Goal: Task Accomplishment & Management: Use online tool/utility

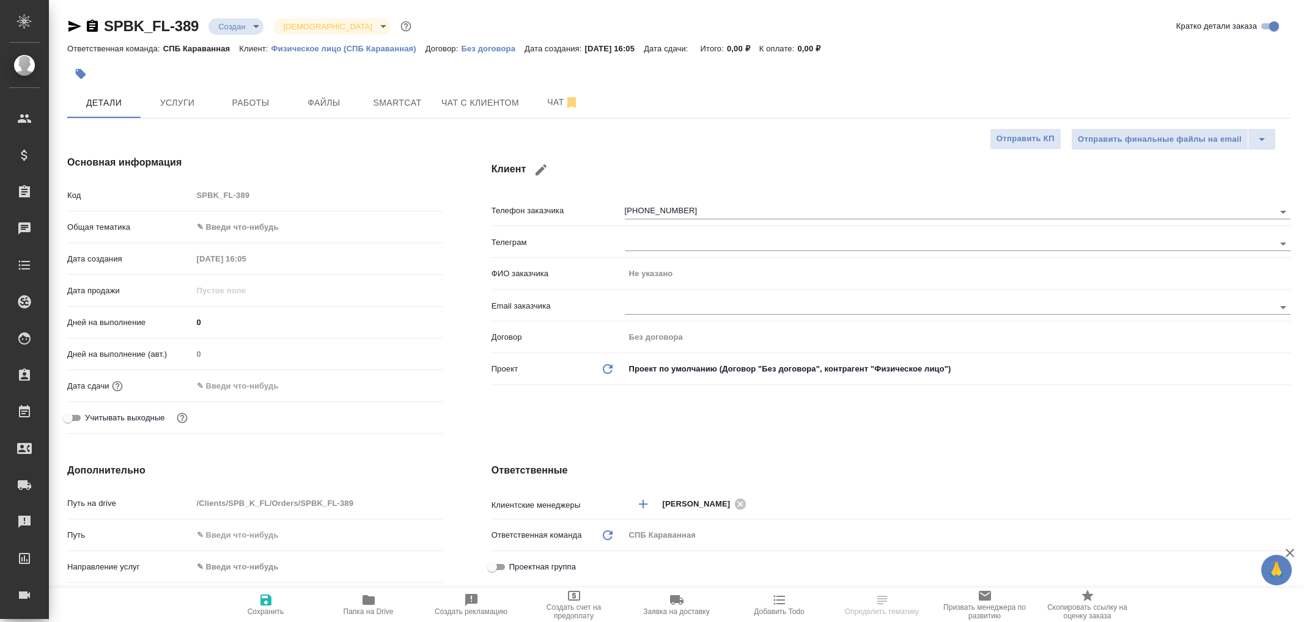
select select "RU"
type textarea "x"
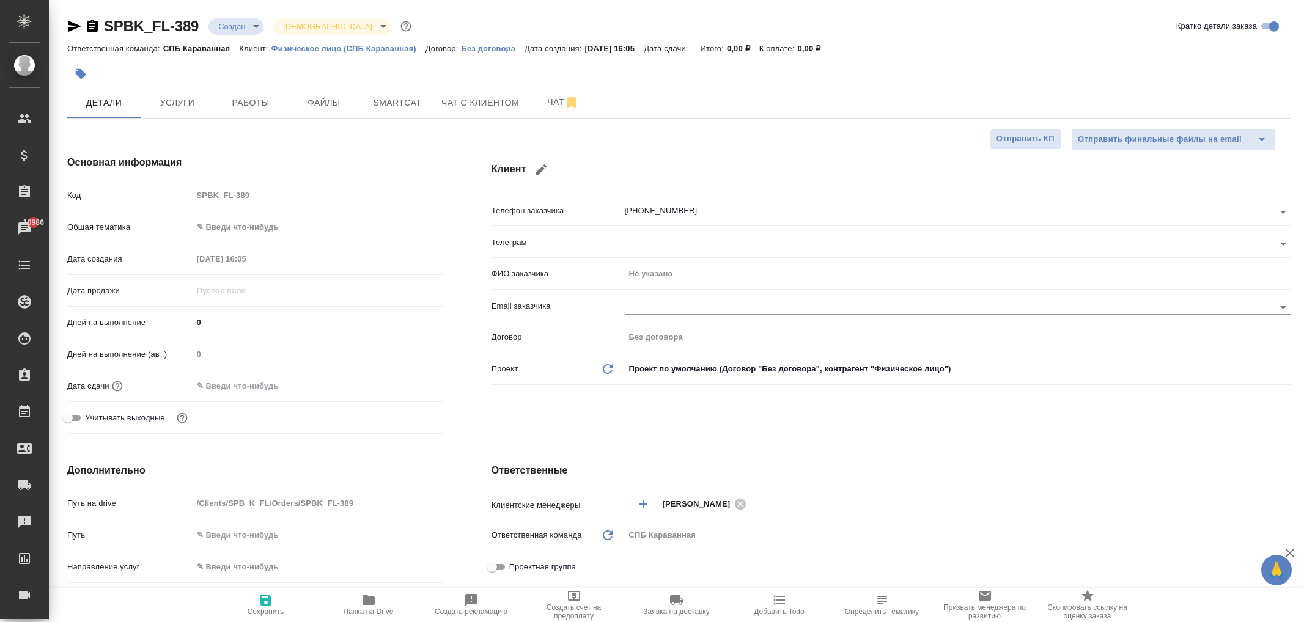
type textarea "x"
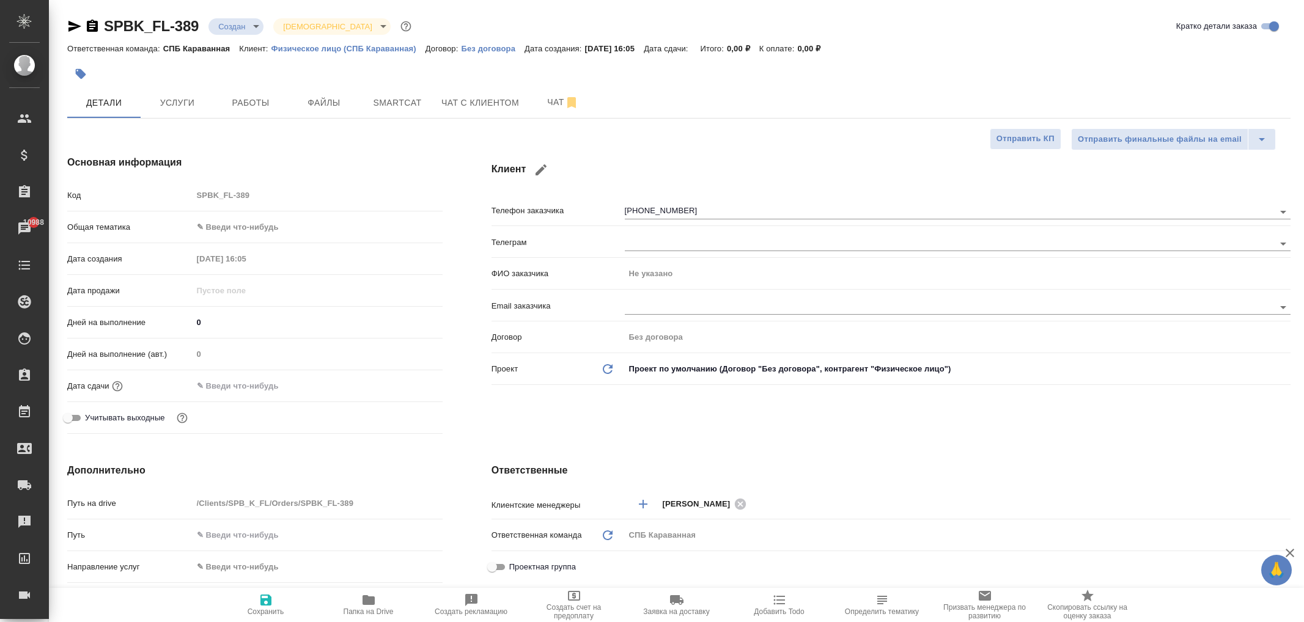
type textarea "x"
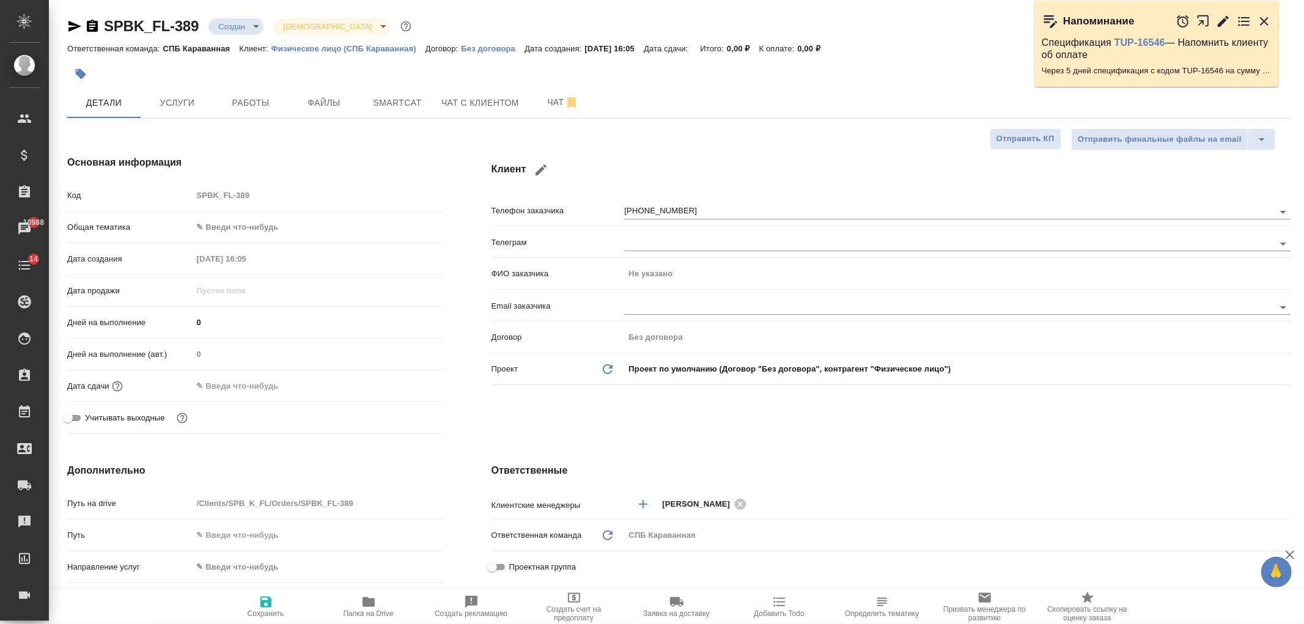
type textarea "x"
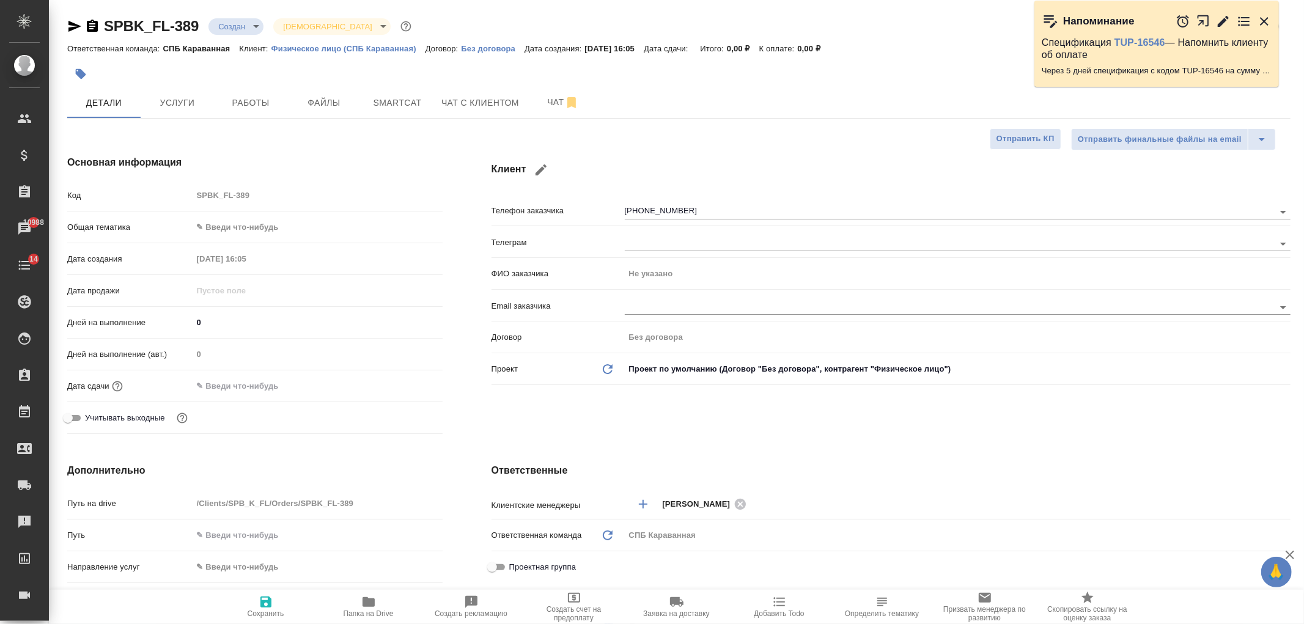
type textarea "x"
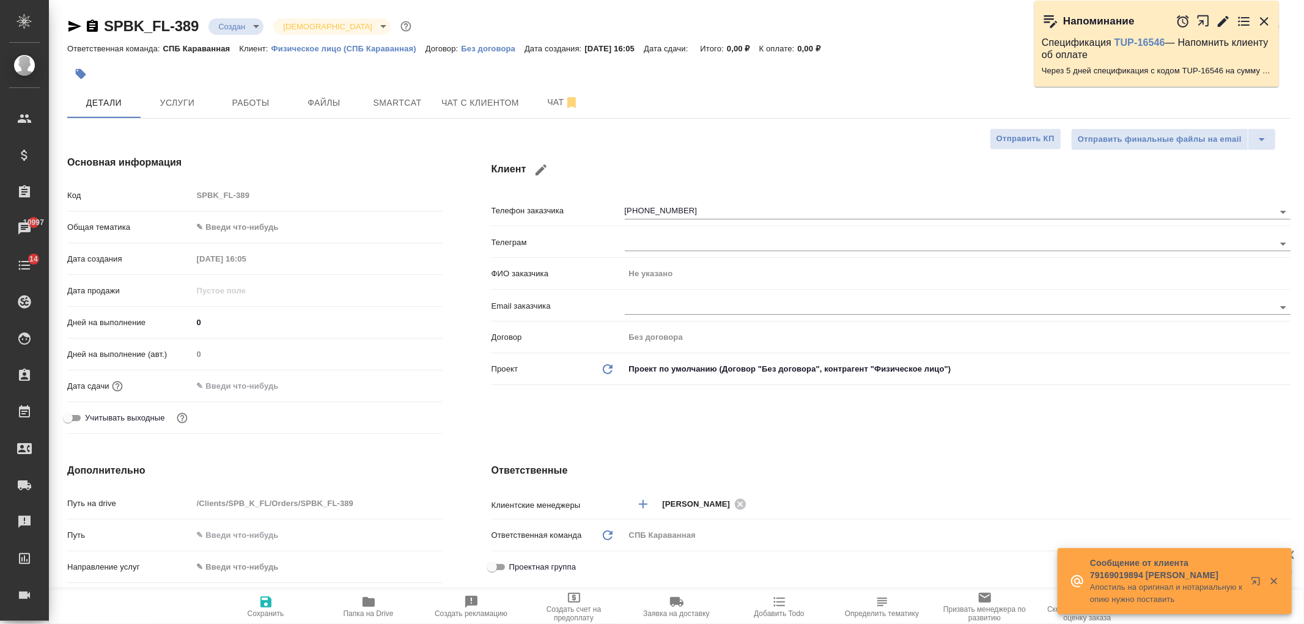
type textarea "x"
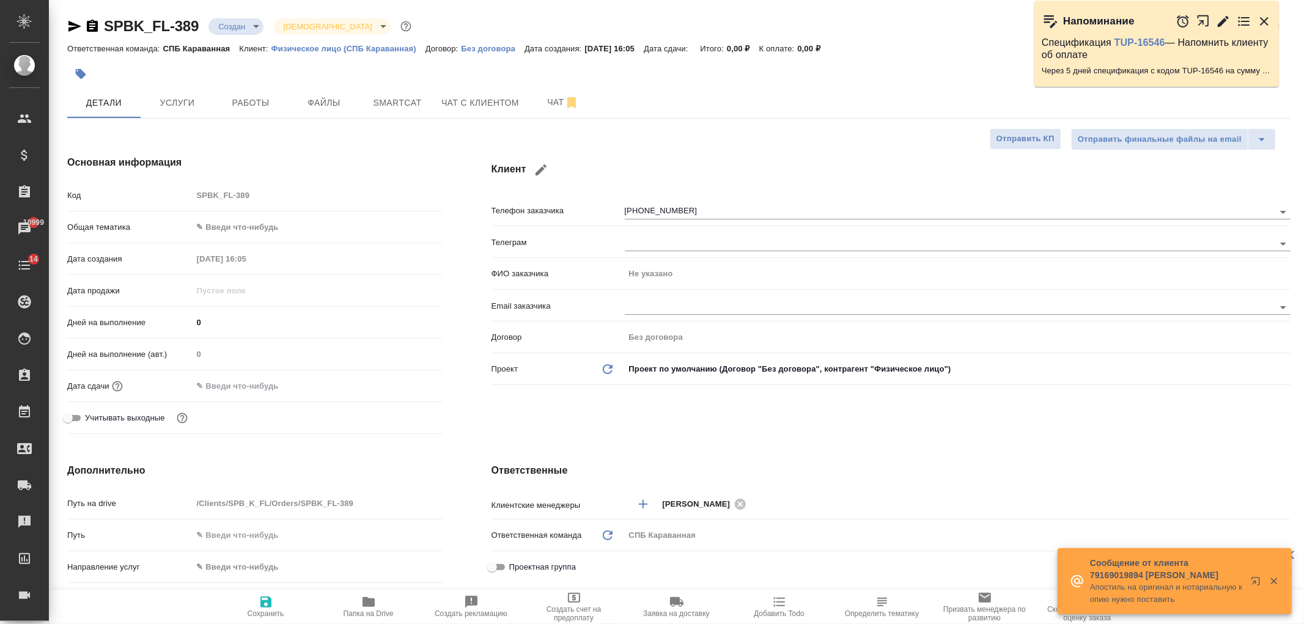
type textarea "x"
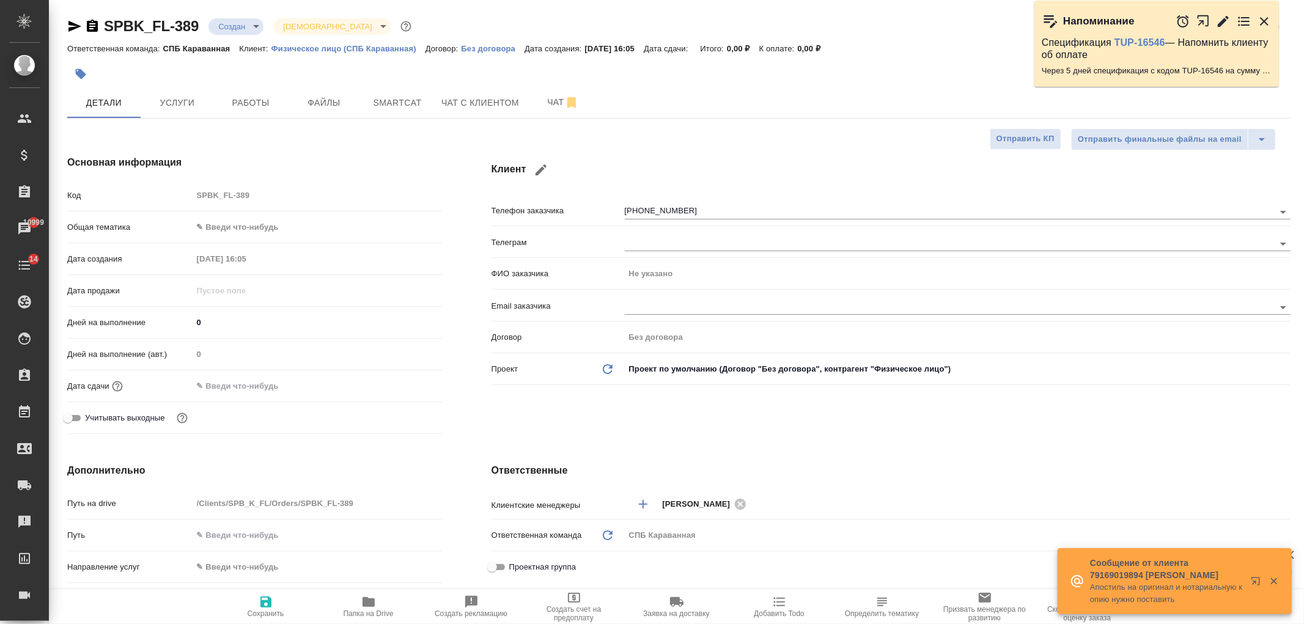
type textarea "x"
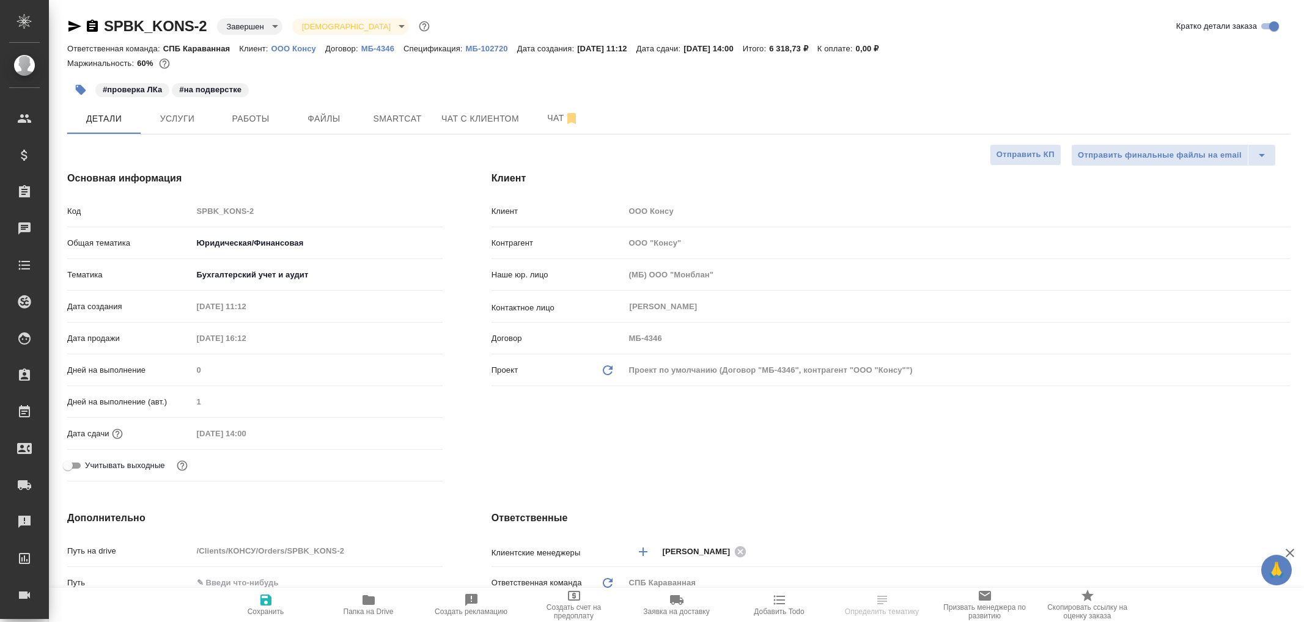
select select "RU"
type textarea "x"
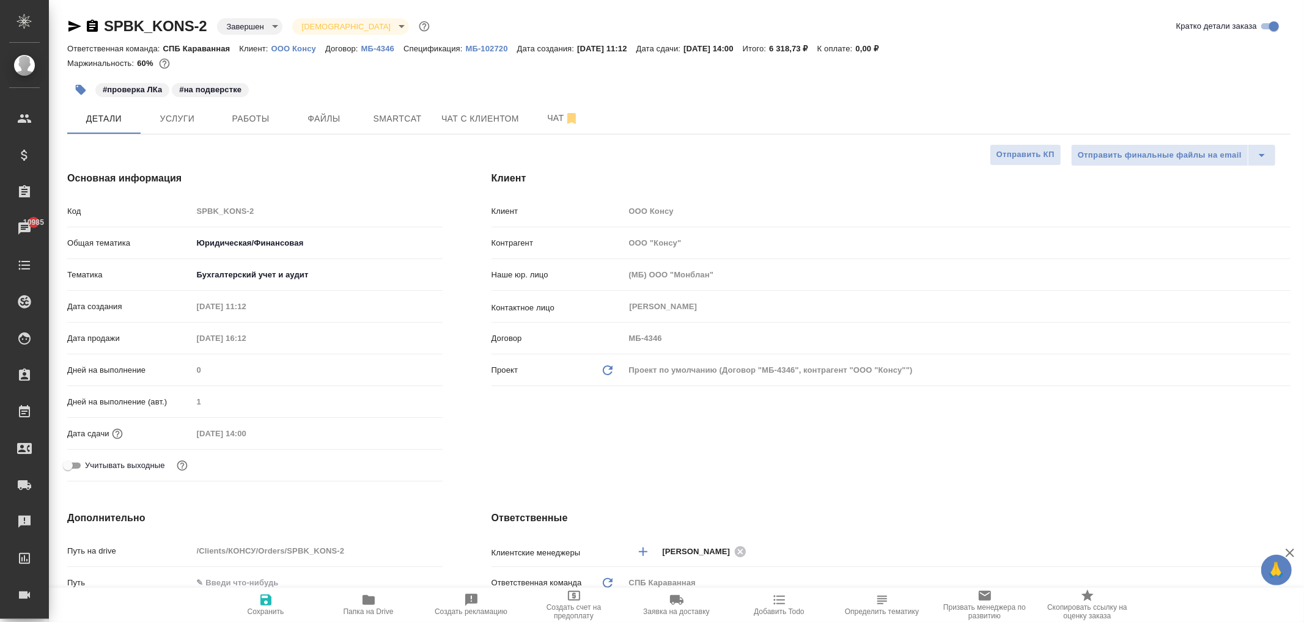
type textarea "x"
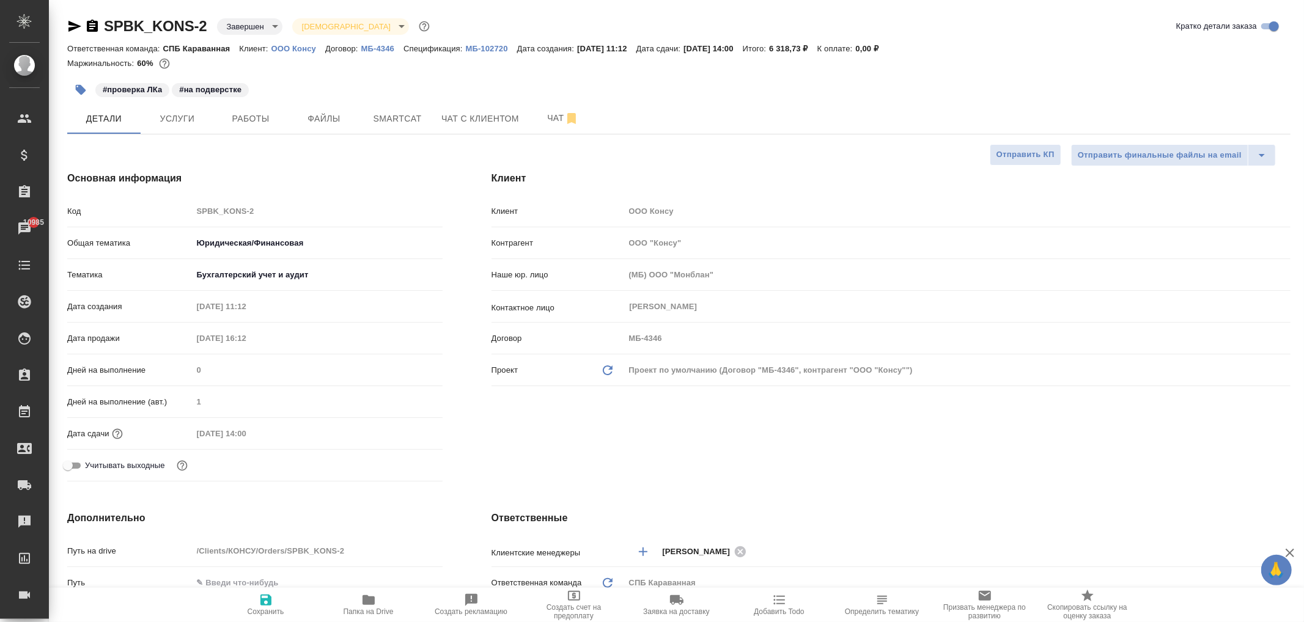
type textarea "x"
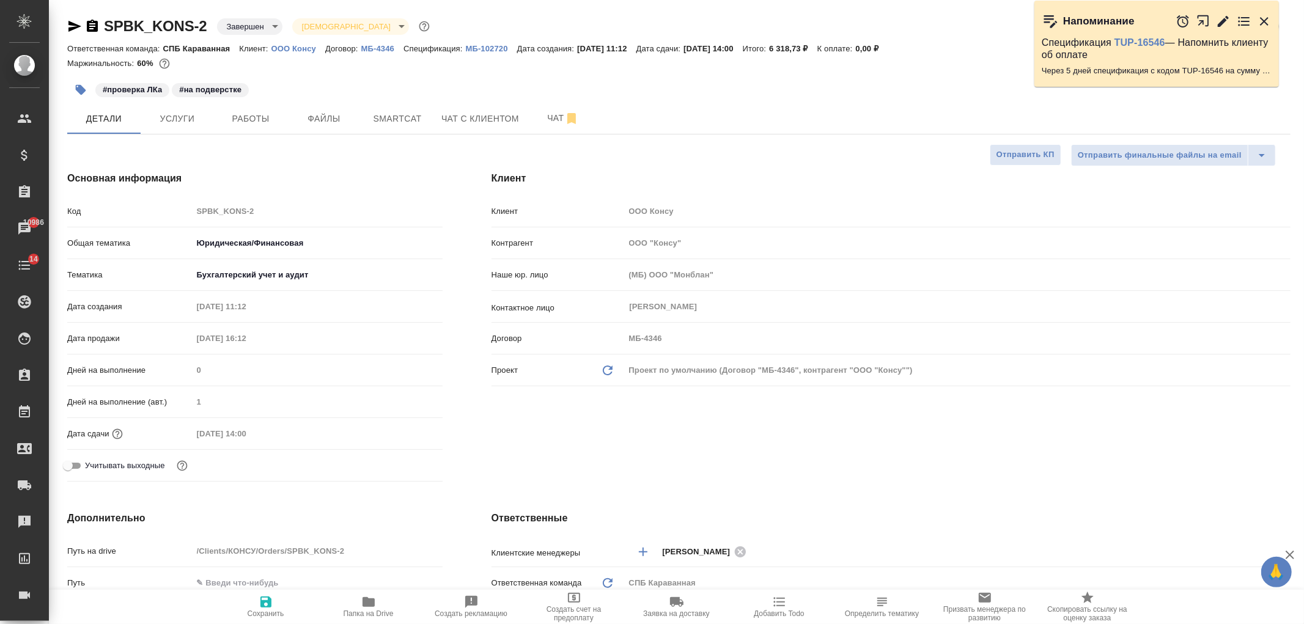
type textarea "x"
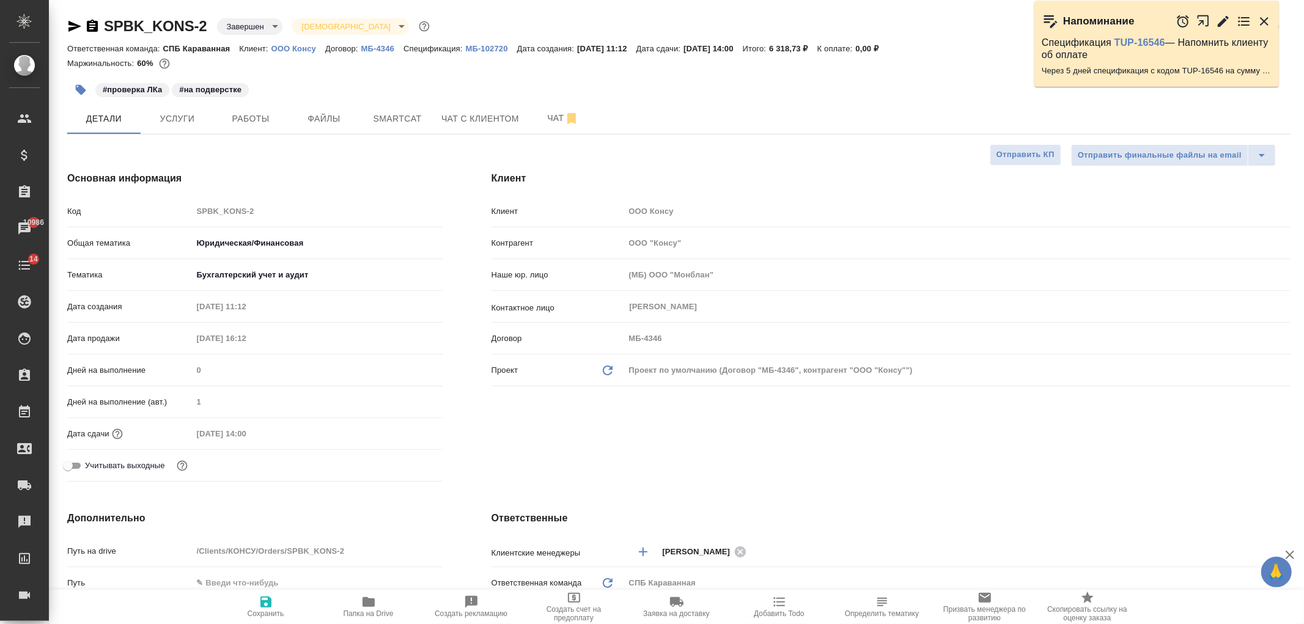
type textarea "x"
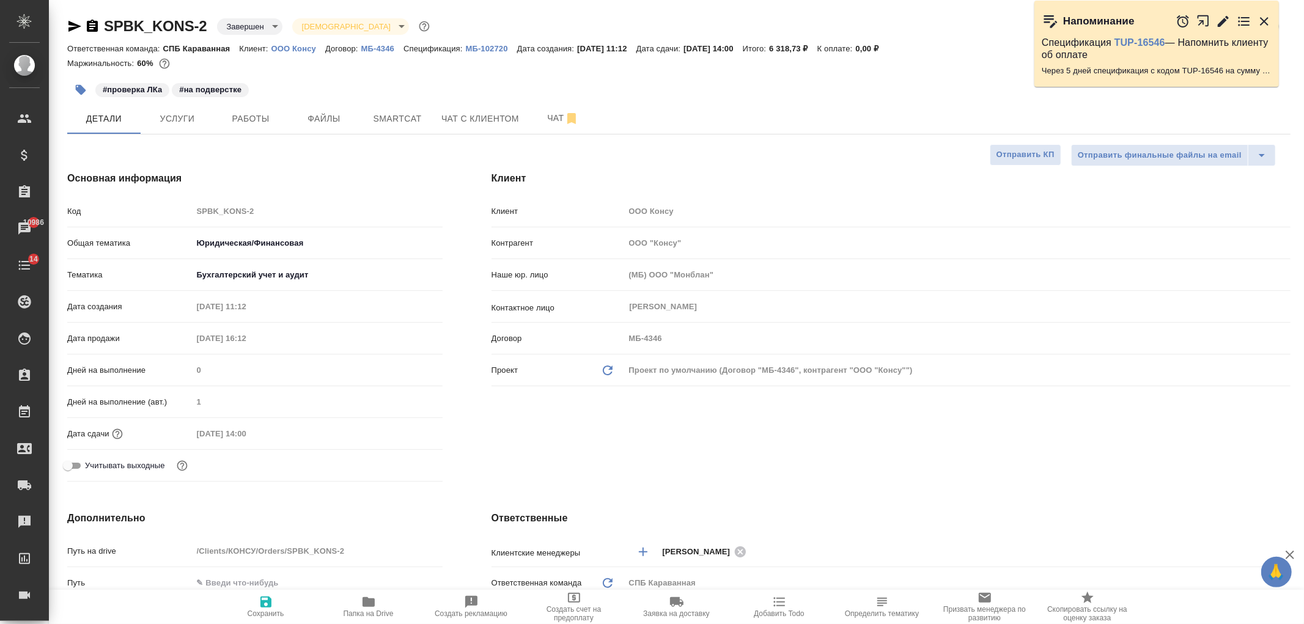
type textarea "x"
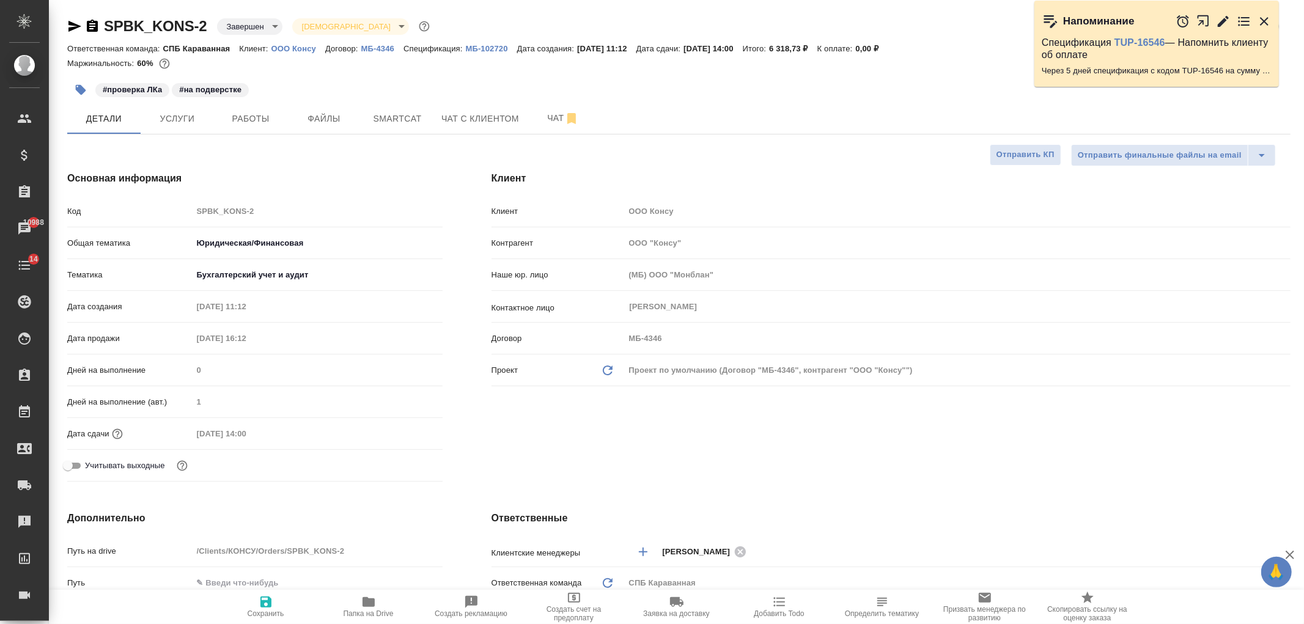
type textarea "x"
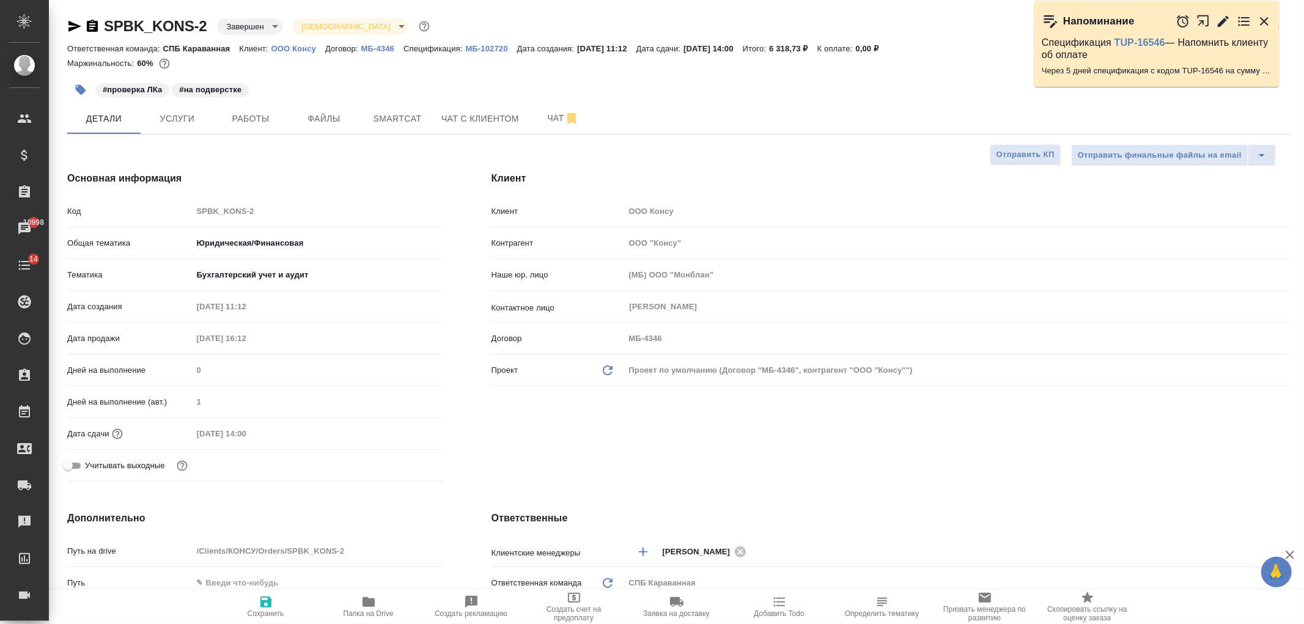
type textarea "x"
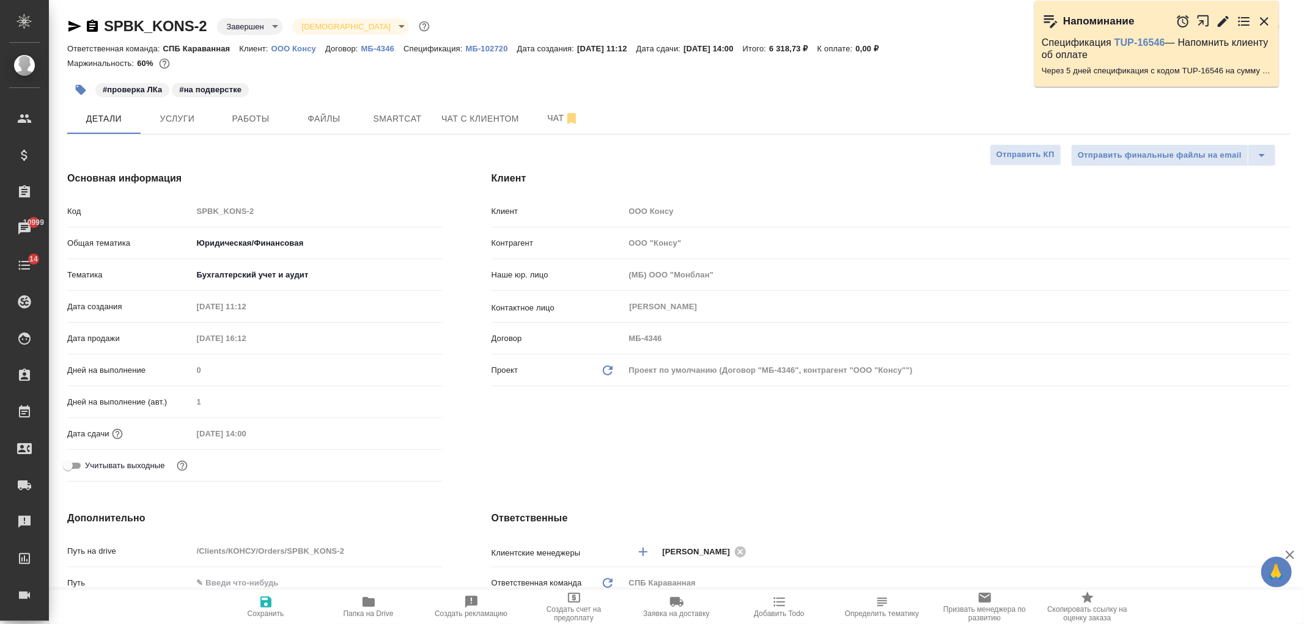
type textarea "x"
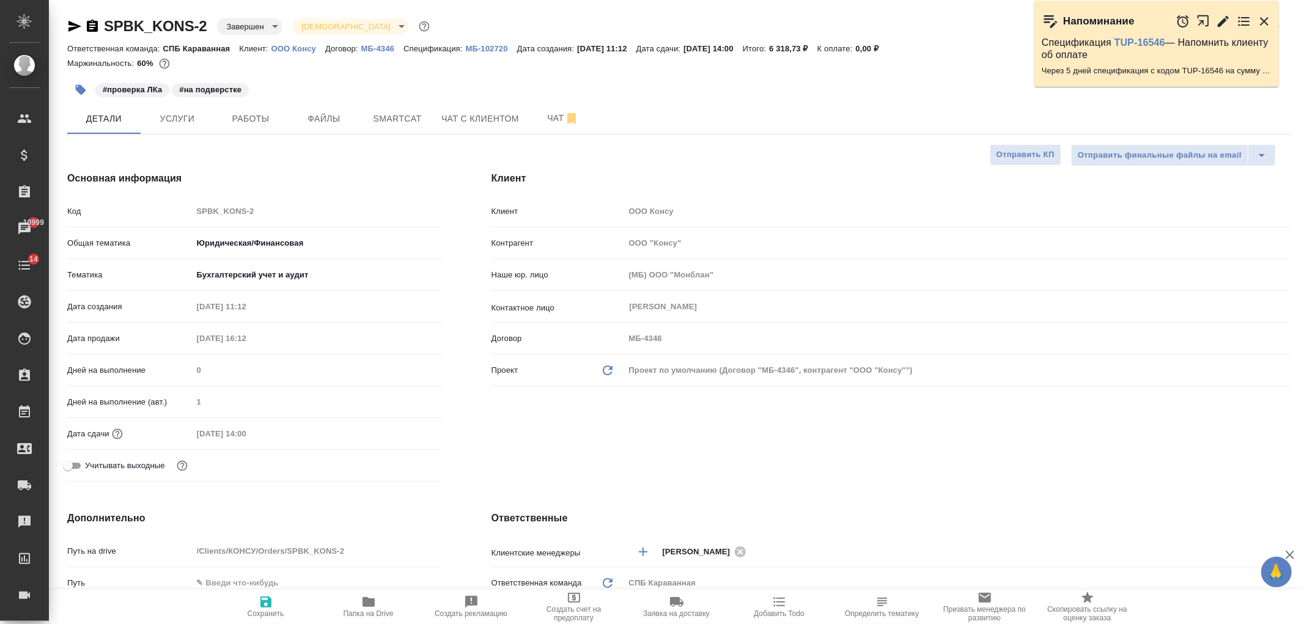
type textarea "x"
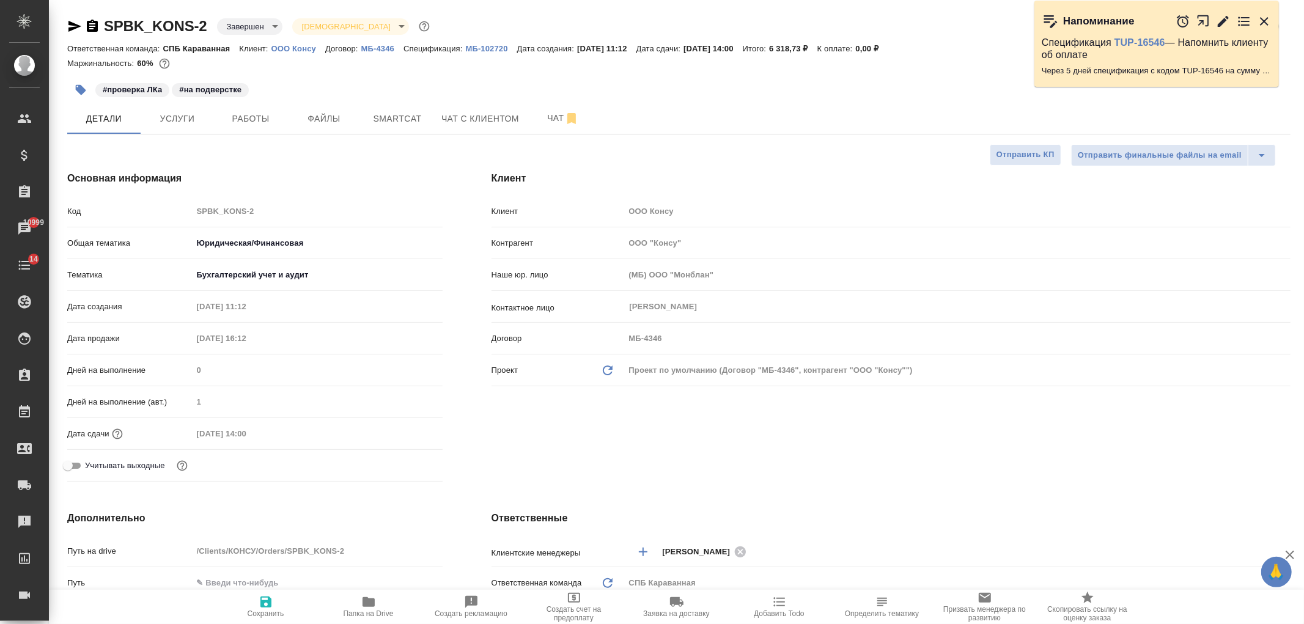
type textarea "x"
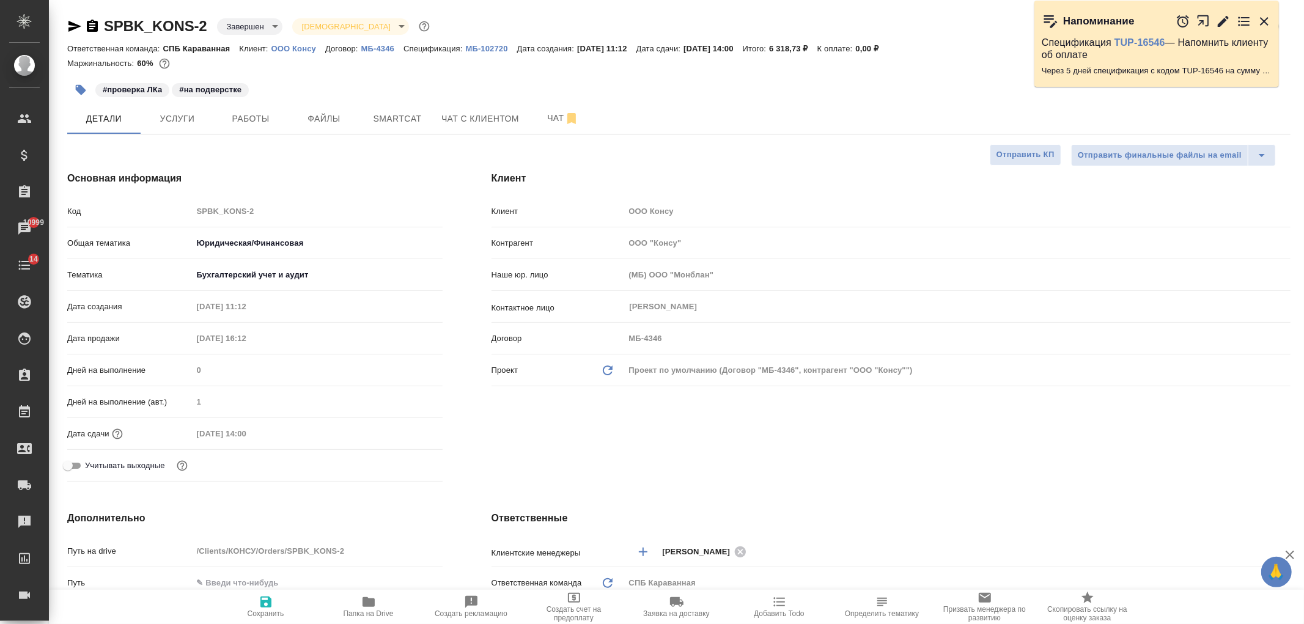
type textarea "x"
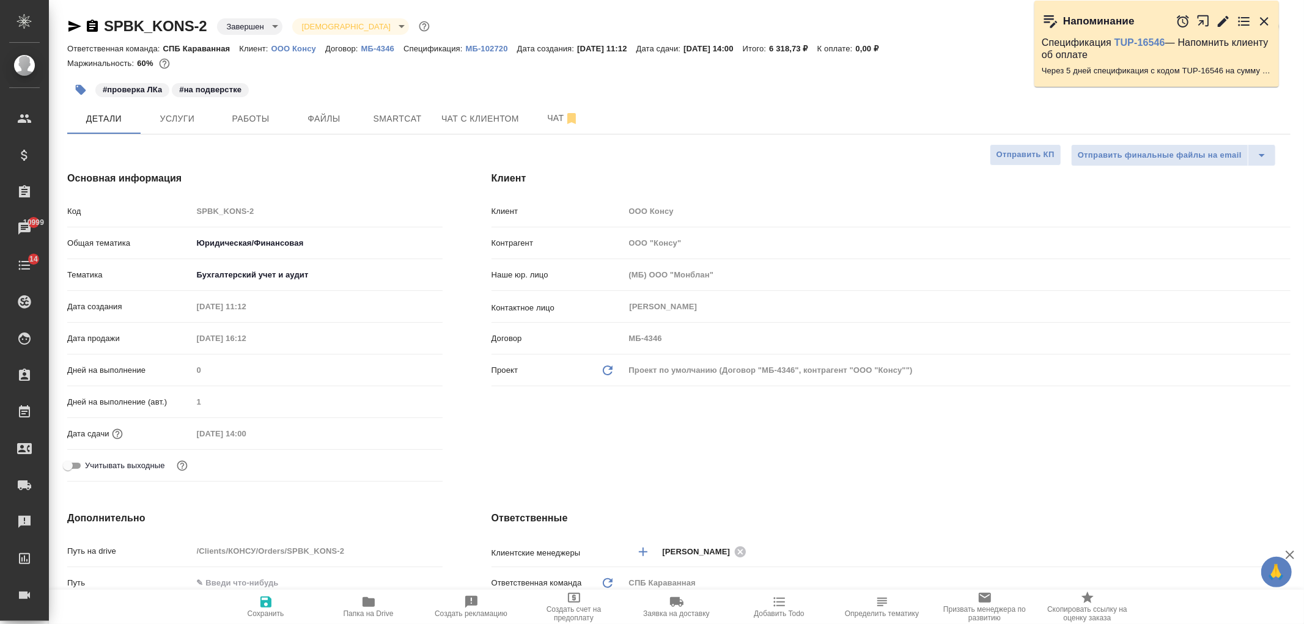
type textarea "x"
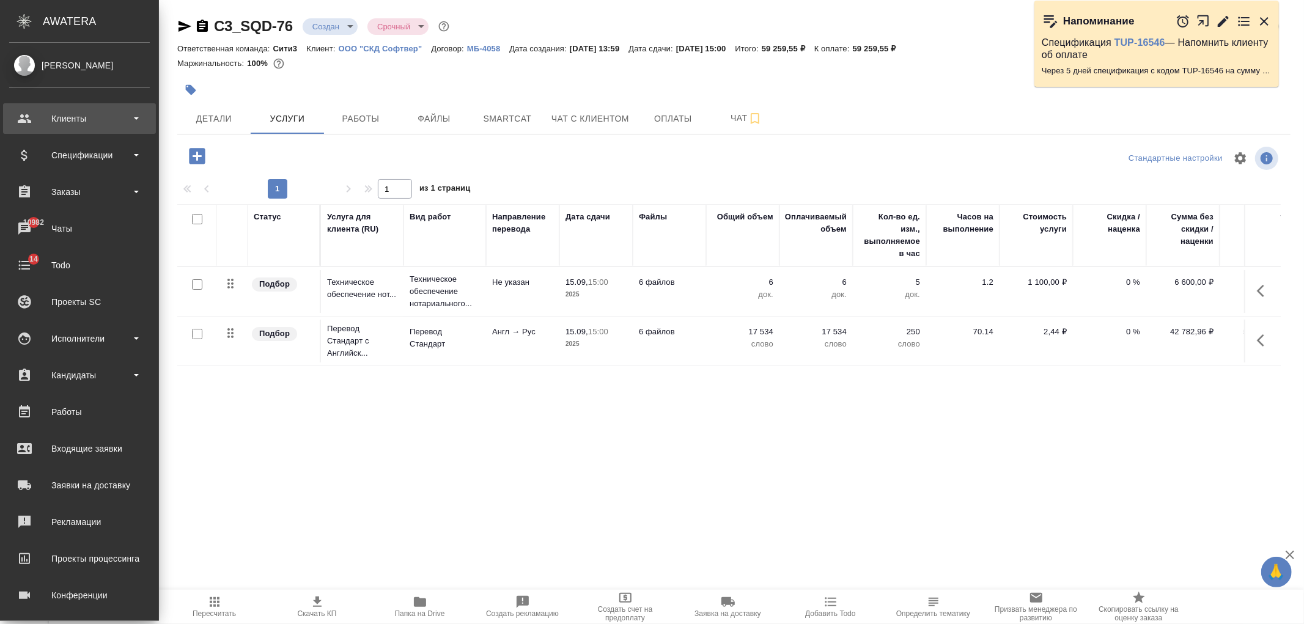
click at [87, 108] on div "Клиенты" at bounding box center [79, 118] width 153 height 31
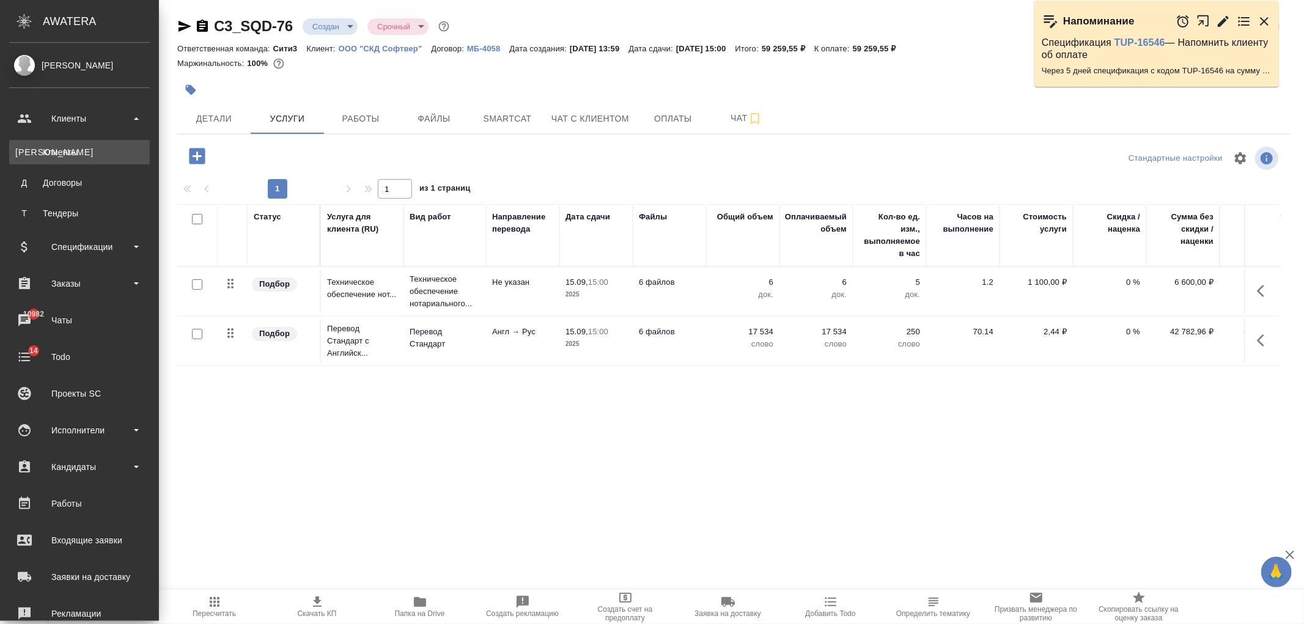
click at [99, 150] on div "Клиенты" at bounding box center [79, 152] width 128 height 12
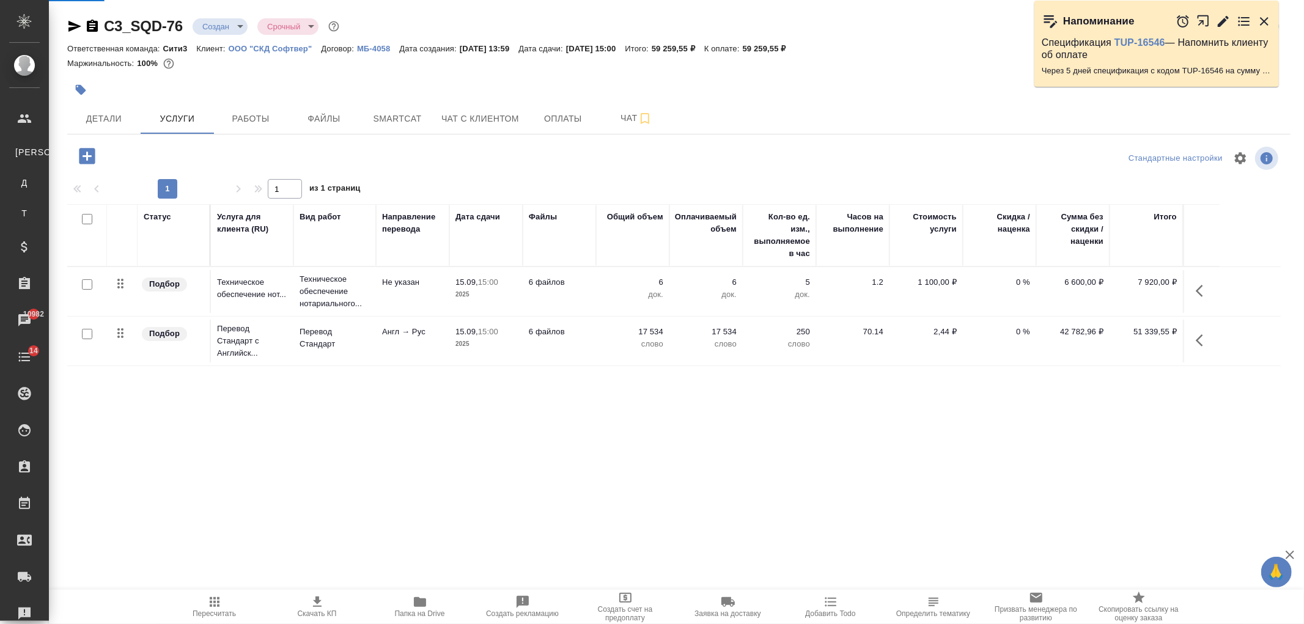
select select "RU"
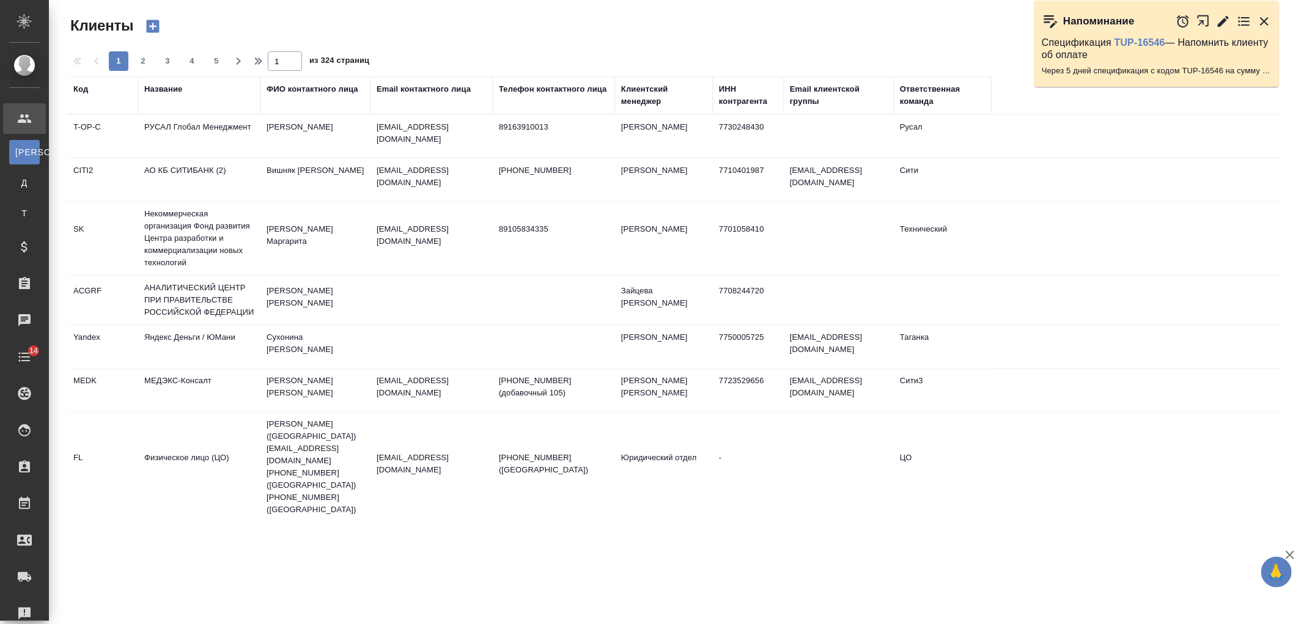
click at [156, 87] on div "Название" at bounding box center [163, 89] width 38 height 12
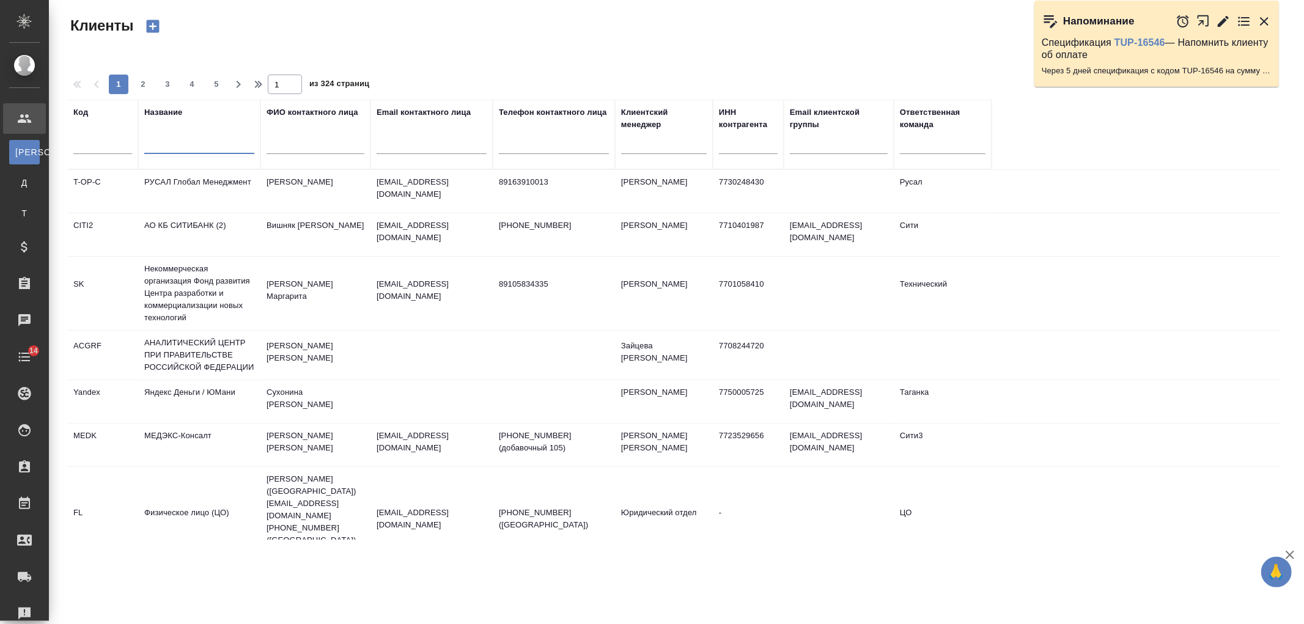
click at [194, 144] on input "text" at bounding box center [199, 146] width 110 height 15
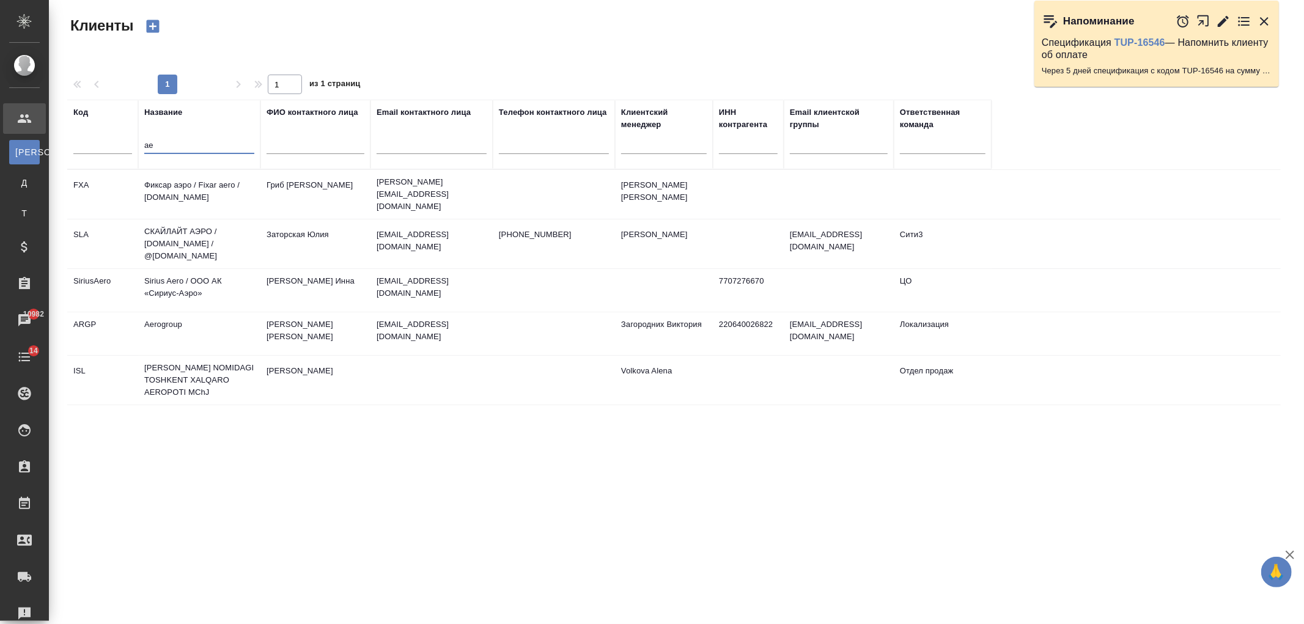
type input "a"
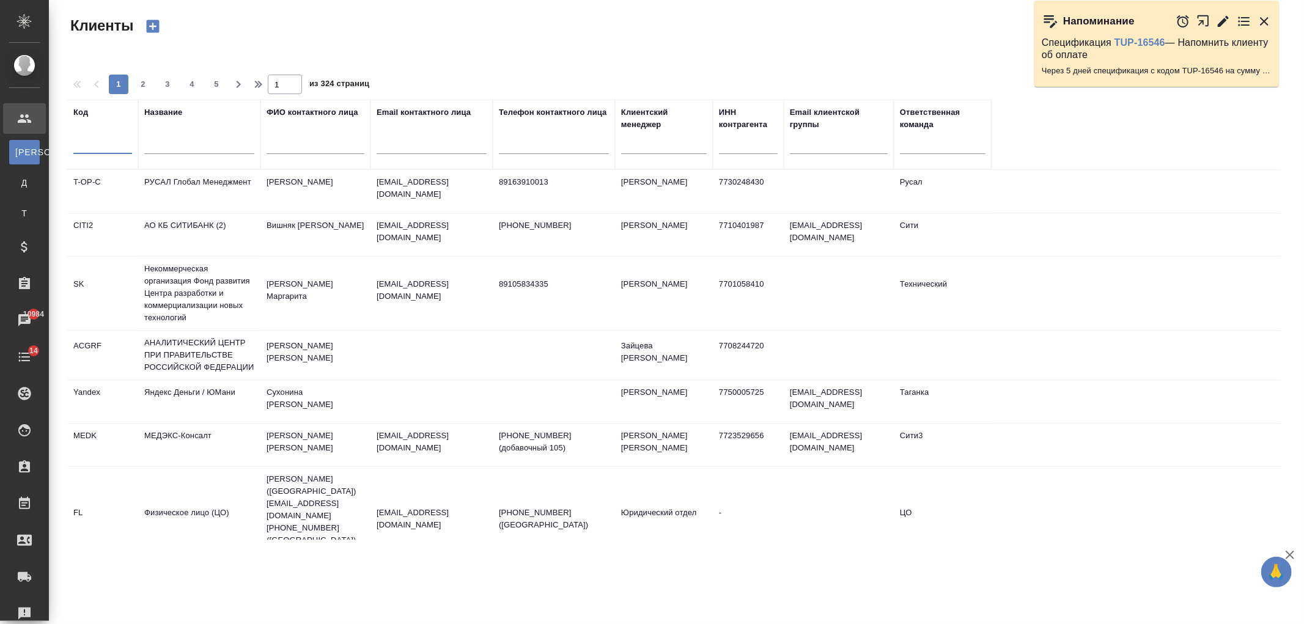
click at [98, 139] on input "text" at bounding box center [102, 146] width 59 height 15
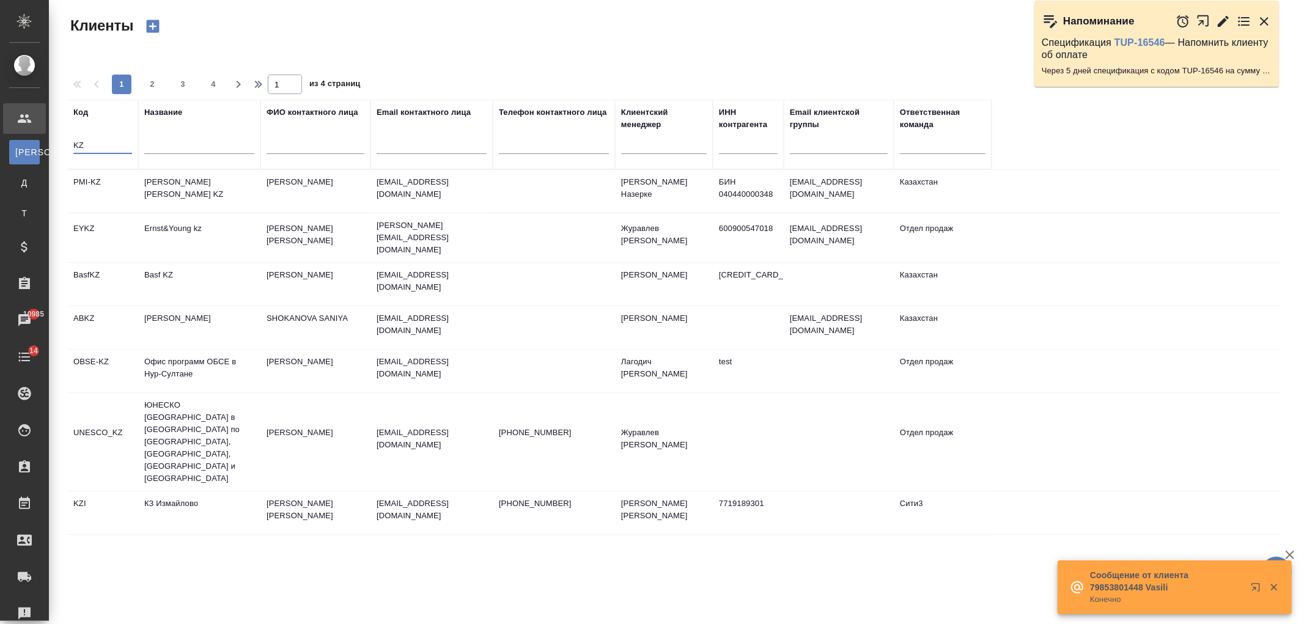
type input "KZ"
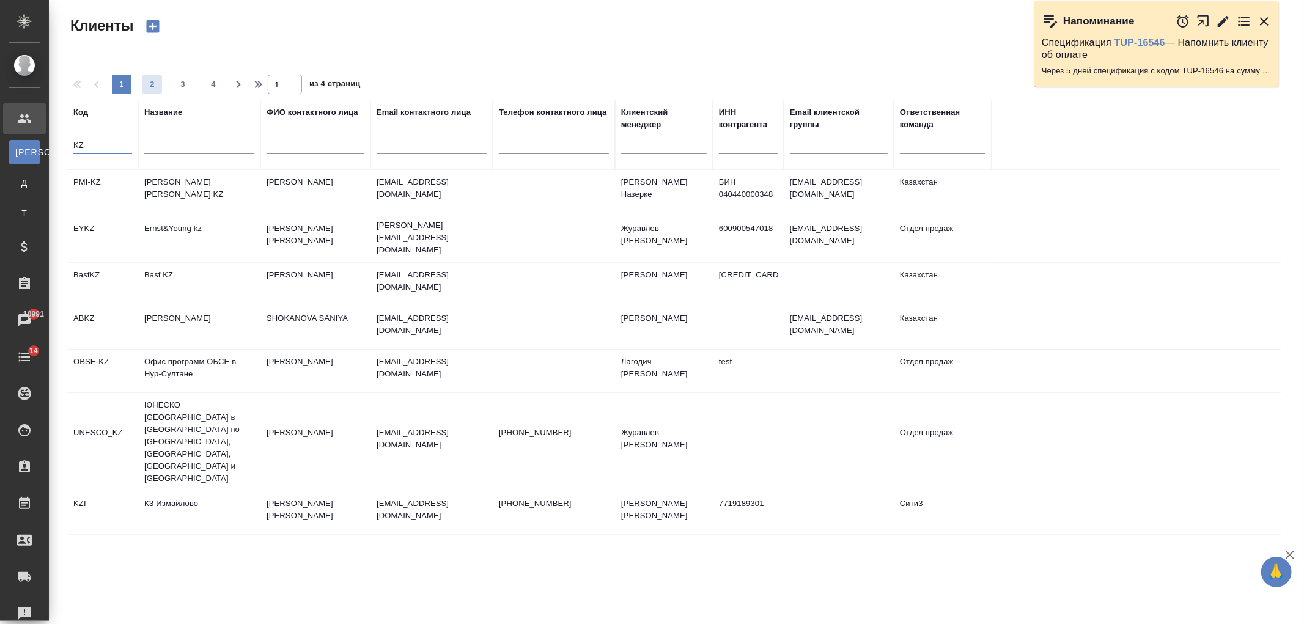
click at [155, 81] on span "2" at bounding box center [152, 84] width 20 height 12
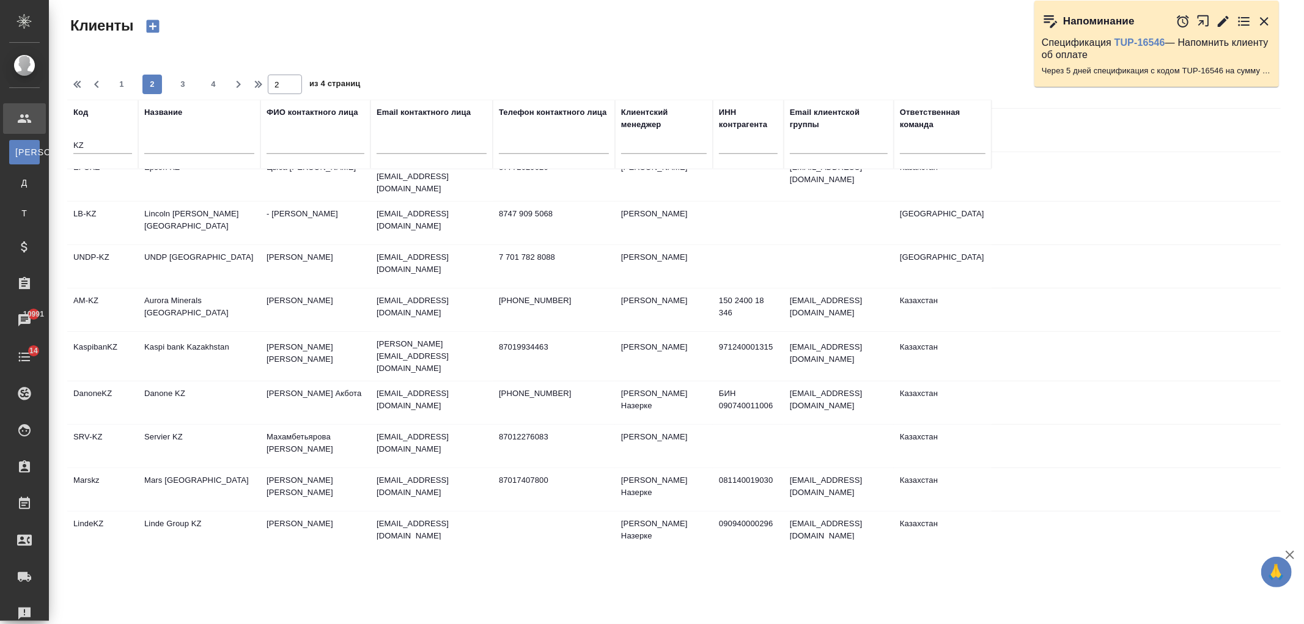
scroll to position [729, 0]
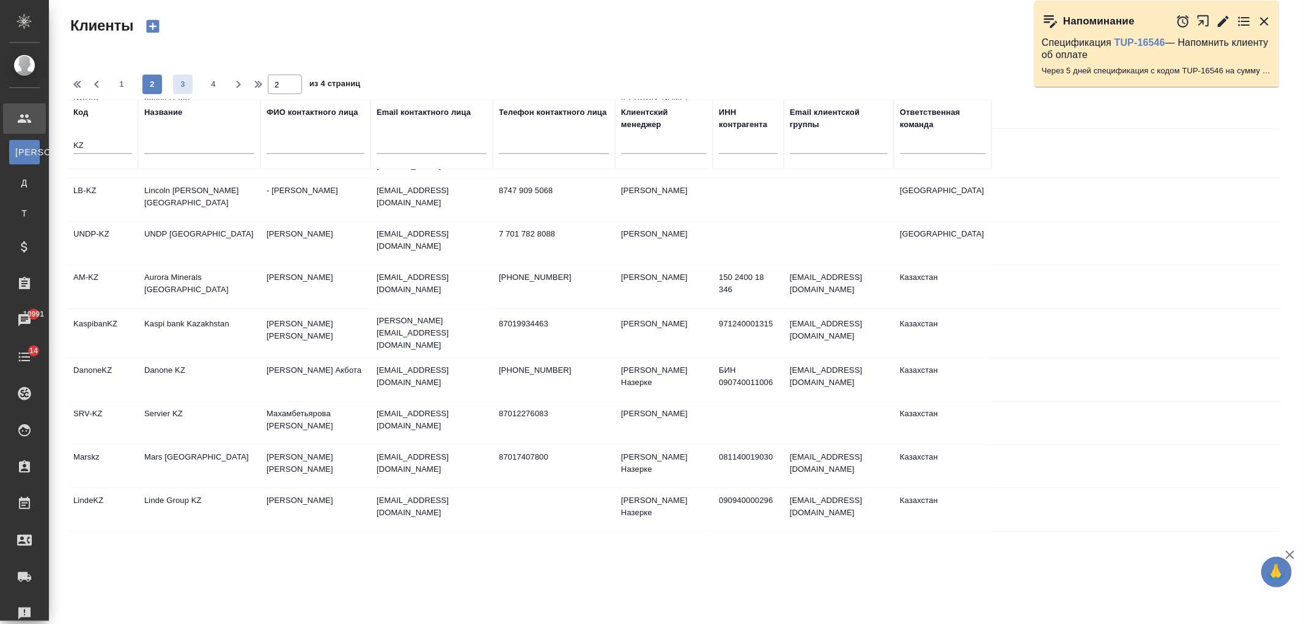
click at [182, 88] on span "3" at bounding box center [183, 84] width 20 height 12
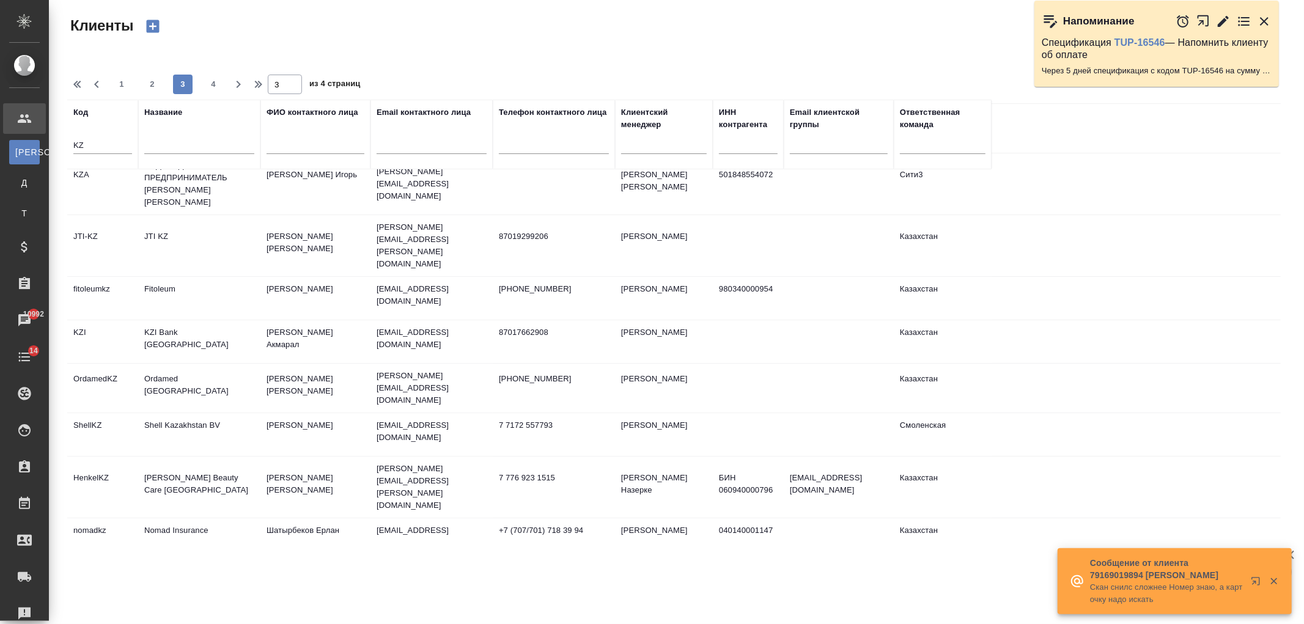
scroll to position [0, 0]
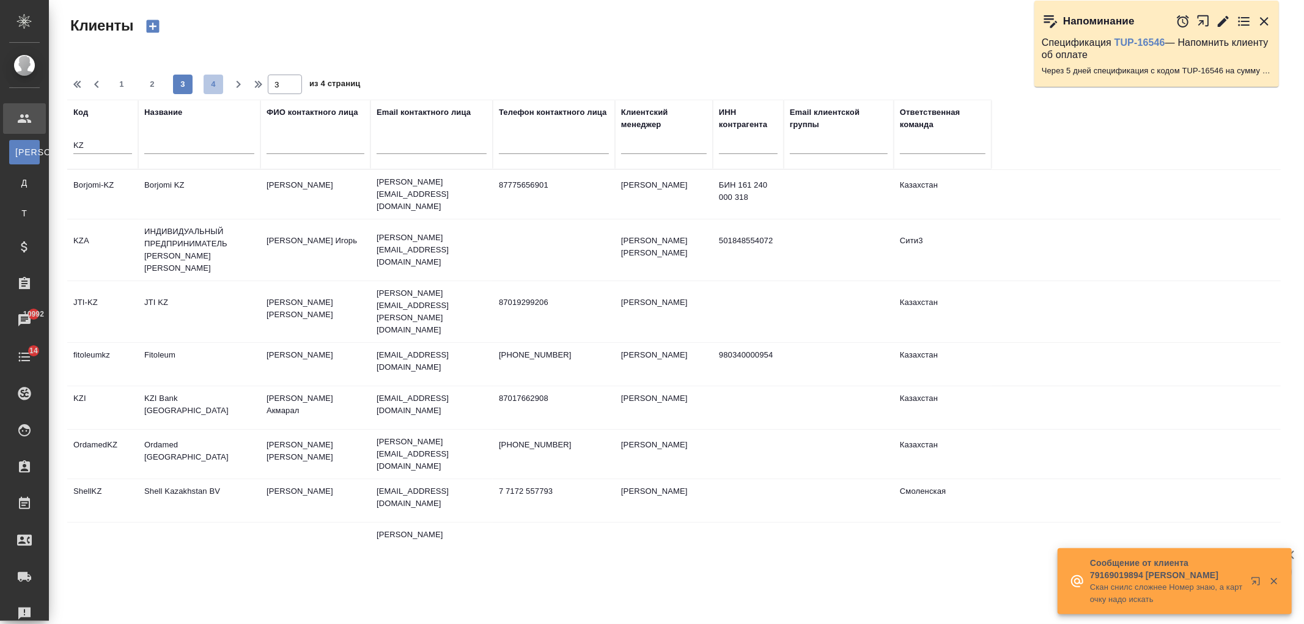
click at [211, 84] on span "4" at bounding box center [214, 84] width 20 height 12
type input "4"
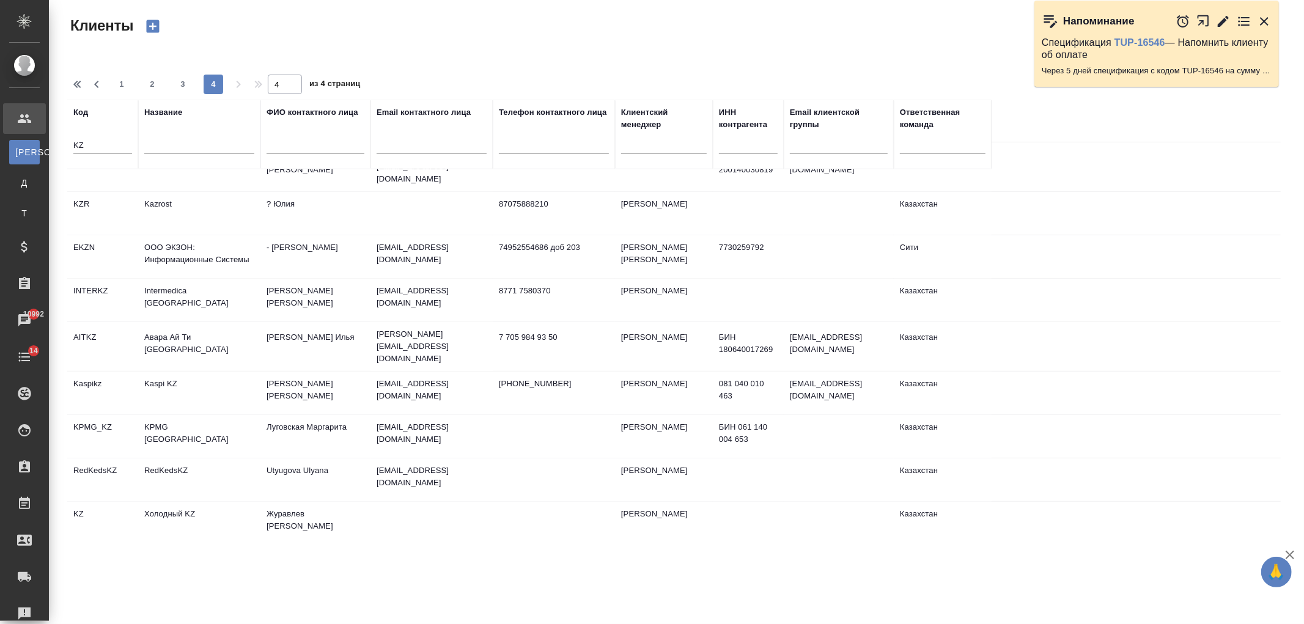
scroll to position [542, 0]
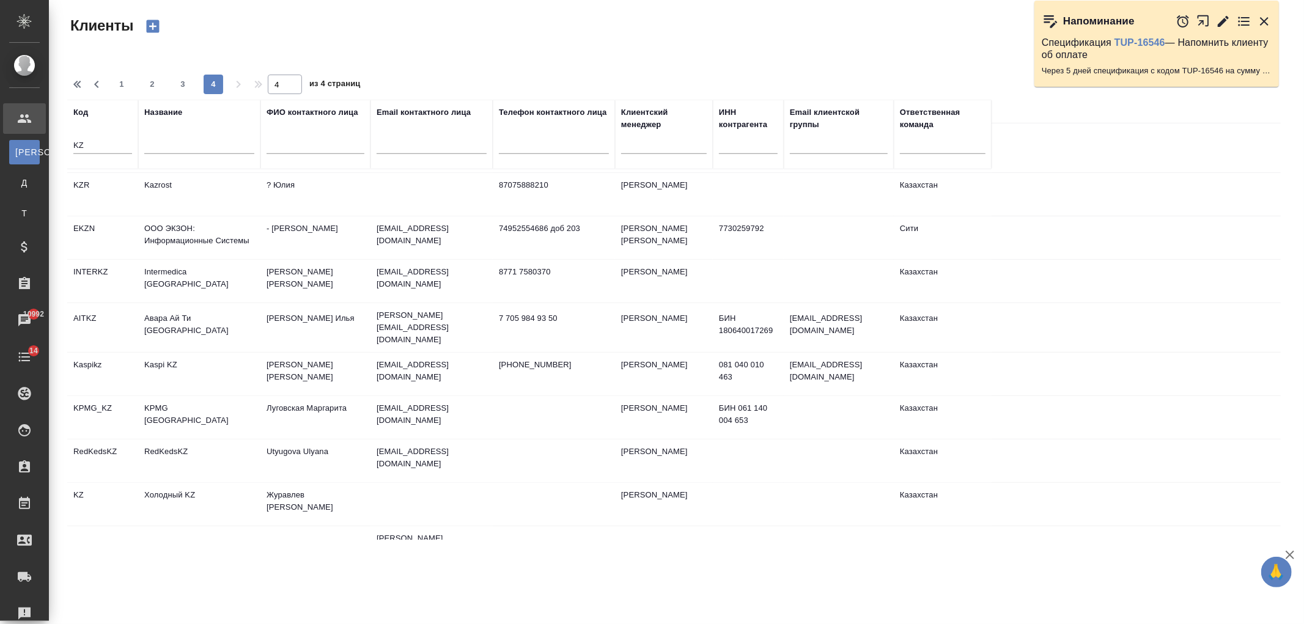
click at [278, 483] on td "Журавлев Денис" at bounding box center [315, 504] width 110 height 43
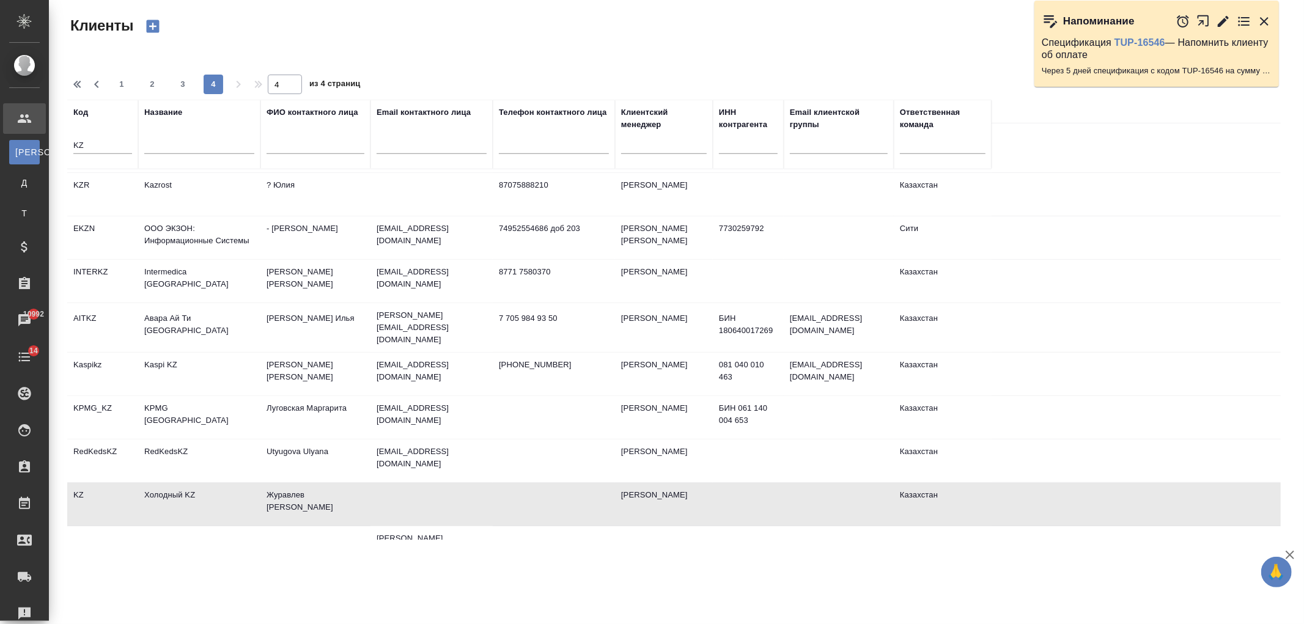
click at [278, 483] on td "Журавлев Денис" at bounding box center [315, 504] width 110 height 43
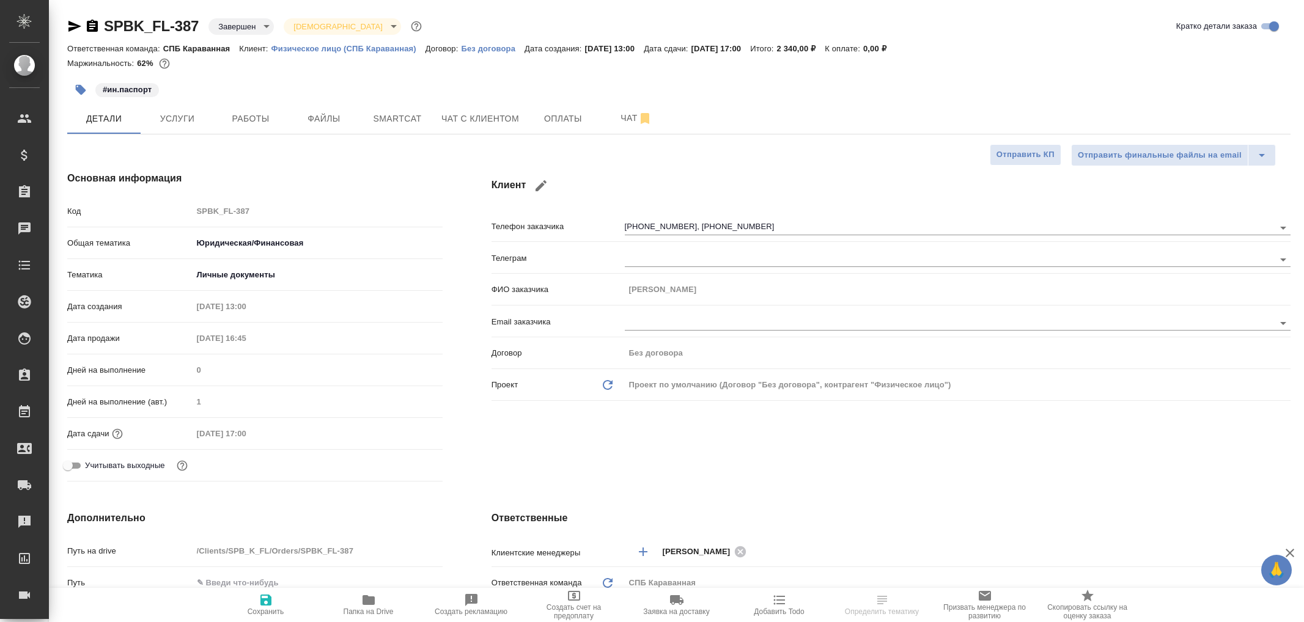
select select "RU"
type textarea "x"
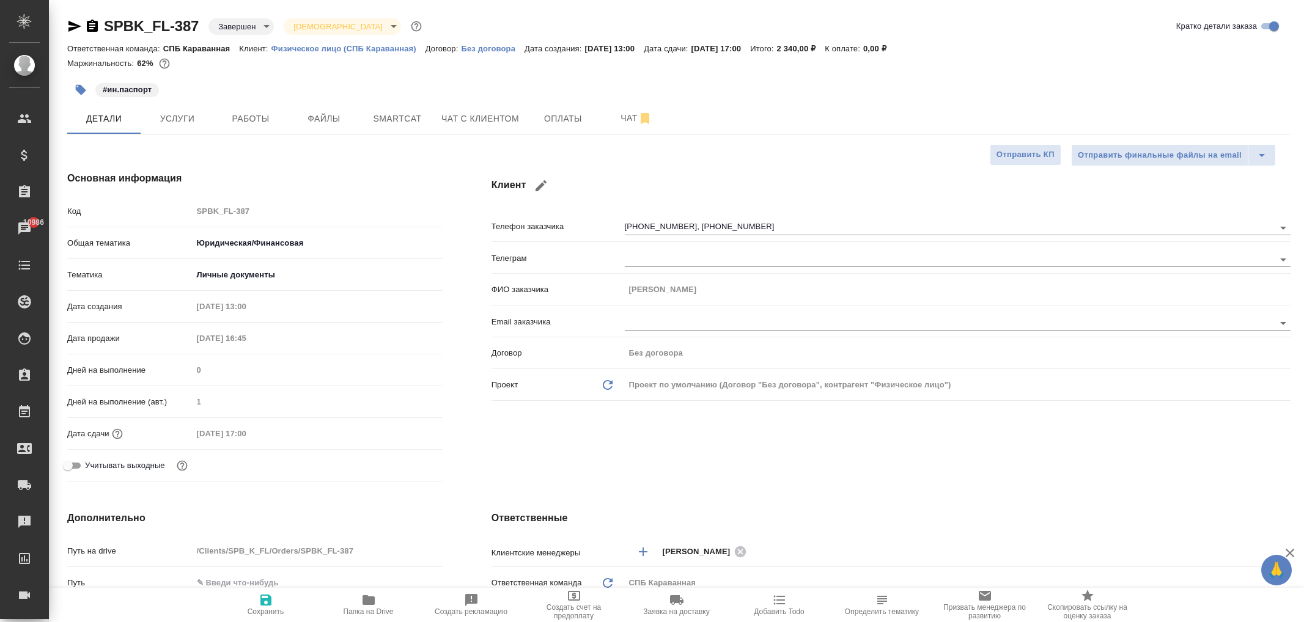
type textarea "x"
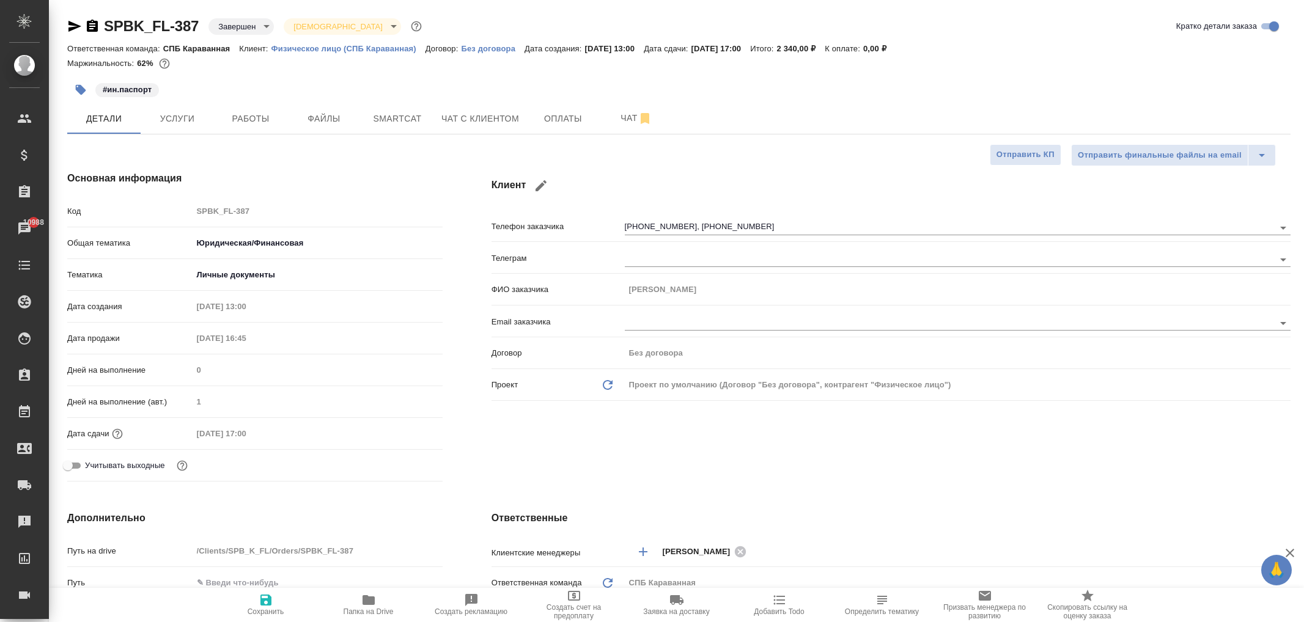
type textarea "x"
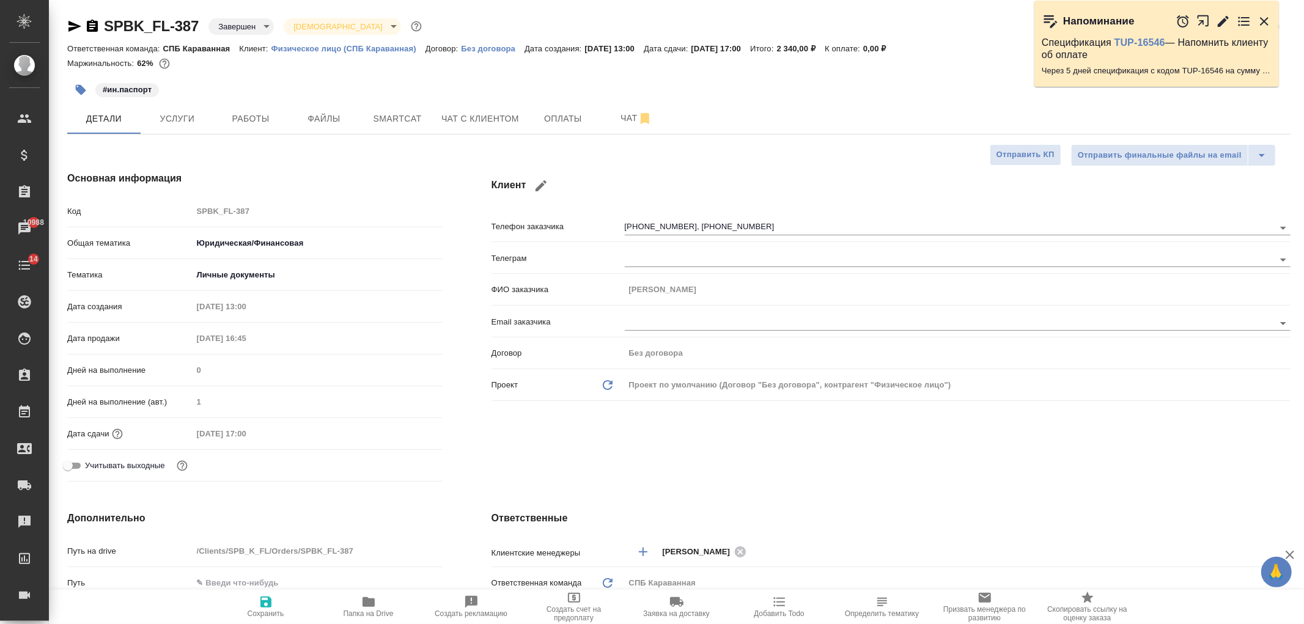
type textarea "x"
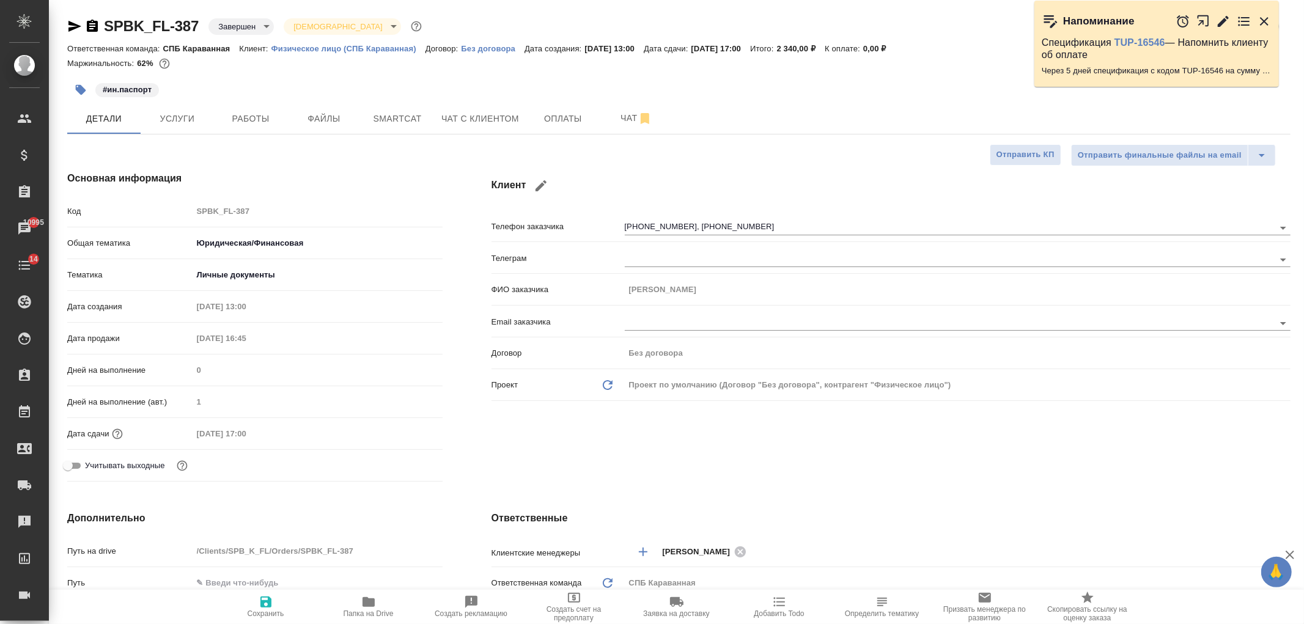
type textarea "x"
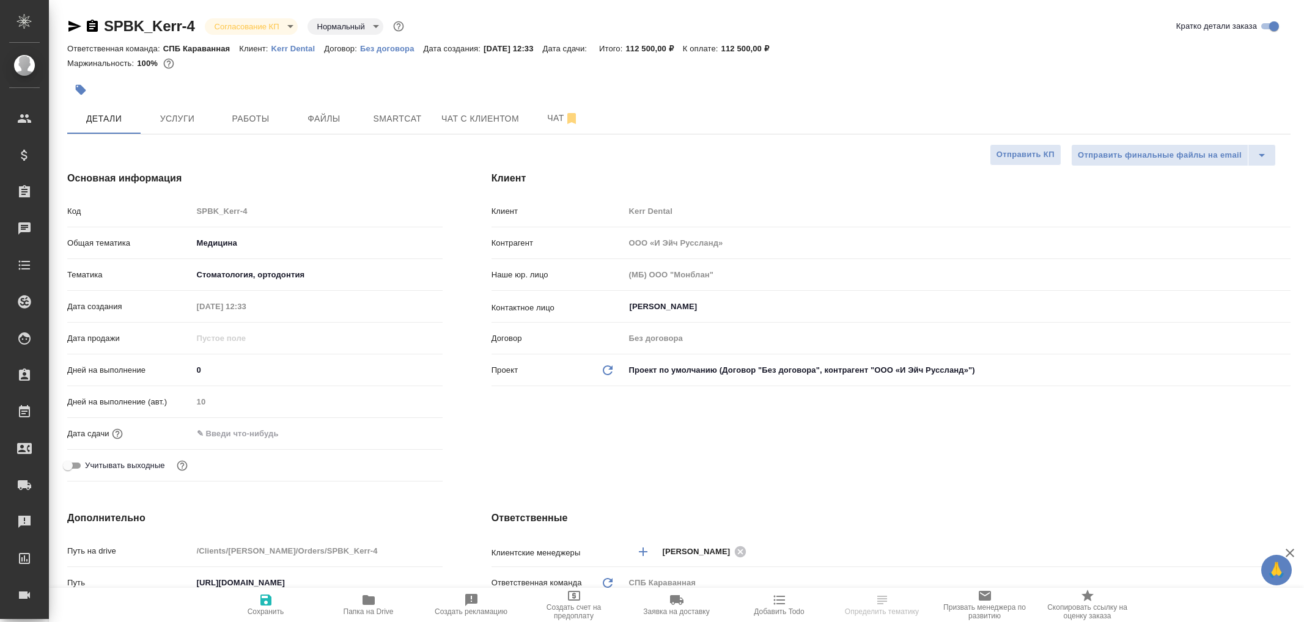
select select "RU"
type textarea "x"
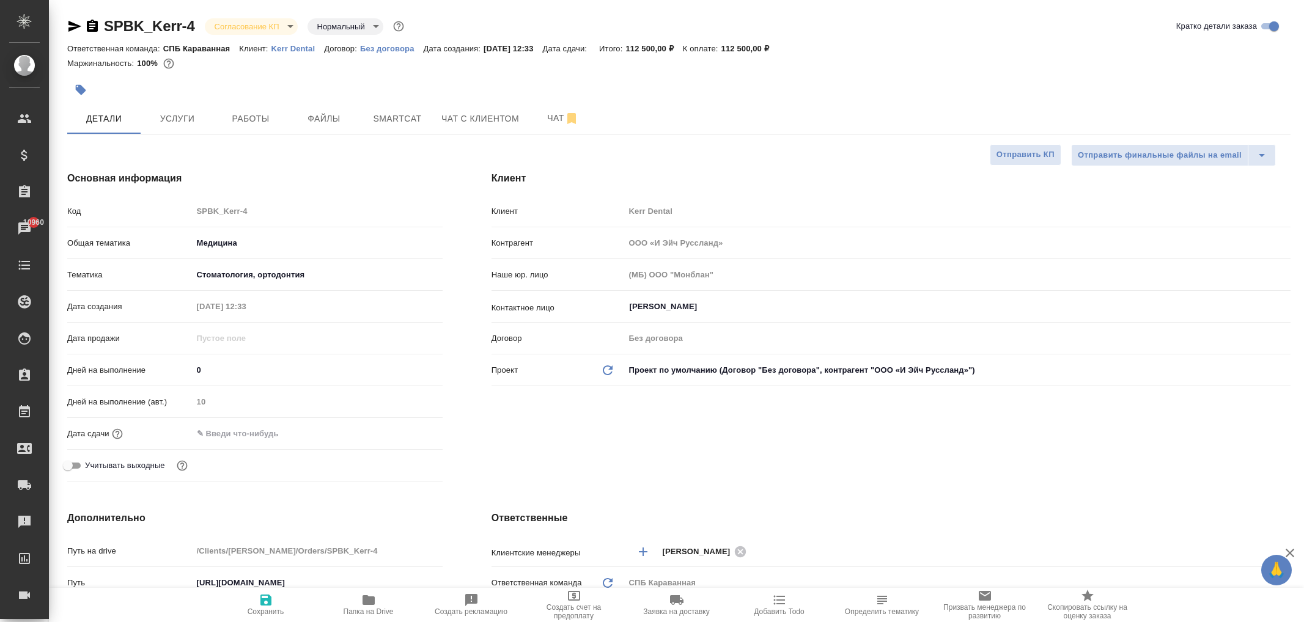
type textarea "x"
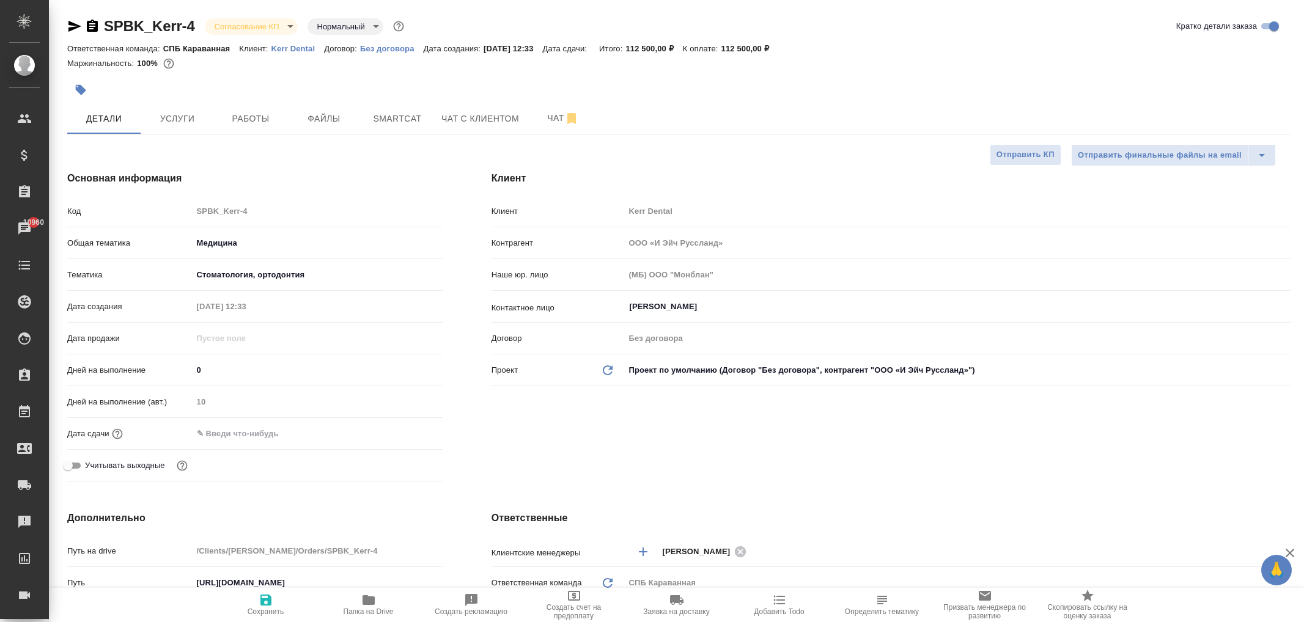
type textarea "x"
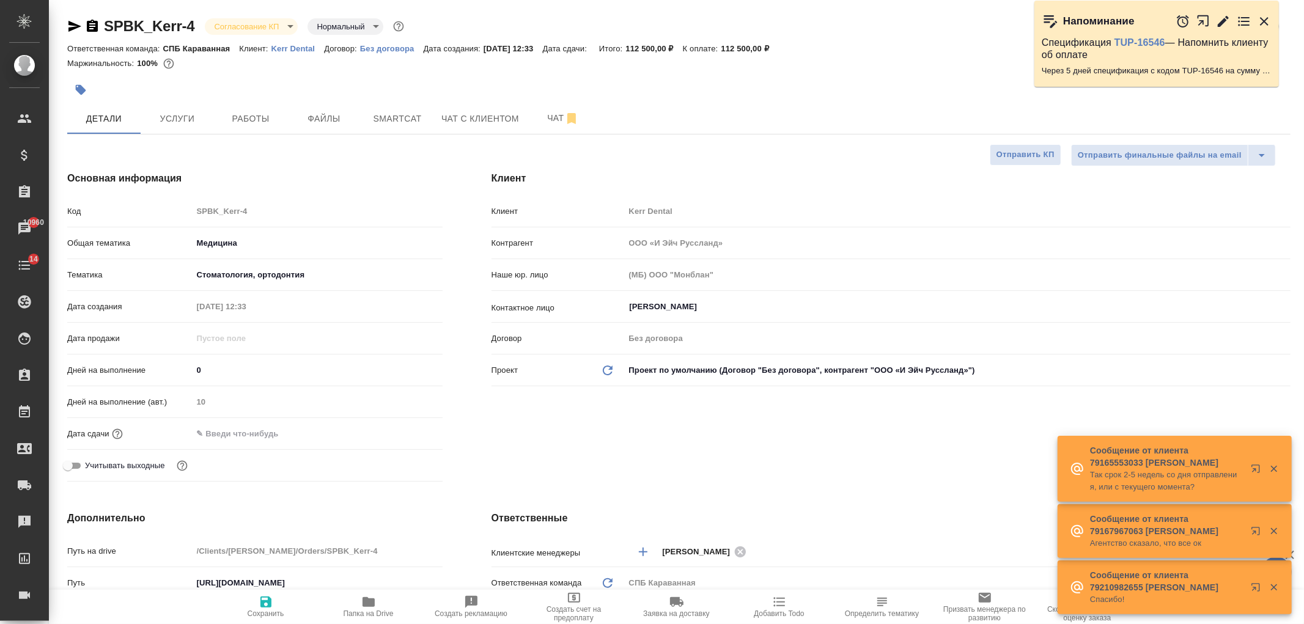
type textarea "x"
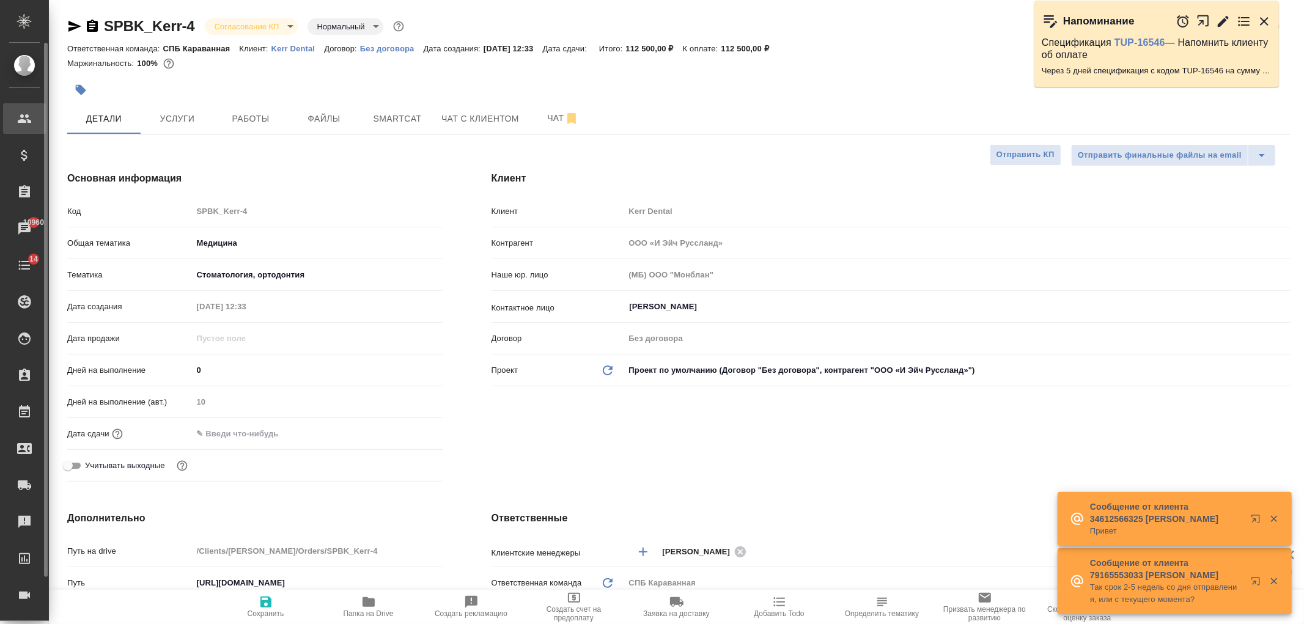
type textarea "x"
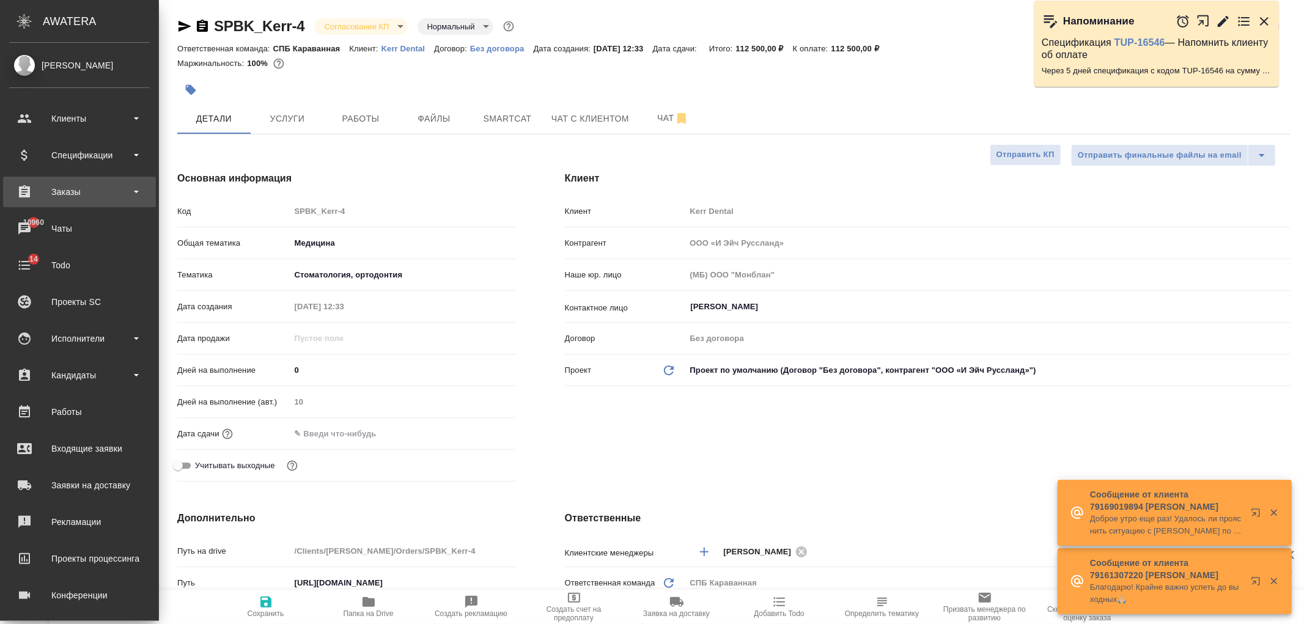
click at [95, 188] on div "Заказы" at bounding box center [79, 192] width 141 height 18
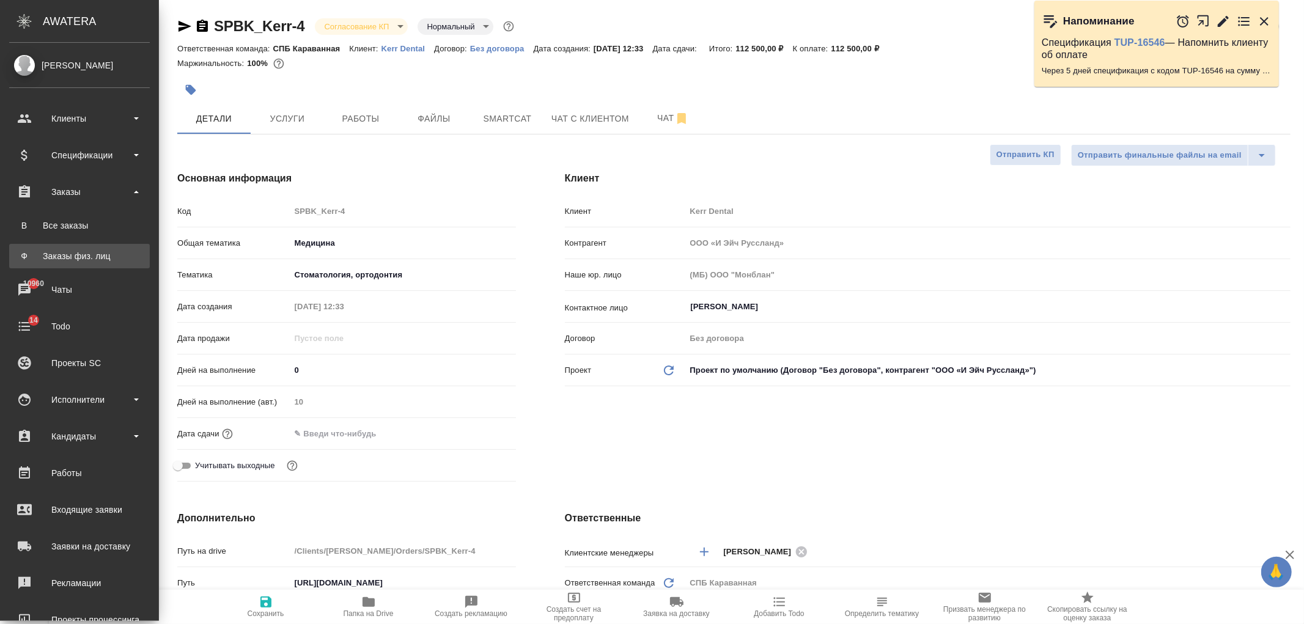
click at [92, 261] on div "Заказы физ. лиц" at bounding box center [79, 256] width 128 height 12
type textarea "x"
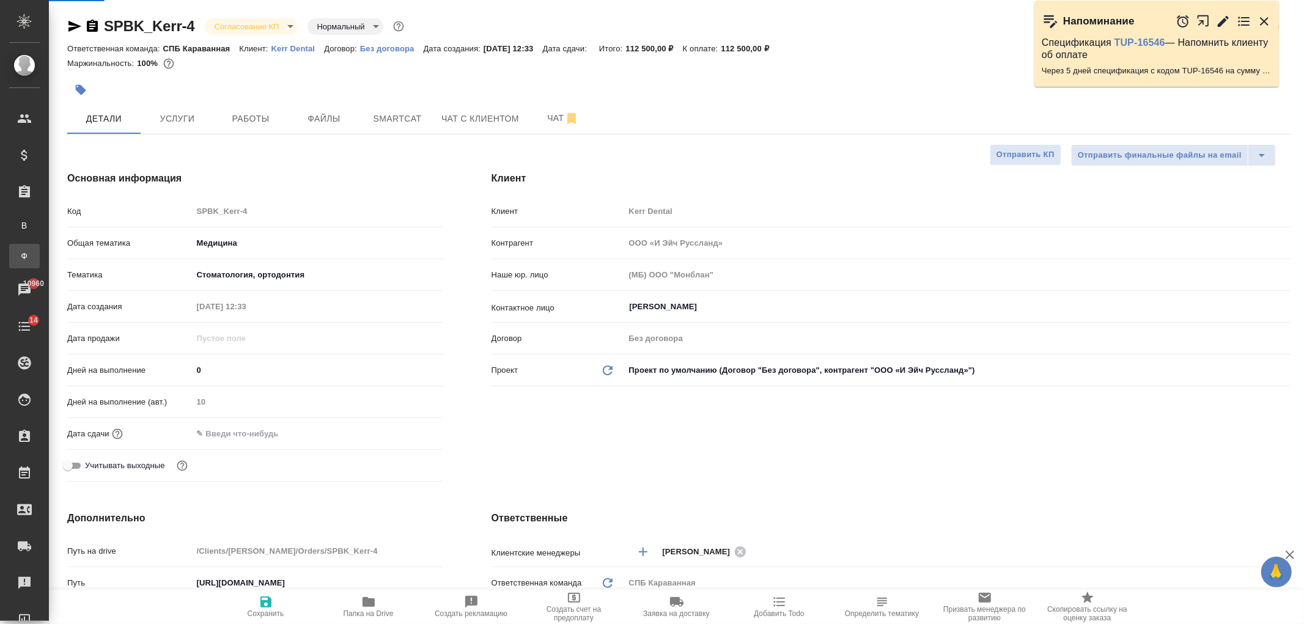
type textarea "x"
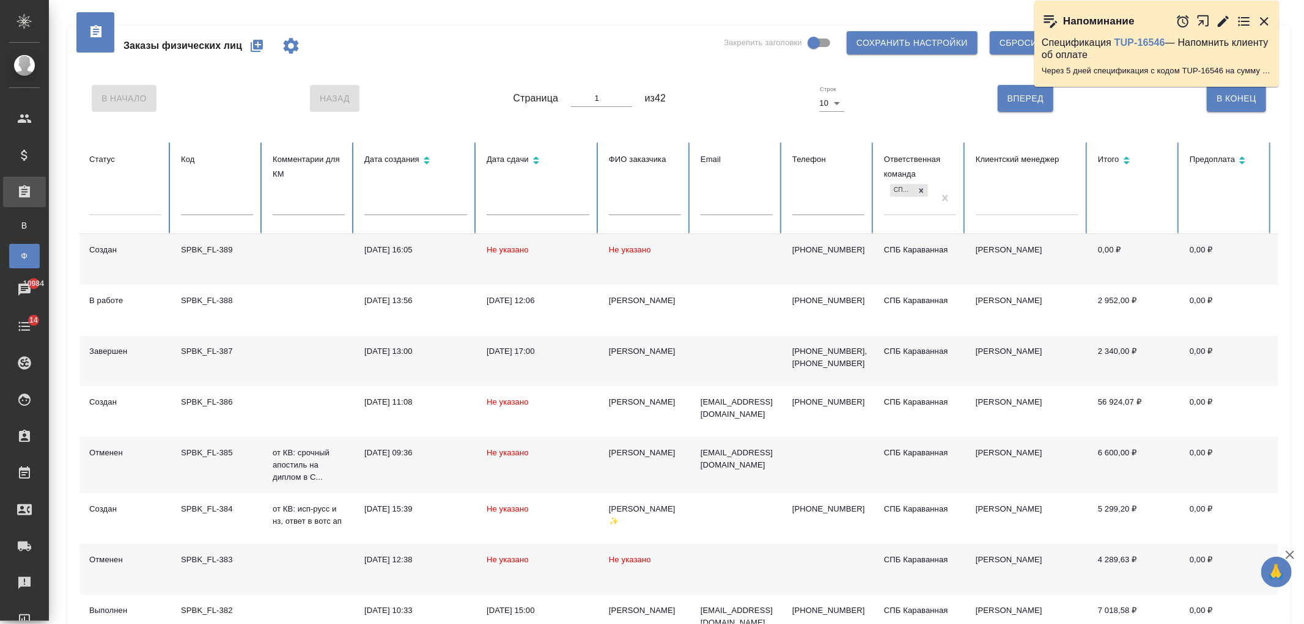
click at [254, 43] on icon "button" at bounding box center [257, 46] width 12 height 12
click at [230, 209] on input "text" at bounding box center [217, 206] width 72 height 17
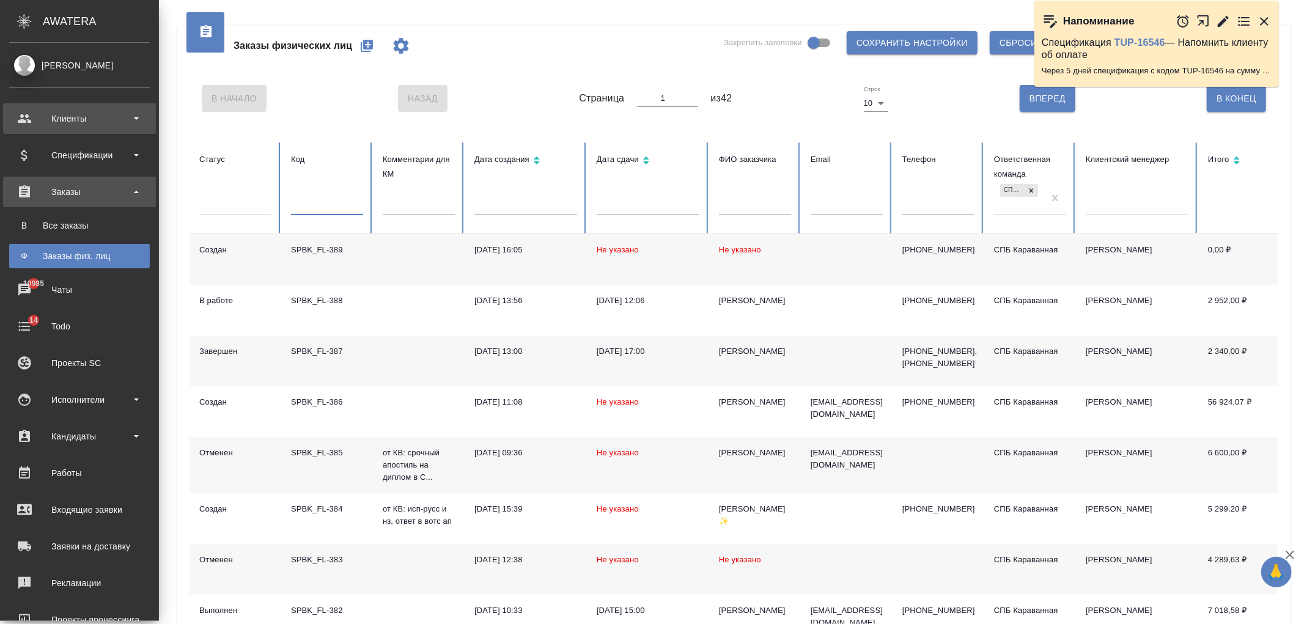
click at [52, 115] on div "Клиенты" at bounding box center [79, 118] width 141 height 18
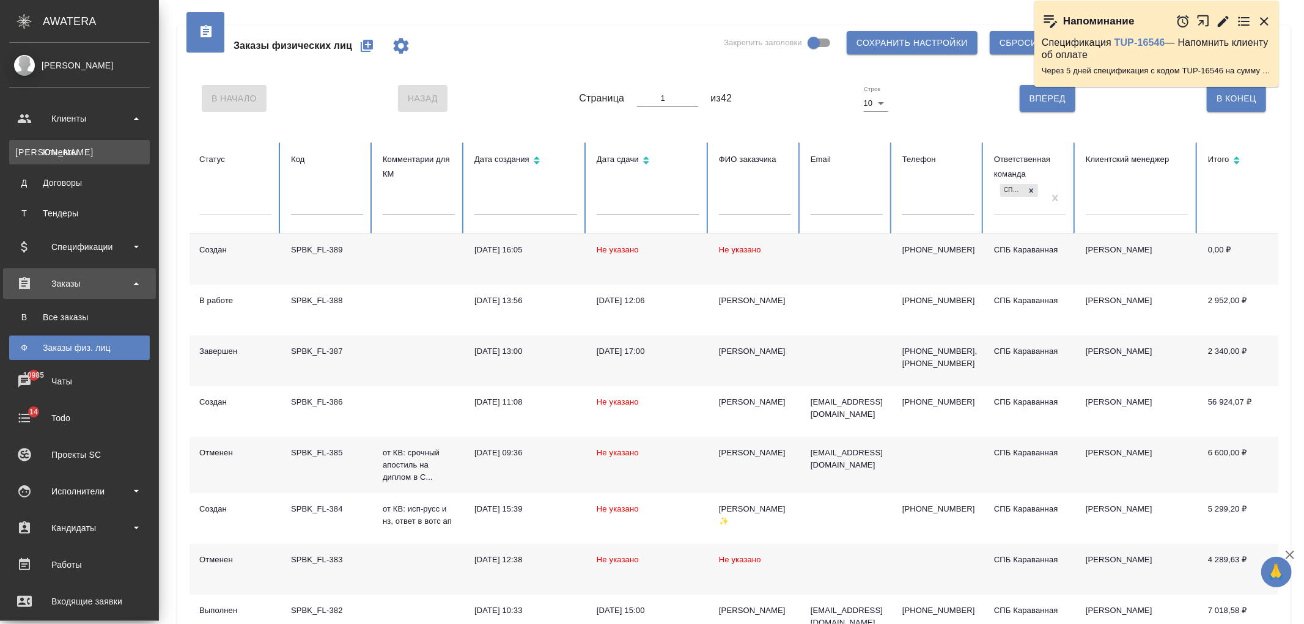
click at [83, 156] on div "Клиенты" at bounding box center [79, 152] width 128 height 12
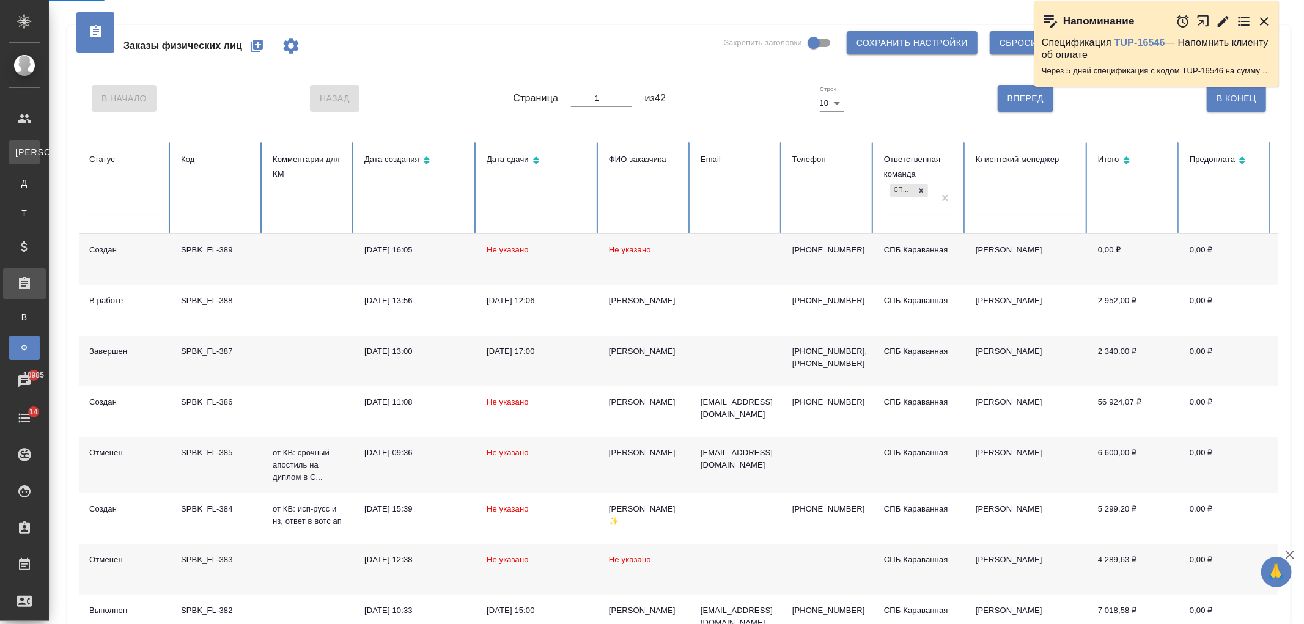
select select "RU"
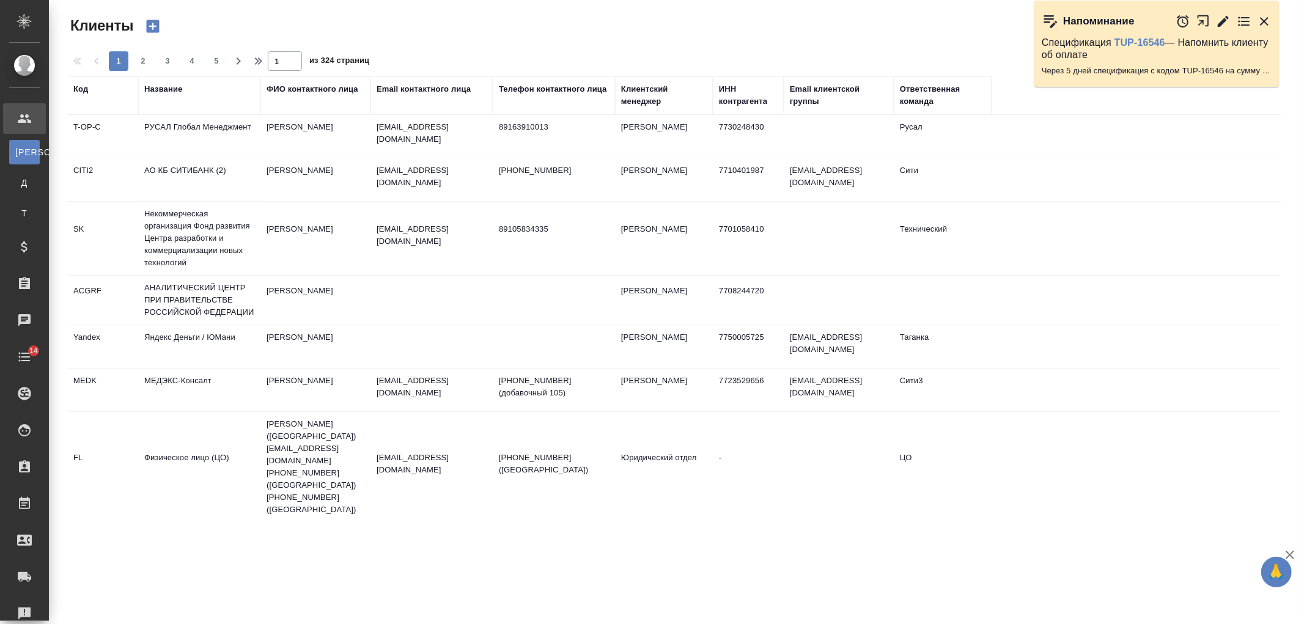
click at [169, 86] on div "Название" at bounding box center [163, 89] width 38 height 12
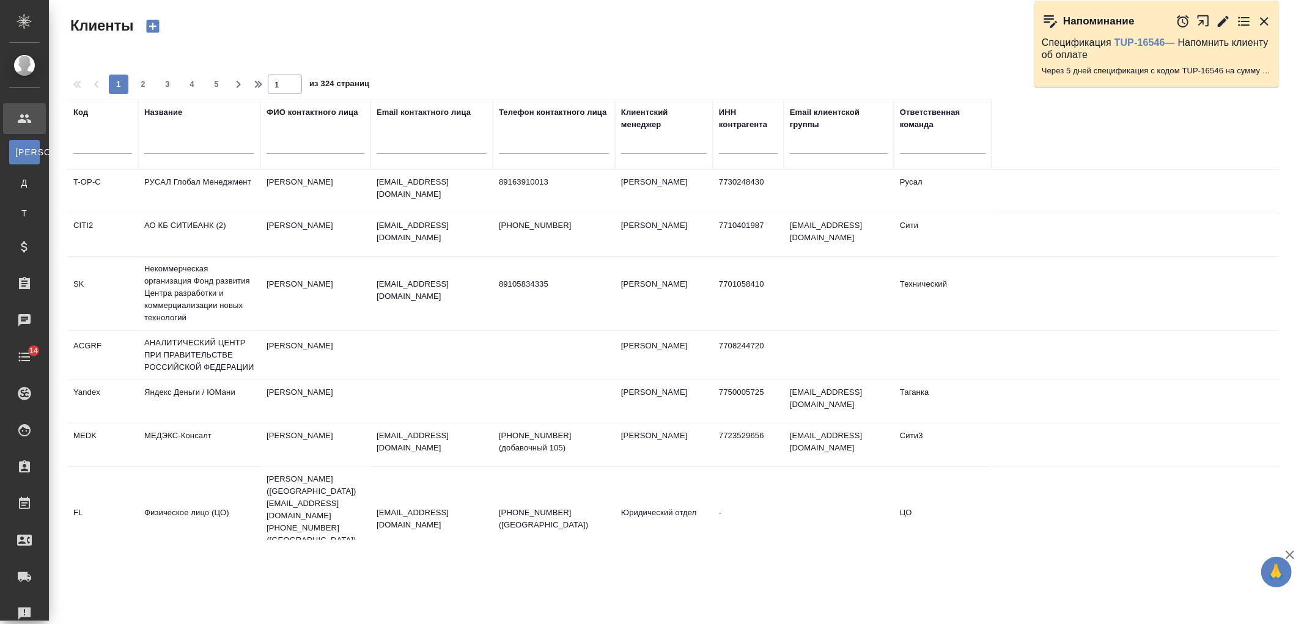
click at [194, 149] on input "text" at bounding box center [199, 146] width 110 height 15
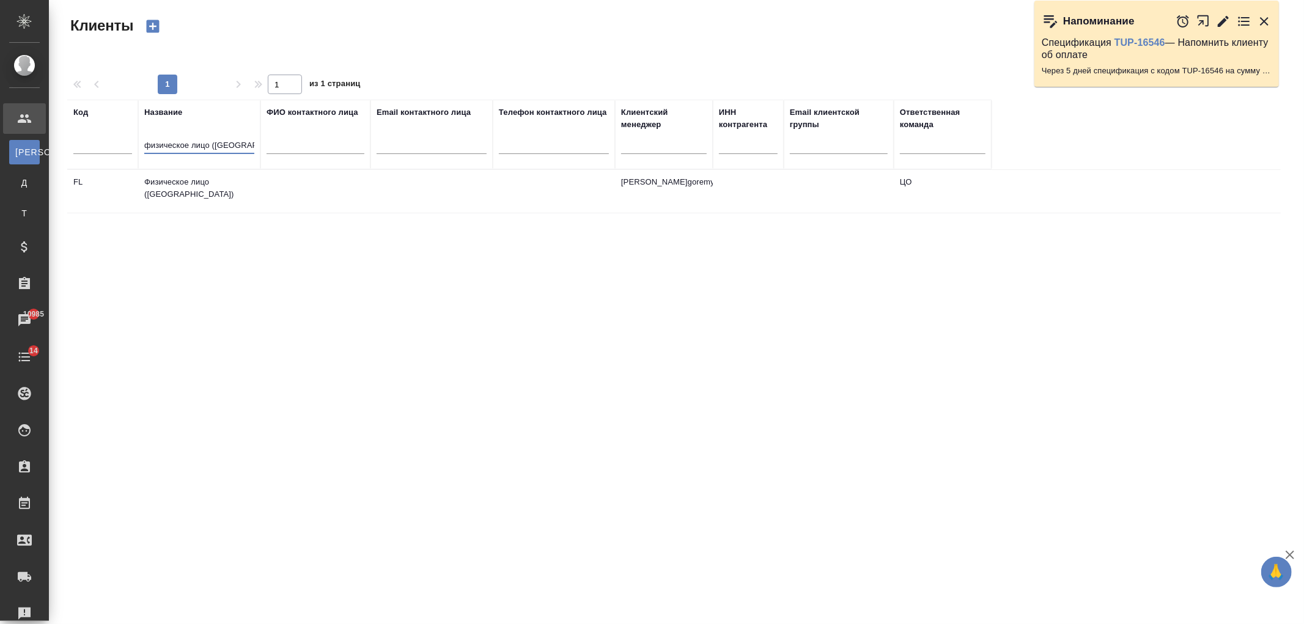
click at [235, 174] on td "Физическое лицо (Казахстан)" at bounding box center [199, 191] width 122 height 43
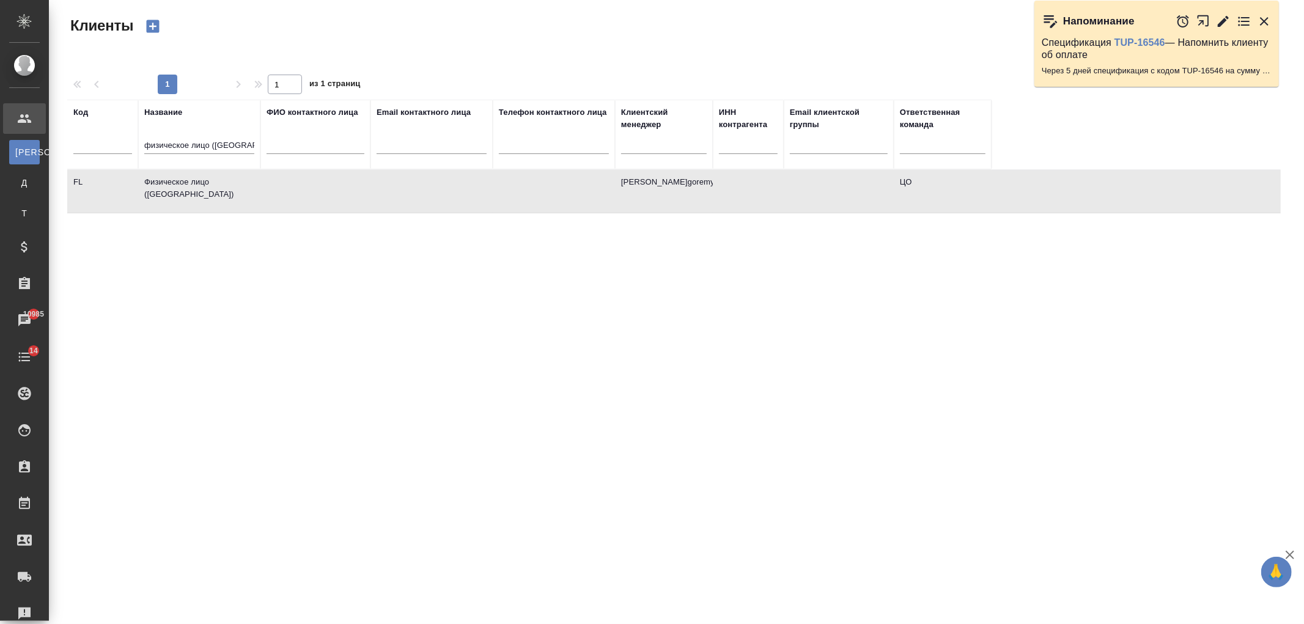
click at [235, 174] on td "Физическое лицо (Казахстан)" at bounding box center [199, 191] width 122 height 43
drag, startPoint x: 214, startPoint y: 145, endPoint x: 279, endPoint y: 142, distance: 64.8
click at [279, 142] on tr "Код Название физическое лицо (Казахстан) ФИО контактного лица Email контактного…" at bounding box center [529, 135] width 924 height 70
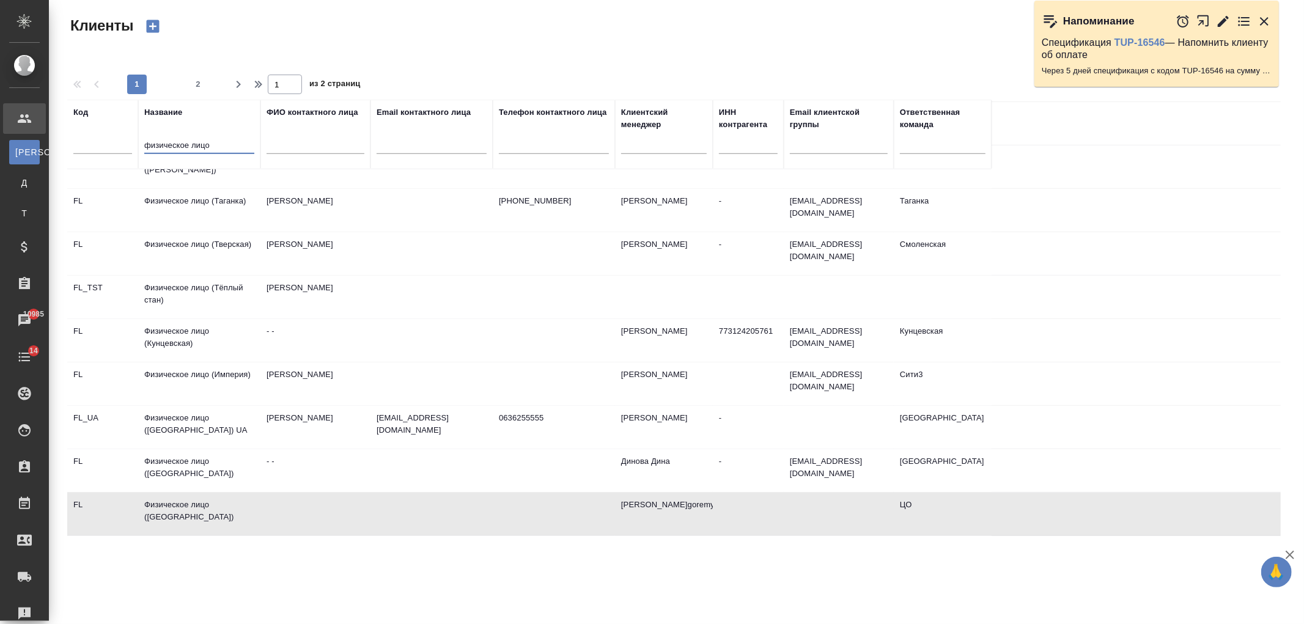
scroll to position [735, 0]
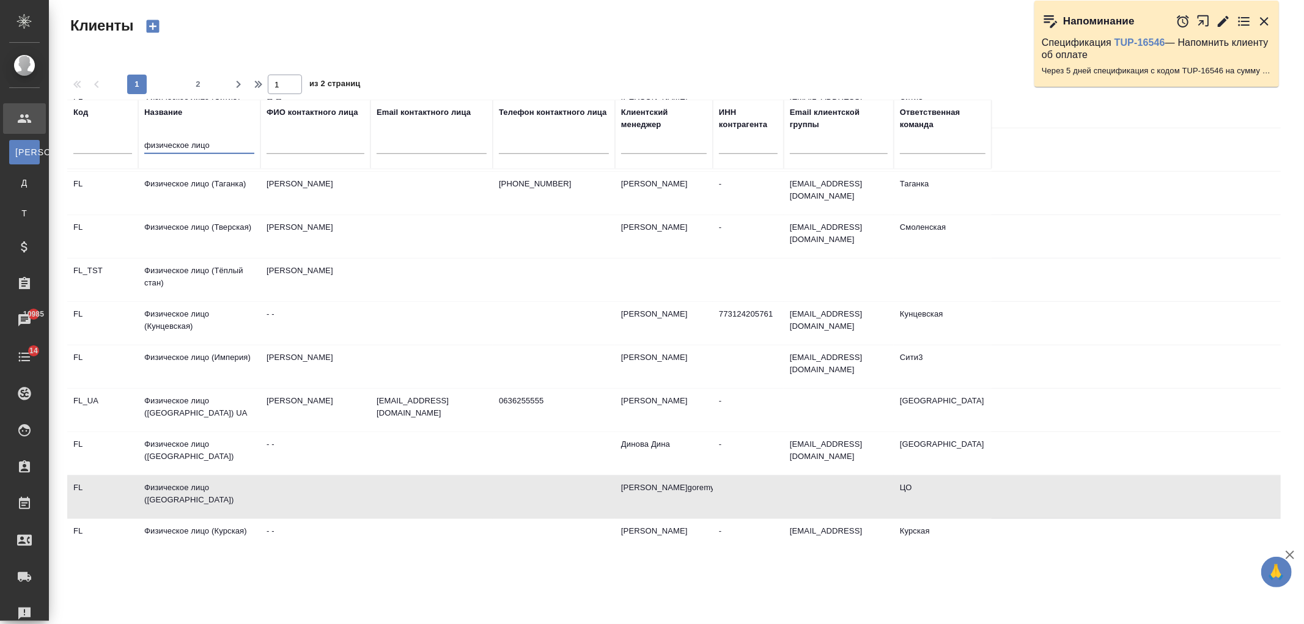
type input "физическое лицо"
click at [375, 432] on td at bounding box center [431, 453] width 122 height 43
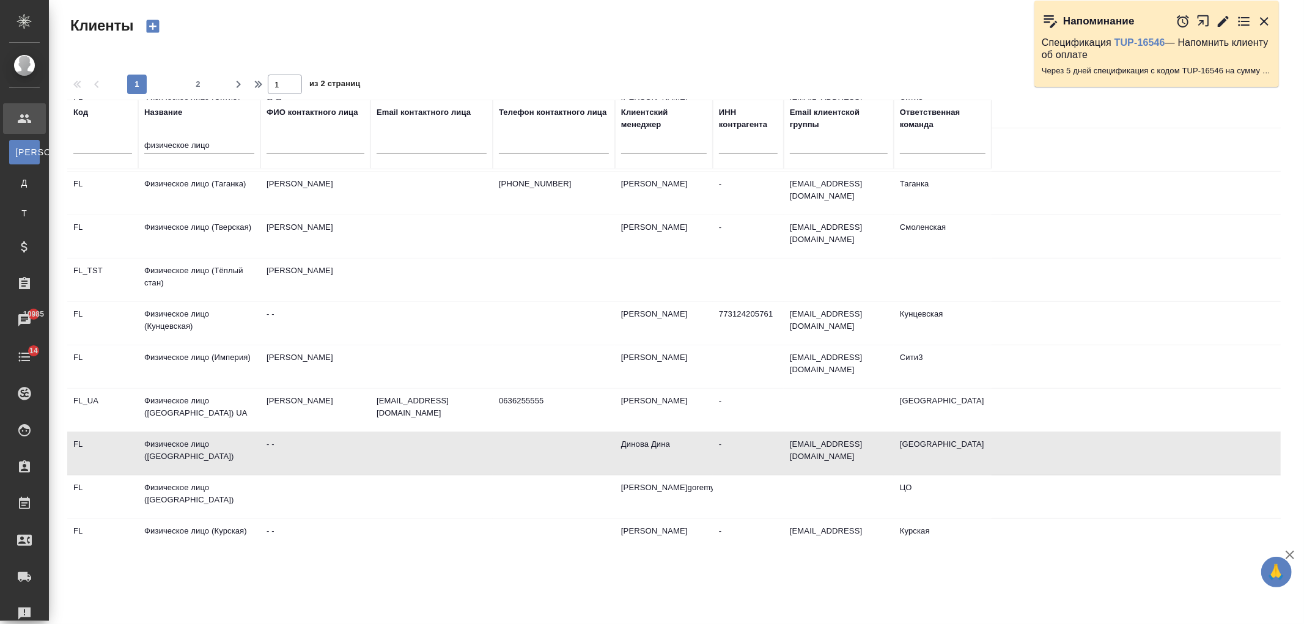
click at [375, 432] on td at bounding box center [431, 453] width 122 height 43
click at [478, 476] on td at bounding box center [431, 497] width 122 height 43
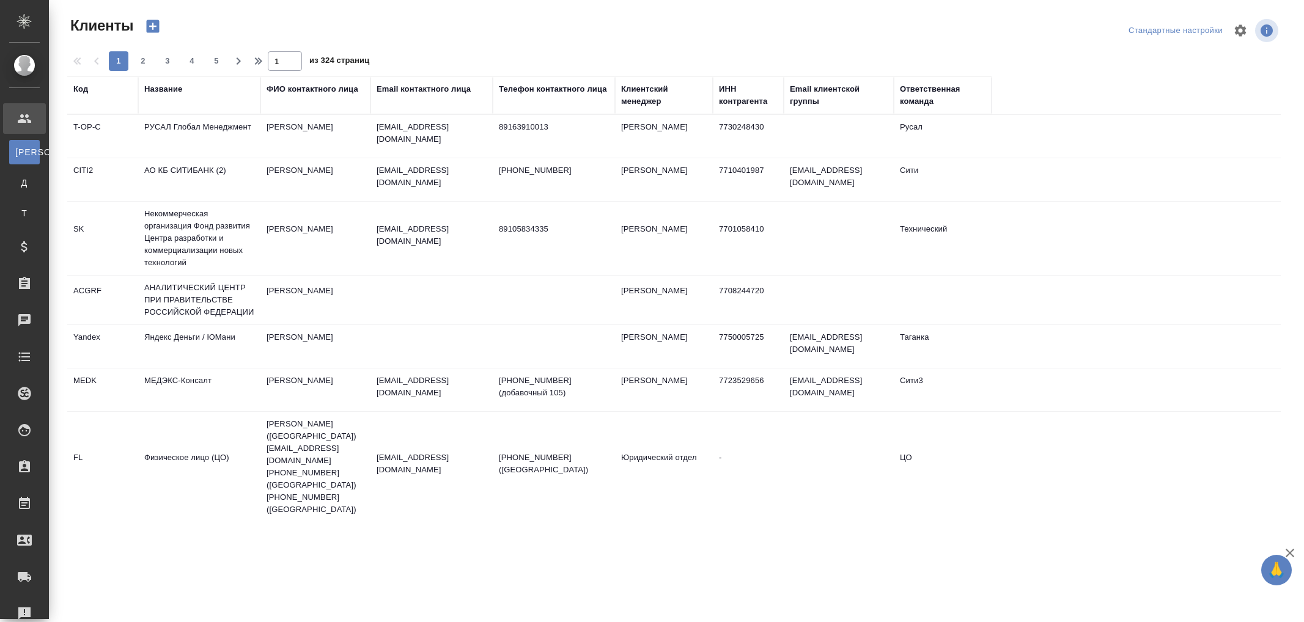
select select "RU"
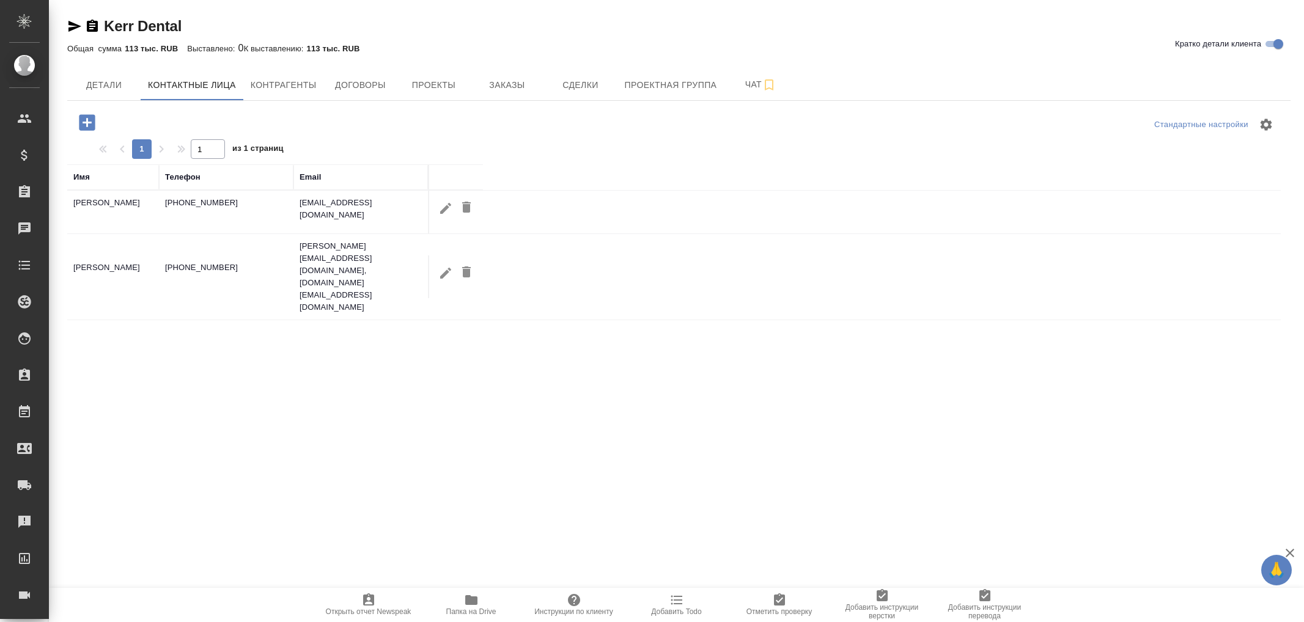
select select "RU"
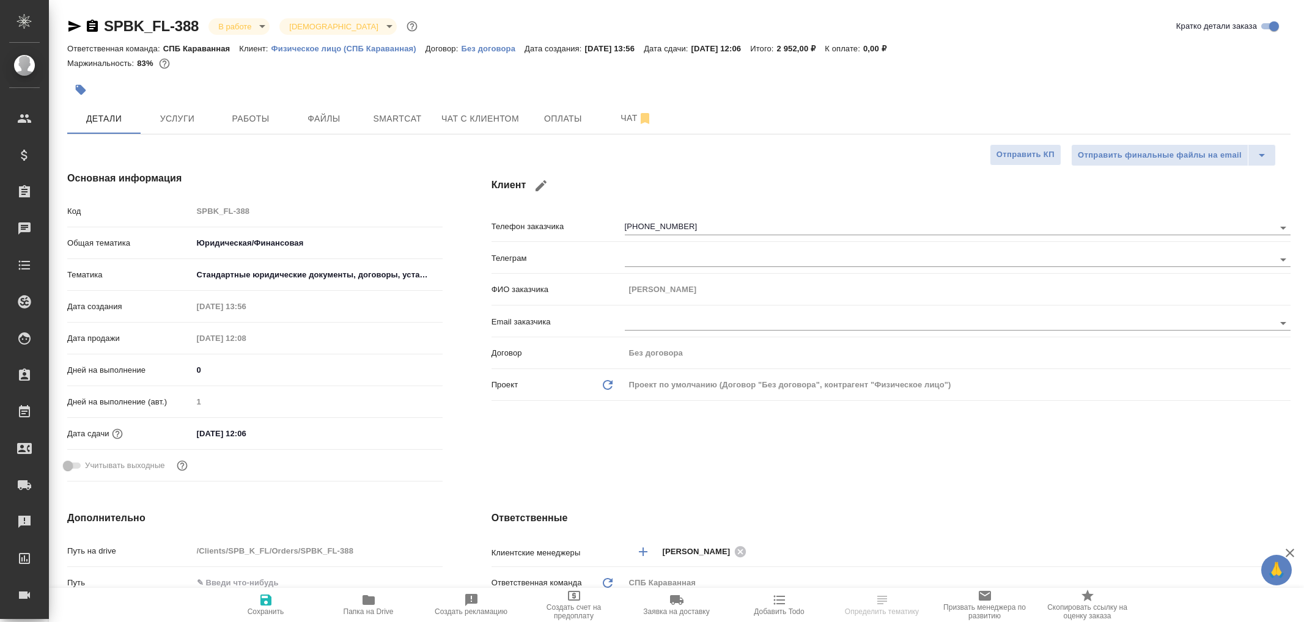
select select "RU"
type textarea "x"
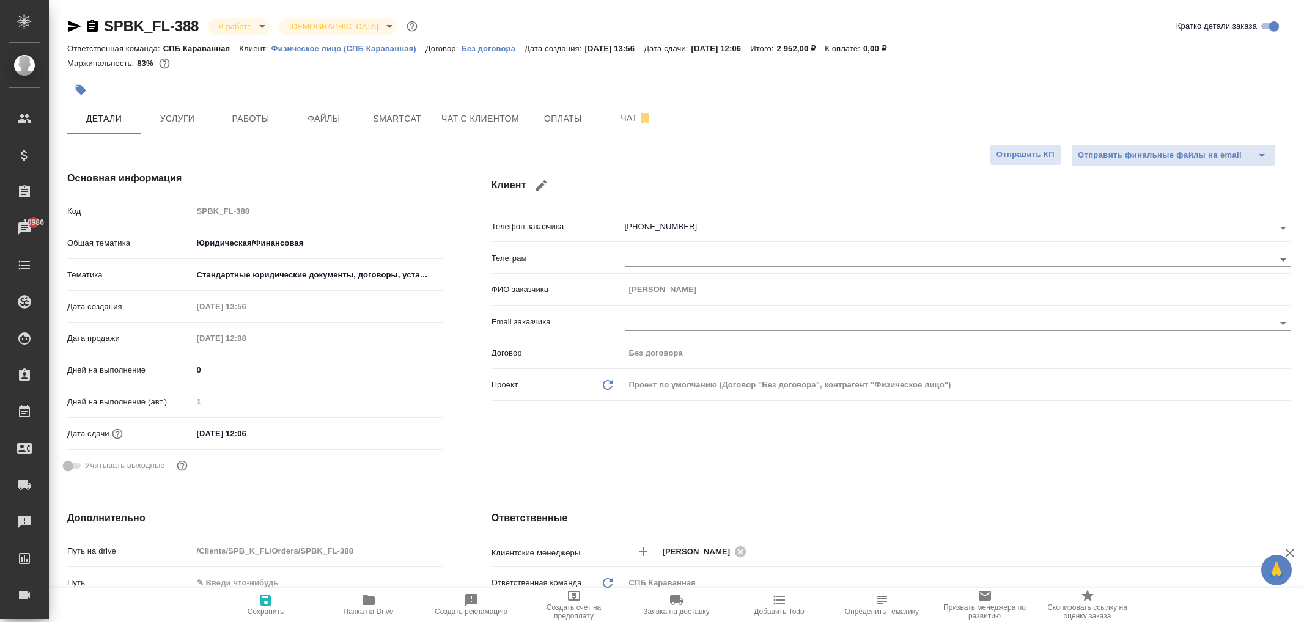
type textarea "x"
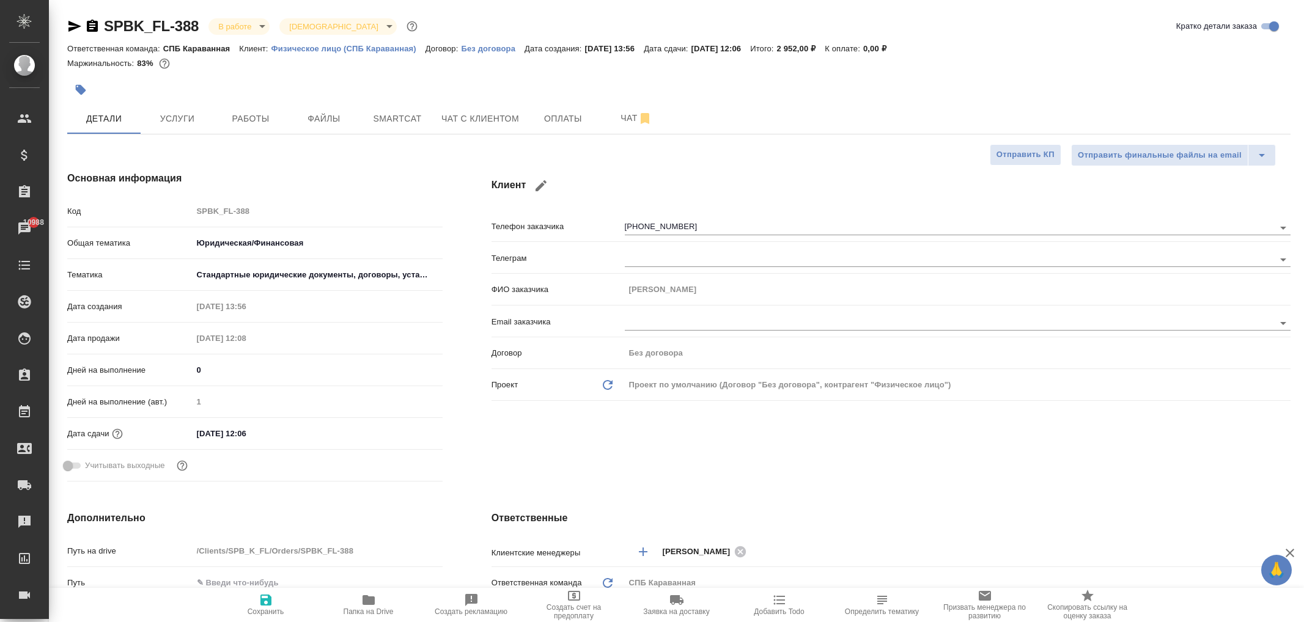
type textarea "x"
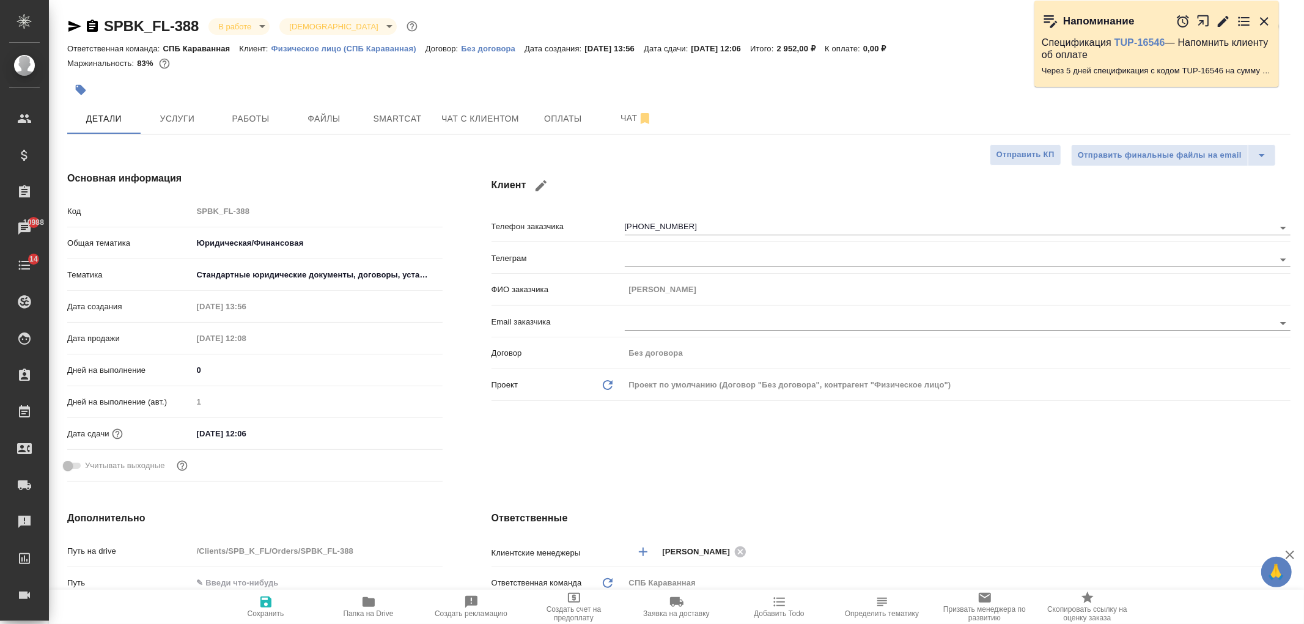
type textarea "x"
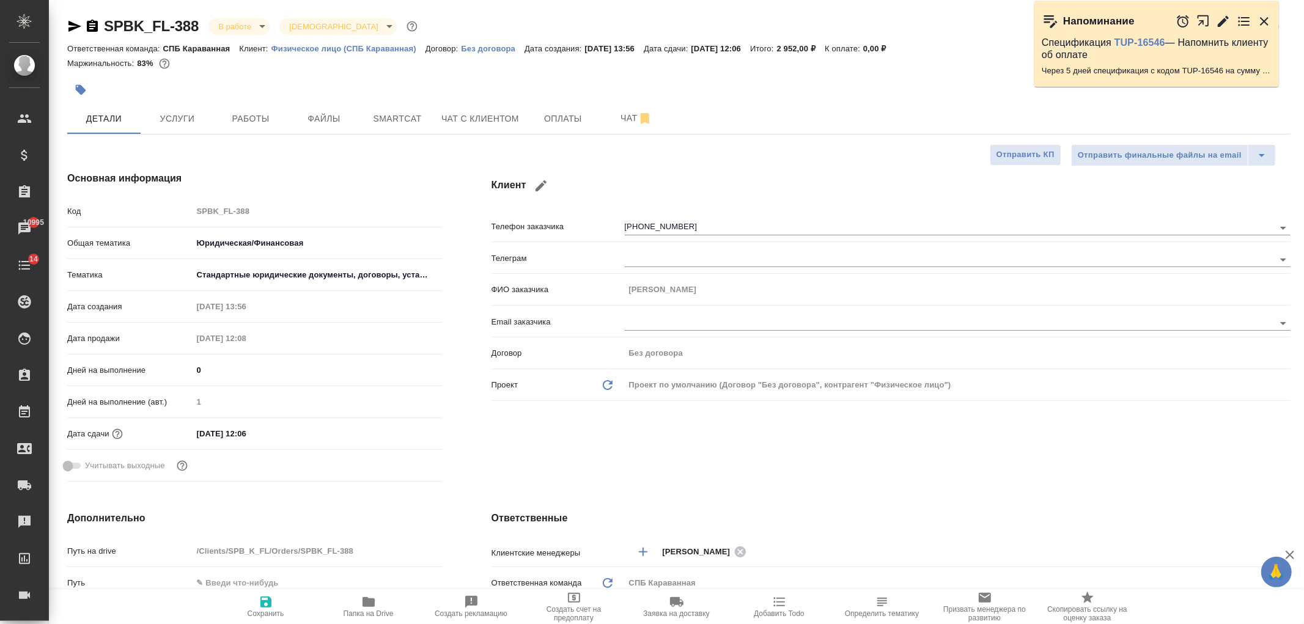
type textarea "x"
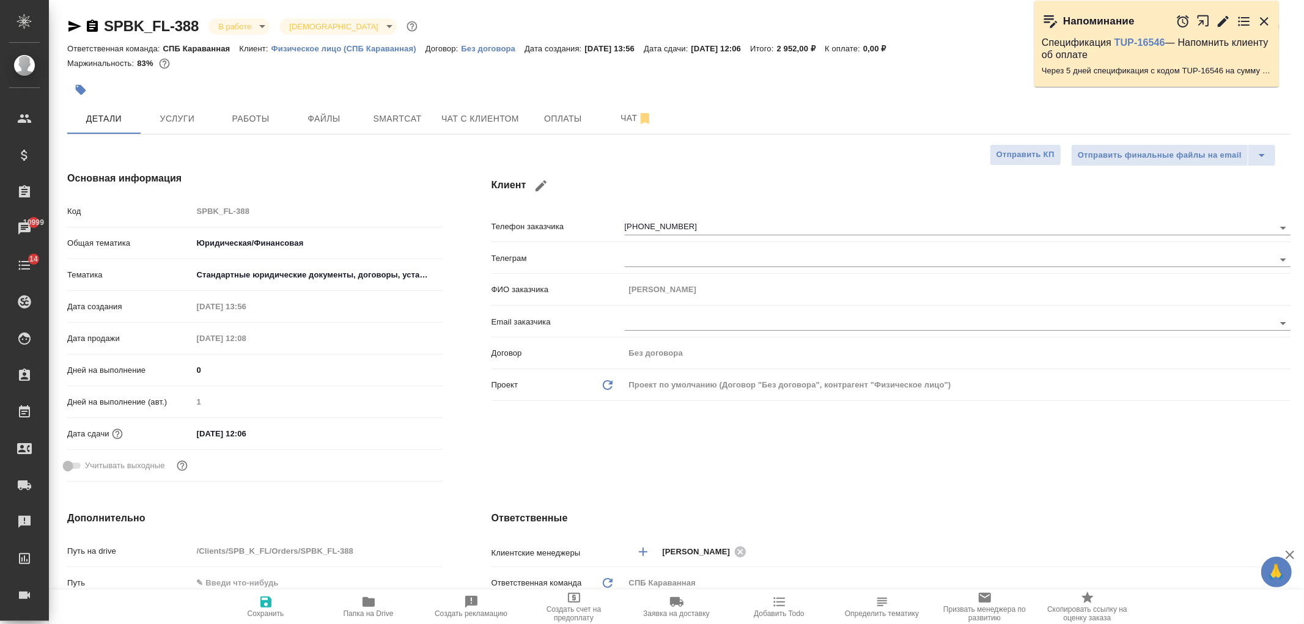
type textarea "x"
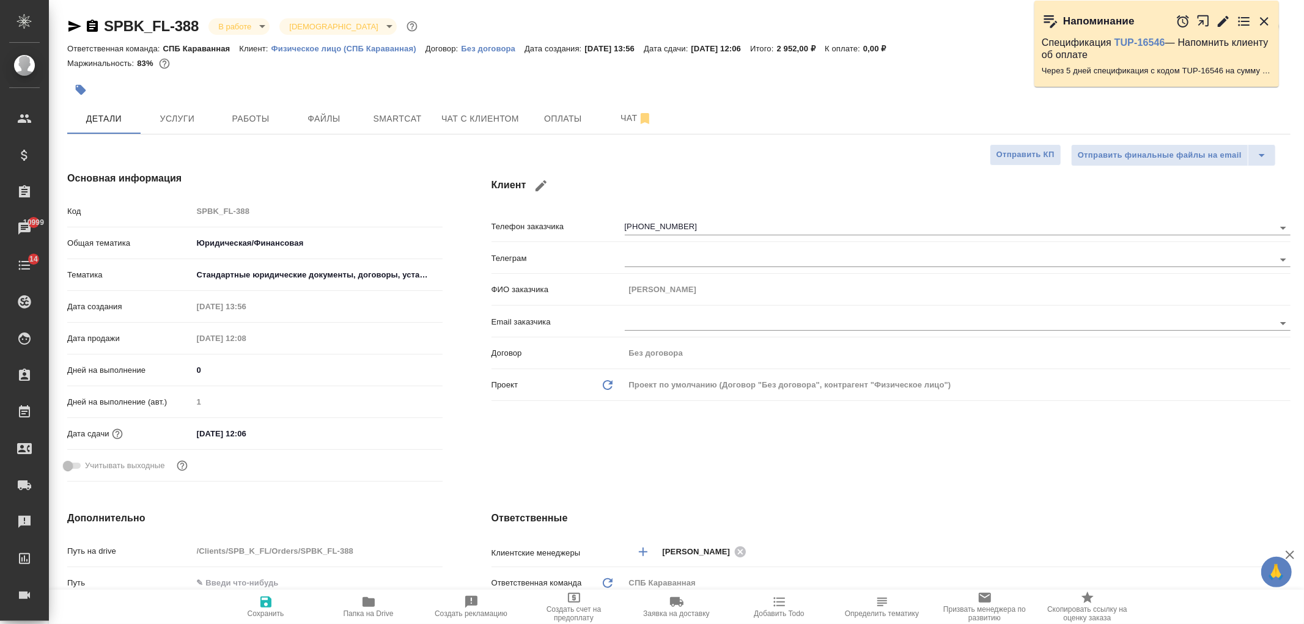
type textarea "x"
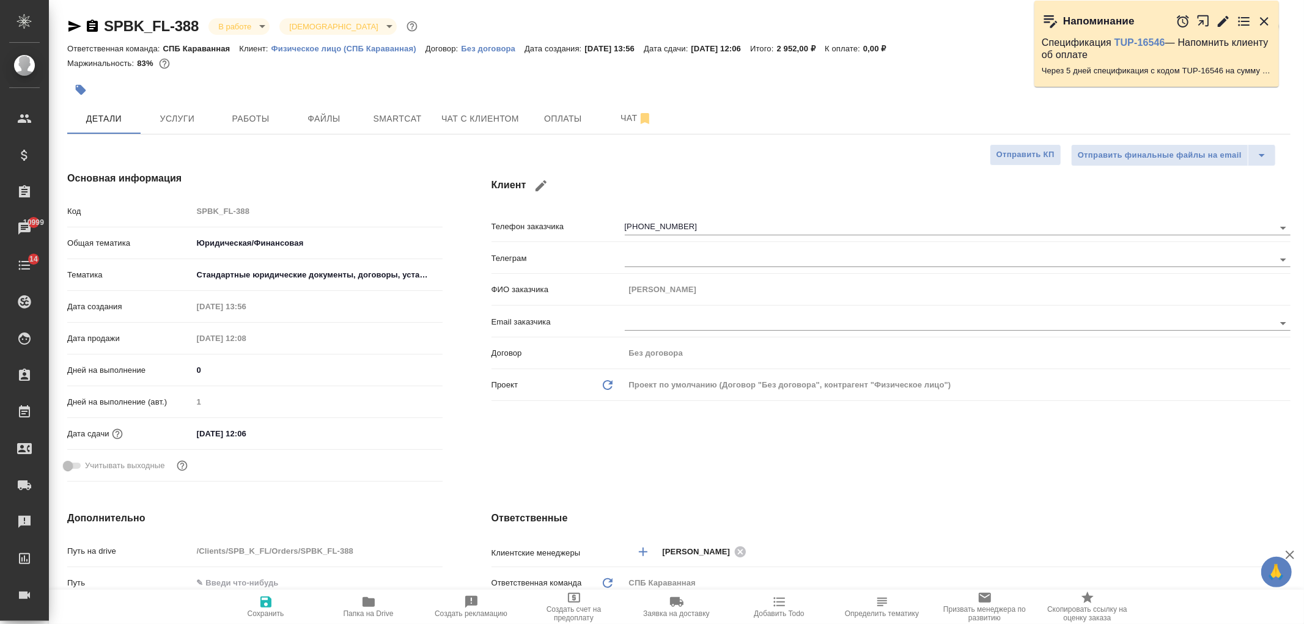
type textarea "x"
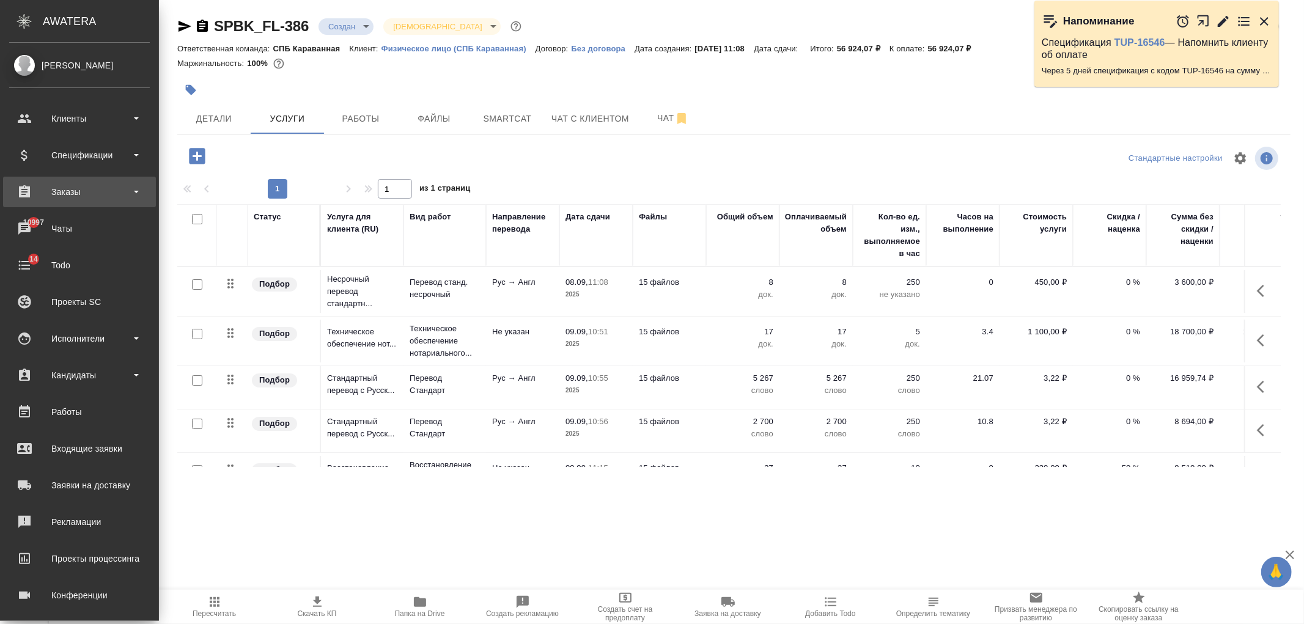
click at [88, 185] on div "Заказы" at bounding box center [79, 192] width 141 height 18
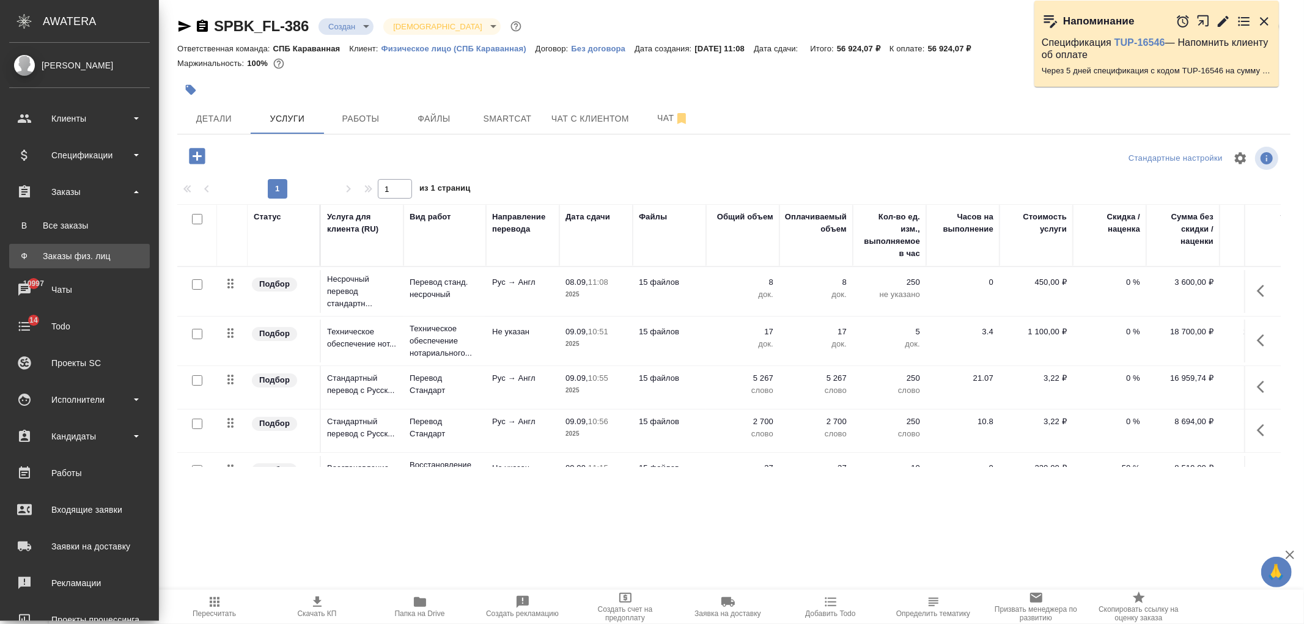
click at [108, 251] on div "Заказы физ. лиц" at bounding box center [79, 256] width 128 height 12
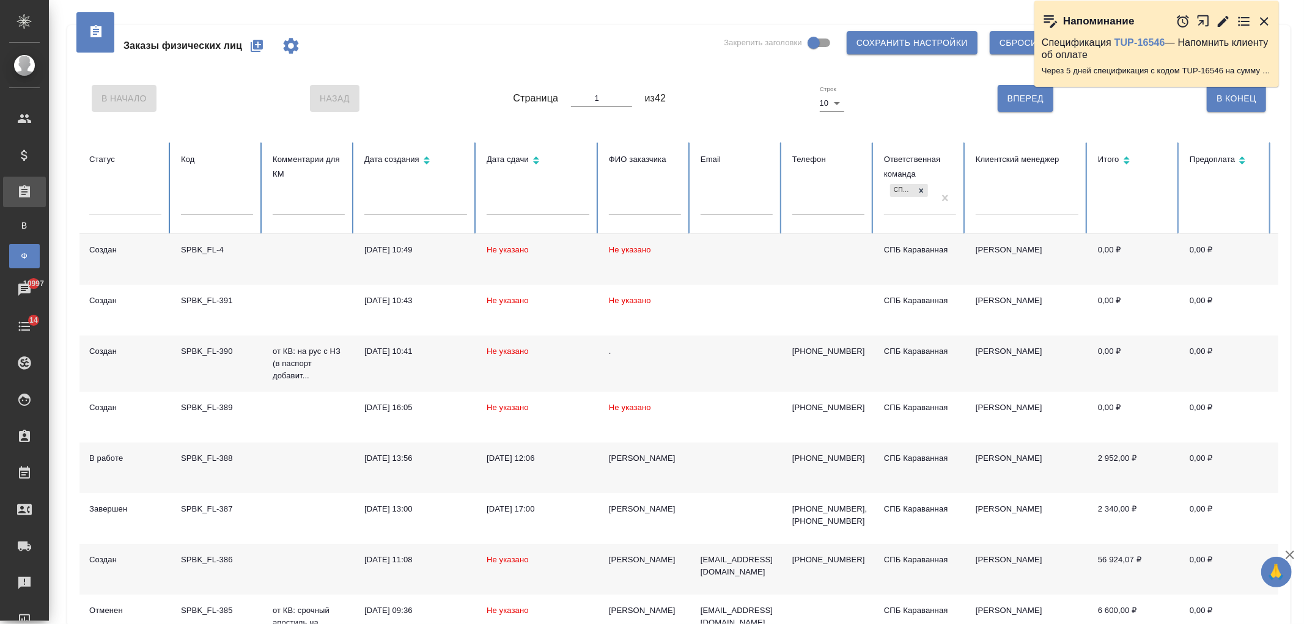
click at [532, 355] on td "Не указано" at bounding box center [538, 364] width 122 height 56
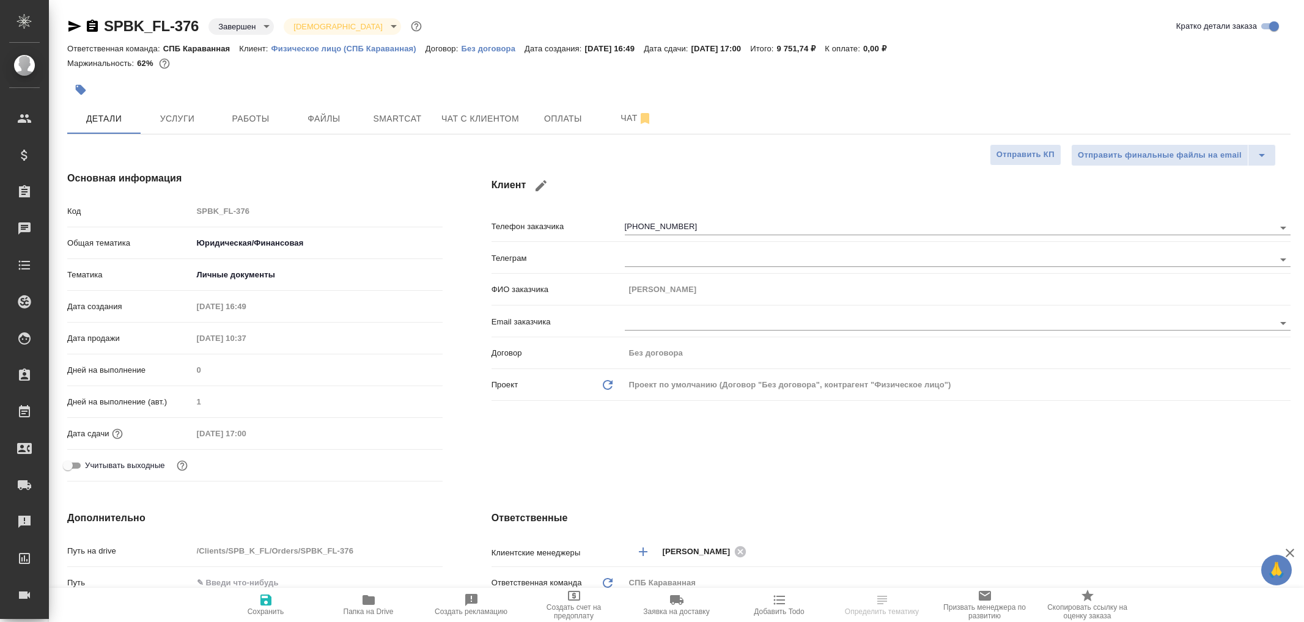
select select "RU"
type textarea "x"
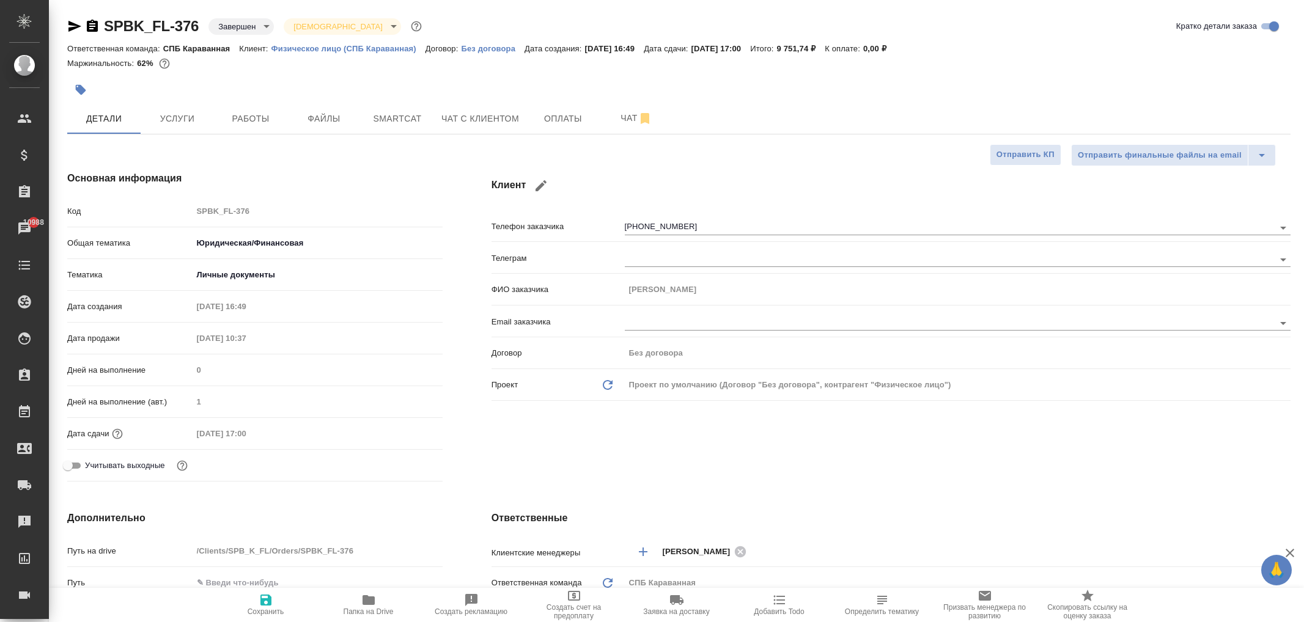
type textarea "x"
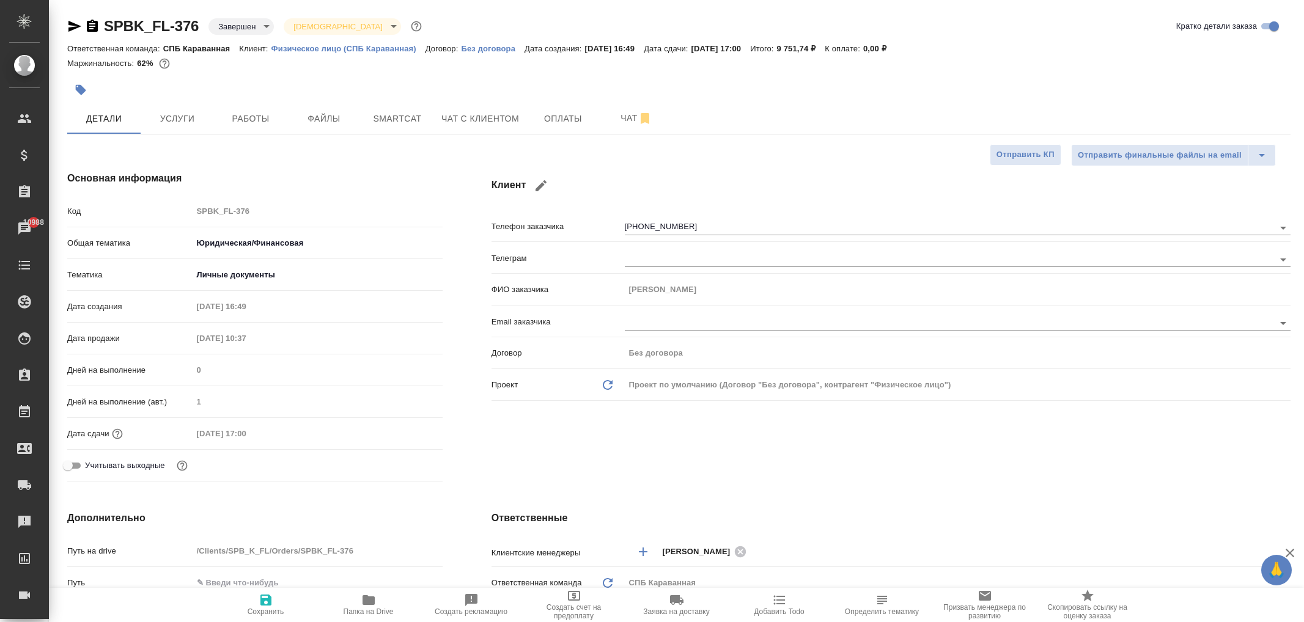
type textarea "x"
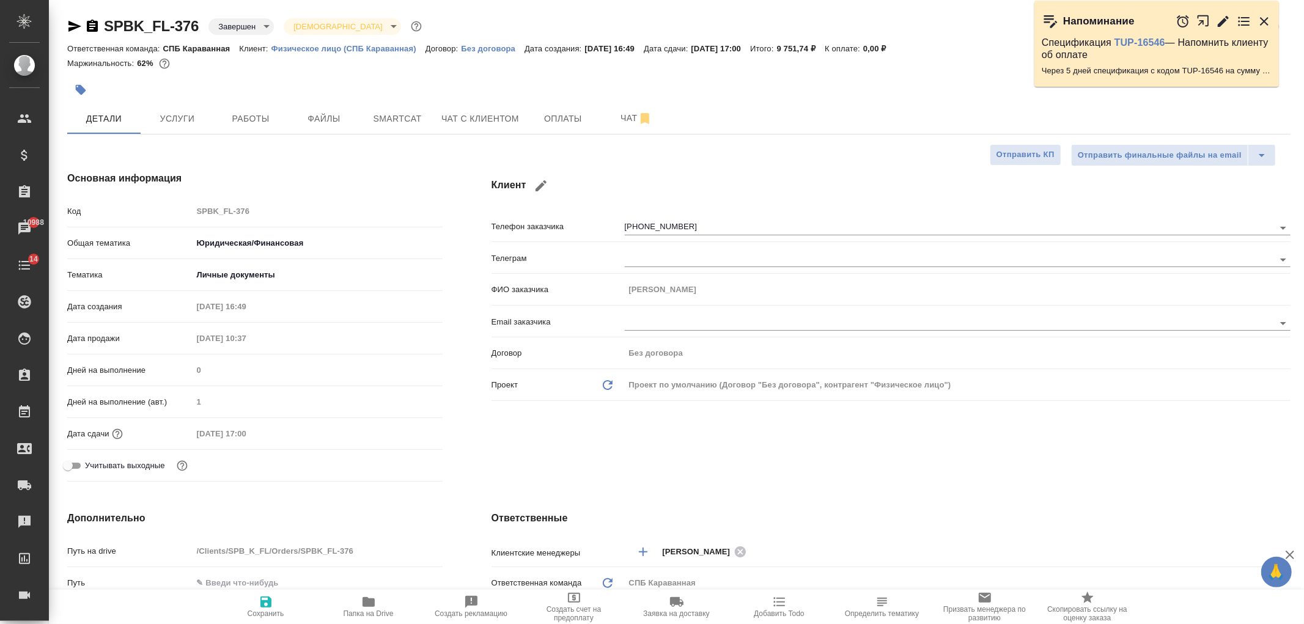
type textarea "x"
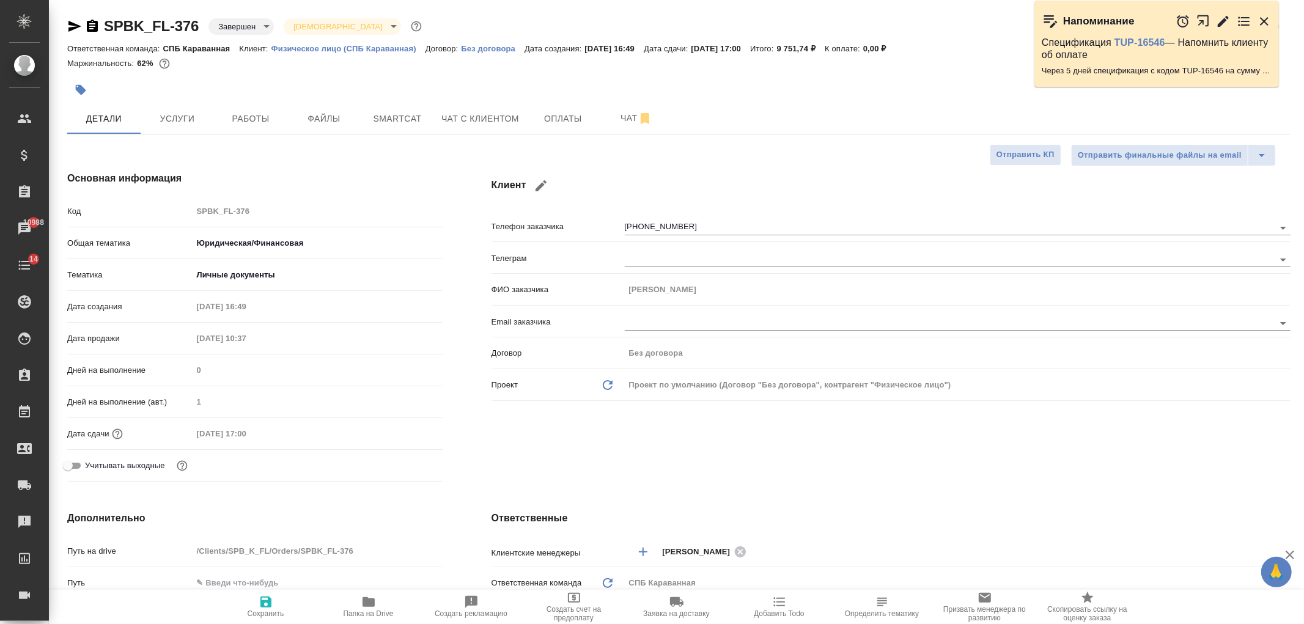
type textarea "x"
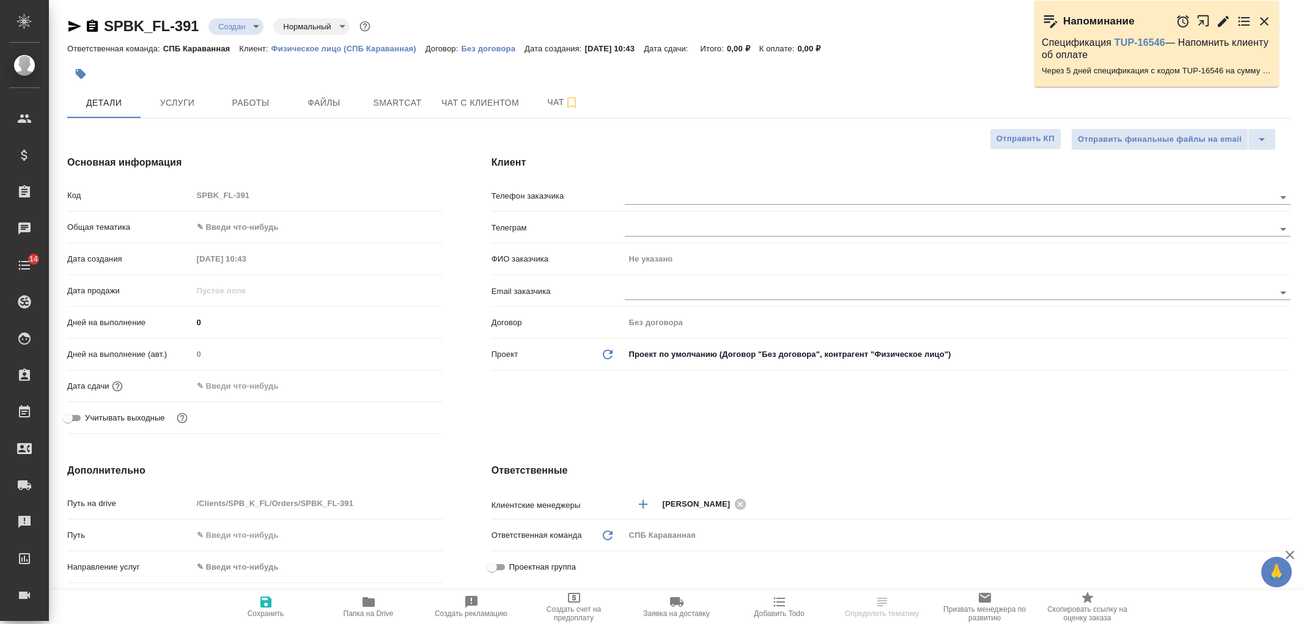
select select "RU"
click at [241, 218] on body "🙏 .cls-1 fill:#fff; AWATERA [PERSON_NAME] Спецификации Заказы Чаты 14 Todo Прое…" at bounding box center [652, 312] width 1304 height 624
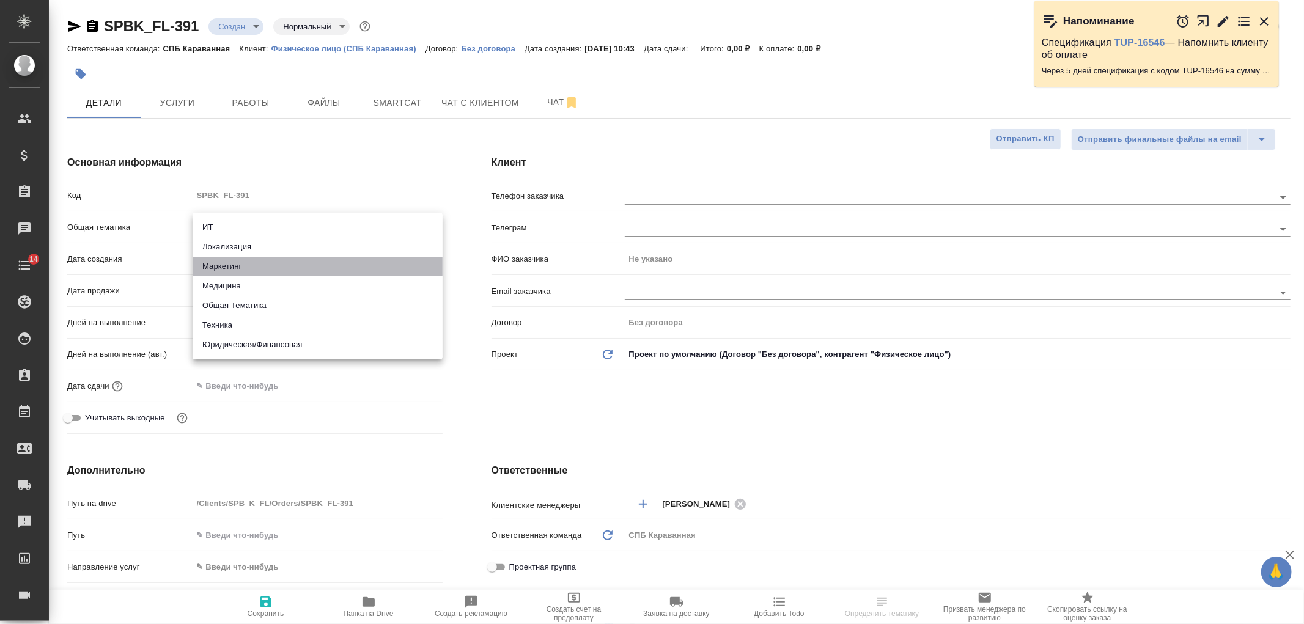
click at [249, 263] on li "Маркетинг" at bounding box center [318, 267] width 250 height 20
type input "marketing"
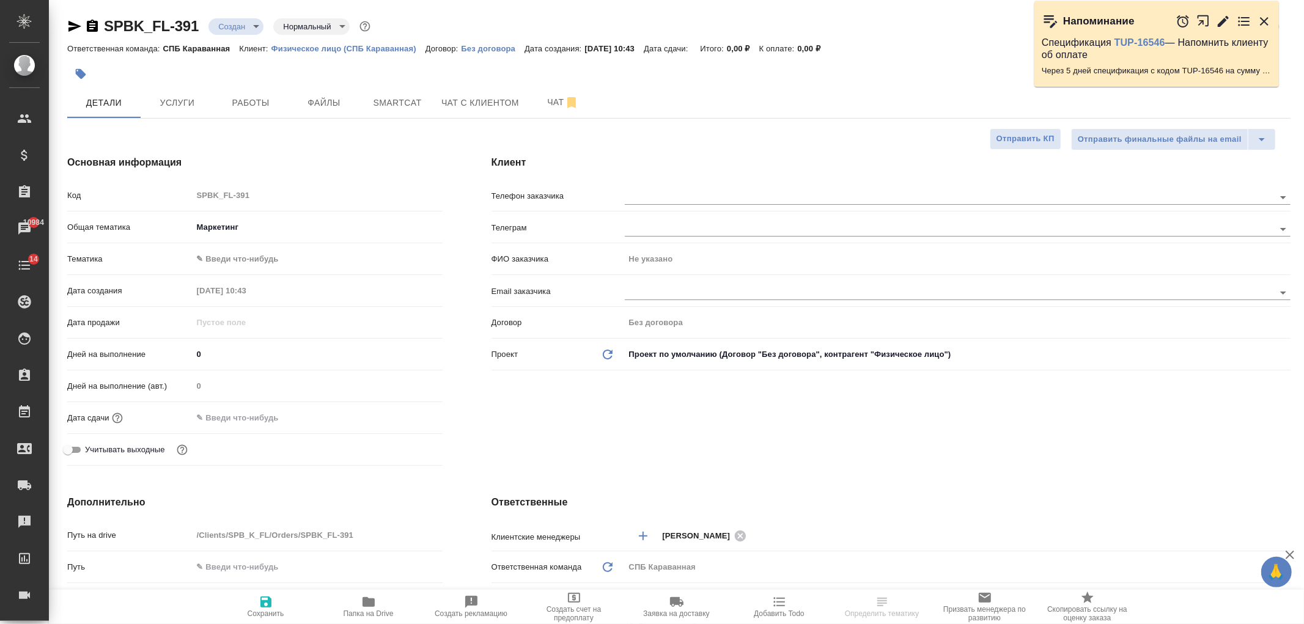
click at [241, 247] on div "Общая тематика Маркетинг marketing" at bounding box center [254, 232] width 375 height 32
click at [248, 257] on body "🙏 .cls-1 fill:#fff; AWATERA Ivanova Arina Клиенты Спецификации Заказы 10984 Чат…" at bounding box center [652, 312] width 1304 height 624
click at [257, 272] on li "Маркетинг" at bounding box center [318, 279] width 250 height 20
type input "5a8b8b956a9677013d343d63"
click at [262, 612] on span "Сохранить" at bounding box center [266, 613] width 37 height 9
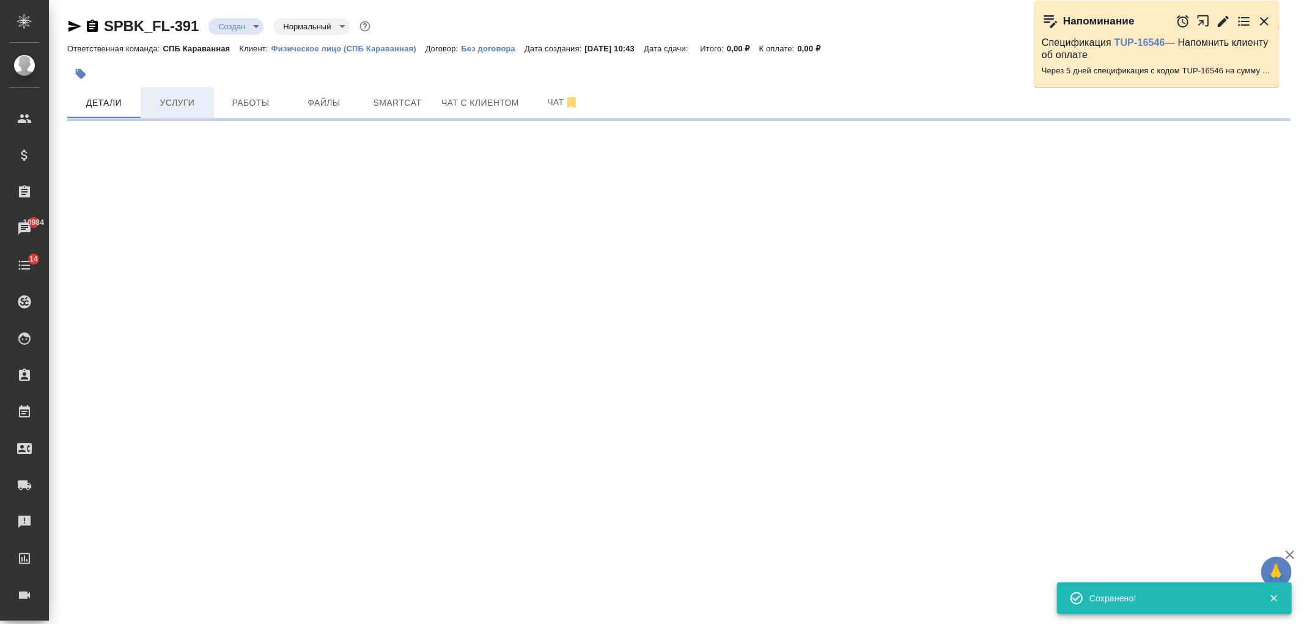
click at [198, 98] on span "Услуги" at bounding box center [177, 102] width 59 height 15
select select "RU"
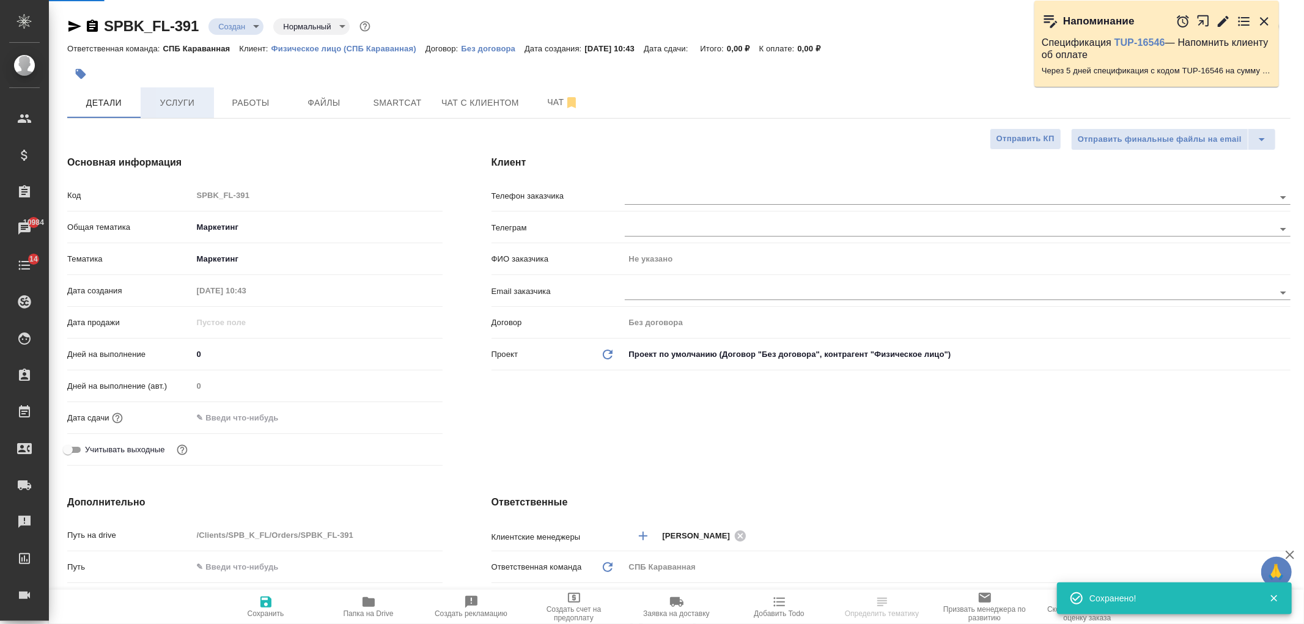
type textarea "x"
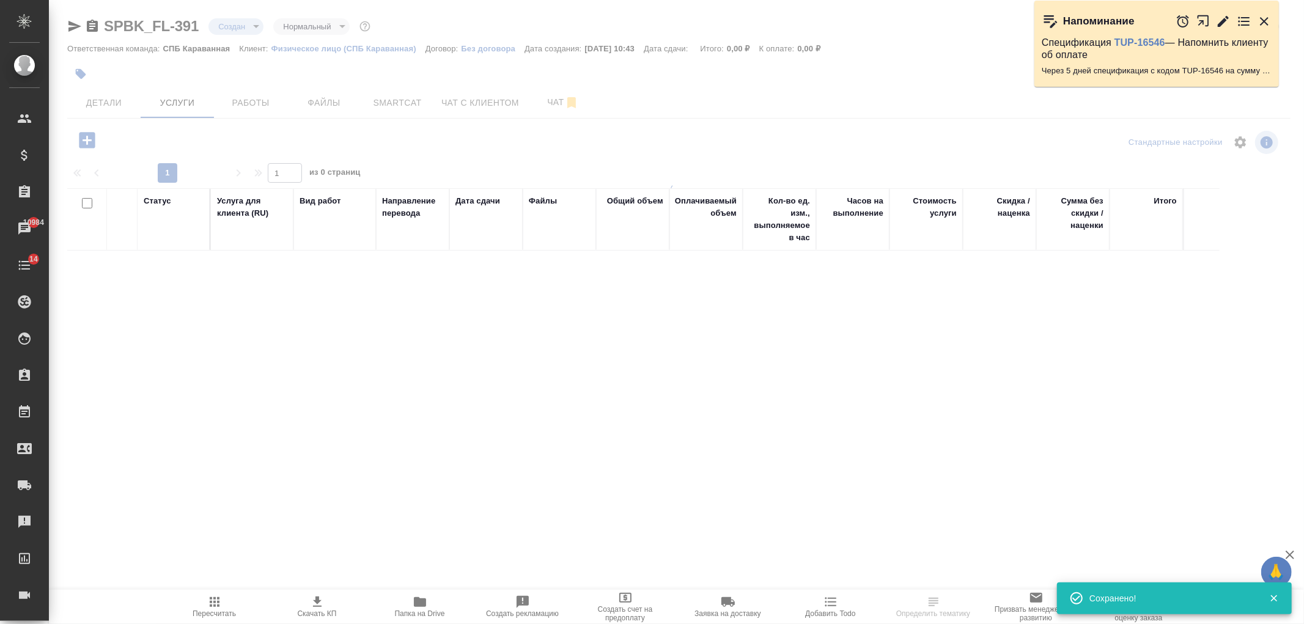
click at [327, 111] on button "Файлы" at bounding box center [323, 102] width 73 height 31
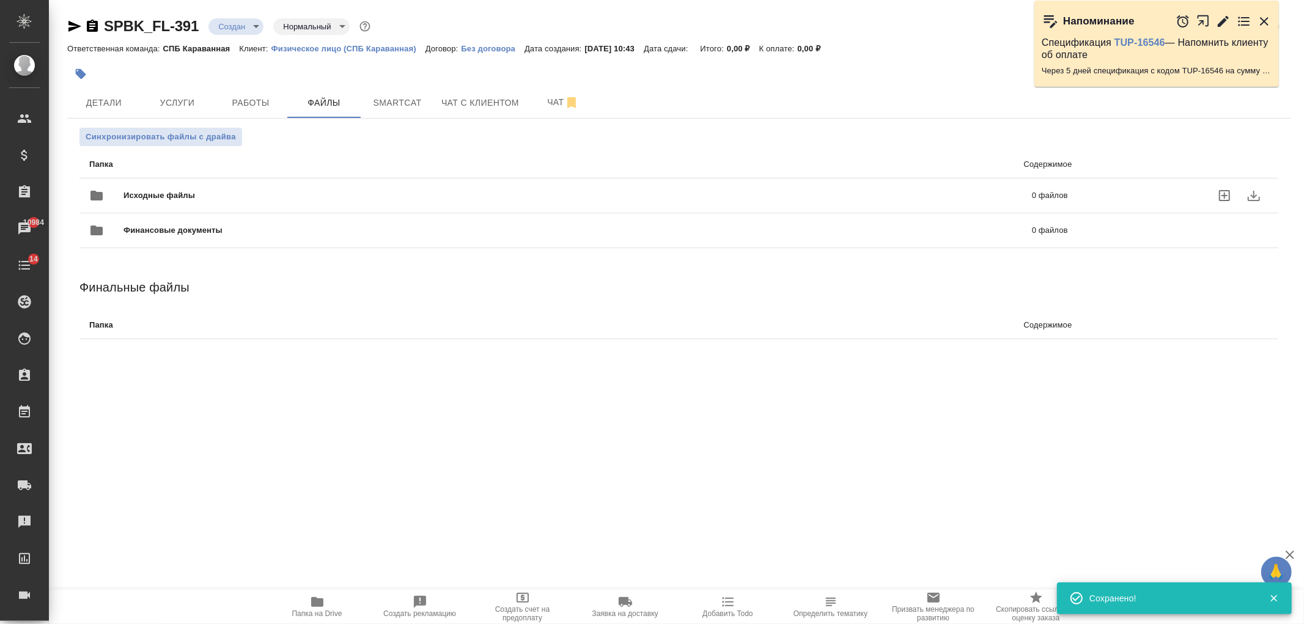
click at [164, 198] on span "Исходные файлы" at bounding box center [368, 195] width 490 height 12
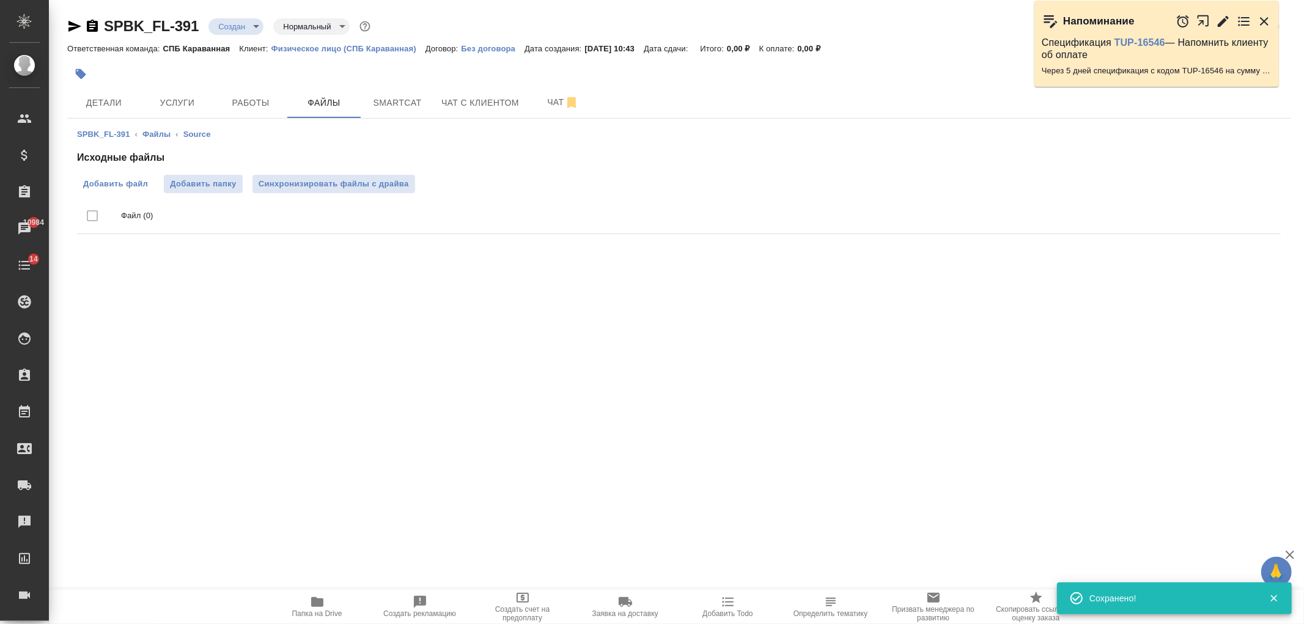
click at [125, 186] on span "Добавить файл" at bounding box center [115, 184] width 65 height 12
click at [0, 0] on input "Добавить файл" at bounding box center [0, 0] width 0 height 0
click at [179, 104] on span "Услуги" at bounding box center [177, 102] width 59 height 15
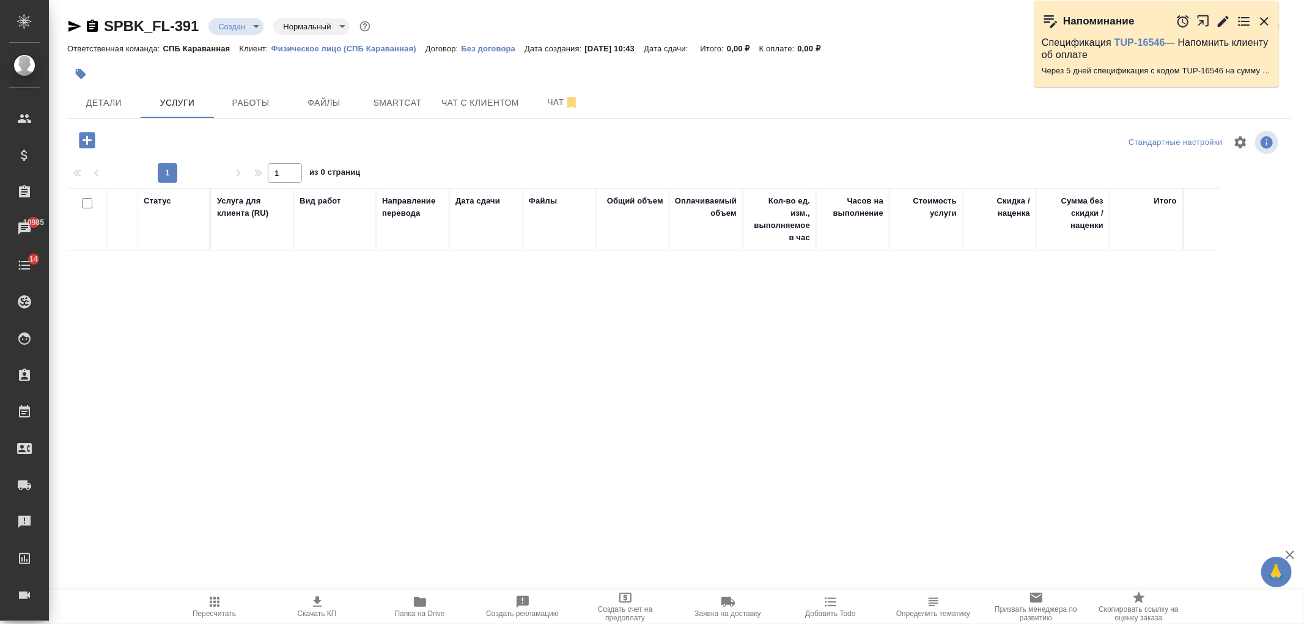
click at [77, 139] on icon "button" at bounding box center [86, 140] width 21 height 21
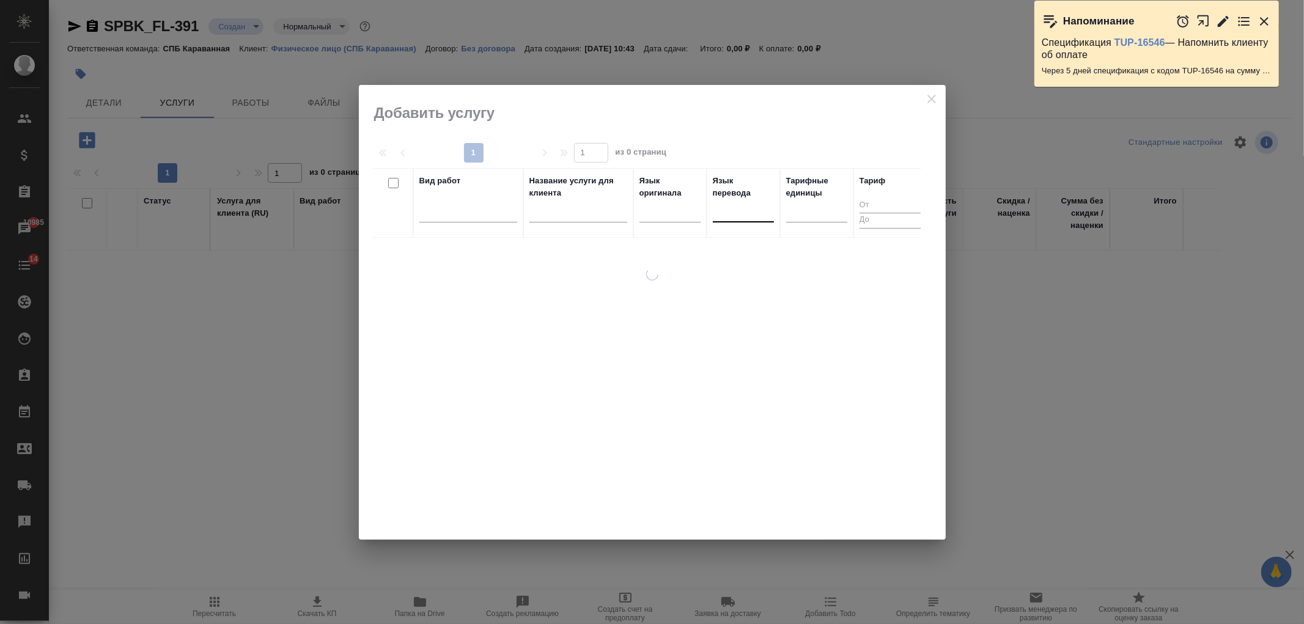
click at [744, 210] on div at bounding box center [743, 210] width 61 height 18
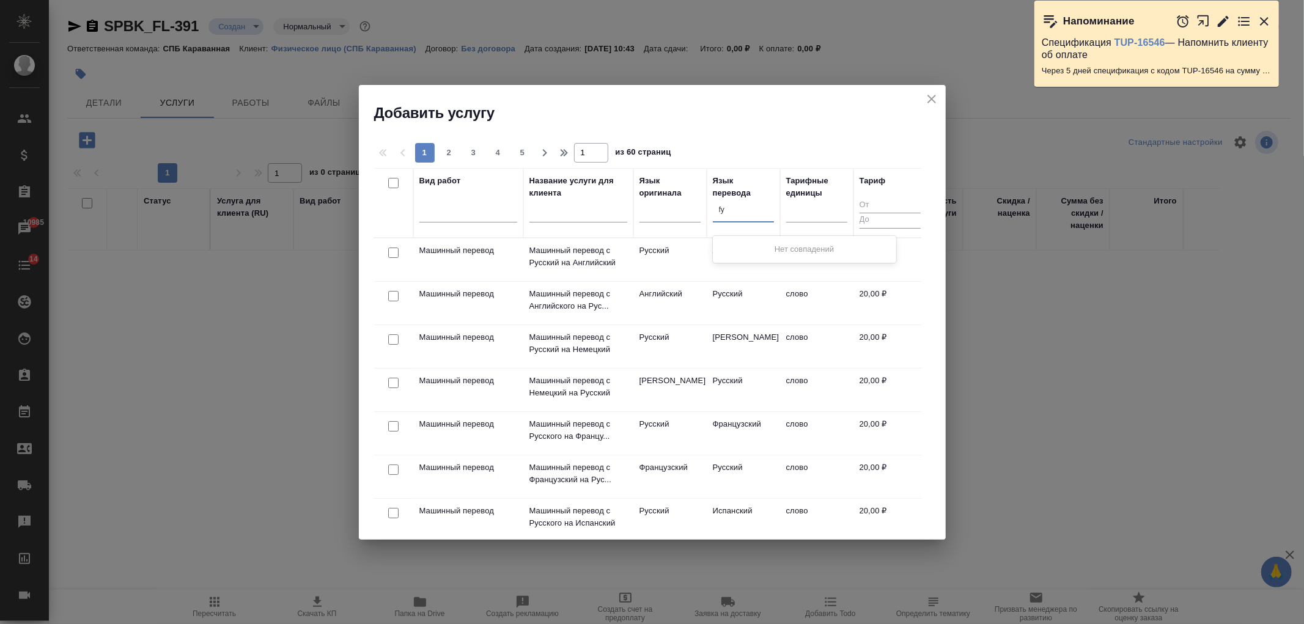
type input "f"
type input "англ"
click at [743, 248] on div "Английский" at bounding box center [804, 249] width 183 height 22
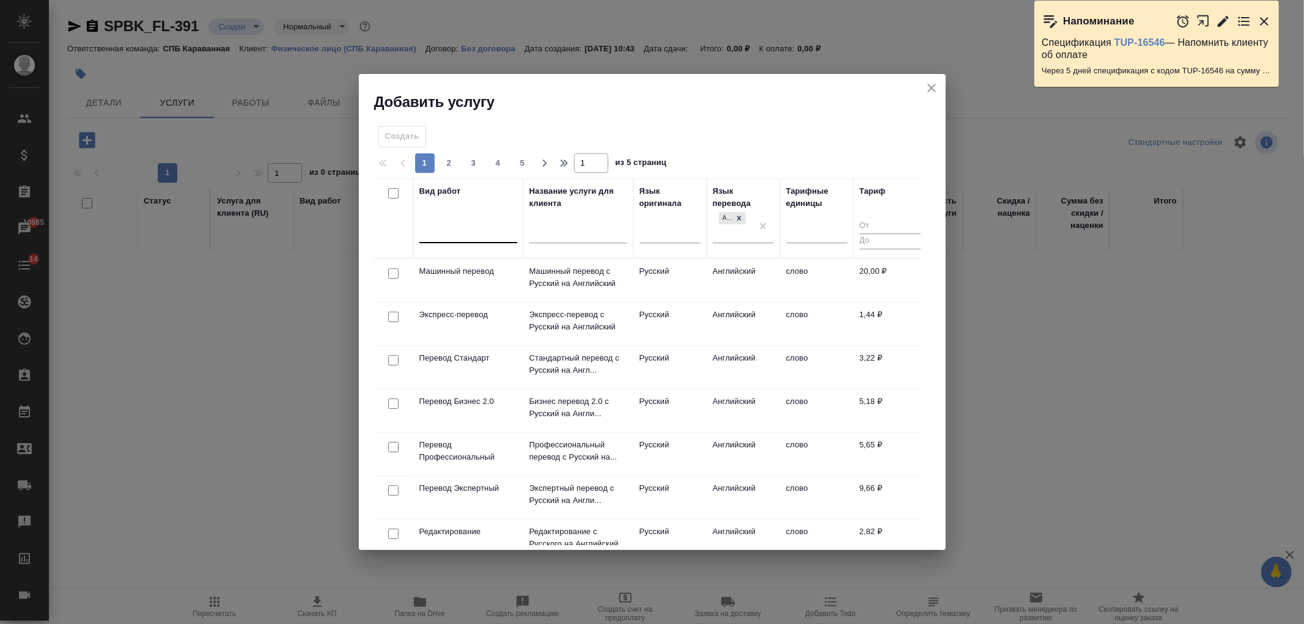
click at [453, 234] on div at bounding box center [468, 231] width 98 height 18
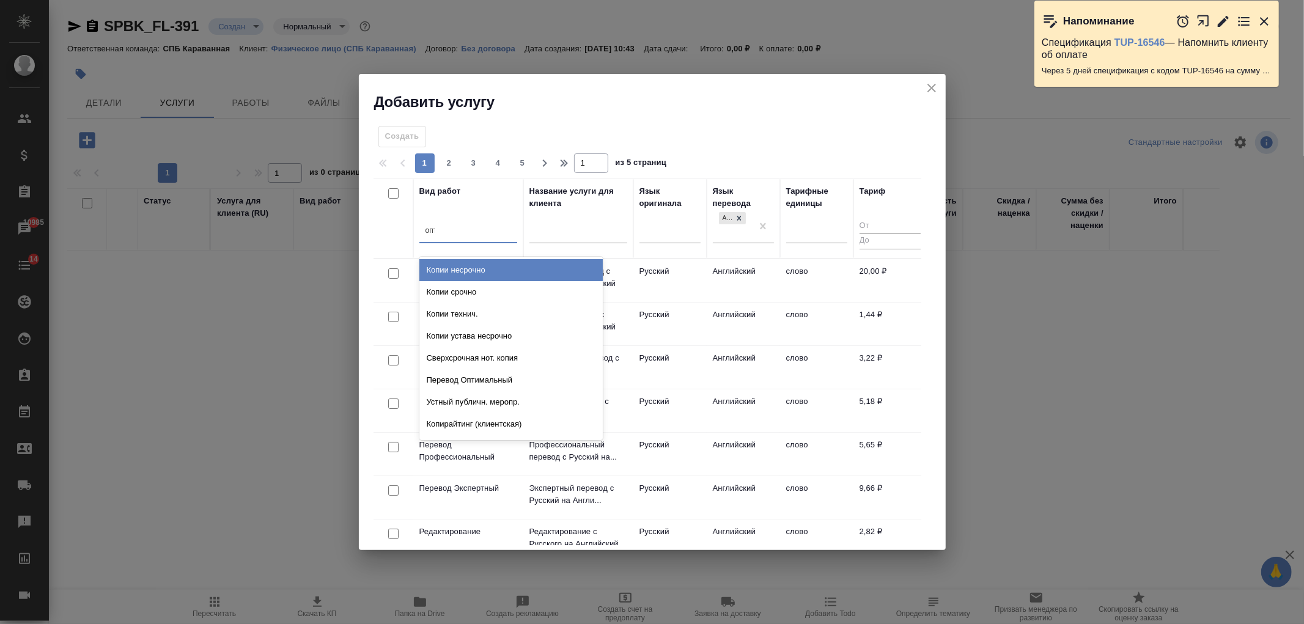
type input "опти"
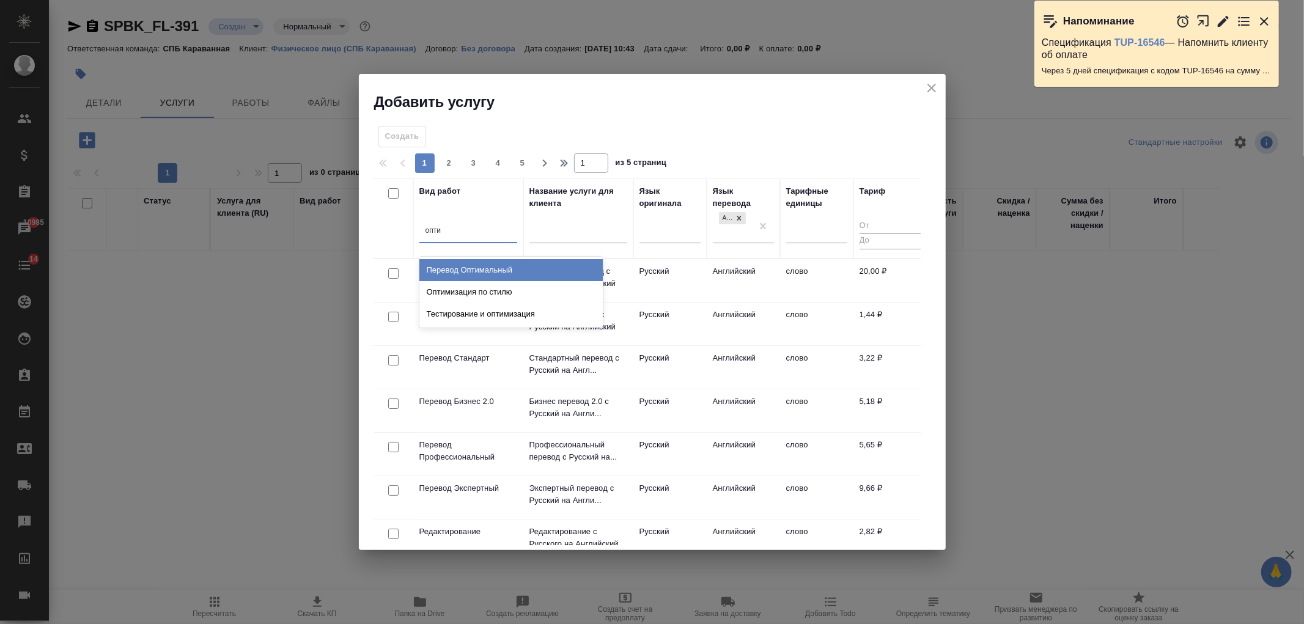
click at [462, 265] on div "Перевод Оптимальный" at bounding box center [510, 270] width 183 height 22
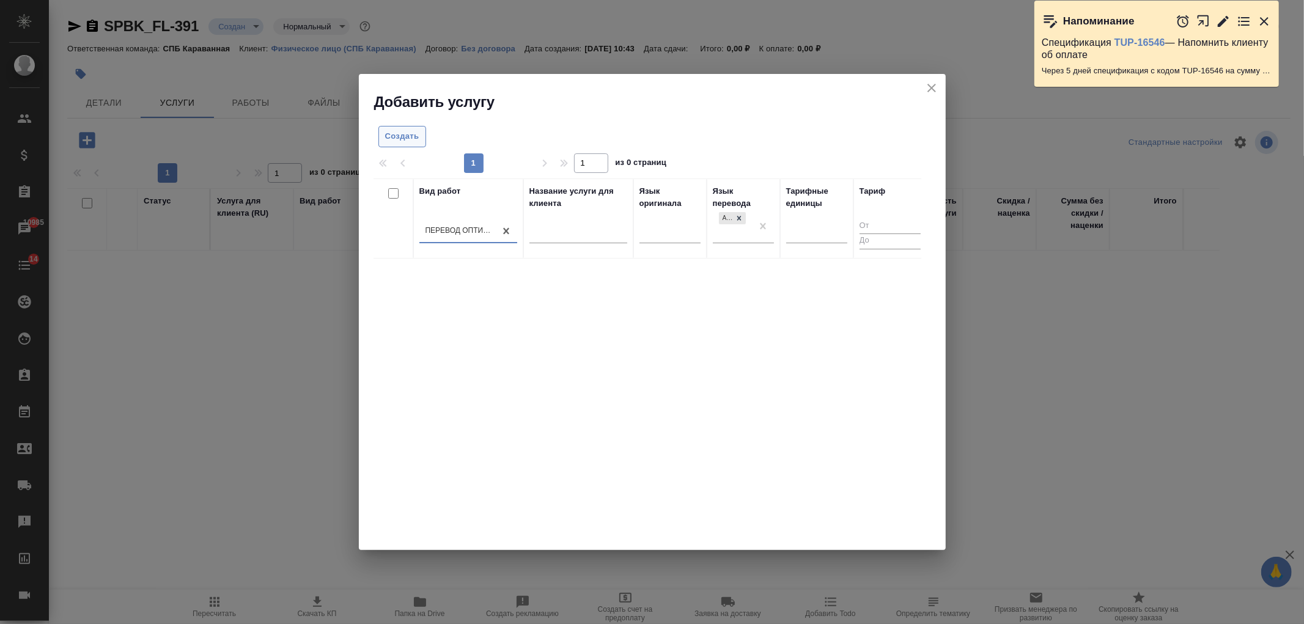
click at [402, 137] on span "Создать" at bounding box center [402, 137] width 34 height 14
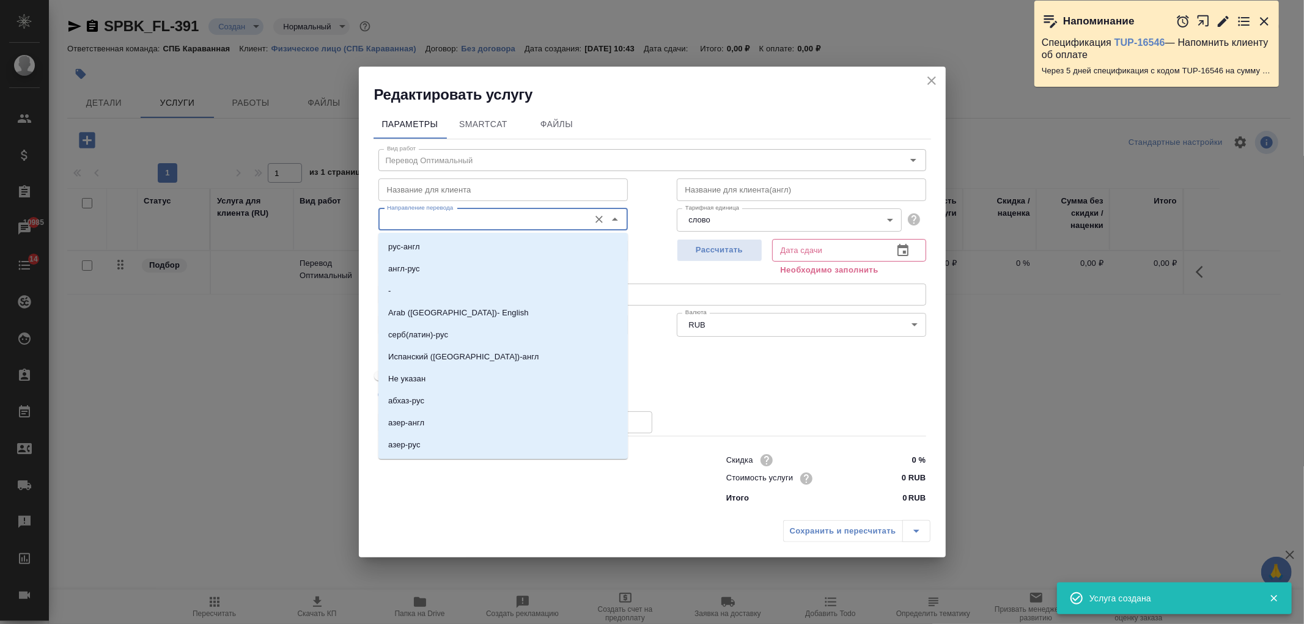
click at [465, 224] on input "Направление перевода" at bounding box center [482, 219] width 201 height 15
click at [445, 237] on li "рус-англ" at bounding box center [502, 247] width 249 height 22
type input "рус-англ"
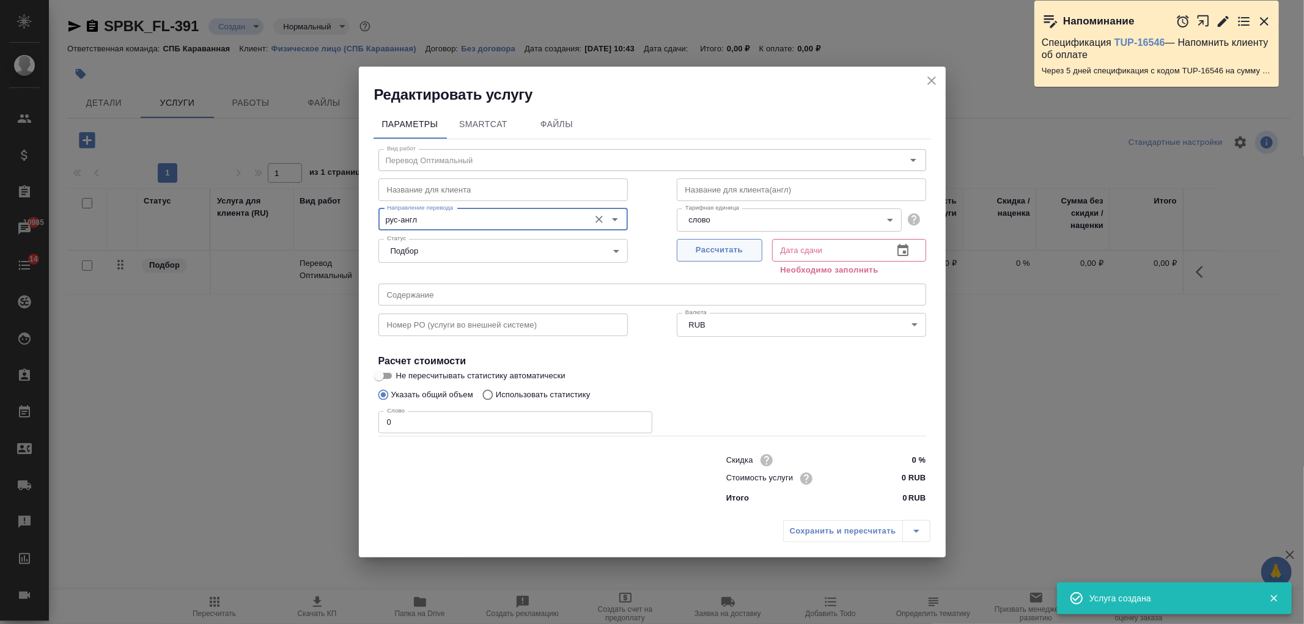
click at [741, 251] on span "Рассчитать" at bounding box center [719, 250] width 72 height 14
type input "10.09.2025 10:45"
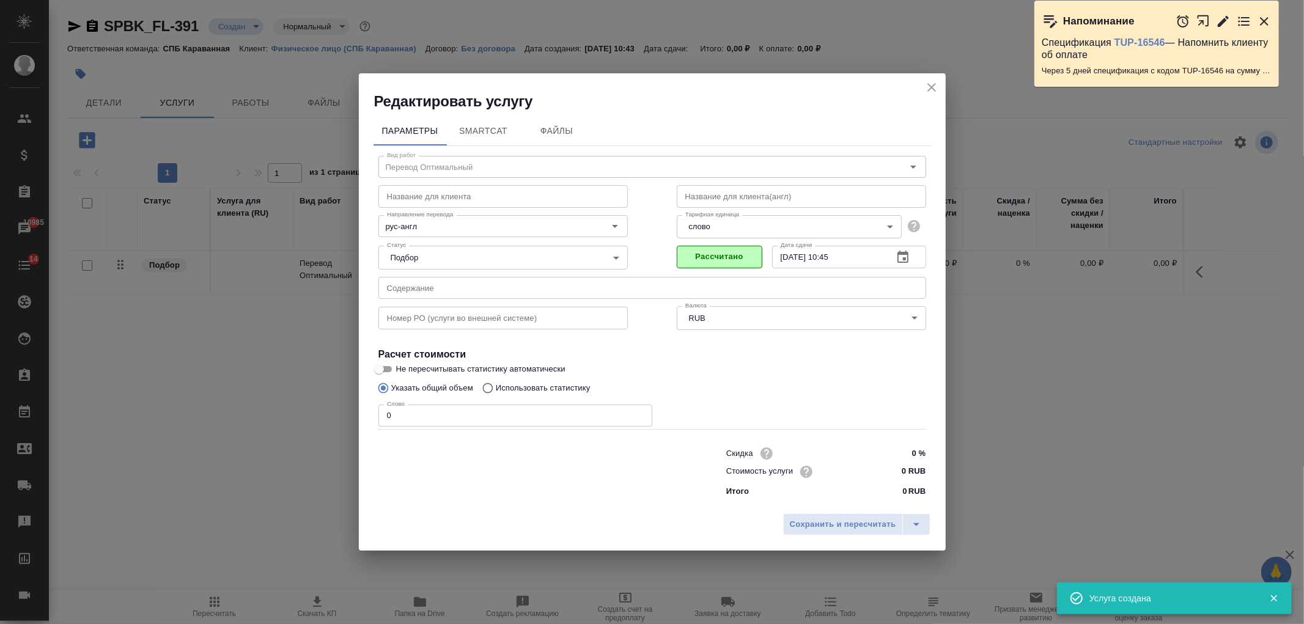
click at [438, 418] on input "0" at bounding box center [515, 416] width 274 height 22
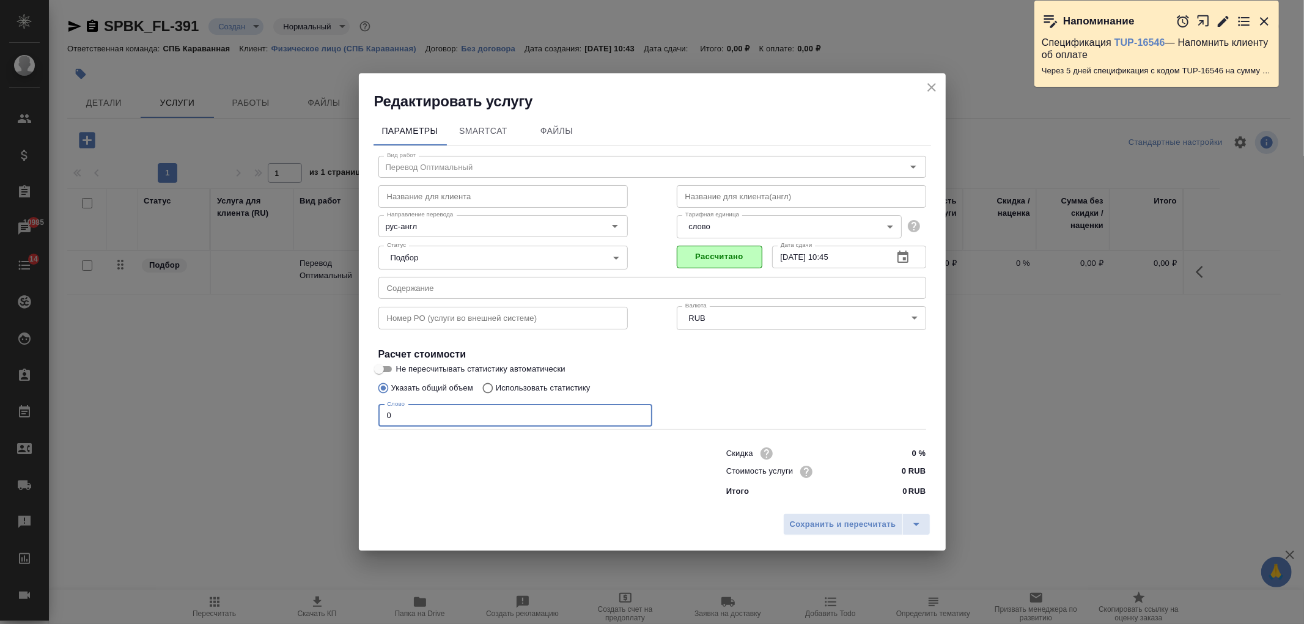
click at [545, 390] on p "Использовать статистику" at bounding box center [543, 388] width 95 height 12
click at [496, 390] on input "Использовать статистику" at bounding box center [486, 388] width 20 height 23
radio input "true"
radio input "false"
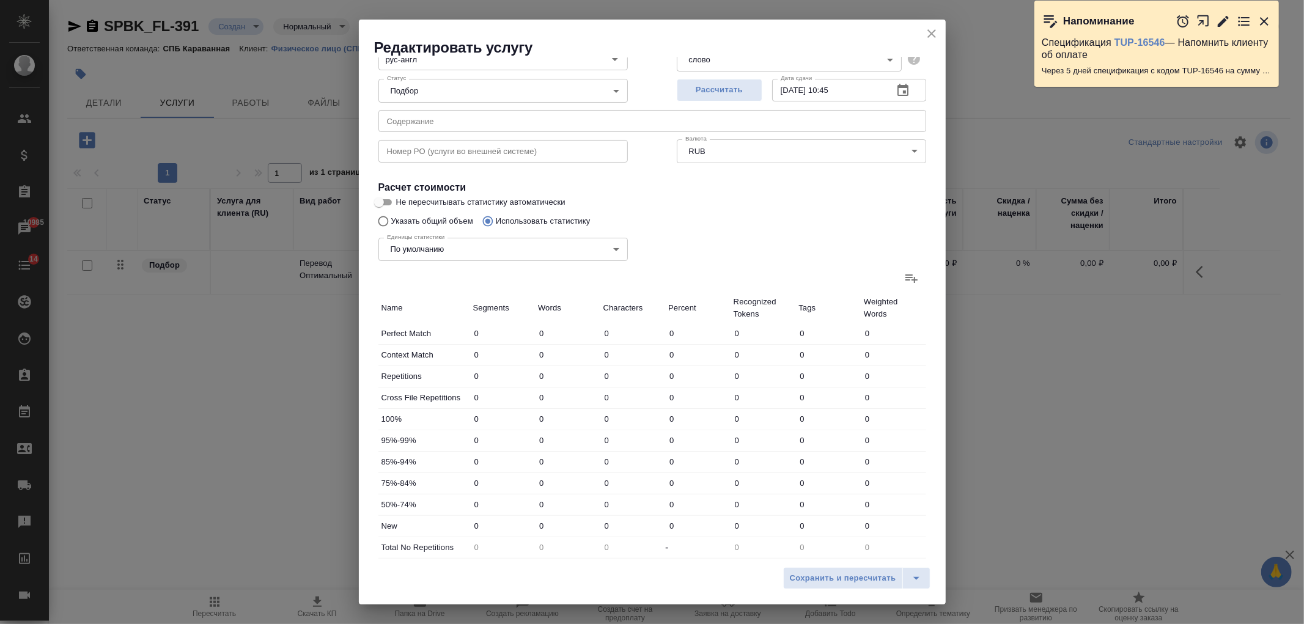
scroll to position [210, 0]
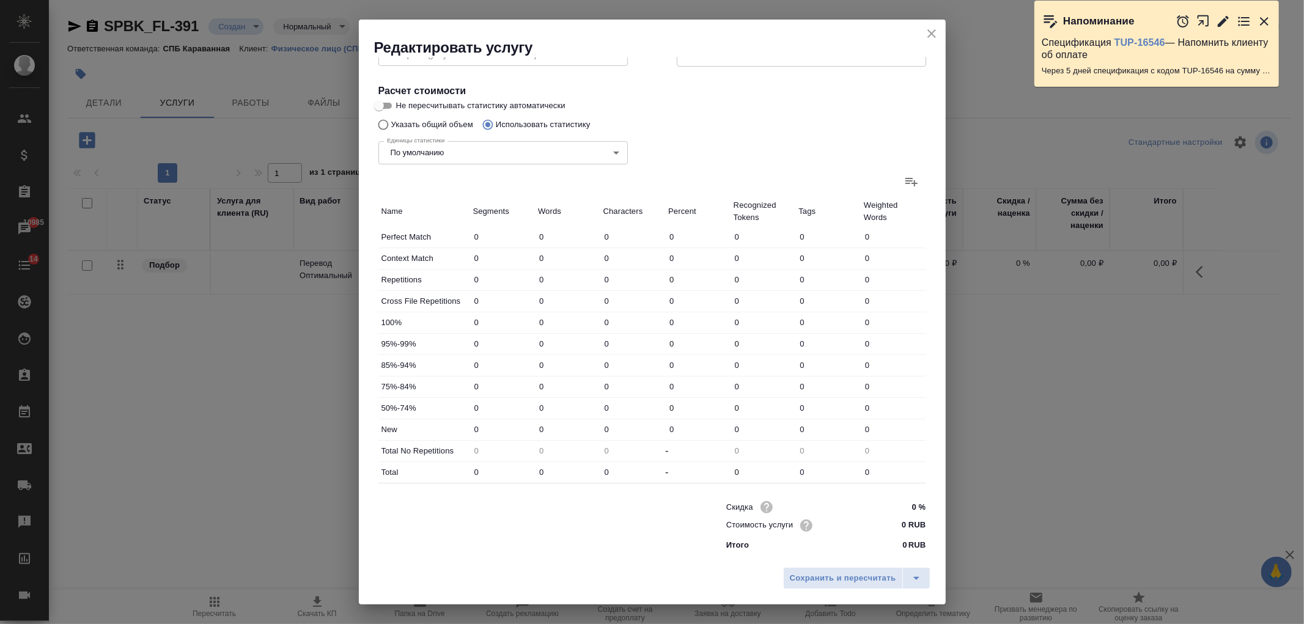
click at [880, 524] on input "0 RUB" at bounding box center [903, 526] width 46 height 18
click at [936, 32] on icon "close" at bounding box center [931, 33] width 15 height 15
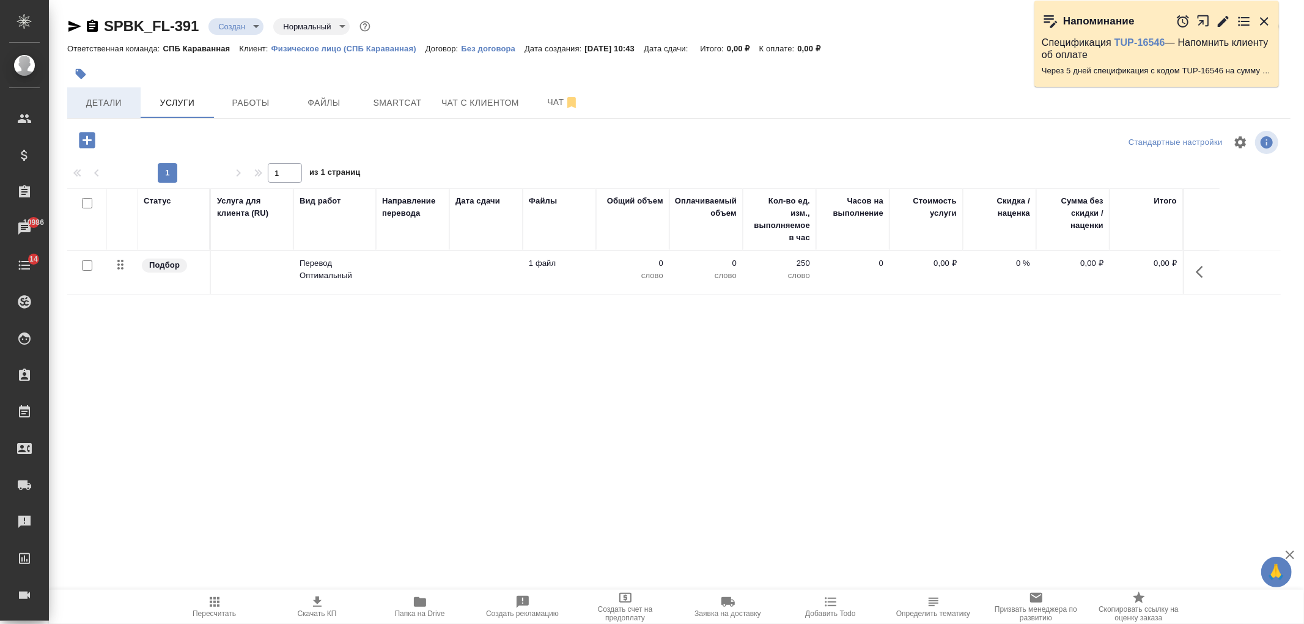
click at [95, 100] on span "Детали" at bounding box center [104, 102] width 59 height 15
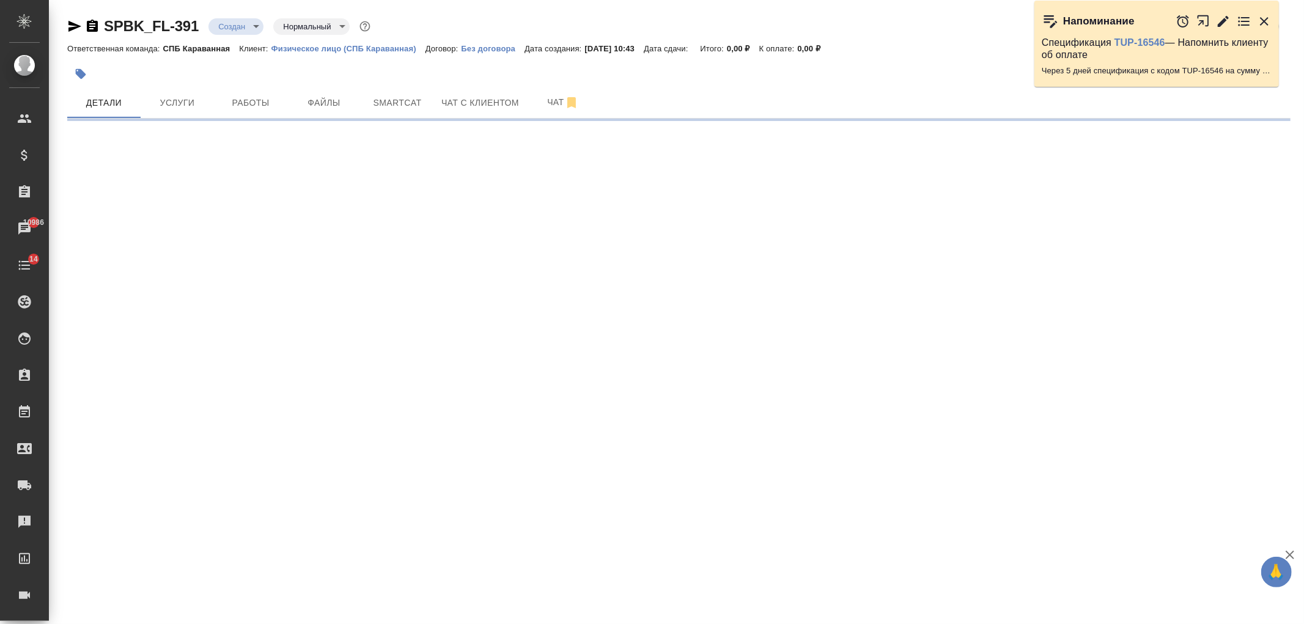
select select "RU"
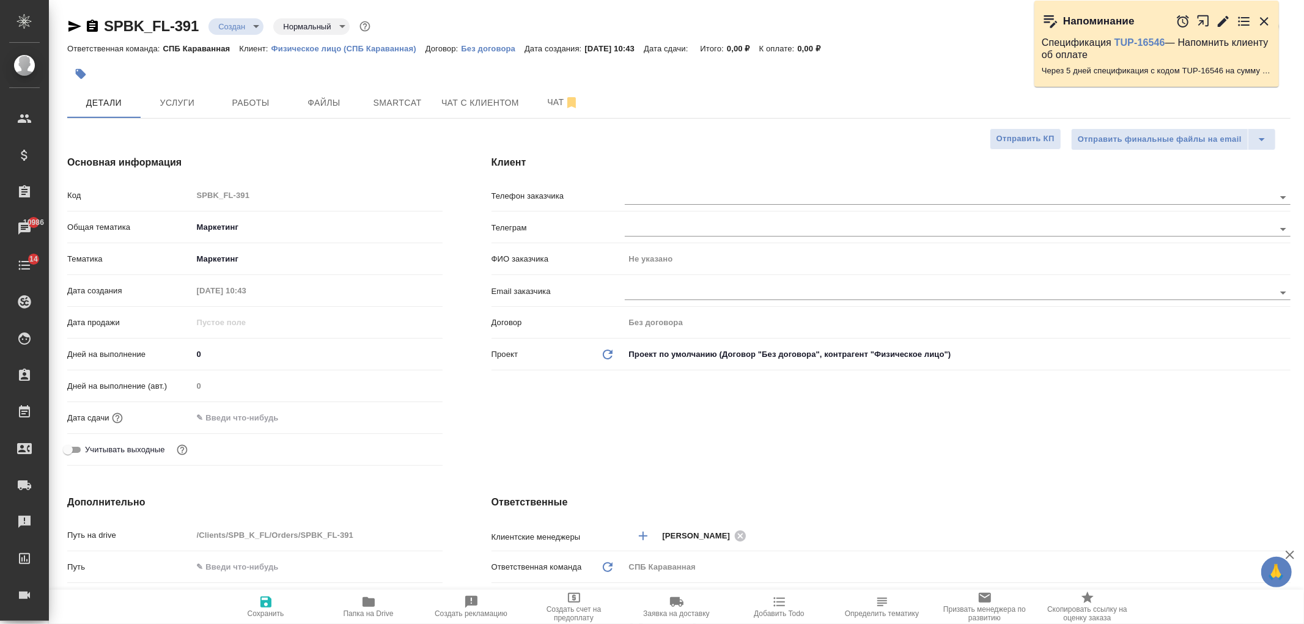
type textarea "x"
drag, startPoint x: 1299, startPoint y: 168, endPoint x: 1303, endPoint y: 194, distance: 26.0
click at [1303, 194] on div "Клиент Телефон заказчика Телеграм ФИО заказчика Не указано Email заказчика Дого…" at bounding box center [891, 313] width 848 height 364
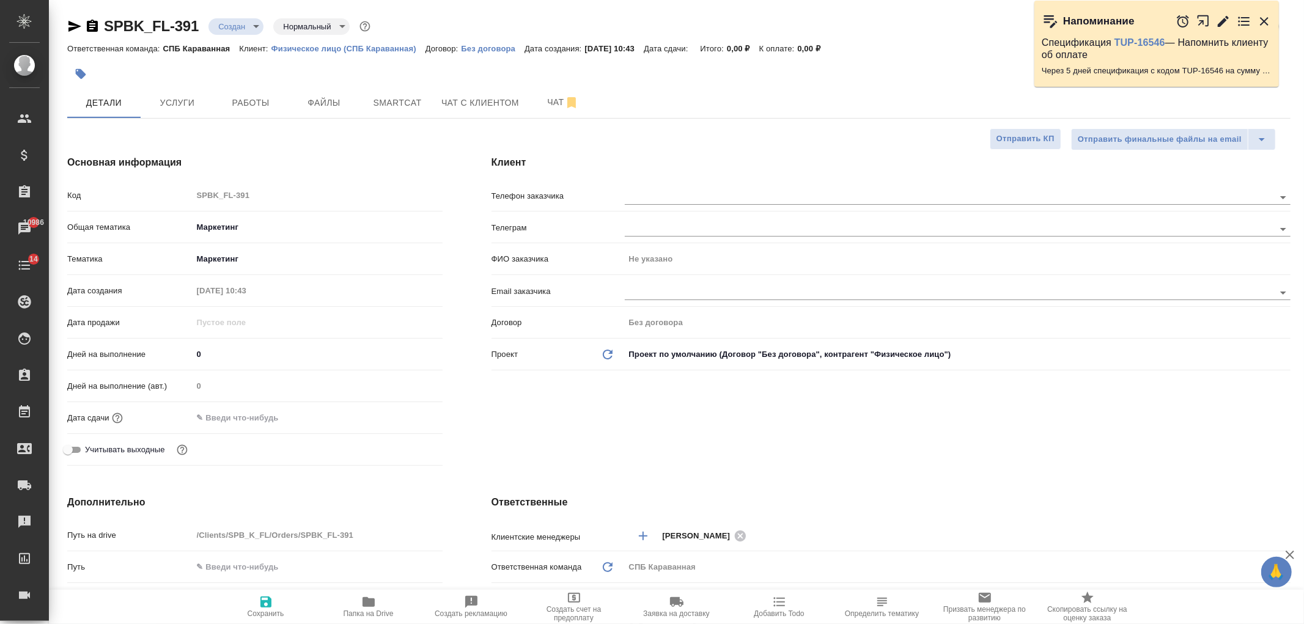
click at [747, 417] on div "Клиент Телефон заказчика Телеграм ФИО заказчика Не указано Email заказчика Дого…" at bounding box center [891, 313] width 848 height 364
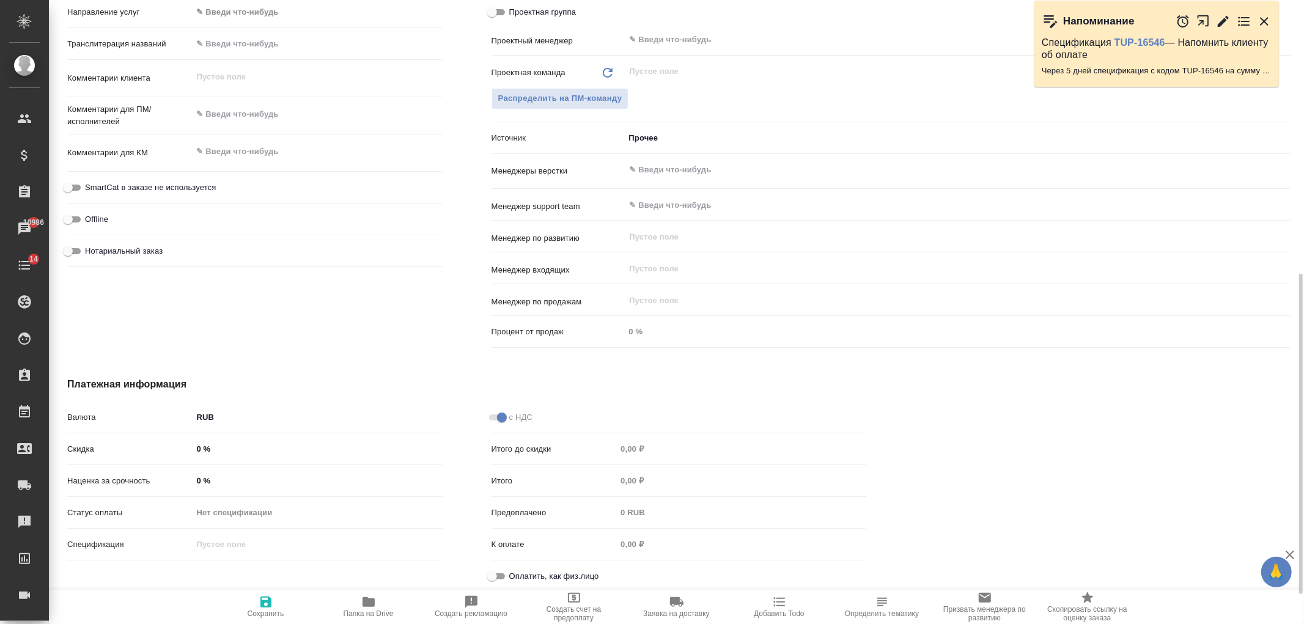
scroll to position [590, 0]
click at [499, 412] on span at bounding box center [497, 414] width 16 height 6
click at [493, 408] on span at bounding box center [497, 413] width 24 height 15
drag, startPoint x: 501, startPoint y: 413, endPoint x: 467, endPoint y: 421, distance: 35.0
click at [467, 421] on div "с НДС Итого до скидки 0,00 ₽ Итого 0,00 ₽ Предоплачено 0 RUB К оплате 0,00 ₽ Оп…" at bounding box center [679, 498] width 424 height 240
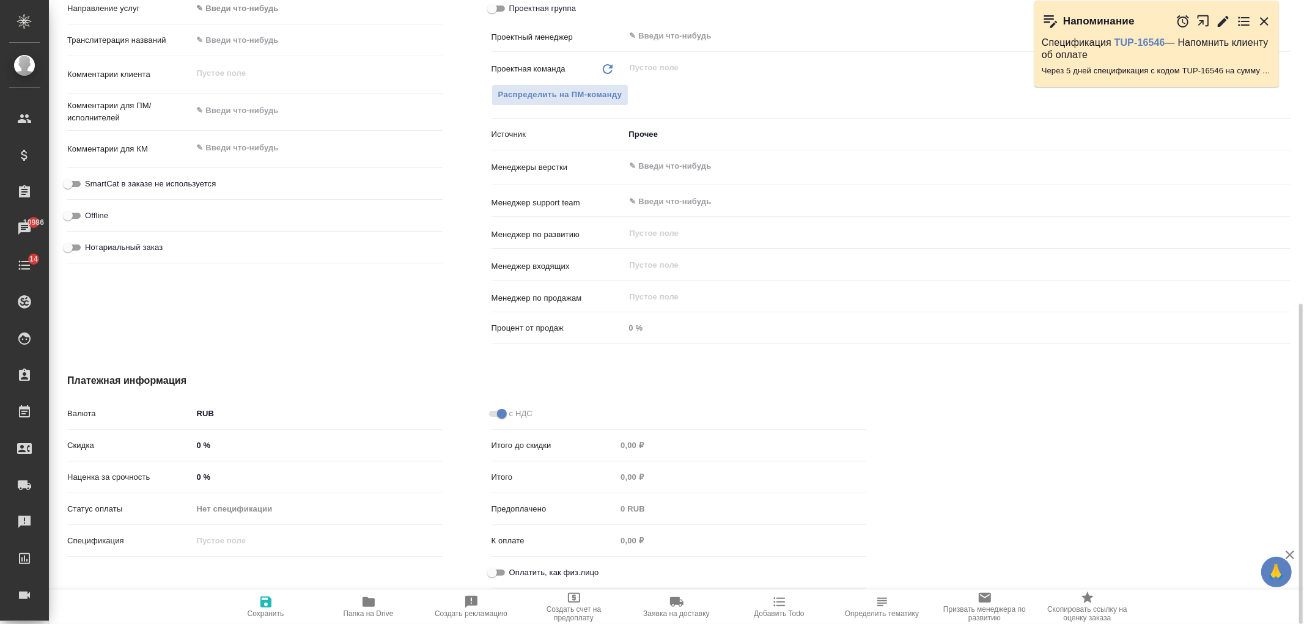
click at [503, 411] on span at bounding box center [497, 414] width 16 height 6
click at [257, 594] on button "Сохранить" at bounding box center [266, 607] width 103 height 34
type textarea "x"
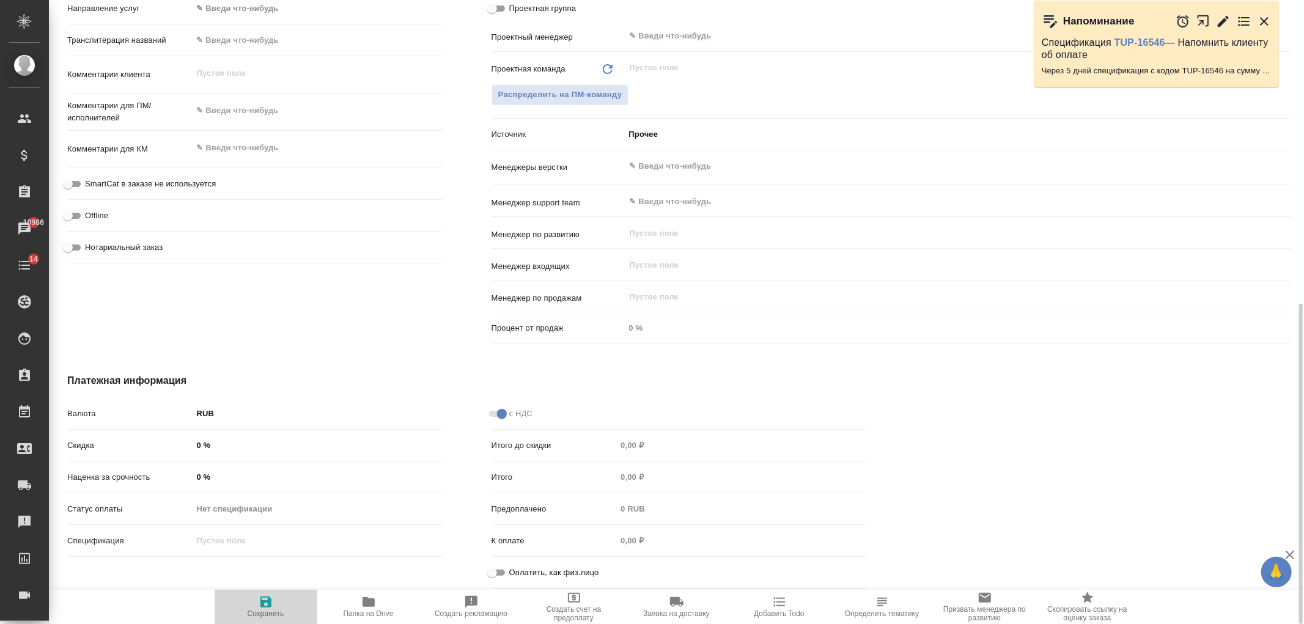
type textarea "x"
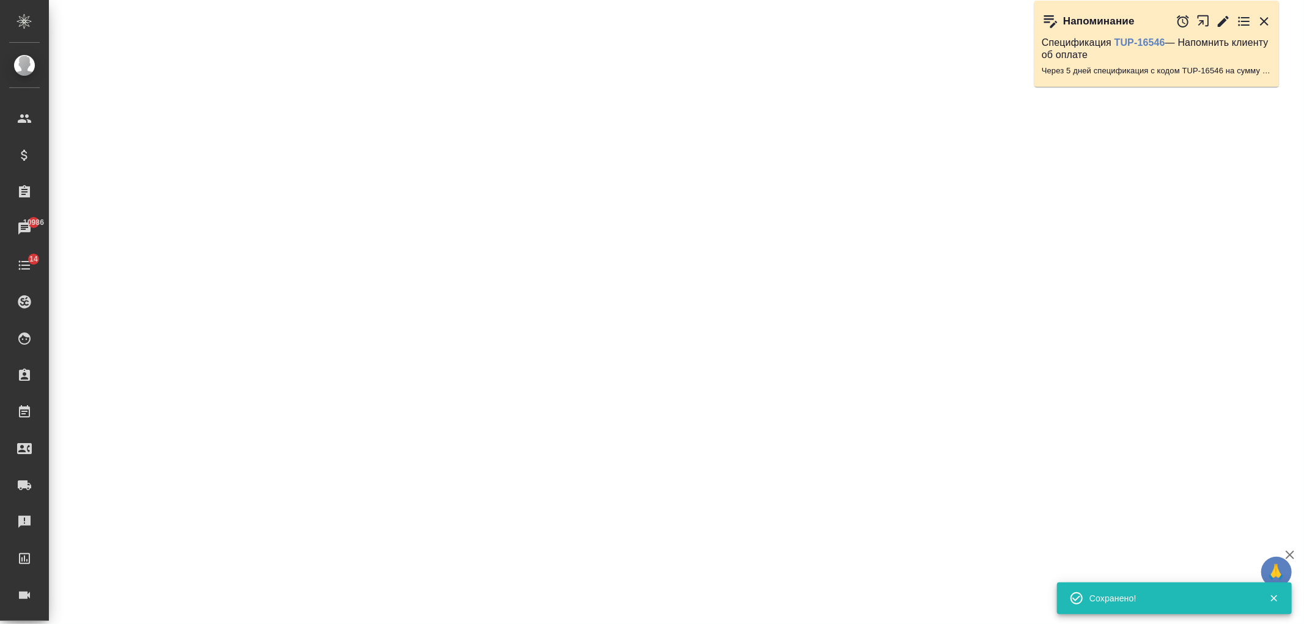
select select "RU"
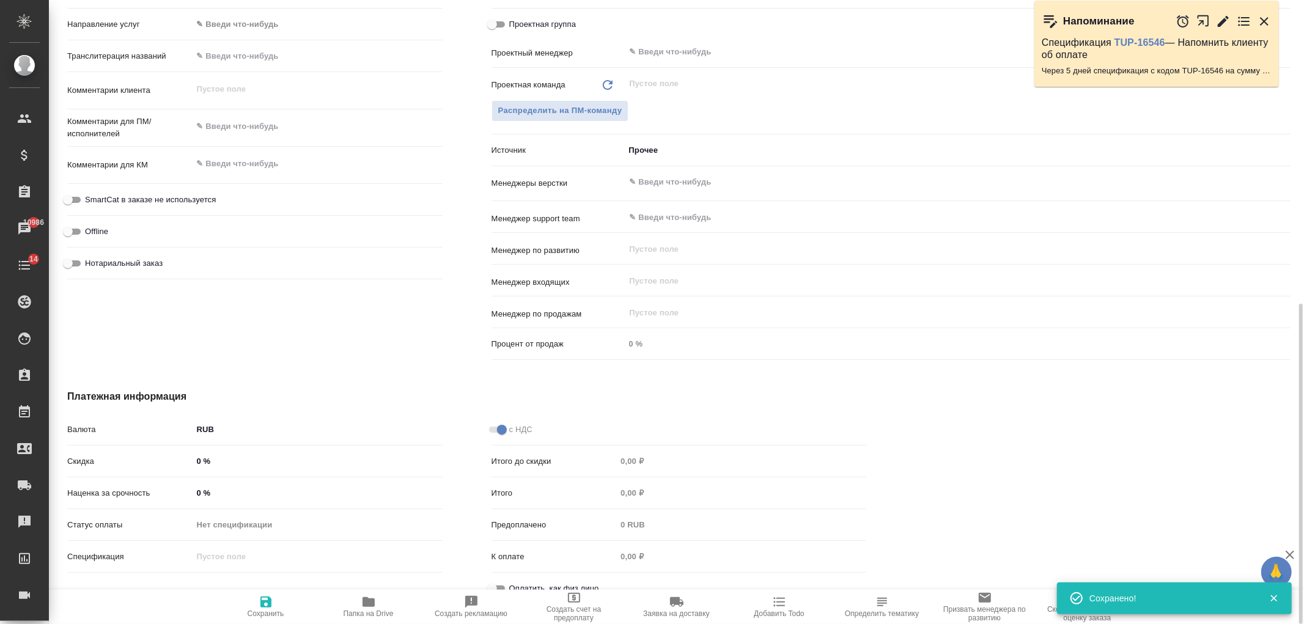
type textarea "x"
click at [497, 427] on span at bounding box center [497, 430] width 16 height 6
drag, startPoint x: 502, startPoint y: 427, endPoint x: 484, endPoint y: 434, distance: 20.3
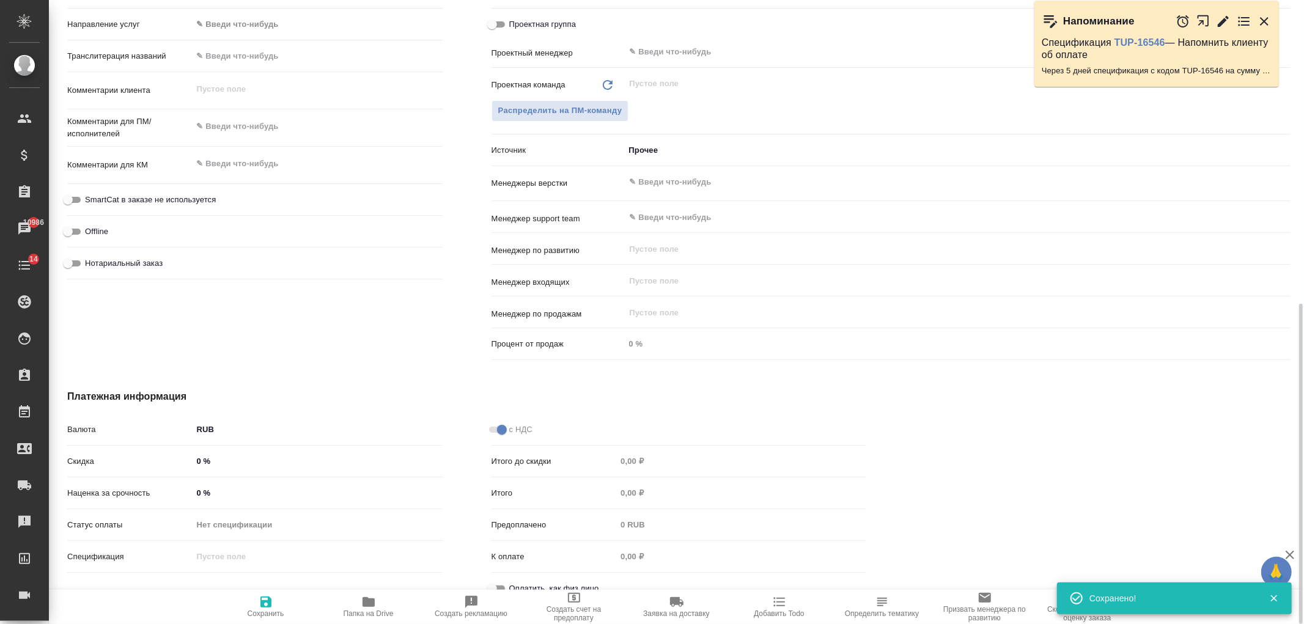
click at [484, 434] on div "с НДС Итого до скидки 0,00 ₽ Итого 0,00 ₽ Предоплачено 0 RUB К оплате 0,00 ₽ Оп…" at bounding box center [679, 514] width 424 height 240
drag, startPoint x: 506, startPoint y: 431, endPoint x: 484, endPoint y: 435, distance: 22.4
click at [484, 435] on div "с НДС Итого до скидки 0,00 ₽ Итого 0,00 ₽ Предоплачено 0 RUB К оплате 0,00 ₽ Оп…" at bounding box center [679, 514] width 424 height 240
click at [536, 416] on div "с НДС Итого до скидки 0,00 ₽ Итого 0,00 ₽ Предоплачено 0 RUB К оплате 0,00 ₽ Оп…" at bounding box center [679, 514] width 424 height 240
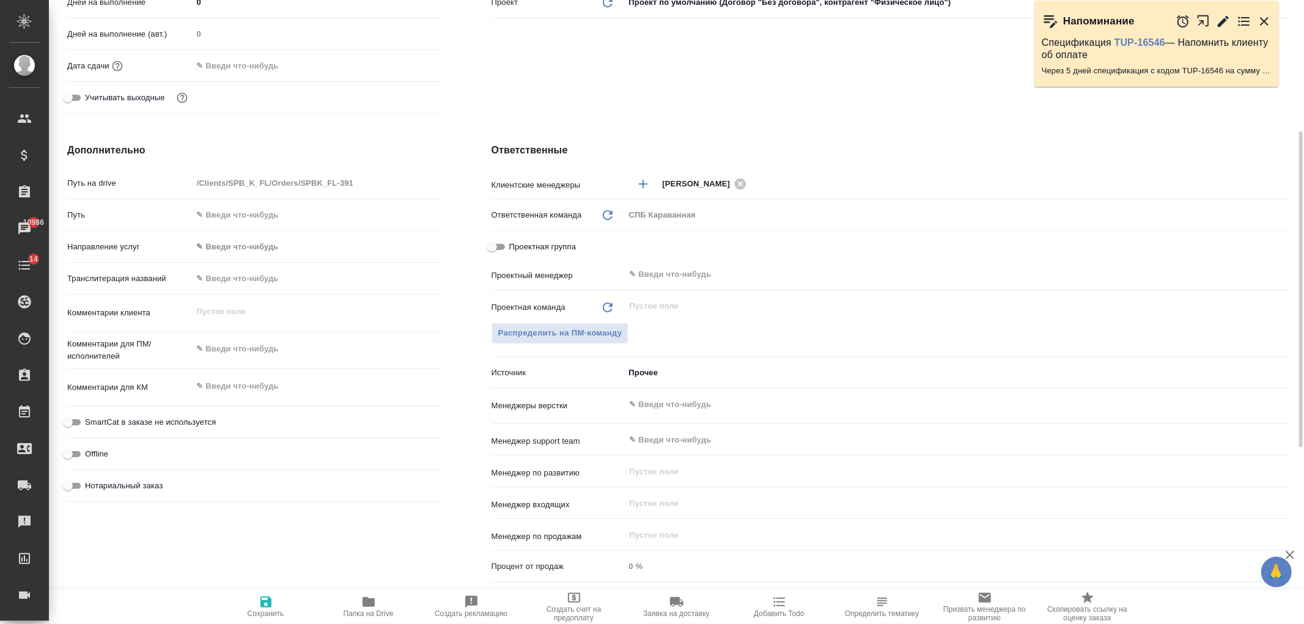
scroll to position [331, 0]
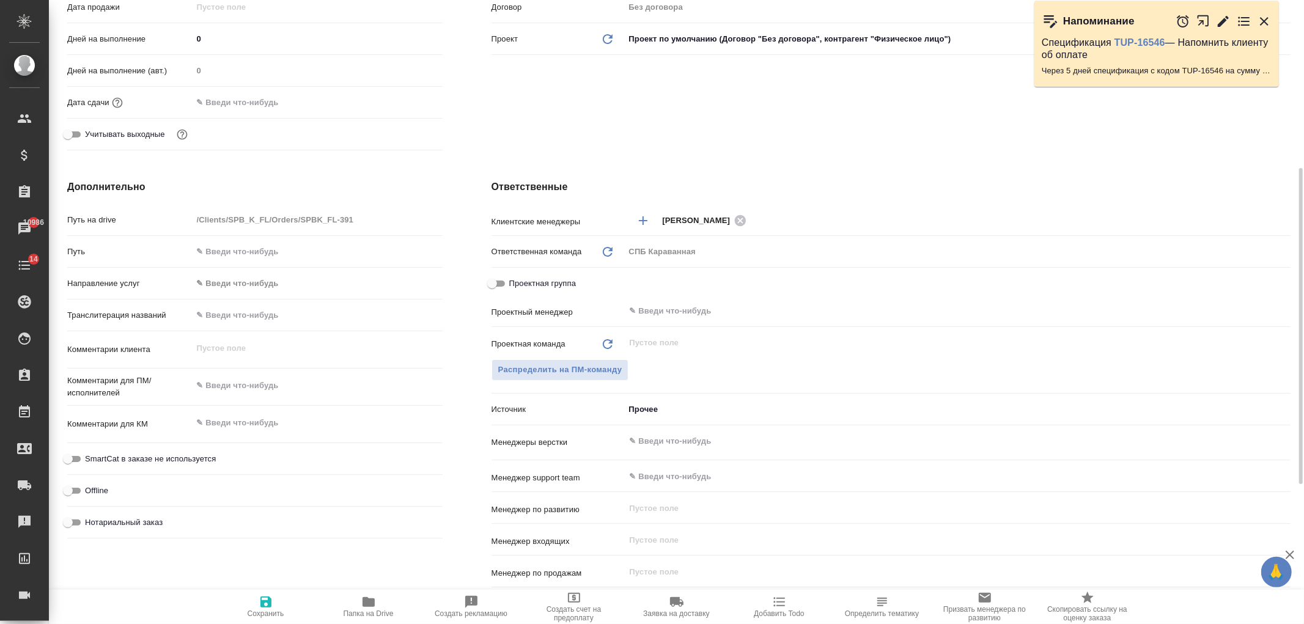
type textarea "x"
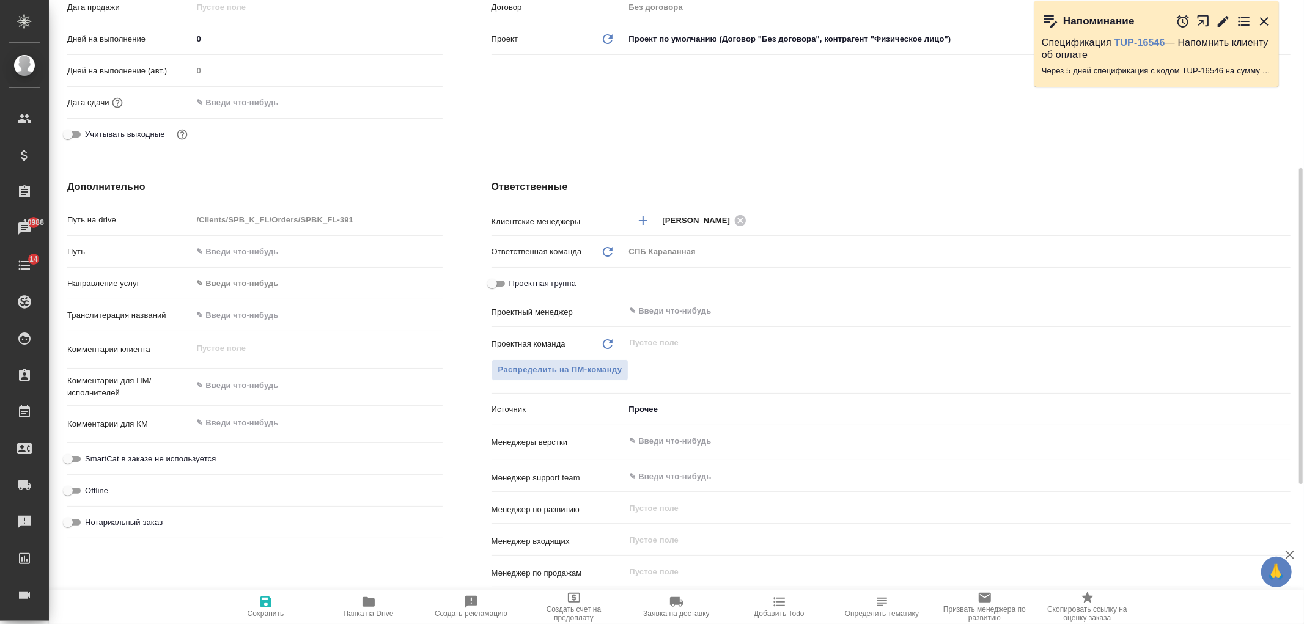
type textarea "x"
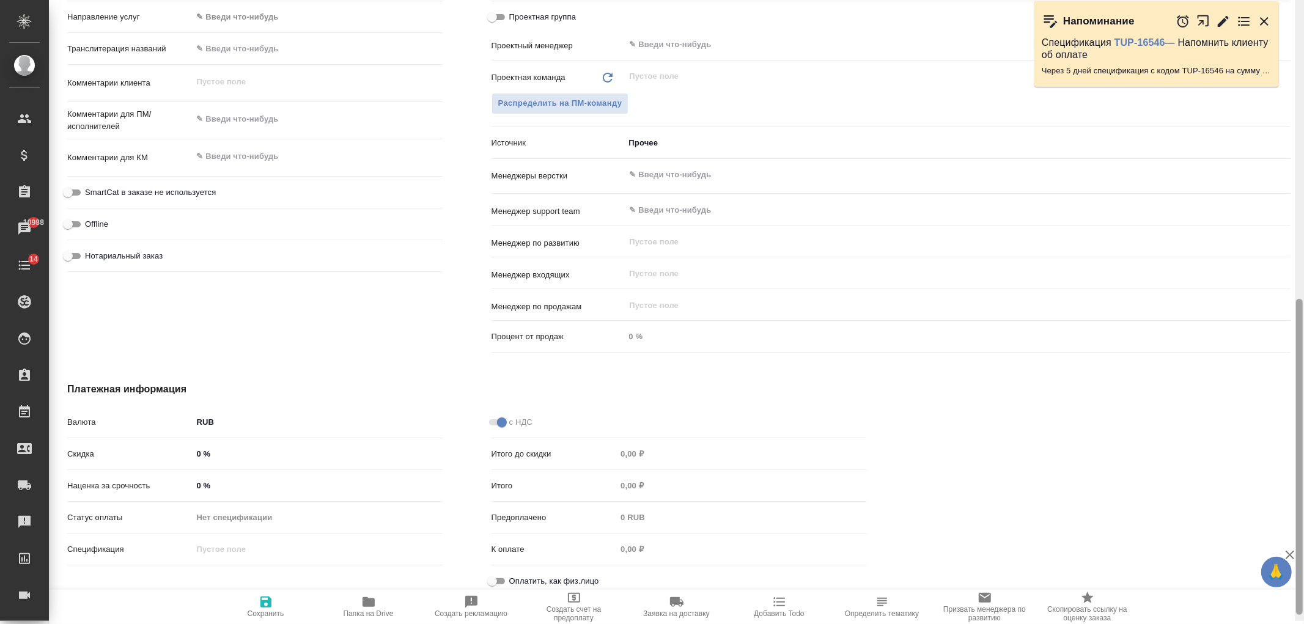
scroll to position [606, 0]
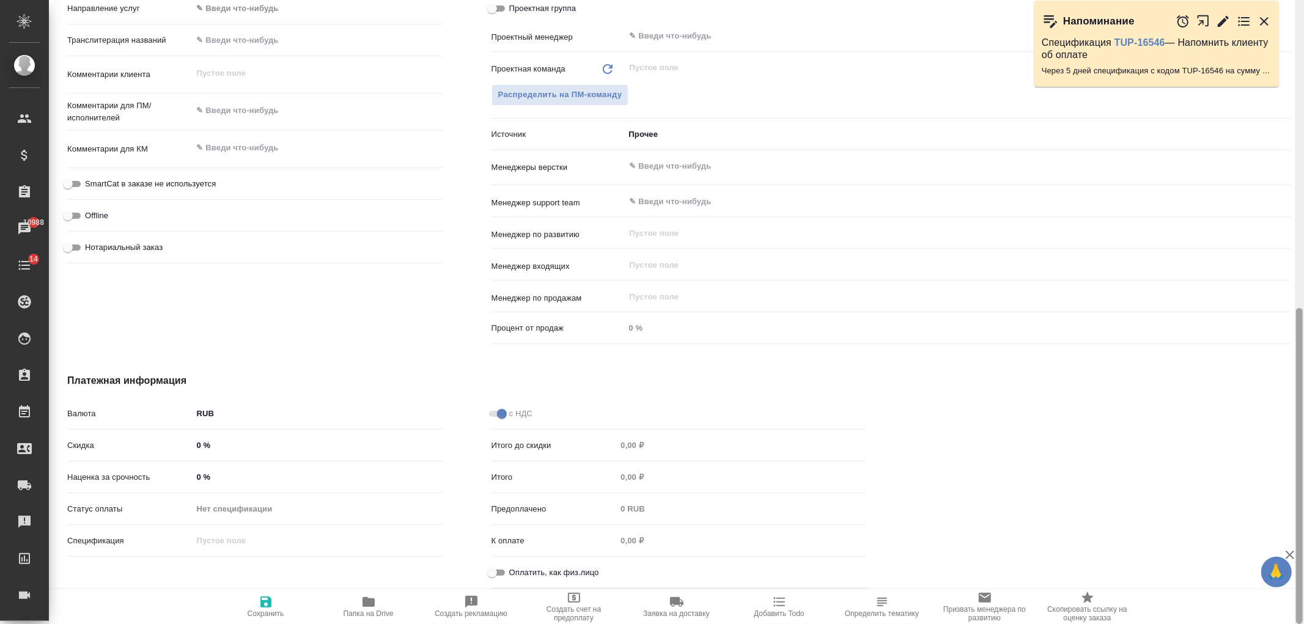
drag, startPoint x: 1296, startPoint y: 282, endPoint x: 1080, endPoint y: 441, distance: 268.8
click at [1303, 451] on div at bounding box center [1299, 312] width 9 height 624
drag, startPoint x: 493, startPoint y: 411, endPoint x: 480, endPoint y: 413, distance: 13.6
click at [480, 413] on div "с НДС Итого до скидки 0,00 ₽ Итого 0,00 ₽ Предоплачено 0 RUB К оплате 0,00 ₽ Оп…" at bounding box center [679, 498] width 424 height 240
drag, startPoint x: 496, startPoint y: 412, endPoint x: 487, endPoint y: 414, distance: 9.4
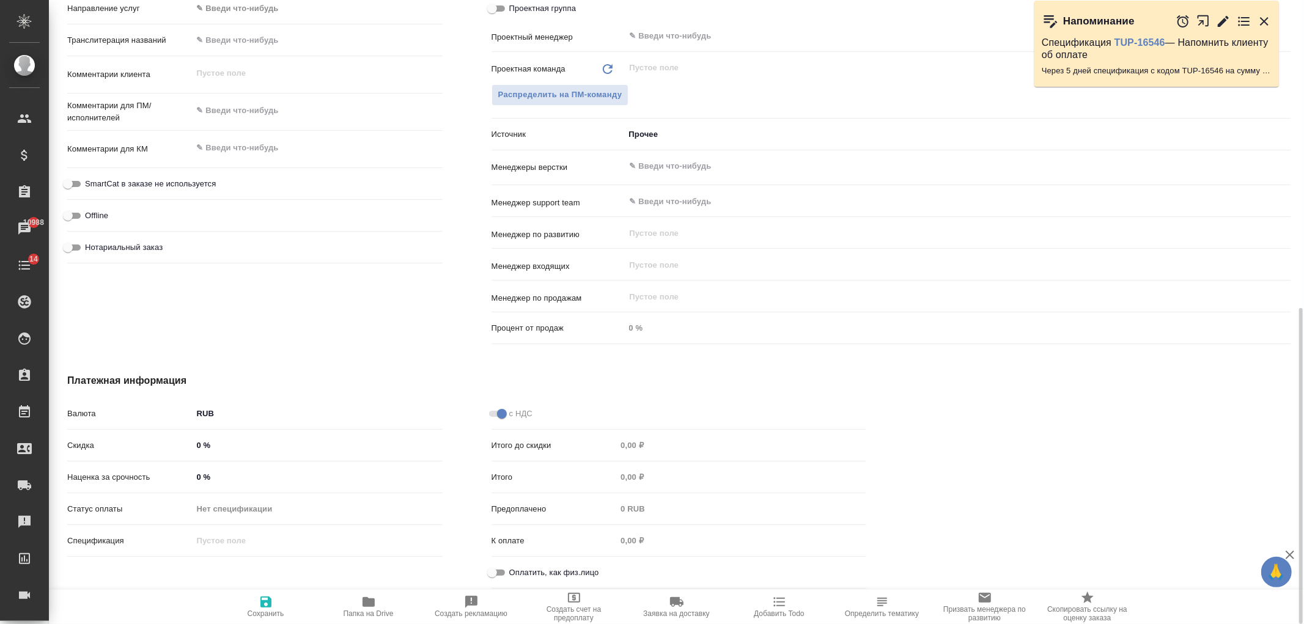
click at [487, 414] on span at bounding box center [497, 413] width 24 height 15
click at [500, 410] on span at bounding box center [497, 413] width 24 height 15
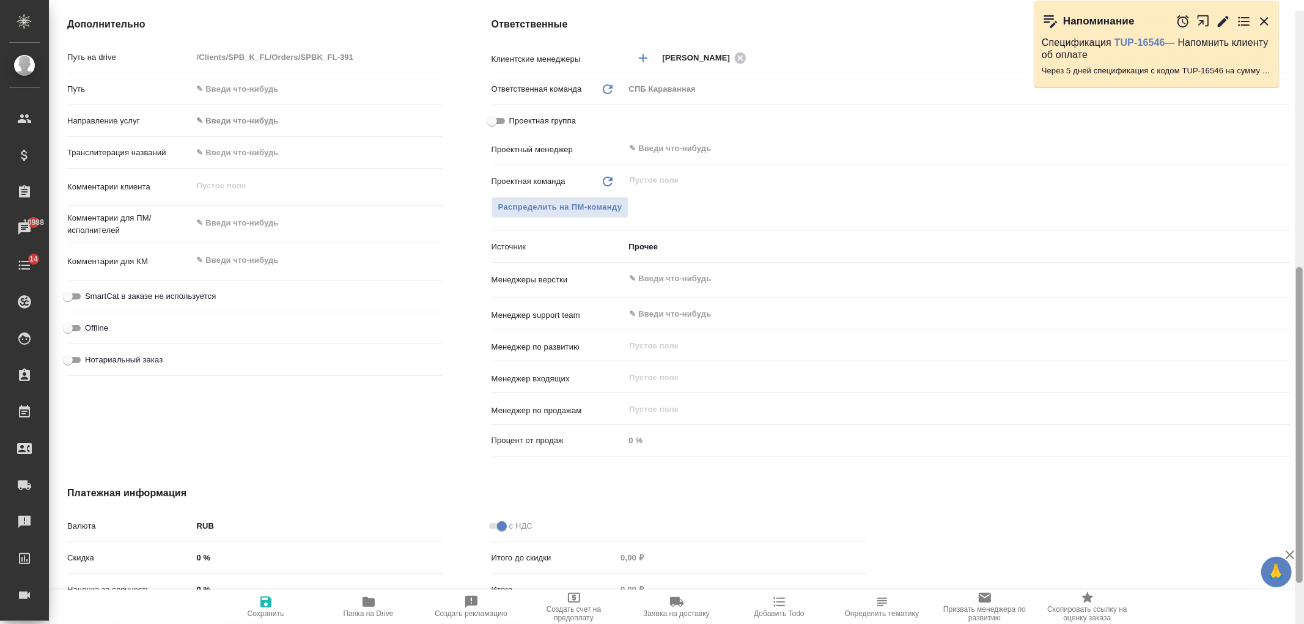
scroll to position [0, 0]
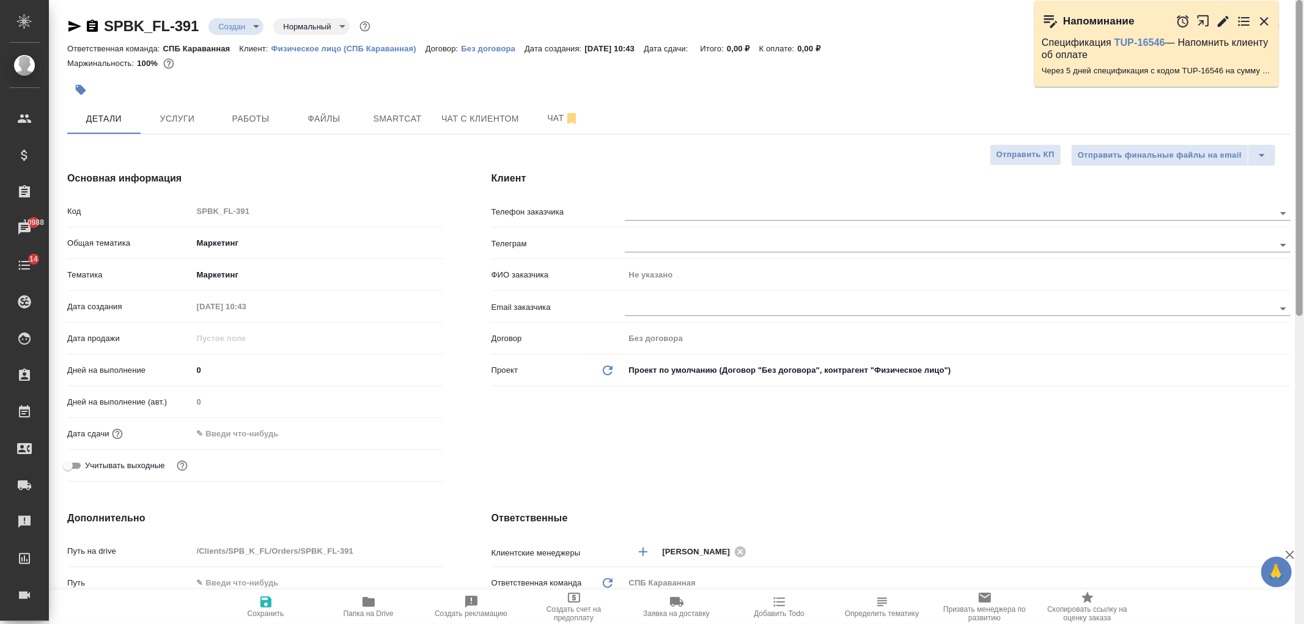
drag, startPoint x: 1302, startPoint y: 445, endPoint x: 1303, endPoint y: 106, distance: 338.6
click at [1303, 108] on div at bounding box center [1299, 312] width 9 height 624
type textarea "x"
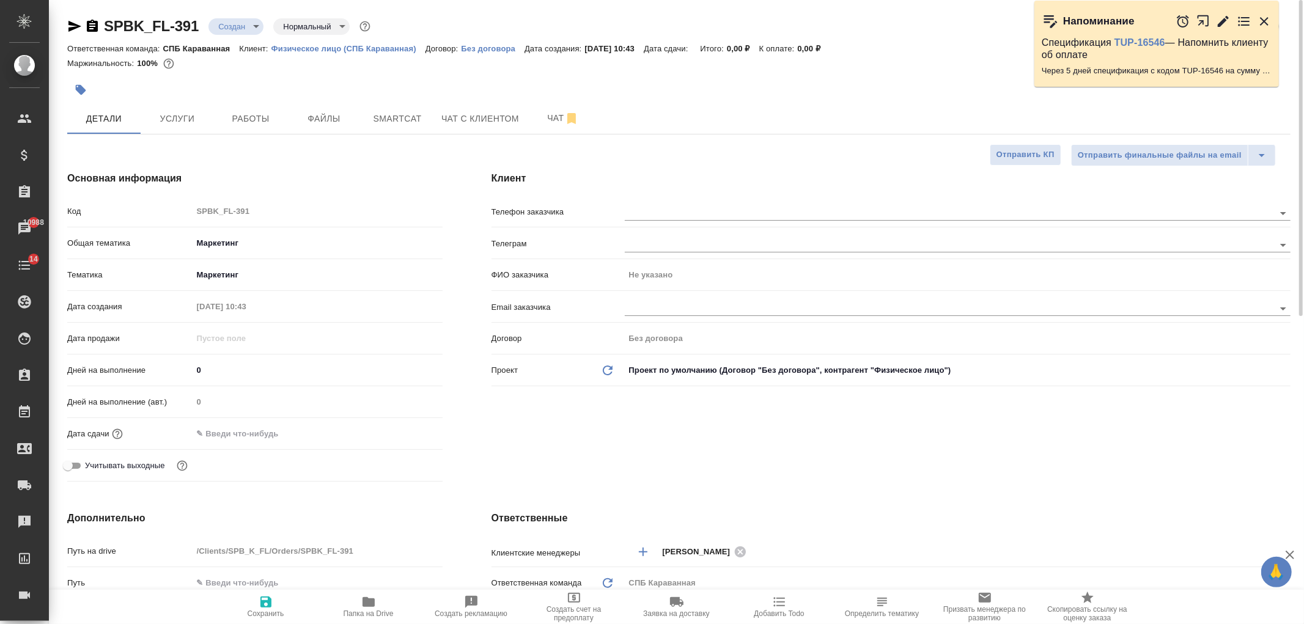
type textarea "x"
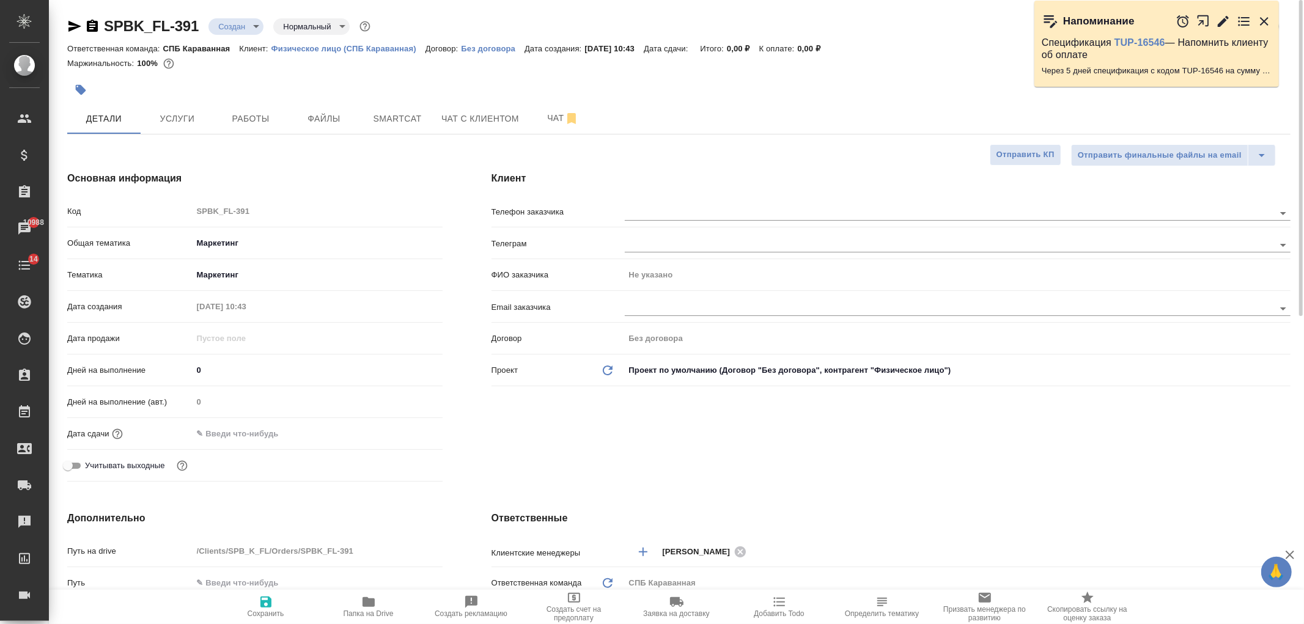
type textarea "x"
click at [234, 27] on body "🙏 .cls-1 fill:#fff; AWATERA Ivanova Arina Клиенты Спецификации Заказы 10999 Чат…" at bounding box center [652, 312] width 1304 height 624
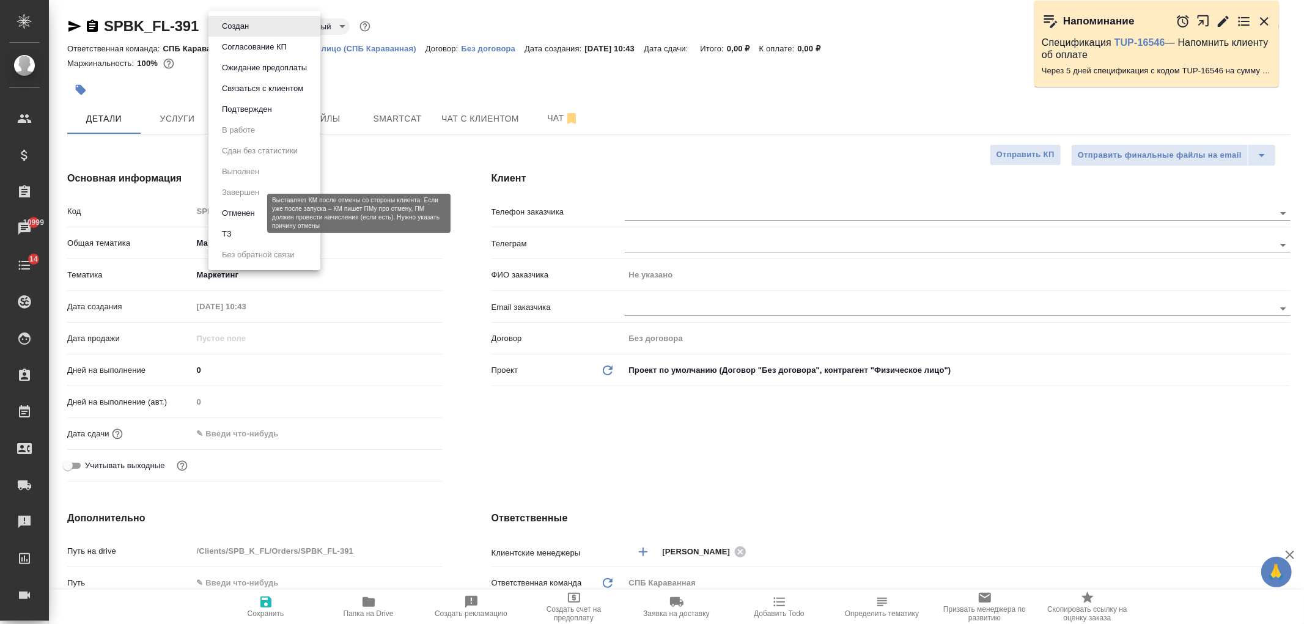
click at [234, 211] on button "Отменен" at bounding box center [238, 213] width 40 height 13
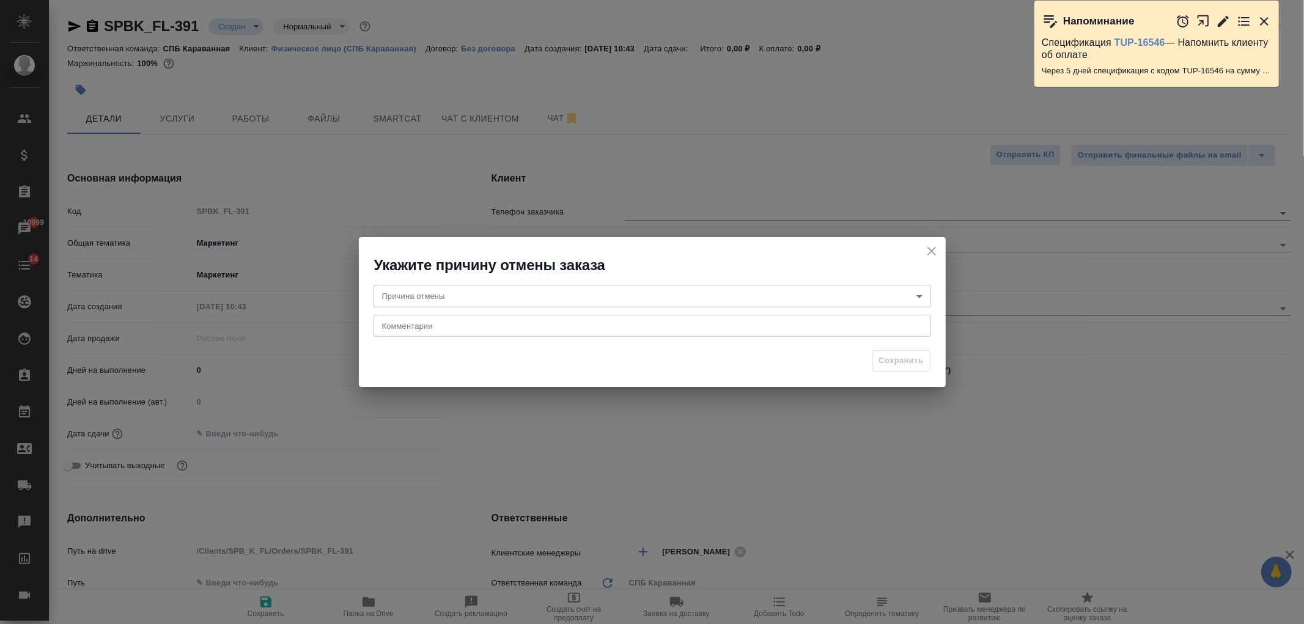
click at [618, 298] on body "🙏 .cls-1 fill:#fff; AWATERA Ivanova Arina Клиенты Спецификации Заказы 10999 Чат…" at bounding box center [652, 312] width 1304 height 624
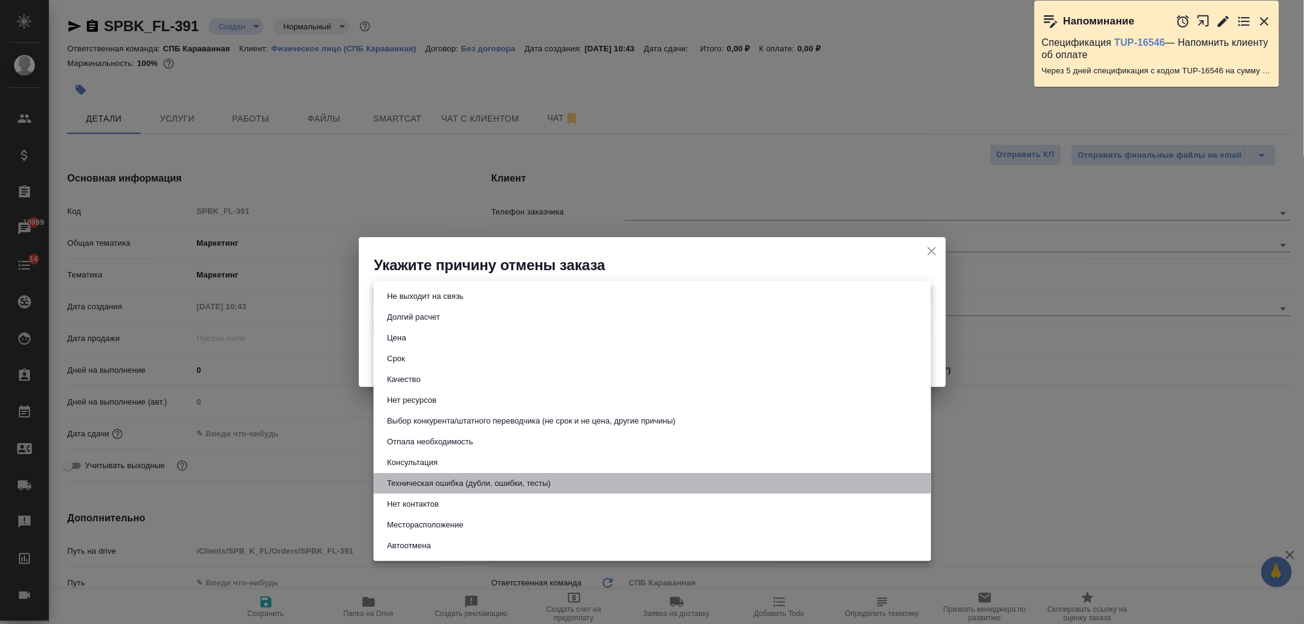
click at [451, 477] on button "Техническая ошибка (дубли, ошибки, тесты)" at bounding box center [468, 483] width 171 height 13
type input "technicalError"
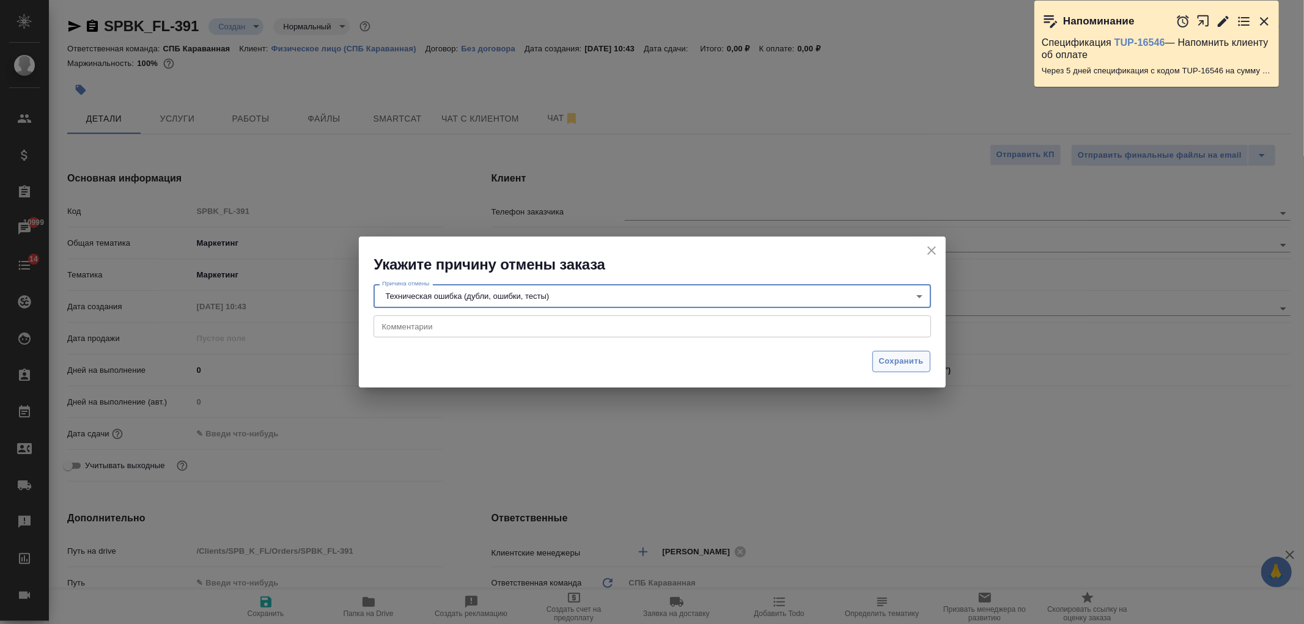
click at [902, 369] on button "Сохранить" at bounding box center [901, 361] width 58 height 21
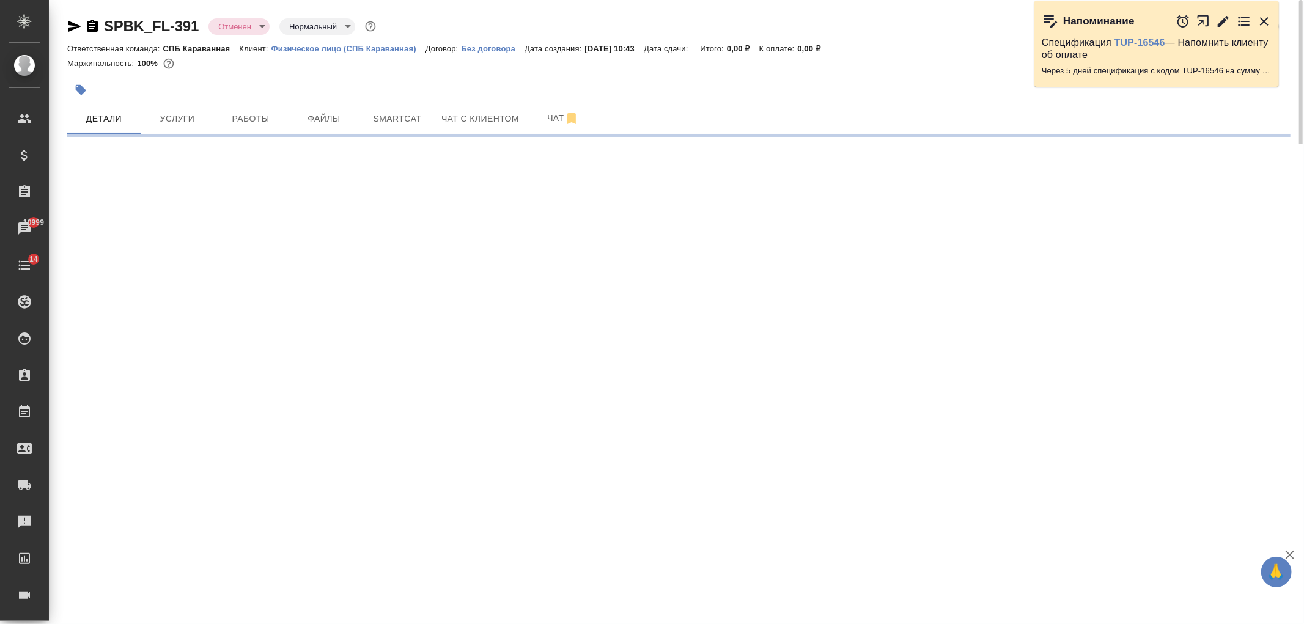
select select "RU"
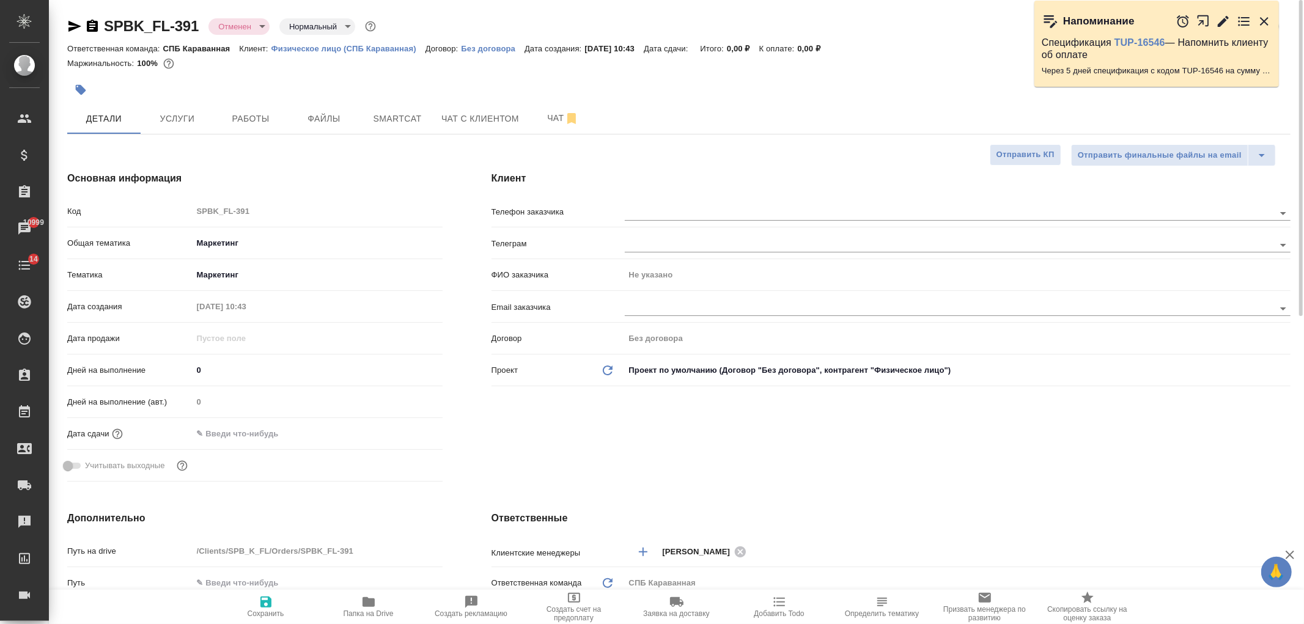
type textarea "x"
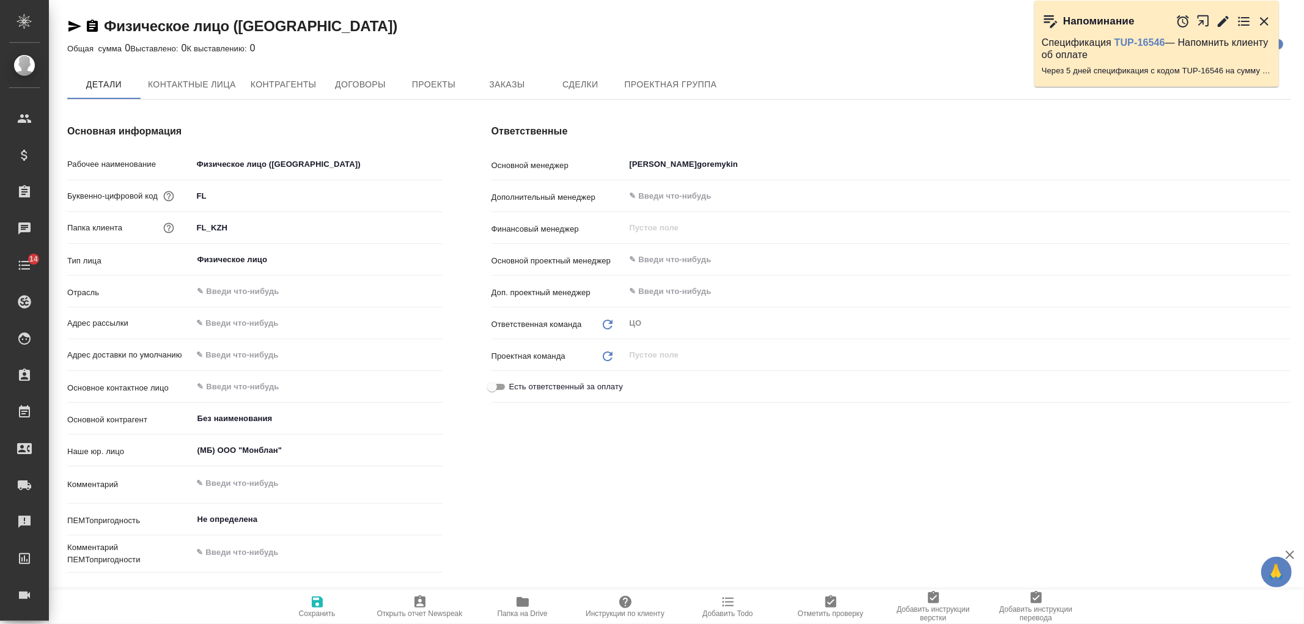
type textarea "x"
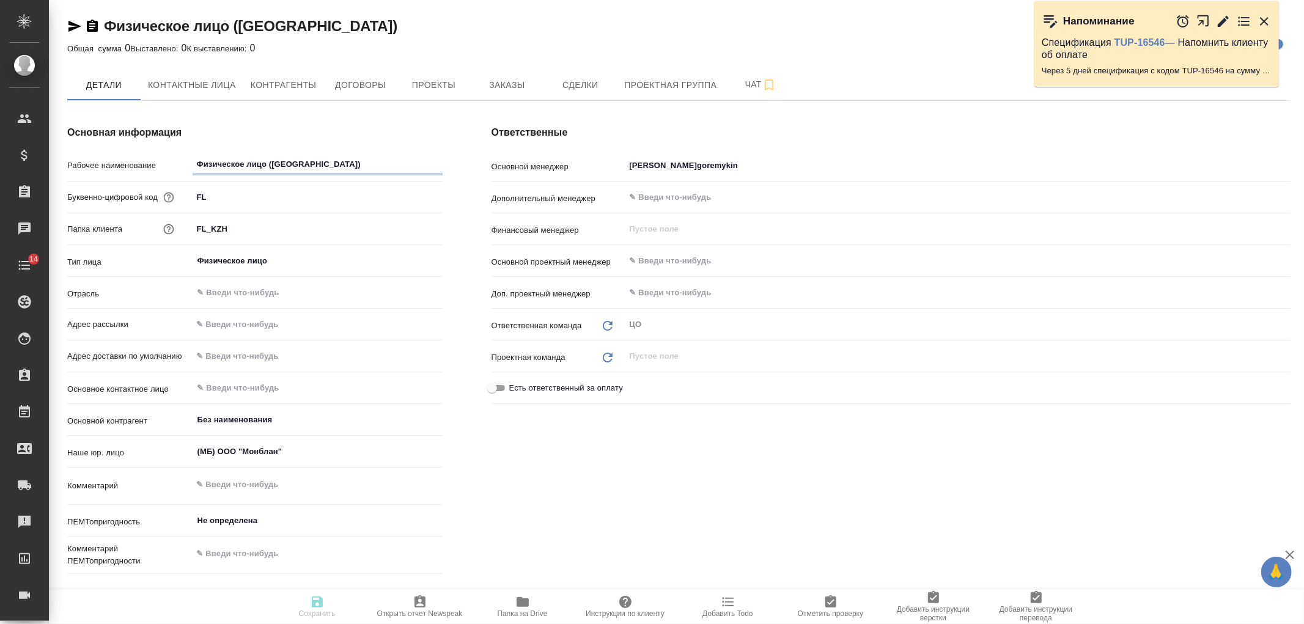
type textarea "x"
click at [718, 523] on div "Ответственные Основной менеджер [PERSON_NAME][PERSON_NAME] ​ Дополнительный мен…" at bounding box center [891, 352] width 848 height 502
type textarea "x"
click at [375, 82] on span "Договоры" at bounding box center [360, 85] width 59 height 15
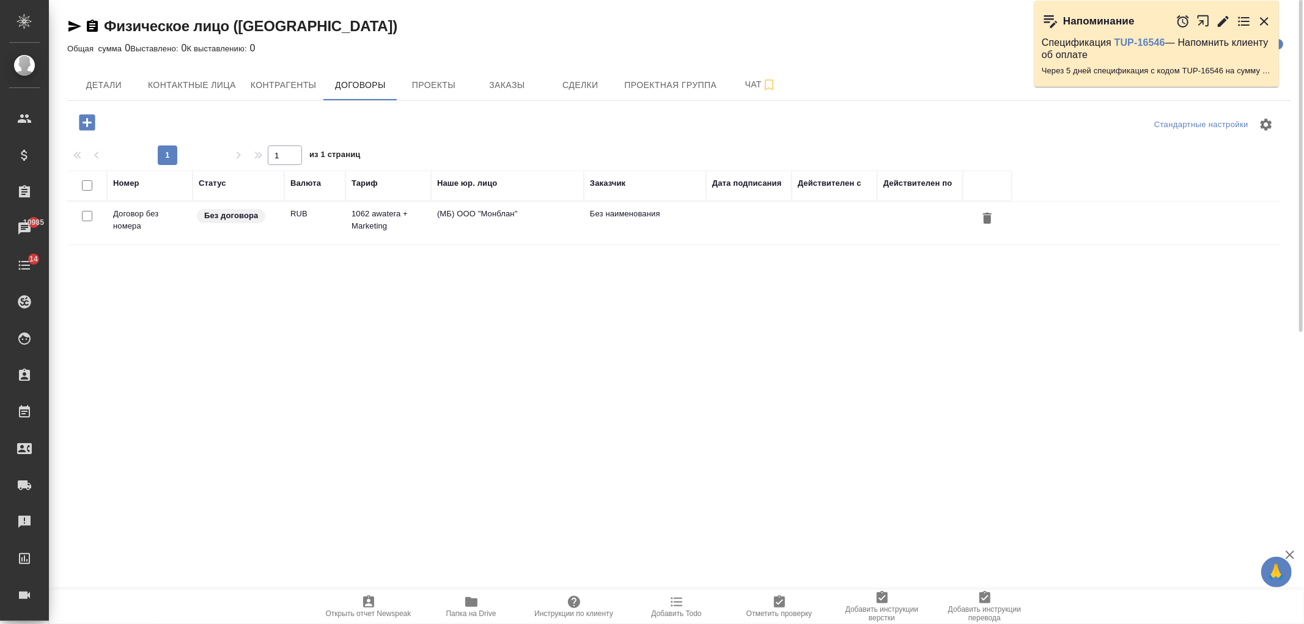
click at [334, 223] on td "RUB" at bounding box center [314, 223] width 61 height 43
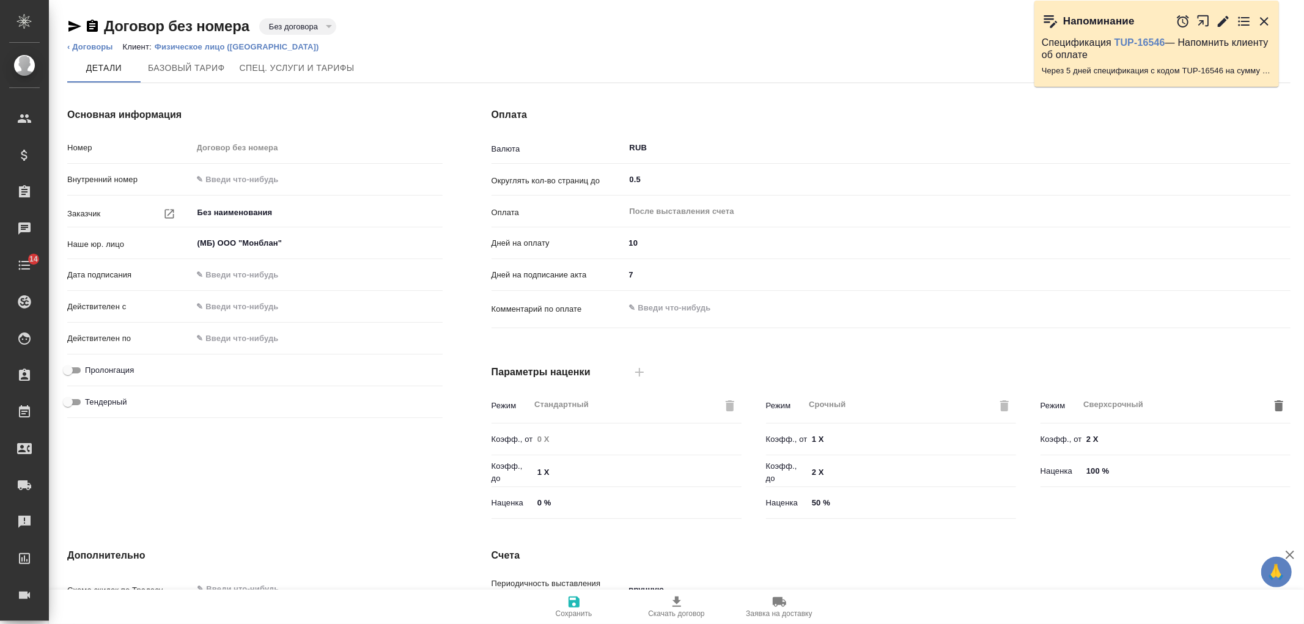
type input "1062 awatera + Marketing"
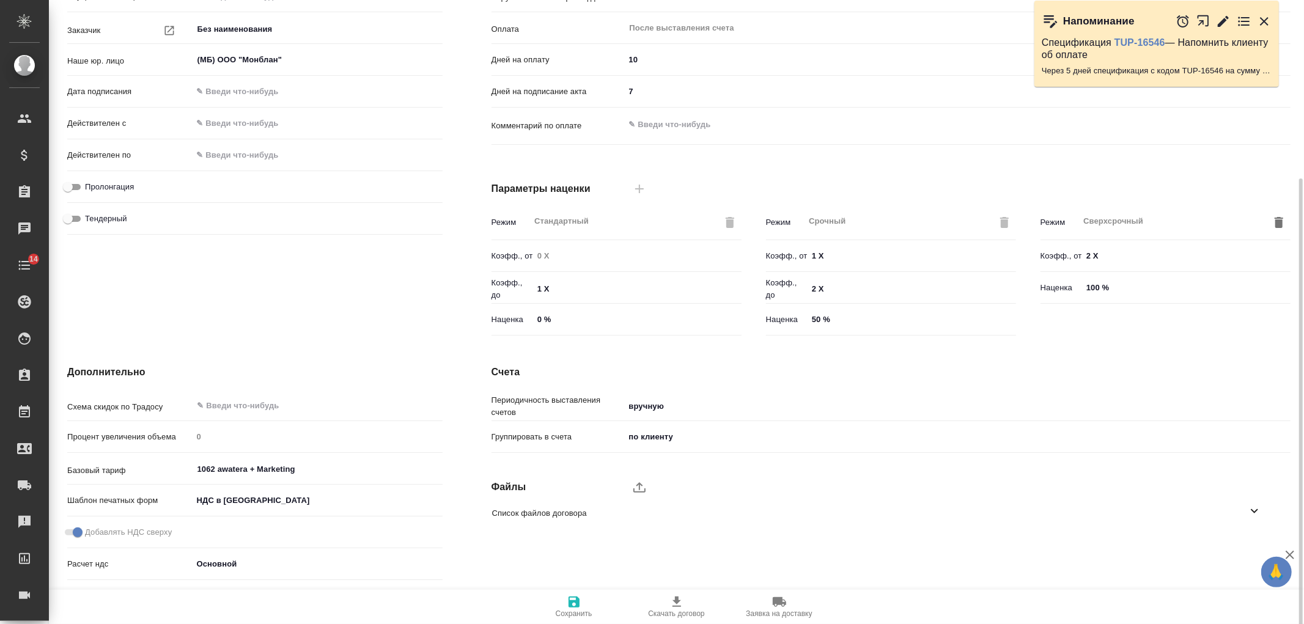
scroll to position [207, 0]
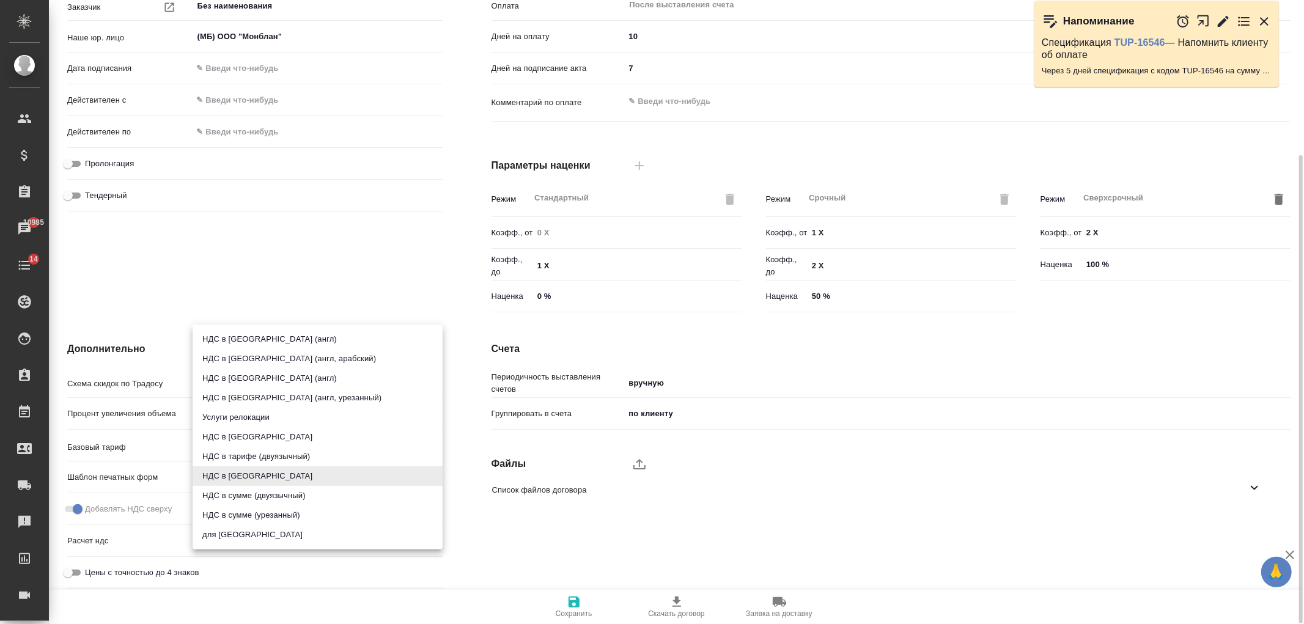
click at [224, 477] on body "🙏 .cls-1 fill:#fff; AWATERA [PERSON_NAME] Спецификации Заказы 10985 Чаты 14 Tod…" at bounding box center [652, 312] width 1304 height 624
click at [399, 180] on div at bounding box center [652, 312] width 1304 height 624
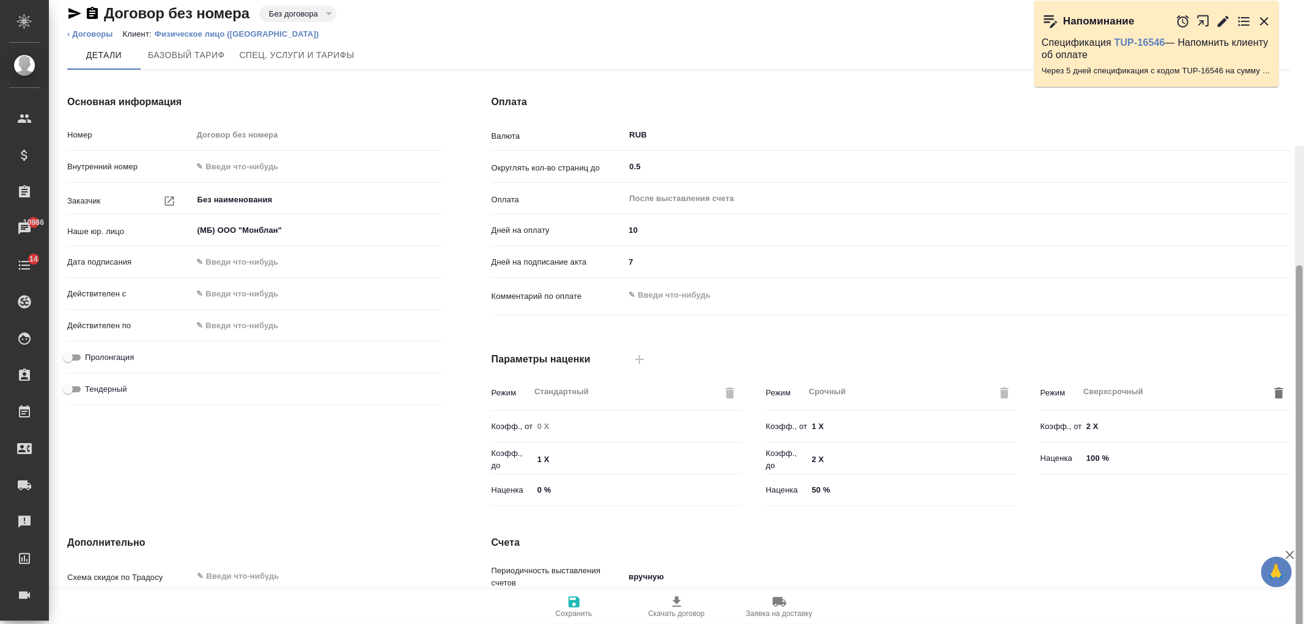
scroll to position [0, 0]
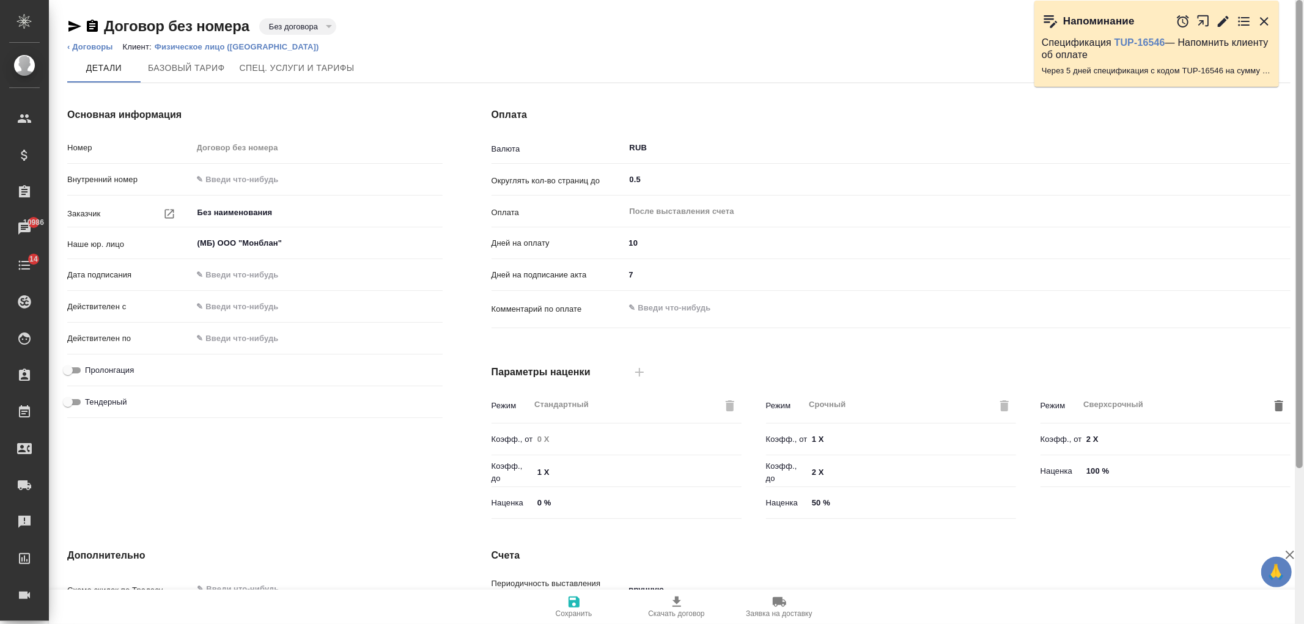
drag, startPoint x: 1298, startPoint y: 344, endPoint x: 1268, endPoint y: 4, distance: 341.2
click at [1303, 20] on div at bounding box center [1299, 234] width 7 height 468
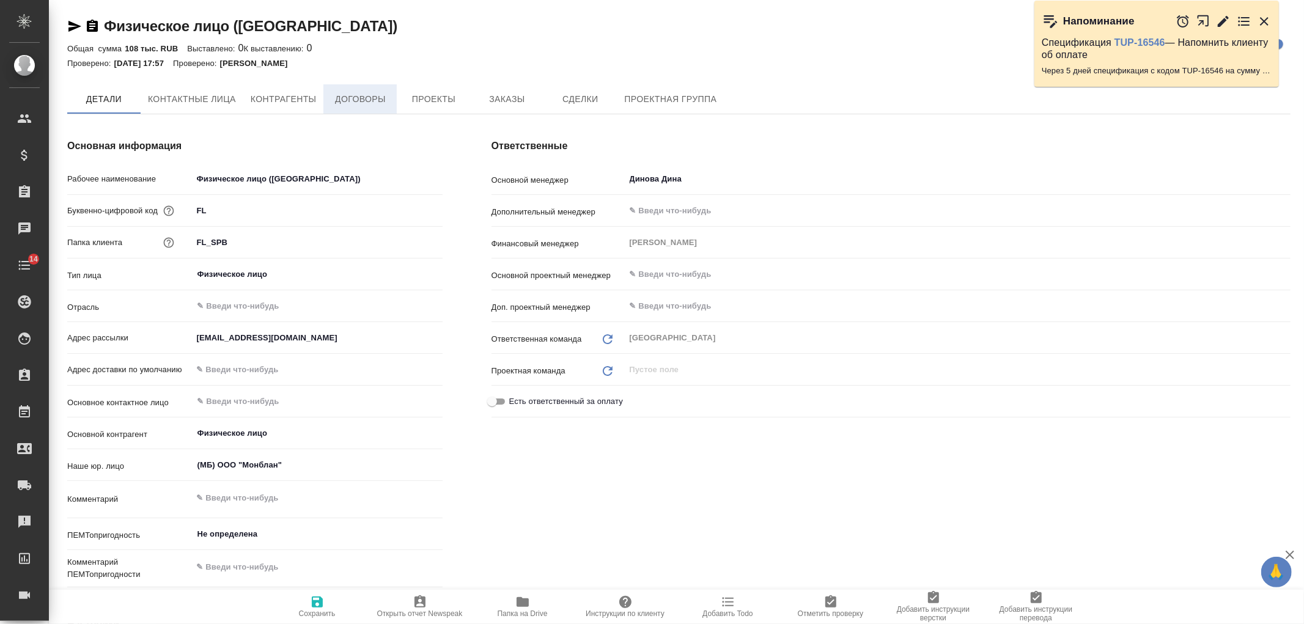
type textarea "x"
click at [355, 101] on span "Договоры" at bounding box center [360, 99] width 59 height 15
type textarea "x"
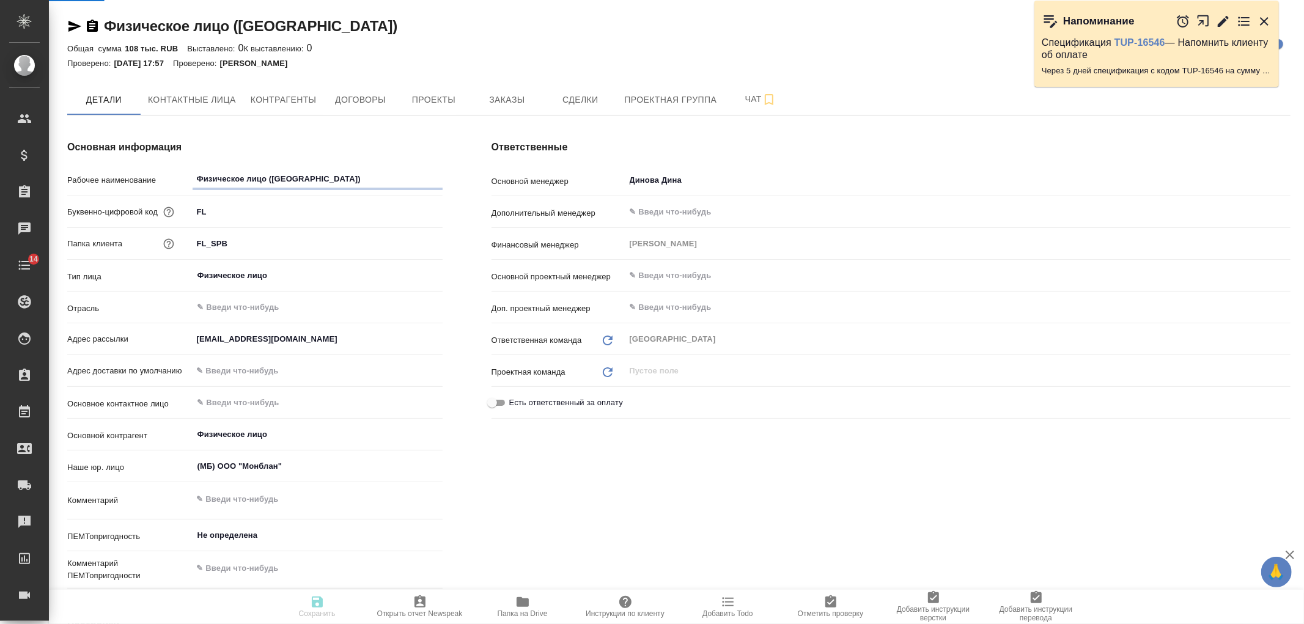
type textarea "x"
click at [357, 96] on span "Договоры" at bounding box center [360, 99] width 59 height 15
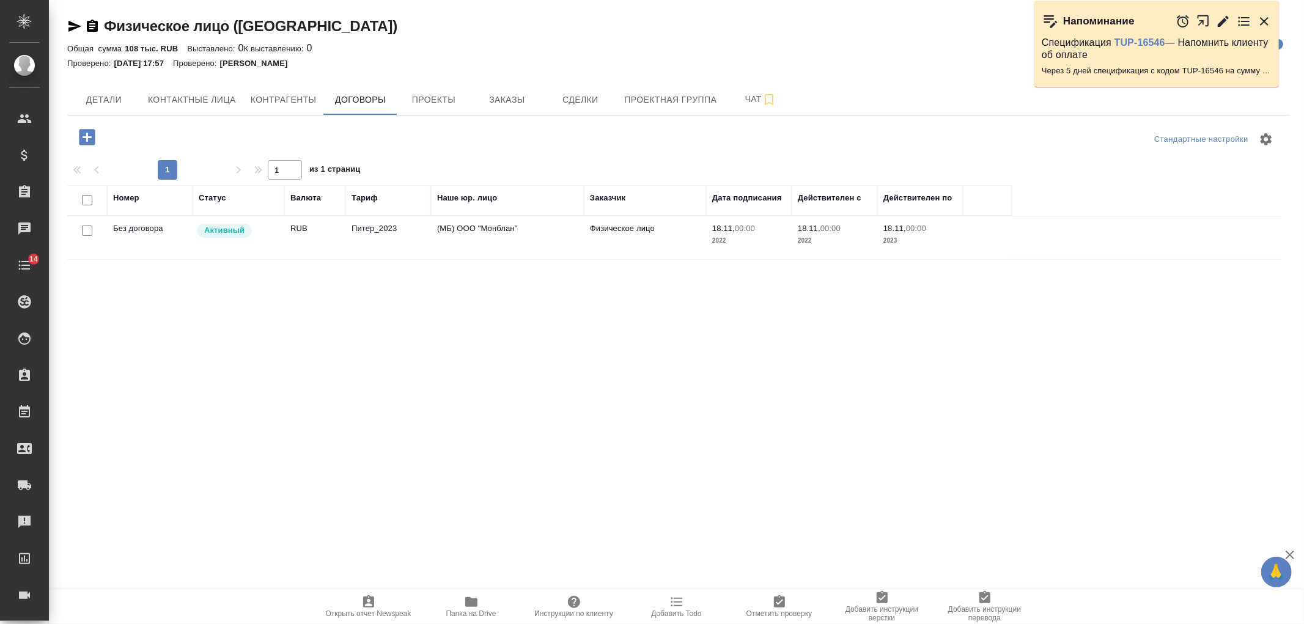
click at [276, 232] on div "Активный" at bounding box center [237, 230] width 83 height 17
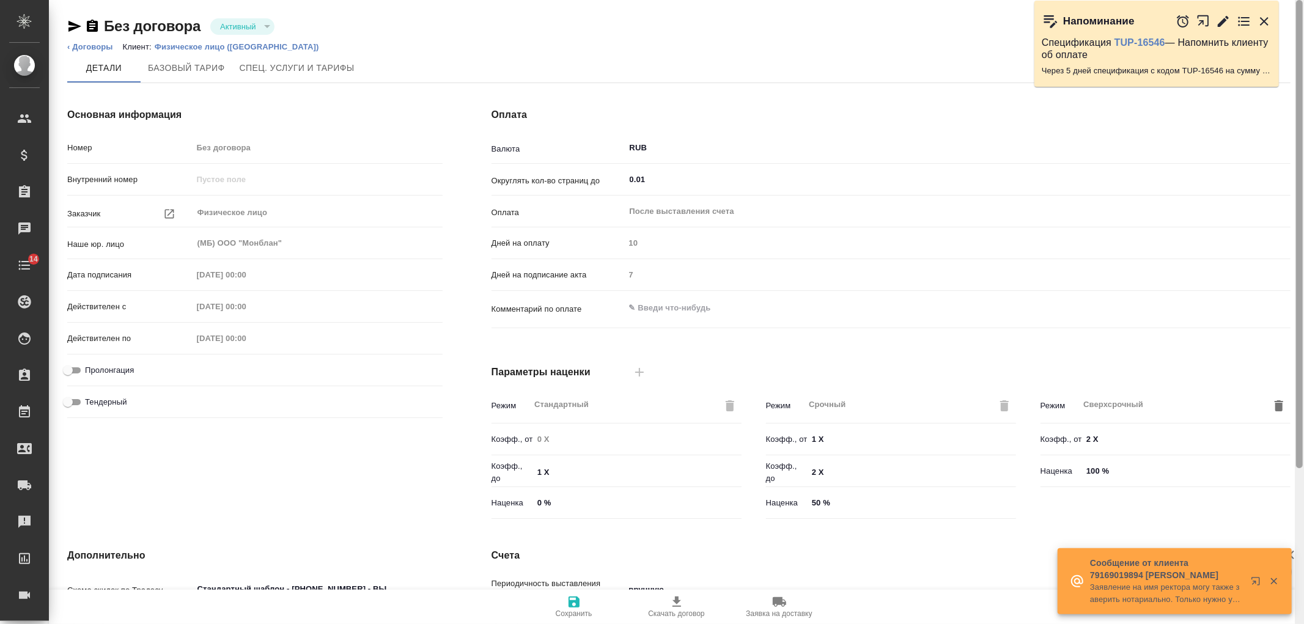
drag, startPoint x: 1298, startPoint y: 156, endPoint x: 1179, endPoint y: 2, distance: 194.8
click at [1289, 40] on div "🙏 .cls-1 fill:#fff; AWATERA [PERSON_NAME] Спецификации Заказы Чаты 14 Todo Прое…" at bounding box center [652, 312] width 1304 height 624
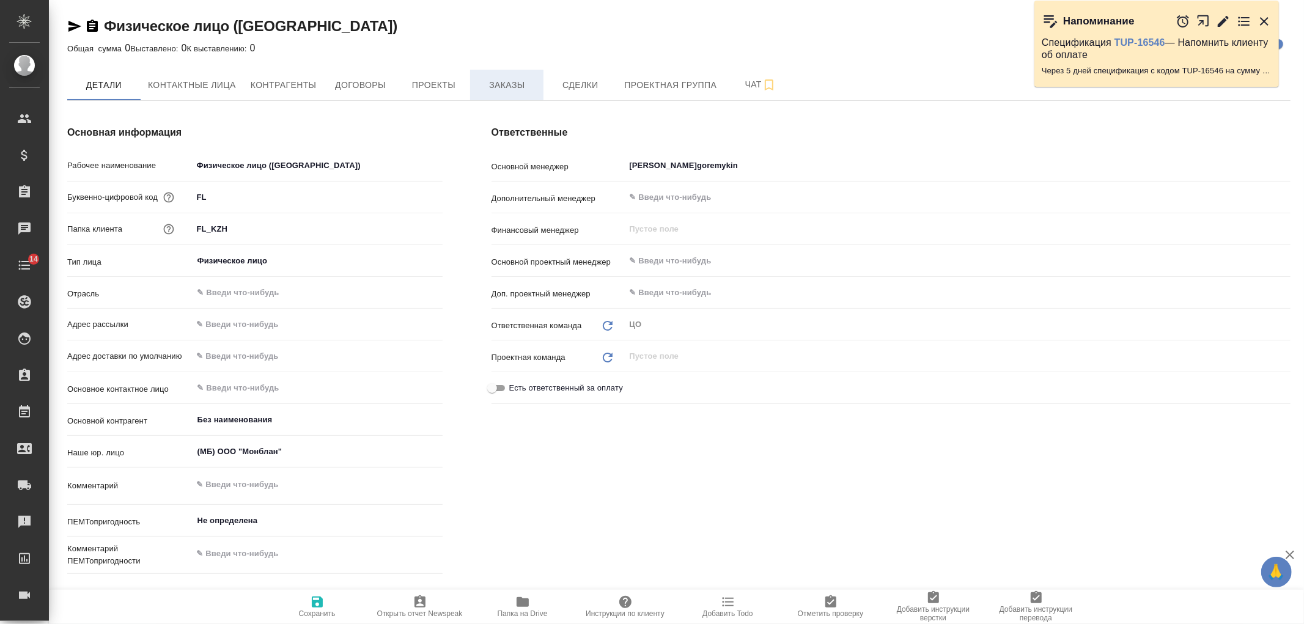
click at [502, 79] on span "Заказы" at bounding box center [506, 85] width 59 height 15
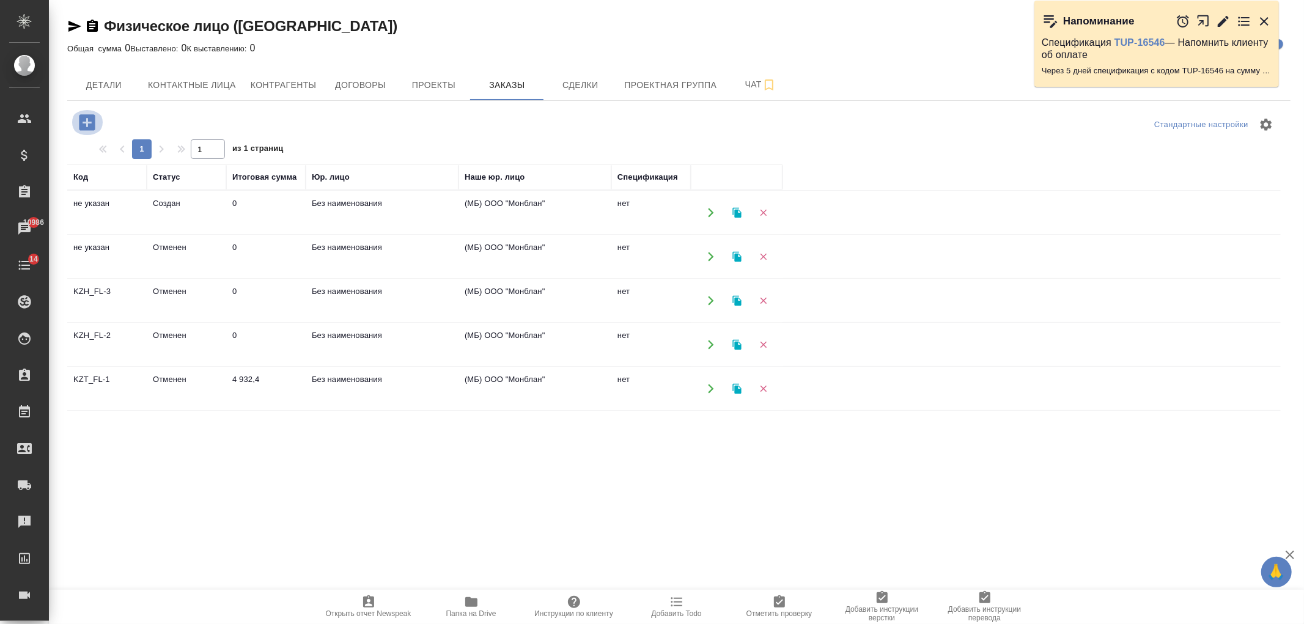
click at [90, 123] on icon "button" at bounding box center [86, 122] width 21 height 21
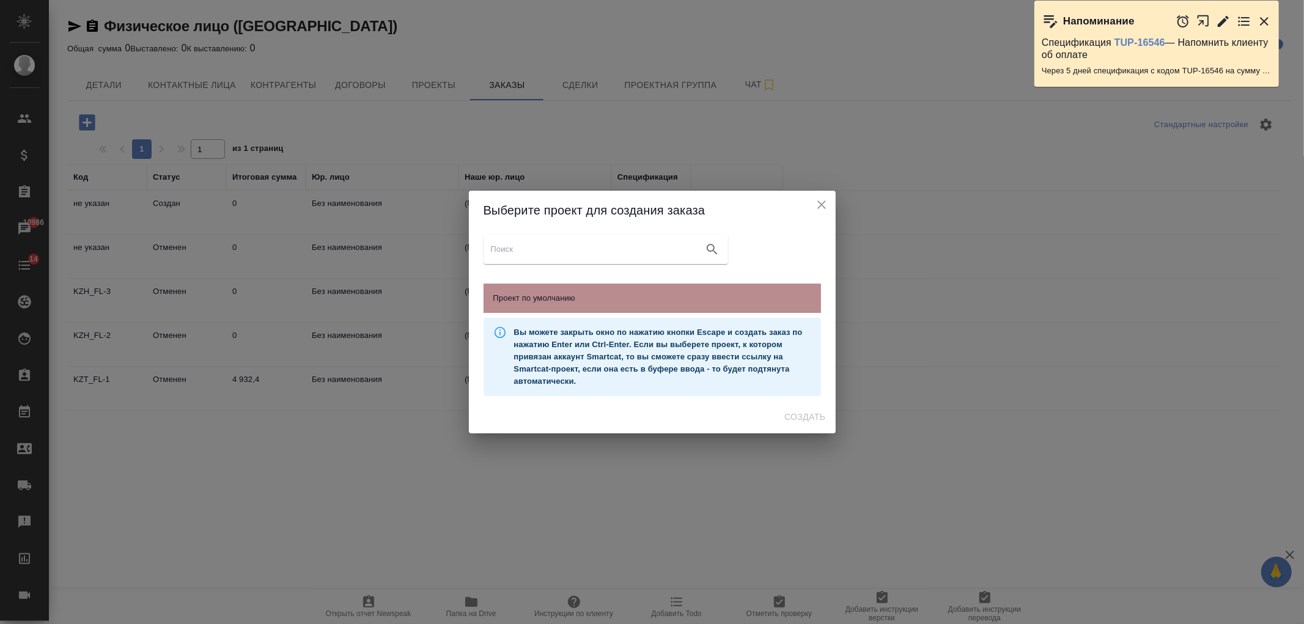
click at [622, 308] on div "Проект по умолчанию" at bounding box center [652, 298] width 337 height 29
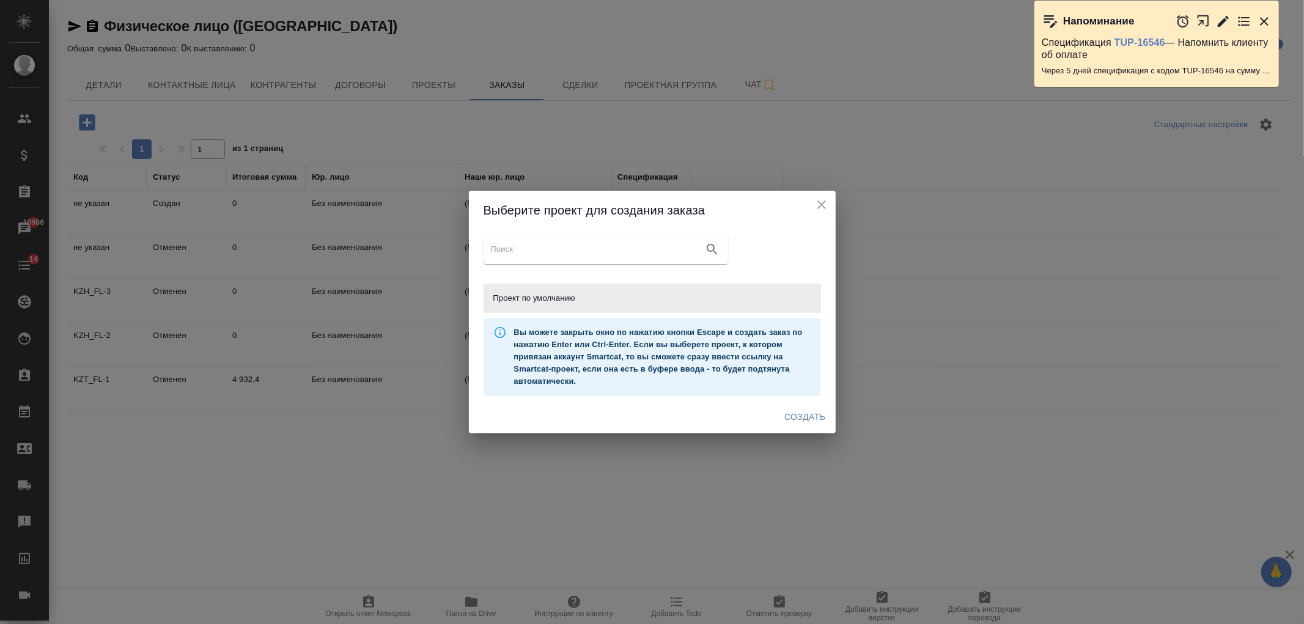
click at [784, 425] on button "Создать" at bounding box center [804, 417] width 51 height 23
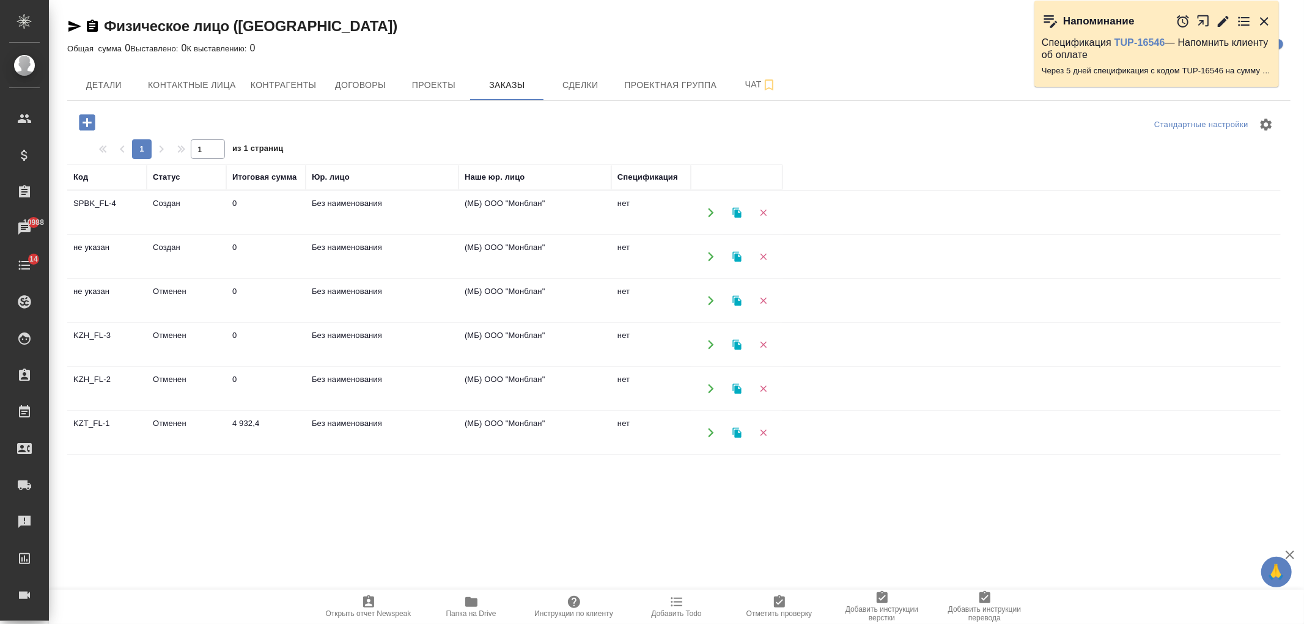
click at [211, 211] on td "Создан" at bounding box center [186, 212] width 79 height 43
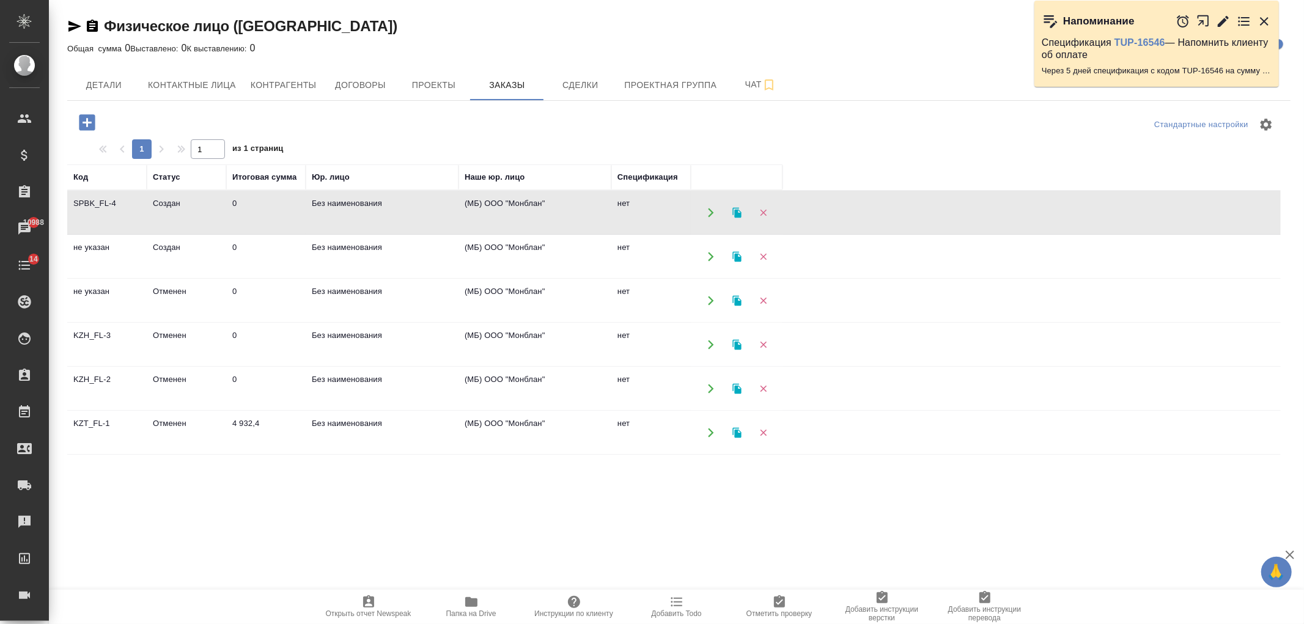
click at [211, 211] on td "Создан" at bounding box center [186, 212] width 79 height 43
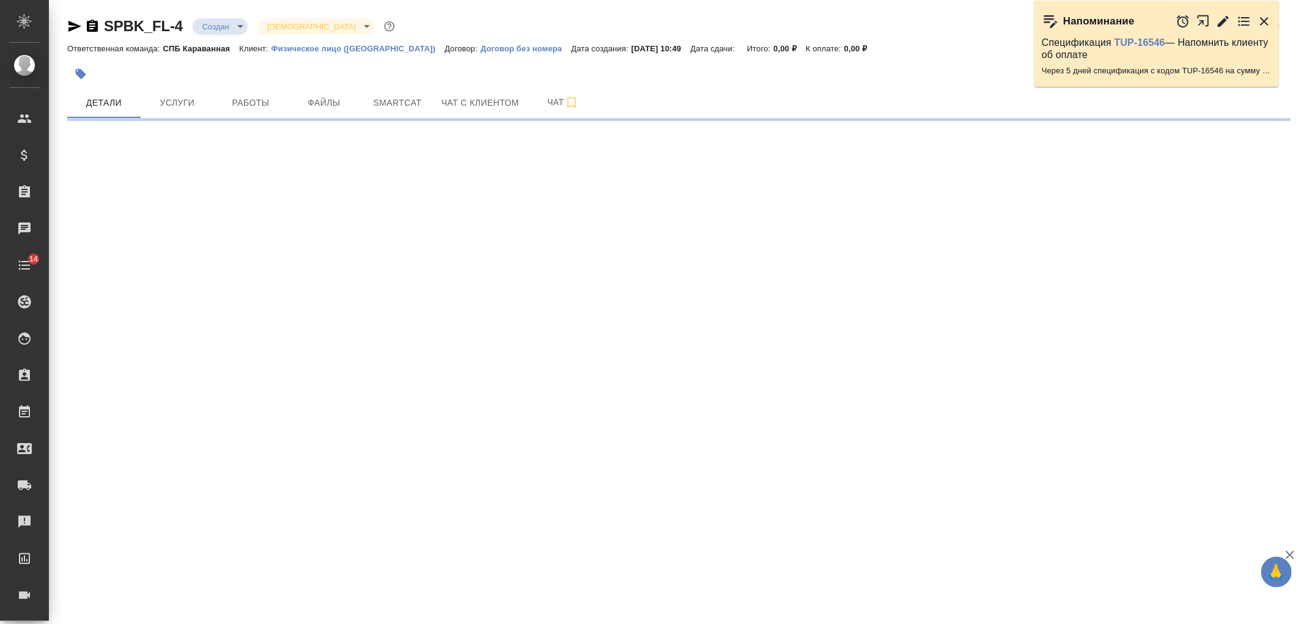
select select "RU"
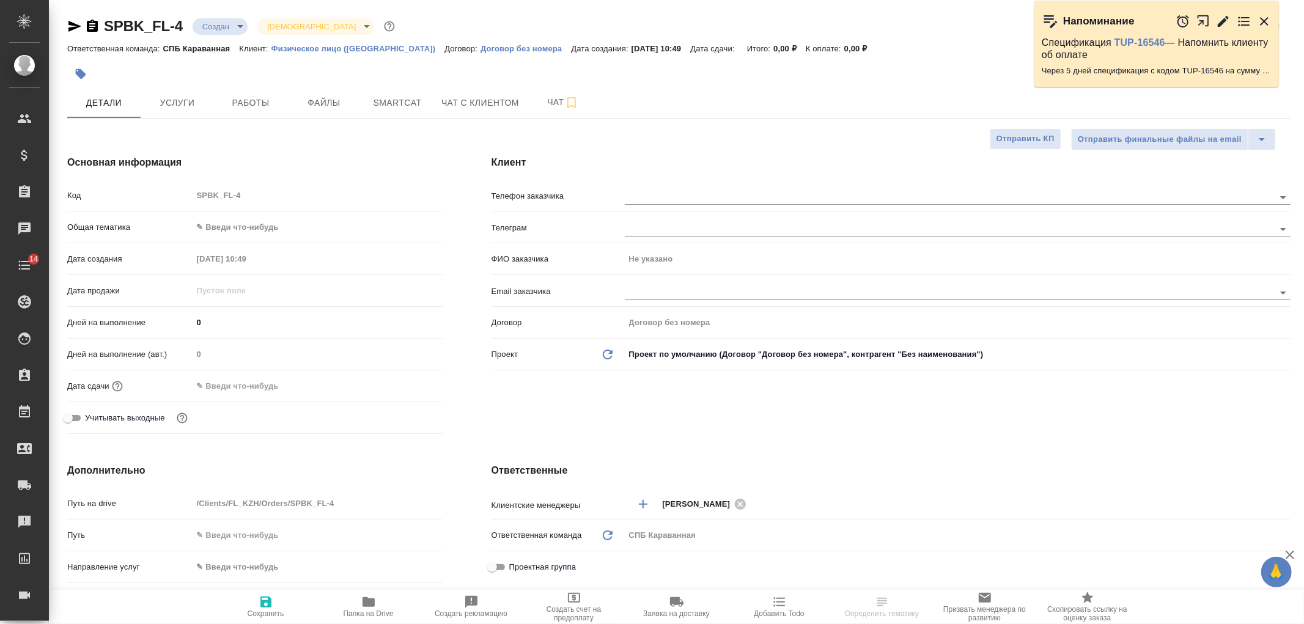
type textarea "x"
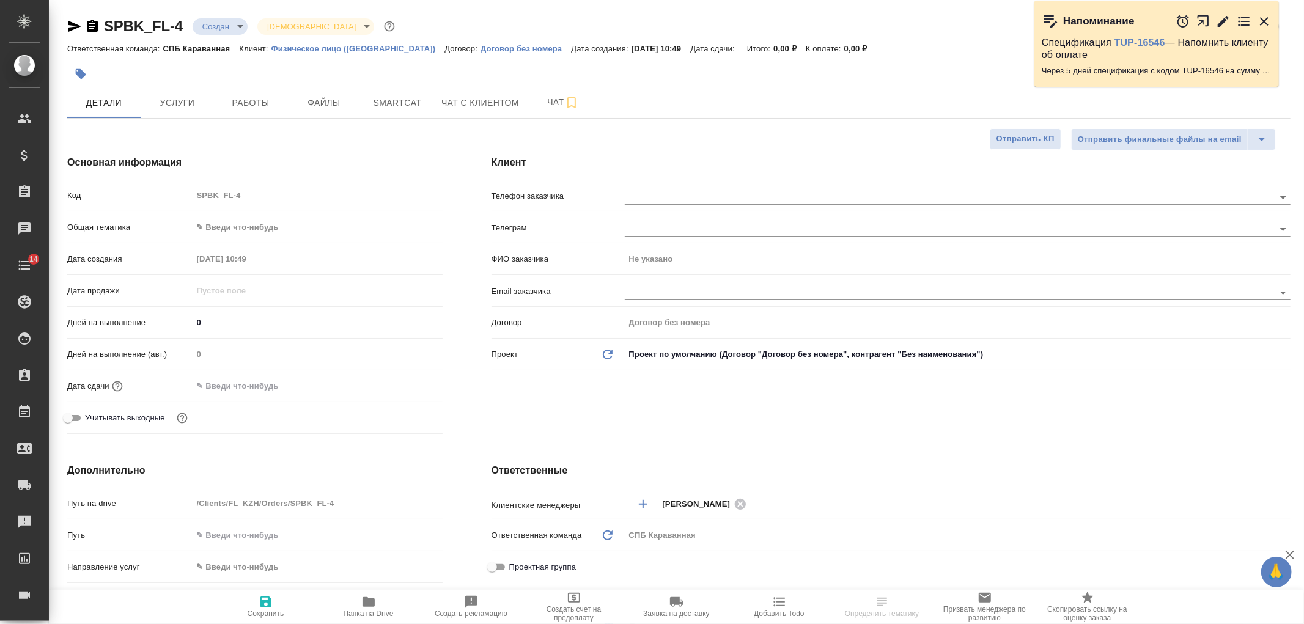
type textarea "x"
click at [229, 231] on body "🙏 .cls-1 fill:#fff; AWATERA [PERSON_NAME] Спецификации Заказы Чаты 14 Todo Прое…" at bounding box center [652, 312] width 1304 height 624
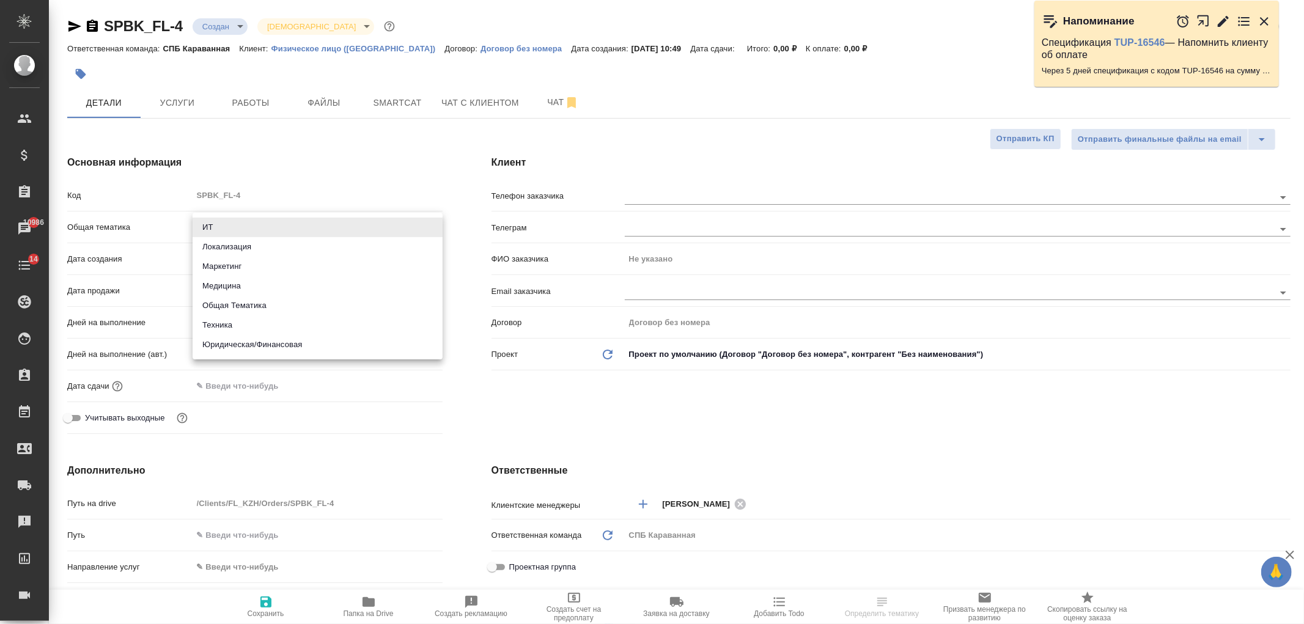
click at [249, 269] on li "Маркетинг" at bounding box center [318, 267] width 250 height 20
type input "marketing"
type textarea "x"
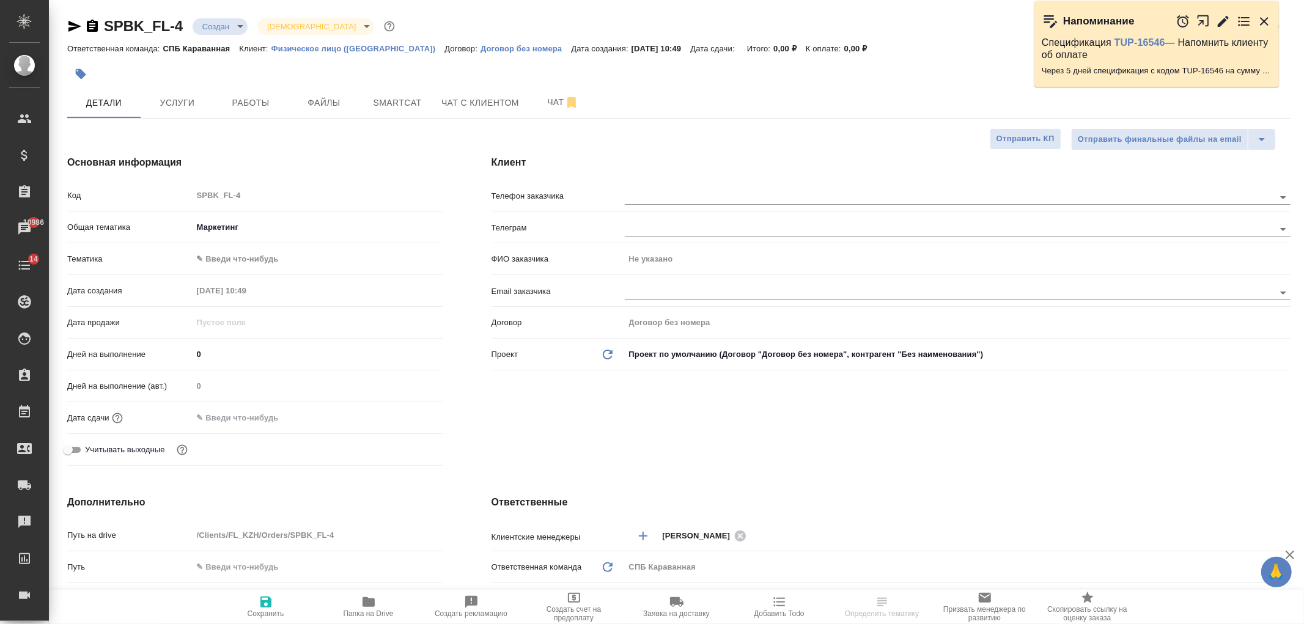
click at [247, 257] on body "🙏 .cls-1 fill:#fff; AWATERA [PERSON_NAME] Спецификации Заказы 10986 Чаты 14 Tod…" at bounding box center [652, 312] width 1304 height 624
click at [252, 278] on li "Маркетинг" at bounding box center [318, 279] width 250 height 20
type textarea "x"
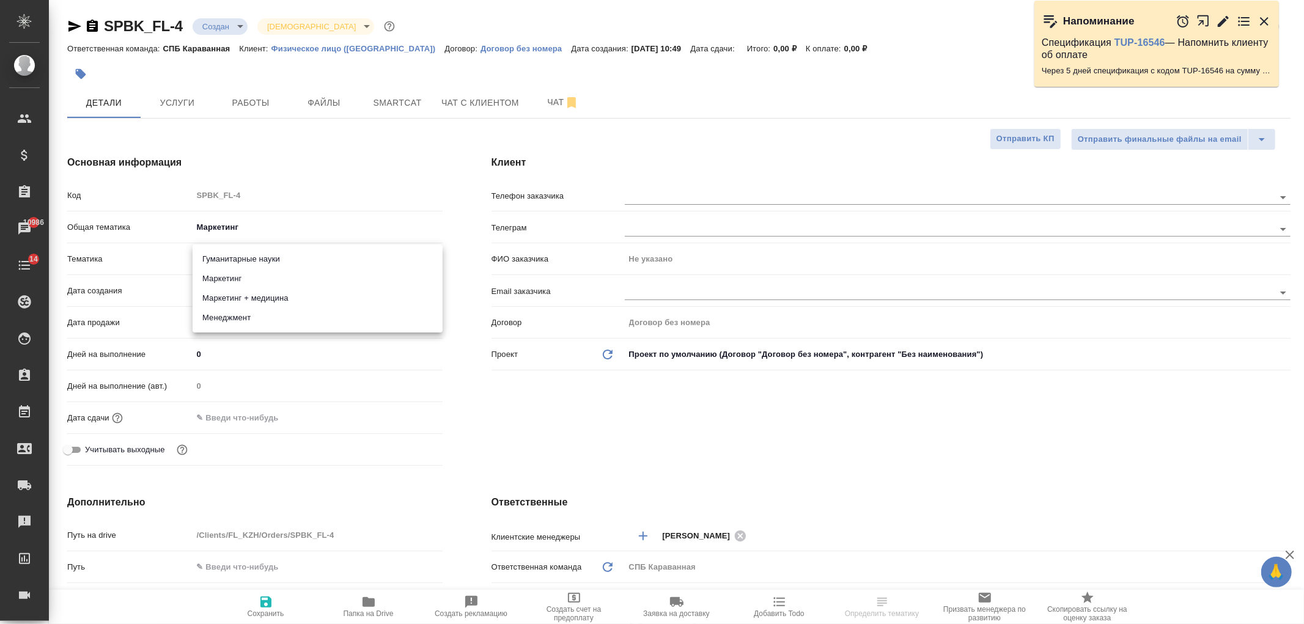
type input "5a8b8b956a9677013d343d63"
click at [257, 590] on button "Сохранить" at bounding box center [266, 607] width 103 height 34
type textarea "x"
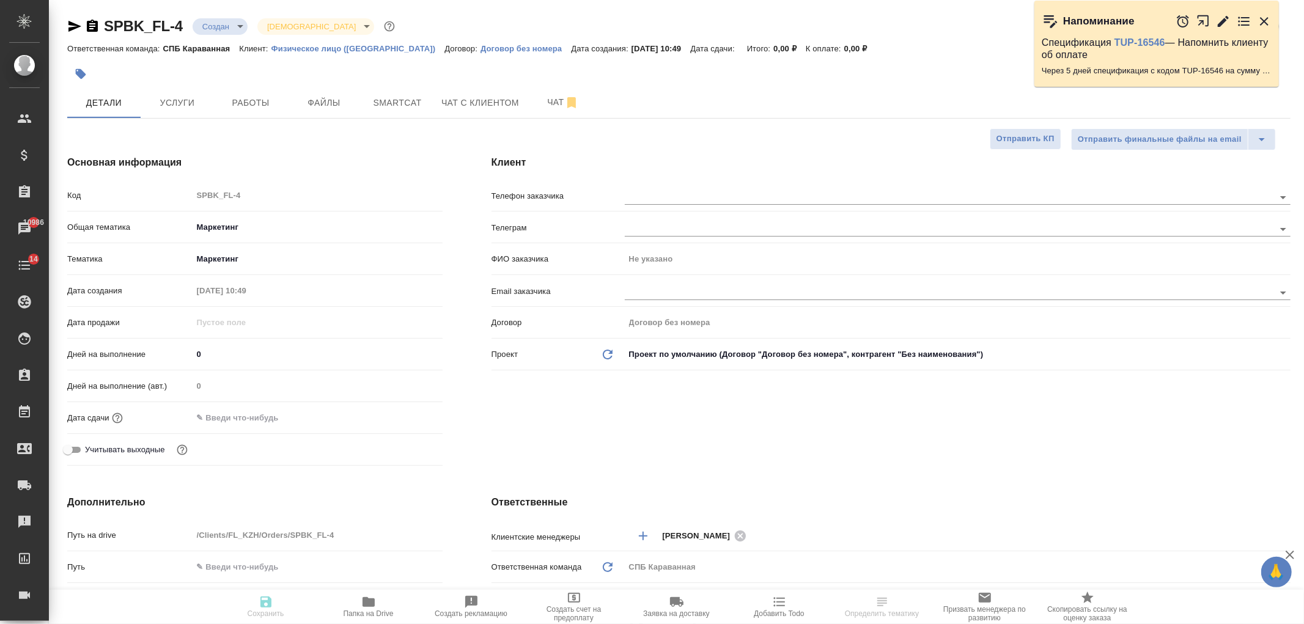
type textarea "x"
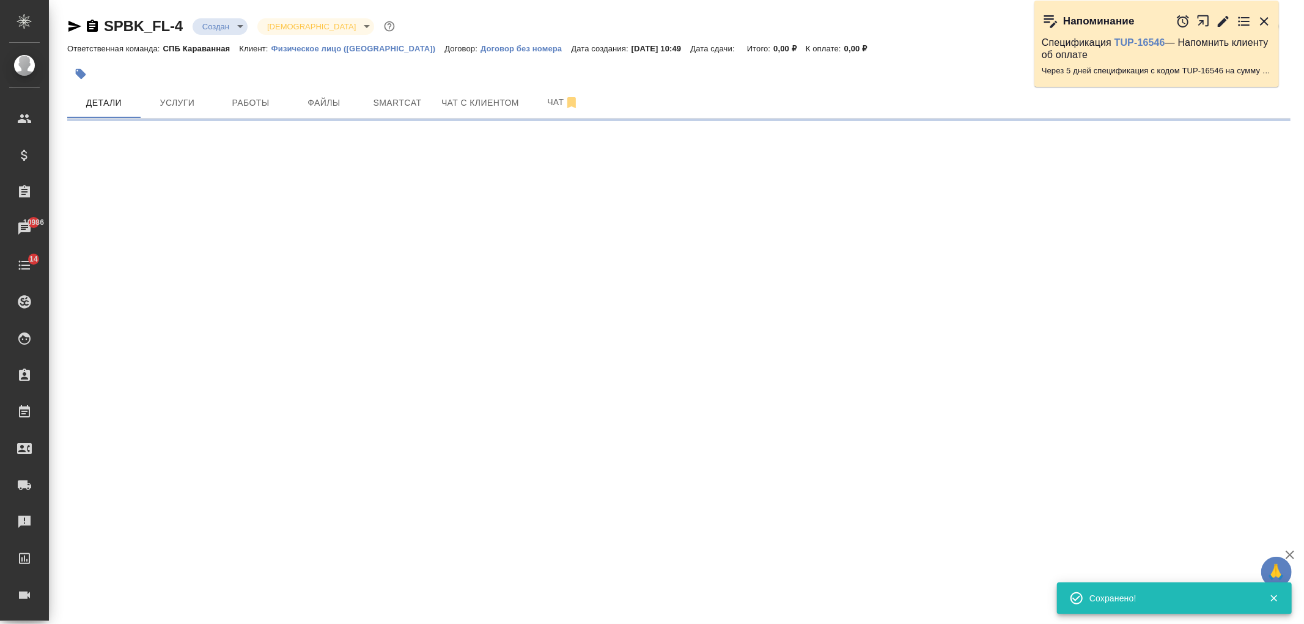
select select "RU"
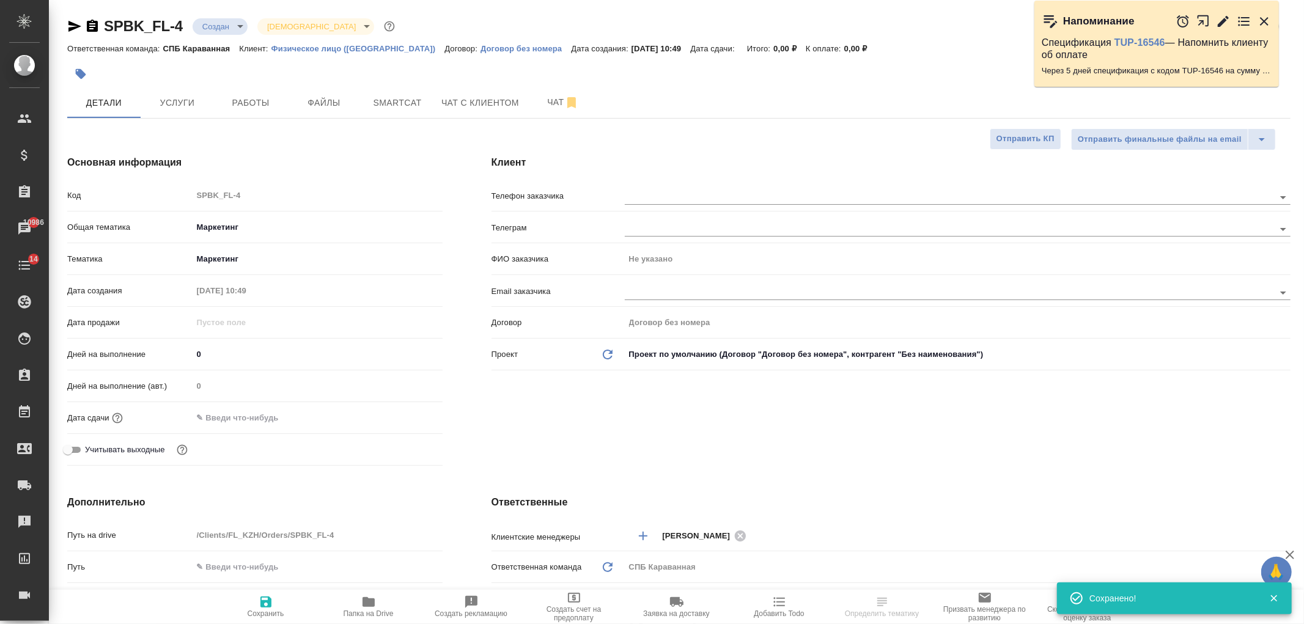
type textarea "x"
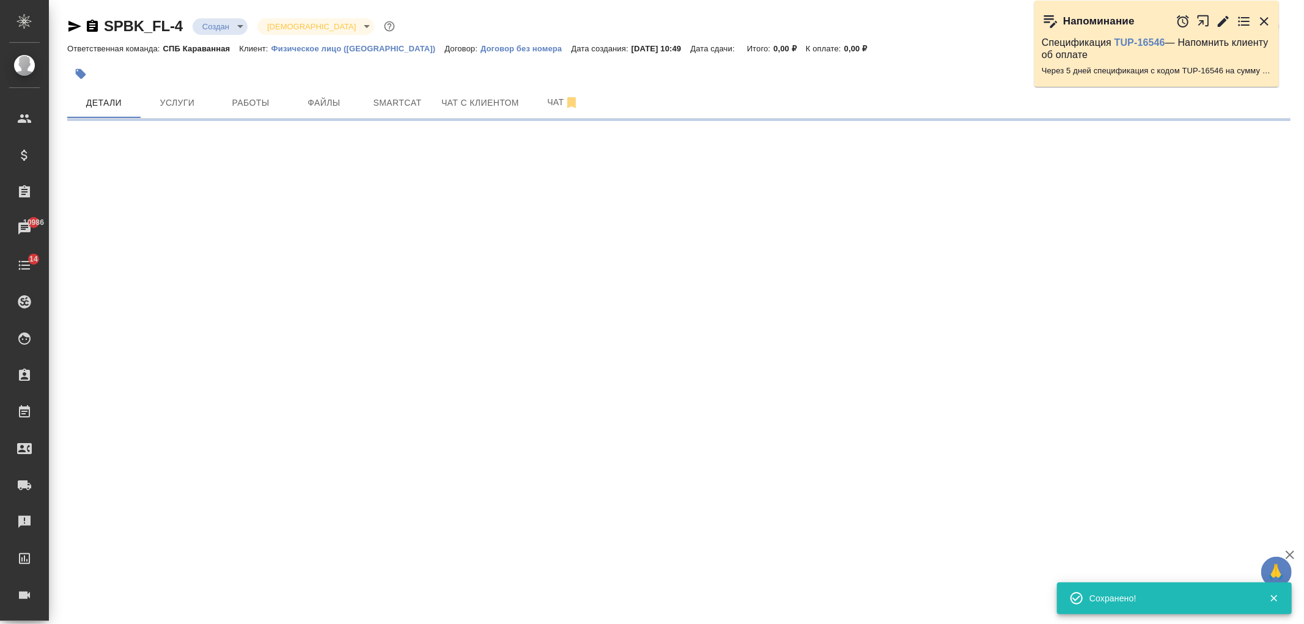
click at [606, 433] on div ".cls-1 fill:#fff; AWATERA Ivanova Arina Клиенты Спецификации Заказы 10986 Чаты …" at bounding box center [652, 312] width 1304 height 624
select select "RU"
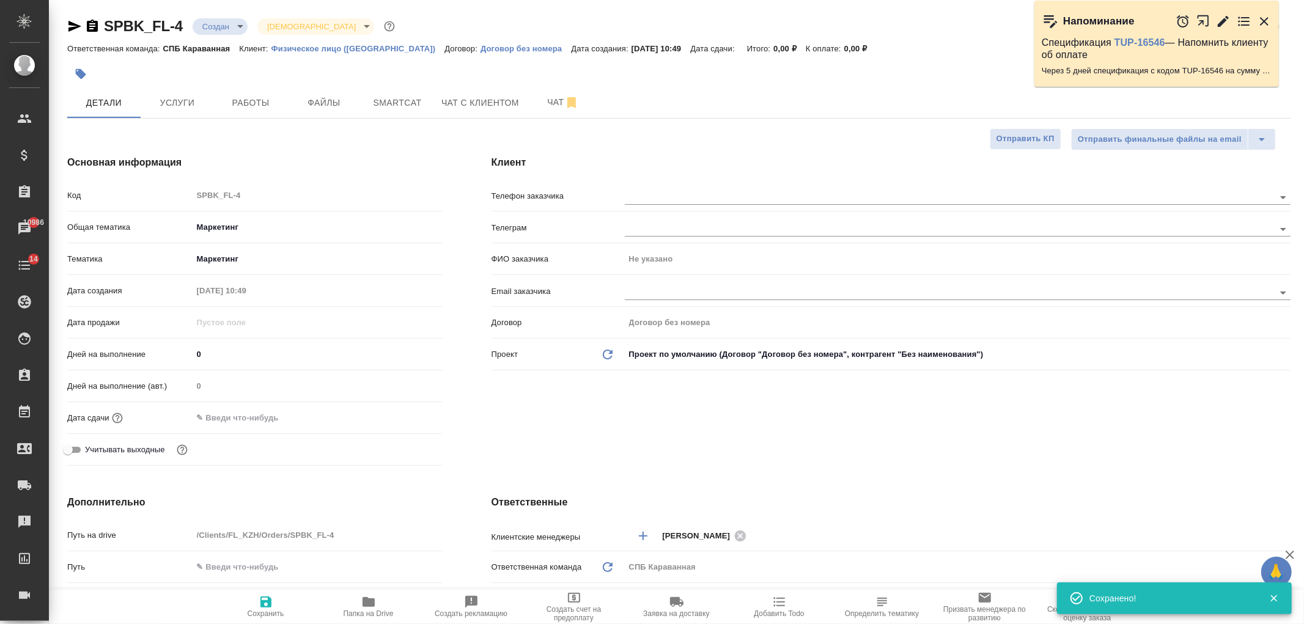
type textarea "x"
click at [200, 111] on button "Услуги" at bounding box center [177, 102] width 73 height 31
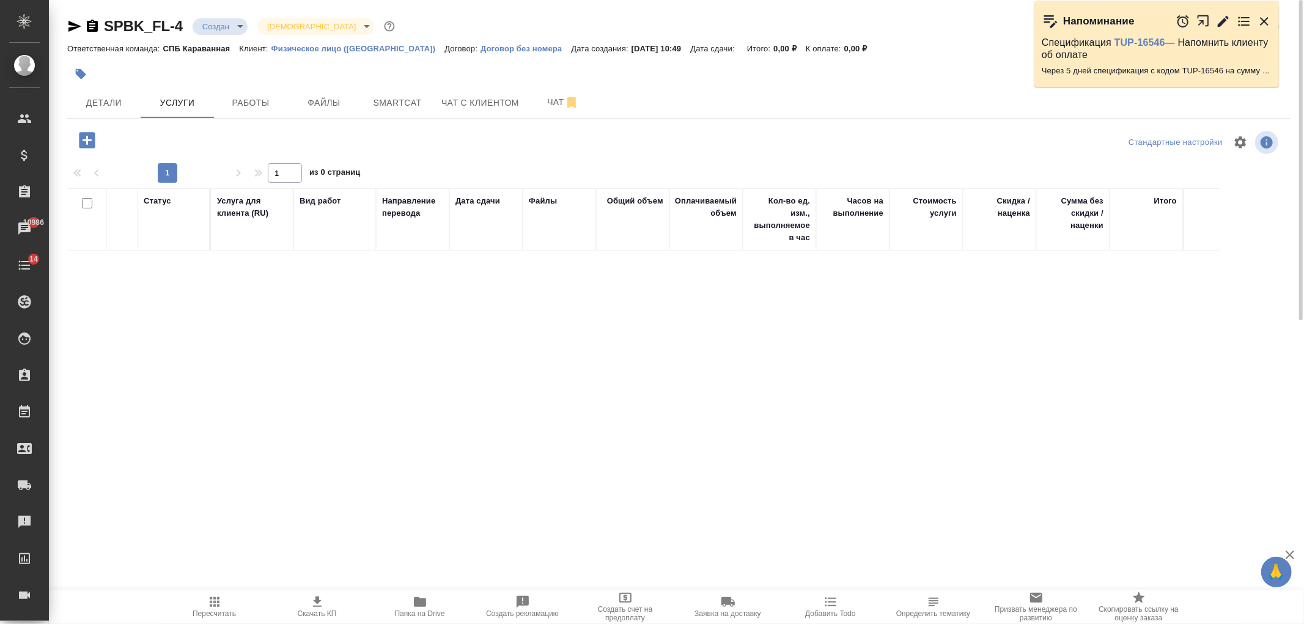
click at [89, 142] on icon "button" at bounding box center [87, 140] width 16 height 16
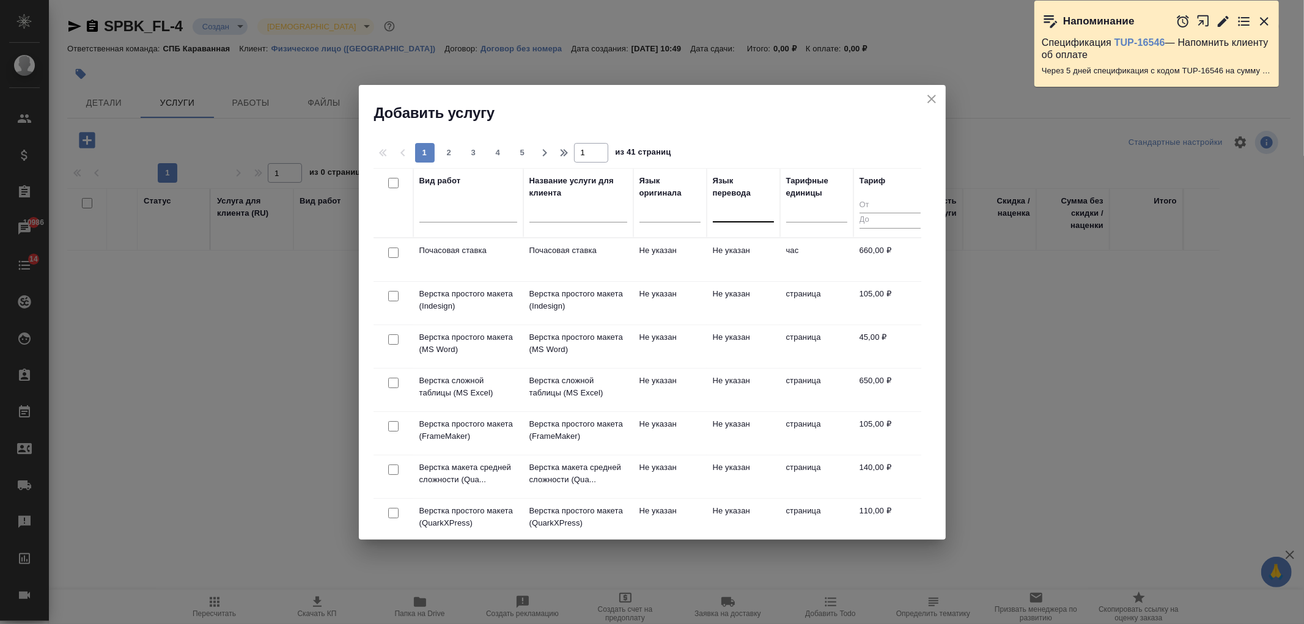
click at [744, 220] on div at bounding box center [743, 210] width 61 height 23
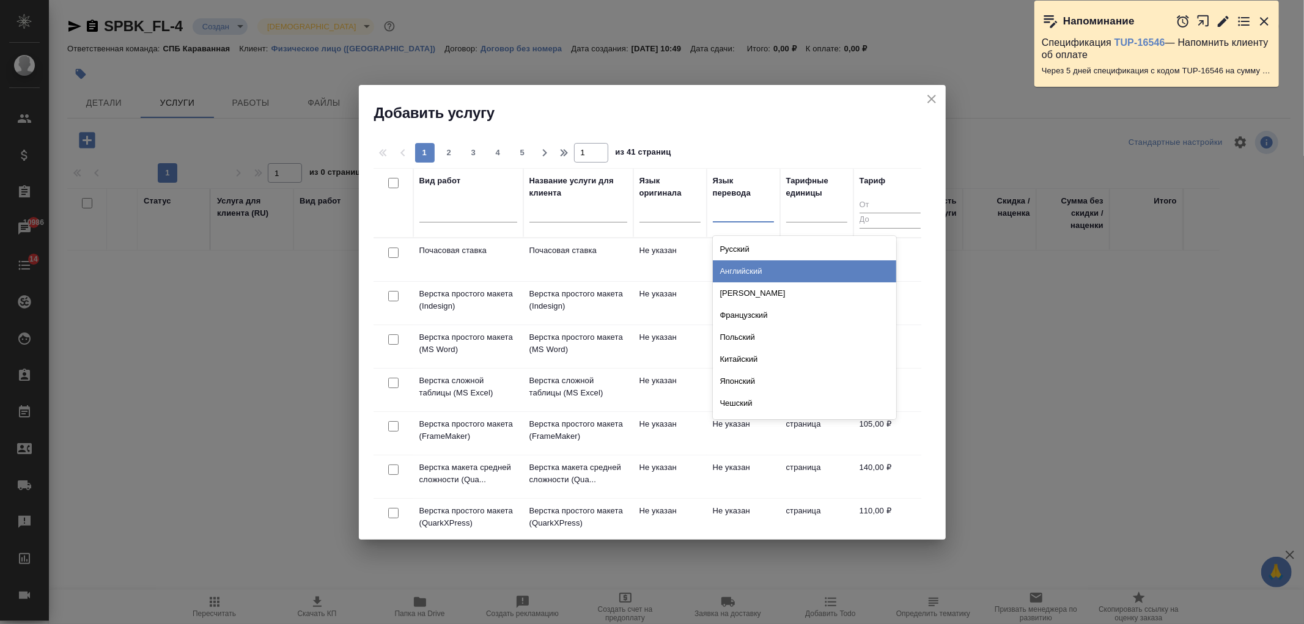
click at [735, 273] on div "Английский" at bounding box center [804, 271] width 183 height 22
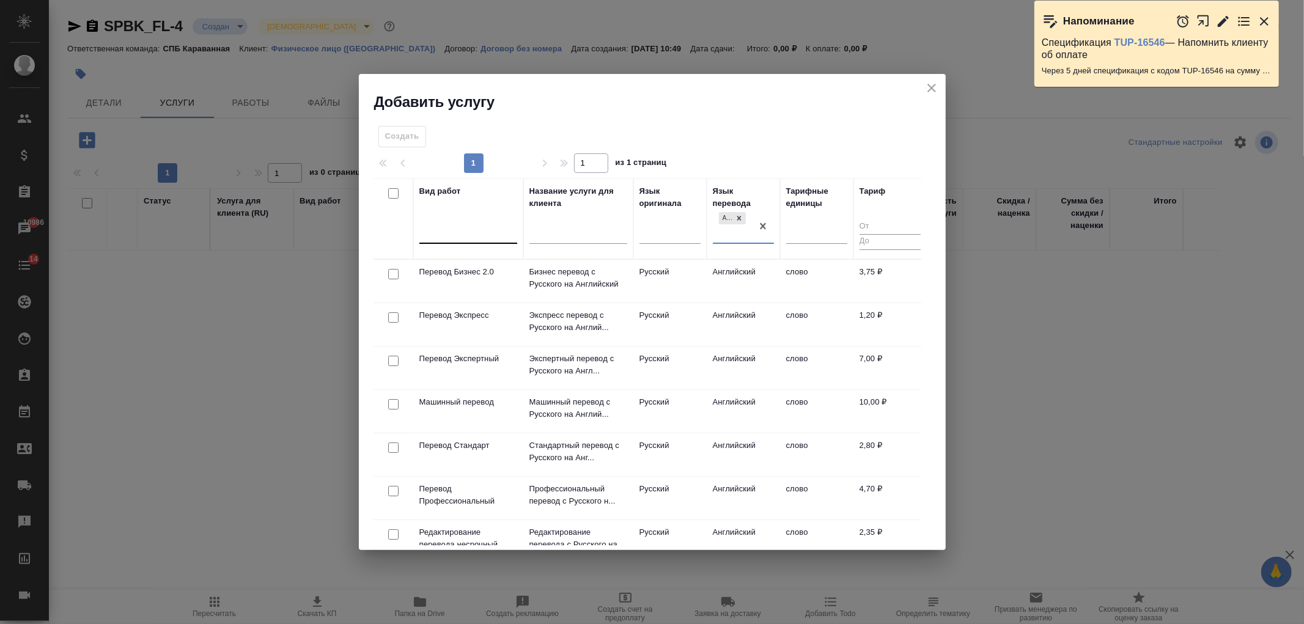
click at [434, 230] on div at bounding box center [468, 231] width 98 height 18
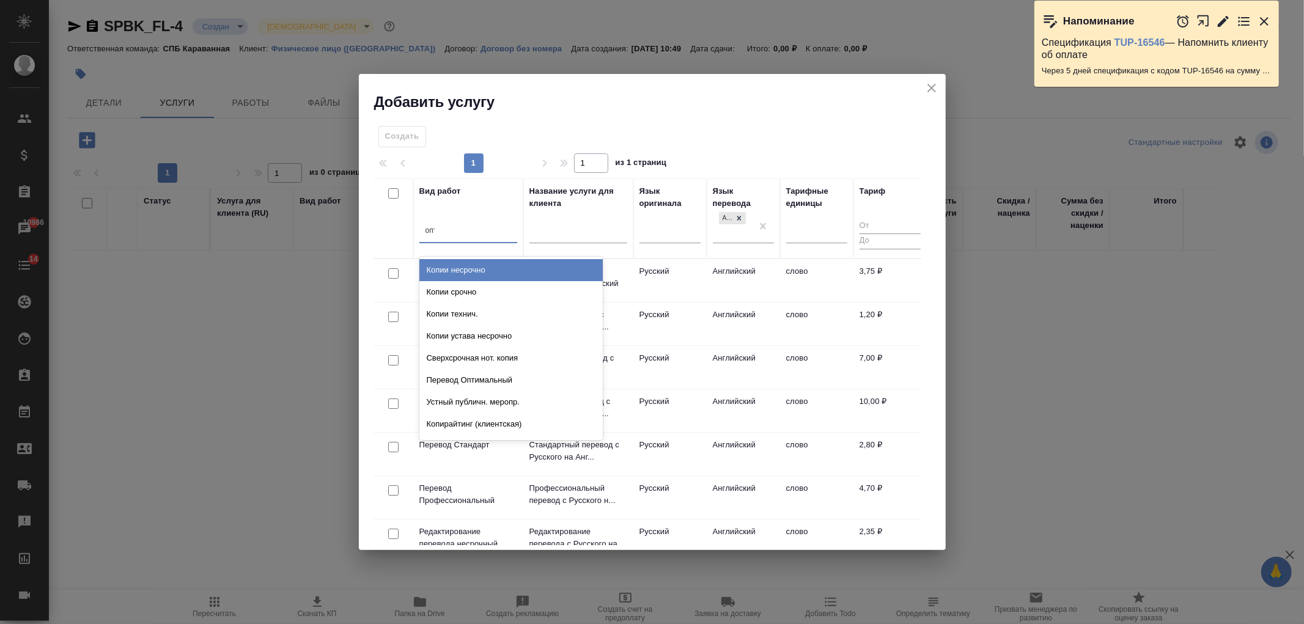
type input "опти"
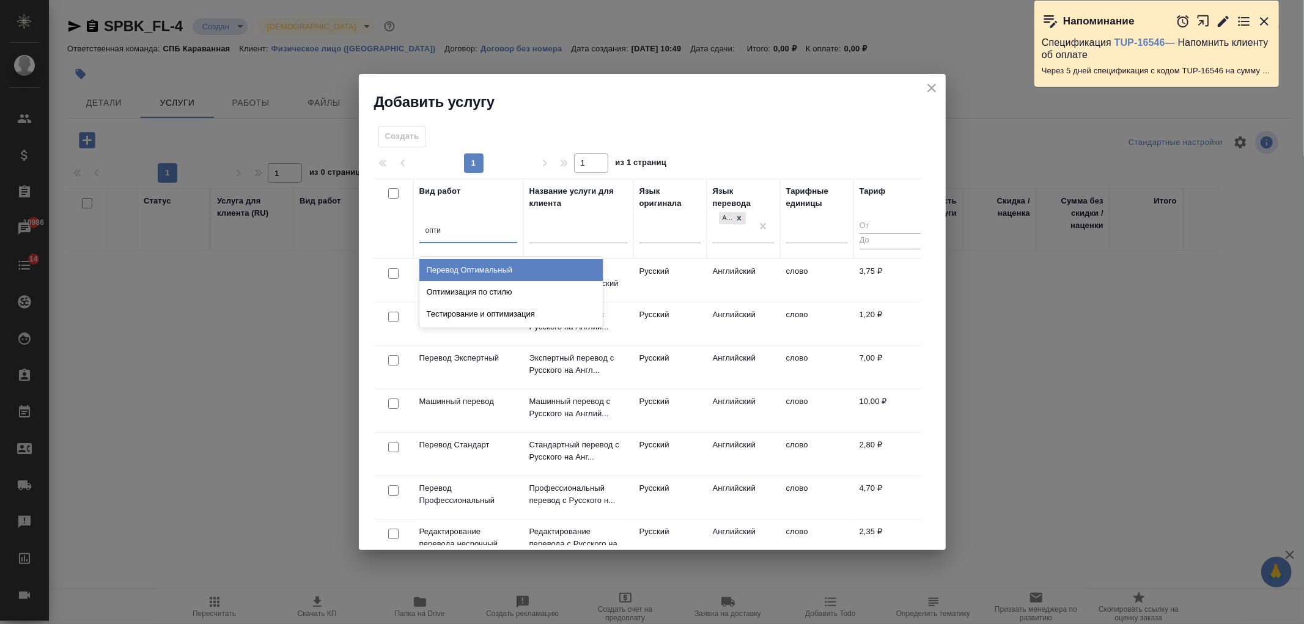
click at [463, 269] on div "Перевод Оптимальный" at bounding box center [510, 270] width 183 height 22
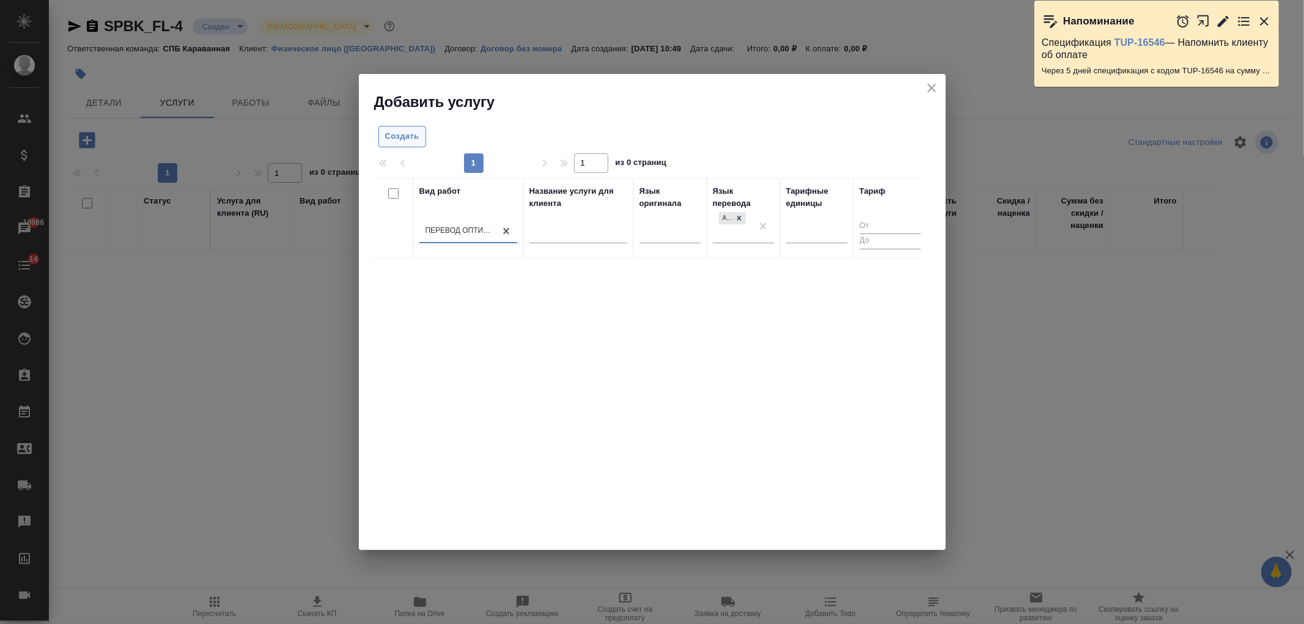
click at [408, 144] on button "Создать" at bounding box center [402, 136] width 48 height 21
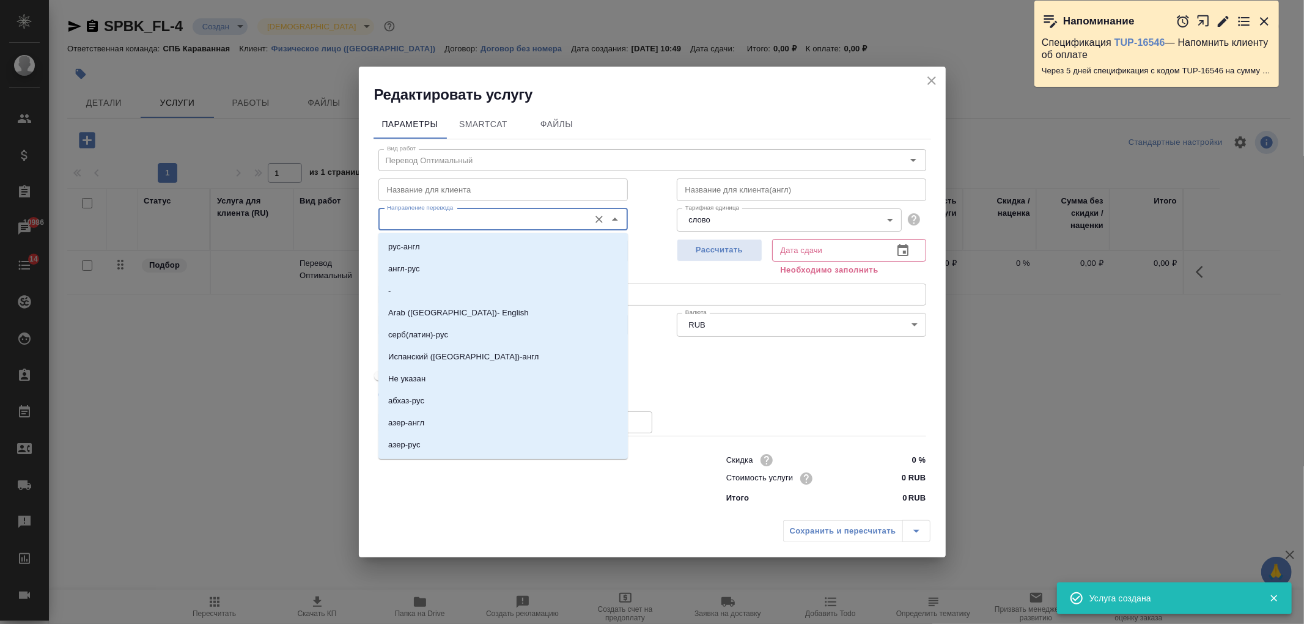
click at [518, 226] on input "Направление перевода" at bounding box center [482, 219] width 201 height 15
click at [473, 252] on li "рус-англ" at bounding box center [502, 247] width 249 height 22
type input "рус-англ"
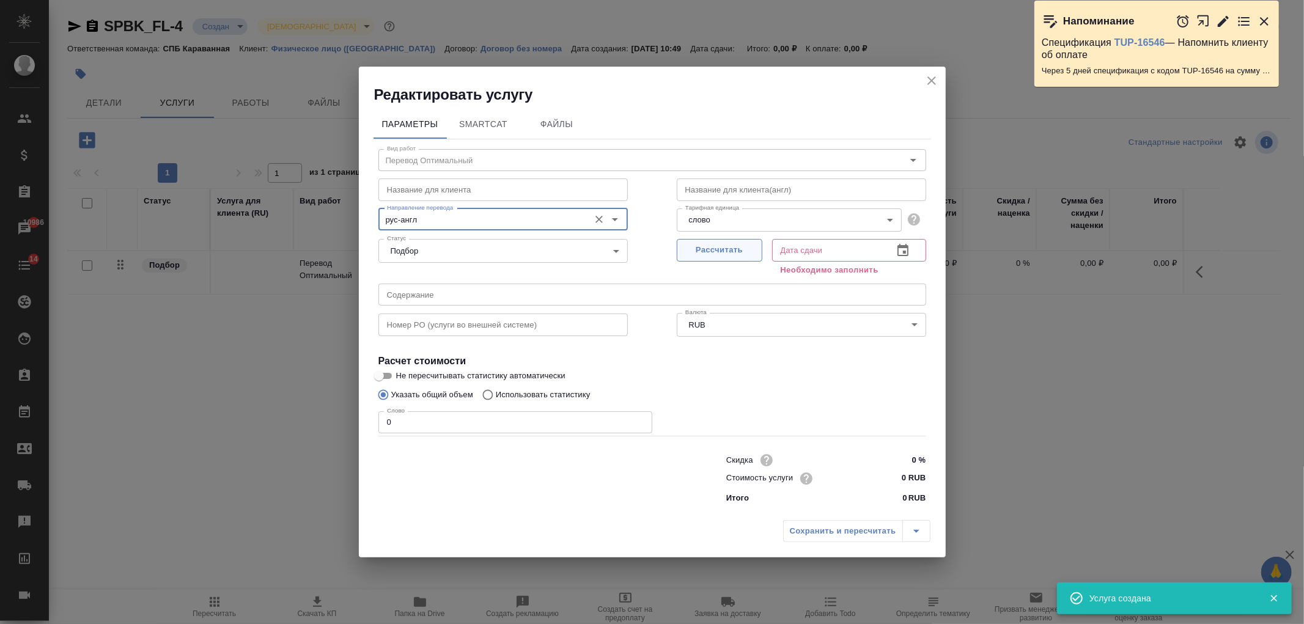
click at [707, 255] on span "Рассчитать" at bounding box center [719, 250] width 72 height 14
type input "[DATE] 10:49"
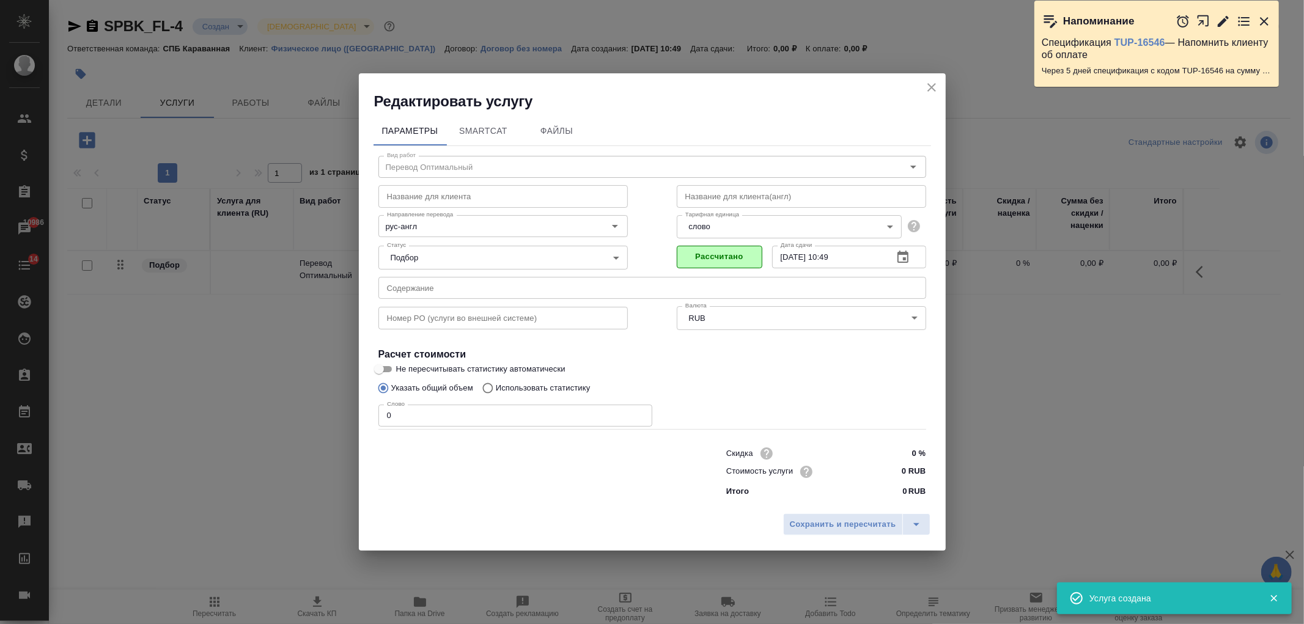
click at [506, 389] on p "Использовать статистику" at bounding box center [543, 388] width 95 height 12
click at [496, 389] on input "Использовать статистику" at bounding box center [486, 388] width 20 height 23
radio input "true"
radio input "false"
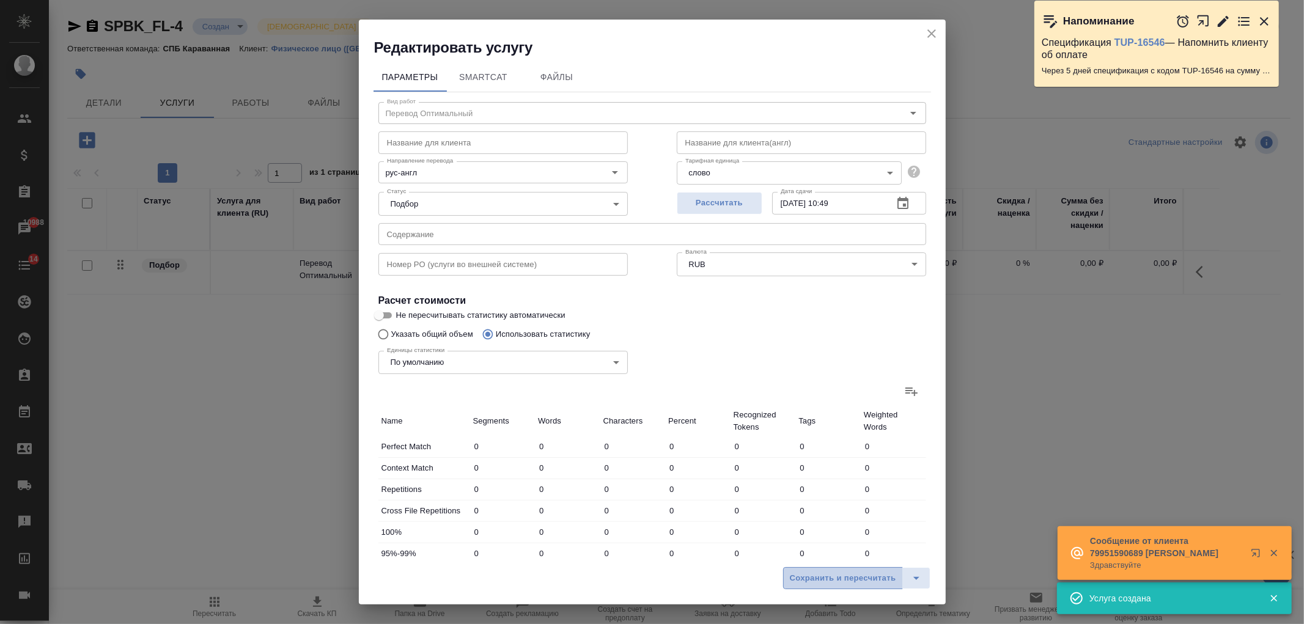
click at [850, 573] on span "Сохранить и пересчитать" at bounding box center [843, 579] width 106 height 14
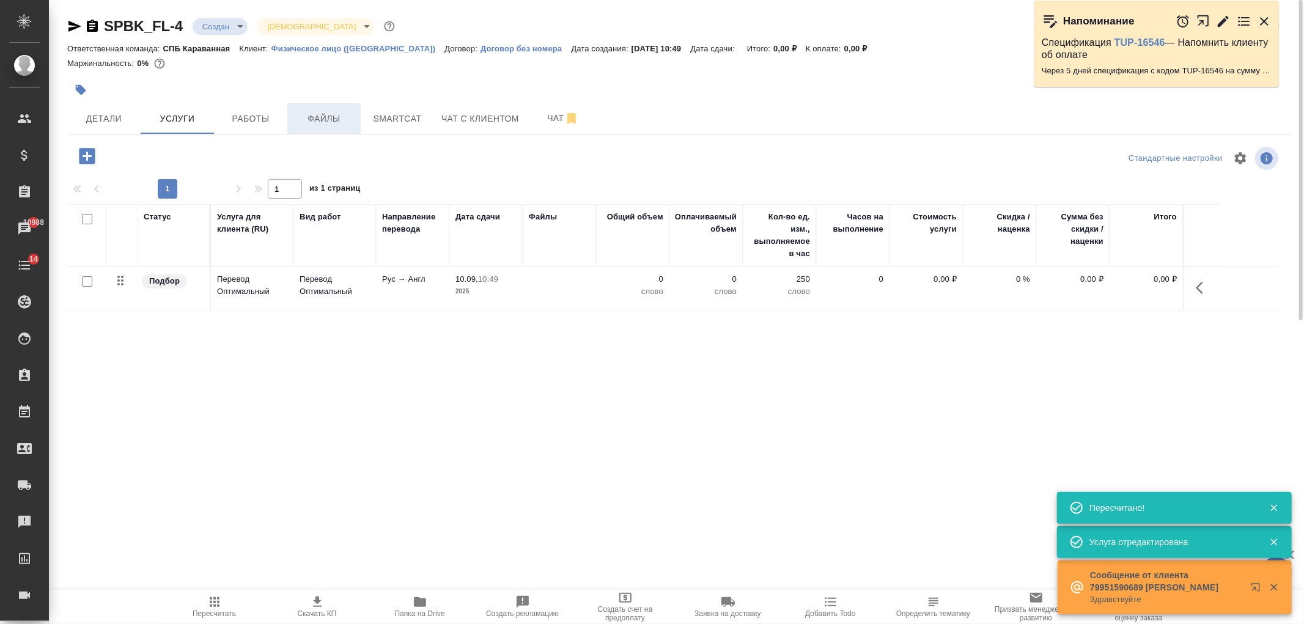
click at [340, 119] on span "Файлы" at bounding box center [324, 118] width 59 height 15
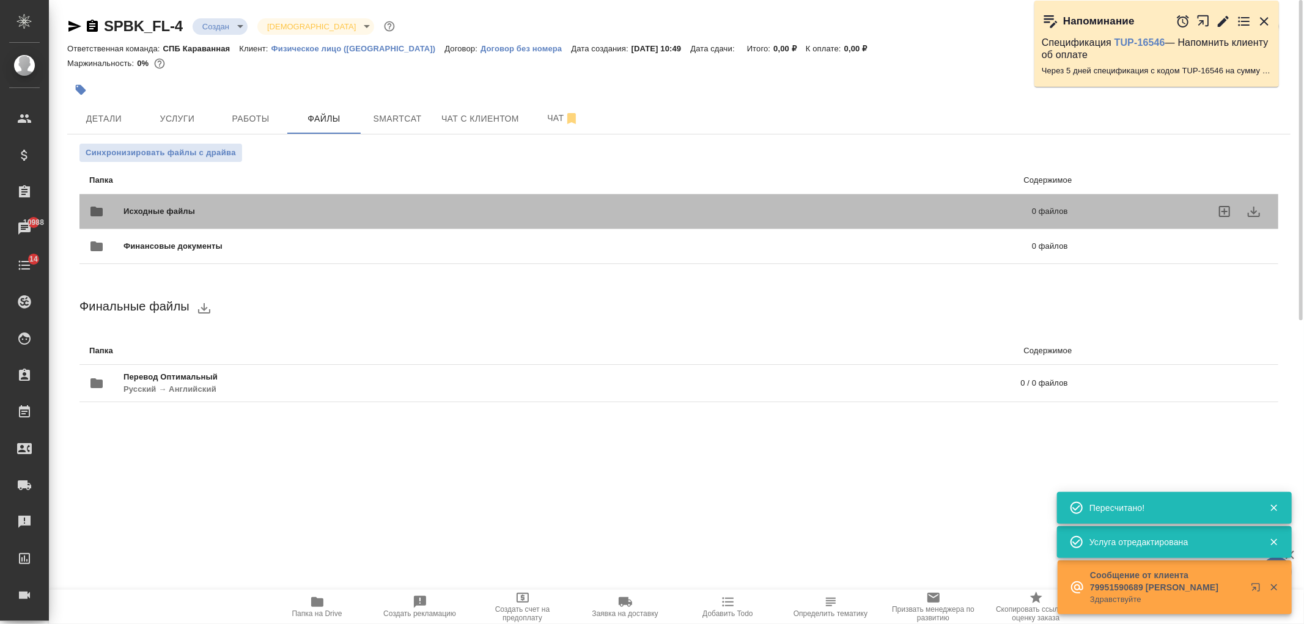
click at [194, 209] on span "Исходные файлы" at bounding box center [368, 211] width 490 height 12
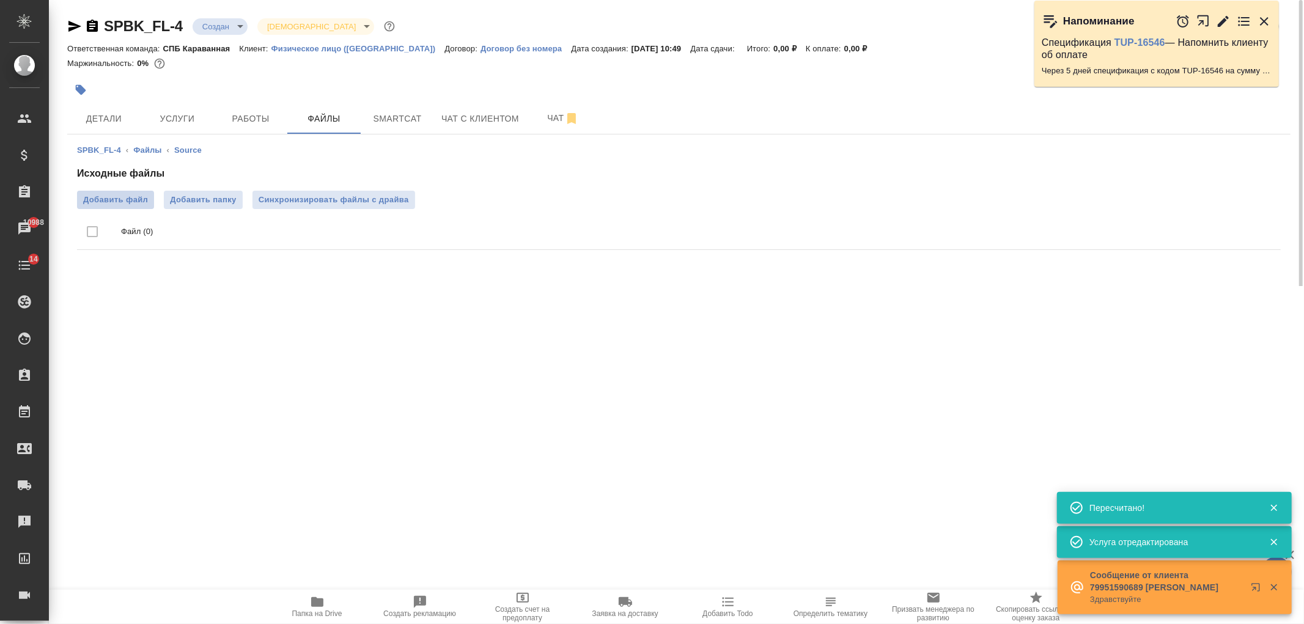
click at [112, 194] on span "Добавить файл" at bounding box center [115, 200] width 65 height 12
click at [0, 0] on input "Добавить файл" at bounding box center [0, 0] width 0 height 0
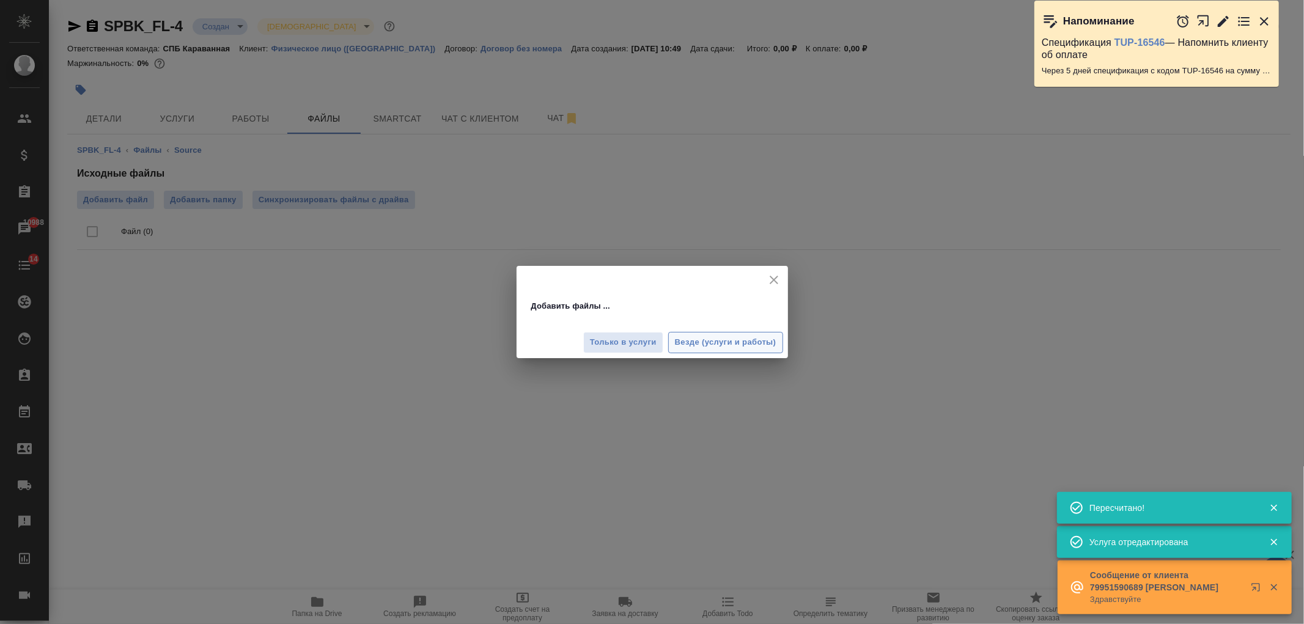
click at [707, 343] on span "Везде (услуги и работы)" at bounding box center [725, 343] width 101 height 14
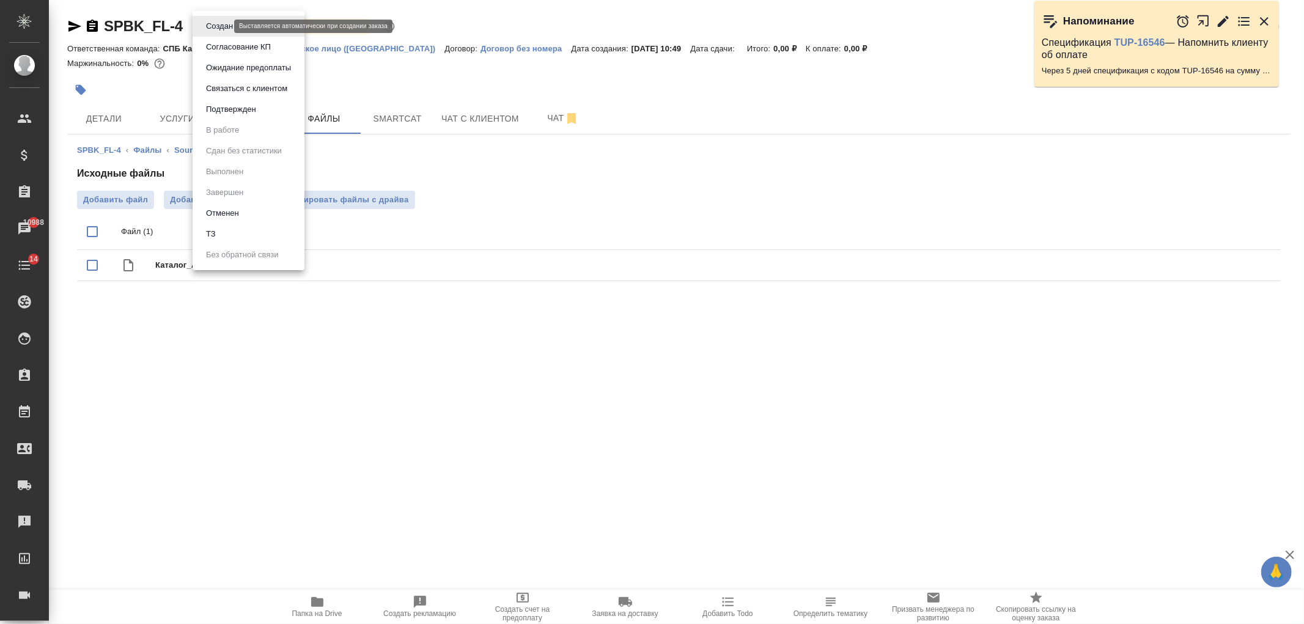
click at [222, 26] on body "🙏 .cls-1 fill:#fff; AWATERA Ivanova Arina Клиенты Спецификации Заказы 10988 Чат…" at bounding box center [652, 312] width 1304 height 624
click at [259, 233] on li "ТЗ" at bounding box center [249, 234] width 112 height 21
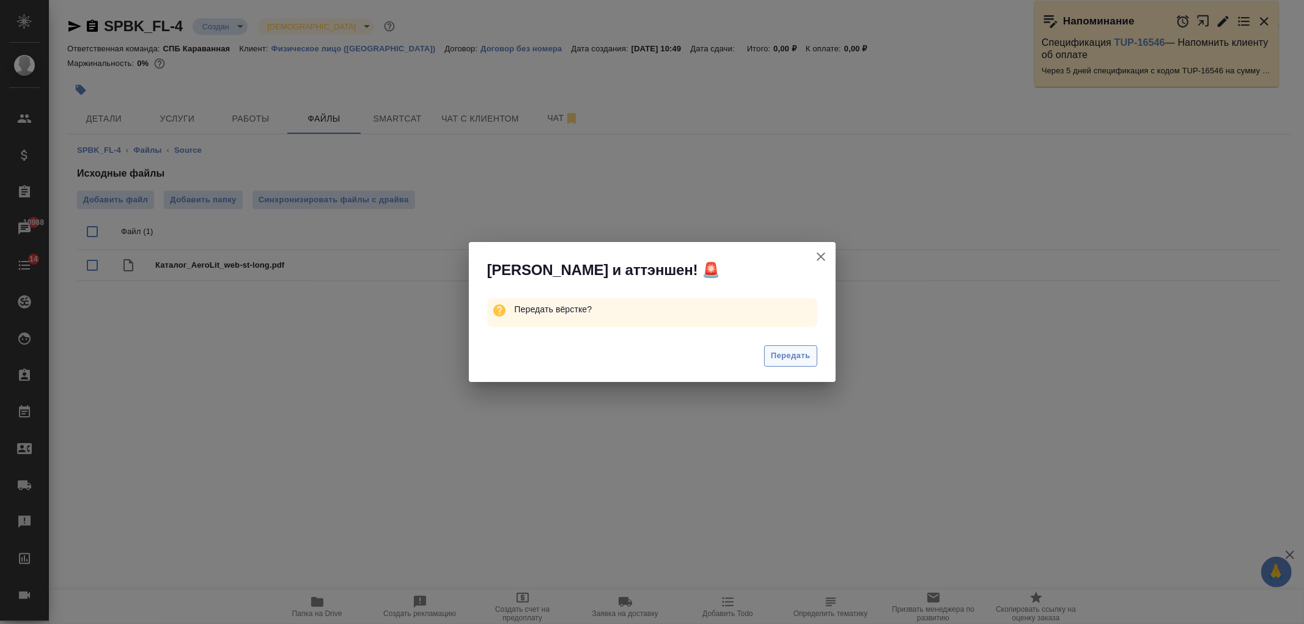
click at [808, 353] on span "Передать" at bounding box center [791, 356] width 40 height 14
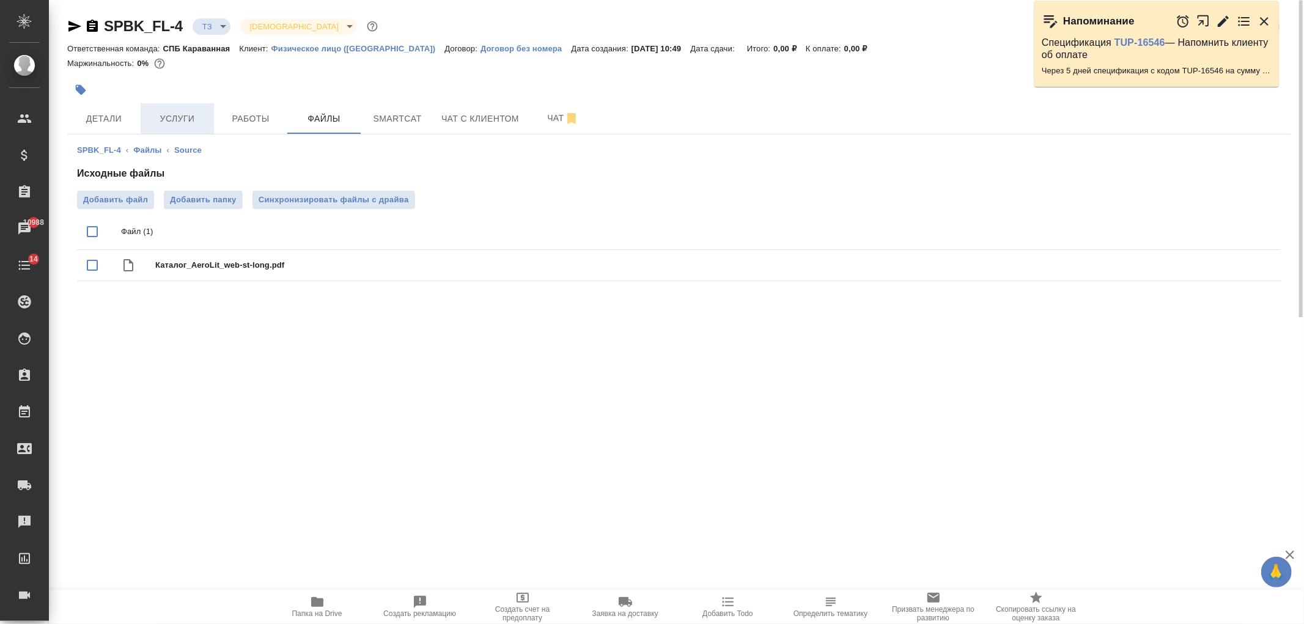
click at [176, 124] on span "Услуги" at bounding box center [177, 118] width 59 height 15
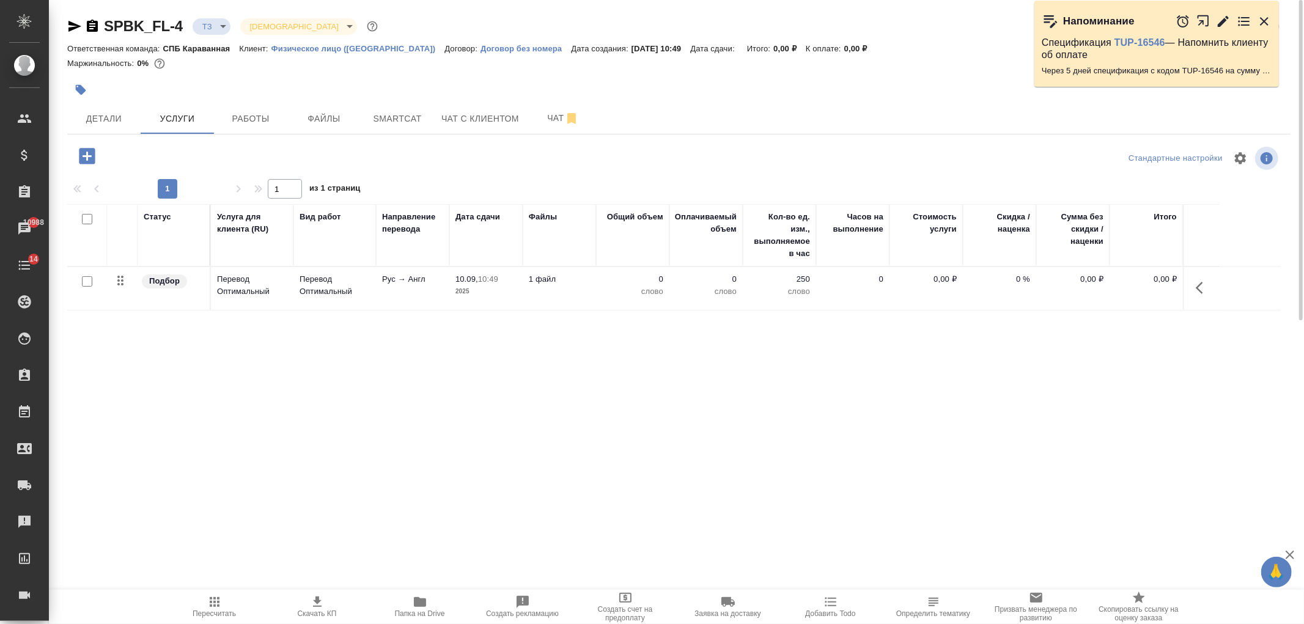
click at [84, 281] on input "checkbox" at bounding box center [87, 281] width 10 height 10
checkbox input "true"
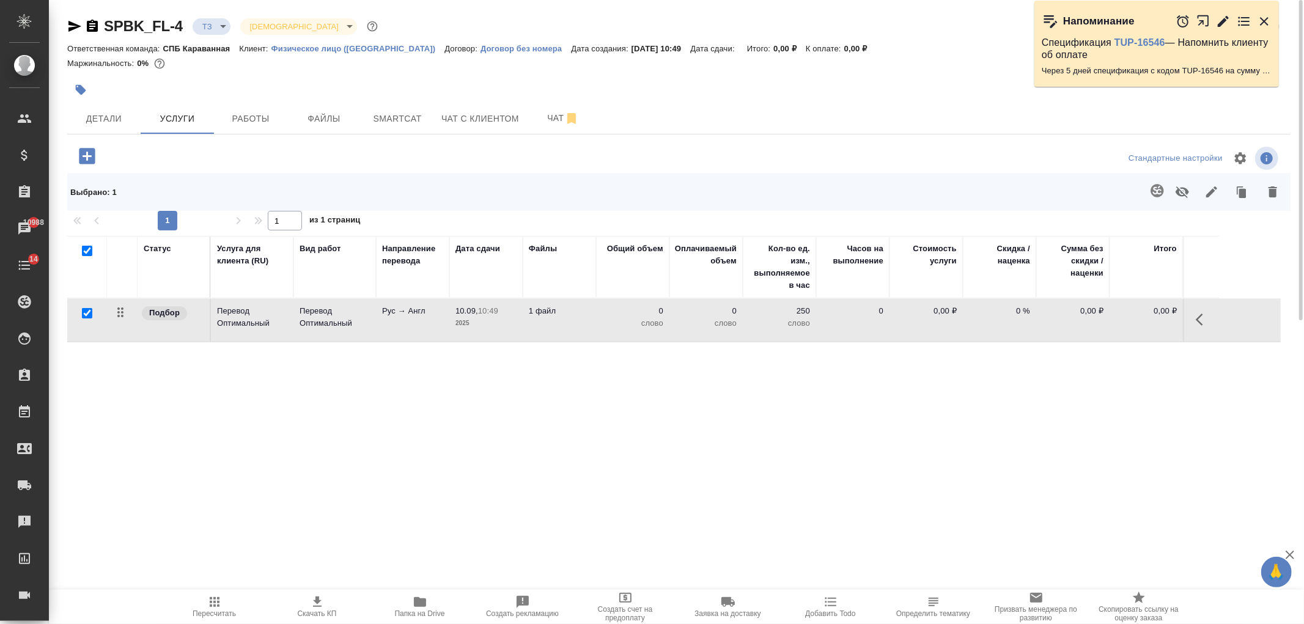
click at [1157, 191] on icon "button" at bounding box center [1157, 190] width 15 height 15
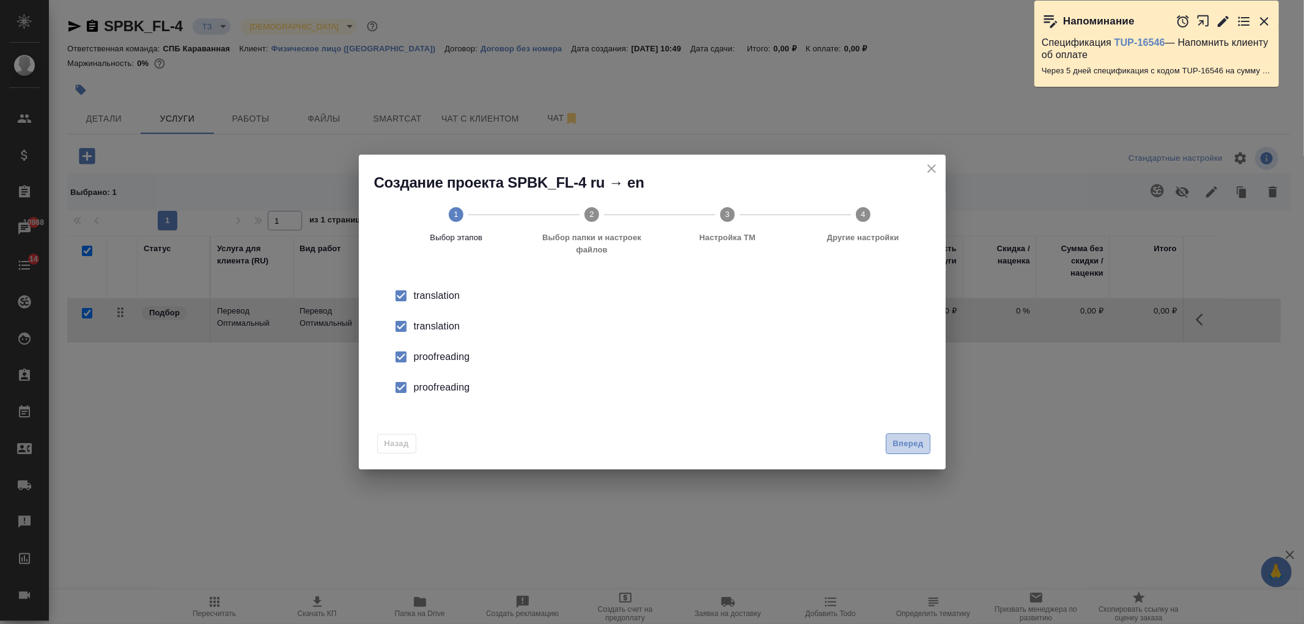
click at [910, 444] on span "Вперед" at bounding box center [907, 444] width 31 height 14
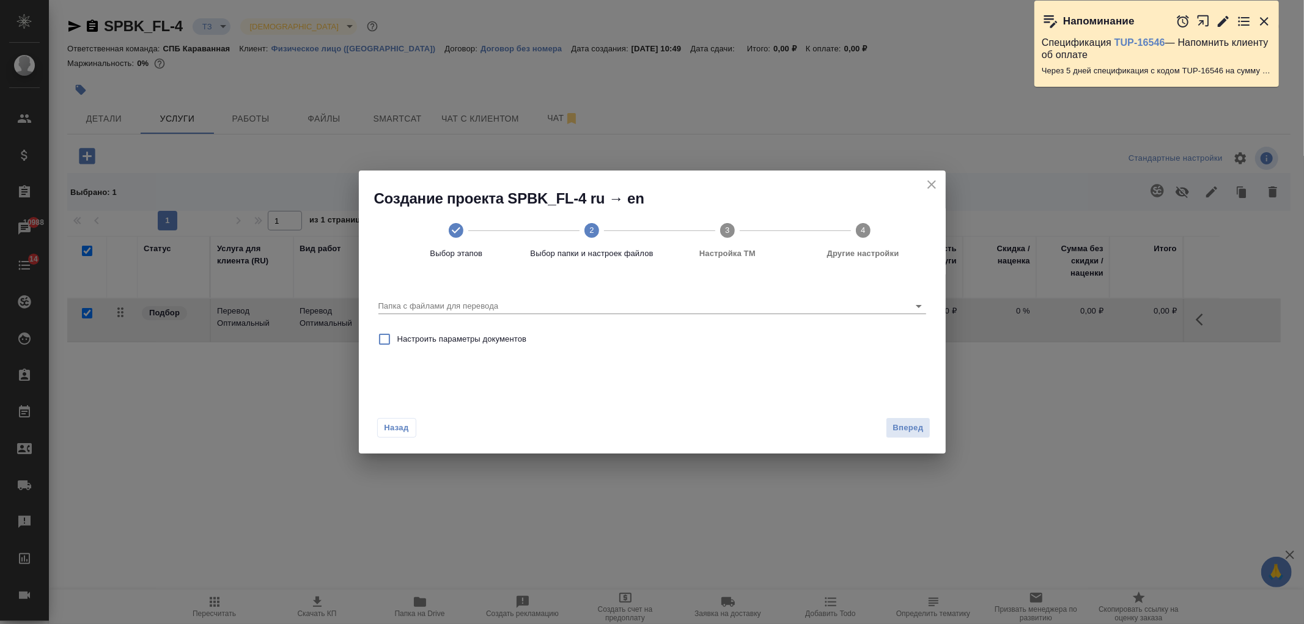
click at [666, 318] on div "Папка с файлами для перевода" at bounding box center [651, 300] width 557 height 42
click at [691, 315] on div "Папка с файлами для перевода" at bounding box center [652, 300] width 548 height 32
click at [919, 310] on icon "Open" at bounding box center [918, 306] width 15 height 15
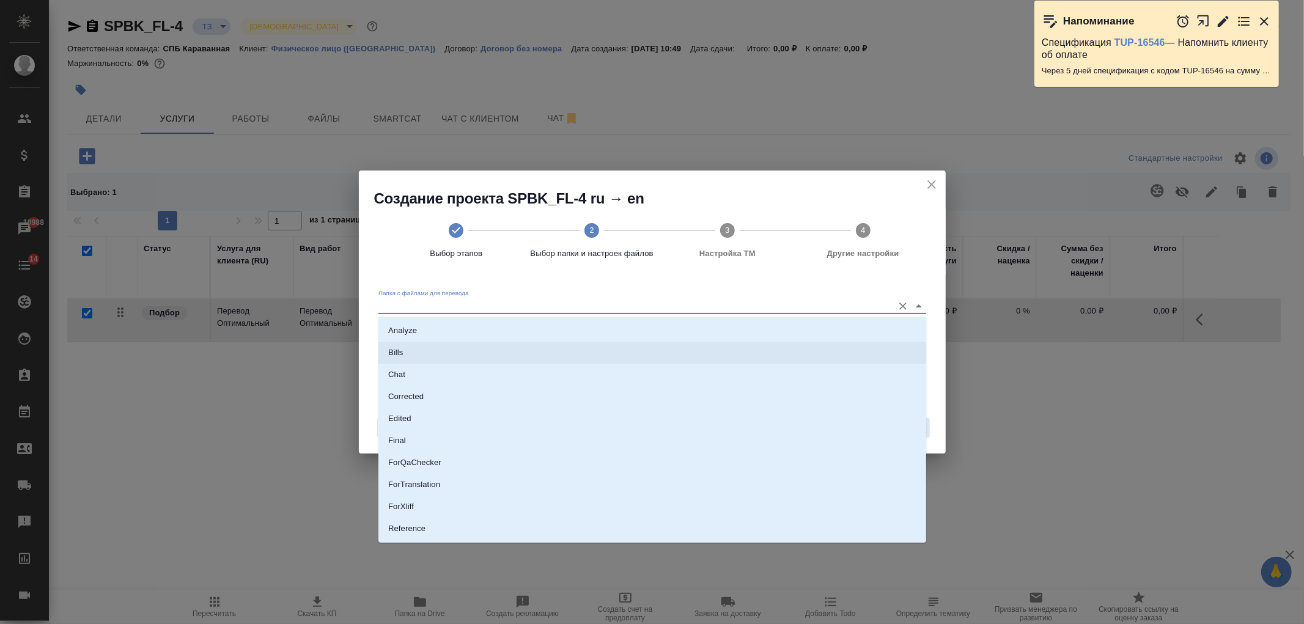
scroll to position [64, 0]
click at [406, 479] on li "Source" at bounding box center [652, 487] width 548 height 22
type input "Source"
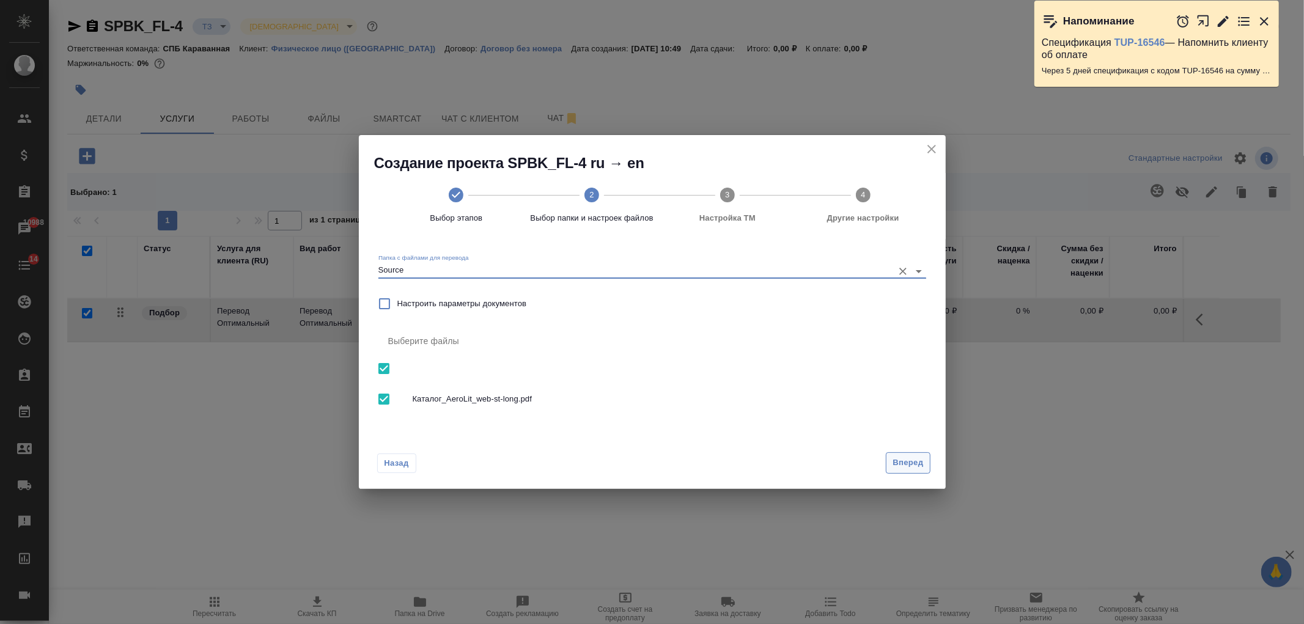
click at [918, 456] on span "Вперед" at bounding box center [907, 463] width 31 height 14
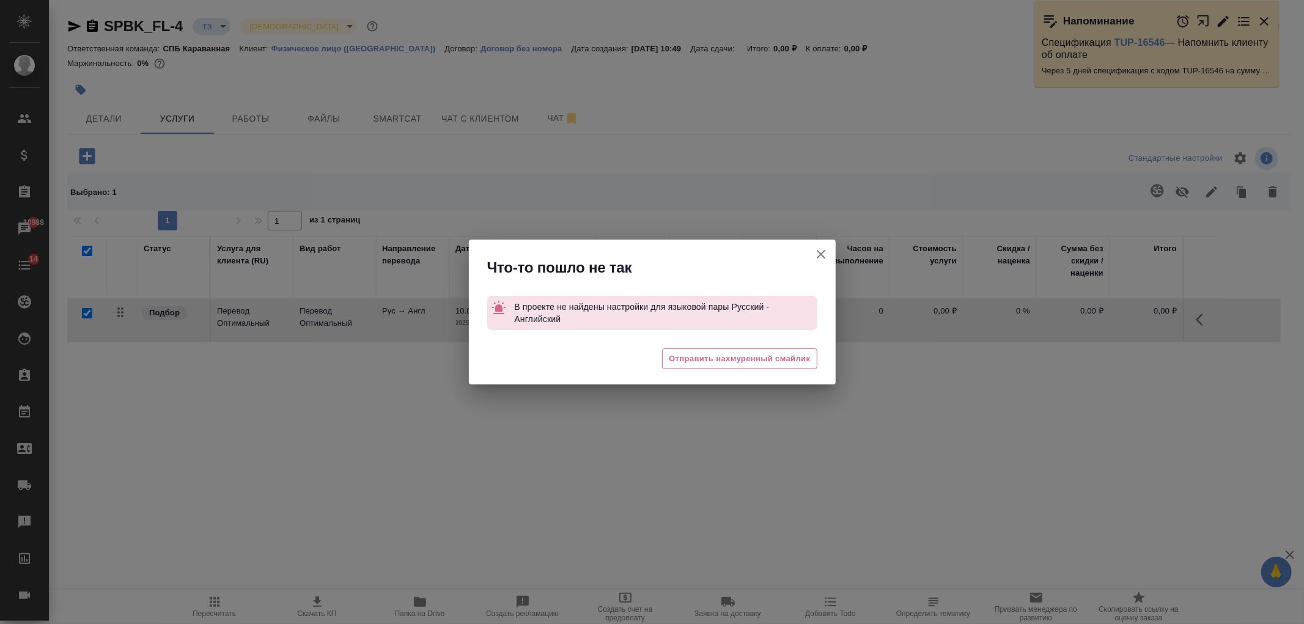
click at [826, 252] on icon "button" at bounding box center [821, 254] width 15 height 15
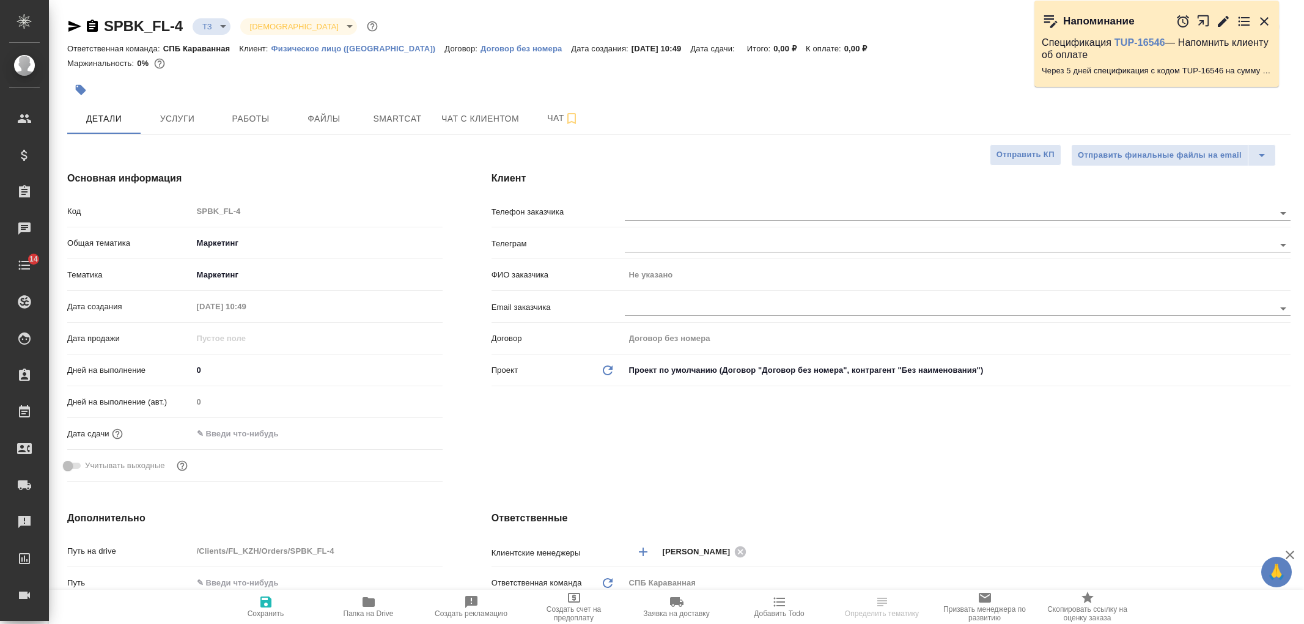
select select "RU"
click at [220, 29] on body "🙏 .cls-1 fill:#fff; AWATERA [PERSON_NAME] Спецификации Заказы Чаты 14 Todo Прое…" at bounding box center [652, 312] width 1304 height 624
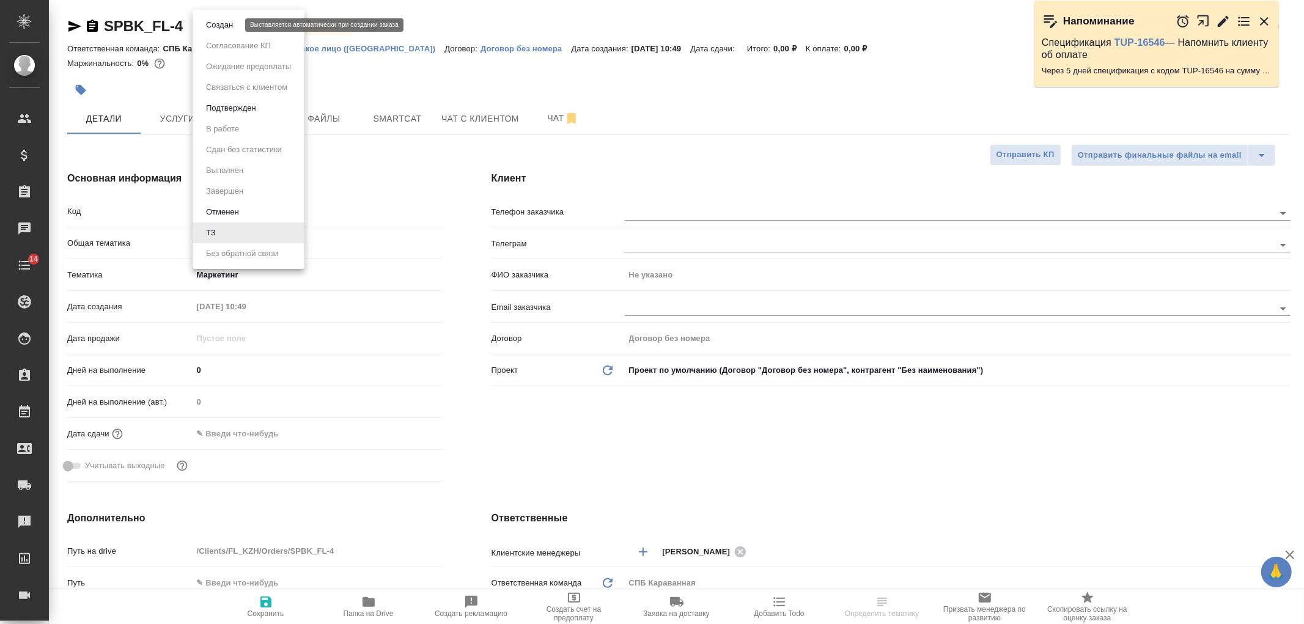
click at [231, 18] on button "Создан" at bounding box center [219, 24] width 34 height 13
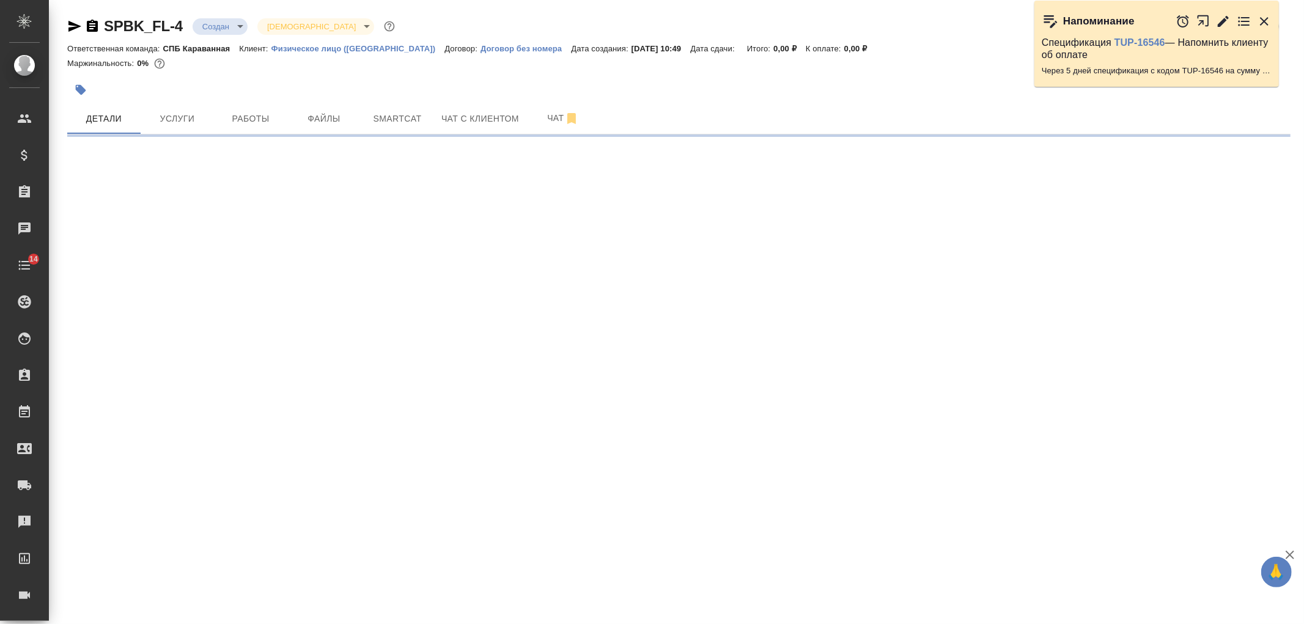
select select "RU"
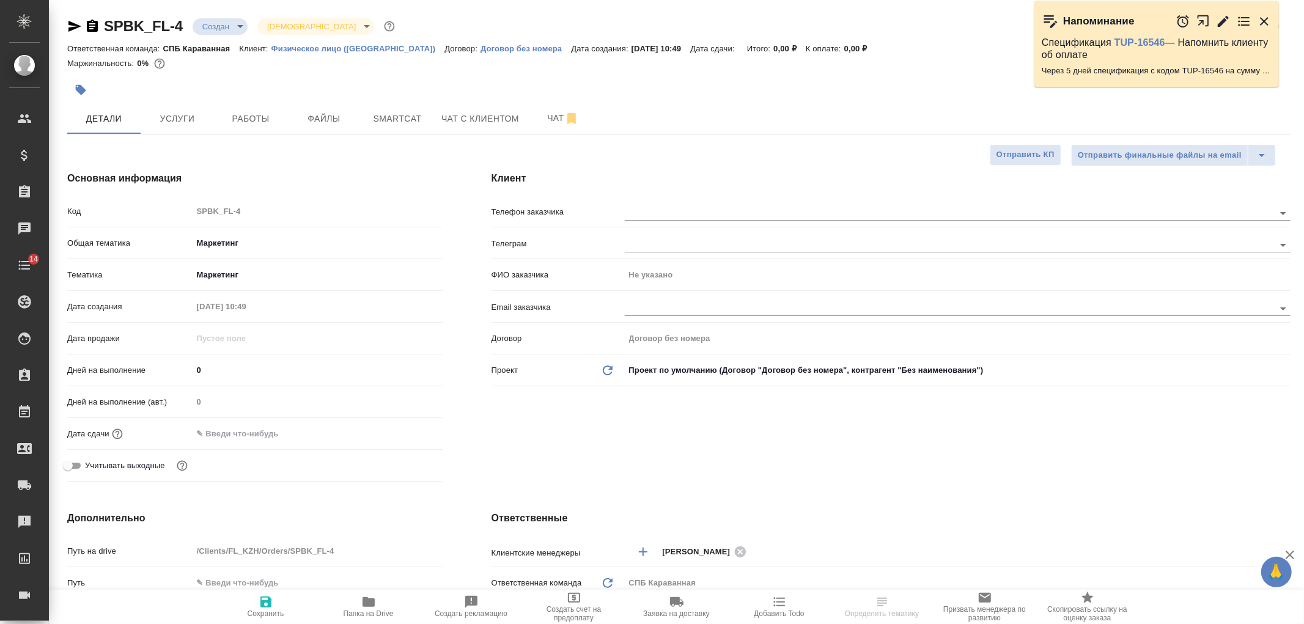
type textarea "x"
select select "RU"
type textarea "x"
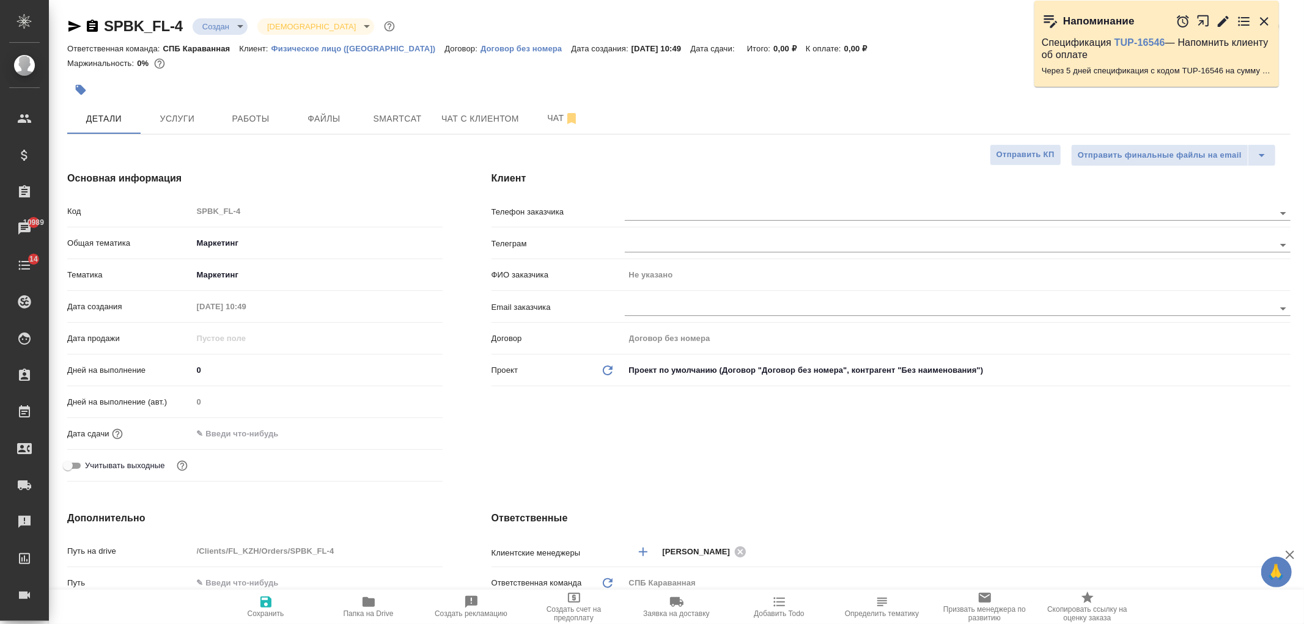
type textarea "x"
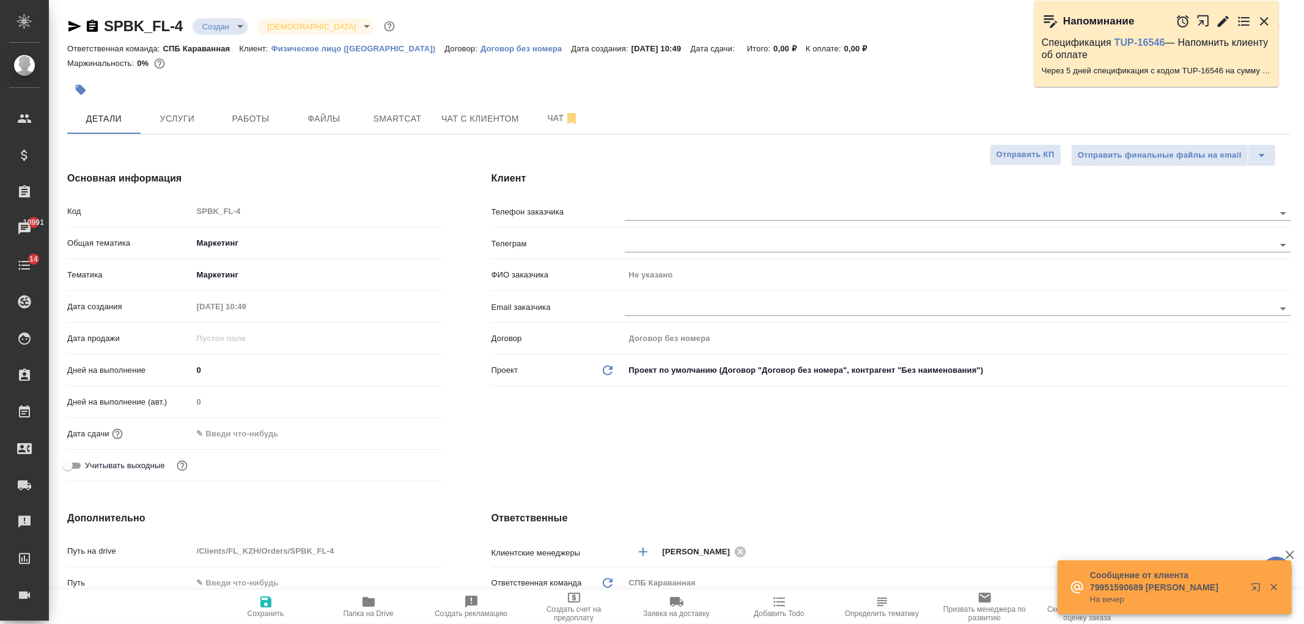
type textarea "x"
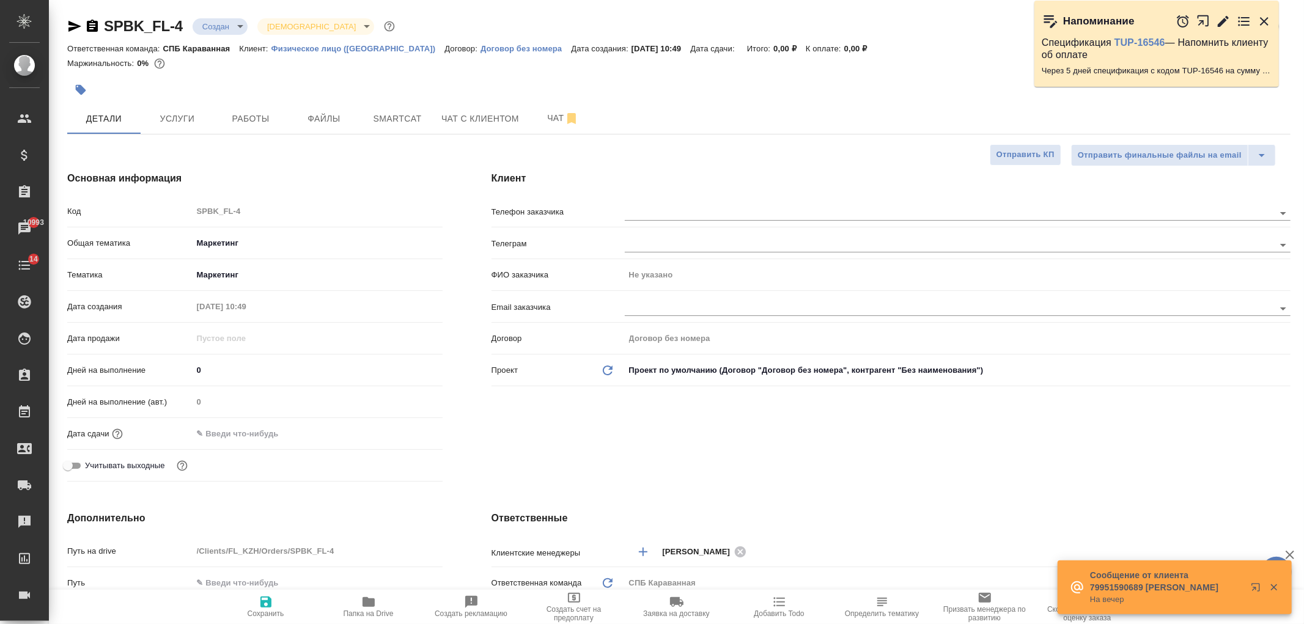
type textarea "x"
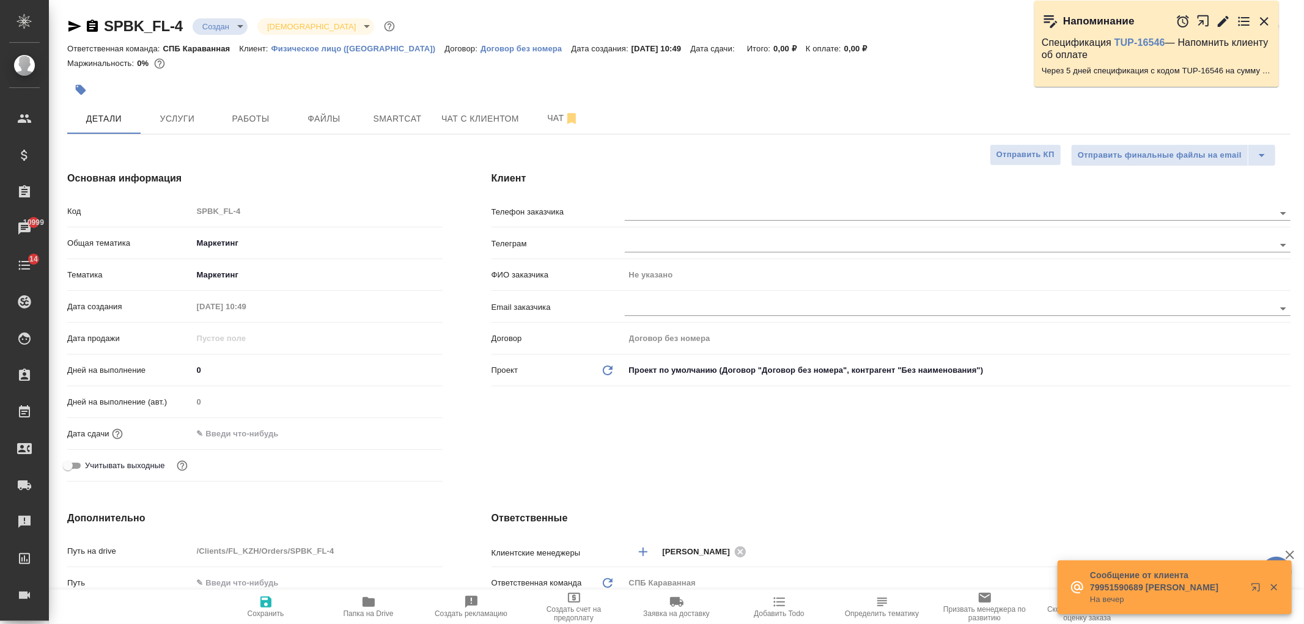
type textarea "x"
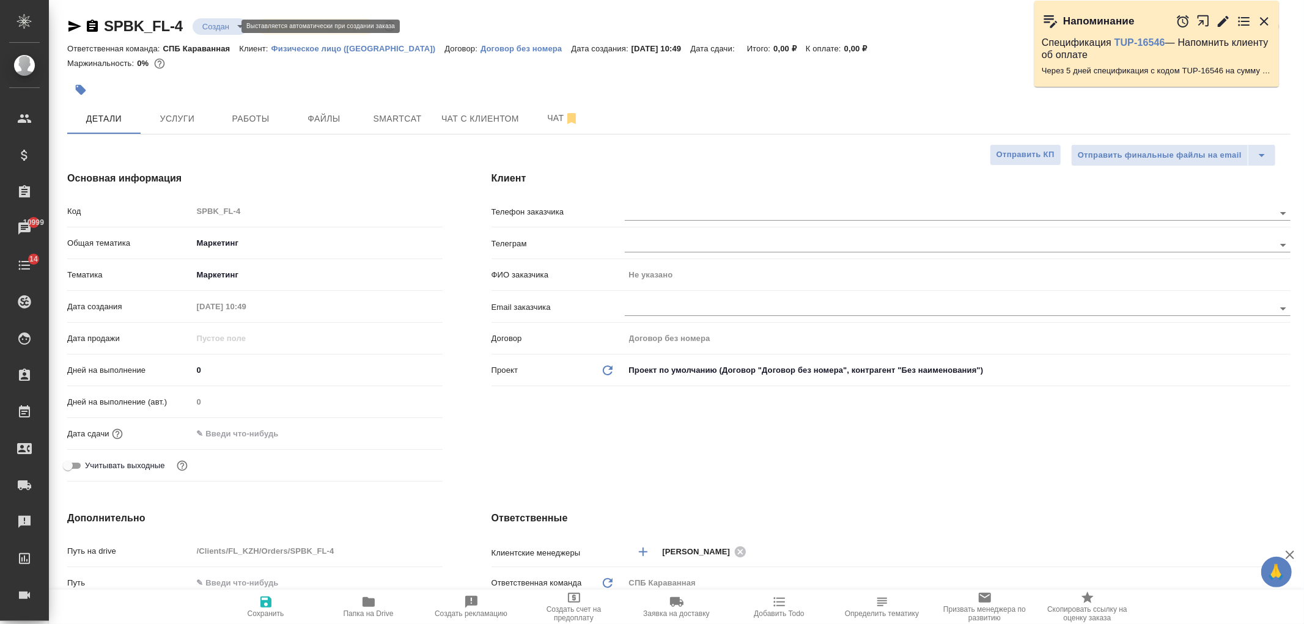
click at [232, 21] on body "🙏 .cls-1 fill:#fff; AWATERA [PERSON_NAME] Спецификации Заказы 10999 Чаты 14 Tod…" at bounding box center [652, 312] width 1304 height 624
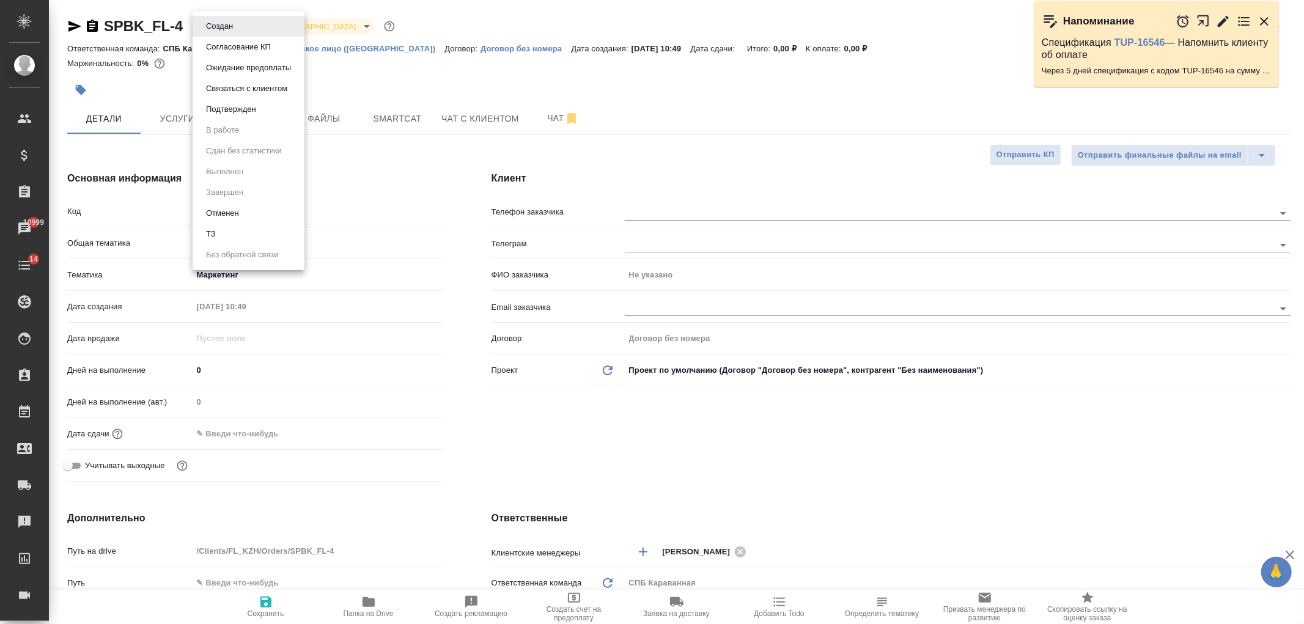
click at [251, 218] on li "Отменен" at bounding box center [249, 213] width 112 height 21
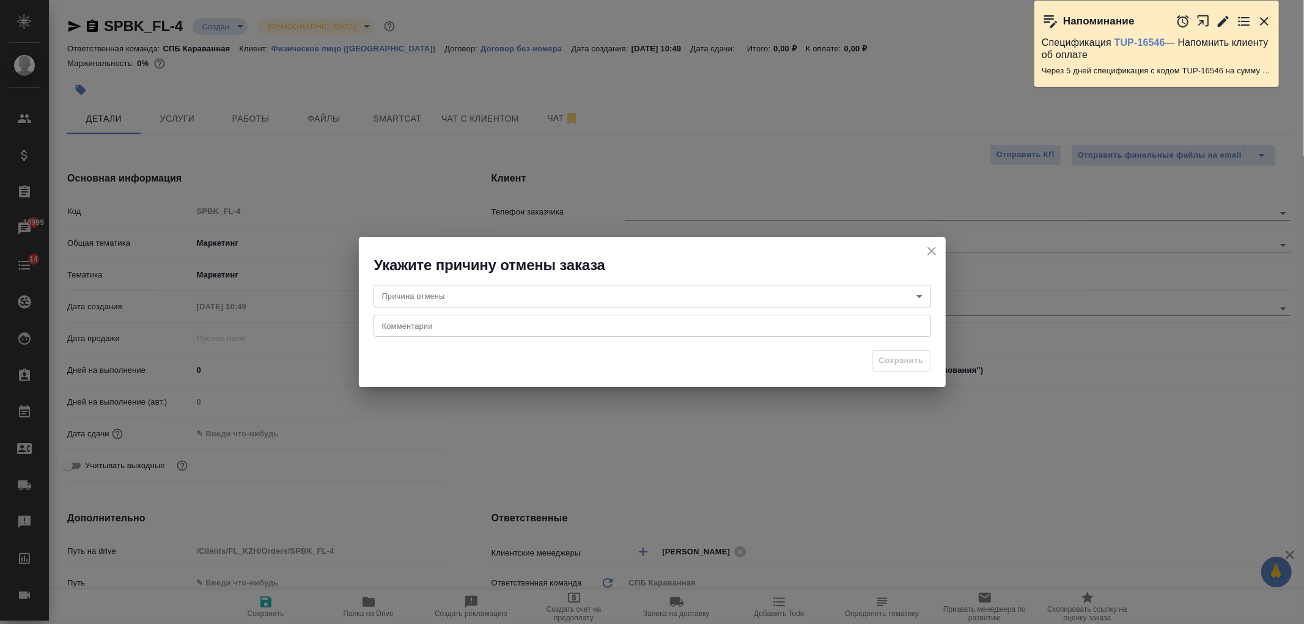
click at [463, 315] on div "x Комментарии" at bounding box center [651, 326] width 557 height 22
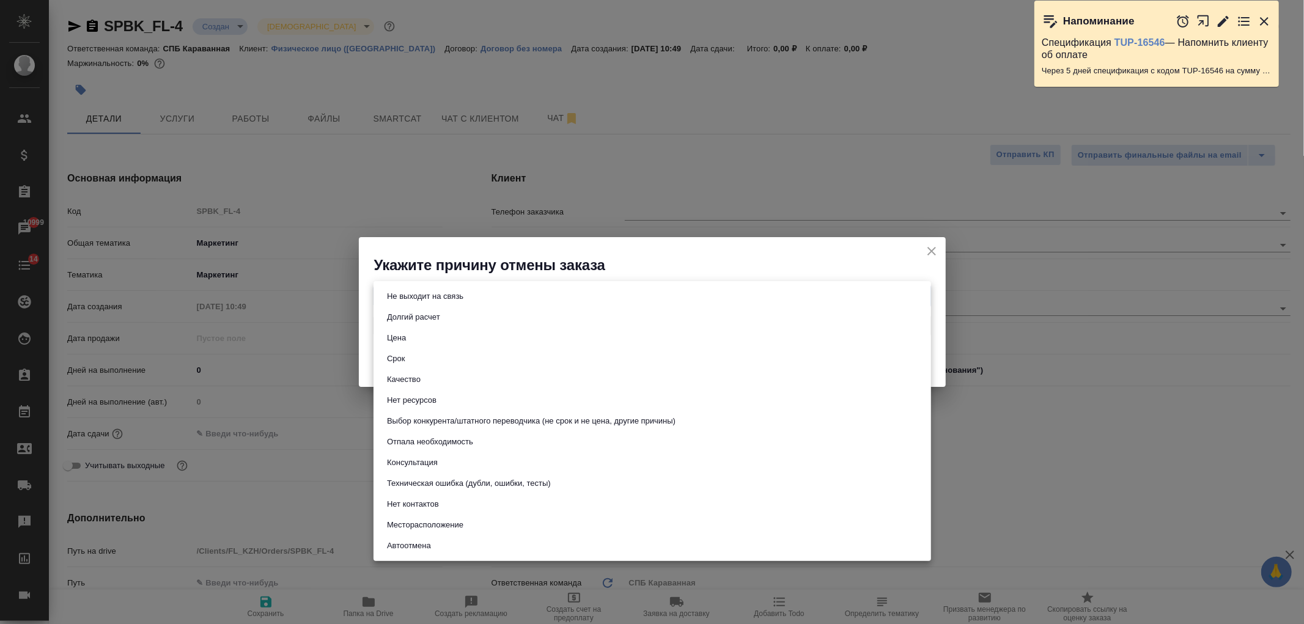
click at [471, 296] on body "🙏 .cls-1 fill:#fff; AWATERA [PERSON_NAME] Спецификации Заказы 10999 Чаты 14 Tod…" at bounding box center [652, 312] width 1304 height 624
click at [509, 485] on button "Техническая ошибка (дубли, ошибки, тесты)" at bounding box center [468, 483] width 171 height 13
type input "technicalError"
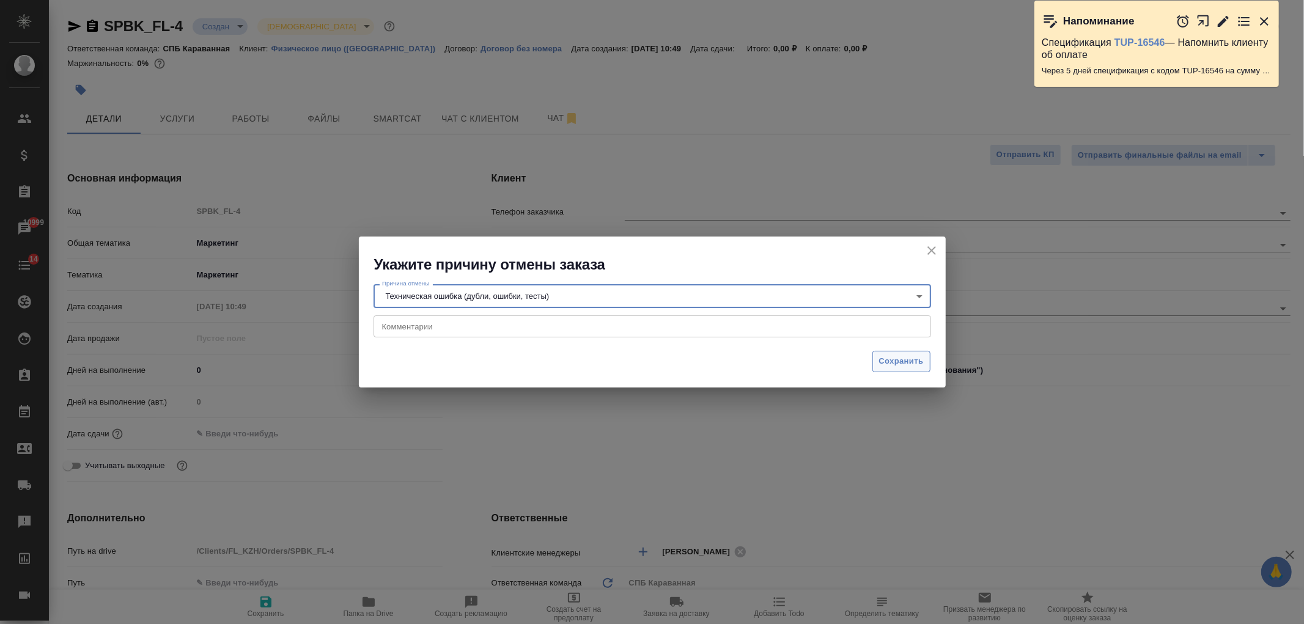
click at [900, 358] on span "Сохранить" at bounding box center [901, 362] width 45 height 14
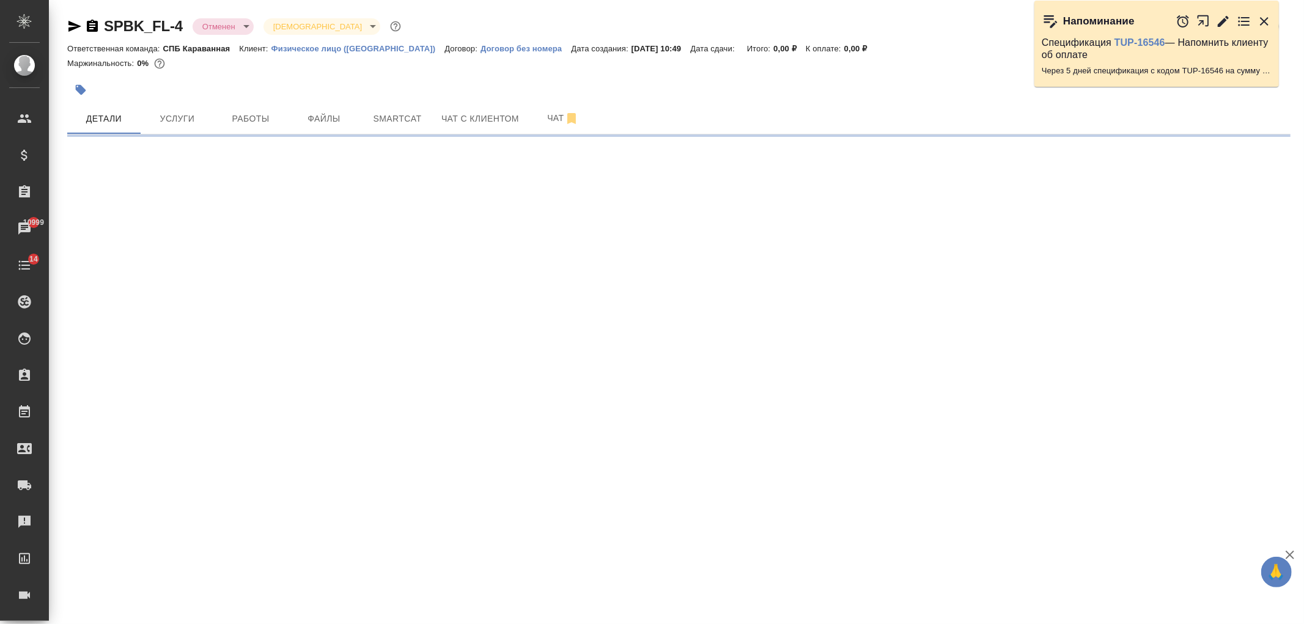
select select "RU"
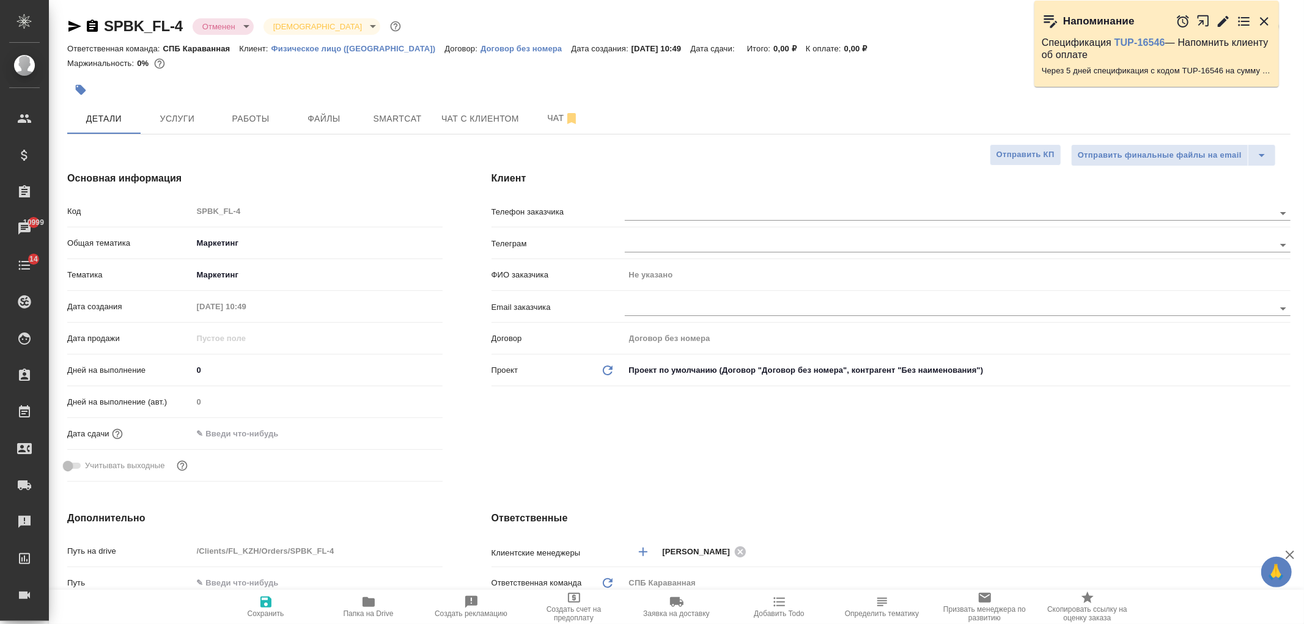
type textarea "x"
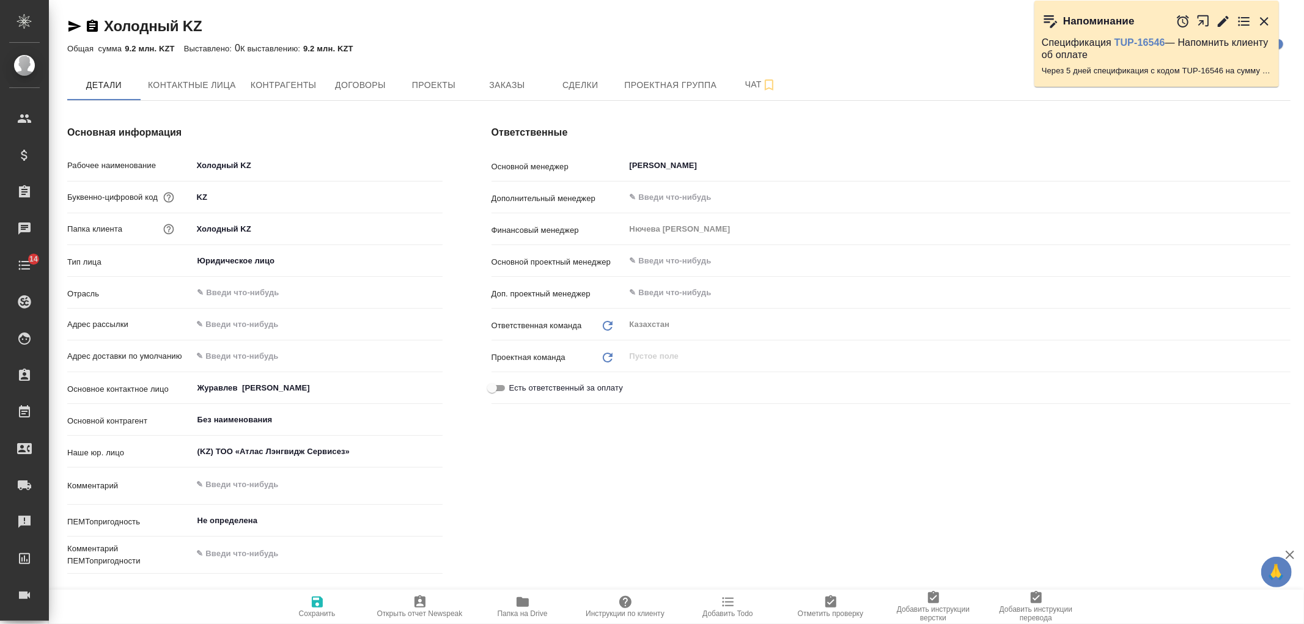
type textarea "x"
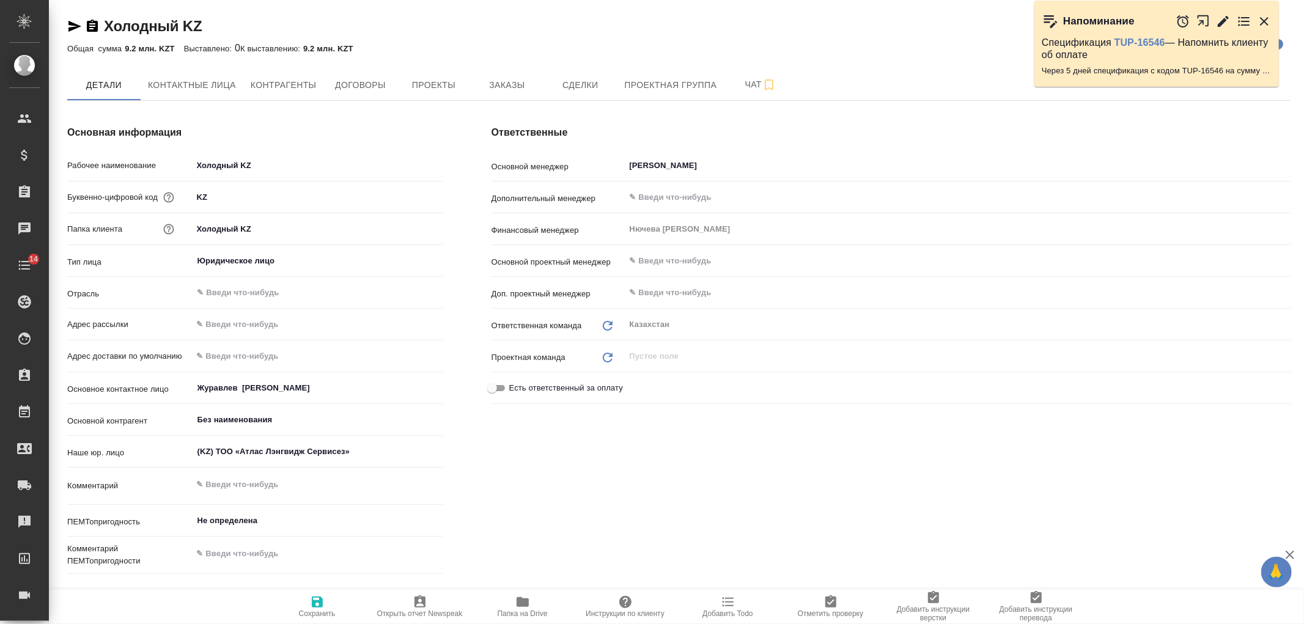
type textarea "x"
click at [506, 89] on span "Заказы" at bounding box center [506, 85] width 59 height 15
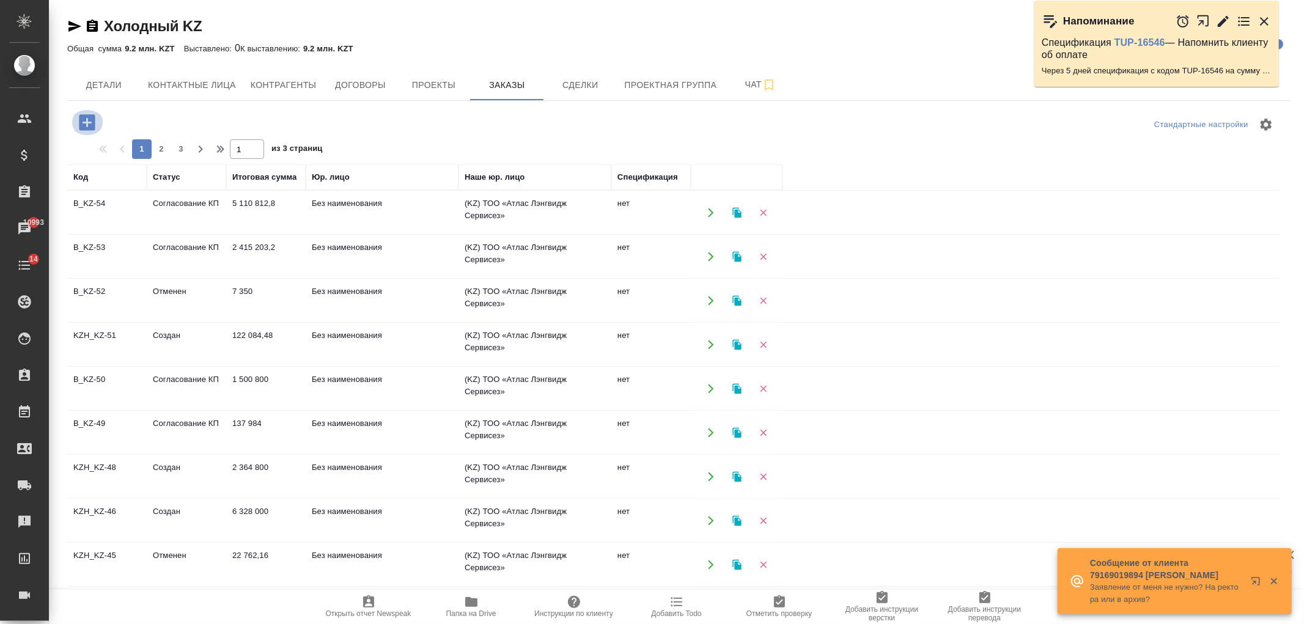
click at [86, 125] on icon "button" at bounding box center [87, 122] width 16 height 16
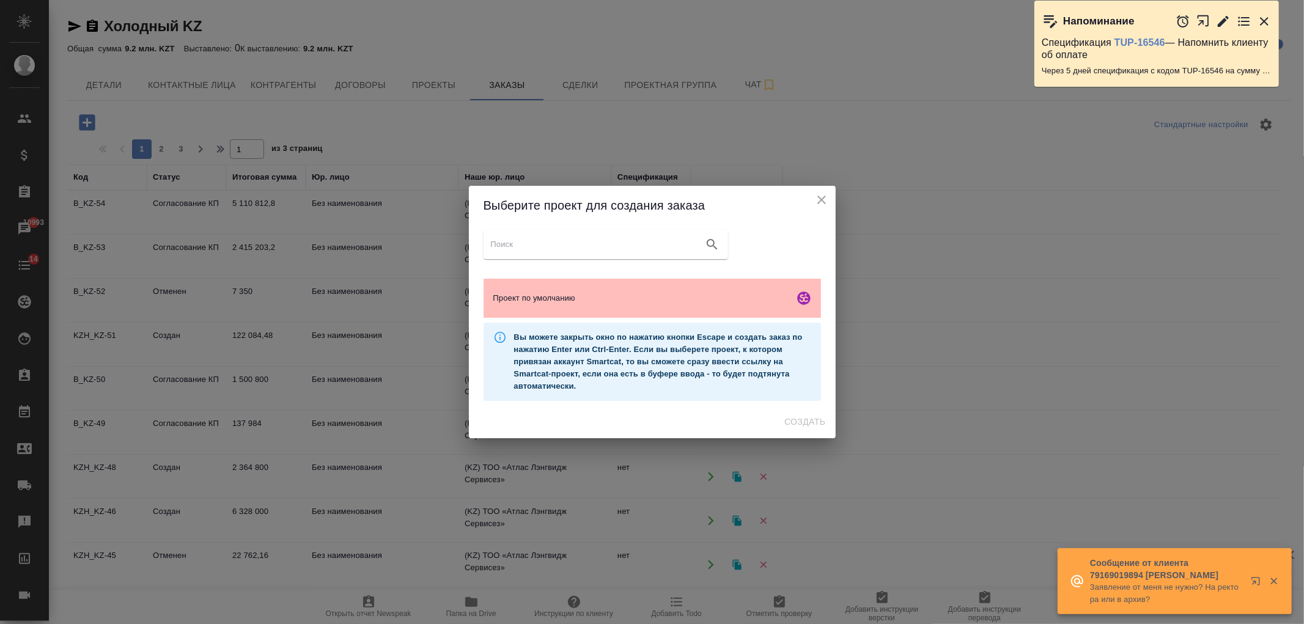
click at [592, 279] on div "Проект по умолчанию" at bounding box center [652, 298] width 337 height 39
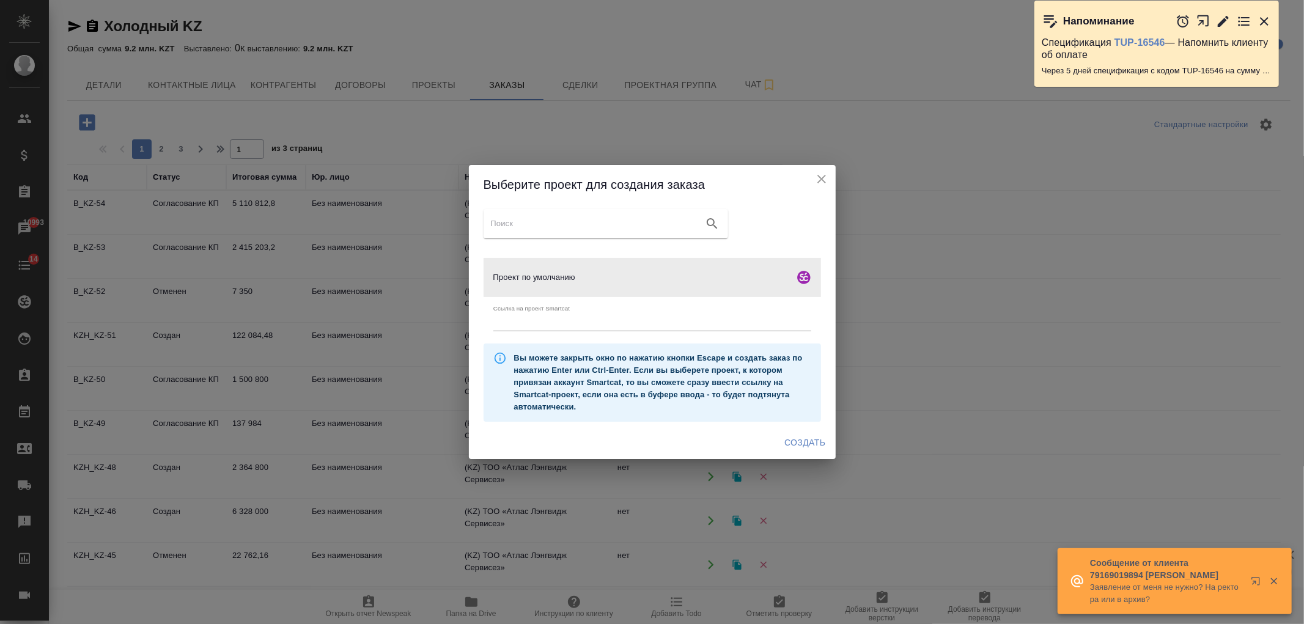
click at [800, 438] on span "Создать" at bounding box center [804, 442] width 41 height 15
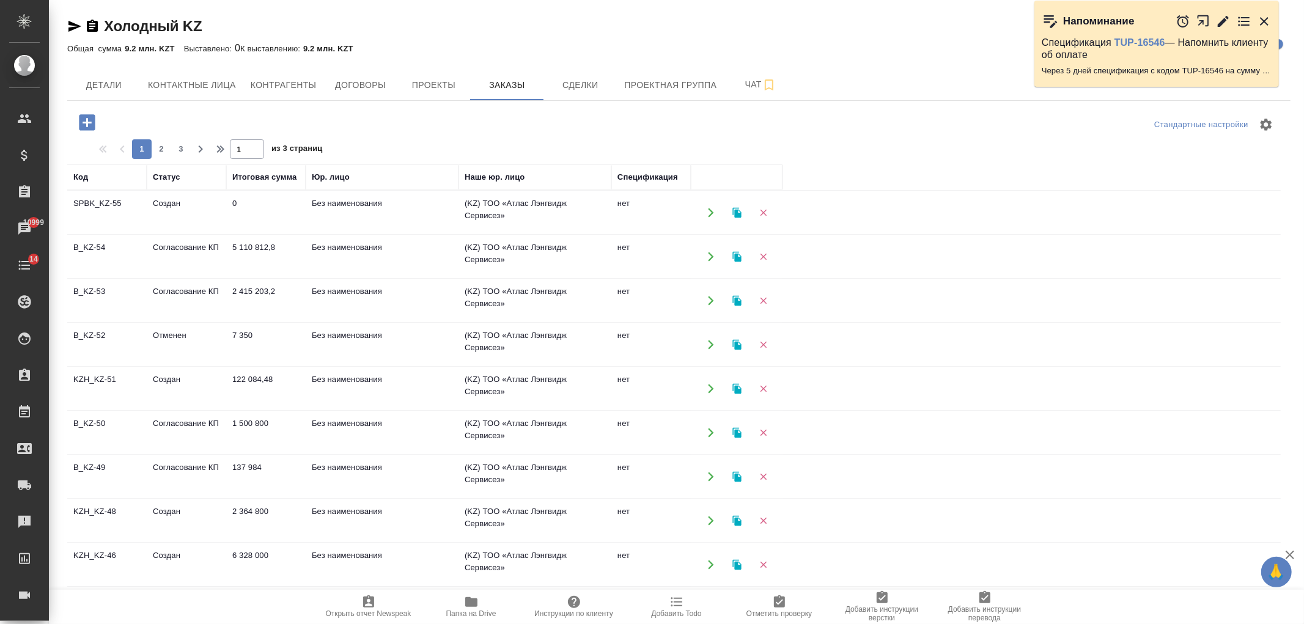
click at [268, 333] on td "7 350" at bounding box center [265, 344] width 79 height 43
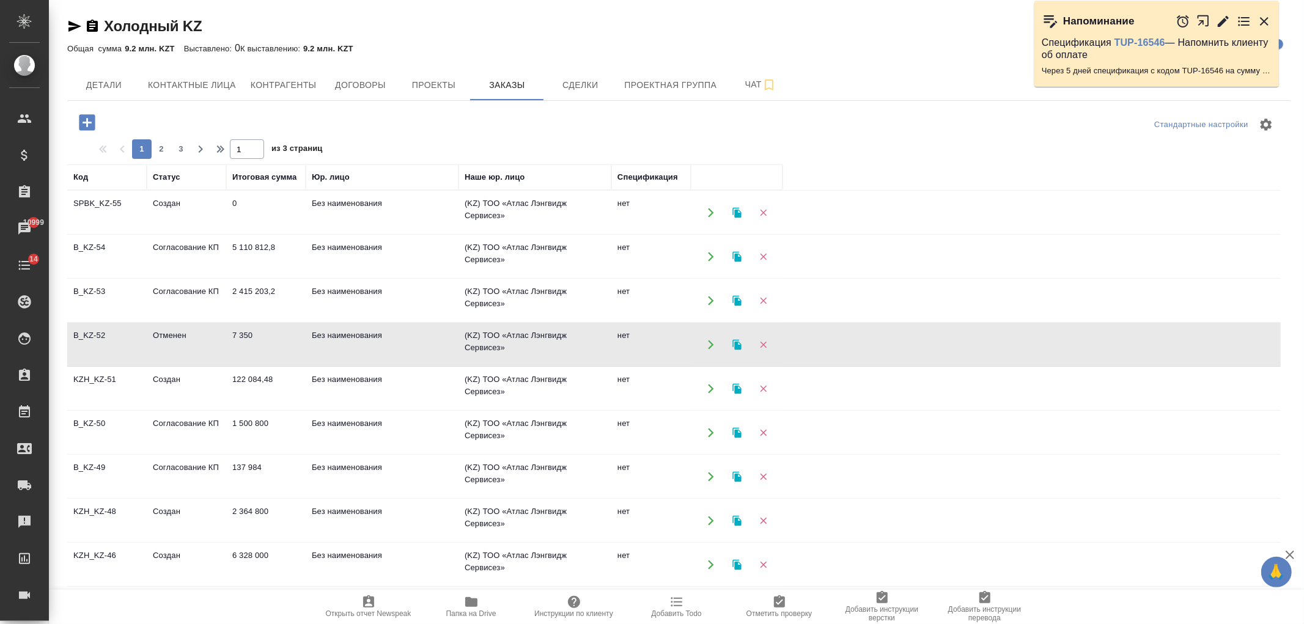
click at [268, 333] on td "7 350" at bounding box center [265, 344] width 79 height 43
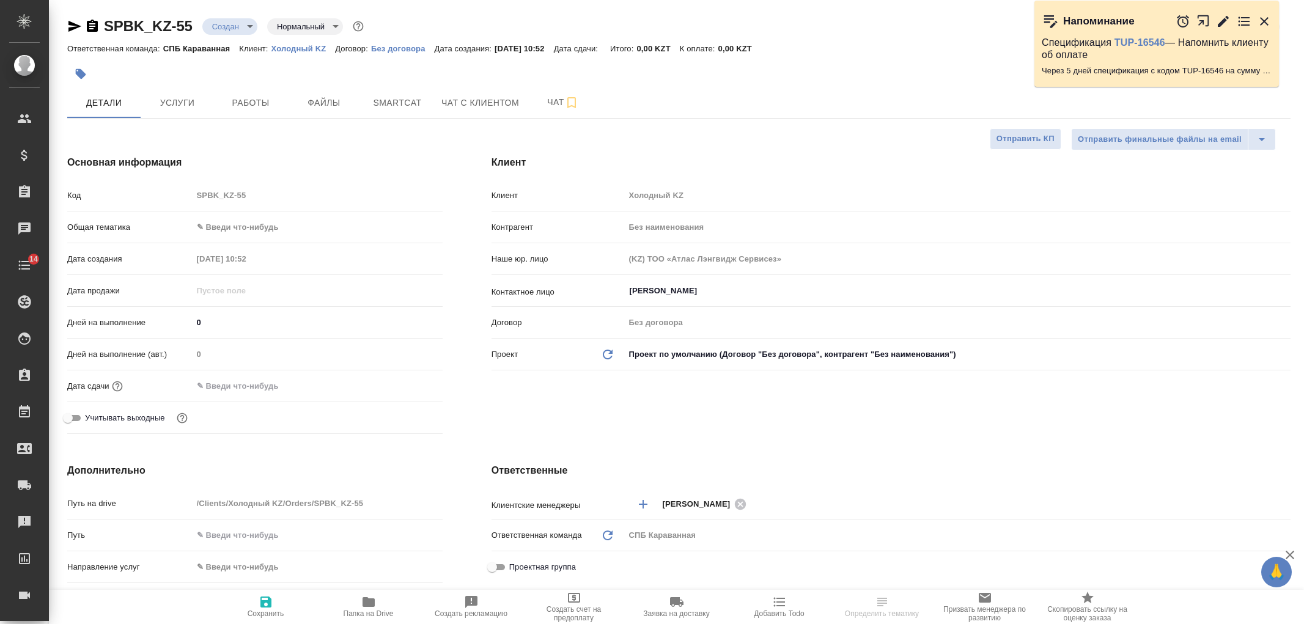
select select "RU"
click at [335, 99] on span "Файлы" at bounding box center [324, 102] width 59 height 15
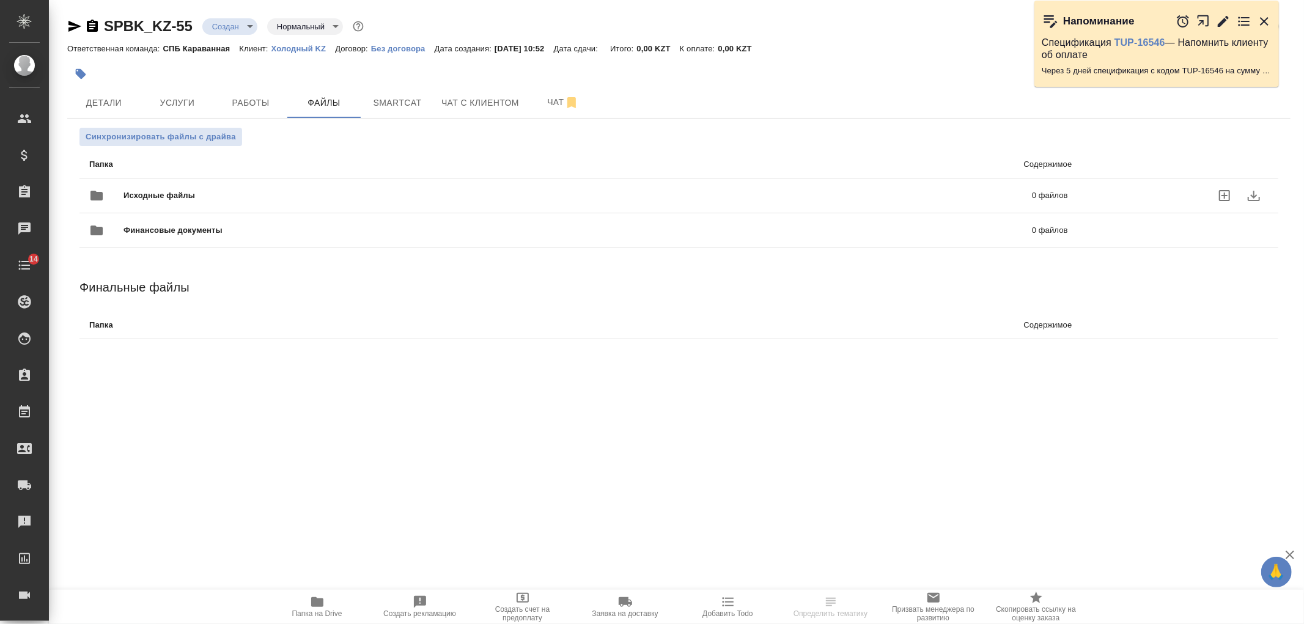
click at [281, 191] on span "Исходные файлы" at bounding box center [368, 195] width 490 height 12
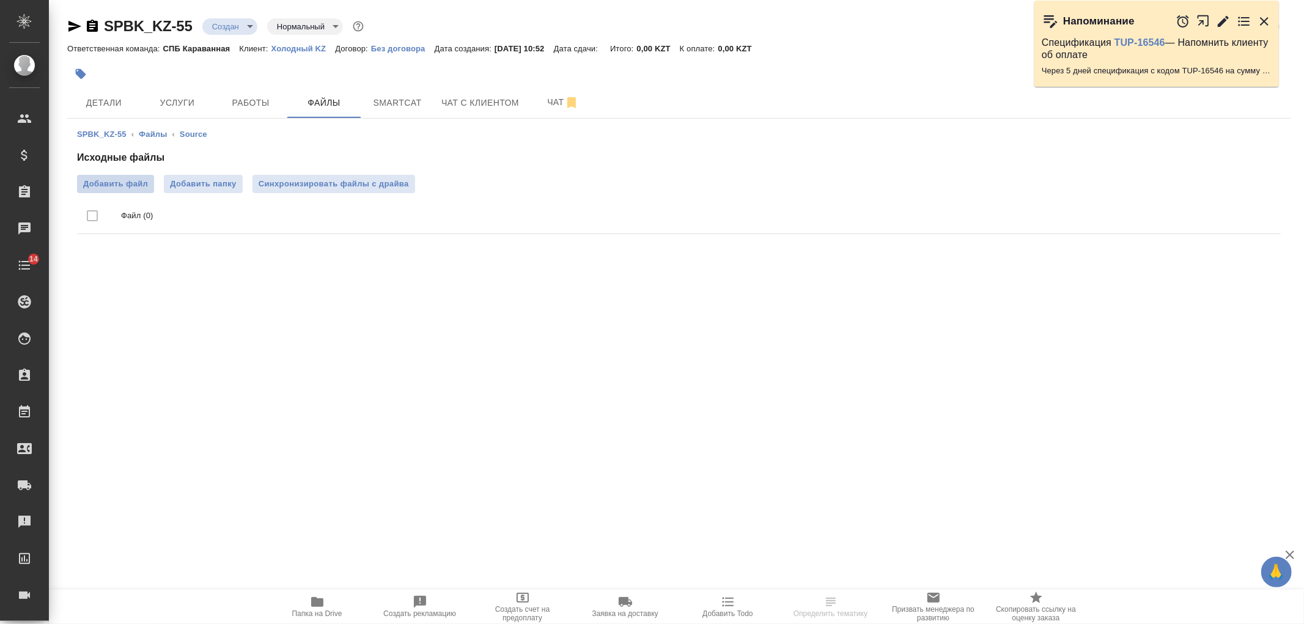
click at [106, 180] on span "Добавить файл" at bounding box center [115, 184] width 65 height 12
click at [0, 0] on input "Добавить файл" at bounding box center [0, 0] width 0 height 0
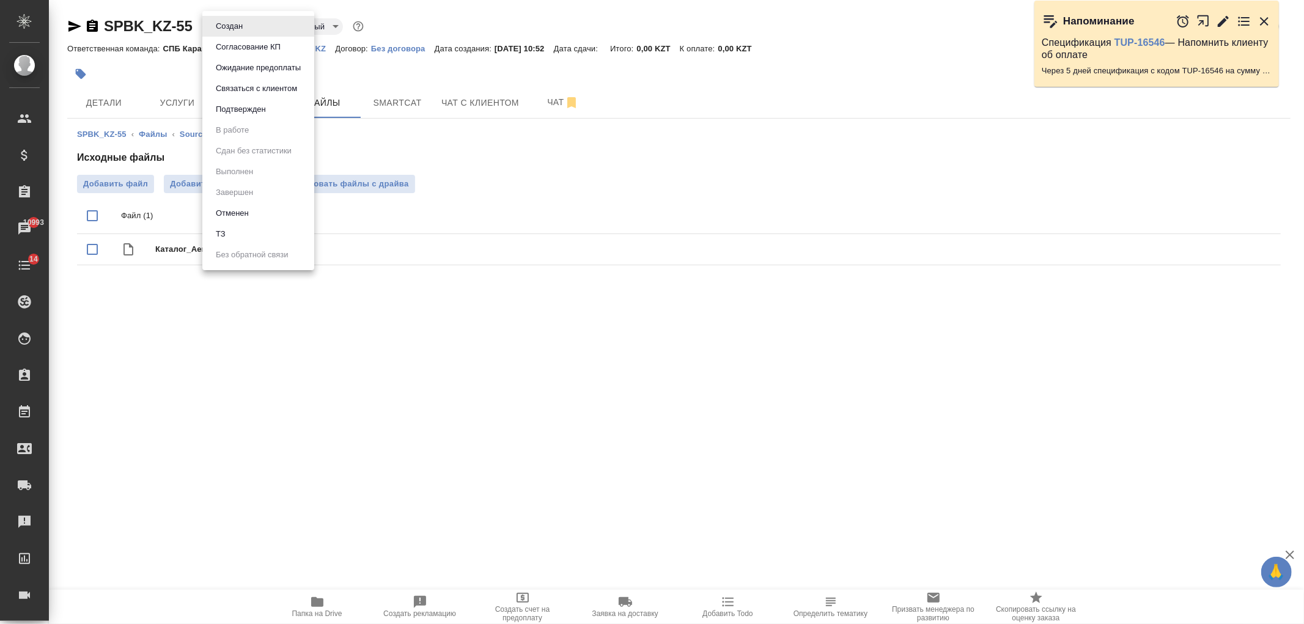
click at [230, 21] on body "🙏 .cls-1 fill:#fff; AWATERA Ivanova Arina Клиенты Спецификации Заказы 10993 Чат…" at bounding box center [652, 312] width 1304 height 624
click at [256, 225] on li "ТЗ" at bounding box center [258, 234] width 112 height 21
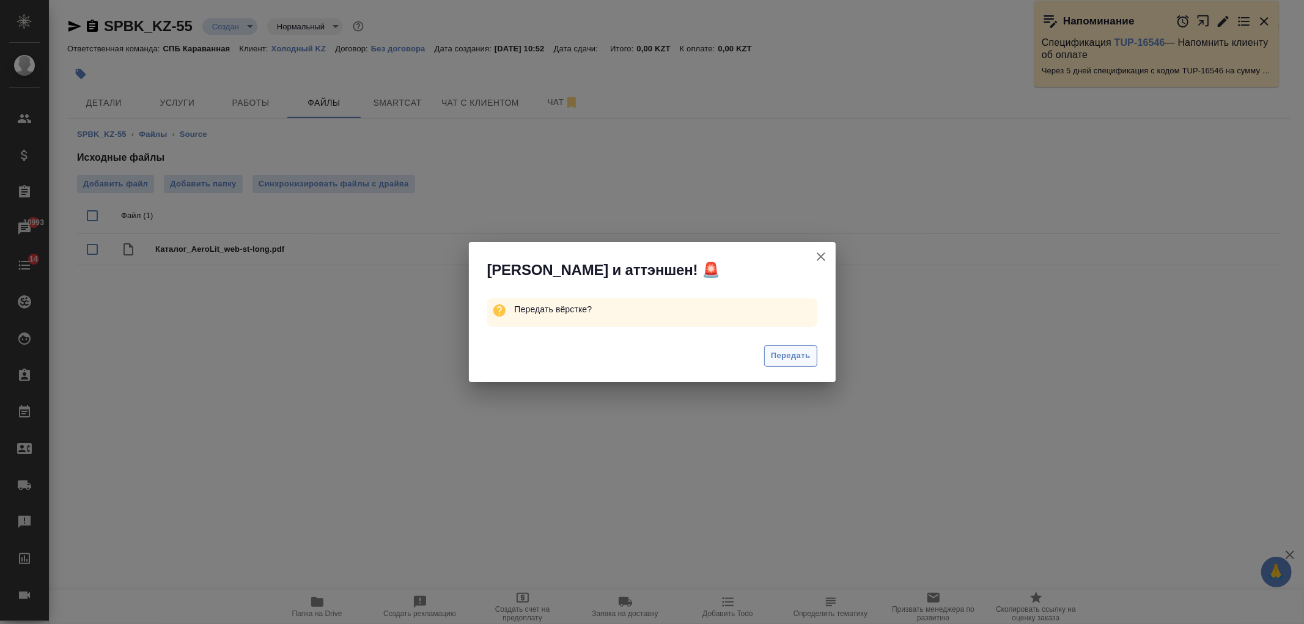
click at [787, 362] on span "Передать" at bounding box center [791, 356] width 40 height 14
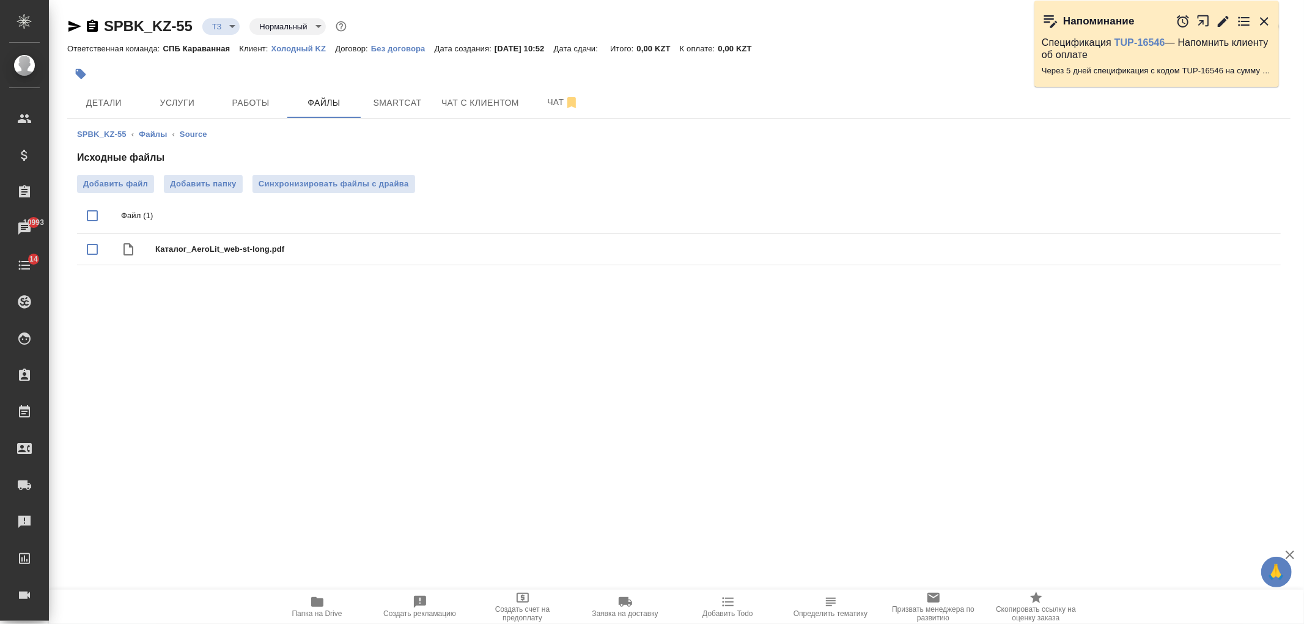
click at [193, 86] on div at bounding box center [474, 74] width 815 height 27
click at [191, 111] on button "Услуги" at bounding box center [177, 102] width 73 height 31
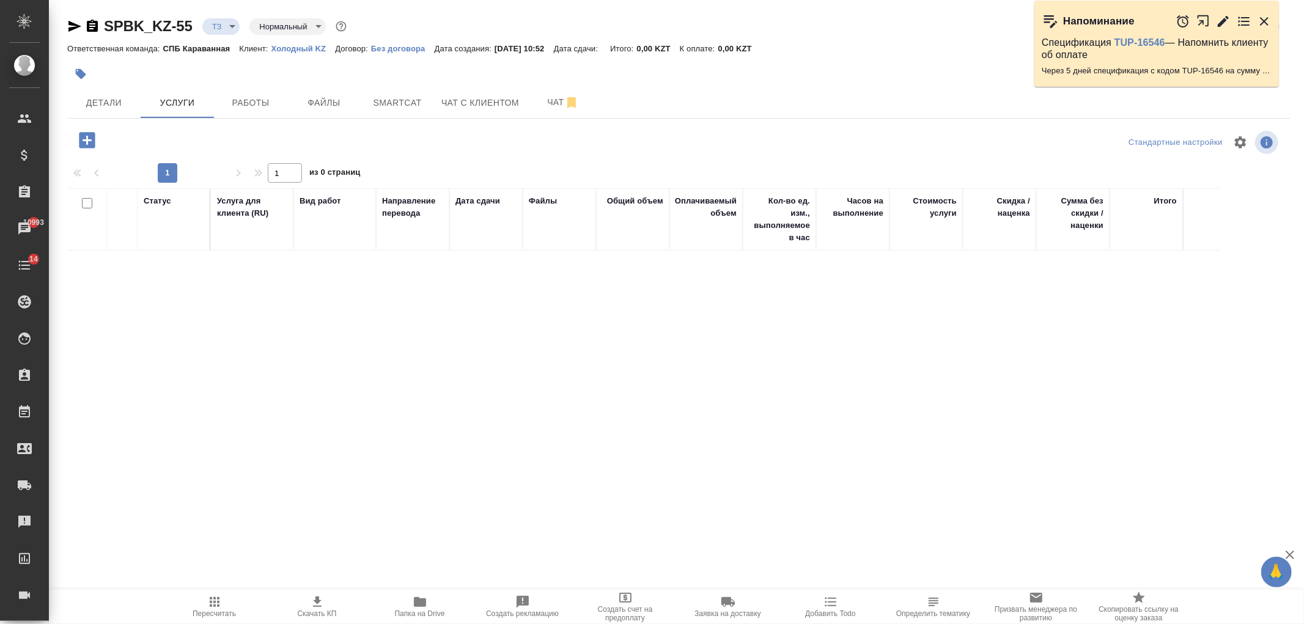
click at [93, 149] on icon "button" at bounding box center [86, 140] width 21 height 21
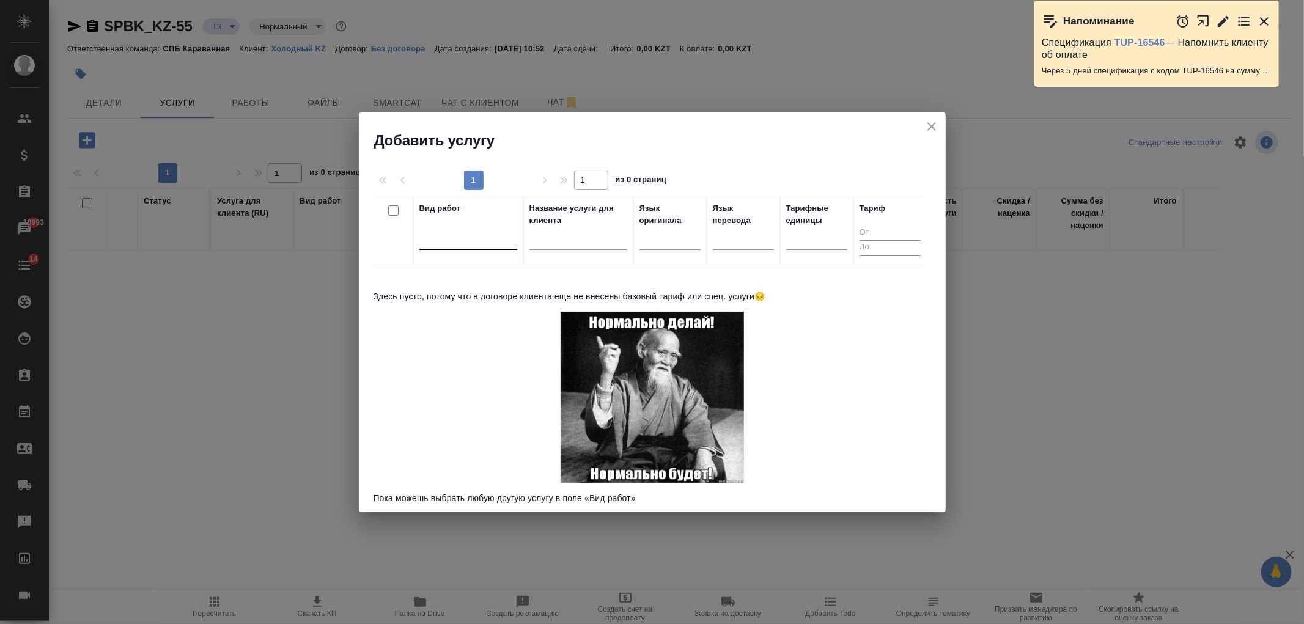
click at [424, 232] on div at bounding box center [468, 238] width 98 height 18
type input "Перевод Оп"
click at [477, 275] on div "Перевод Оптимальный" at bounding box center [510, 277] width 183 height 22
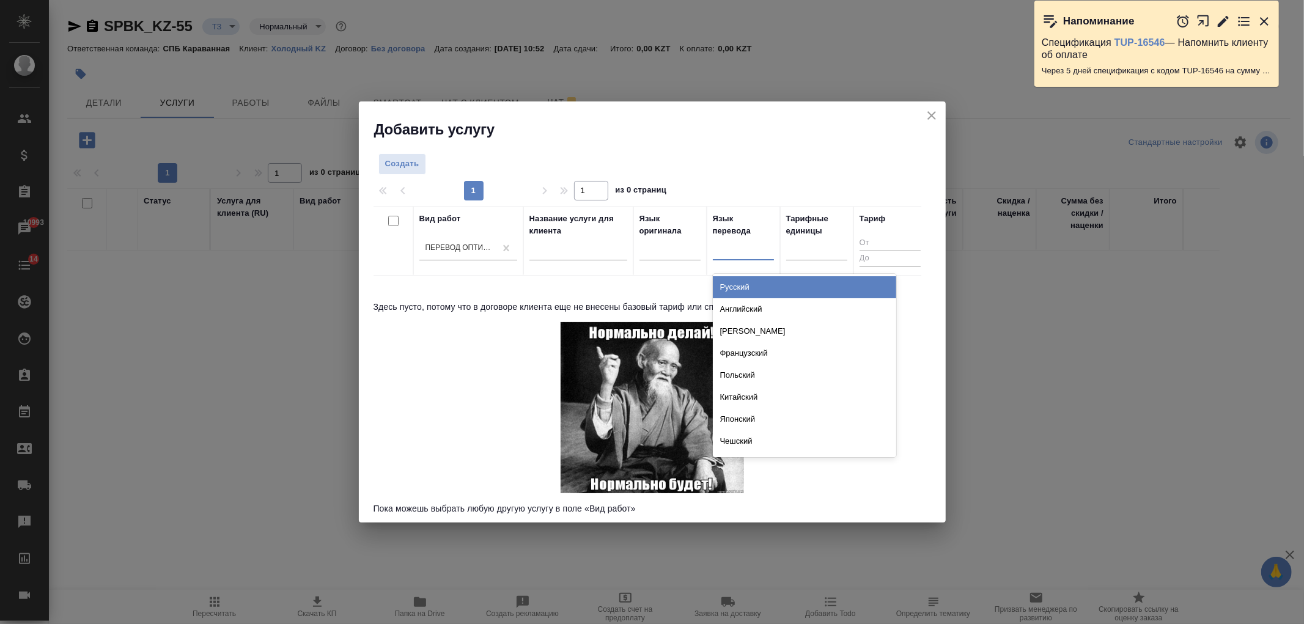
click at [744, 251] on div at bounding box center [743, 248] width 61 height 18
click at [742, 306] on div "Английский" at bounding box center [804, 309] width 183 height 22
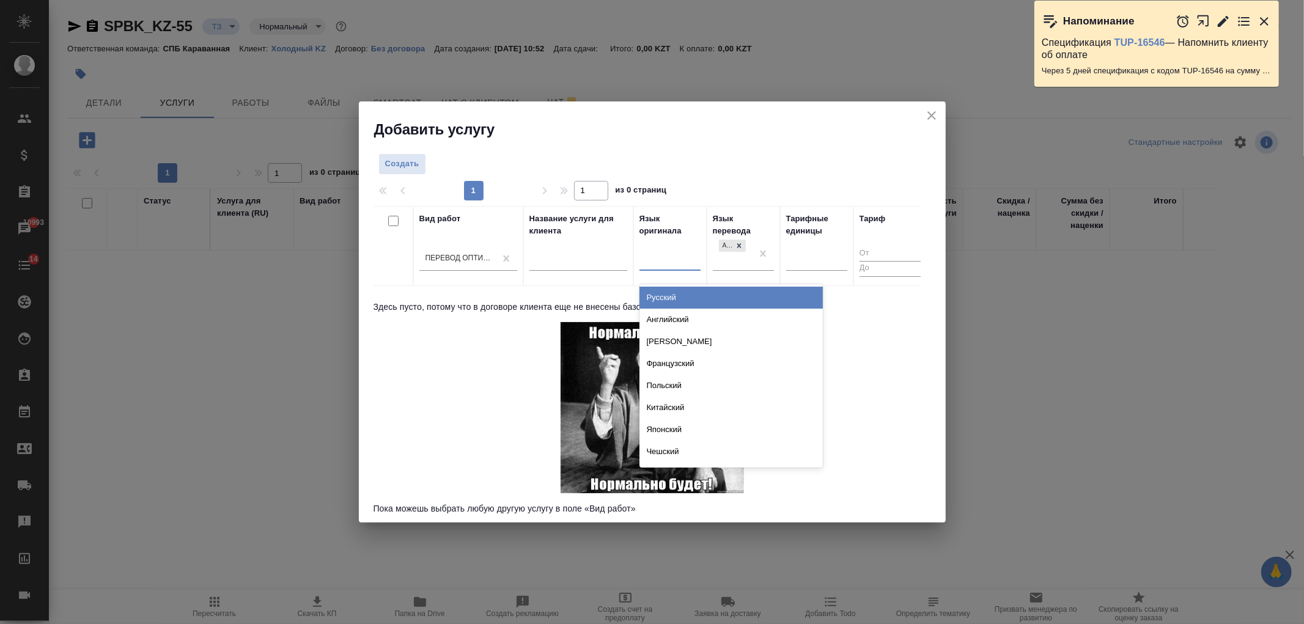
click at [680, 269] on div at bounding box center [669, 259] width 61 height 23
click at [688, 297] on div "Русский" at bounding box center [730, 298] width 183 height 22
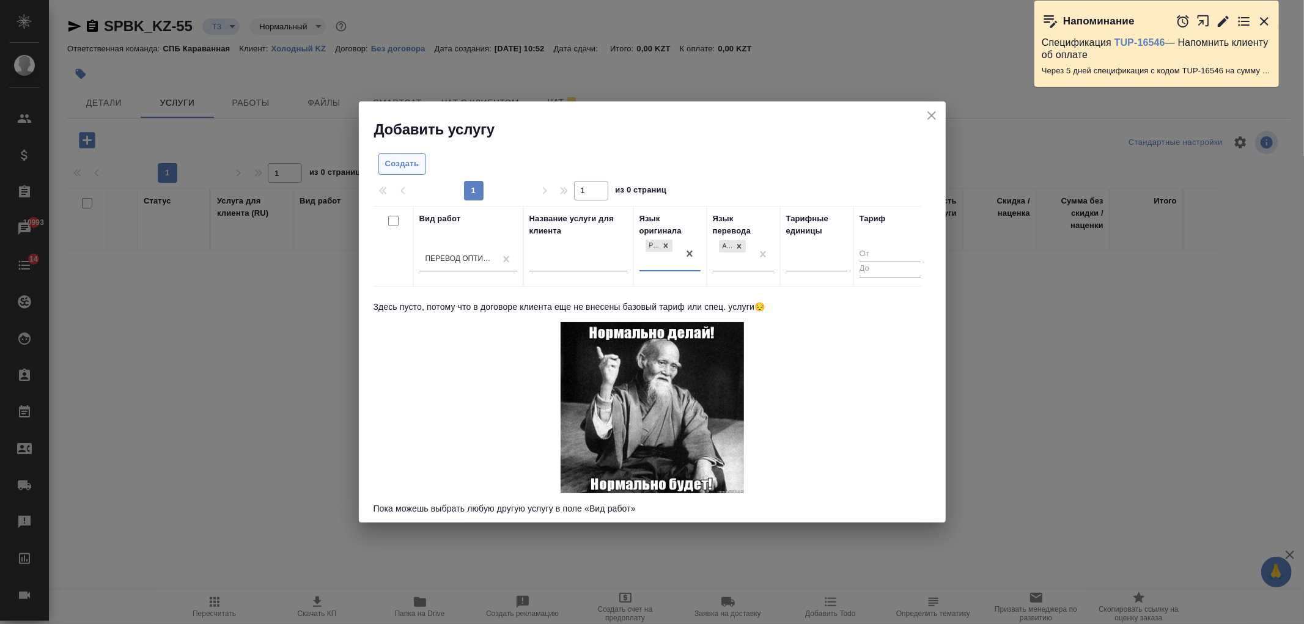
click at [401, 163] on span "Создать" at bounding box center [402, 164] width 34 height 14
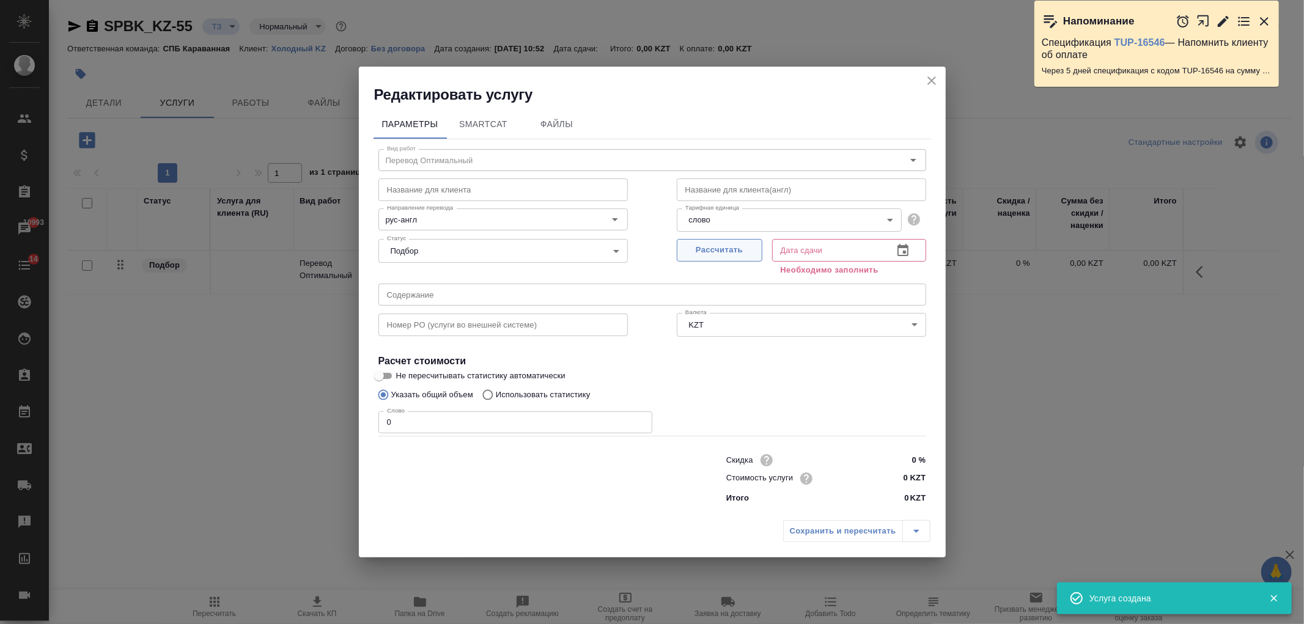
click at [735, 251] on span "Рассчитать" at bounding box center [719, 250] width 72 height 14
type input "10.09.2025 10:52"
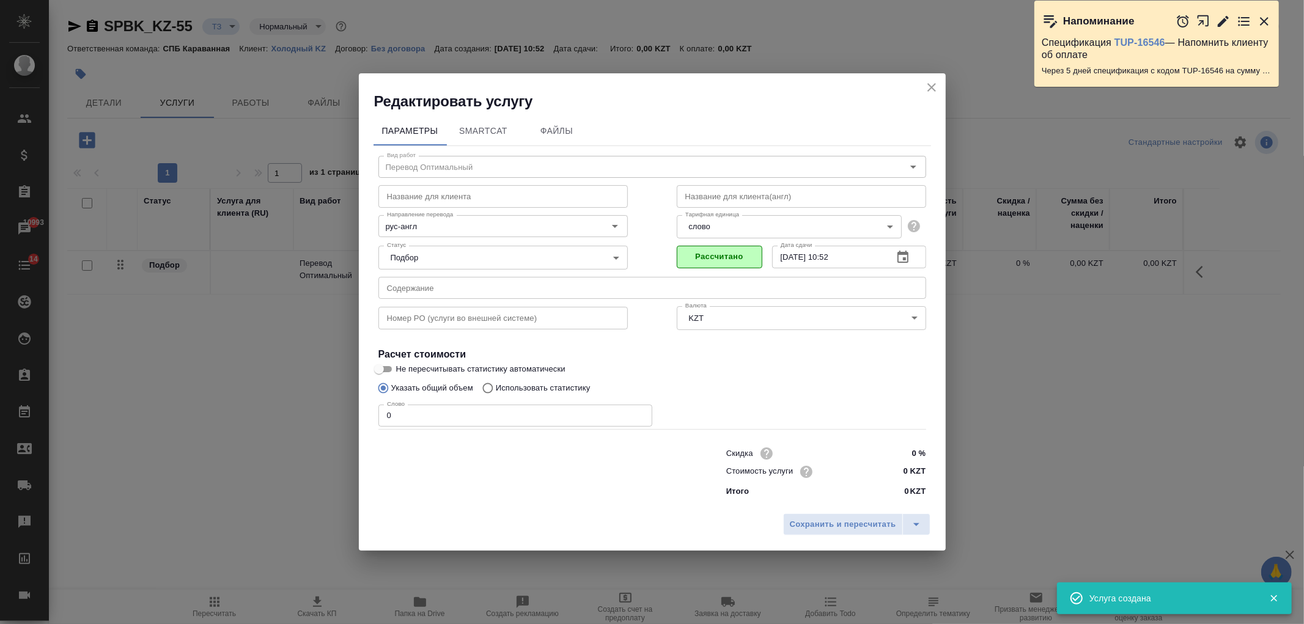
click at [526, 389] on p "Использовать статистику" at bounding box center [543, 388] width 95 height 12
click at [496, 389] on input "Использовать статистику" at bounding box center [486, 388] width 20 height 23
radio input "true"
radio input "false"
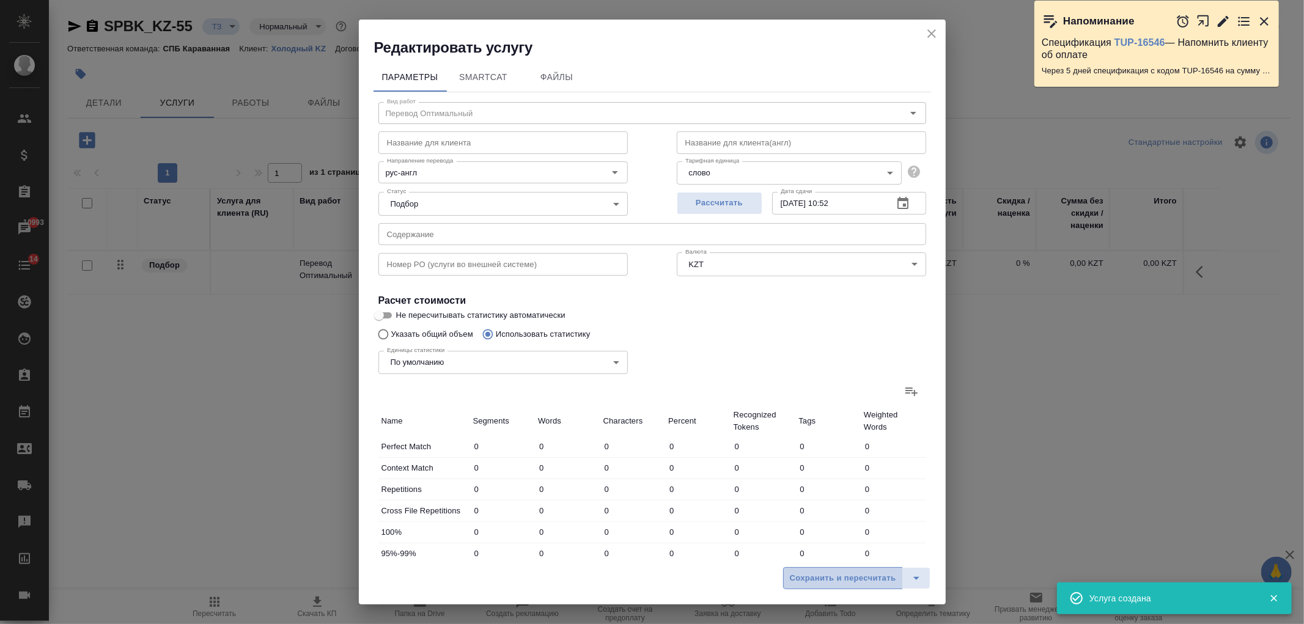
click at [847, 578] on span "Сохранить и пересчитать" at bounding box center [843, 579] width 106 height 14
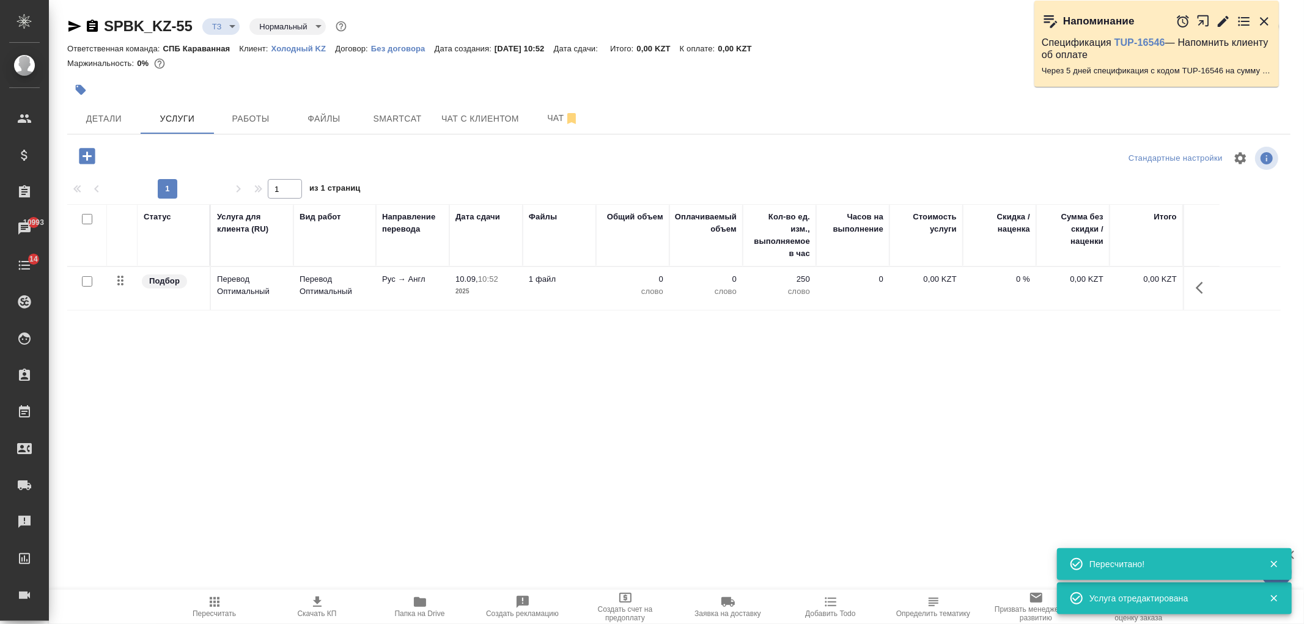
click at [86, 283] on input "checkbox" at bounding box center [87, 281] width 10 height 10
checkbox input "true"
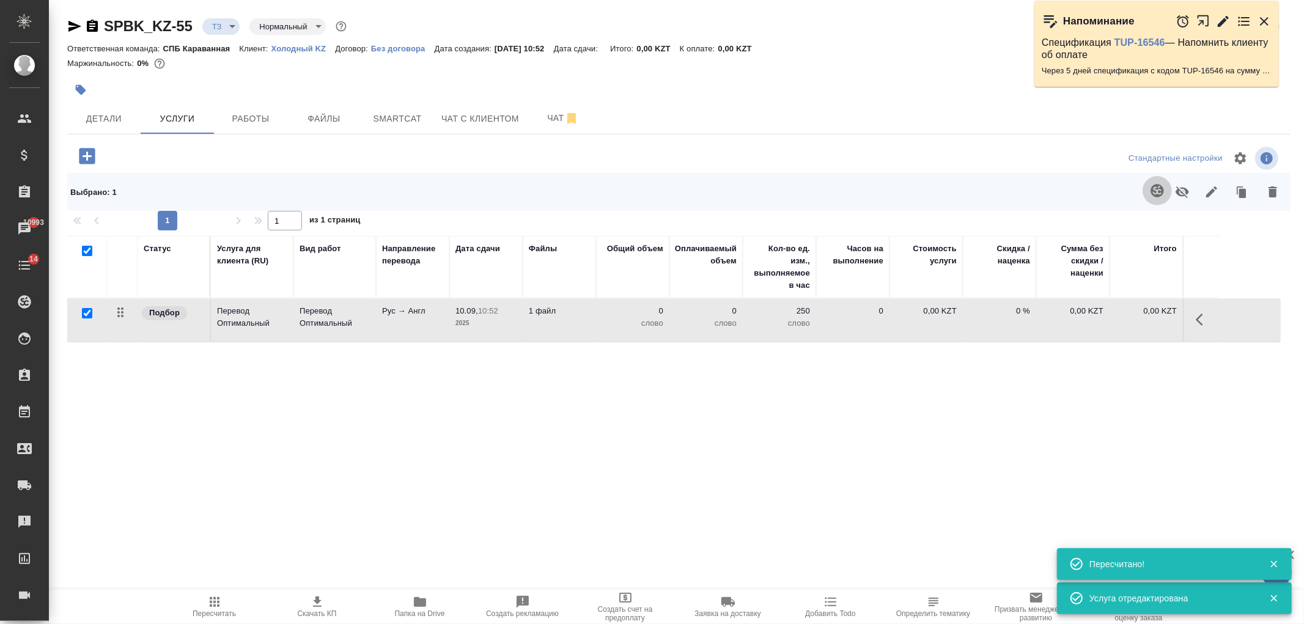
click at [1162, 199] on button "button" at bounding box center [1156, 190] width 29 height 29
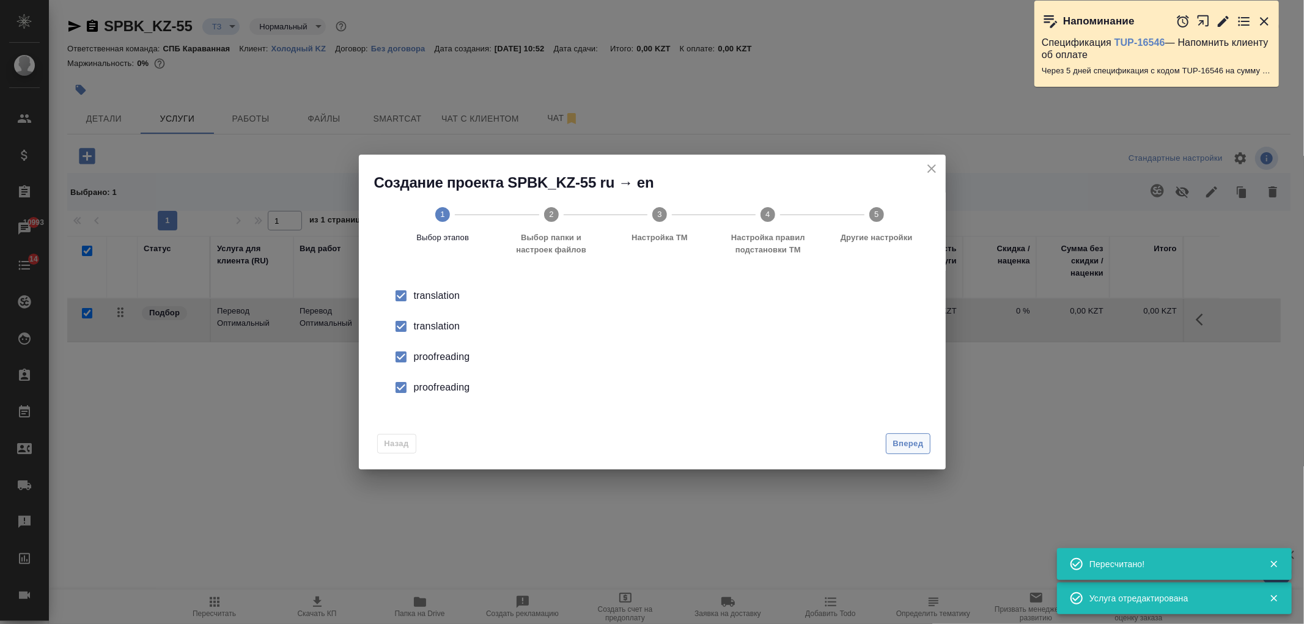
click at [913, 441] on span "Вперед" at bounding box center [907, 444] width 31 height 14
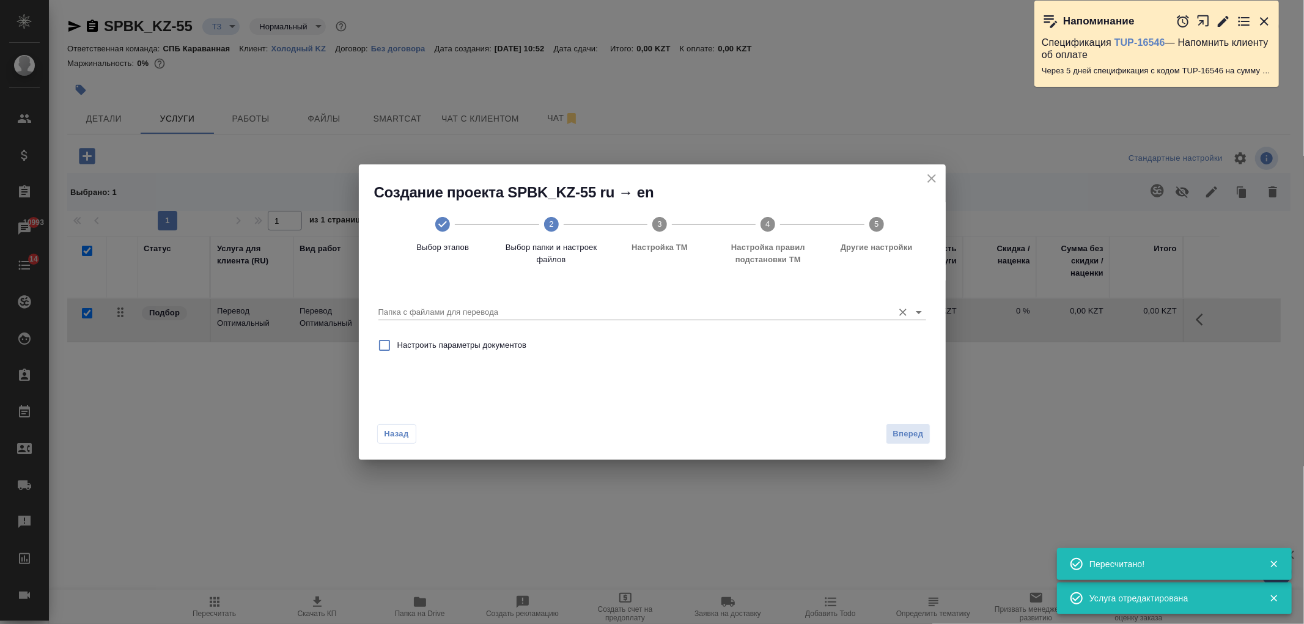
click at [858, 318] on input "Папка с файлами для перевода" at bounding box center [632, 312] width 509 height 15
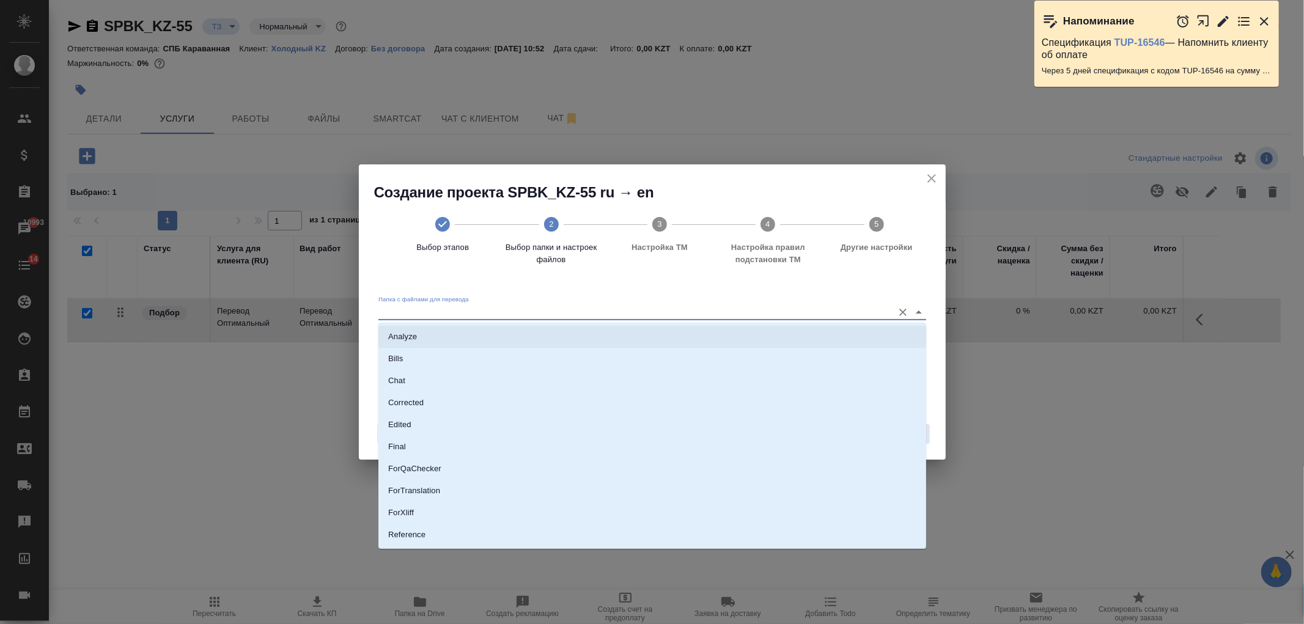
scroll to position [64, 0]
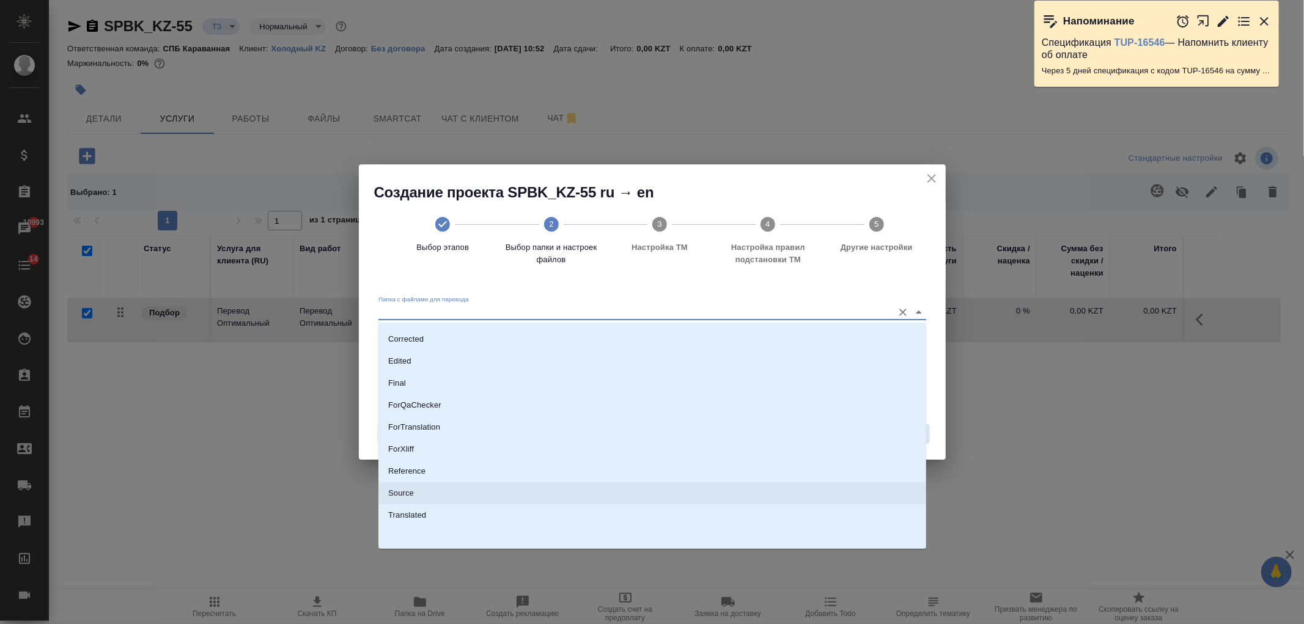
click at [517, 491] on li "Source" at bounding box center [652, 493] width 548 height 22
type input "Source"
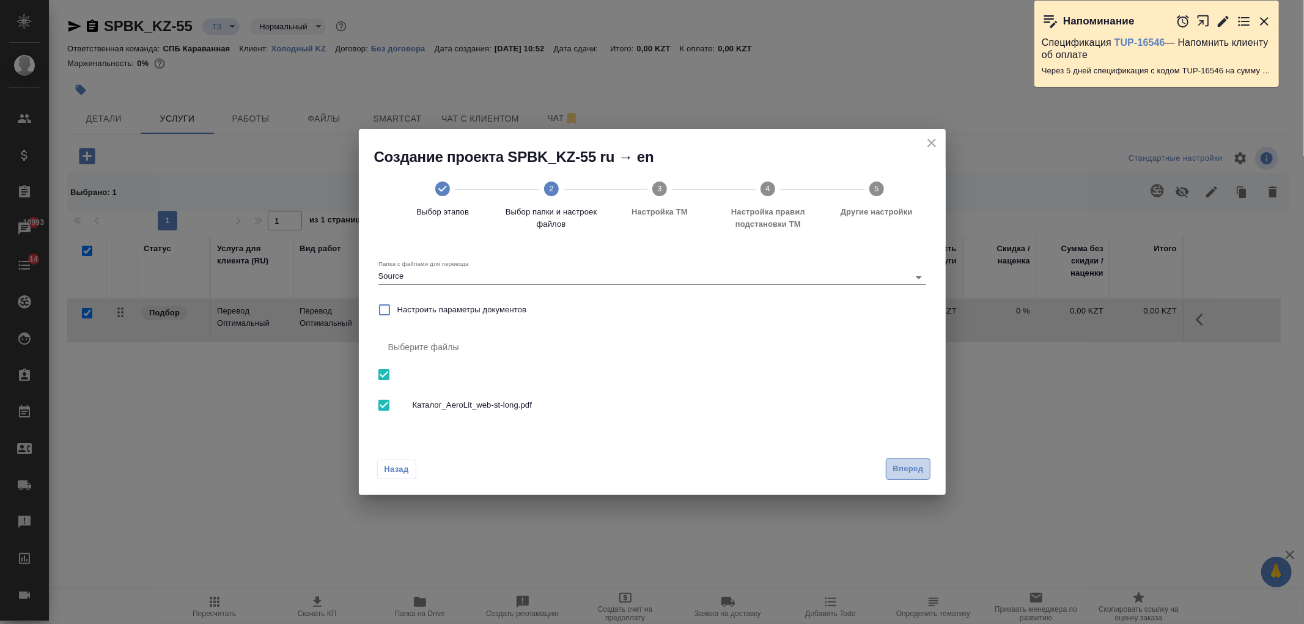
click at [902, 466] on span "Вперед" at bounding box center [907, 469] width 31 height 14
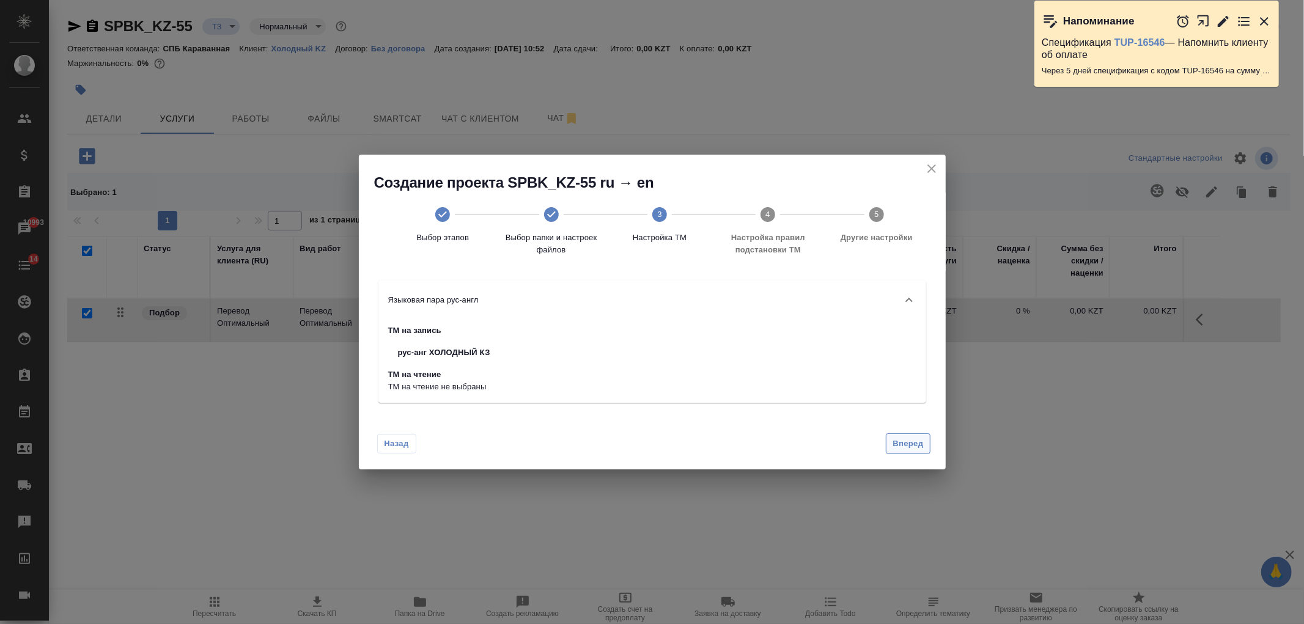
click at [908, 441] on span "Вперед" at bounding box center [907, 444] width 31 height 14
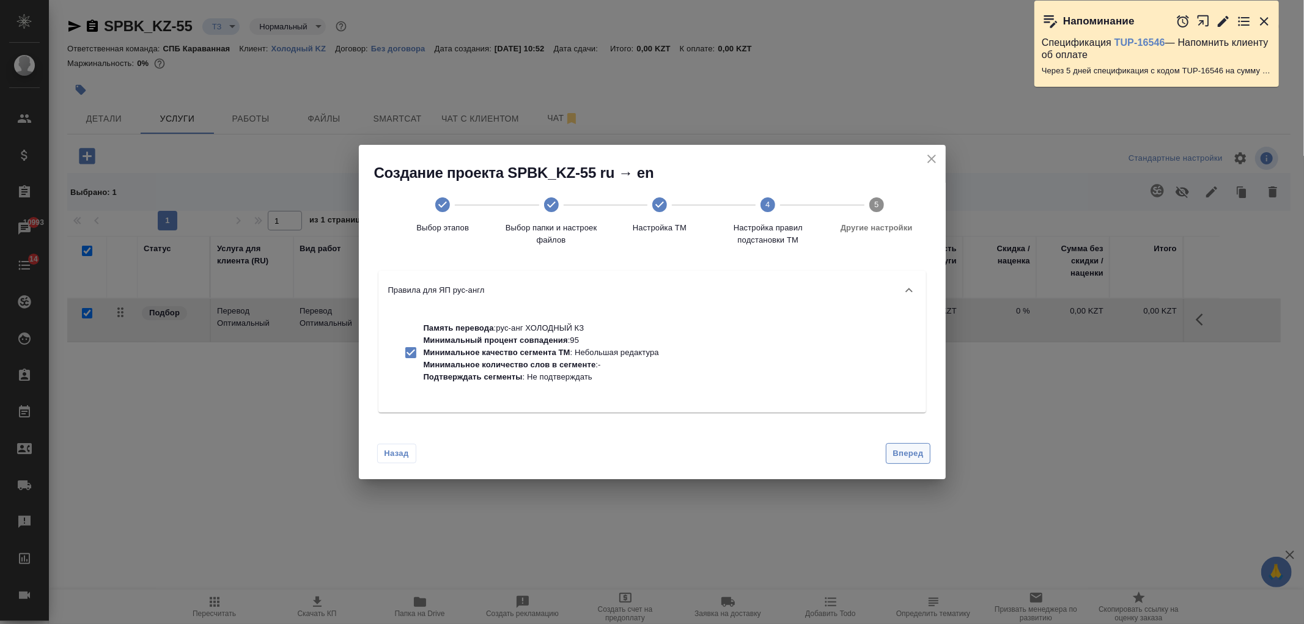
click at [908, 441] on div "Назад Вперед" at bounding box center [652, 450] width 587 height 57
click at [912, 449] on span "Вперед" at bounding box center [907, 454] width 31 height 14
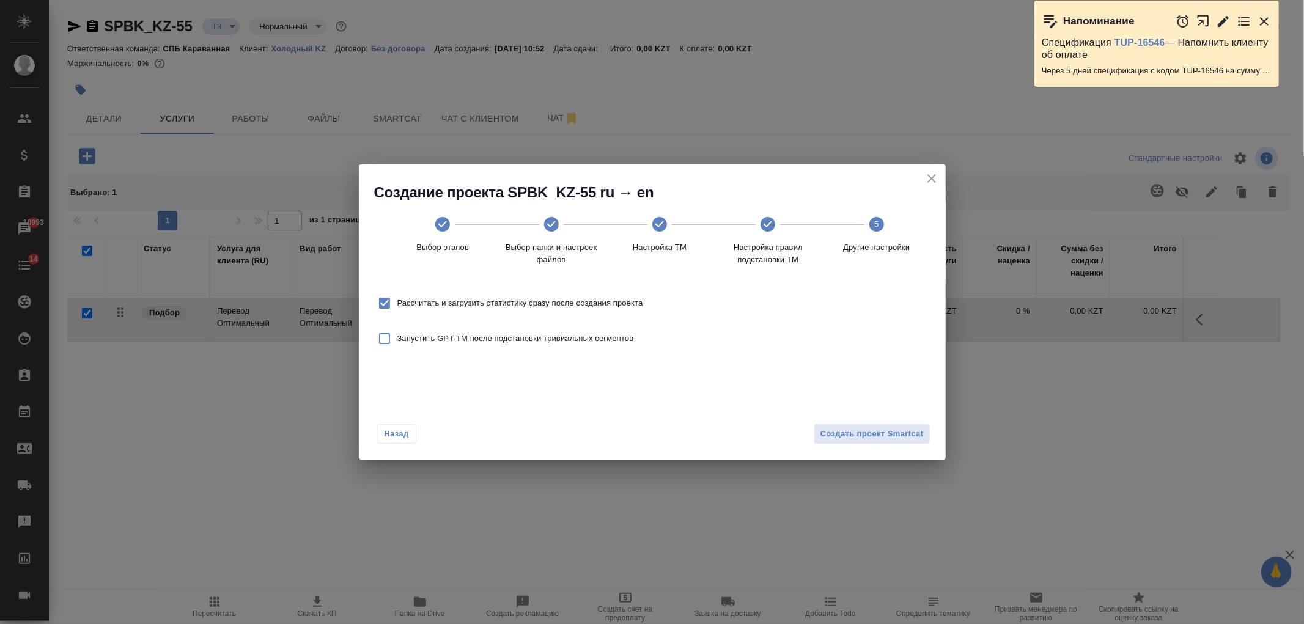
click at [586, 302] on span "Рассчитать и загрузить статистику сразу после создания проекта" at bounding box center [520, 303] width 246 height 12
click at [397, 302] on input "Рассчитать и загрузить статистику сразу после создания проекта" at bounding box center [385, 303] width 26 height 26
checkbox input "false"
click at [891, 432] on span "Создать проект Smartcat" at bounding box center [871, 434] width 103 height 14
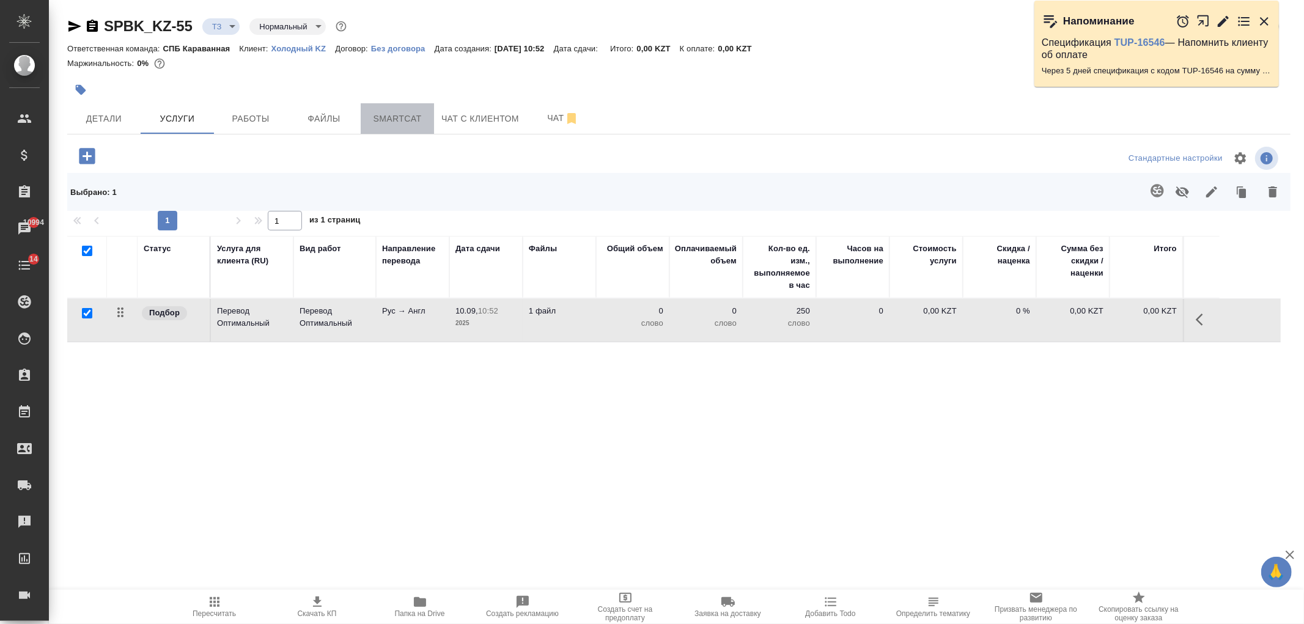
click at [407, 114] on span "Smartcat" at bounding box center [397, 118] width 59 height 15
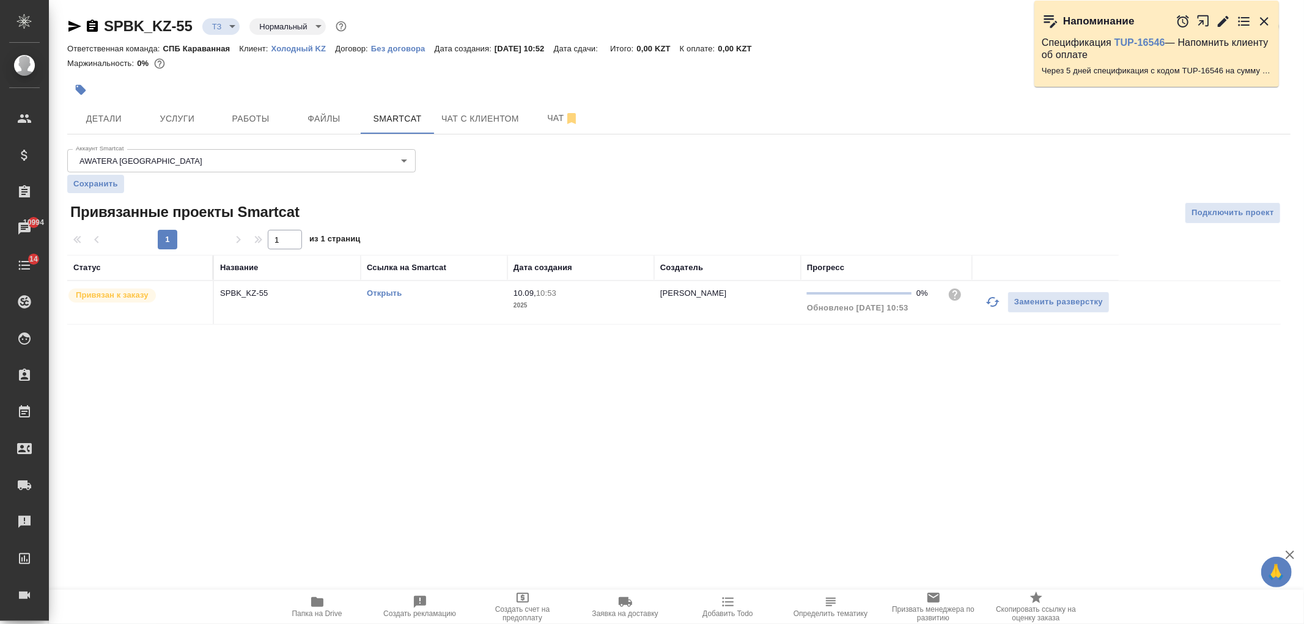
click at [392, 291] on link "Открыть" at bounding box center [384, 293] width 35 height 9
click at [169, 112] on span "Услуги" at bounding box center [177, 118] width 59 height 15
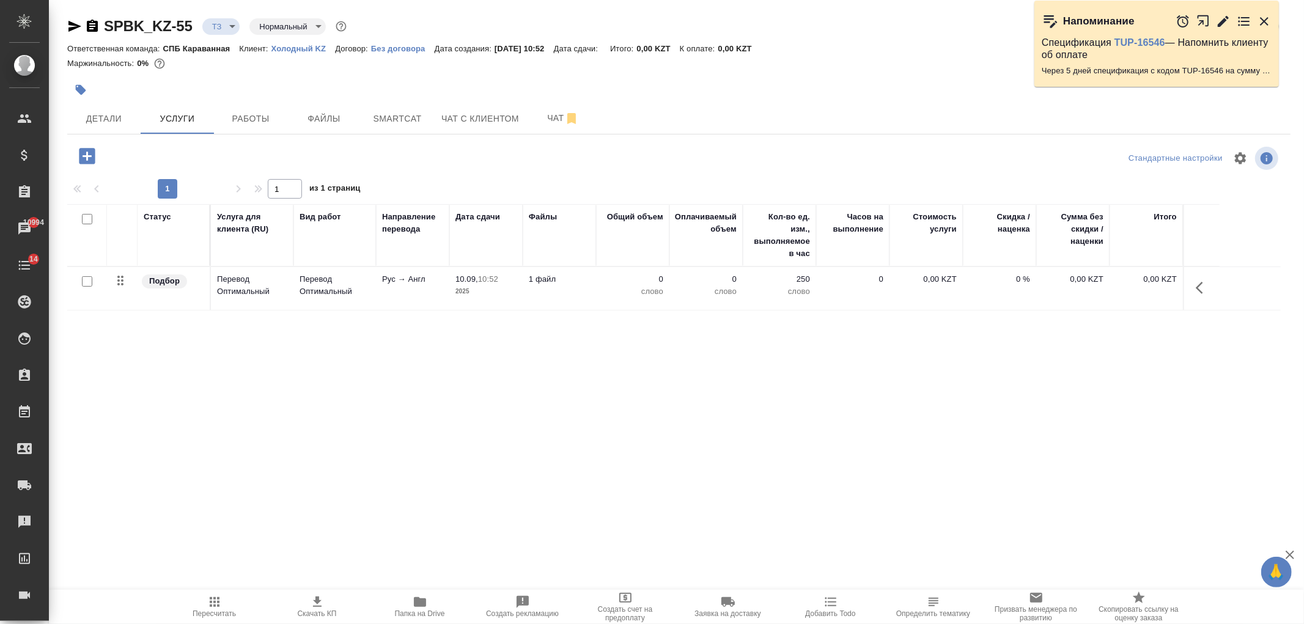
click at [386, 302] on td "Рус → Англ" at bounding box center [412, 288] width 73 height 43
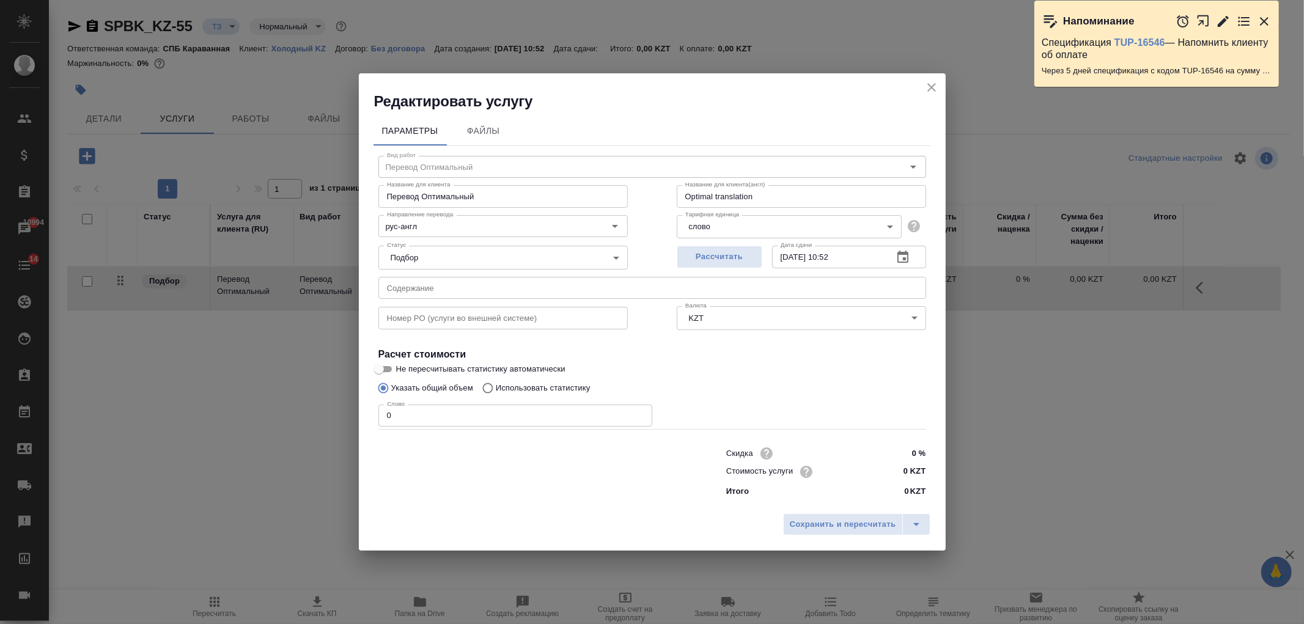
click at [895, 473] on input "0 KZT" at bounding box center [903, 472] width 46 height 18
click at [903, 469] on input "114 KZT" at bounding box center [902, 472] width 45 height 18
type input "11.4 KZT"
click at [827, 532] on button "Сохранить и пересчитать" at bounding box center [843, 524] width 120 height 22
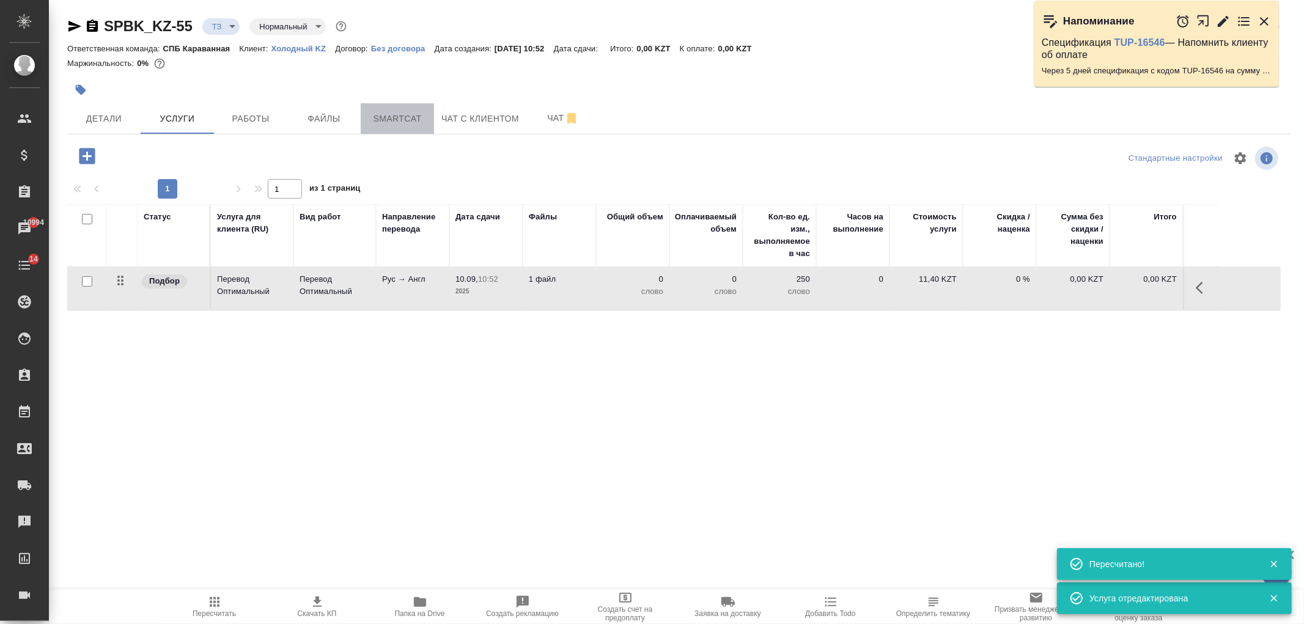
click at [391, 112] on span "Smartcat" at bounding box center [397, 118] width 59 height 15
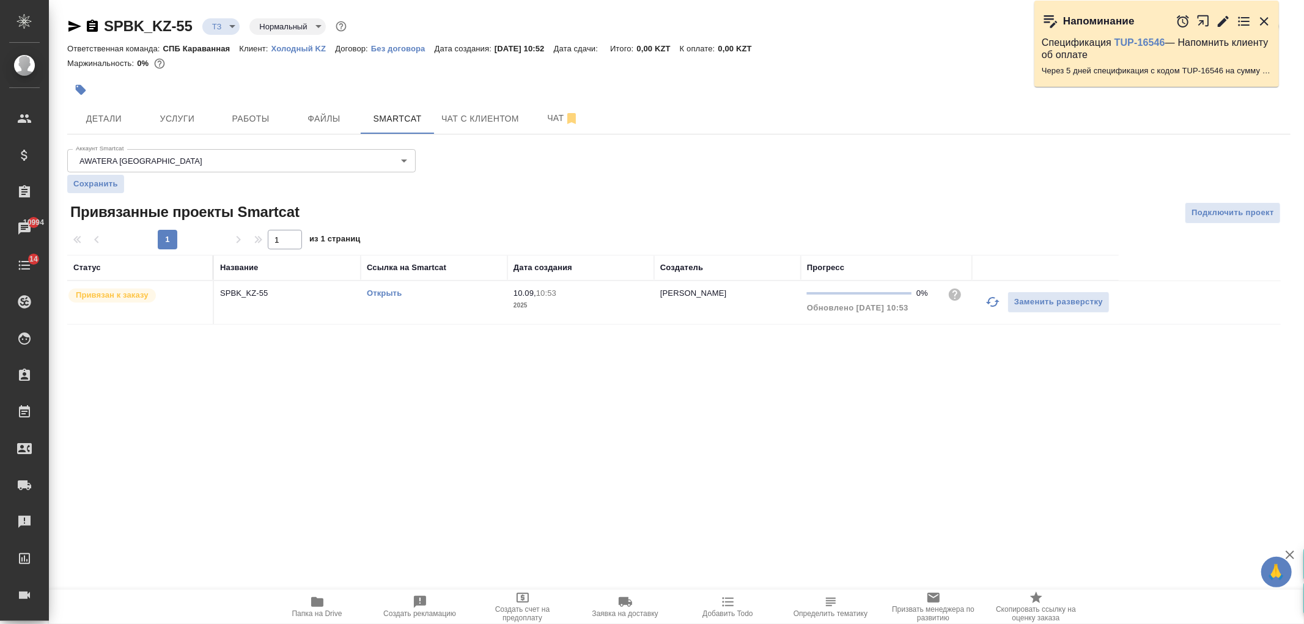
click at [382, 287] on div "Открыть" at bounding box center [434, 293] width 134 height 12
click at [383, 298] on div "Открыть" at bounding box center [434, 293] width 134 height 12
click at [389, 292] on link "Открыть" at bounding box center [384, 293] width 35 height 9
click at [176, 114] on span "Услуги" at bounding box center [177, 118] width 59 height 15
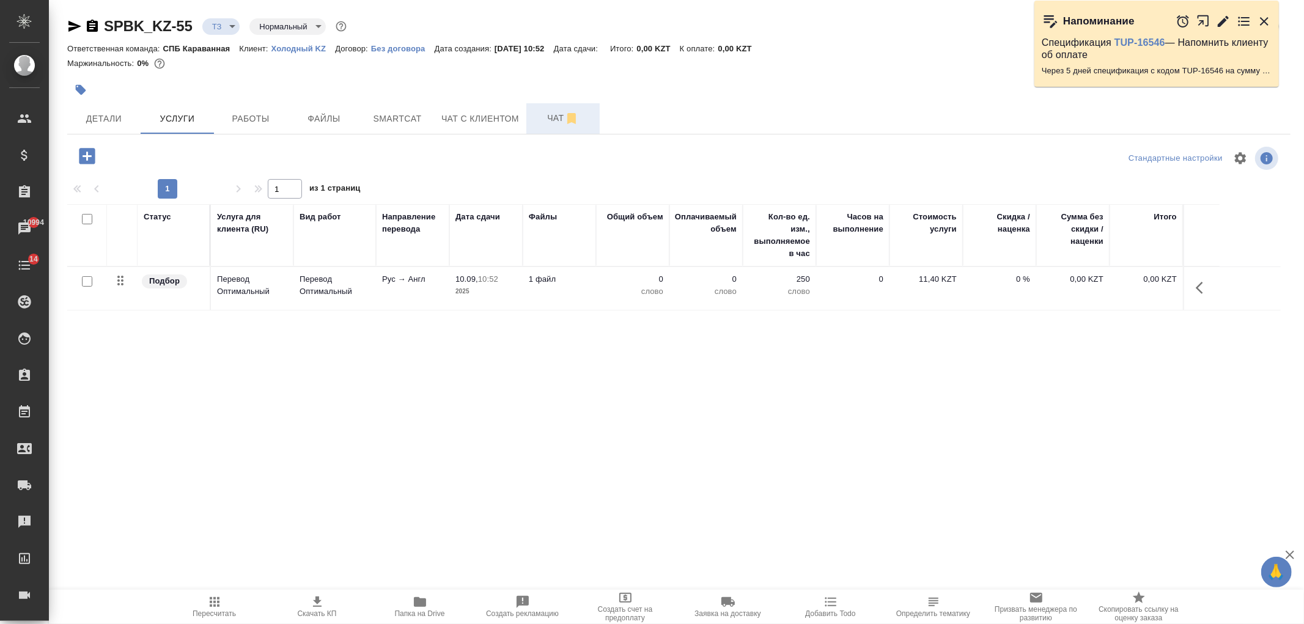
click at [551, 121] on span "Чат" at bounding box center [563, 118] width 59 height 15
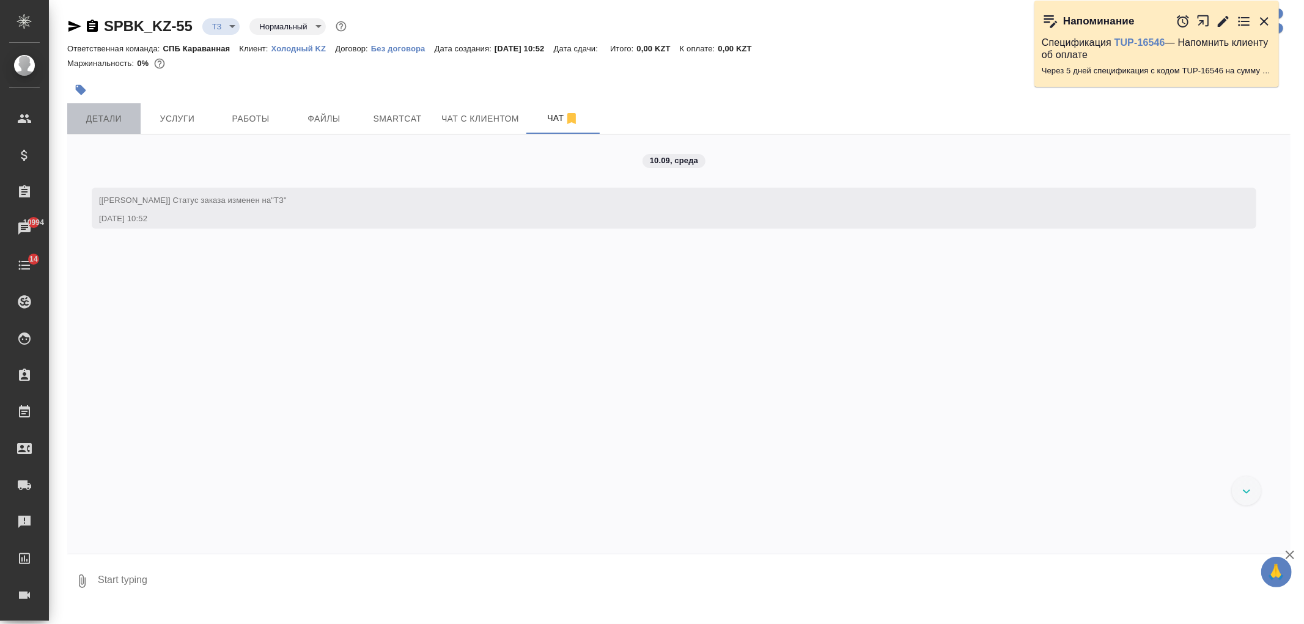
click at [105, 111] on span "Детали" at bounding box center [104, 118] width 59 height 15
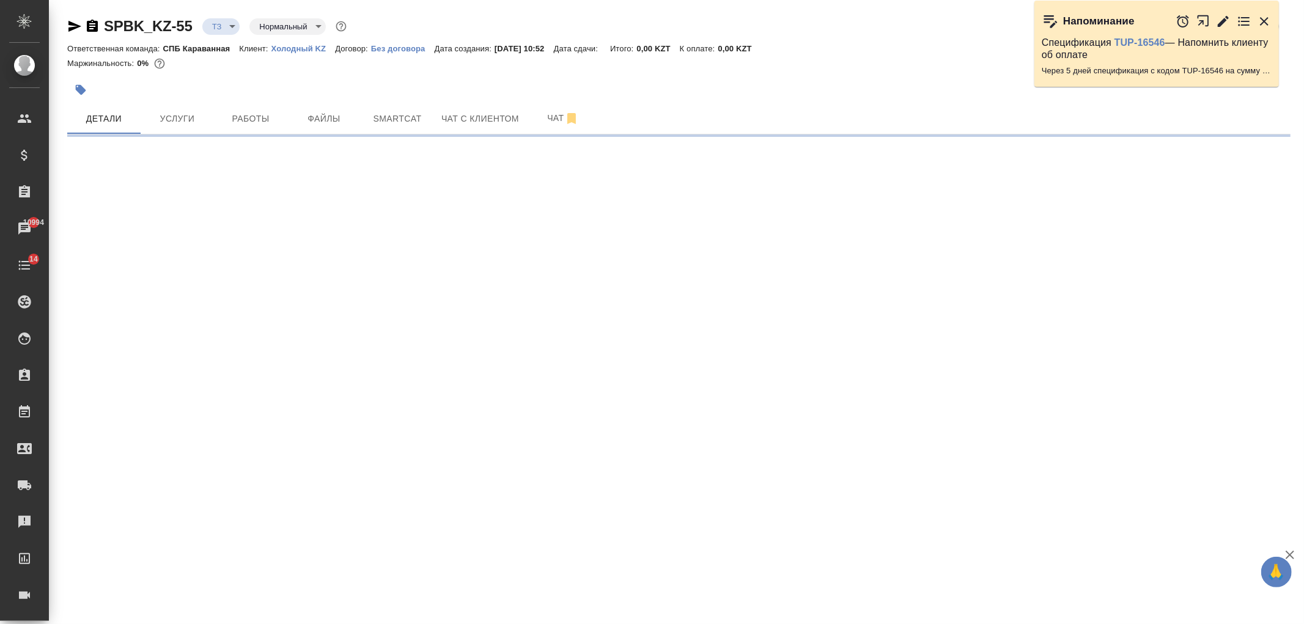
select select "RU"
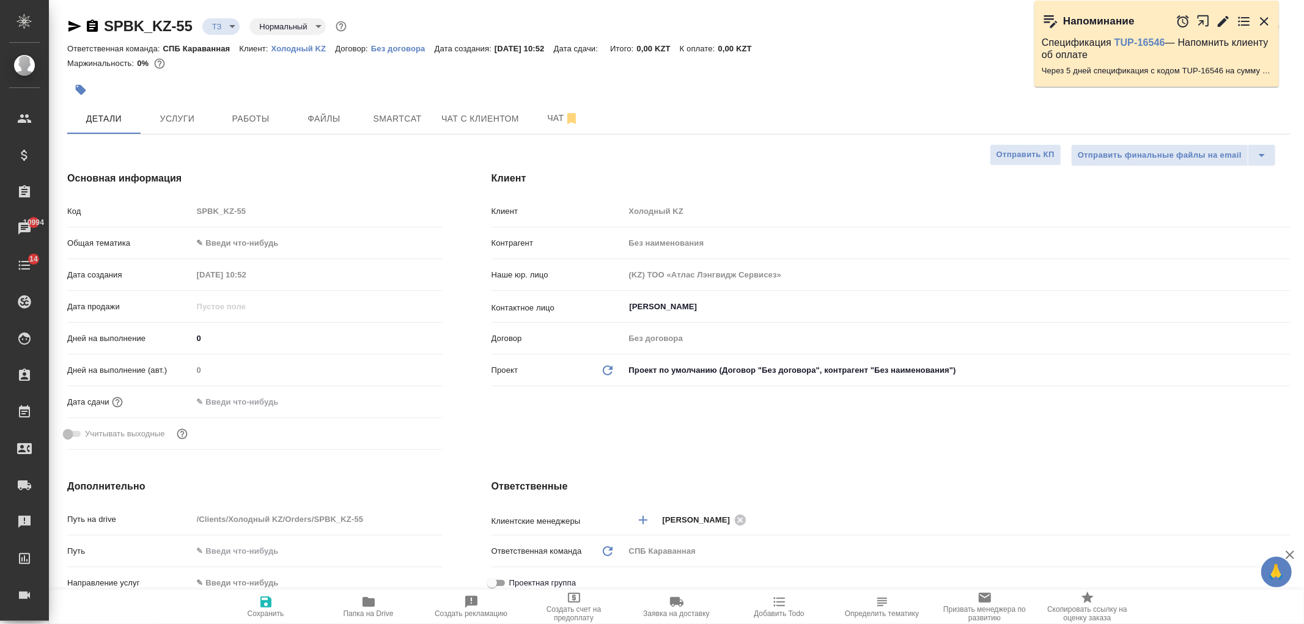
type textarea "x"
click at [823, 452] on div "Клиент Клиент Холодный KZ Контрагент Без наименования Наше юр. лицо (KZ) ТОО «А…" at bounding box center [891, 313] width 848 height 333
click at [197, 117] on span "Услуги" at bounding box center [177, 118] width 59 height 15
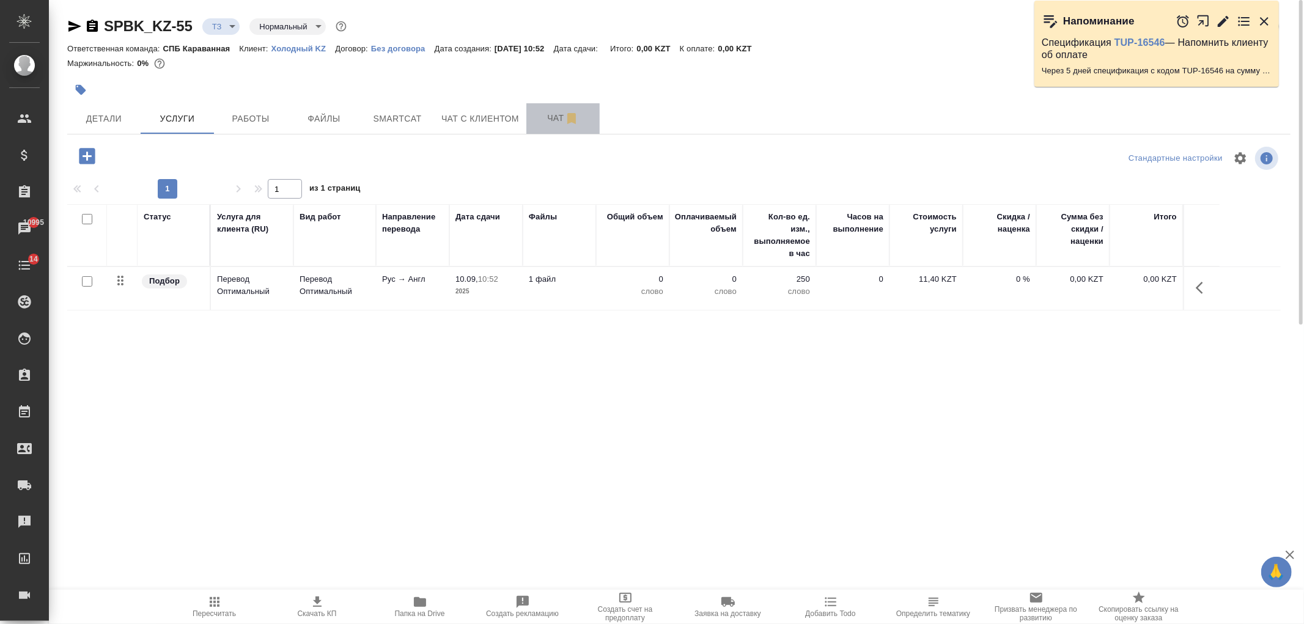
click at [539, 113] on span "Чат" at bounding box center [563, 118] width 59 height 15
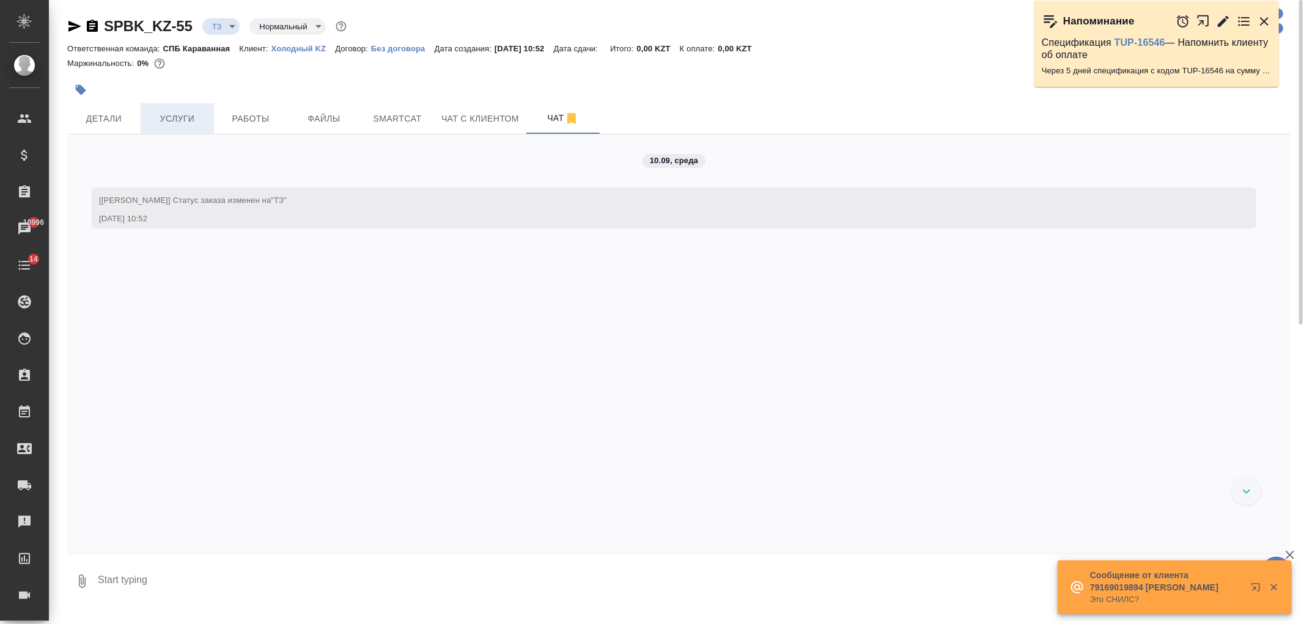
click at [155, 118] on span "Услуги" at bounding box center [177, 118] width 59 height 15
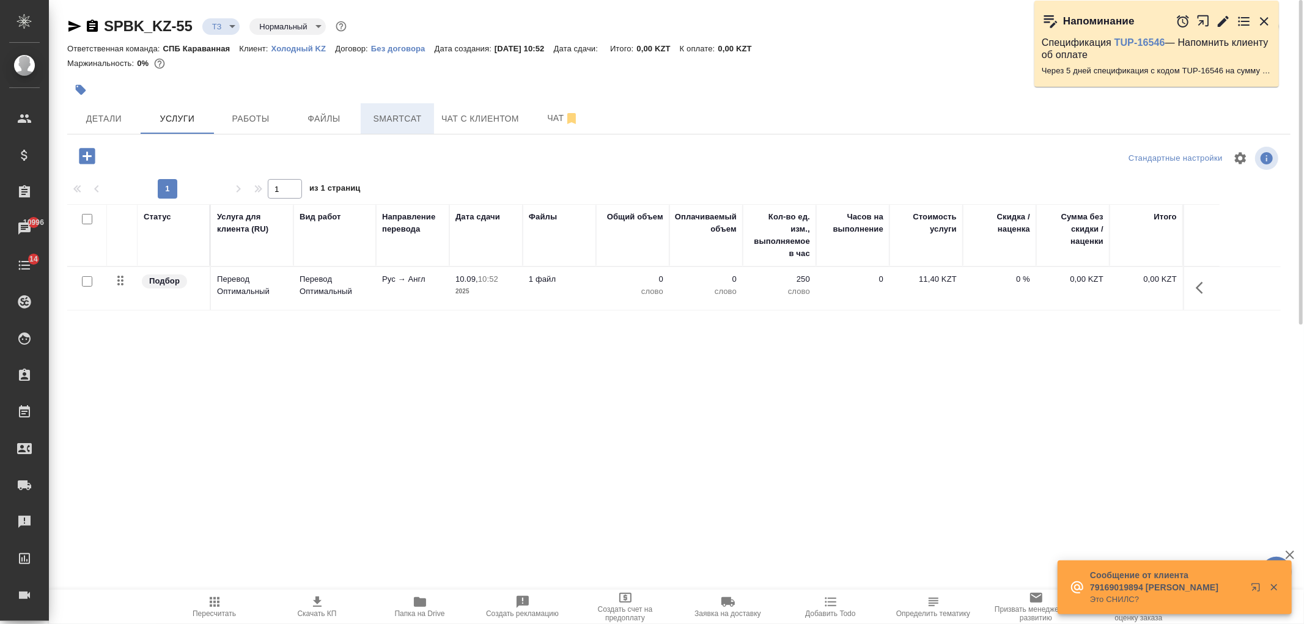
click at [406, 127] on button "Smartcat" at bounding box center [397, 118] width 73 height 31
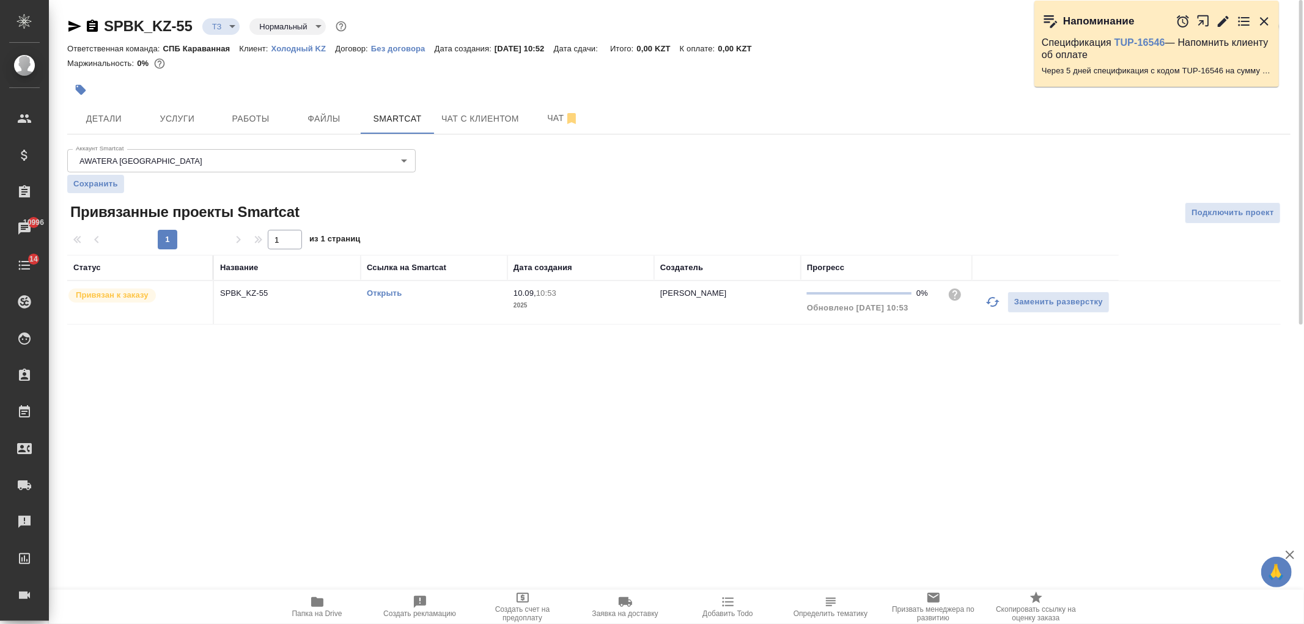
click at [388, 290] on link "Открыть" at bounding box center [384, 293] width 35 height 9
click at [72, 31] on icon "button" at bounding box center [74, 26] width 15 height 15
click at [375, 293] on link "Открыть" at bounding box center [384, 293] width 35 height 9
click at [189, 122] on span "Услуги" at bounding box center [177, 118] width 59 height 15
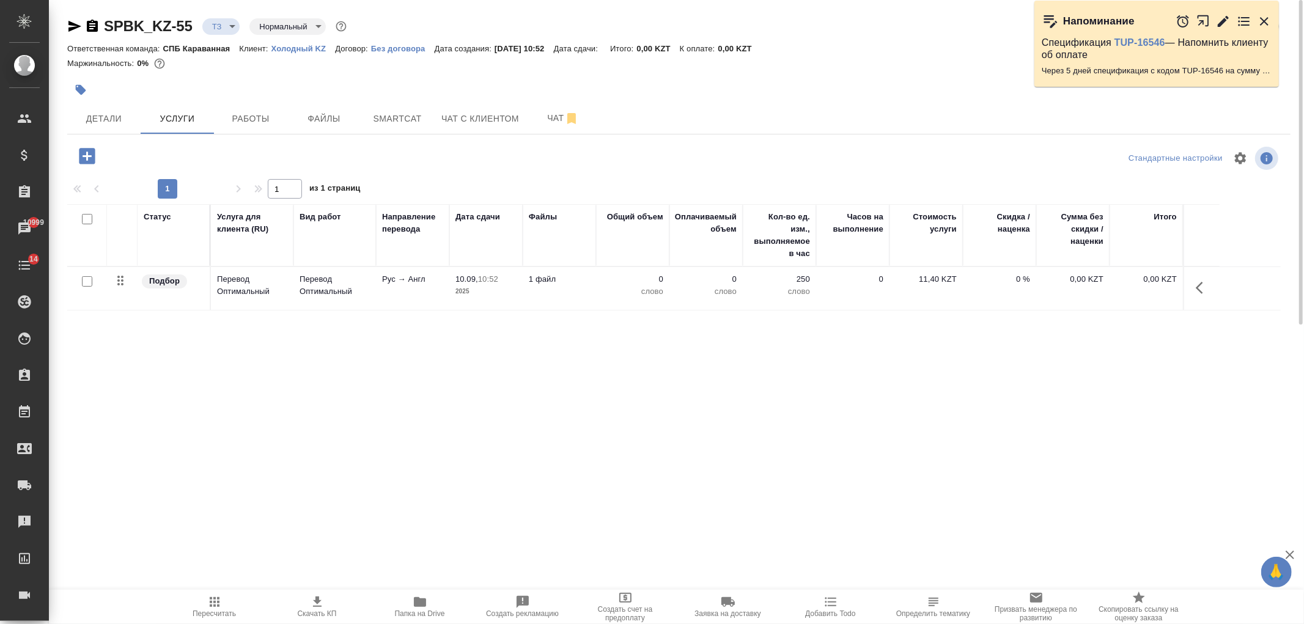
click at [404, 136] on div "SPBK_KZ-55 ТЗ tz Нормальный normal Кратко детали заказа Ответственная команда: …" at bounding box center [679, 249] width 1237 height 498
click at [395, 120] on span "Smartcat" at bounding box center [397, 118] width 59 height 15
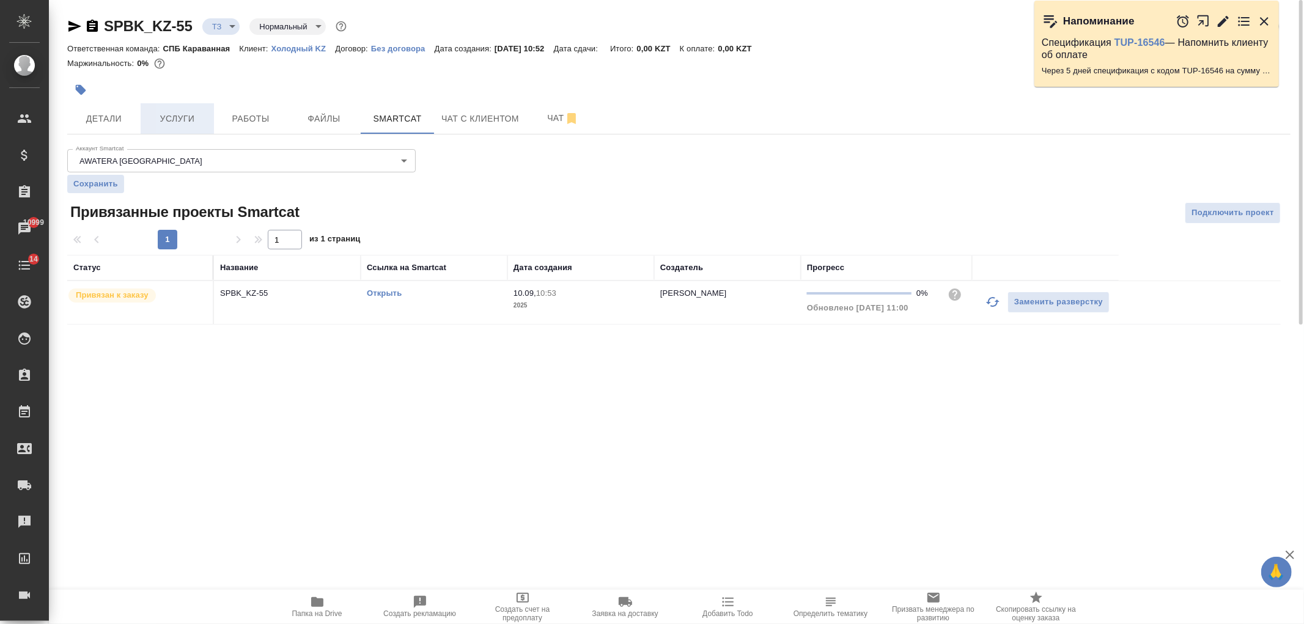
click at [186, 115] on span "Услуги" at bounding box center [177, 118] width 59 height 15
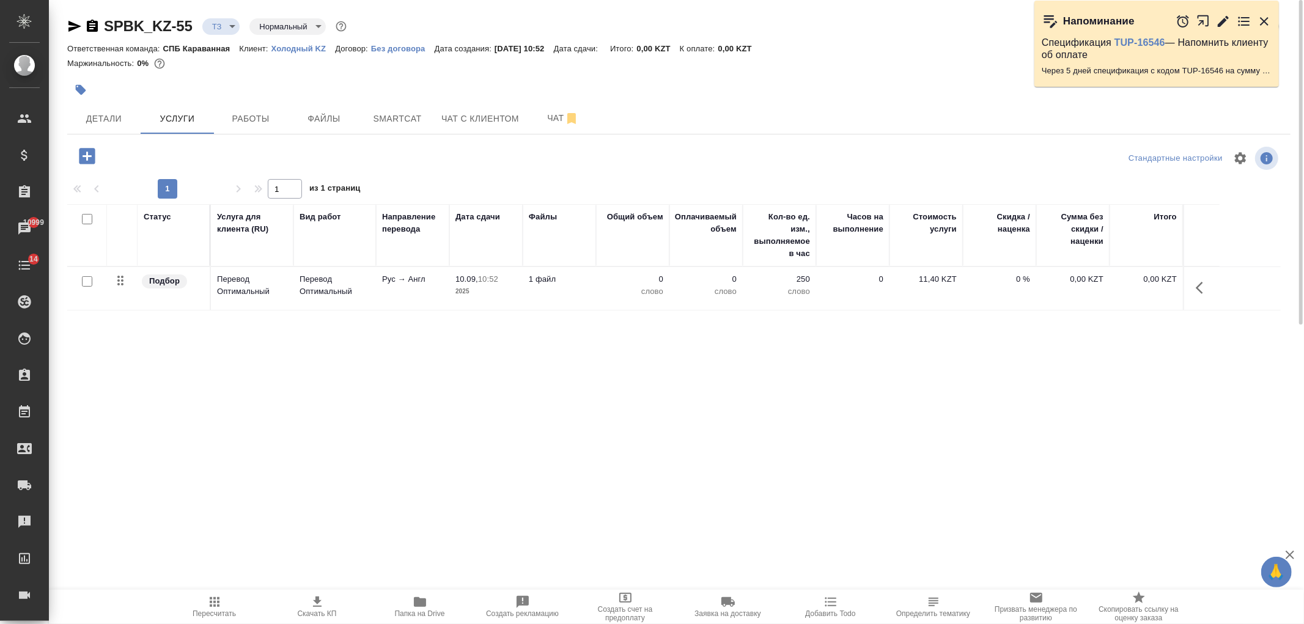
click at [84, 281] on input "checkbox" at bounding box center [87, 281] width 10 height 10
checkbox input "true"
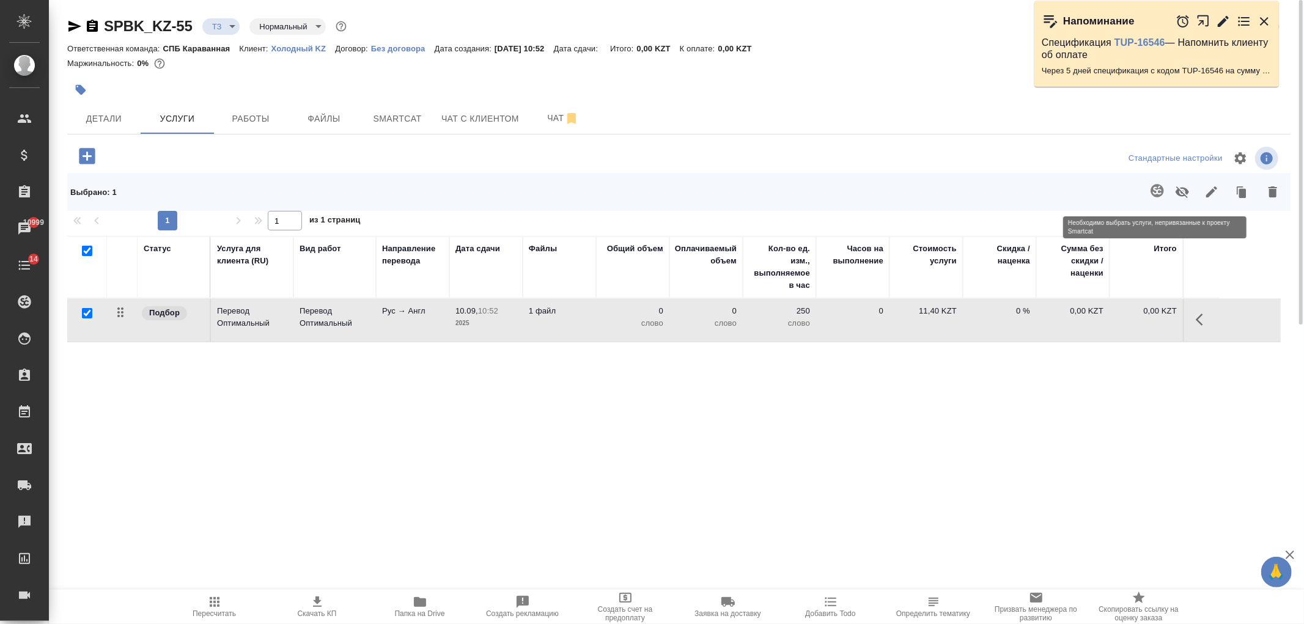
click at [1159, 192] on span at bounding box center [1154, 192] width 25 height 32
click at [544, 122] on span "Чат" at bounding box center [563, 118] width 59 height 15
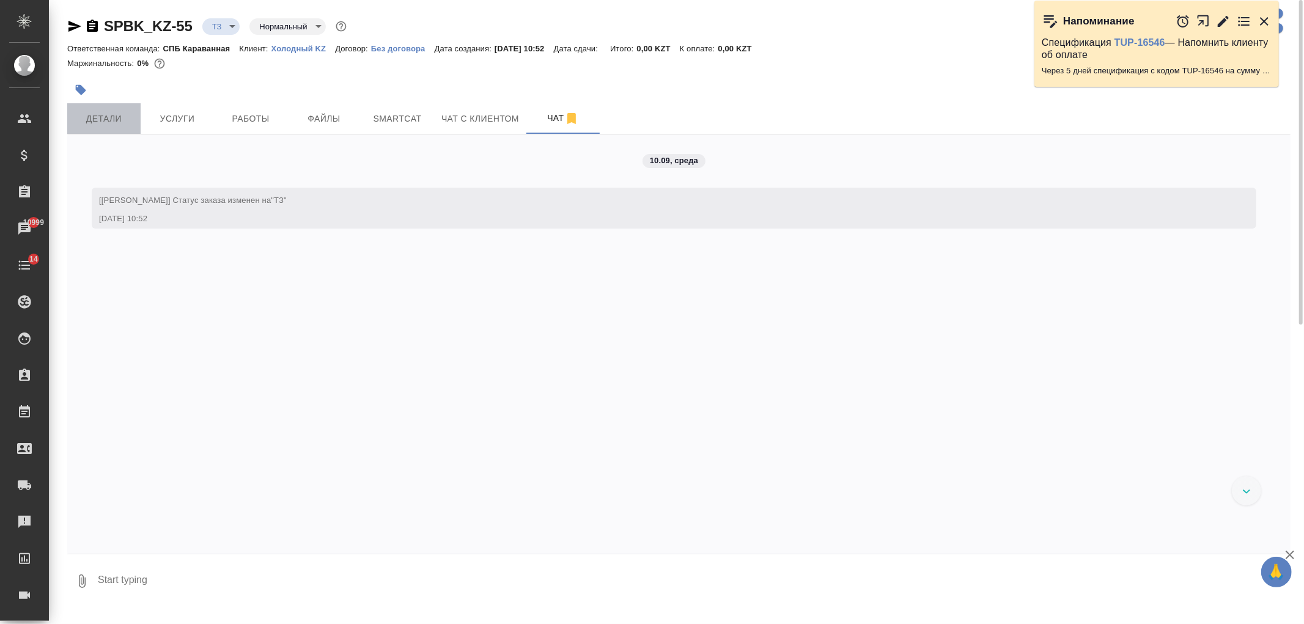
click at [111, 123] on span "Детали" at bounding box center [104, 118] width 59 height 15
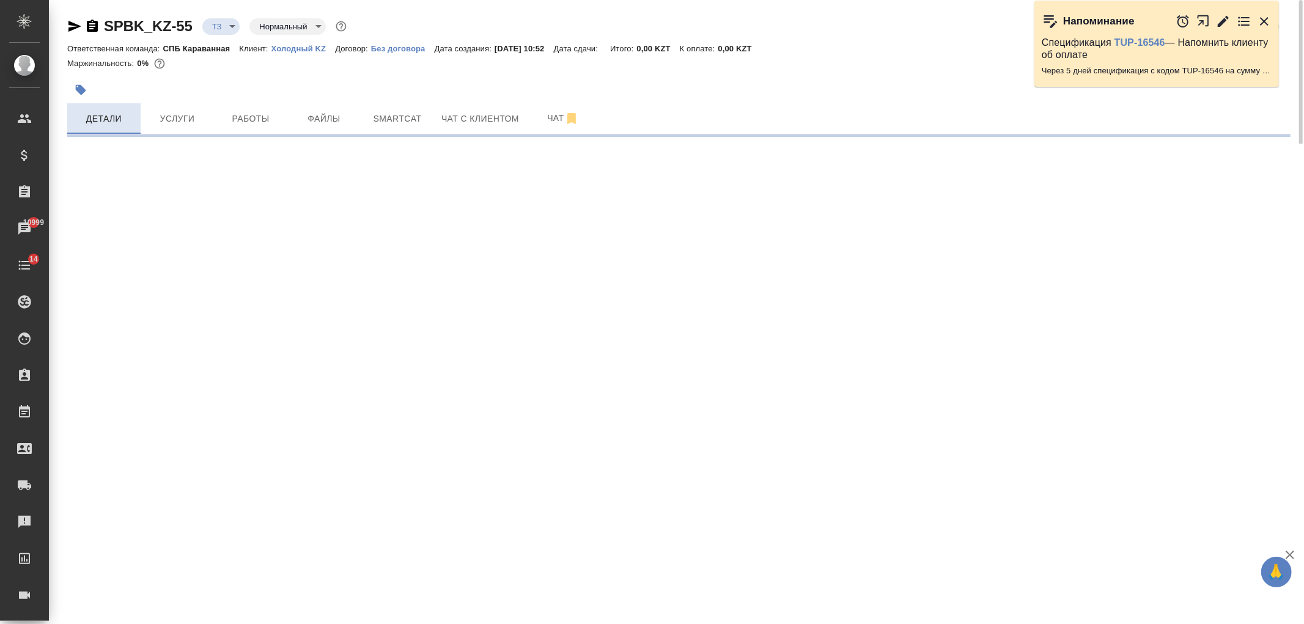
select select "RU"
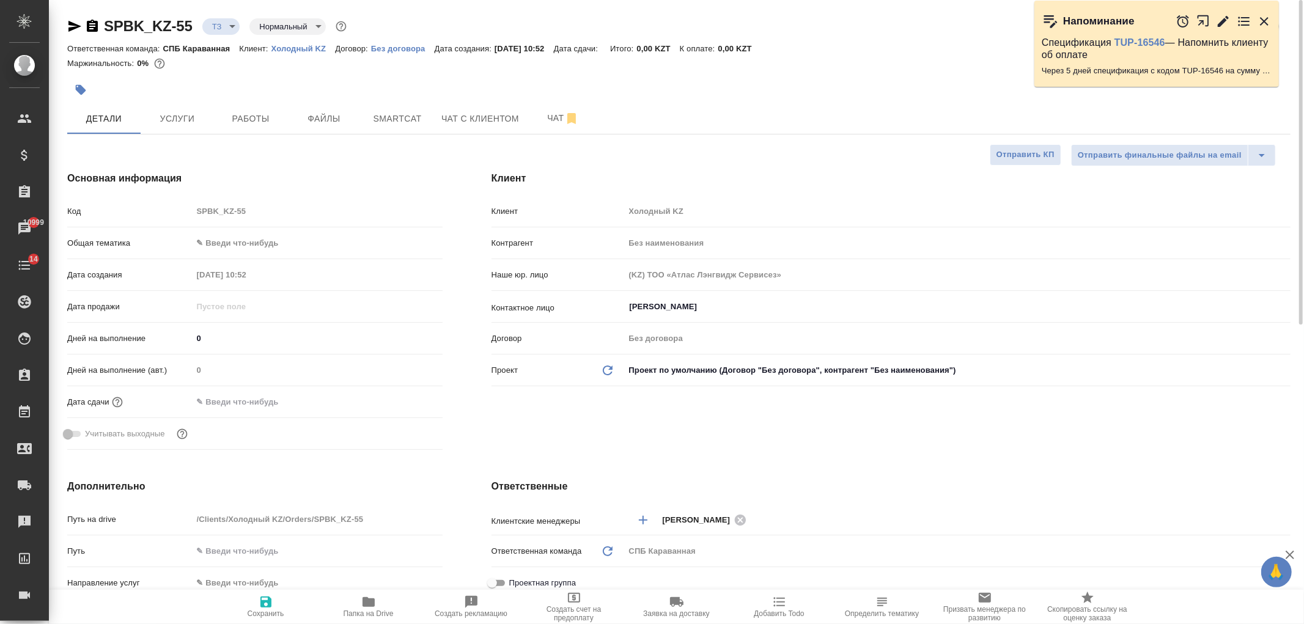
type textarea "x"
drag, startPoint x: 1298, startPoint y: 236, endPoint x: 1292, endPoint y: 81, distance: 154.8
click at [1303, 84] on div at bounding box center [1299, 162] width 7 height 325
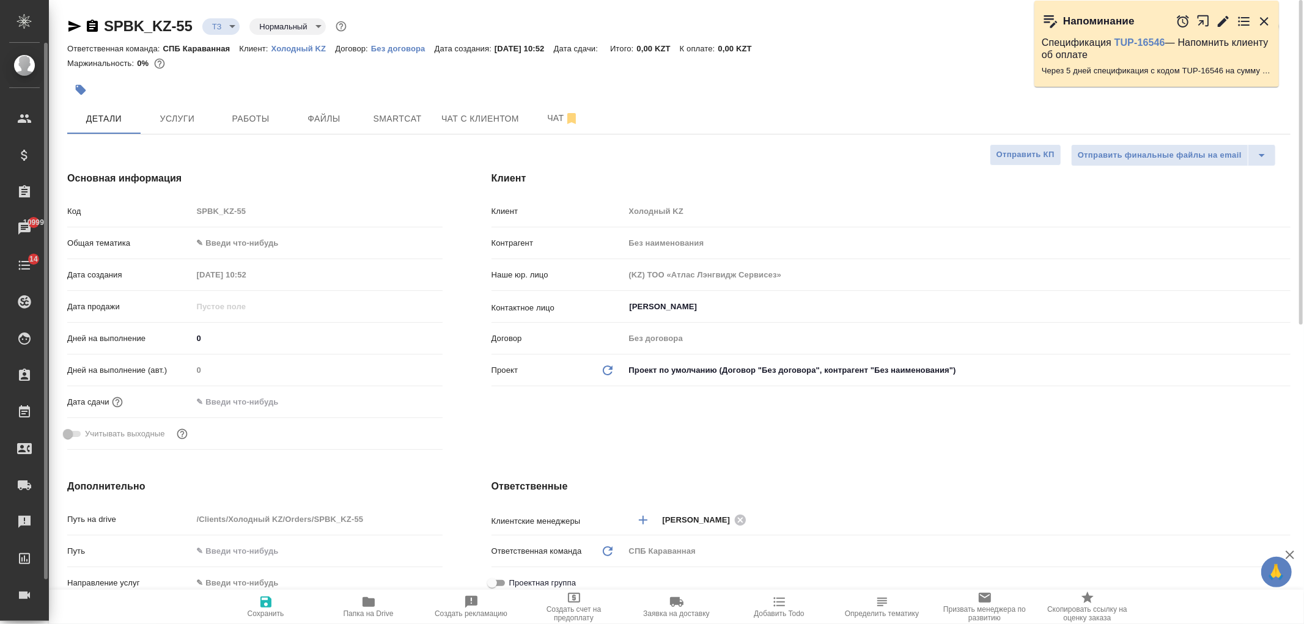
type textarea "x"
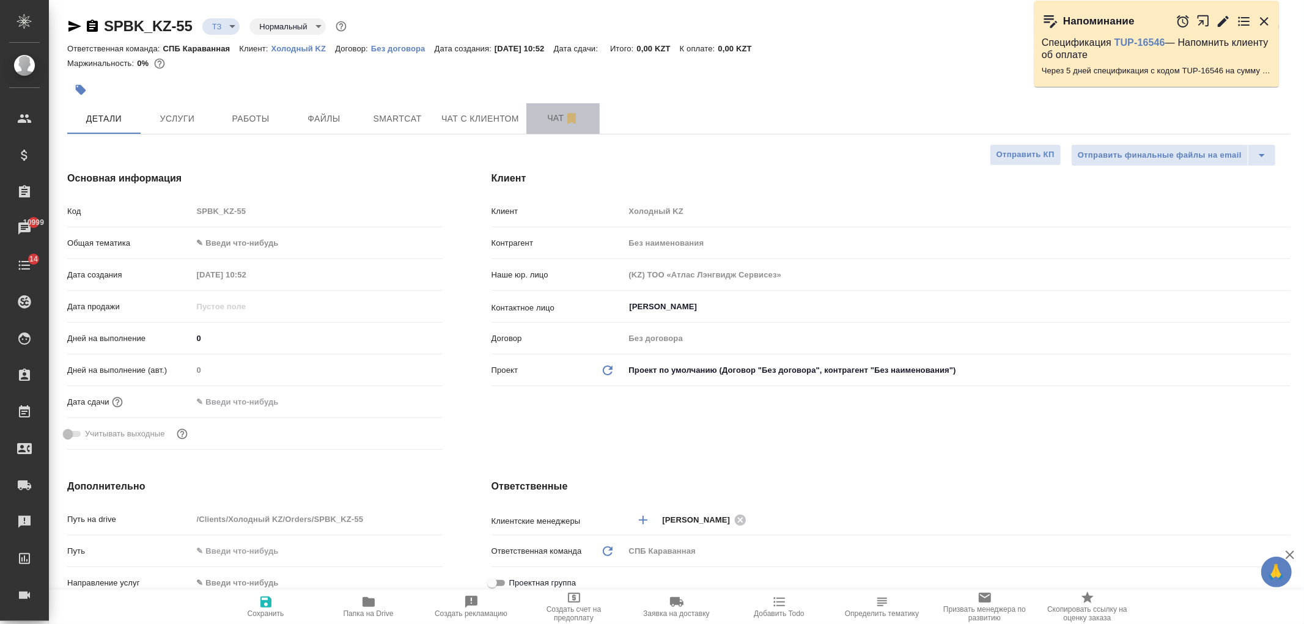
click at [529, 123] on button "Чат" at bounding box center [562, 118] width 73 height 31
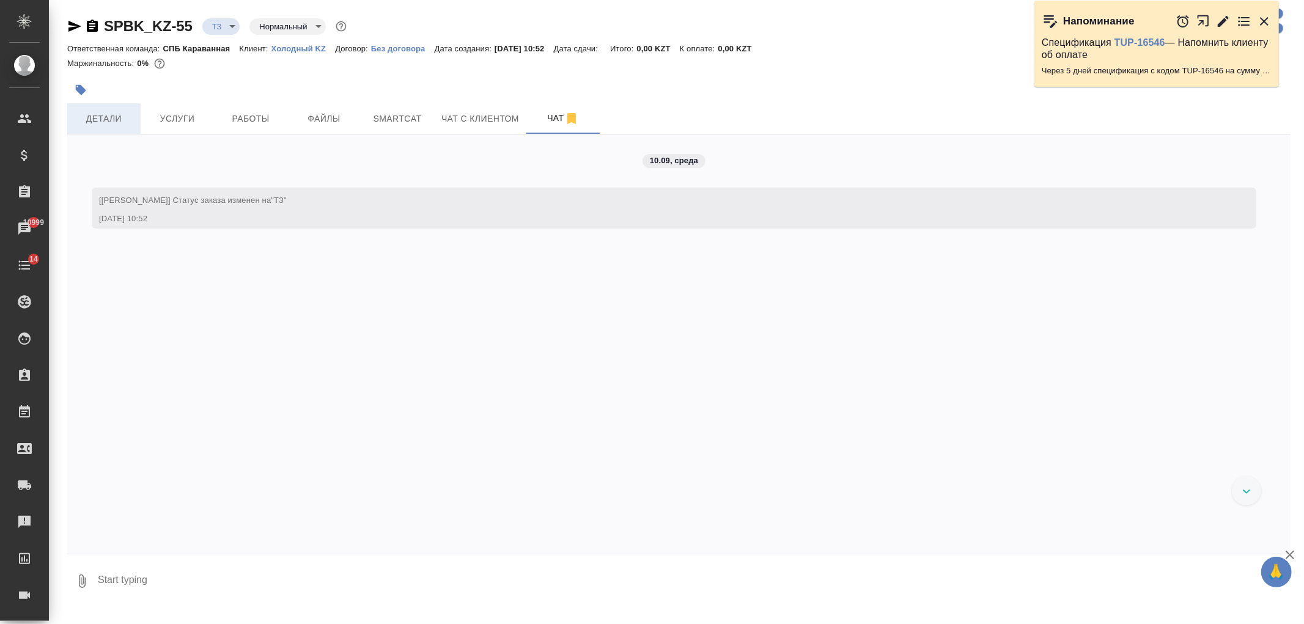
click at [108, 120] on span "Детали" at bounding box center [104, 118] width 59 height 15
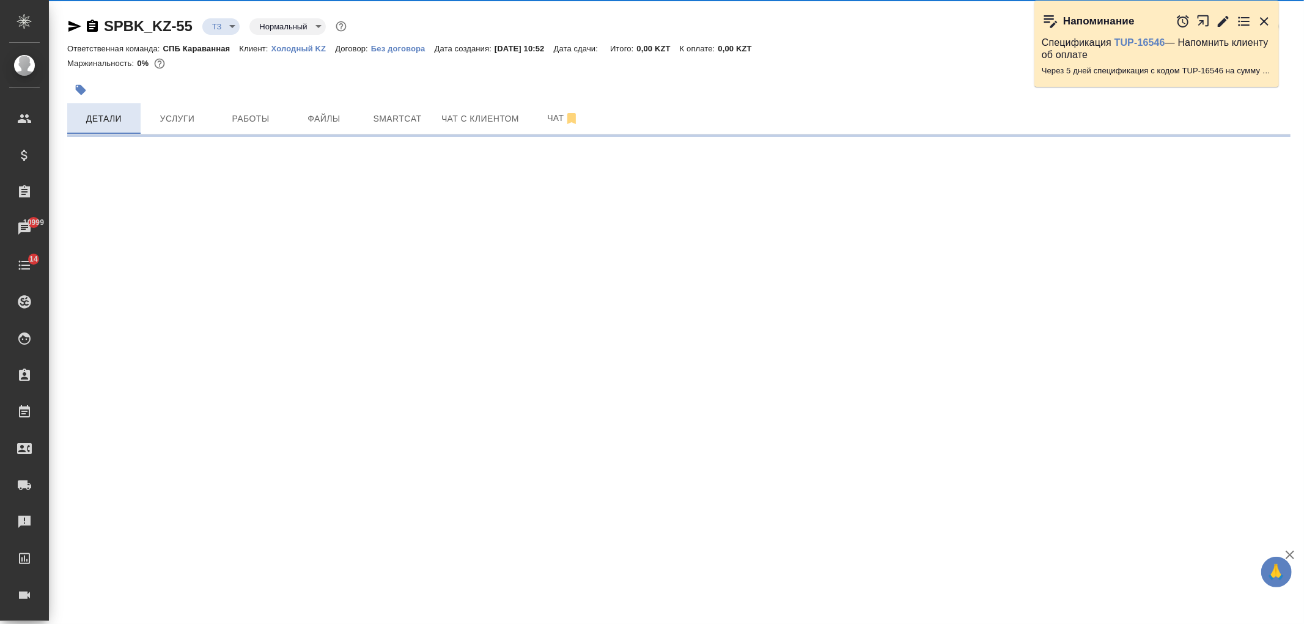
select select "RU"
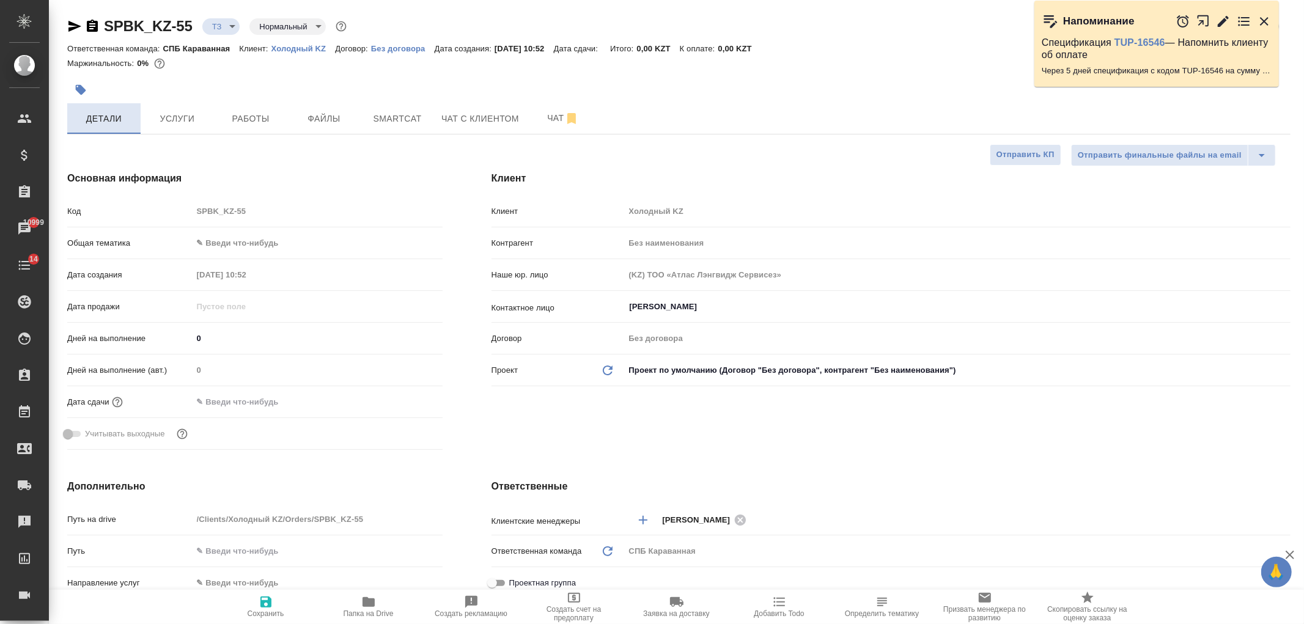
type textarea "x"
click at [259, 243] on body "🙏 .cls-1 fill:#fff; AWATERA Ivanova Arina Клиенты Спецификации Заказы 10999 Чат…" at bounding box center [652, 312] width 1304 height 624
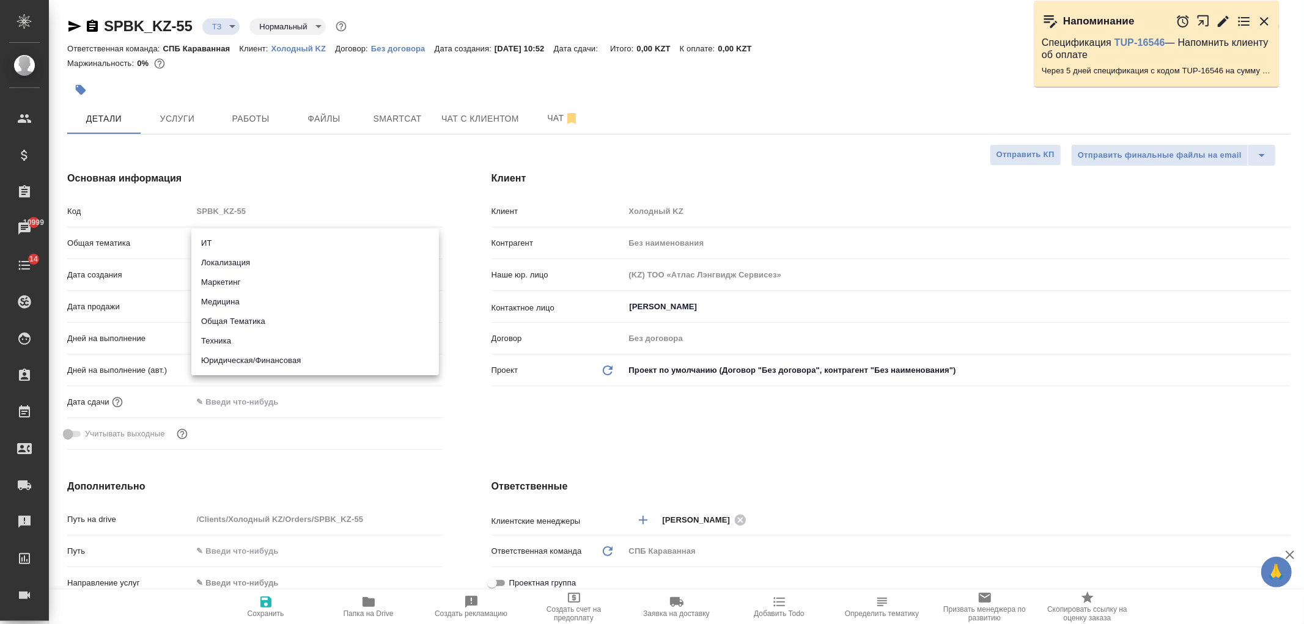
click at [263, 277] on li "Маркетинг" at bounding box center [315, 283] width 248 height 20
type input "marketing"
type textarea "x"
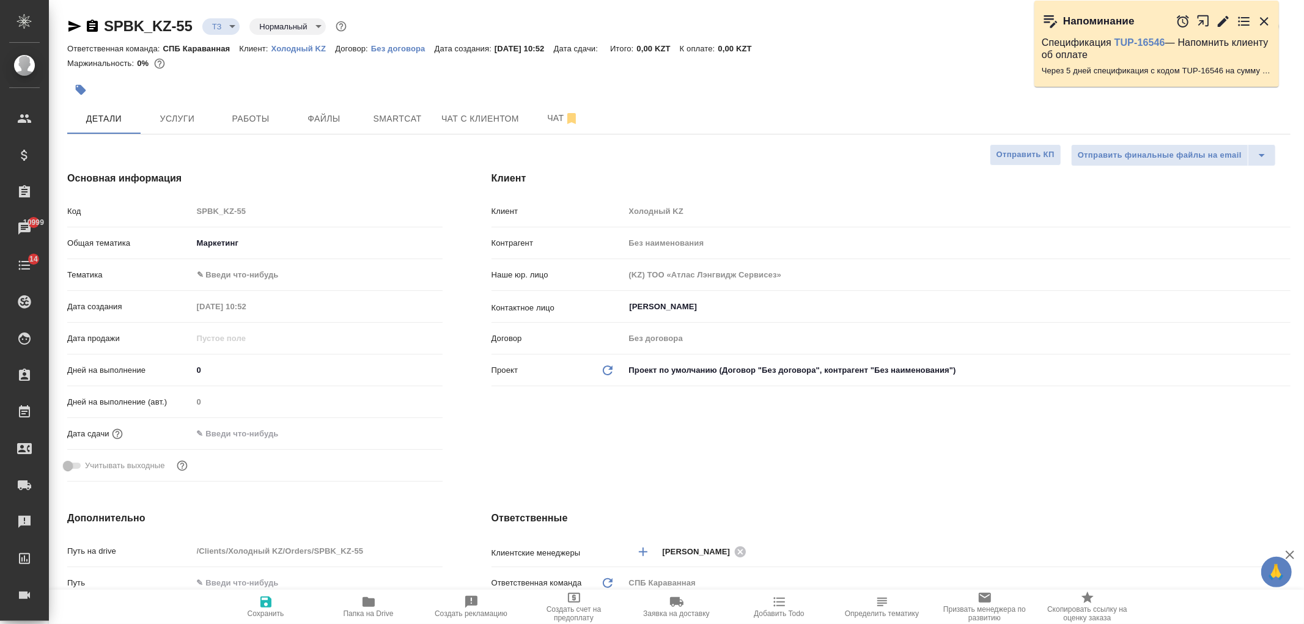
click at [236, 274] on body "🙏 .cls-1 fill:#fff; AWATERA Ivanova Arina Клиенты Спецификации Заказы 10999 Чат…" at bounding box center [652, 312] width 1304 height 624
click at [245, 298] on li "Маркетинг" at bounding box center [315, 294] width 248 height 20
type textarea "x"
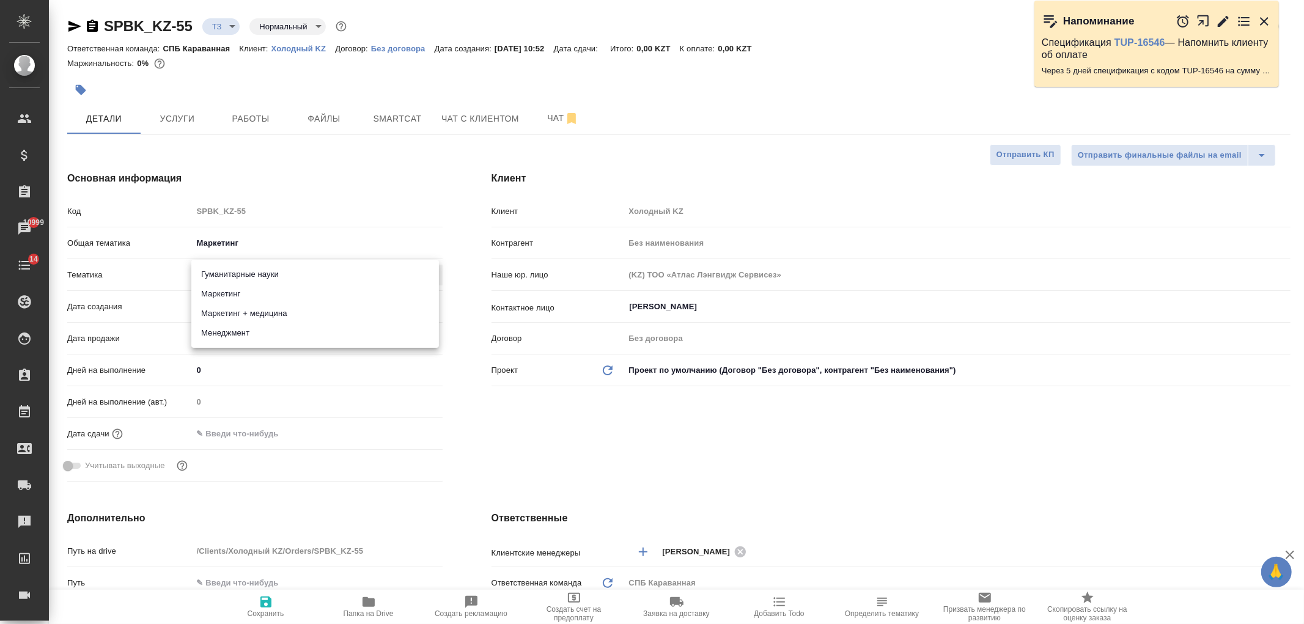
type input "5a8b8b956a9677013d343d63"
click at [230, 243] on body "🙏 .cls-1 fill:#fff; AWATERA Ivanova Arina Клиенты Спецификации Заказы 10999 Чат…" at bounding box center [652, 312] width 1304 height 624
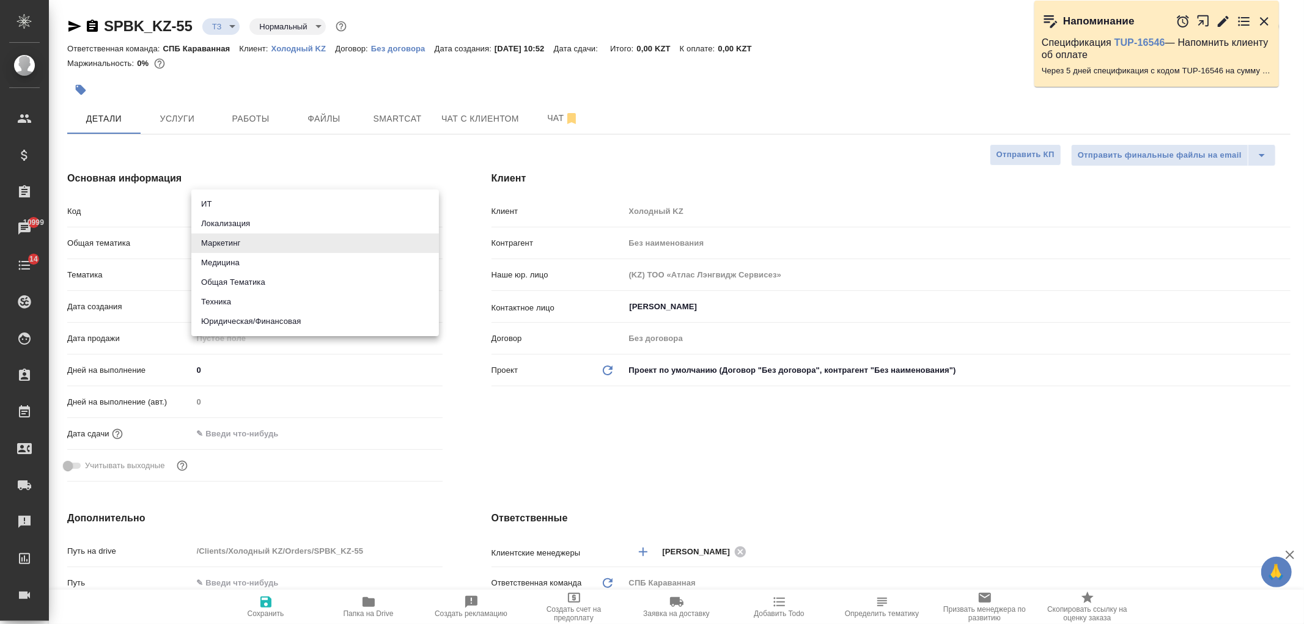
click at [242, 296] on li "Техника" at bounding box center [315, 302] width 248 height 20
type input "tech"
type textarea "x"
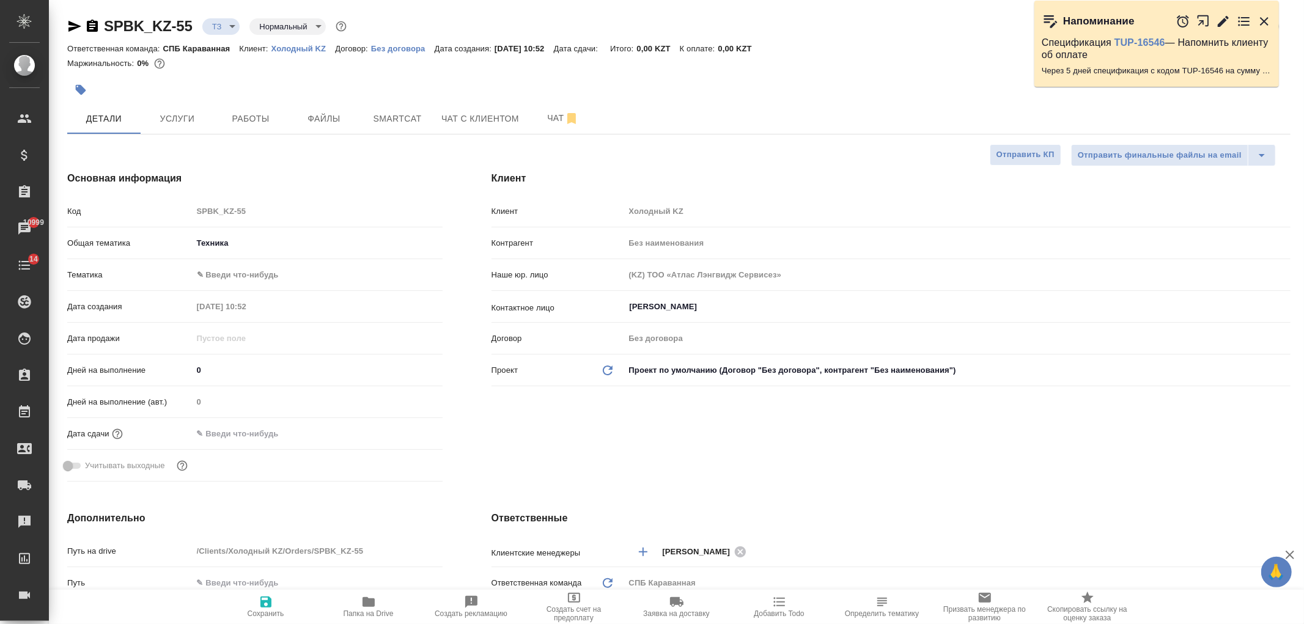
click at [233, 260] on div "Общая тематика Техника tech" at bounding box center [254, 248] width 375 height 32
click at [237, 268] on body "🙏 .cls-1 fill:#fff; AWATERA Ivanova Arina Клиенты Спецификации Заказы 10999 Чат…" at bounding box center [652, 312] width 1304 height 624
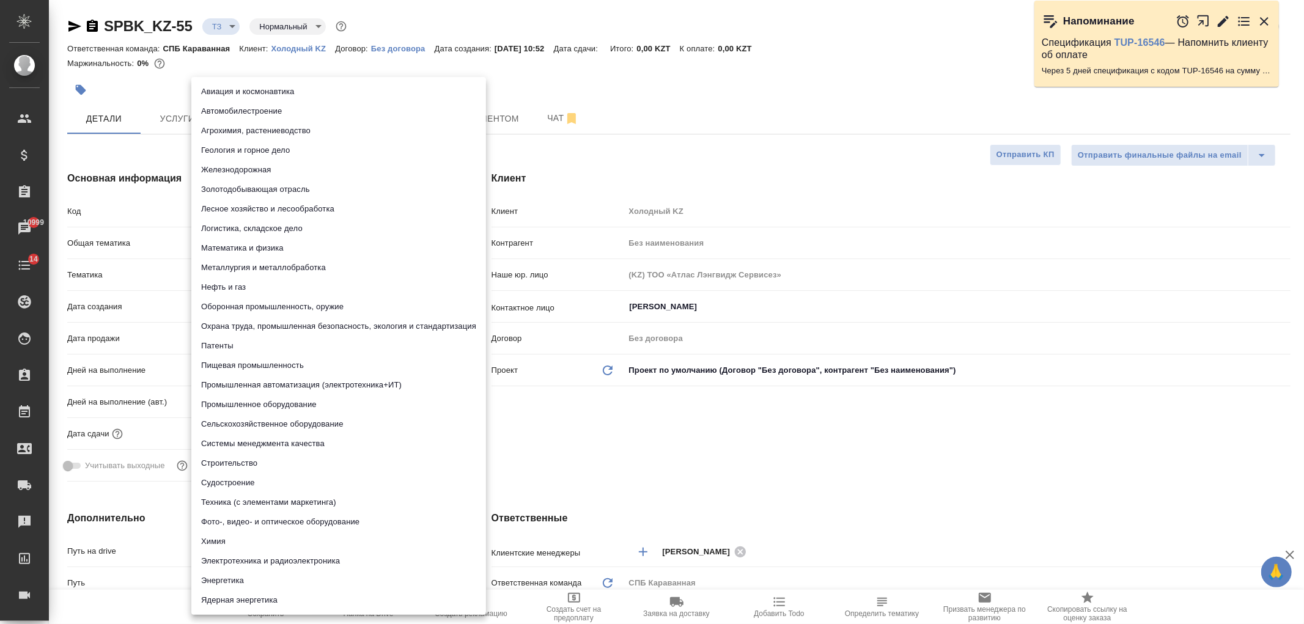
click at [288, 460] on li "Строительство" at bounding box center [338, 464] width 295 height 20
type textarea "x"
type input "5a8b8b956a9677013d343d92"
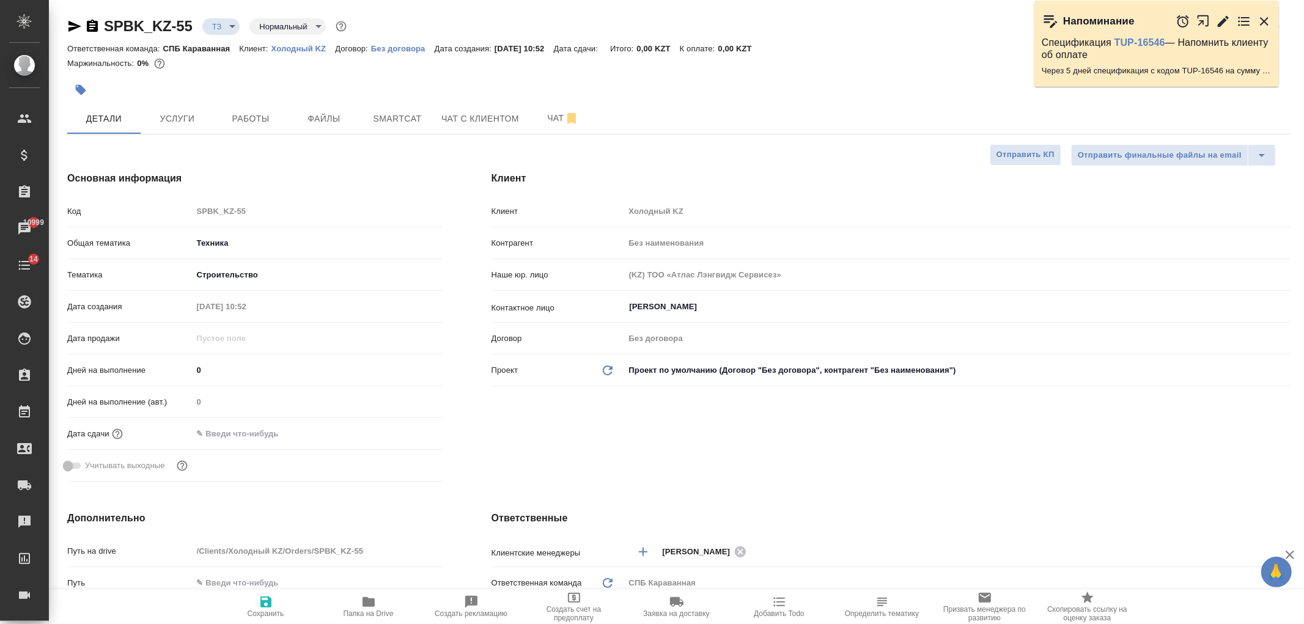
click at [254, 600] on span "Сохранить" at bounding box center [266, 606] width 88 height 23
type textarea "x"
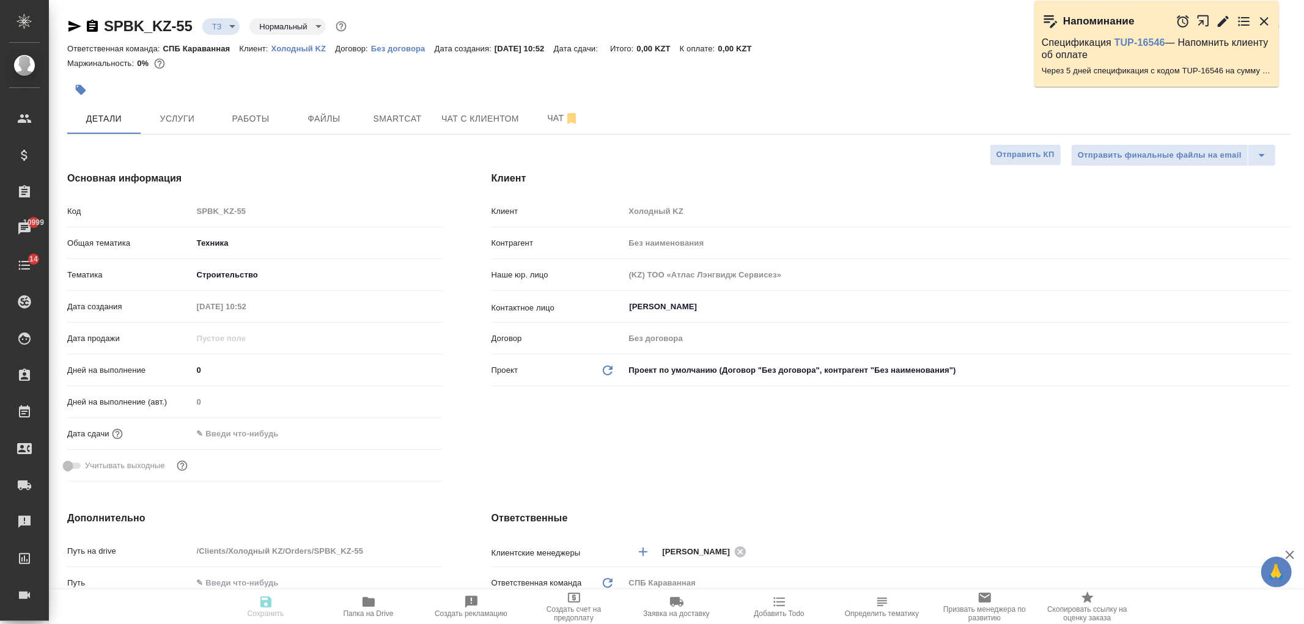
type textarea "x"
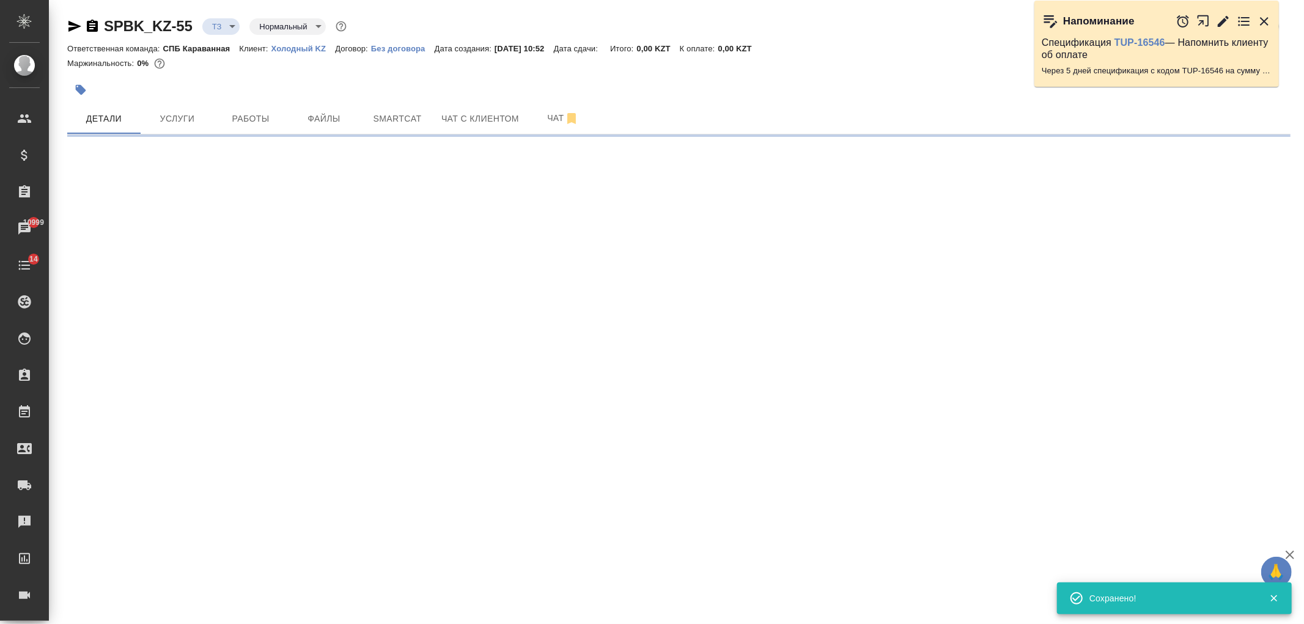
select select "RU"
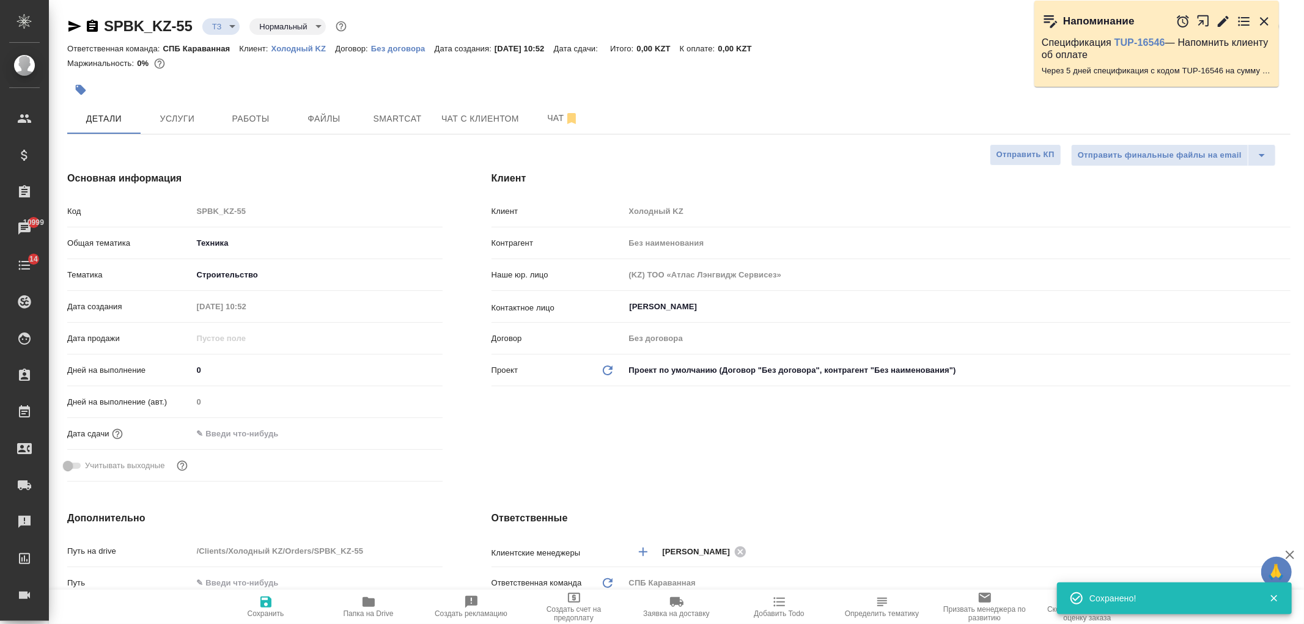
type textarea "x"
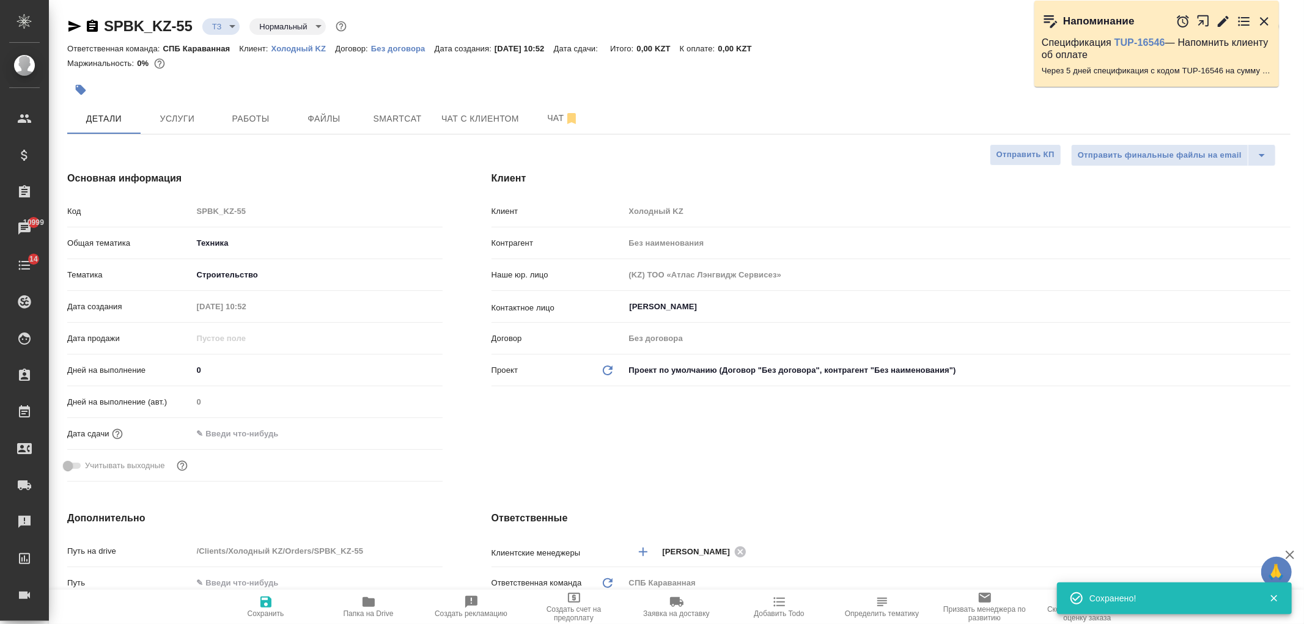
type textarea "x"
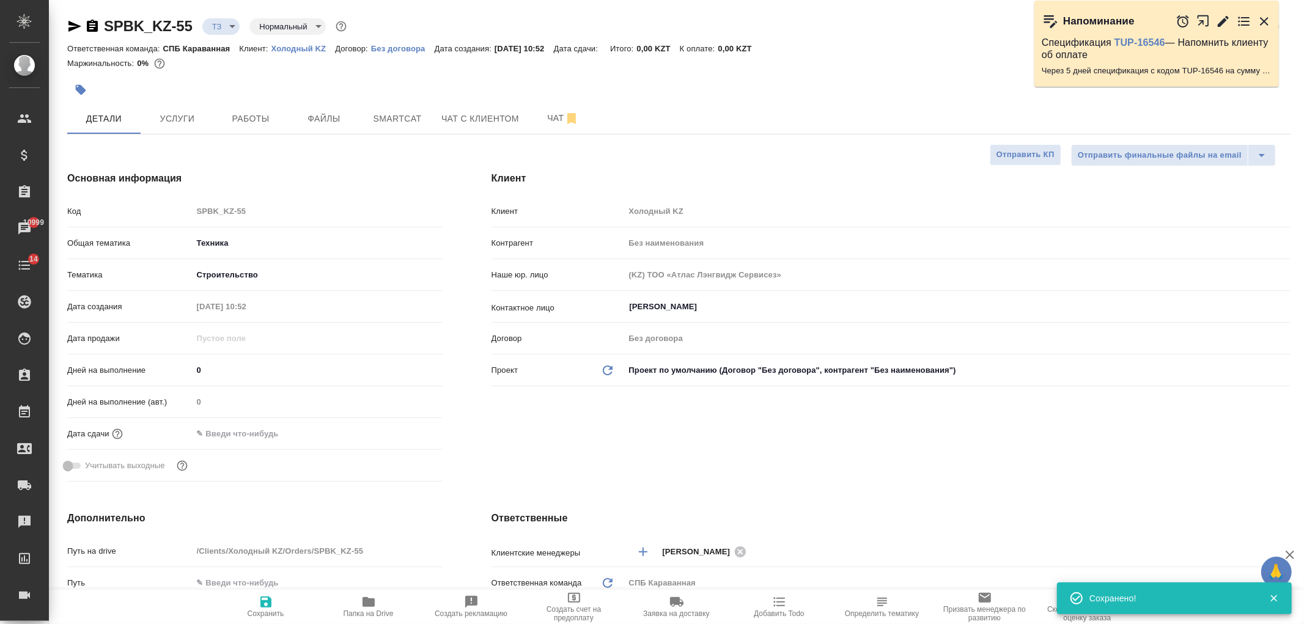
type textarea "x"
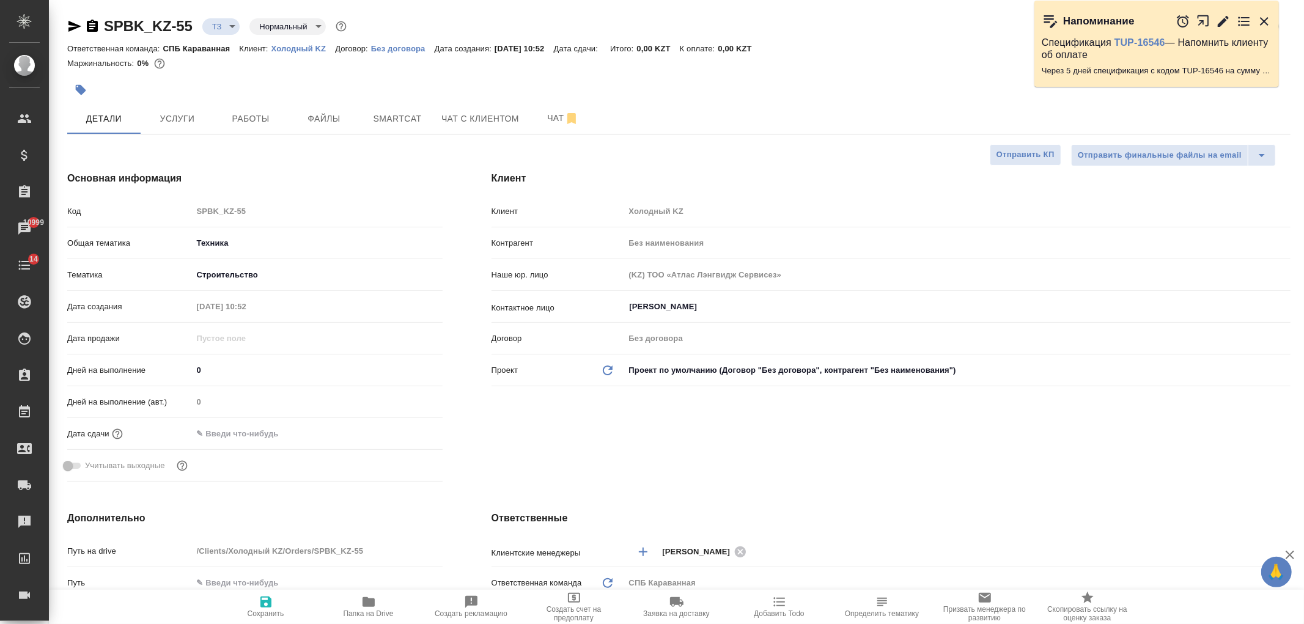
type textarea "x"
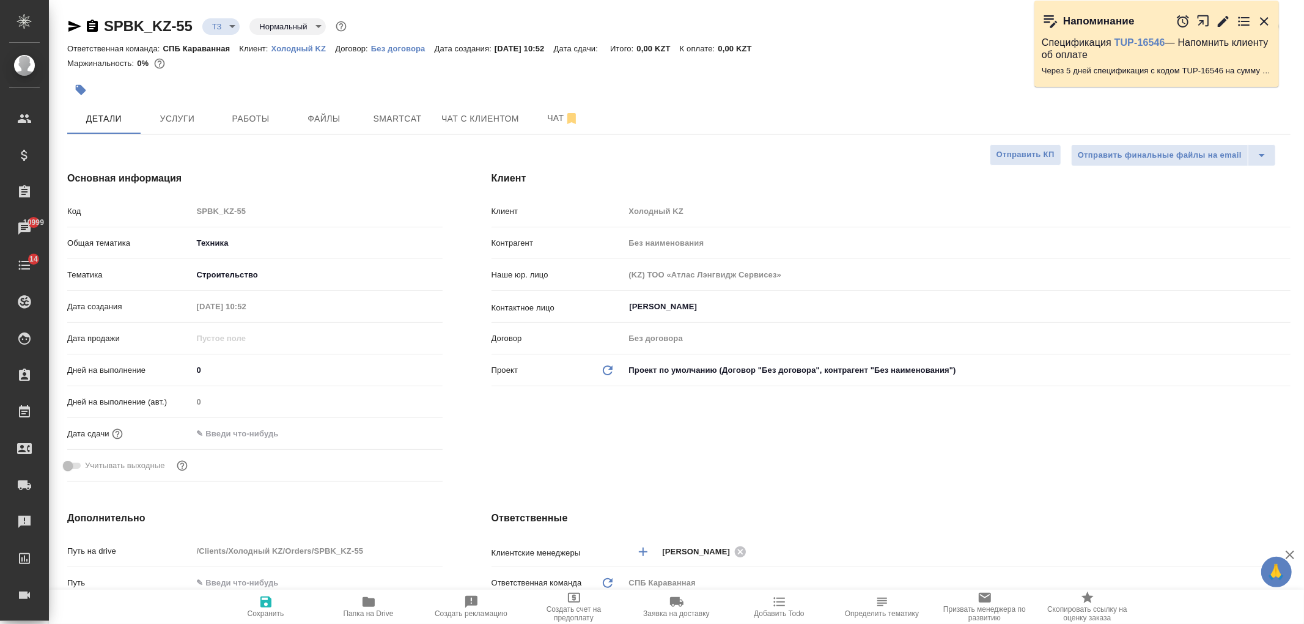
type textarea "x"
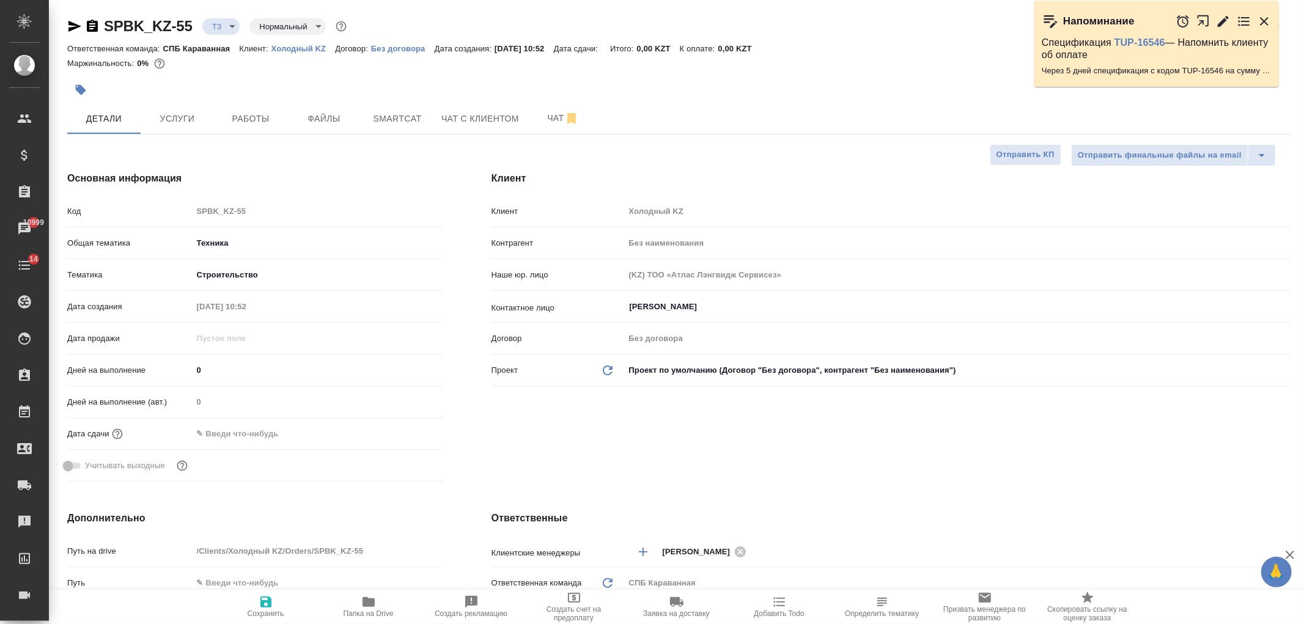
type textarea "x"
click at [402, 131] on button "Smartcat" at bounding box center [397, 118] width 73 height 31
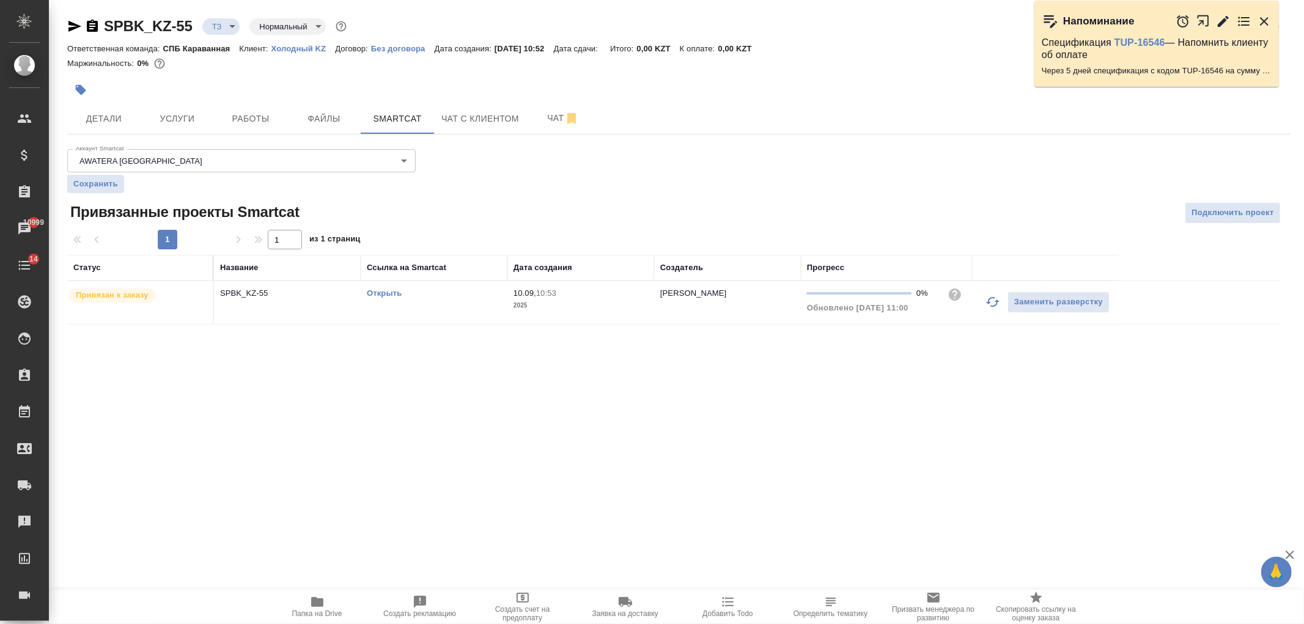
click at [991, 301] on icon "button" at bounding box center [992, 302] width 15 height 15
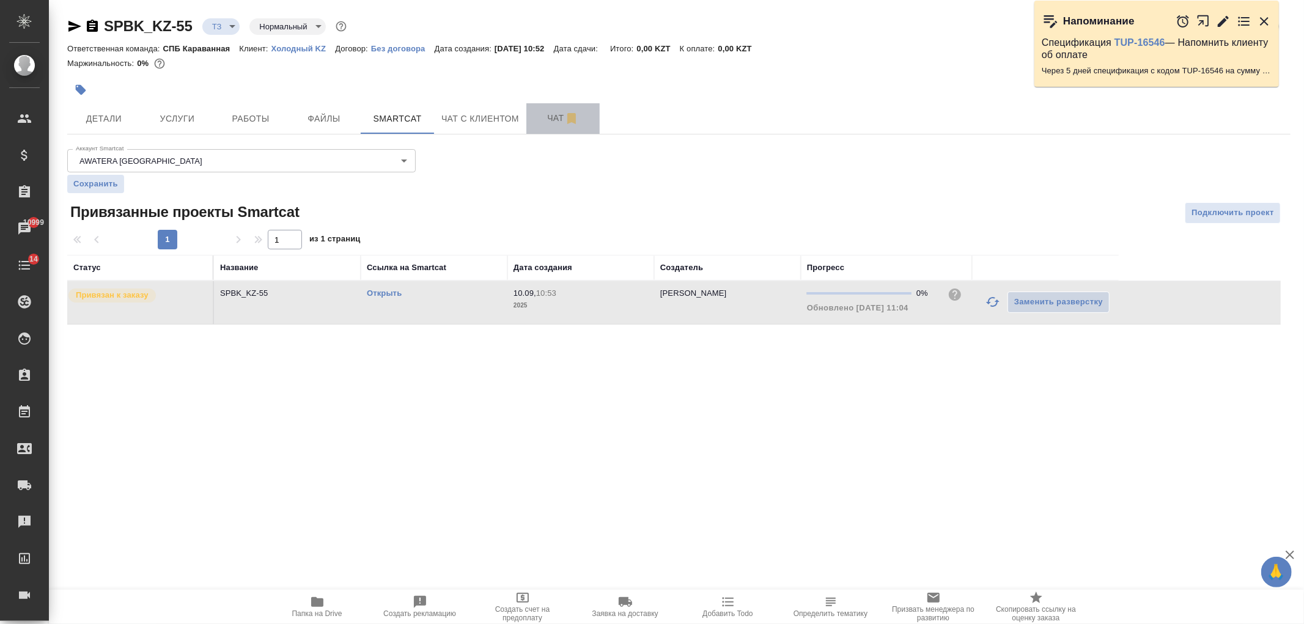
click at [553, 127] on button "Чат" at bounding box center [562, 118] width 73 height 31
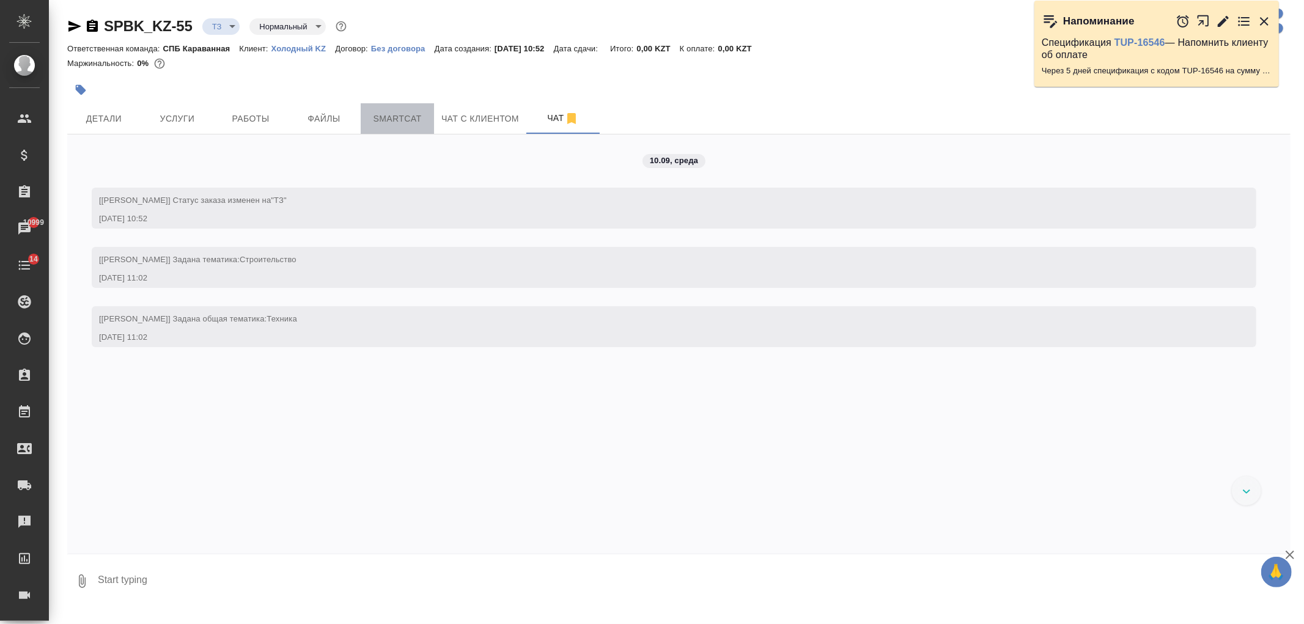
click at [389, 109] on button "Smartcat" at bounding box center [397, 118] width 73 height 31
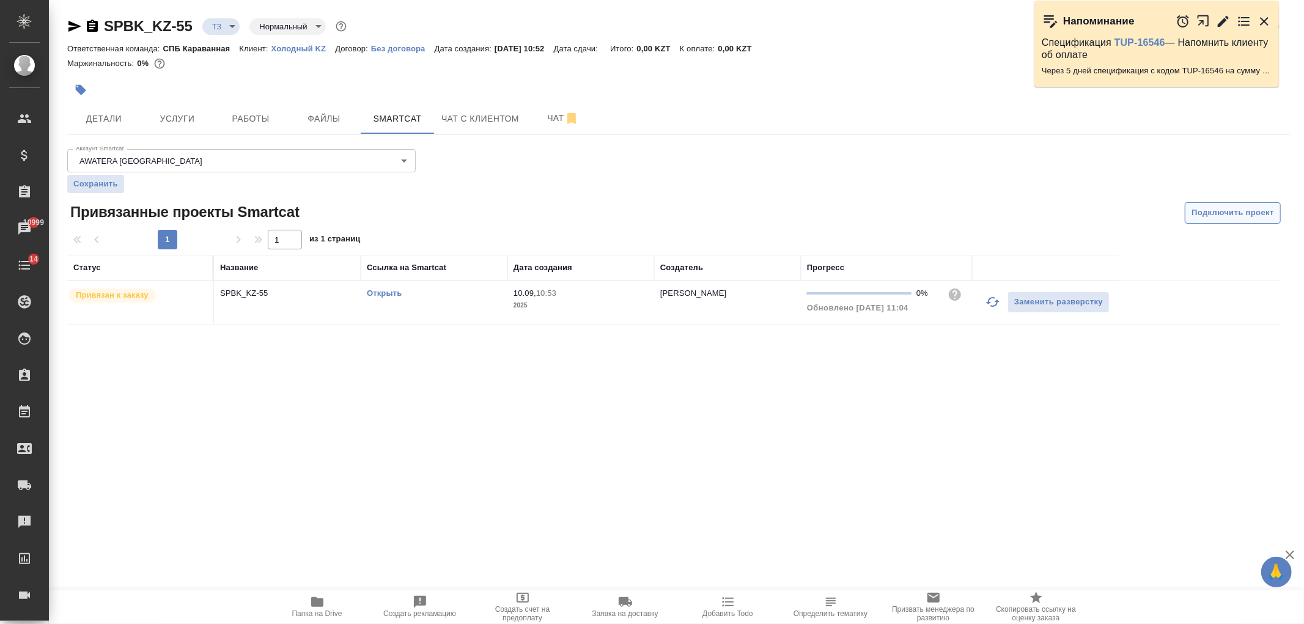
click at [1258, 218] on span "Подключить проект" at bounding box center [1232, 213] width 83 height 14
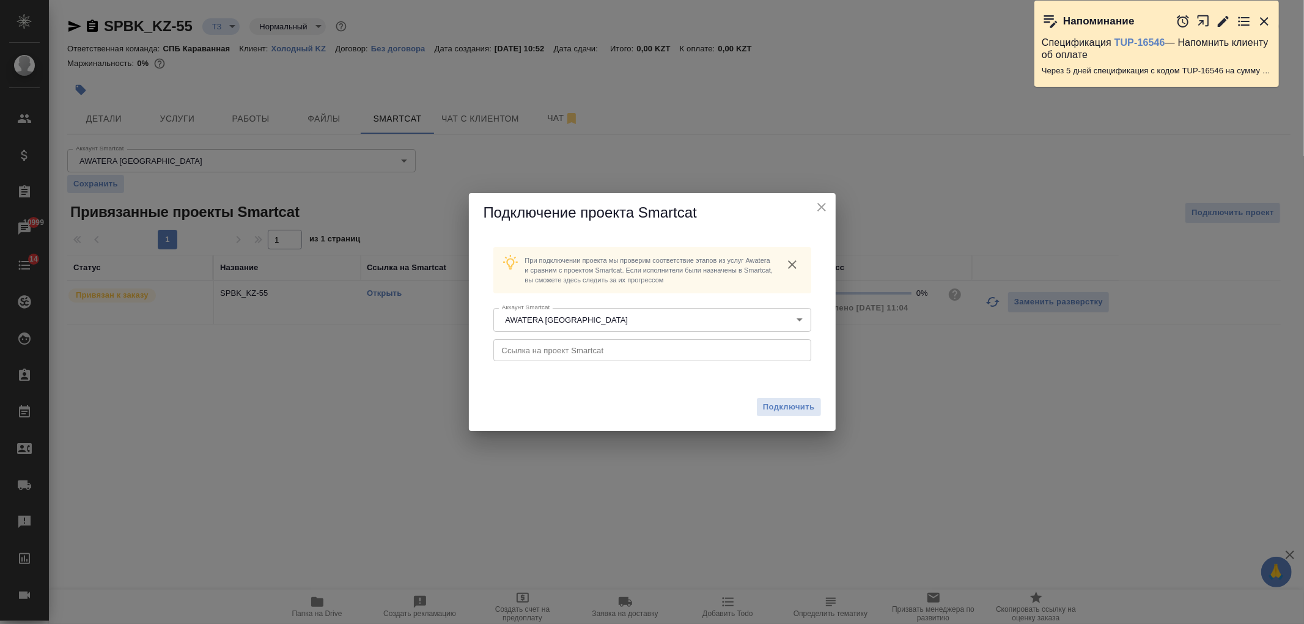
click at [821, 205] on icon "close" at bounding box center [821, 207] width 15 height 15
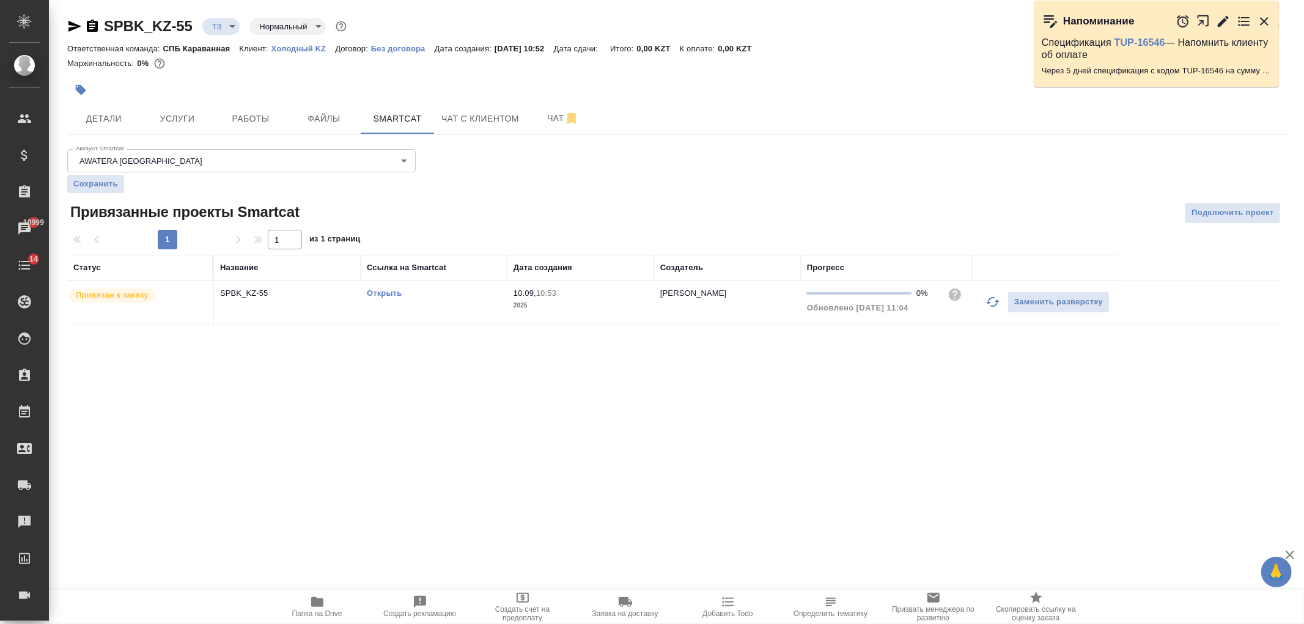
click at [400, 155] on body "🙏 .cls-1 fill:#fff; AWATERA Ivanova Arina Клиенты Спецификации Заказы 10999 Чат…" at bounding box center [652, 312] width 1304 height 624
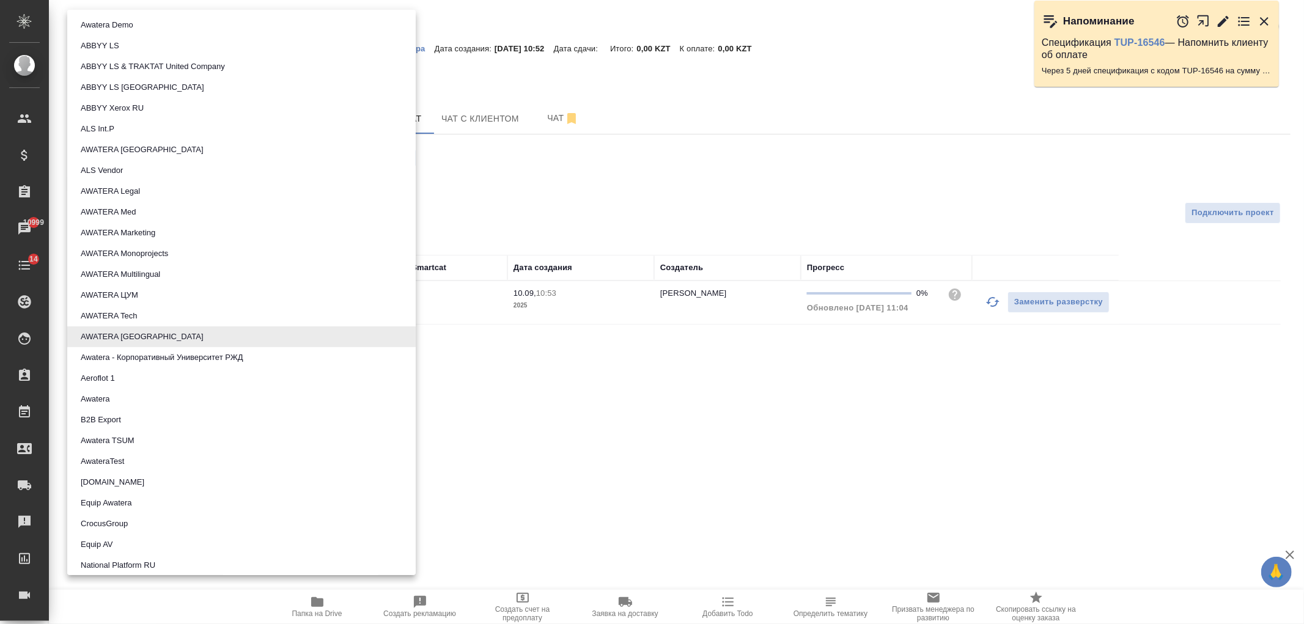
click at [575, 451] on div at bounding box center [652, 312] width 1304 height 624
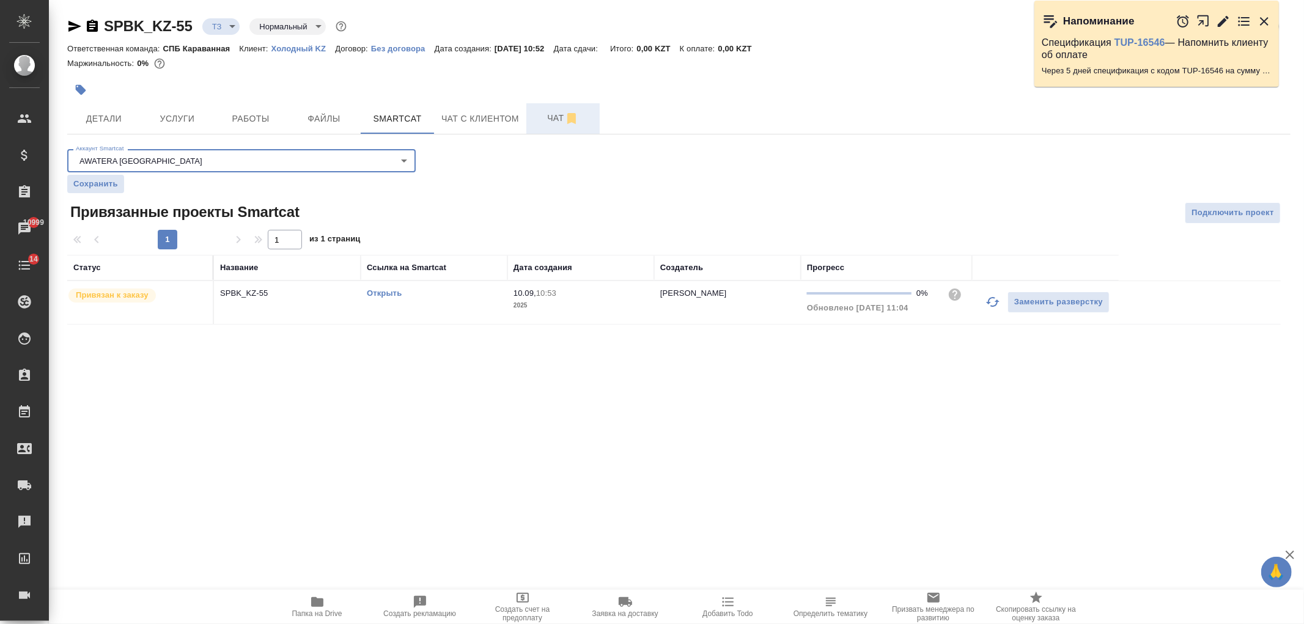
click at [550, 120] on span "Чат" at bounding box center [563, 118] width 59 height 15
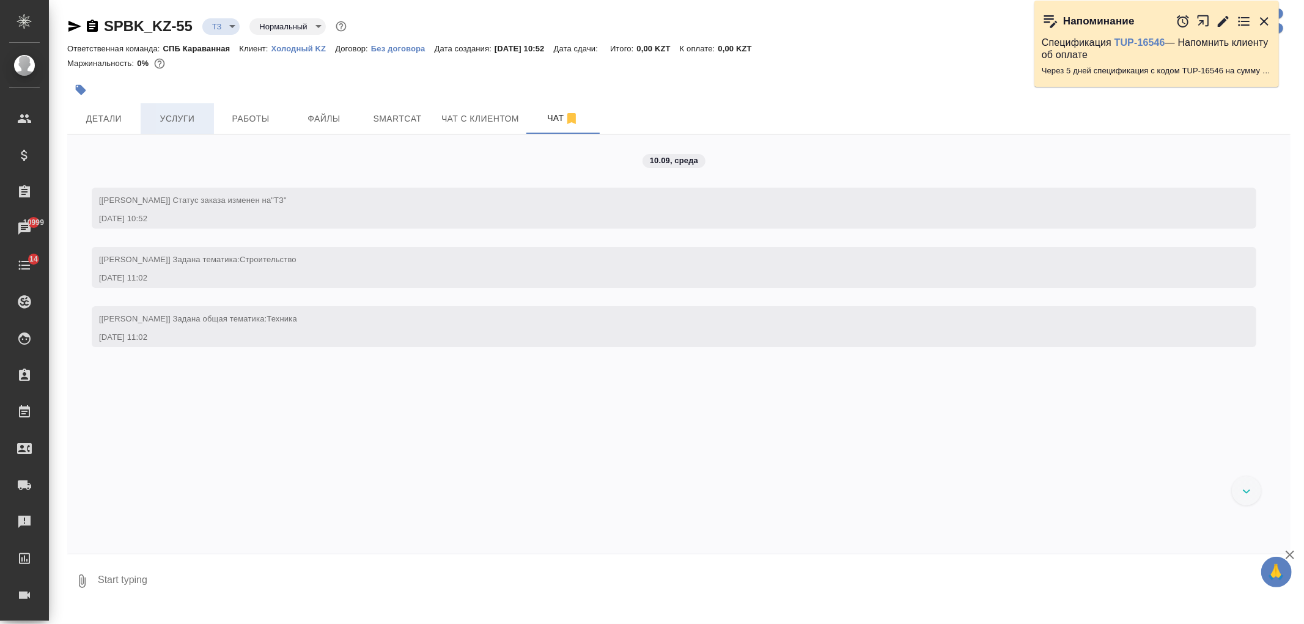
click at [176, 113] on span "Услуги" at bounding box center [177, 118] width 59 height 15
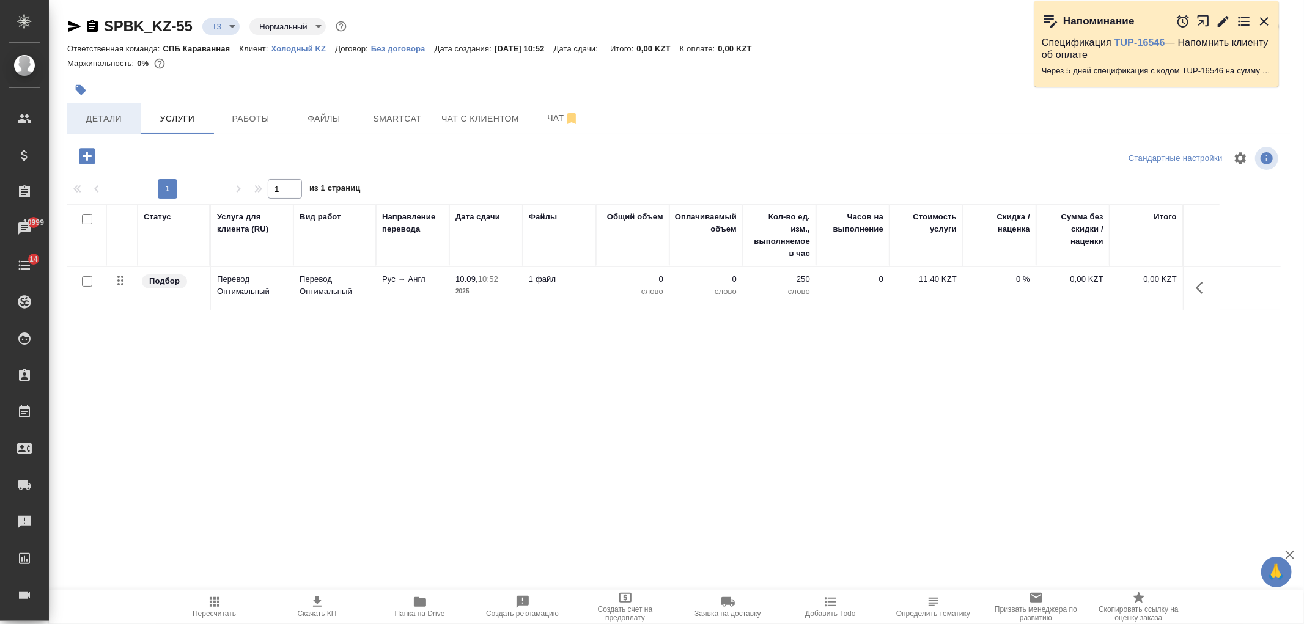
click at [102, 126] on button "Детали" at bounding box center [103, 118] width 73 height 31
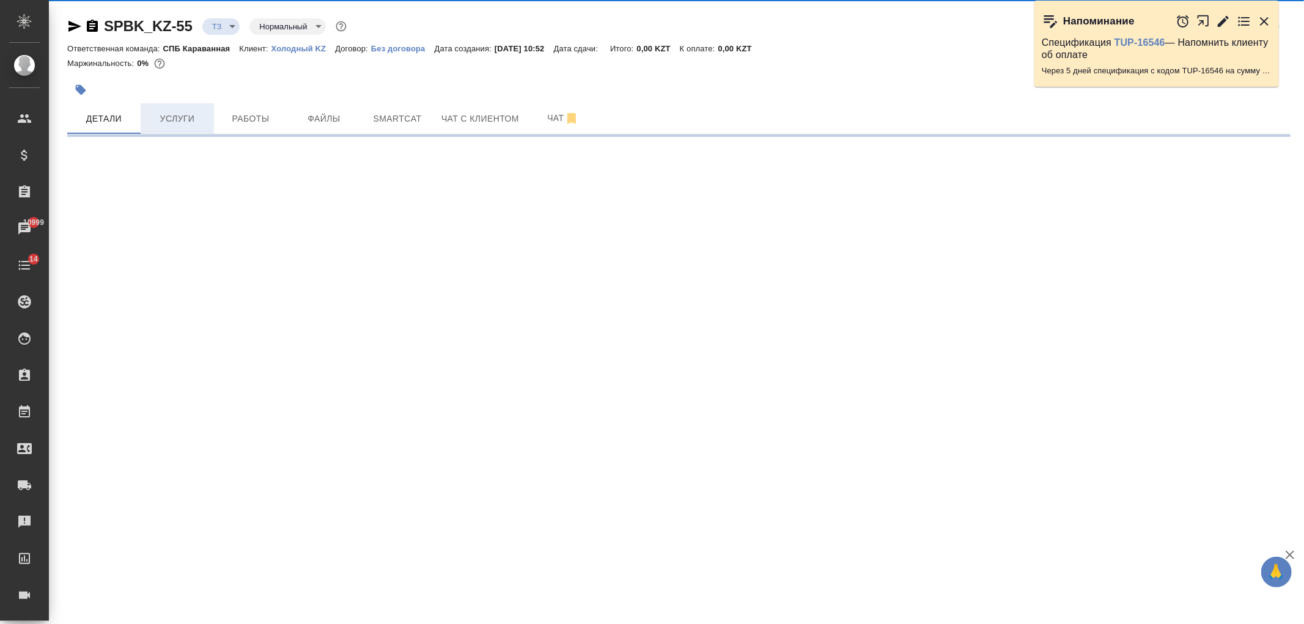
select select "RU"
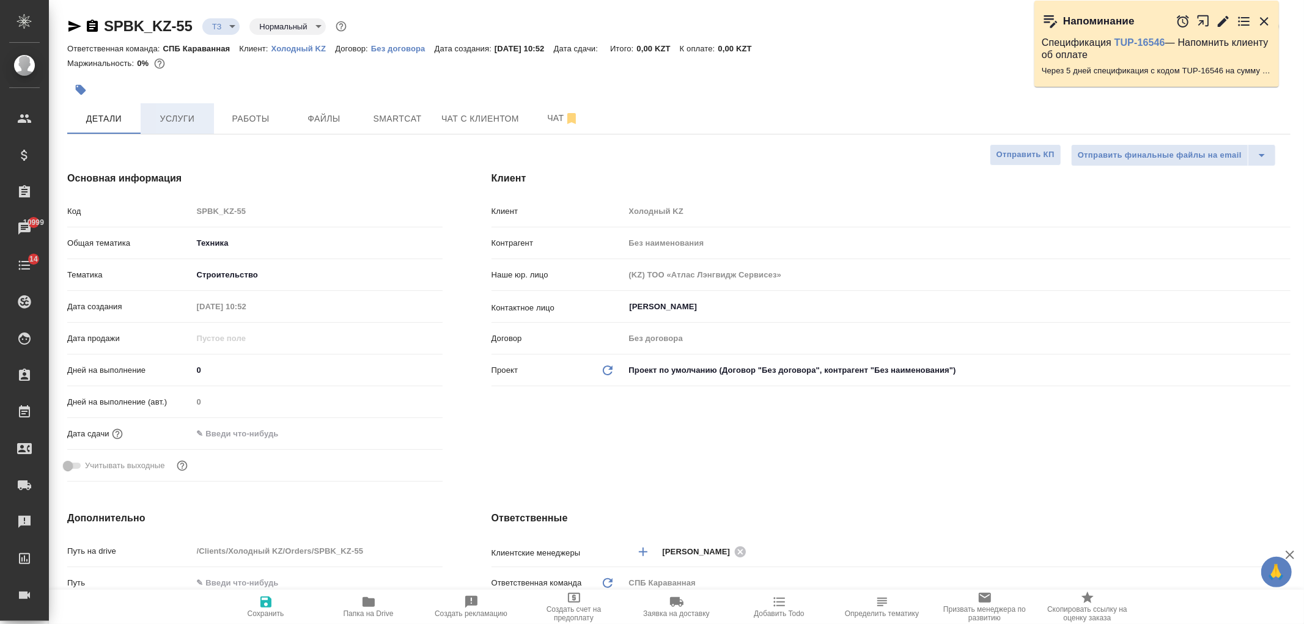
type textarea "x"
click at [143, 119] on button "Услуги" at bounding box center [177, 118] width 73 height 31
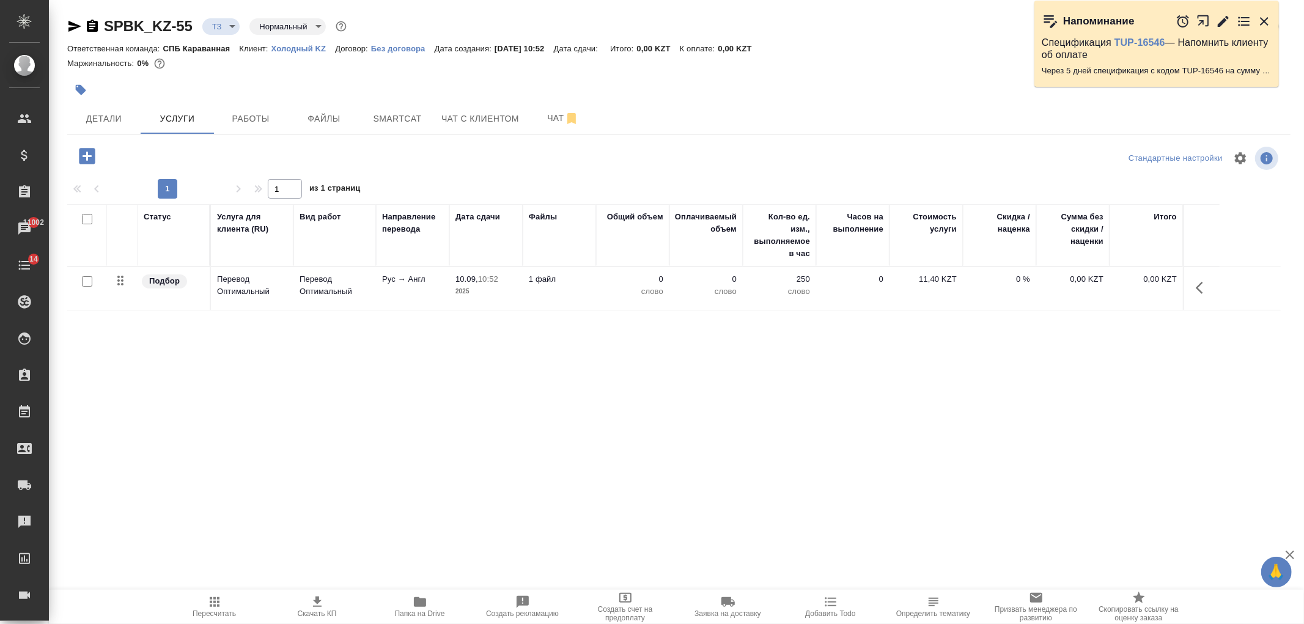
click at [433, 292] on td "Рус → Англ" at bounding box center [412, 288] width 73 height 43
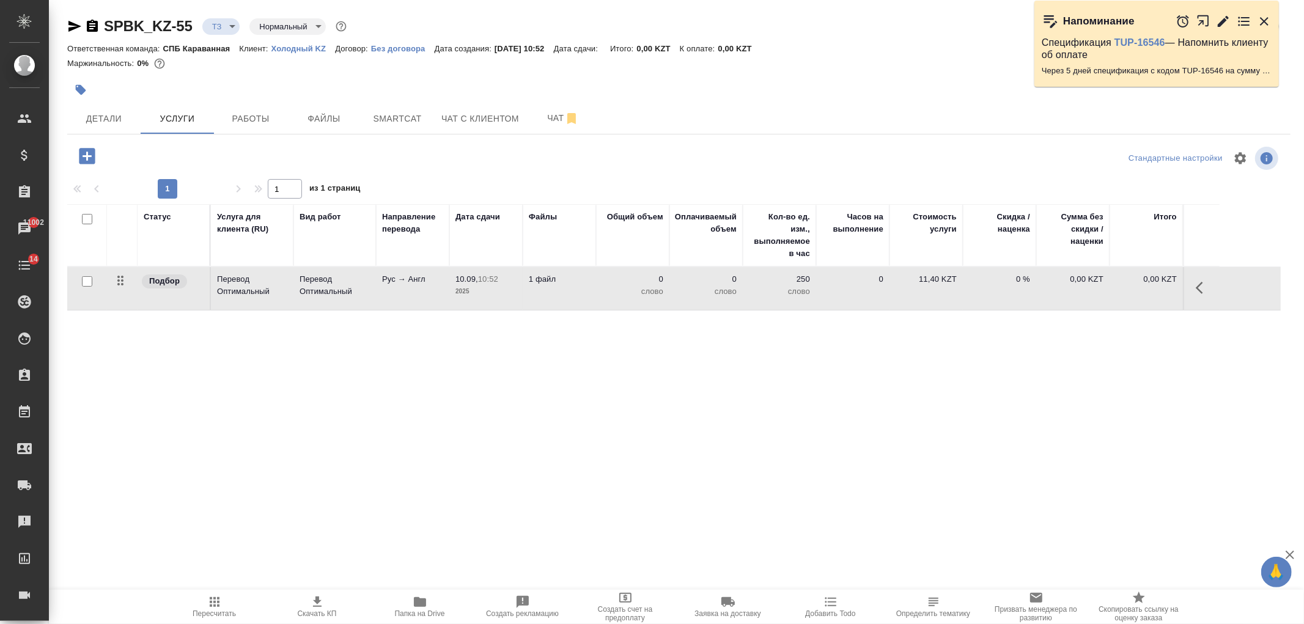
click at [433, 292] on td "Рус → Англ" at bounding box center [412, 288] width 73 height 43
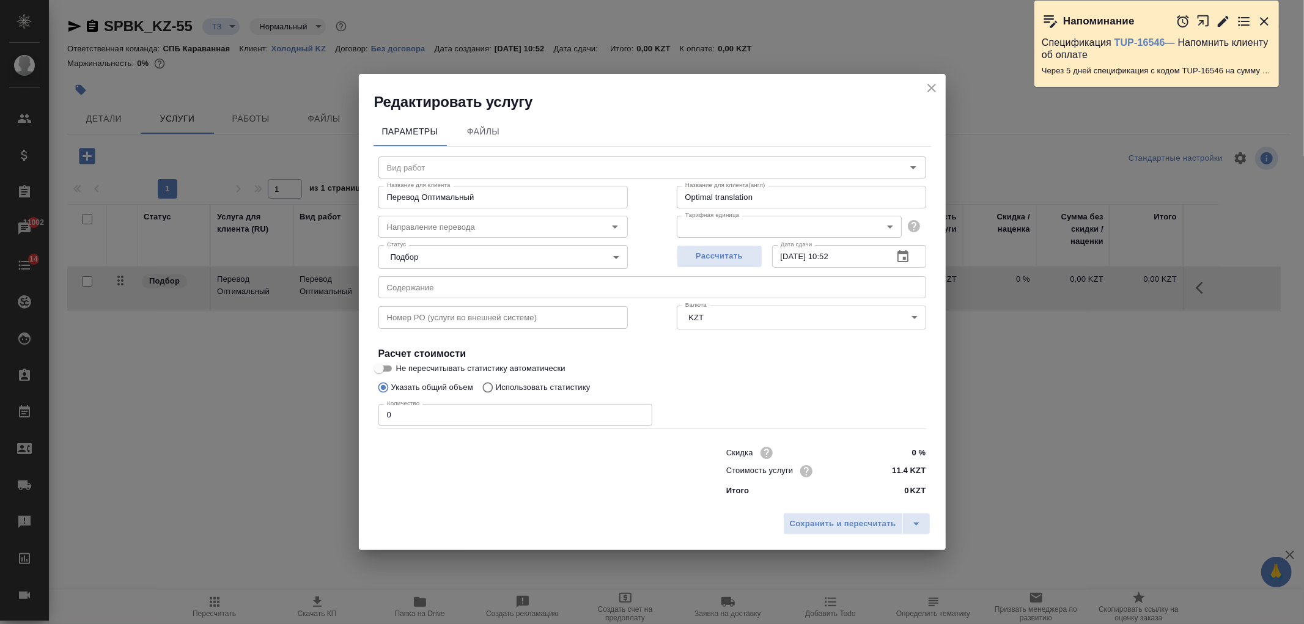
type input "Перевод Оптимальный"
type input "рус-англ"
click at [512, 389] on p "Использовать статистику" at bounding box center [543, 388] width 95 height 12
click at [496, 389] on input "Использовать статистику" at bounding box center [486, 388] width 20 height 23
radio input "true"
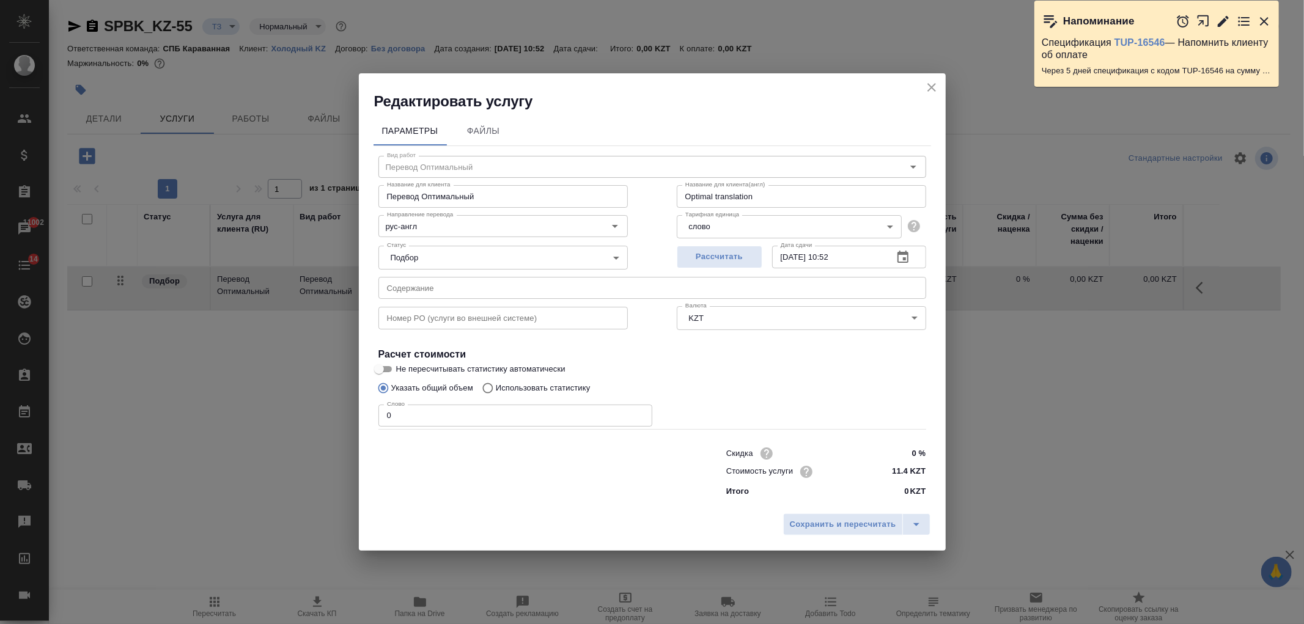
radio input "false"
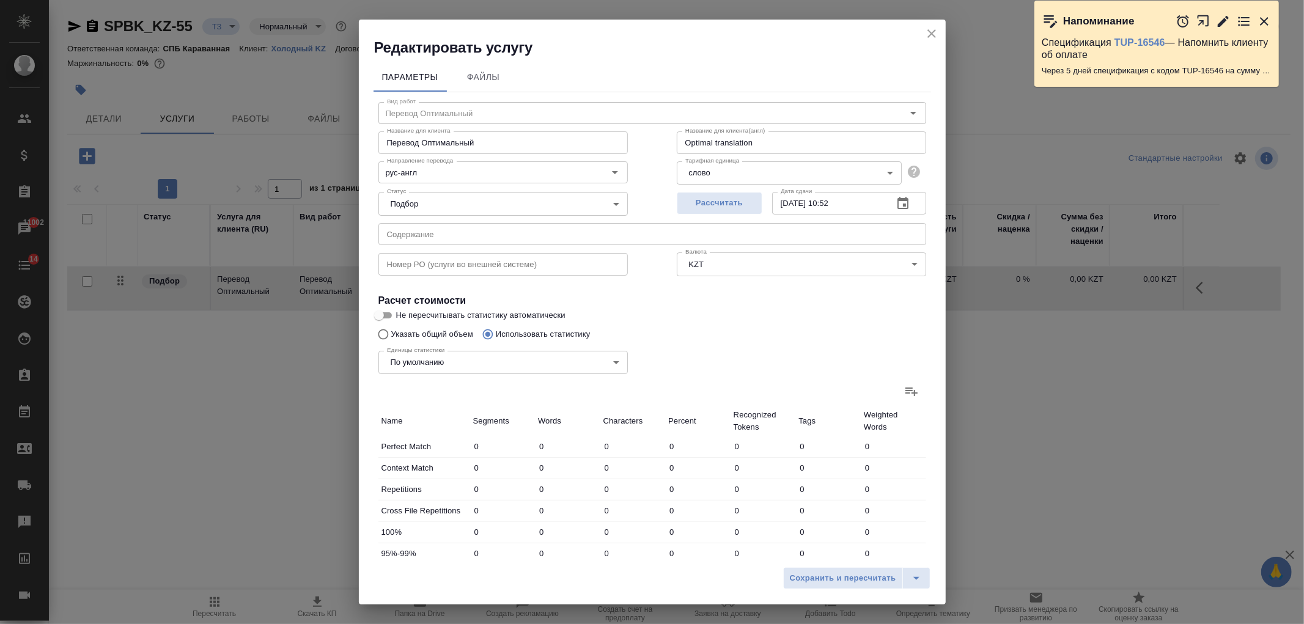
click at [904, 388] on icon at bounding box center [911, 391] width 15 height 15
click at [0, 0] on input "file" at bounding box center [0, 0] width 0 height 0
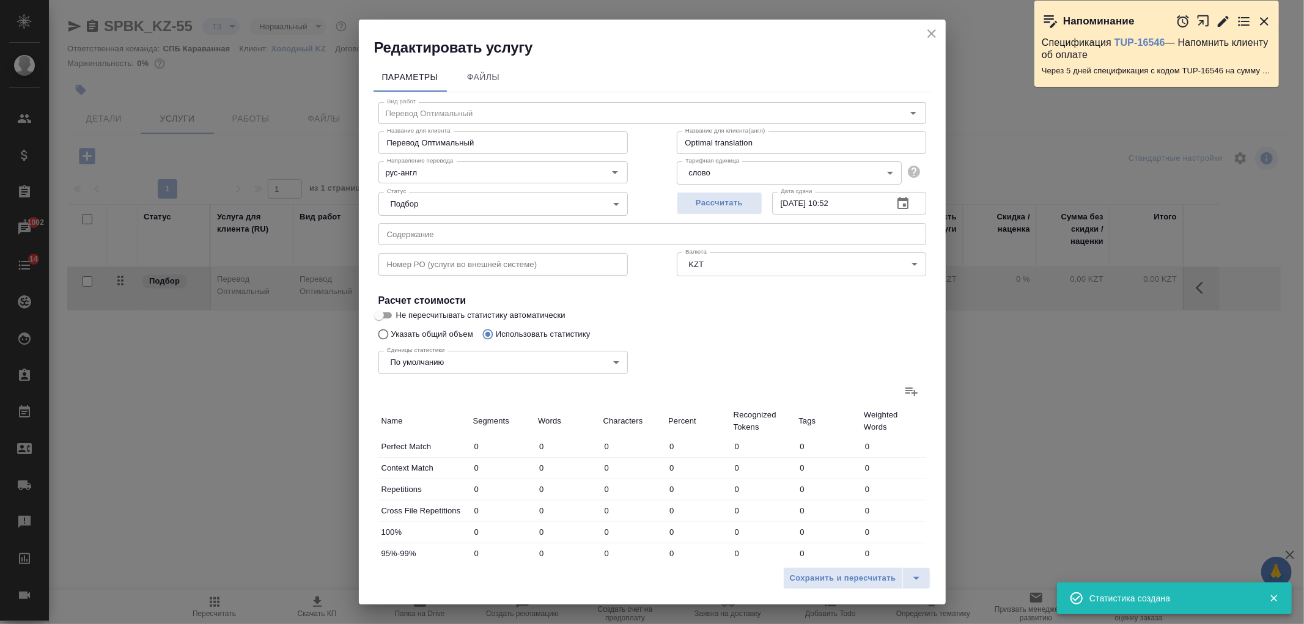
type input "209"
type input "732"
type input "4175"
type input "86"
type input "221"
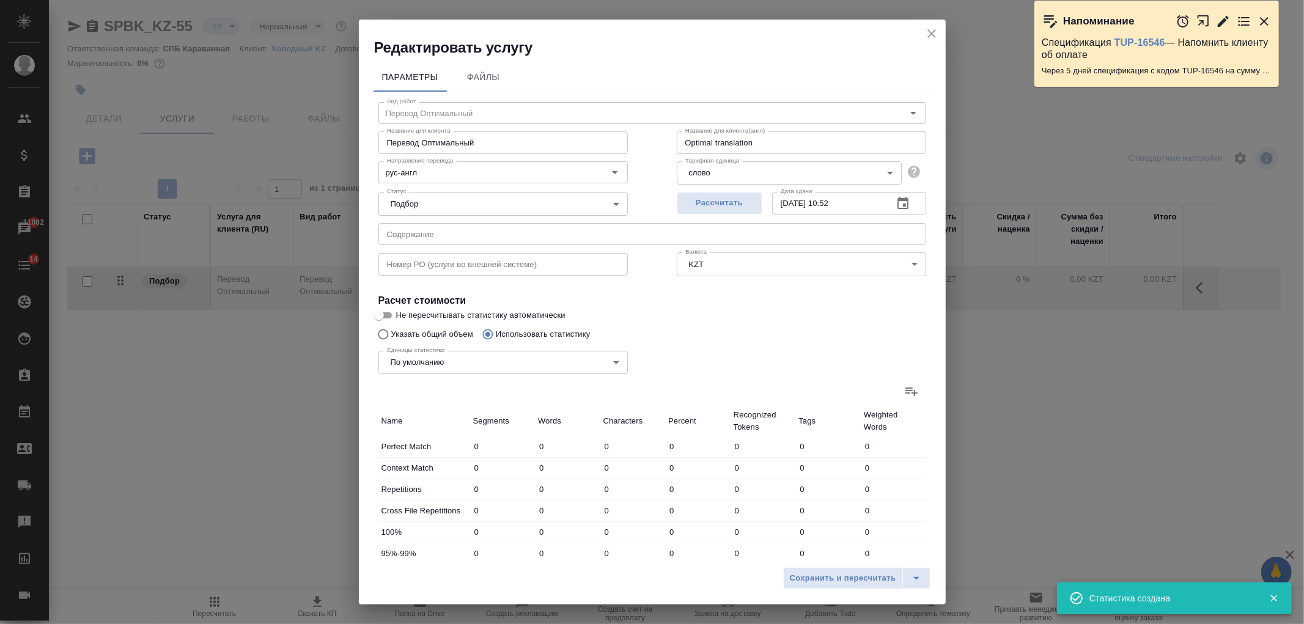
type input "995"
type input "86"
type input "221"
type input "995"
type input "295"
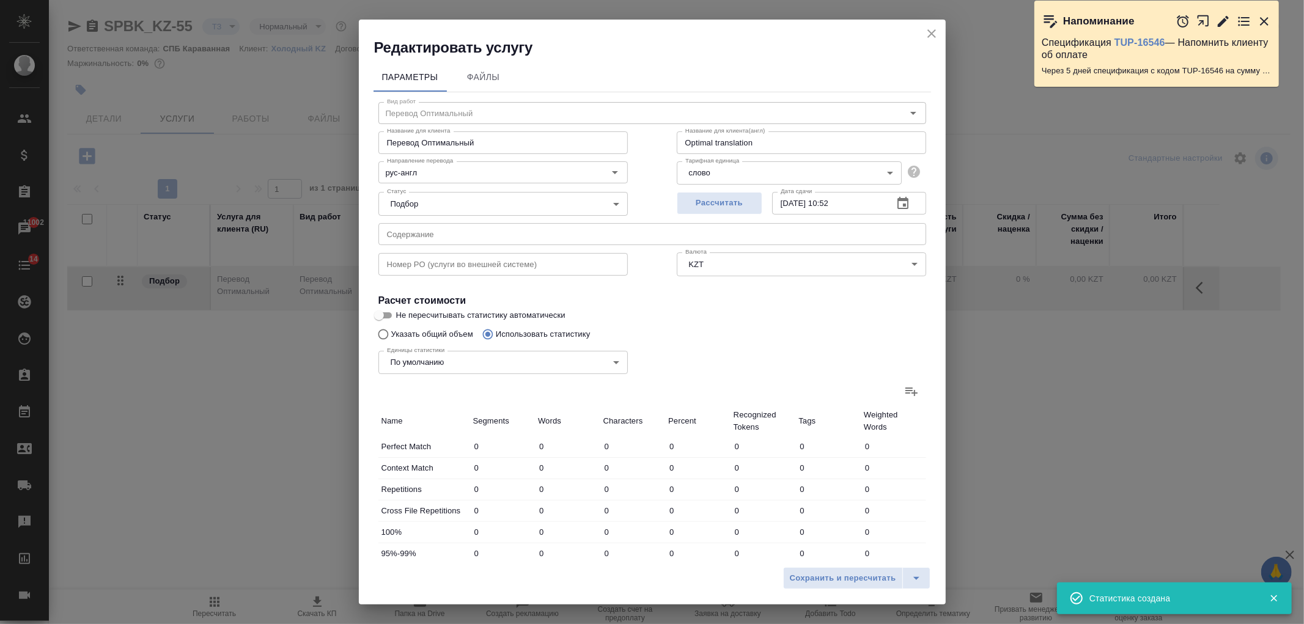
type input "953"
type input "5170"
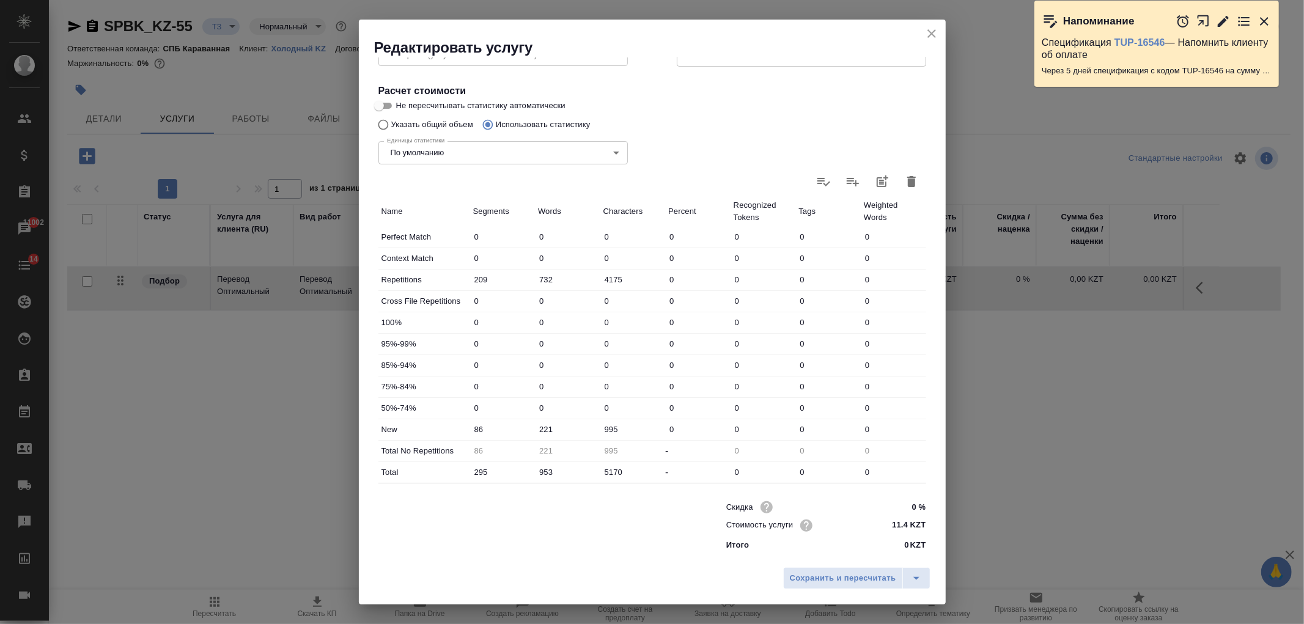
click at [547, 428] on input "221" at bounding box center [567, 430] width 65 height 18
type input "271"
click at [546, 473] on input "953" at bounding box center [567, 472] width 64 height 18
type input "-639"
type input "93"
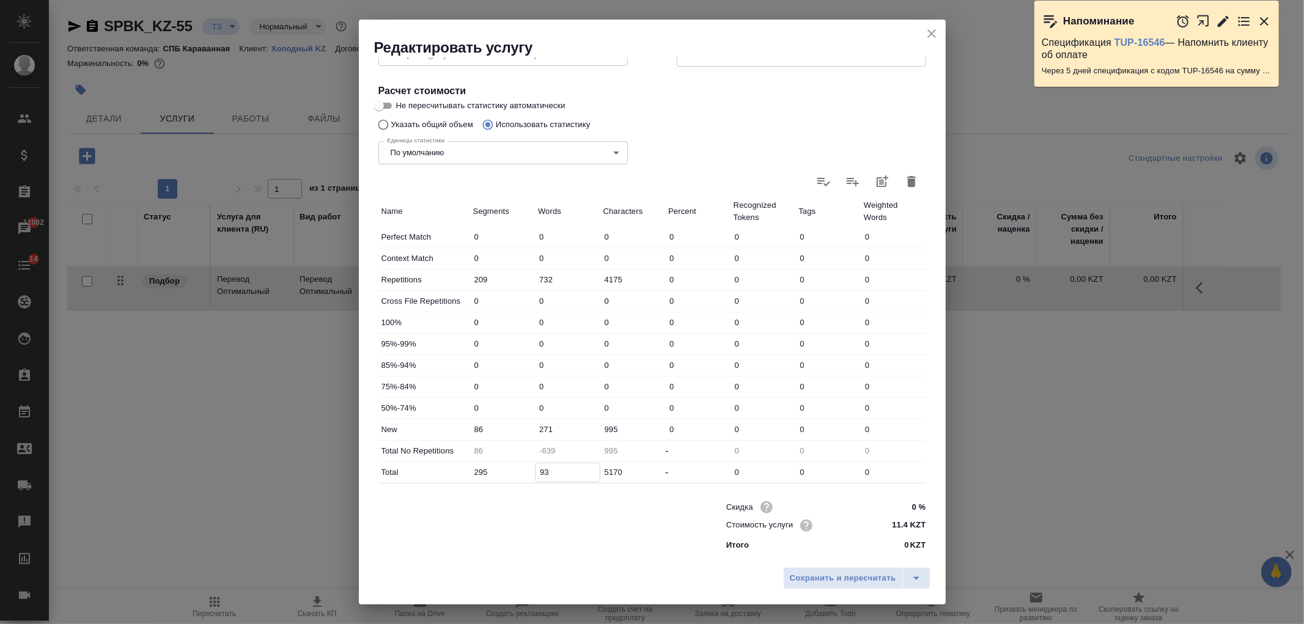
type input "-729"
type input "3"
type input "-719"
type input "103"
type input "271"
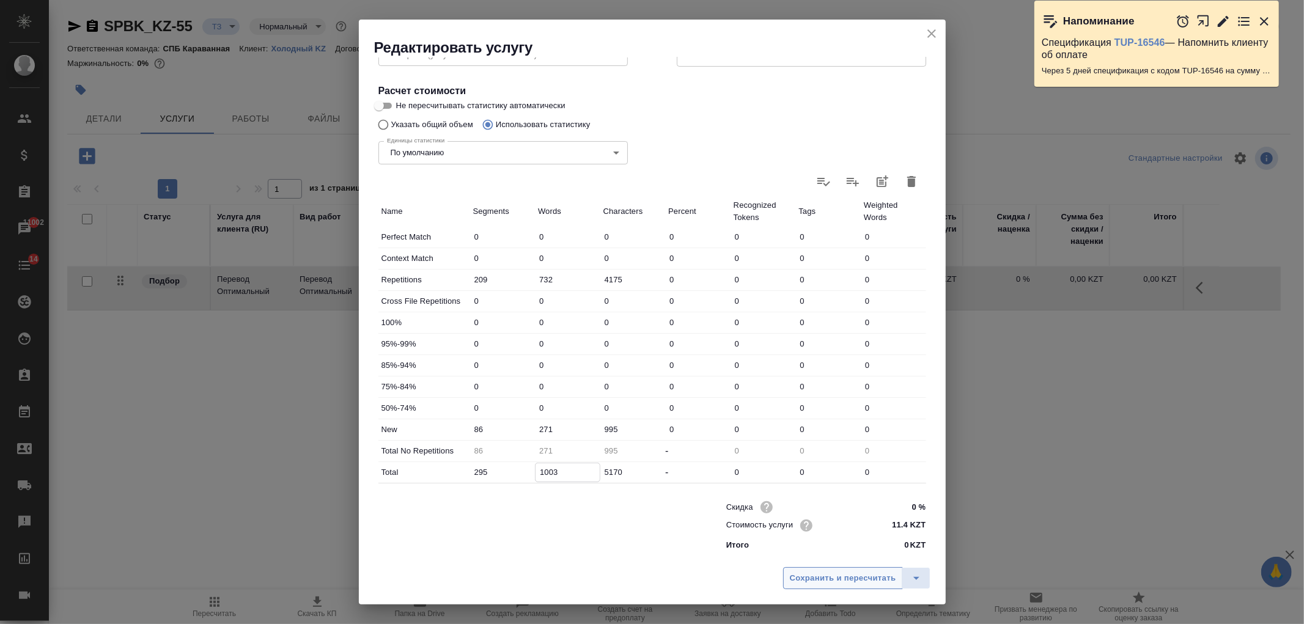
type input "1003"
click at [816, 570] on button "Сохранить и пересчитать" at bounding box center [843, 578] width 120 height 22
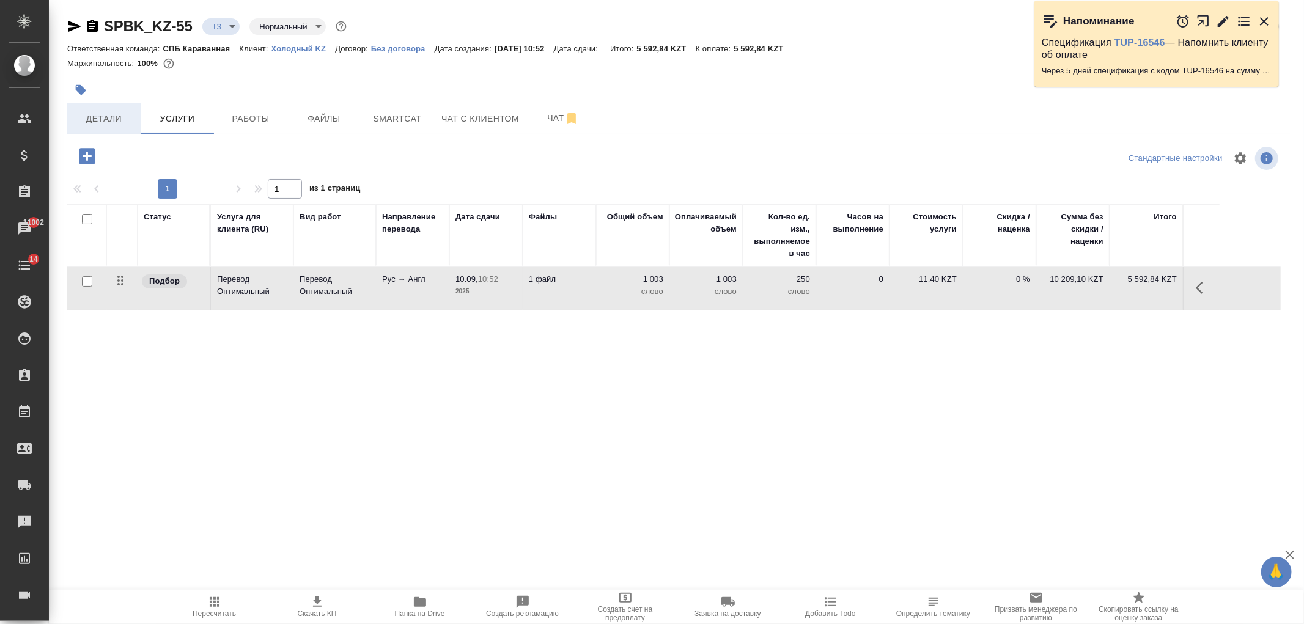
click at [120, 112] on span "Детали" at bounding box center [104, 118] width 59 height 15
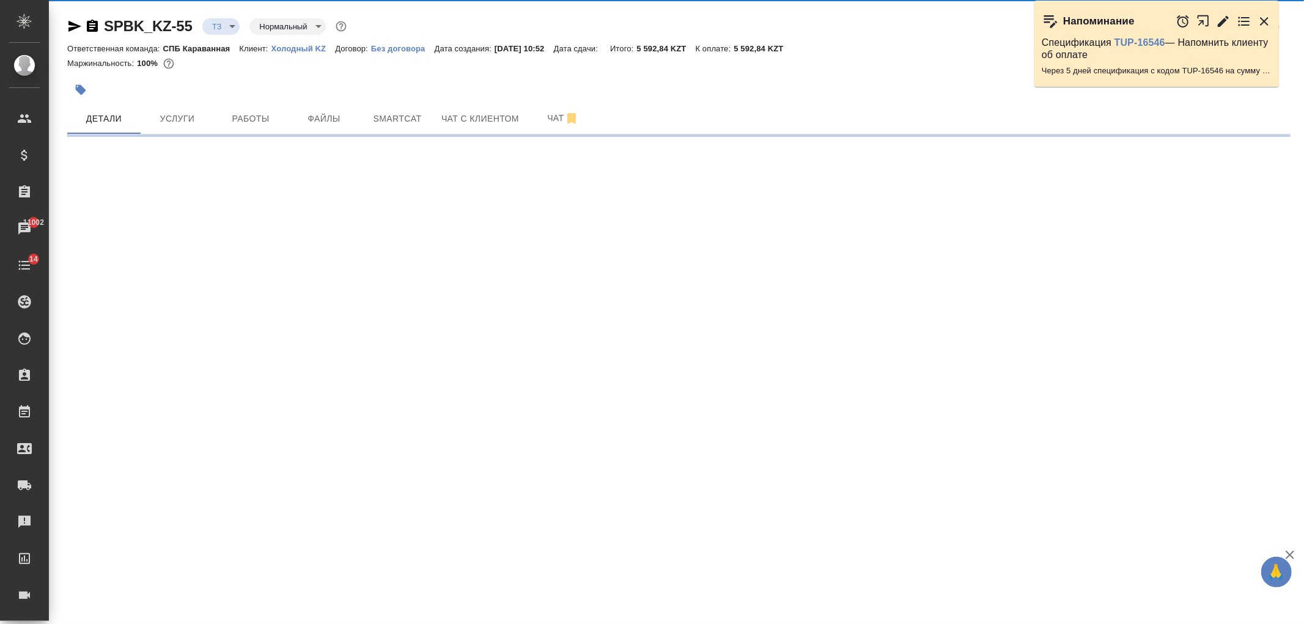
select select "RU"
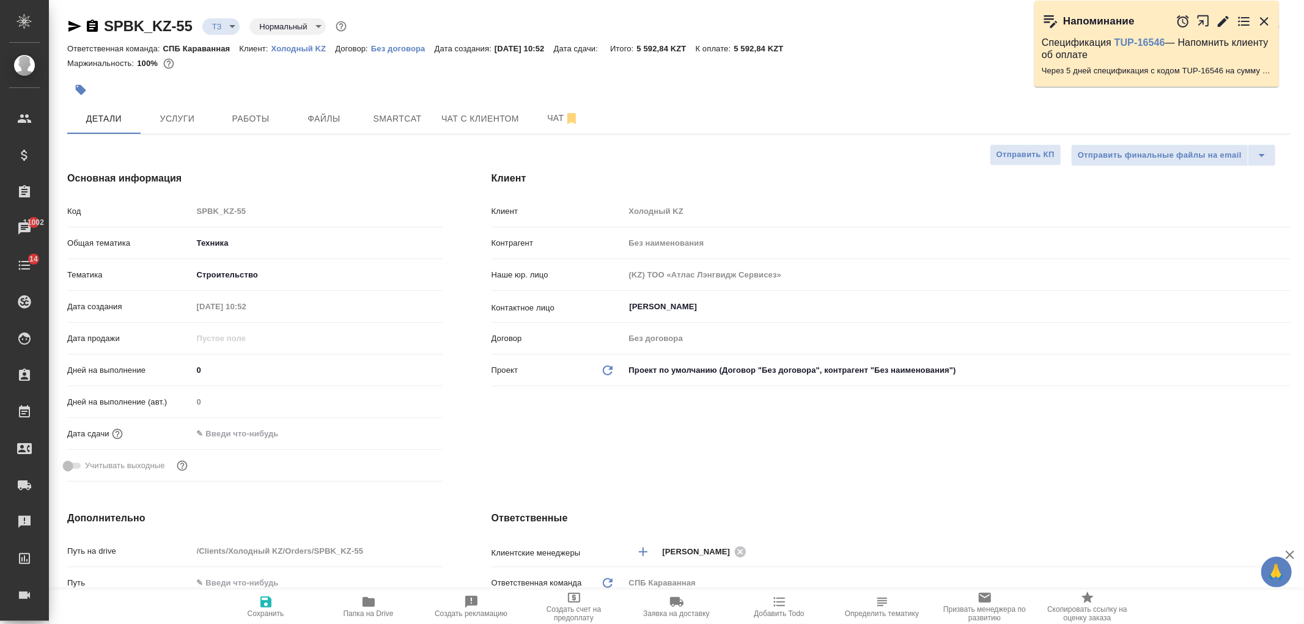
type textarea "x"
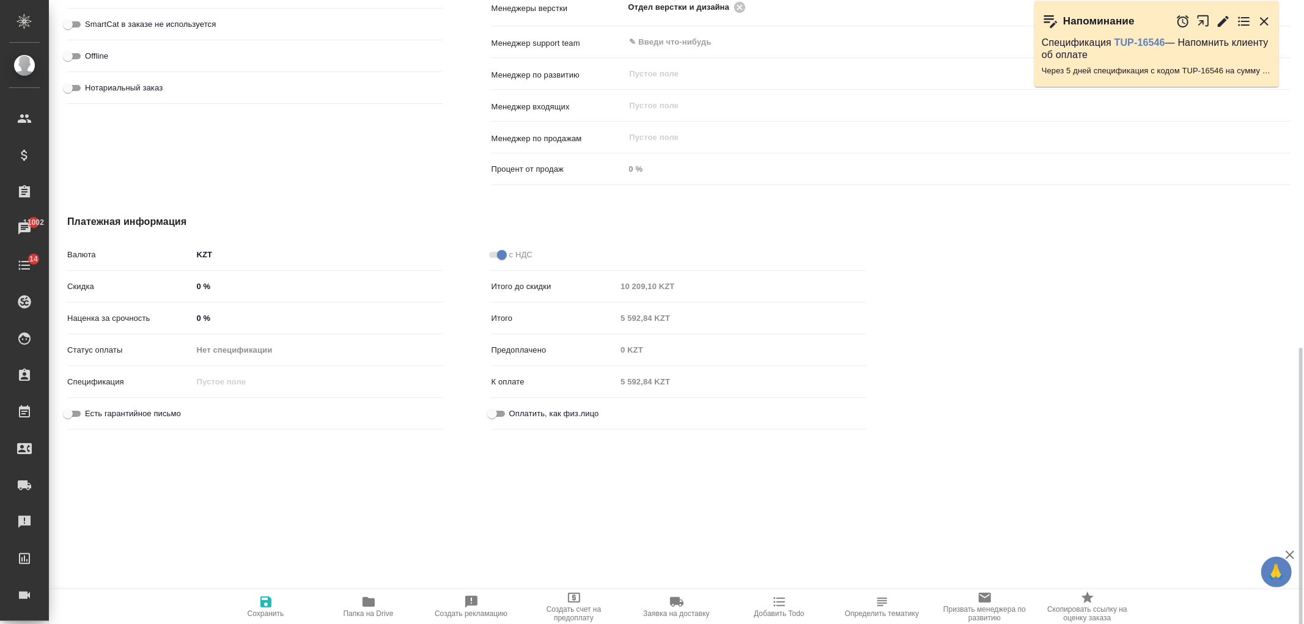
scroll to position [771, 0]
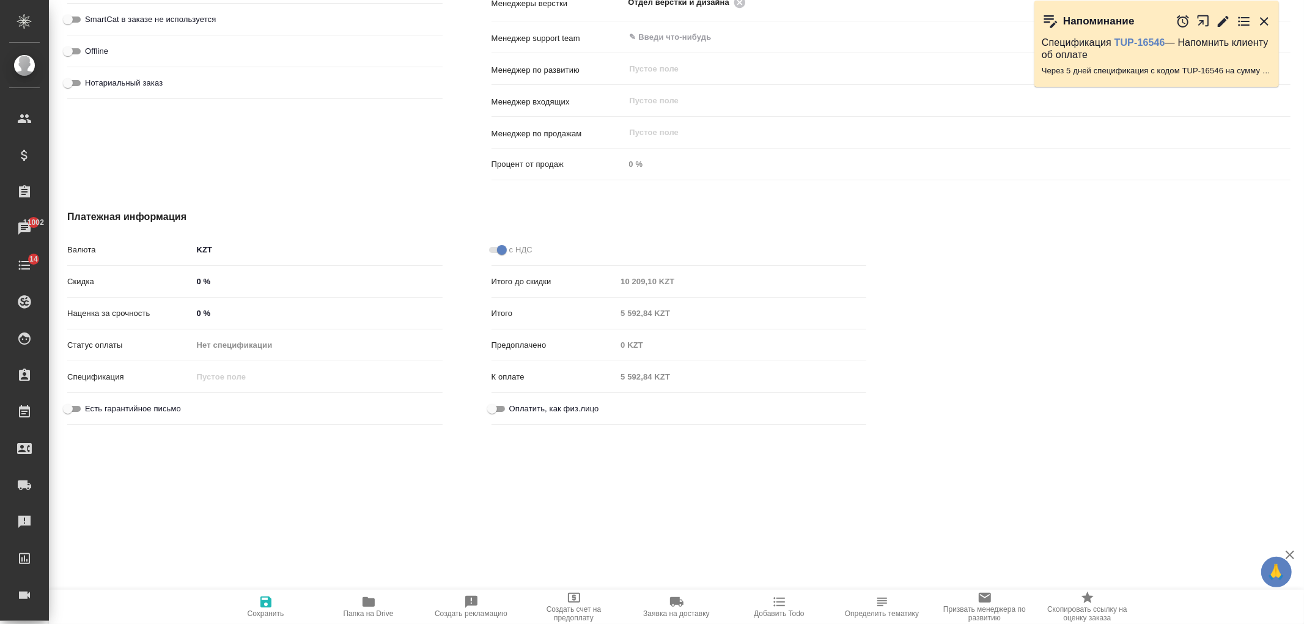
click at [490, 251] on span at bounding box center [497, 250] width 16 height 6
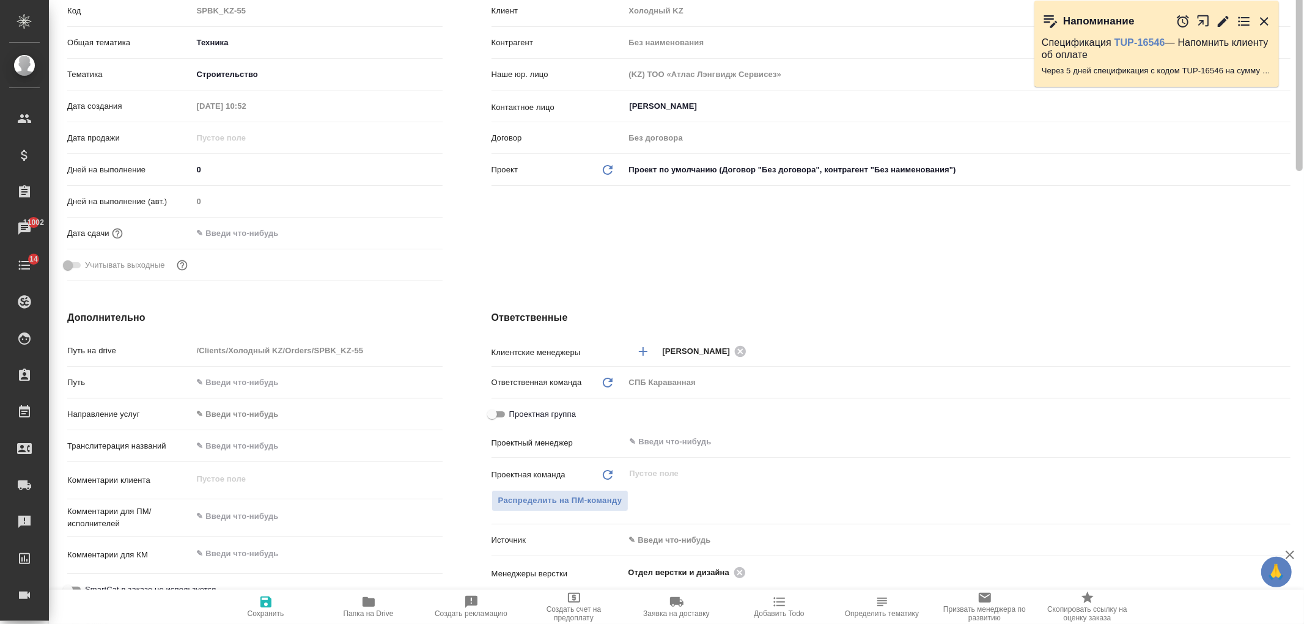
scroll to position [0, 0]
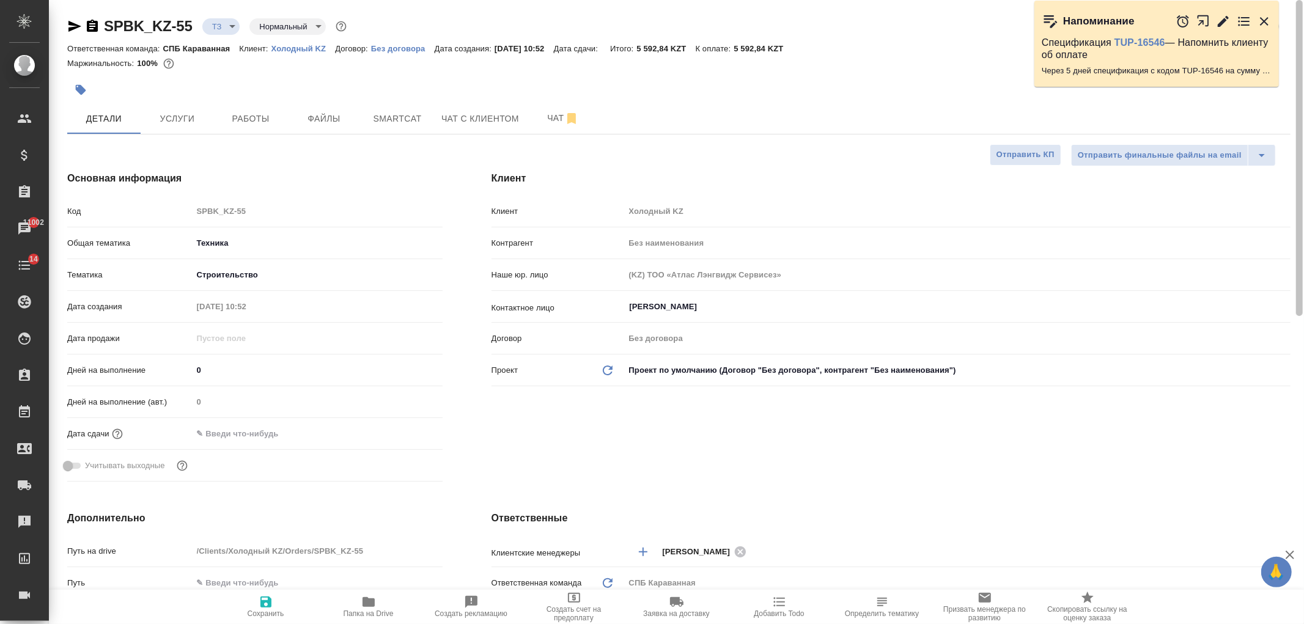
drag, startPoint x: 1290, startPoint y: 480, endPoint x: 1303, endPoint y: 9, distance: 472.1
click at [1303, 9] on div "SPBK_KZ-55 ТЗ tz Нормальный normal Кратко детали заказа Ответственная команда: …" at bounding box center [676, 312] width 1255 height 624
click at [186, 111] on span "Услуги" at bounding box center [177, 118] width 59 height 15
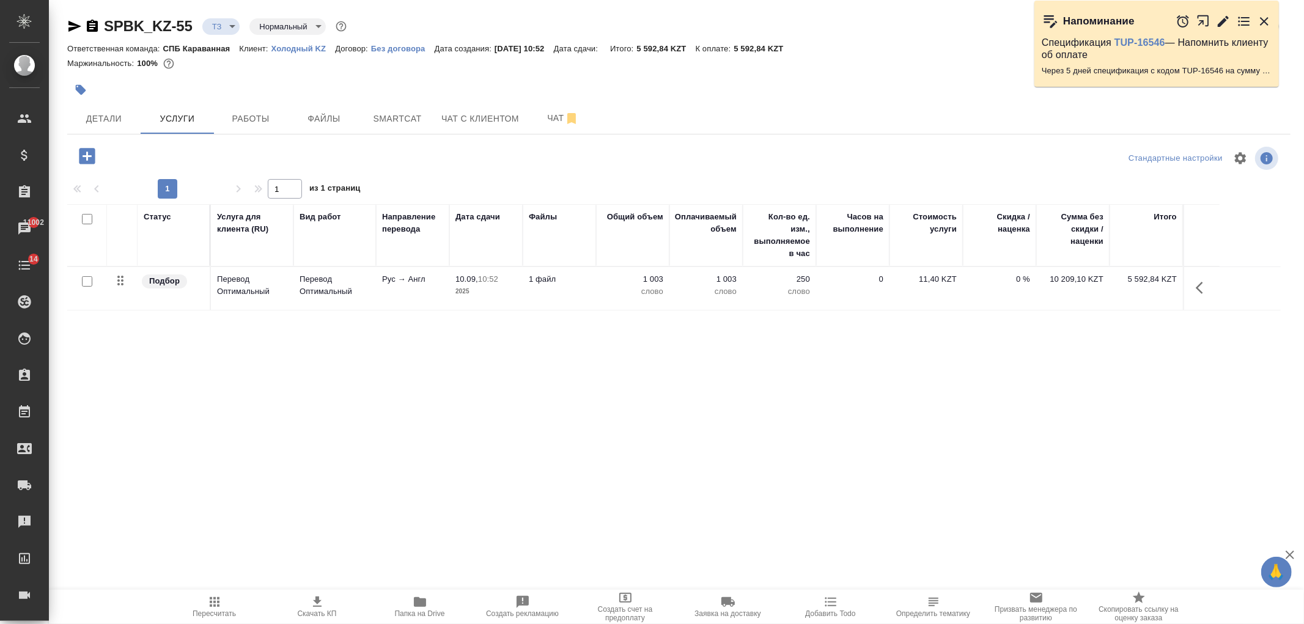
click at [910, 290] on td "11,40 KZT" at bounding box center [925, 288] width 73 height 43
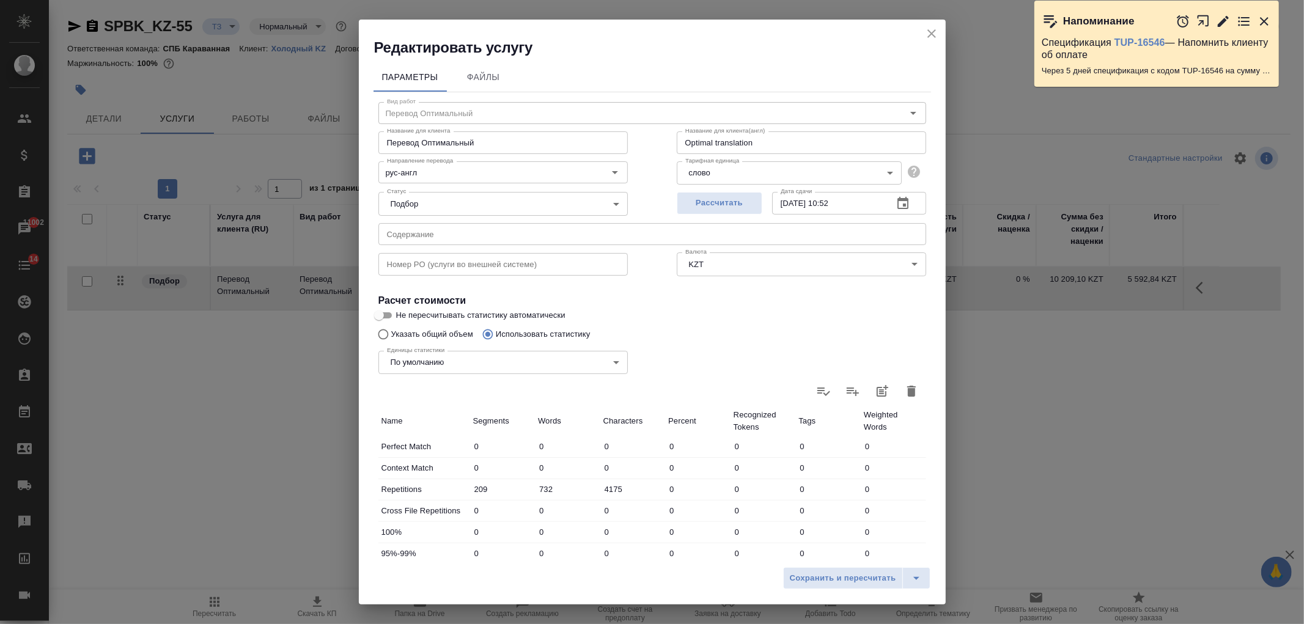
scroll to position [210, 0]
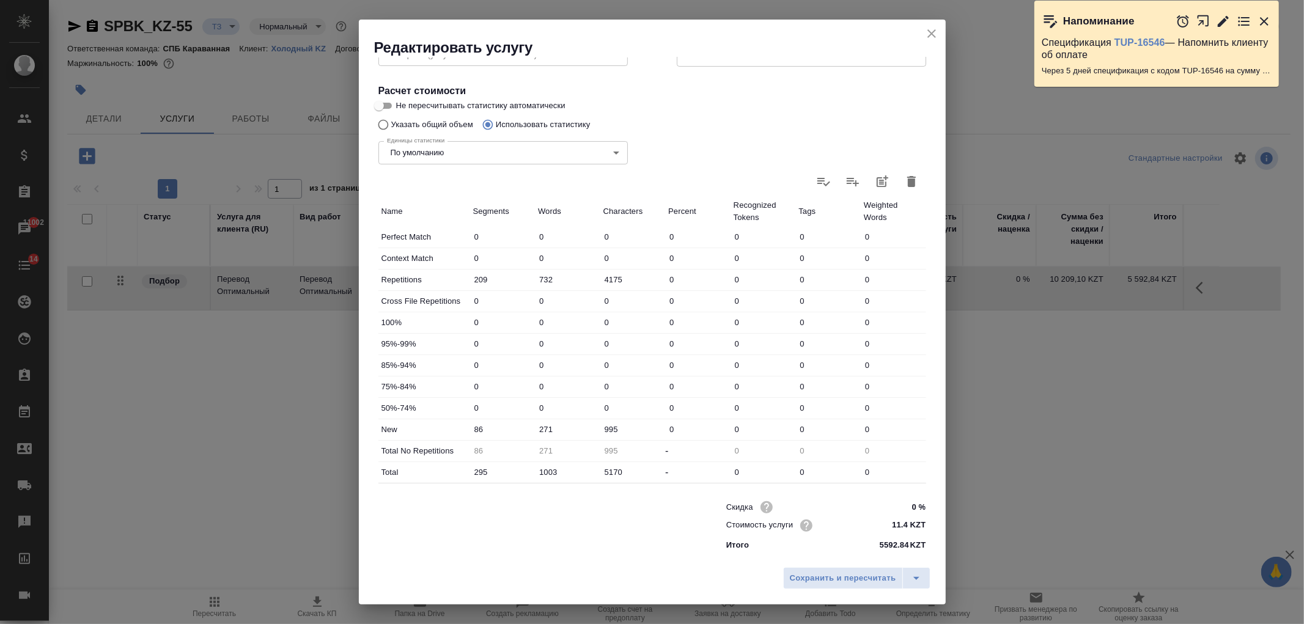
click at [930, 32] on icon "close" at bounding box center [931, 33] width 9 height 9
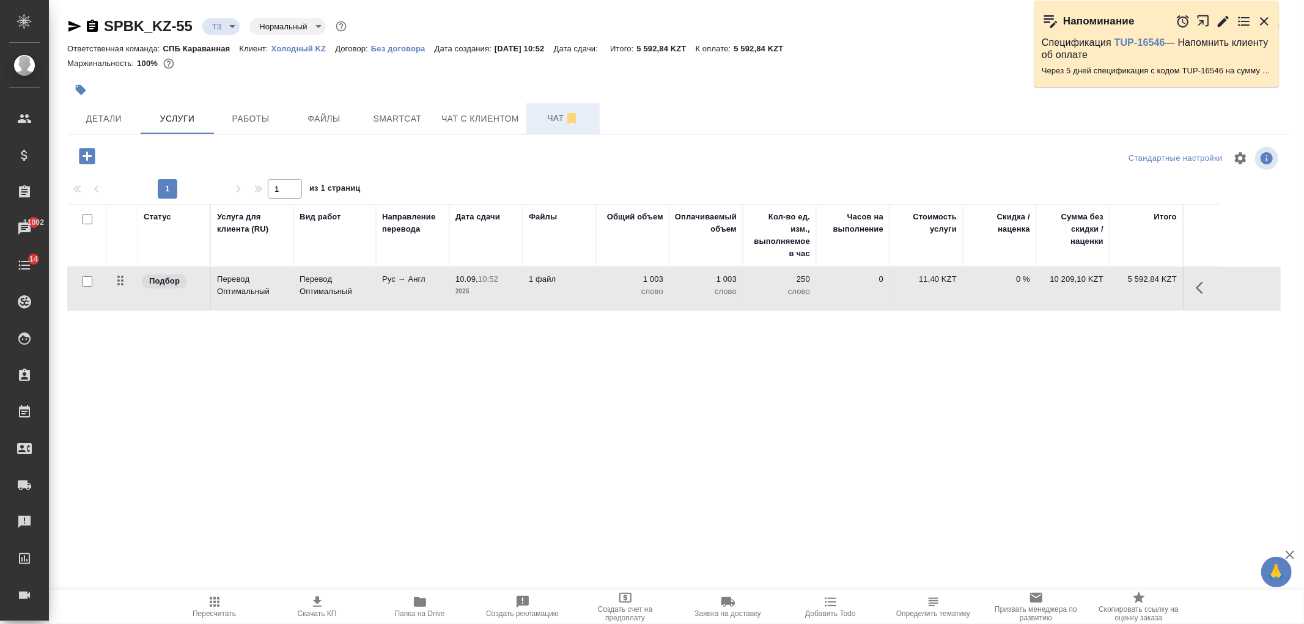
click at [534, 120] on span "Чат" at bounding box center [563, 118] width 59 height 15
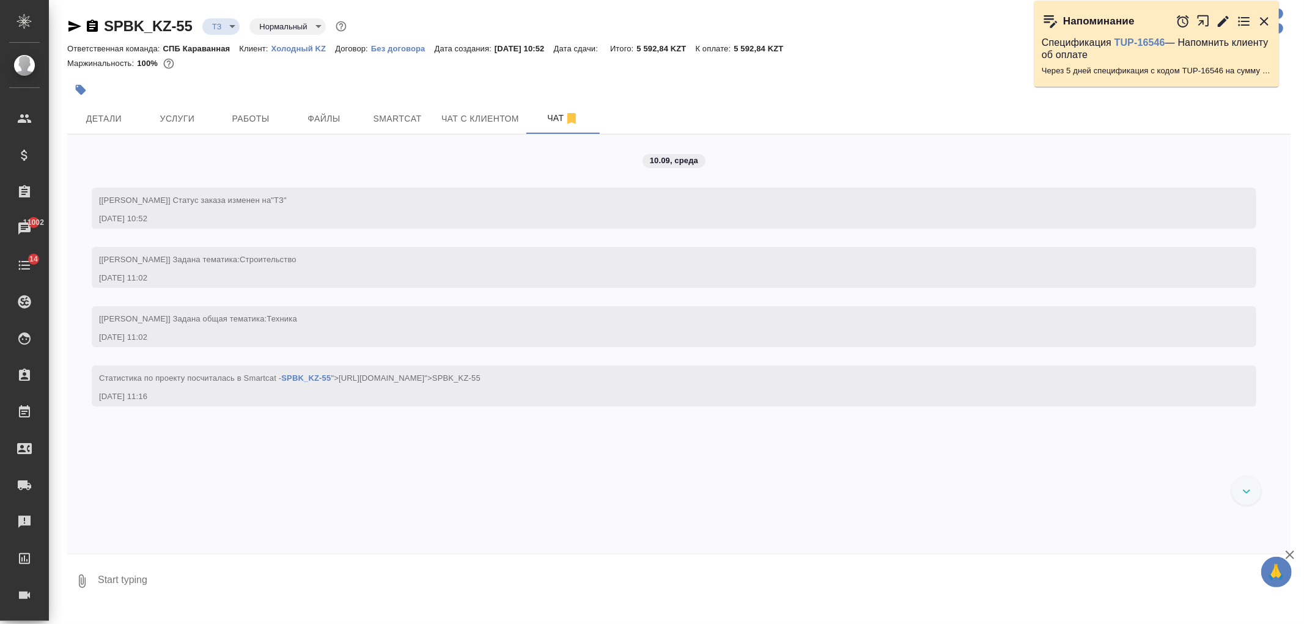
click at [75, 31] on icon "button" at bounding box center [74, 26] width 15 height 15
click at [170, 110] on button "Услуги" at bounding box center [177, 118] width 73 height 31
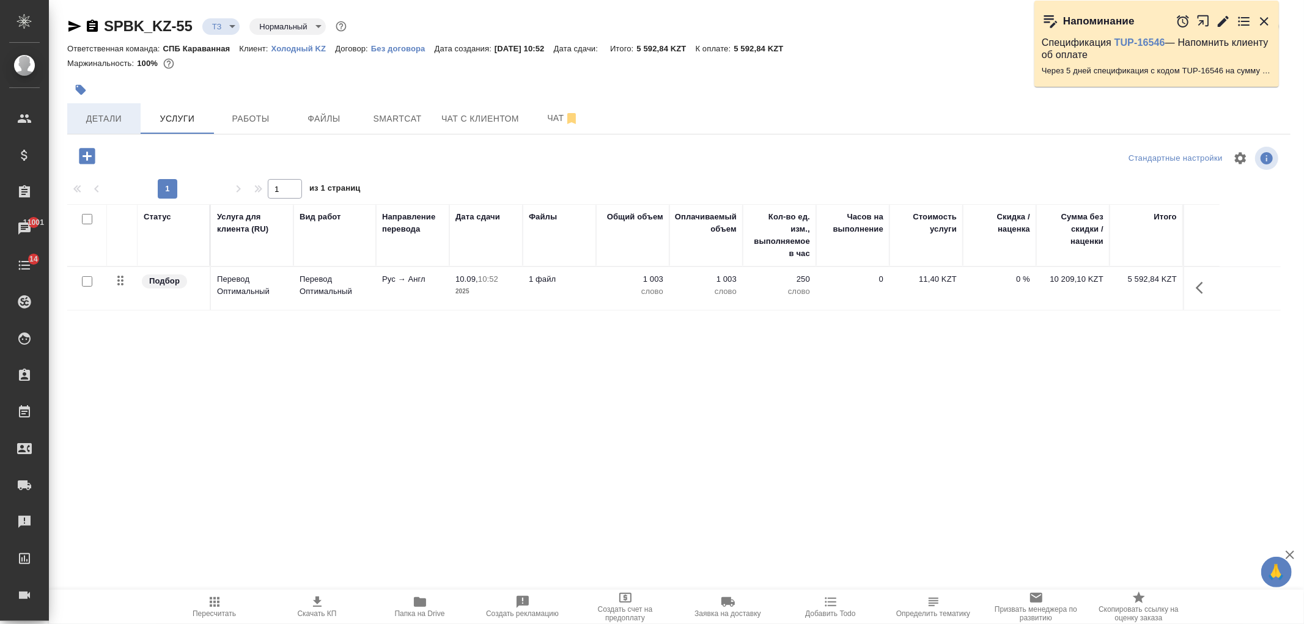
click at [123, 117] on span "Детали" at bounding box center [104, 118] width 59 height 15
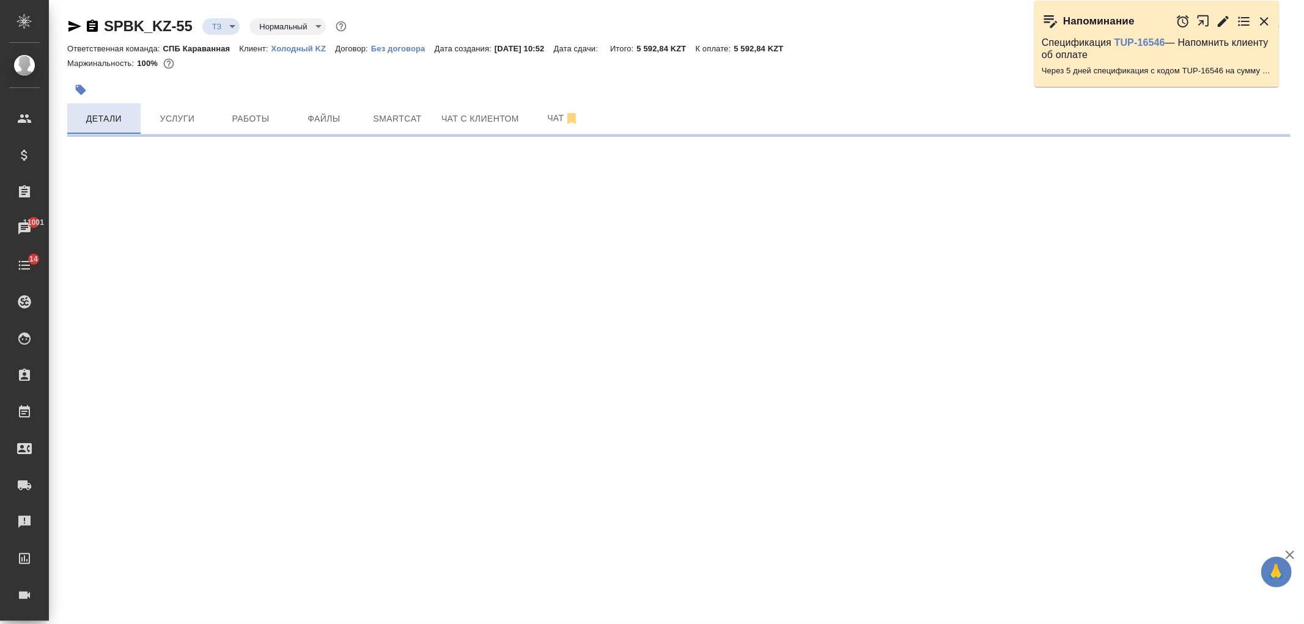
select select "RU"
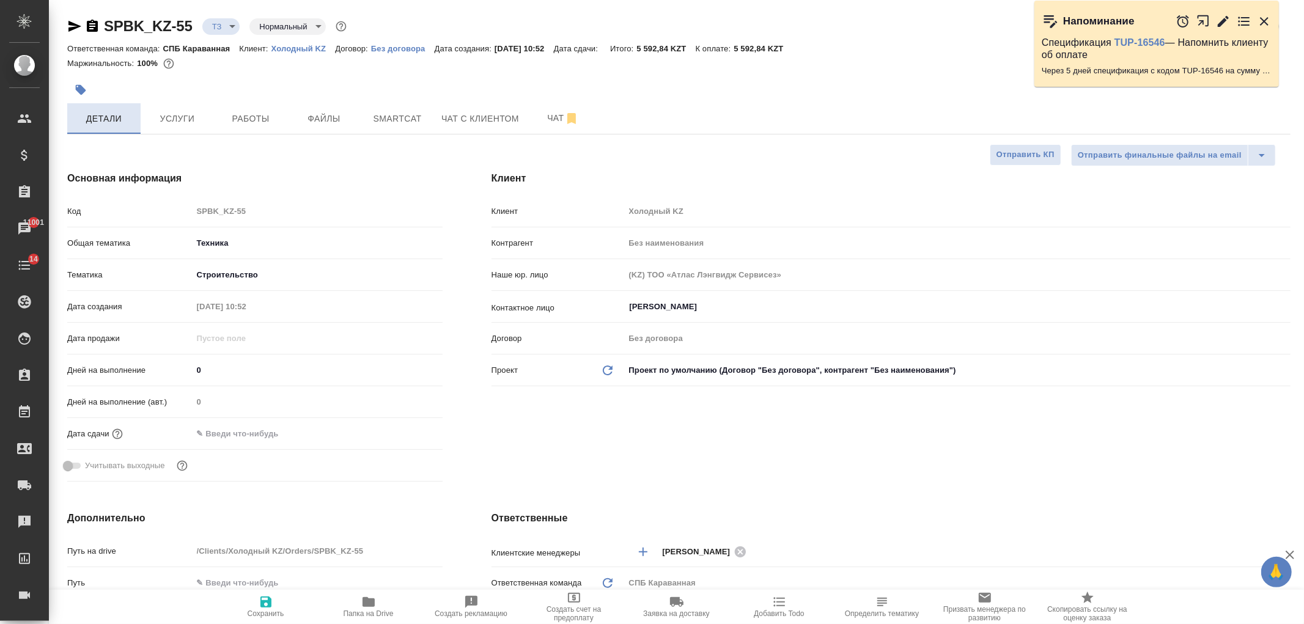
type textarea "x"
drag, startPoint x: 1292, startPoint y: 227, endPoint x: 1259, endPoint y: 98, distance: 133.0
click at [1278, 109] on div "SPBK_KZ-55 ТЗ tz Нормальный normal Кратко детали заказа Ответственная команда: …" at bounding box center [676, 312] width 1255 height 624
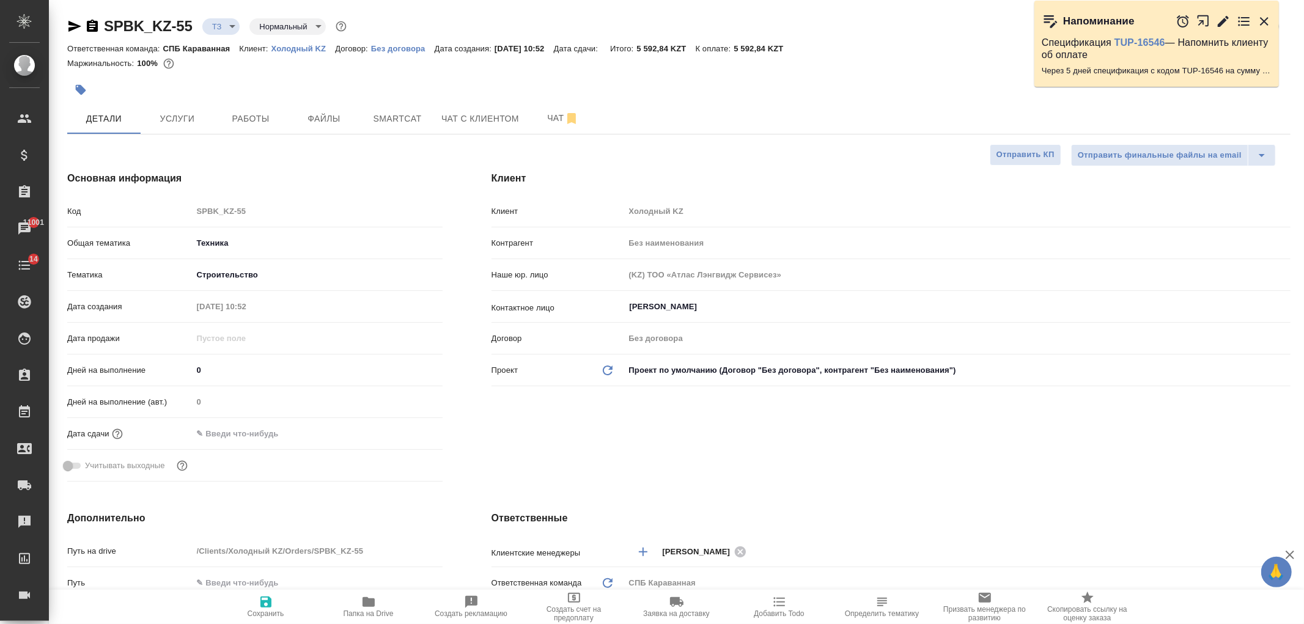
click at [304, 44] on p "Холодный KZ" at bounding box center [303, 48] width 64 height 9
type textarea "x"
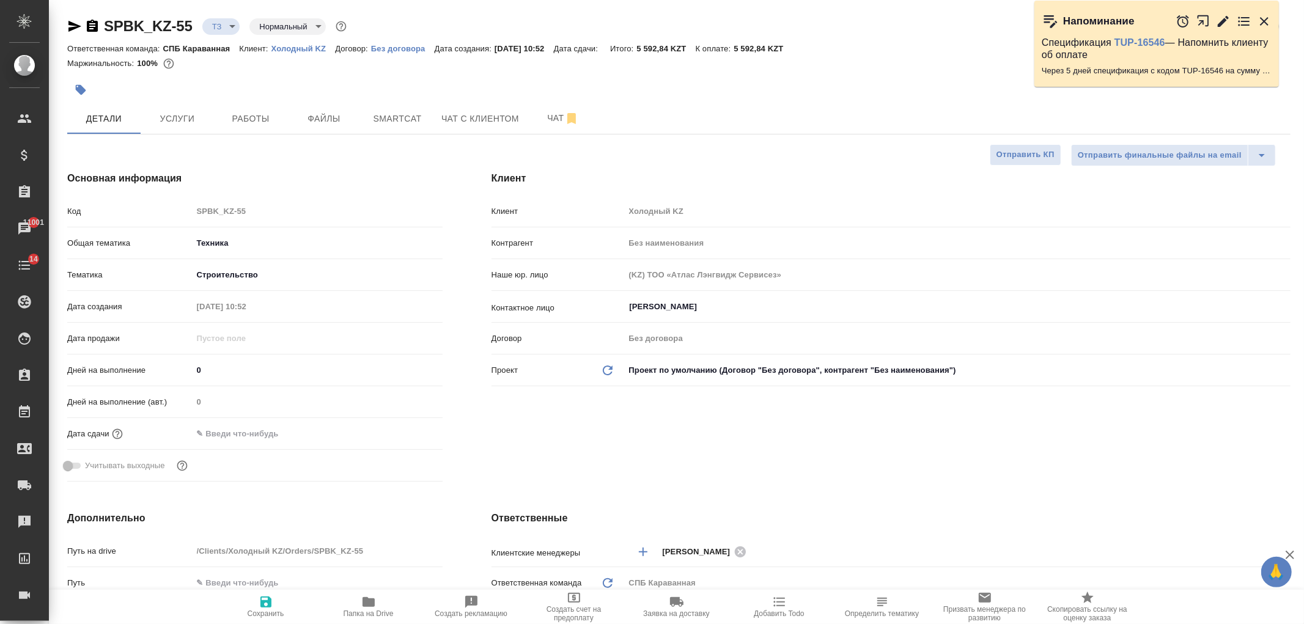
type textarea "x"
click at [775, 463] on div "Клиент Клиент Холодный KZ Контрагент Без наименования Наше юр. лицо (KZ) ТОО «А…" at bounding box center [891, 329] width 848 height 364
click at [187, 130] on button "Услуги" at bounding box center [177, 118] width 73 height 31
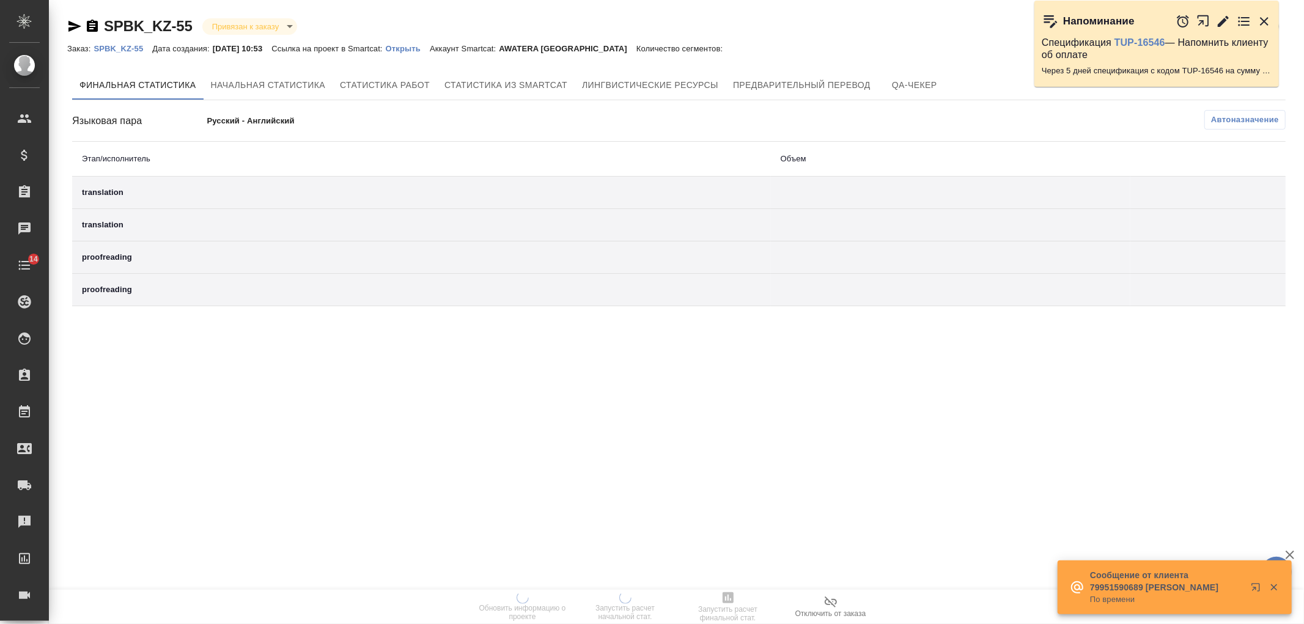
click at [406, 44] on p "Открыть" at bounding box center [408, 48] width 44 height 9
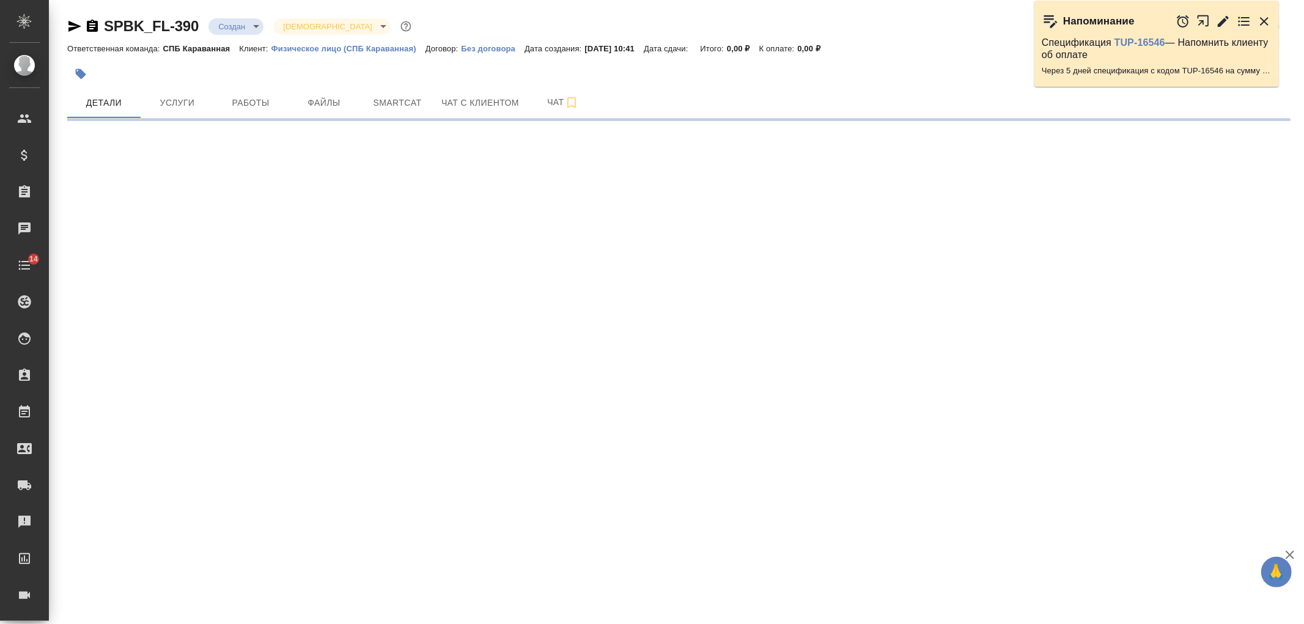
select select "RU"
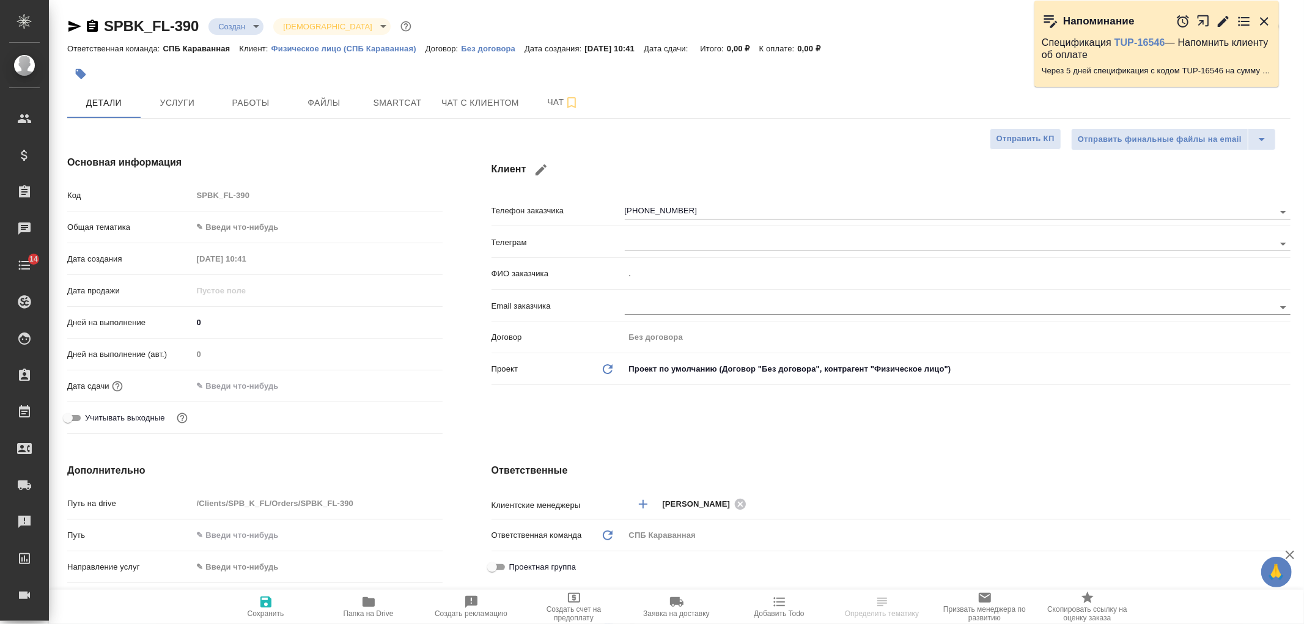
type textarea "x"
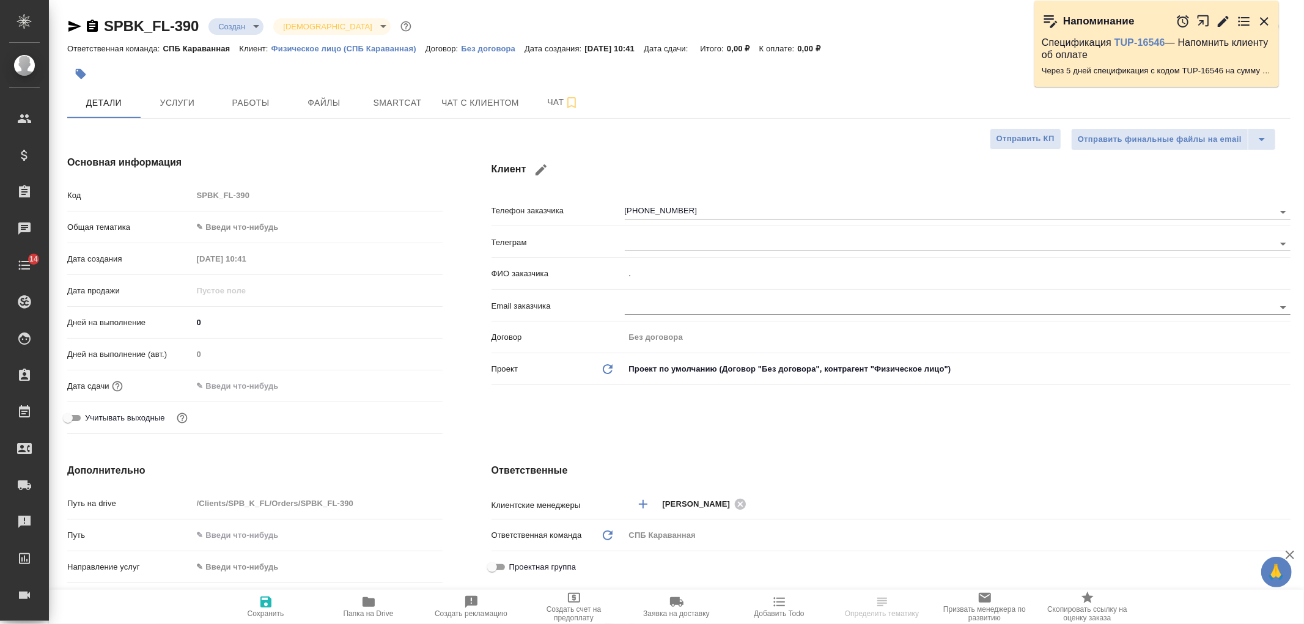
type textarea "x"
click at [1303, 157] on div "Клиент Телефон заказчика +989338601856 Телеграм ФИО заказчика . Email заказчика…" at bounding box center [891, 297] width 848 height 333
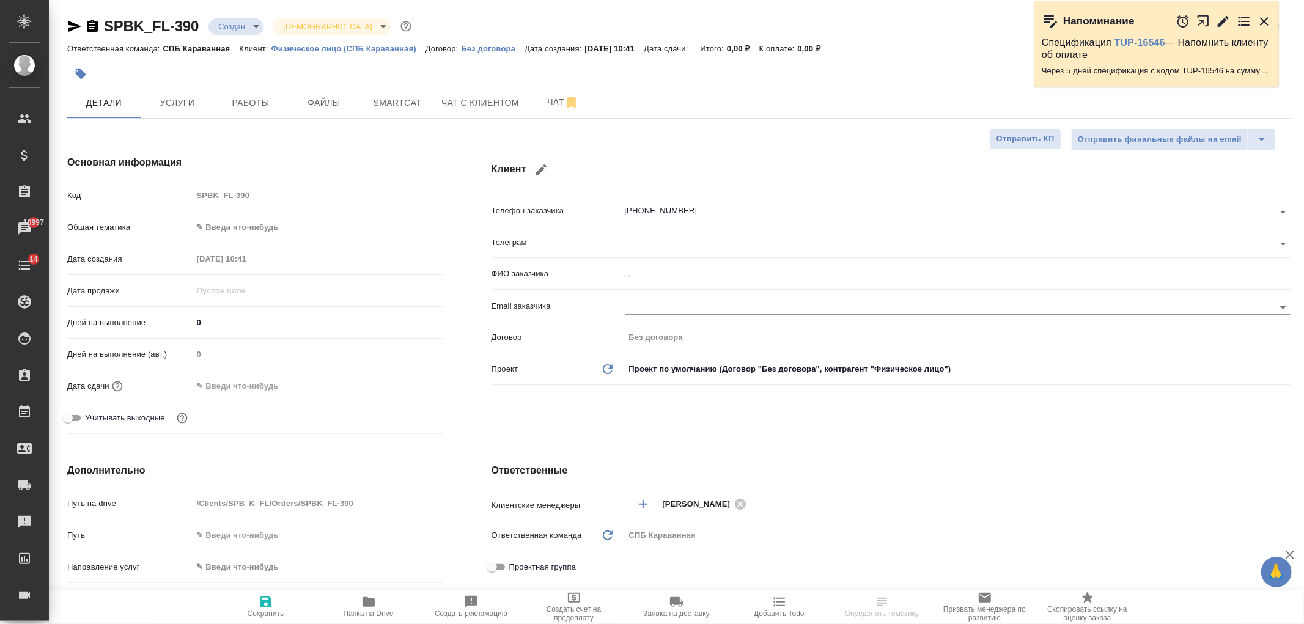
click at [765, 463] on h4 "Ответственные" at bounding box center [890, 470] width 799 height 15
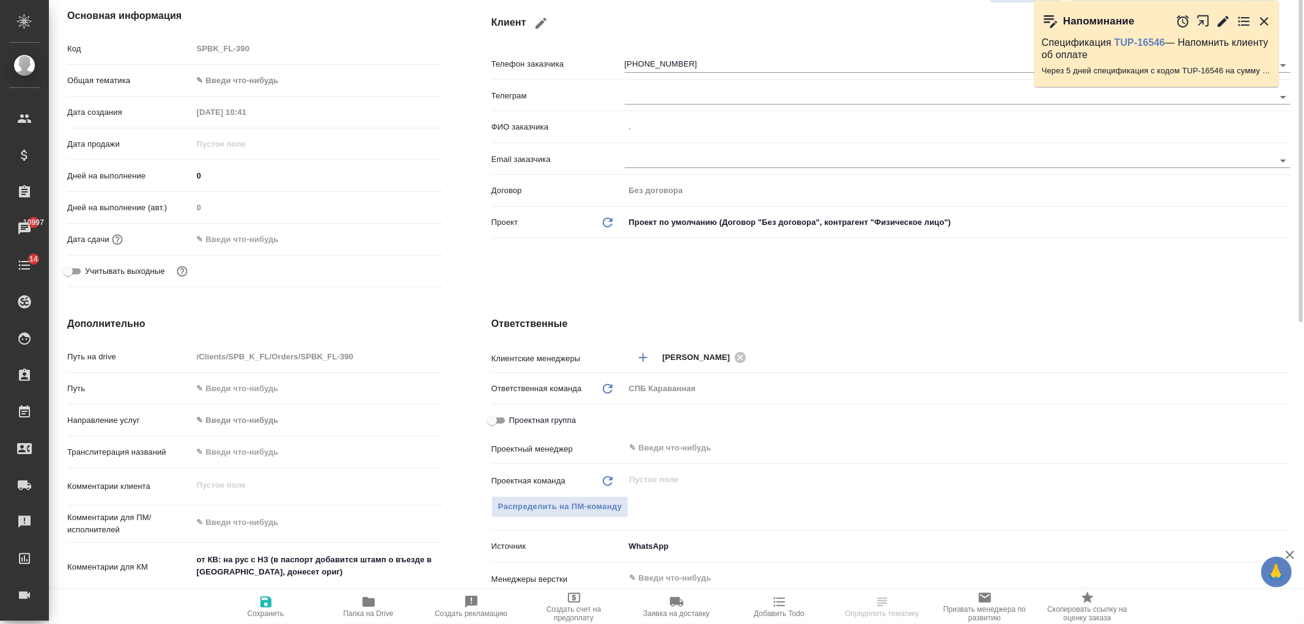
scroll to position [202, 0]
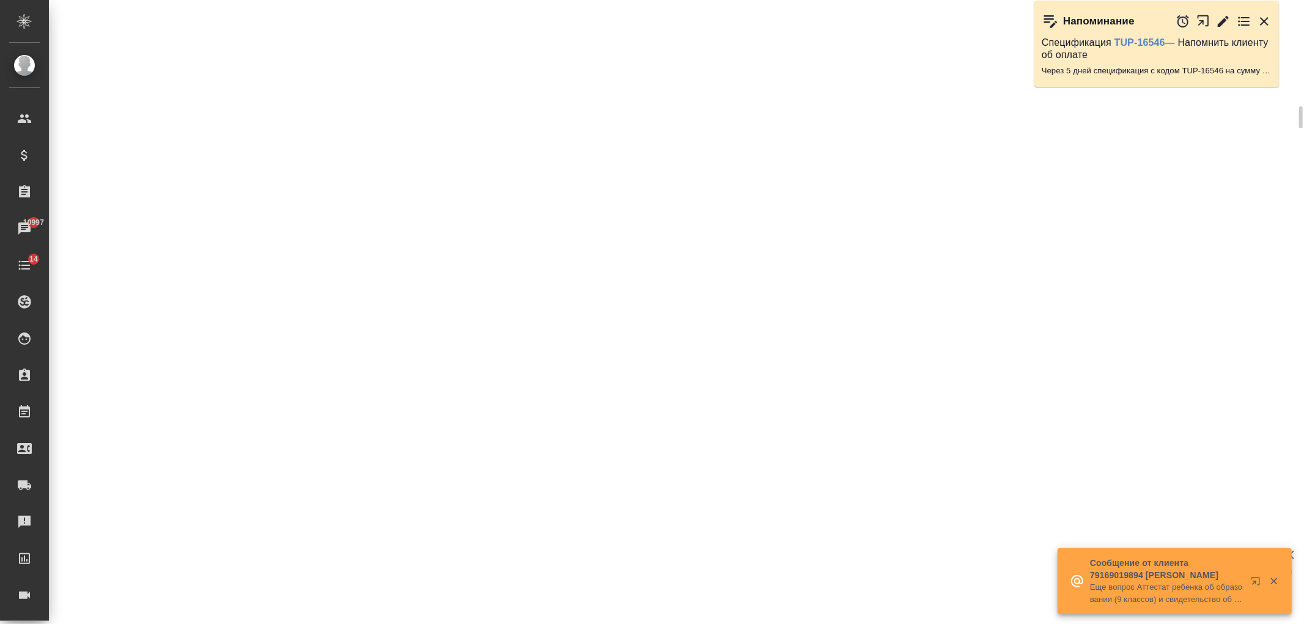
select select "RU"
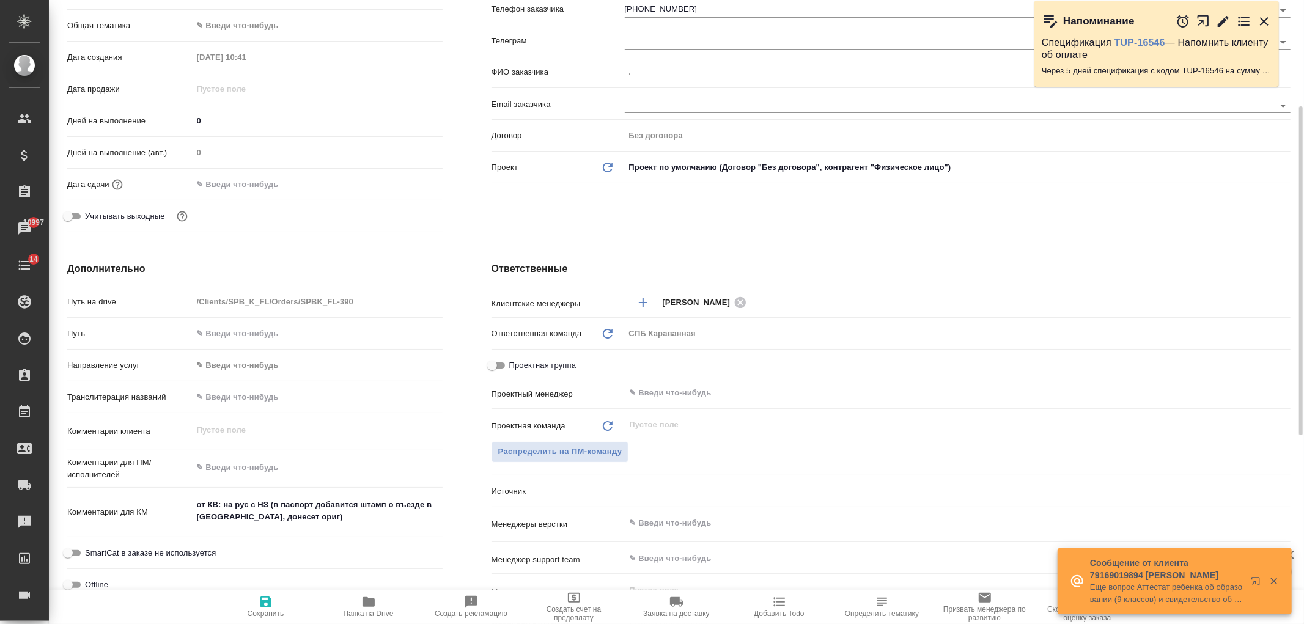
type textarea "x"
click at [689, 257] on div "Ответственные Клиентские менеджеры Иванова Арина ​ Ответственная команда Обнови…" at bounding box center [891, 483] width 848 height 493
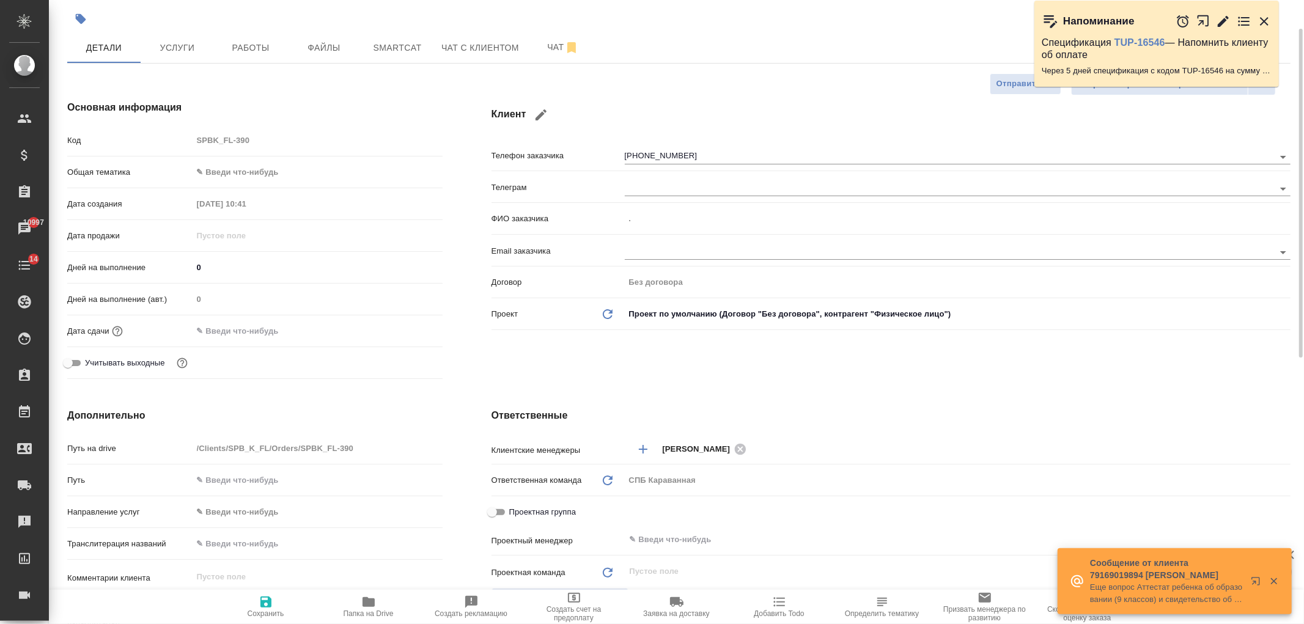
scroll to position [0, 0]
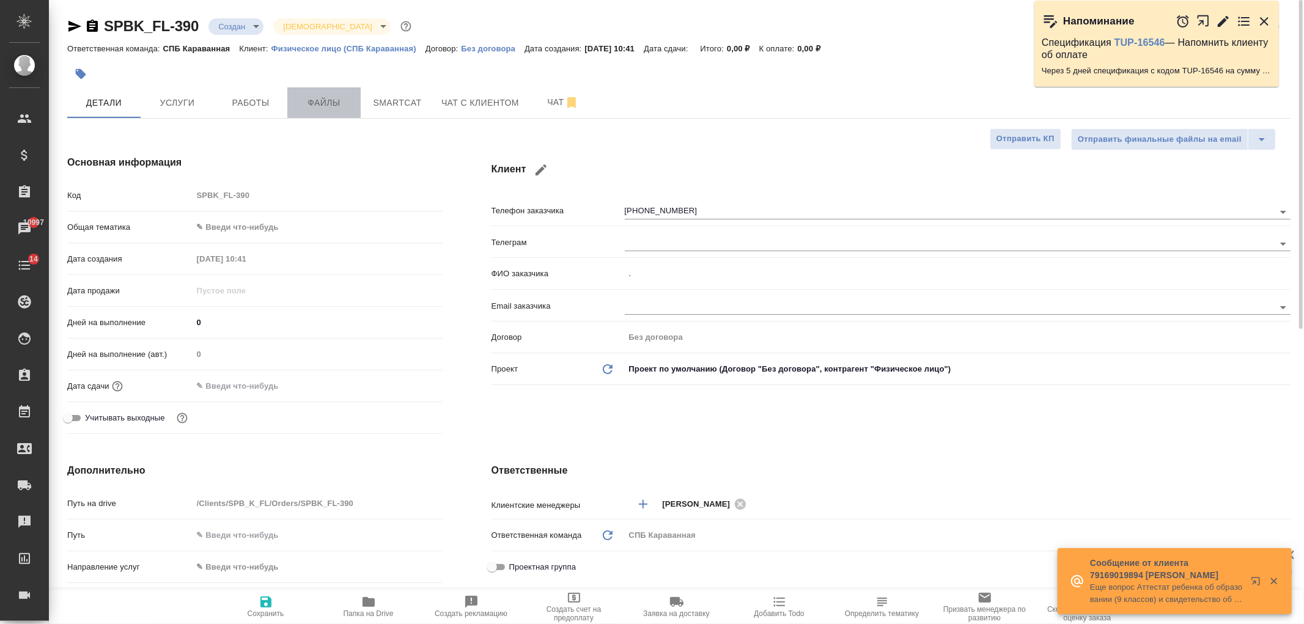
click at [330, 114] on button "Файлы" at bounding box center [323, 102] width 73 height 31
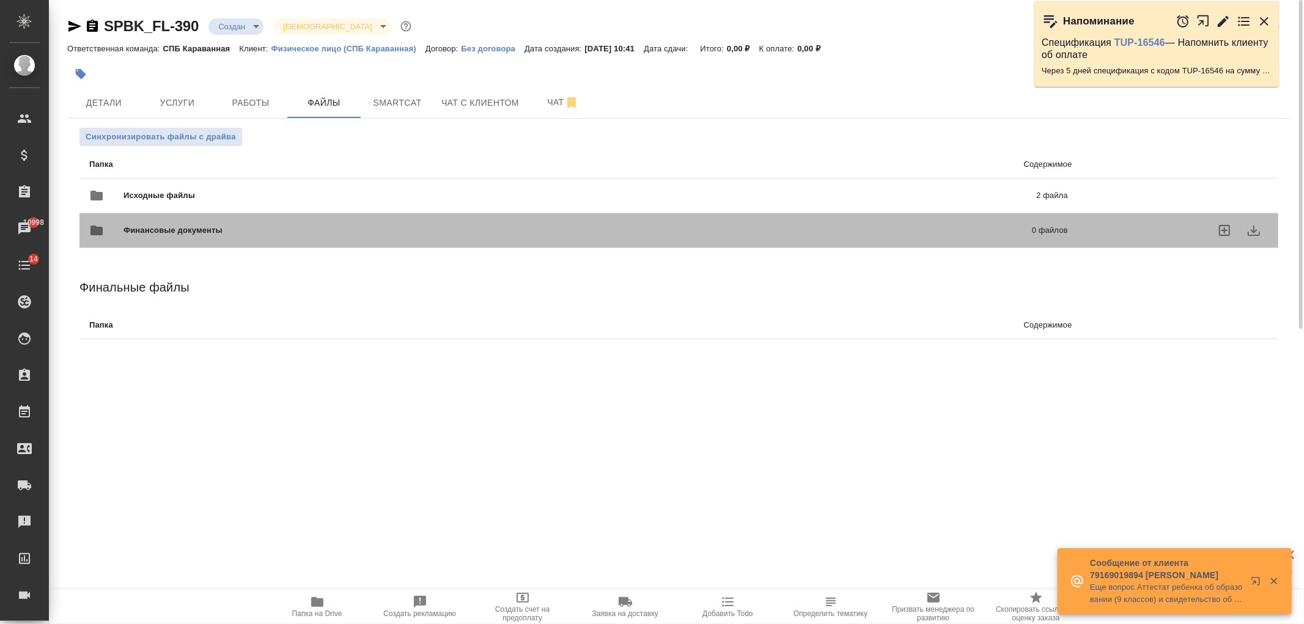
click at [370, 204] on div "Финансовые документы 0 файлов" at bounding box center [578, 231] width 1003 height 54
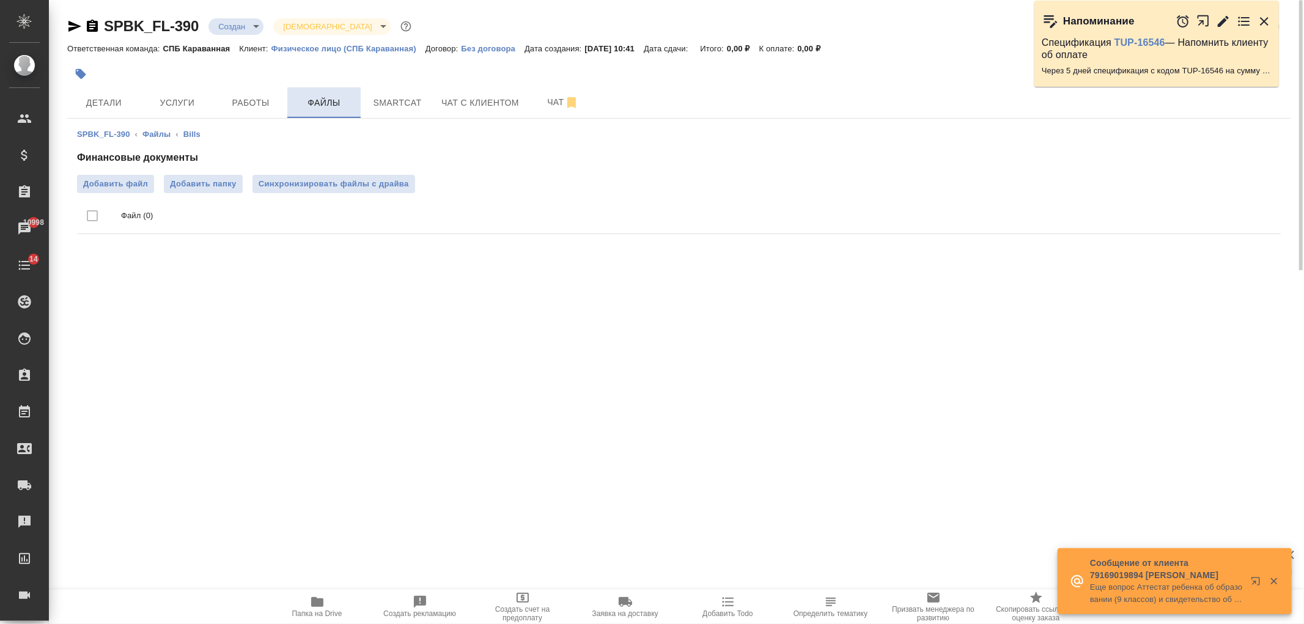
click at [326, 113] on button "Файлы" at bounding box center [323, 102] width 73 height 31
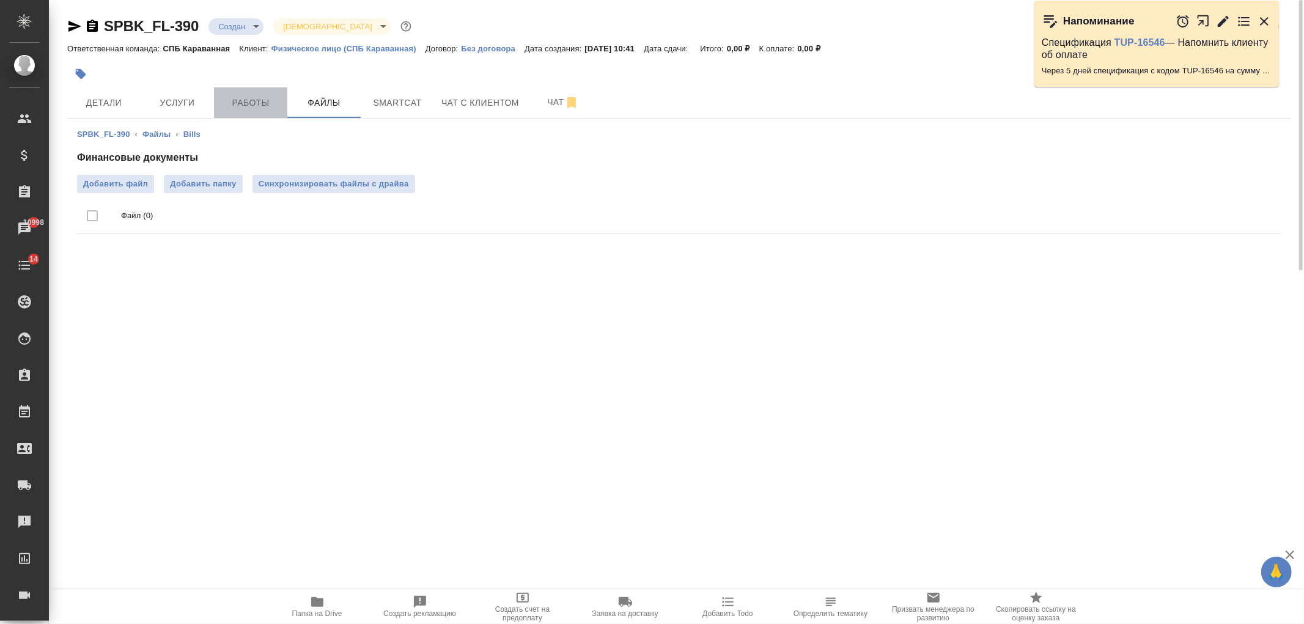
click at [229, 92] on button "Работы" at bounding box center [250, 102] width 73 height 31
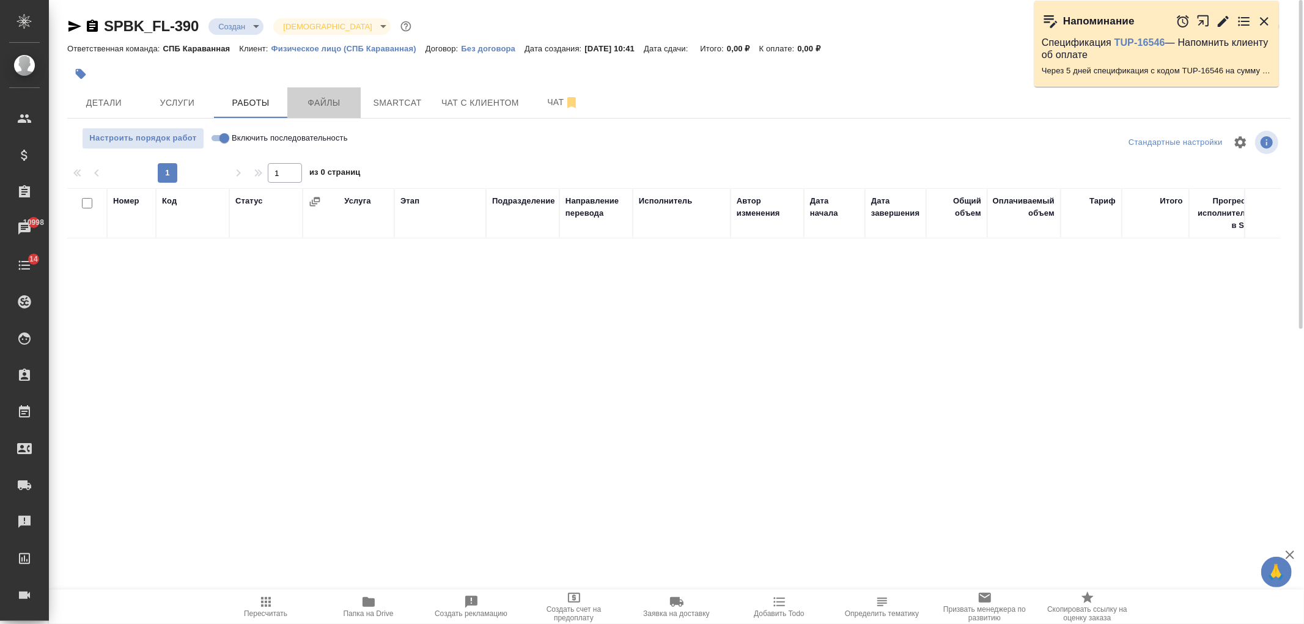
click at [315, 102] on span "Файлы" at bounding box center [324, 102] width 59 height 15
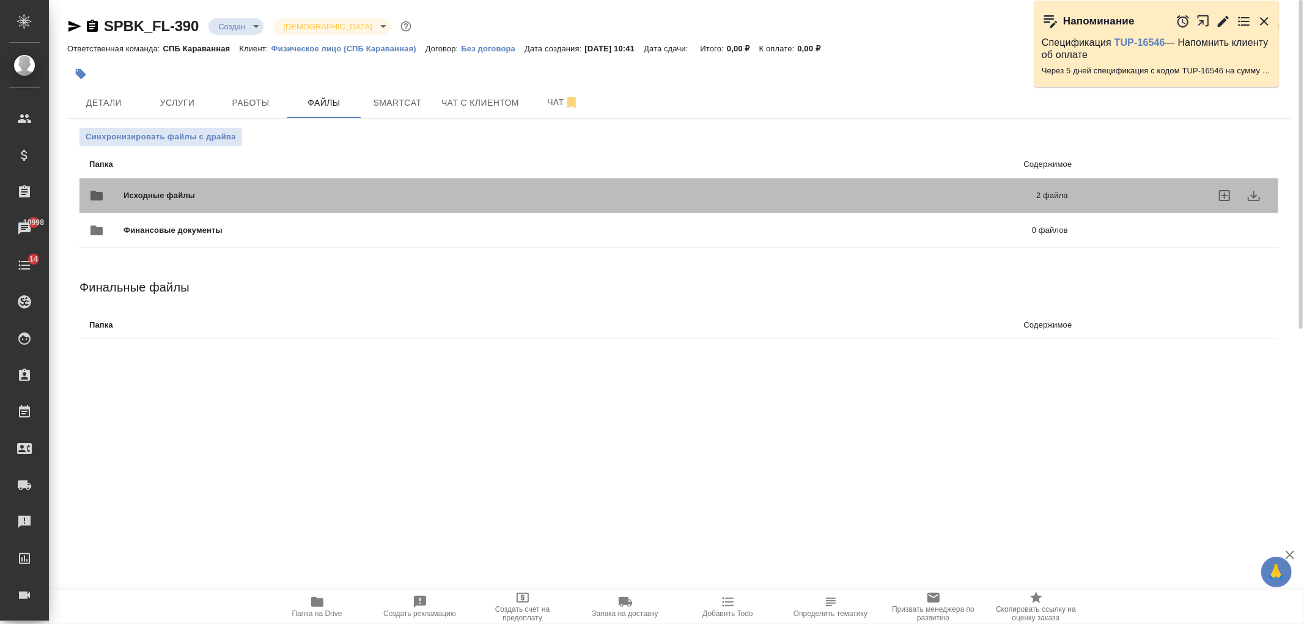
click at [338, 173] on div "Исходные файлы 2 файла" at bounding box center [578, 196] width 1003 height 54
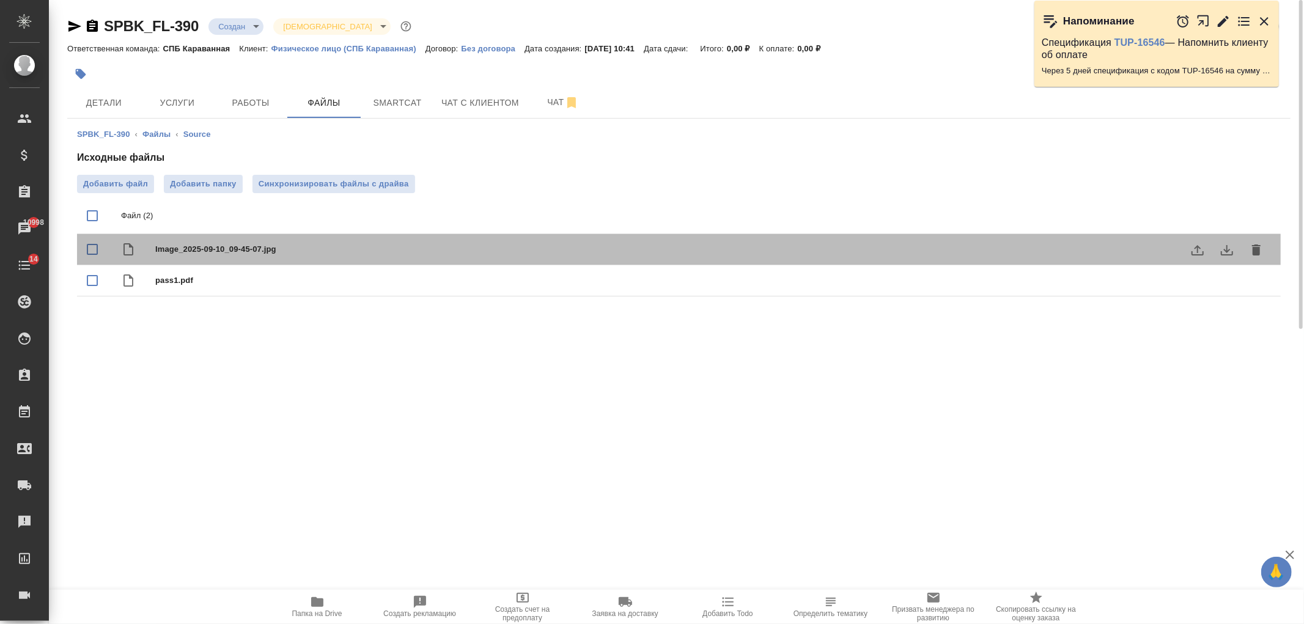
click at [288, 251] on span "Image_2025-09-10_09-45-07.jpg" at bounding box center [703, 249] width 1096 height 12
checkbox input "true"
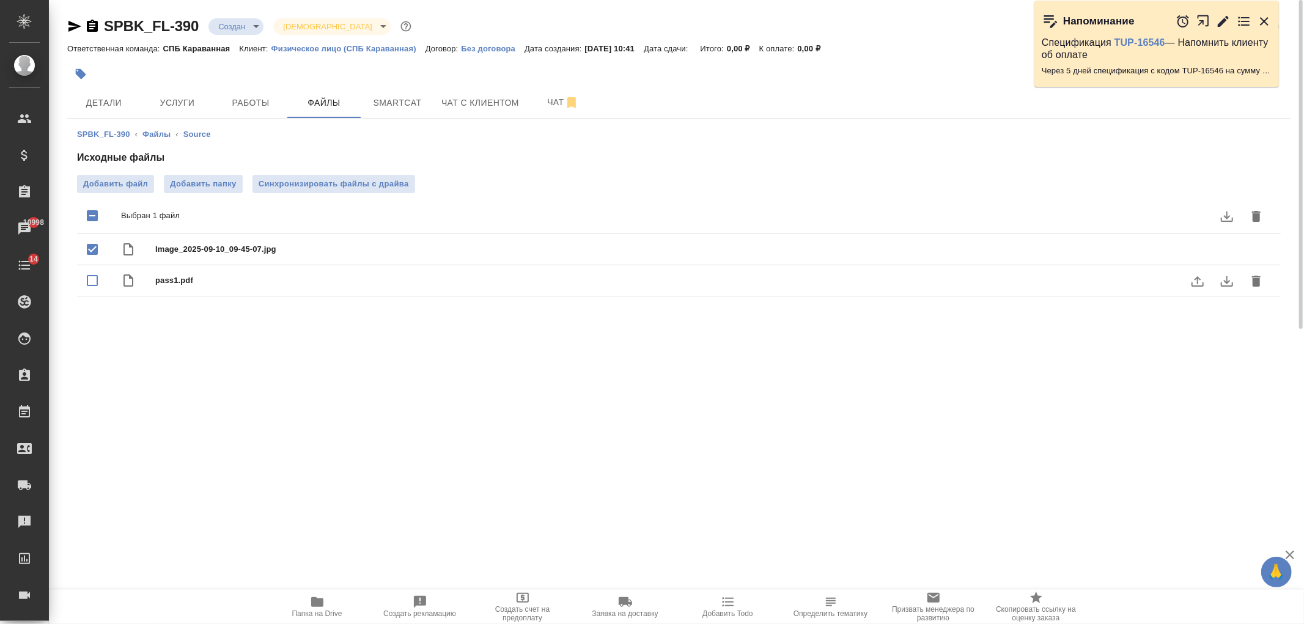
click at [208, 292] on div "pass1.pdf" at bounding box center [679, 280] width 1204 height 31
checkbox input "true"
click at [1236, 255] on button "download" at bounding box center [1226, 249] width 29 height 29
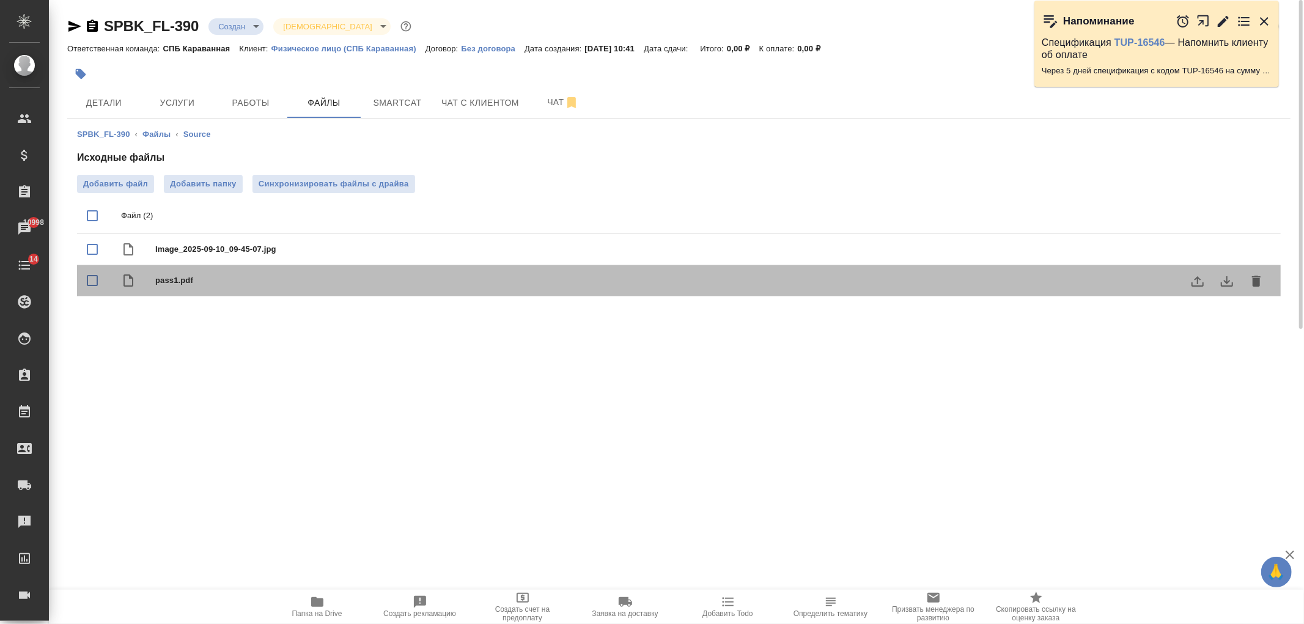
click at [188, 279] on span "pass1.pdf" at bounding box center [703, 280] width 1096 height 12
checkbox input "true"
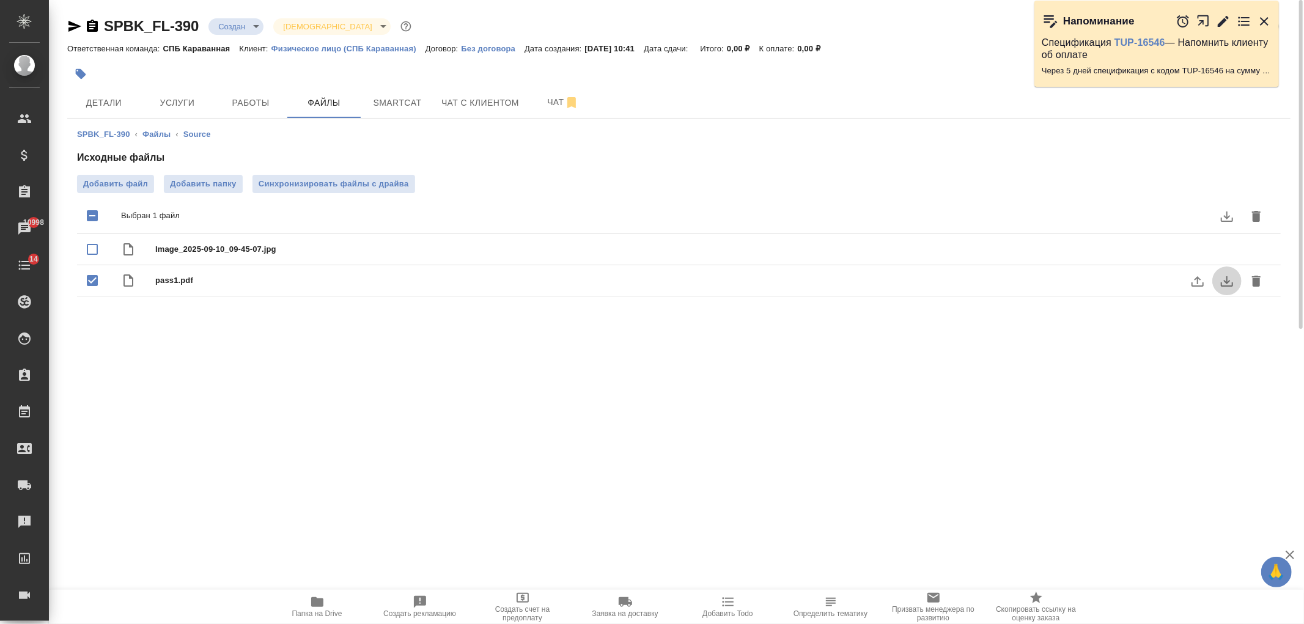
click at [1230, 277] on icon "download" at bounding box center [1226, 281] width 15 height 15
click at [161, 107] on span "Услуги" at bounding box center [177, 102] width 59 height 15
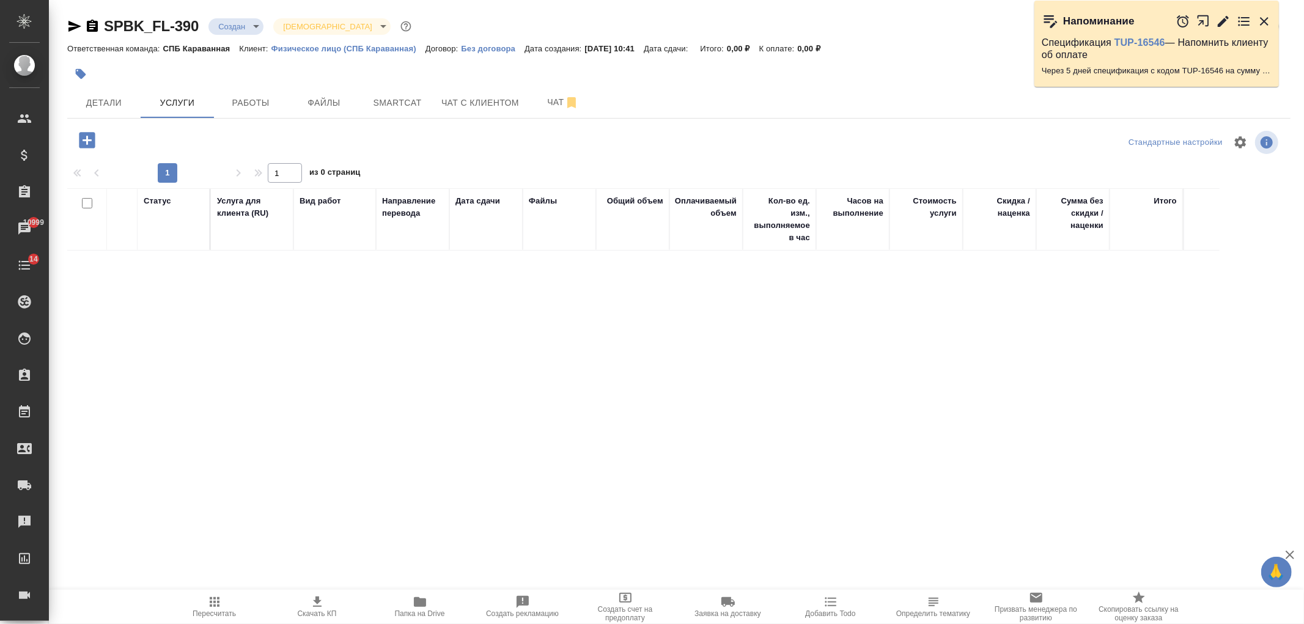
click at [83, 138] on icon "button" at bounding box center [87, 140] width 16 height 16
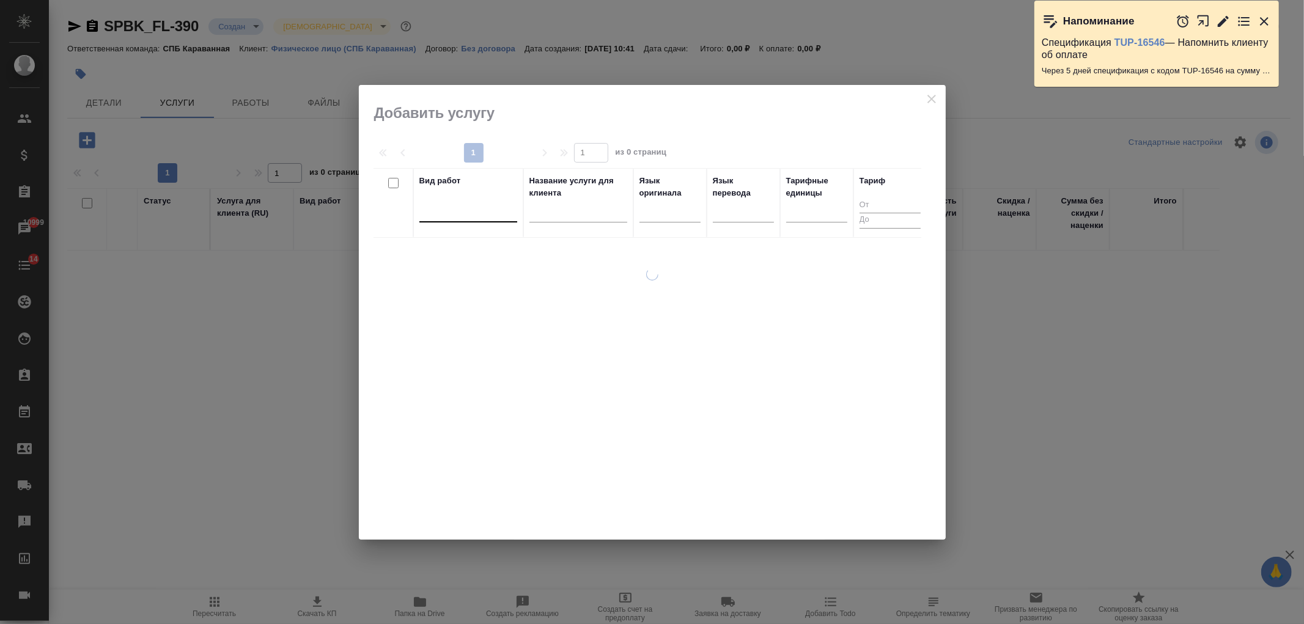
click at [477, 215] on div at bounding box center [468, 210] width 98 height 18
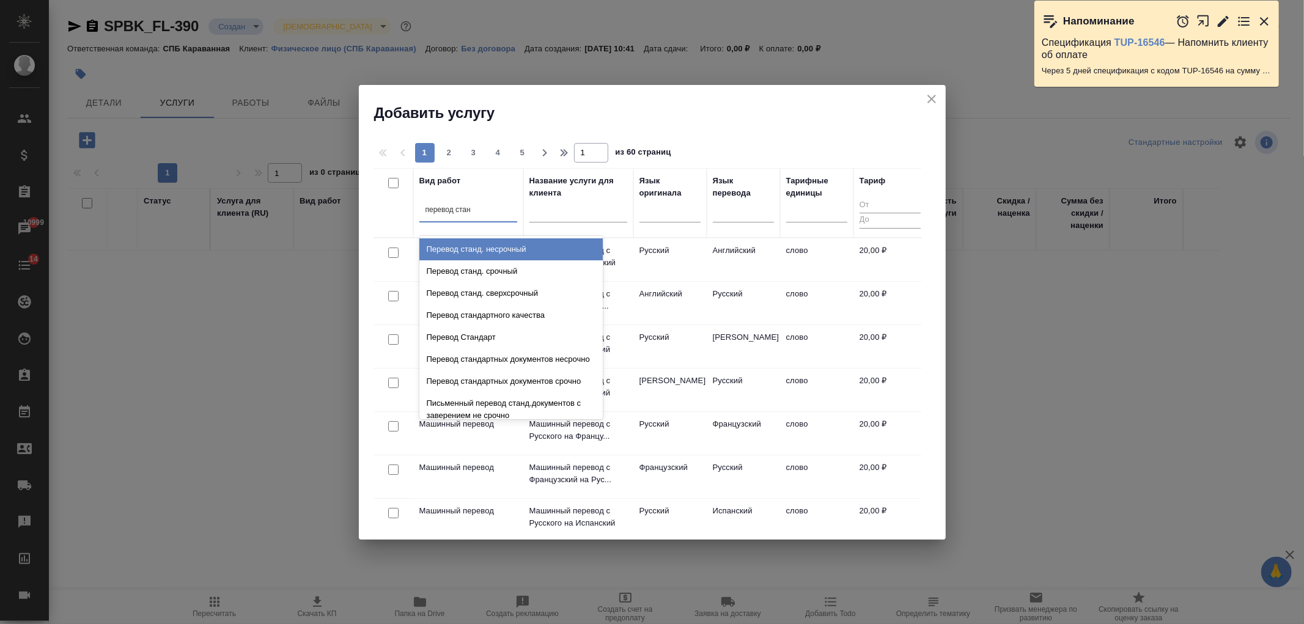
type input "перевод станд"
click at [518, 245] on div "Перевод станд. несрочный" at bounding box center [510, 249] width 183 height 22
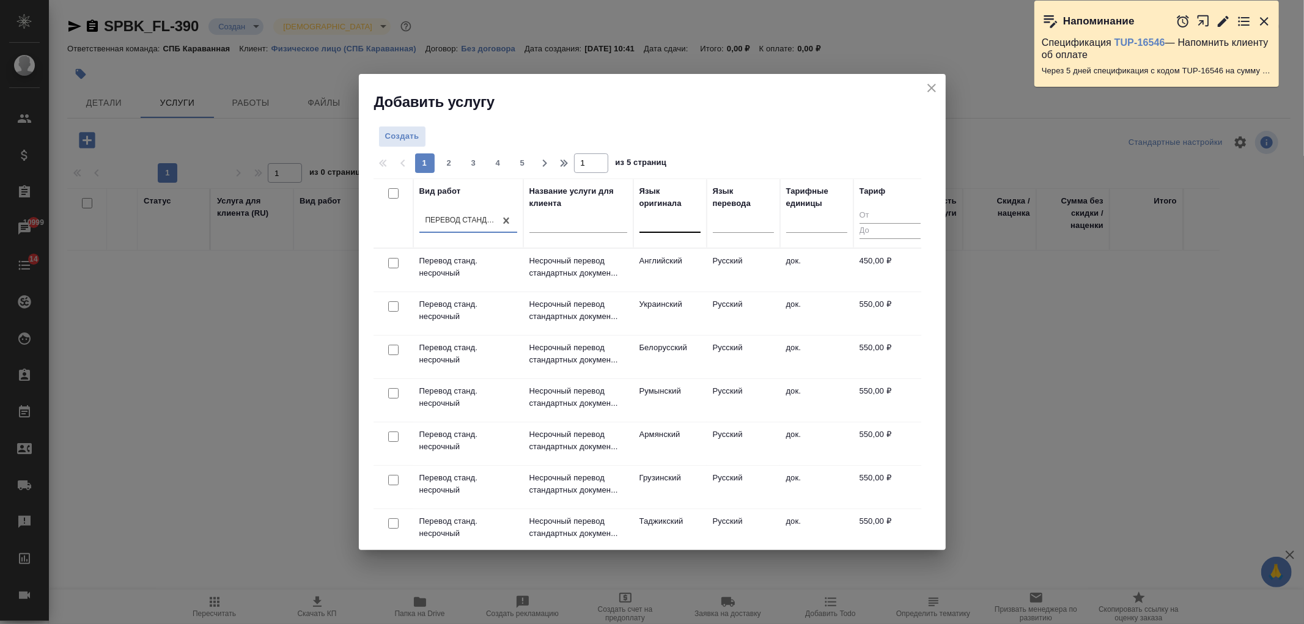
click at [669, 218] on div at bounding box center [669, 220] width 61 height 18
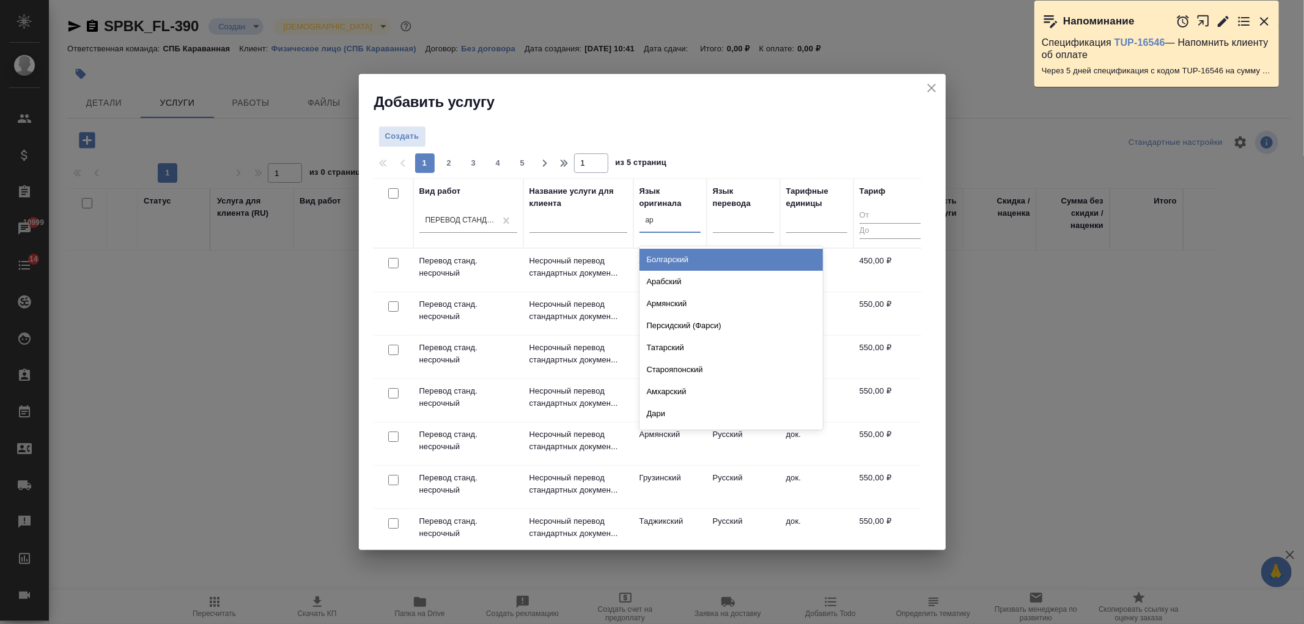
type input "ара"
click at [671, 261] on div "Арабский" at bounding box center [730, 260] width 183 height 22
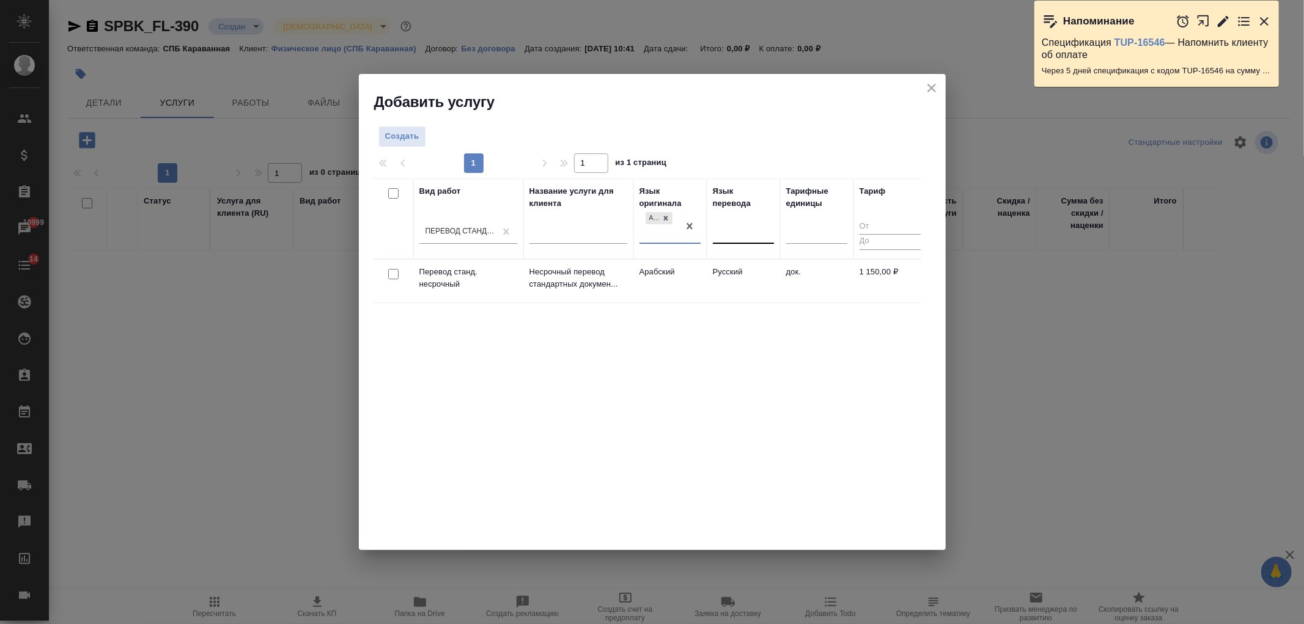
click at [729, 240] on div at bounding box center [743, 232] width 61 height 23
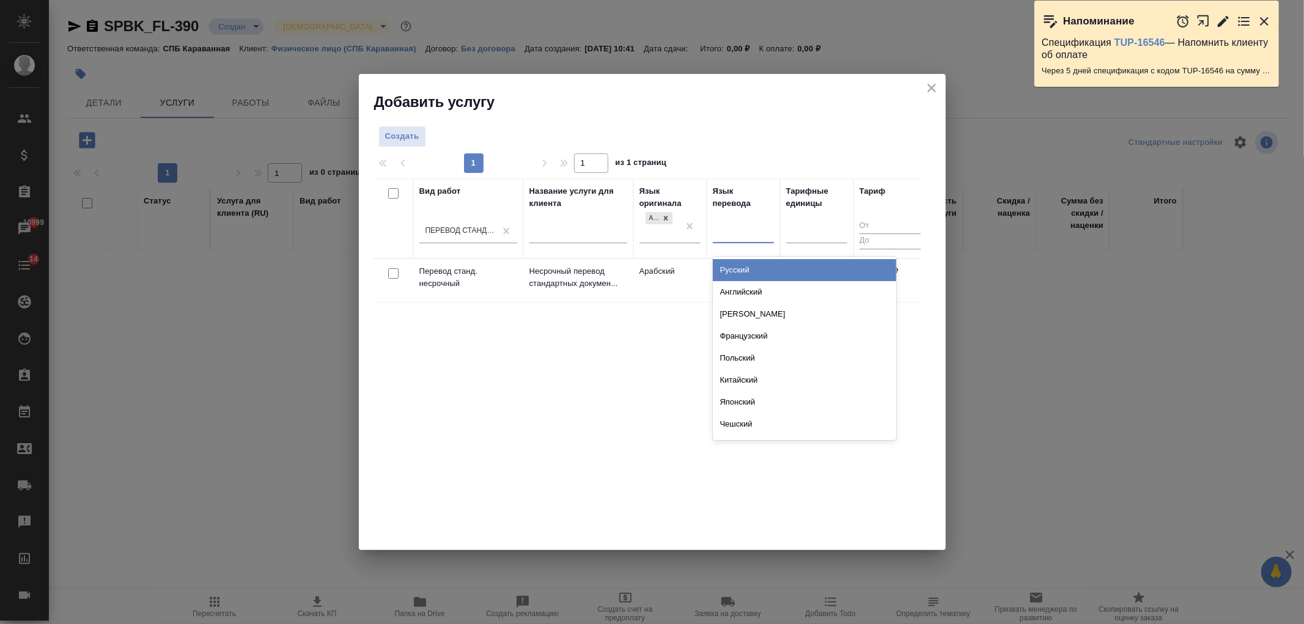
click at [385, 262] on td at bounding box center [393, 280] width 40 height 43
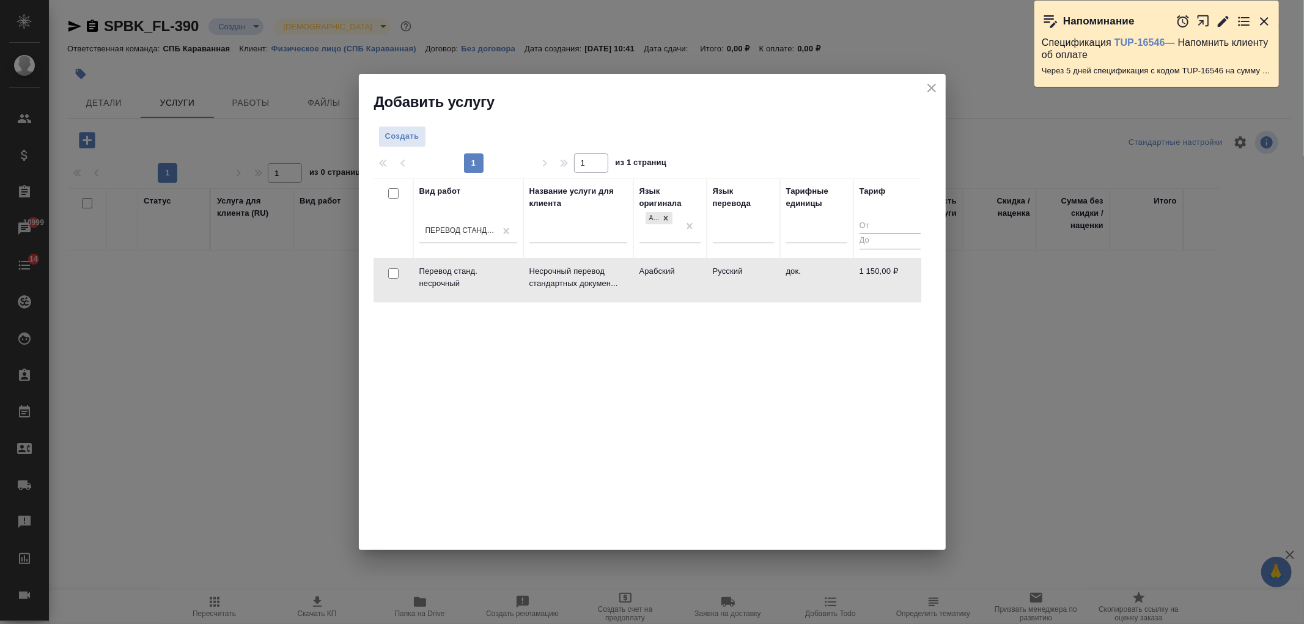
click at [393, 274] on input "checkbox" at bounding box center [393, 273] width 10 height 10
checkbox input "true"
click at [858, 138] on span "Создать услуги" at bounding box center [882, 140] width 64 height 14
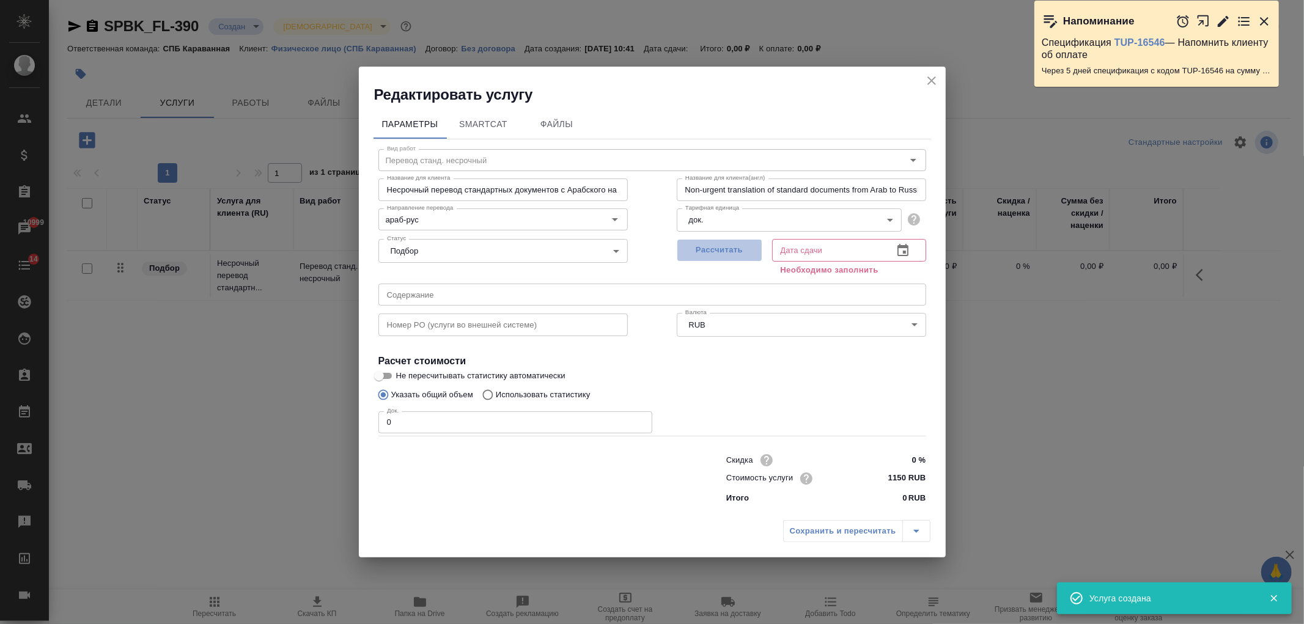
drag, startPoint x: 726, startPoint y: 251, endPoint x: 468, endPoint y: 328, distance: 270.0
click at [724, 251] on span "Рассчитать" at bounding box center [719, 250] width 72 height 14
type input "10.09.2025 11:06"
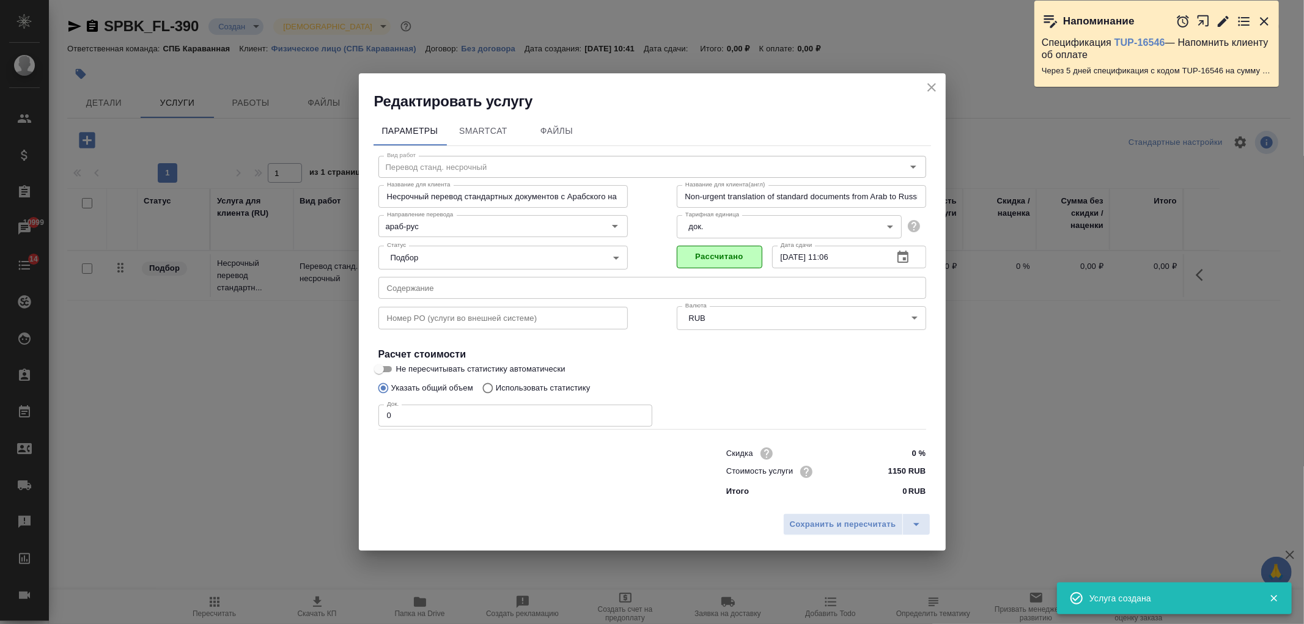
click at [417, 424] on input "0" at bounding box center [515, 416] width 274 height 22
type input "1"
click at [829, 514] on button "Сохранить и пересчитать" at bounding box center [843, 524] width 120 height 22
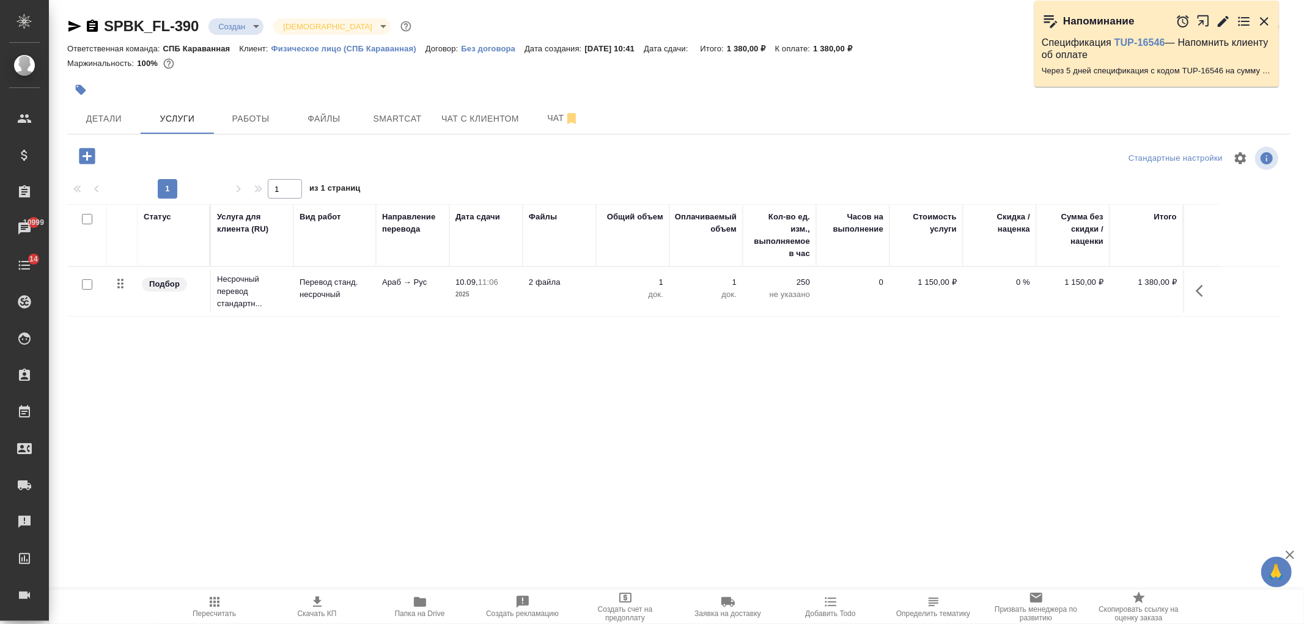
click at [469, 293] on p "2025" at bounding box center [485, 295] width 61 height 12
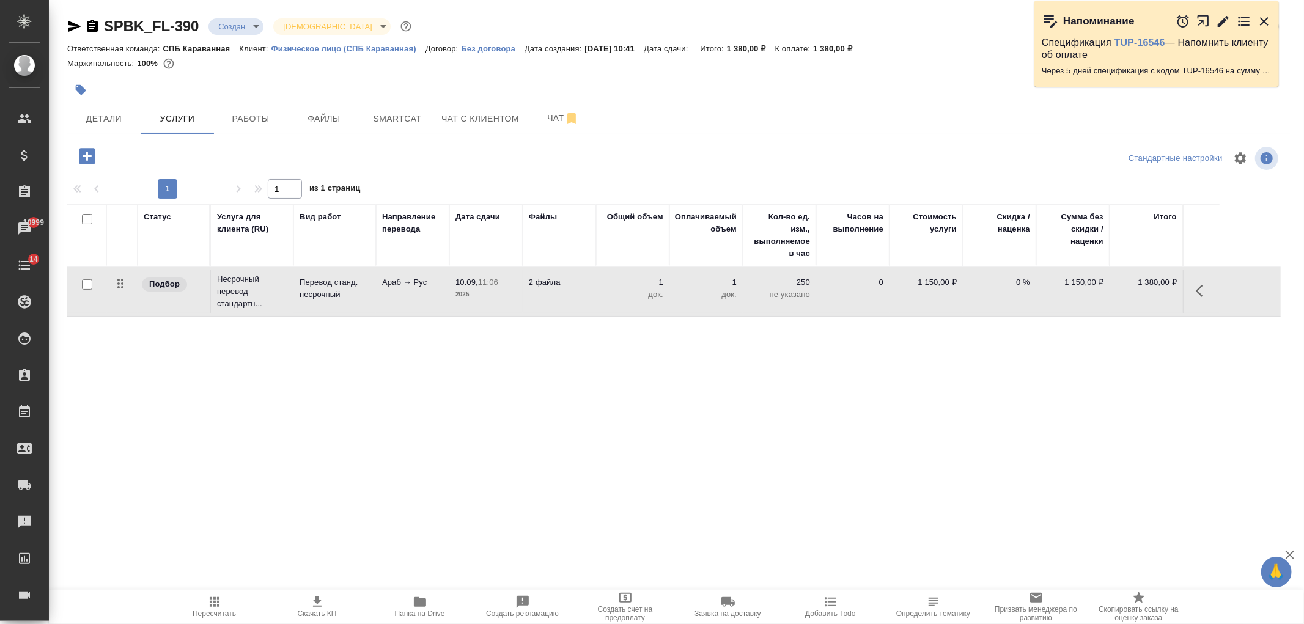
click at [84, 282] on input "checkbox" at bounding box center [87, 284] width 10 height 10
checkbox input "true"
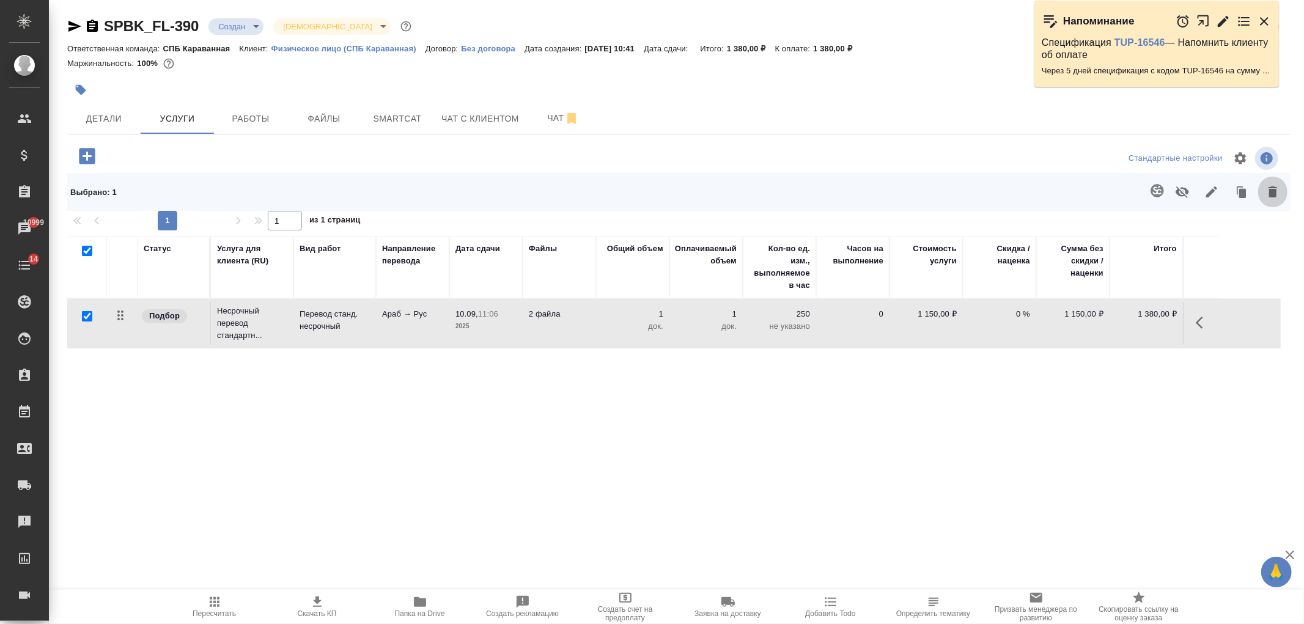
click at [1281, 191] on button "button" at bounding box center [1272, 192] width 29 height 32
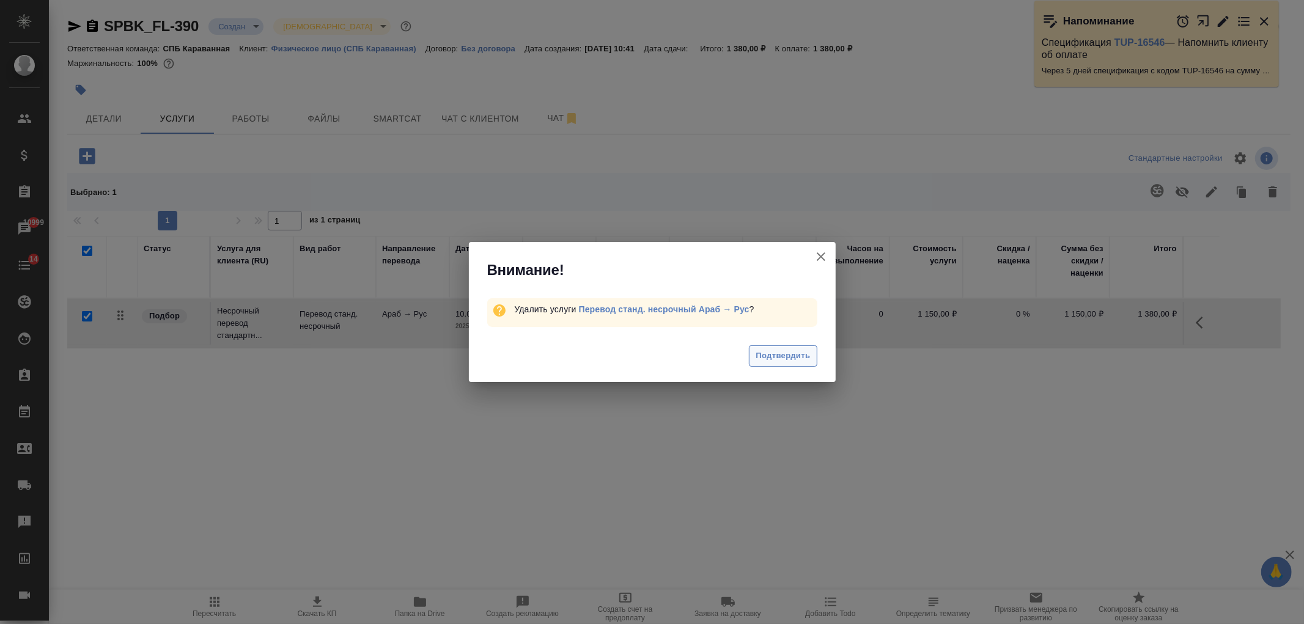
click at [783, 359] on span "Подтвердить" at bounding box center [783, 356] width 54 height 14
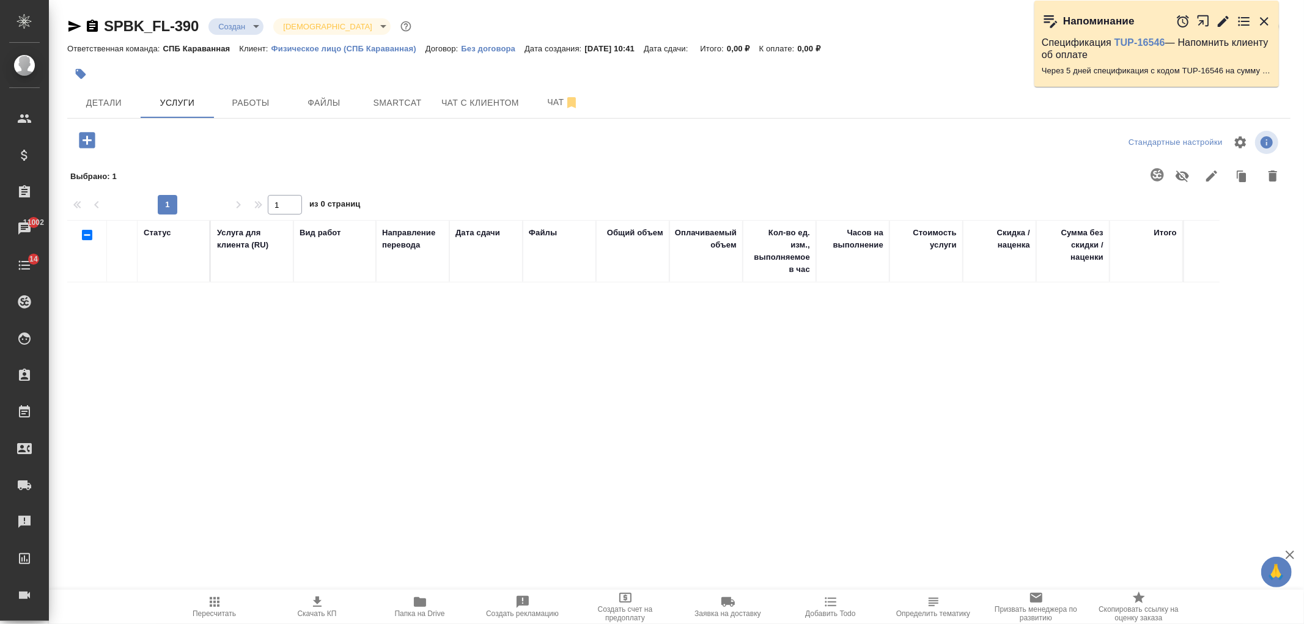
click at [90, 137] on icon "button" at bounding box center [87, 140] width 16 height 16
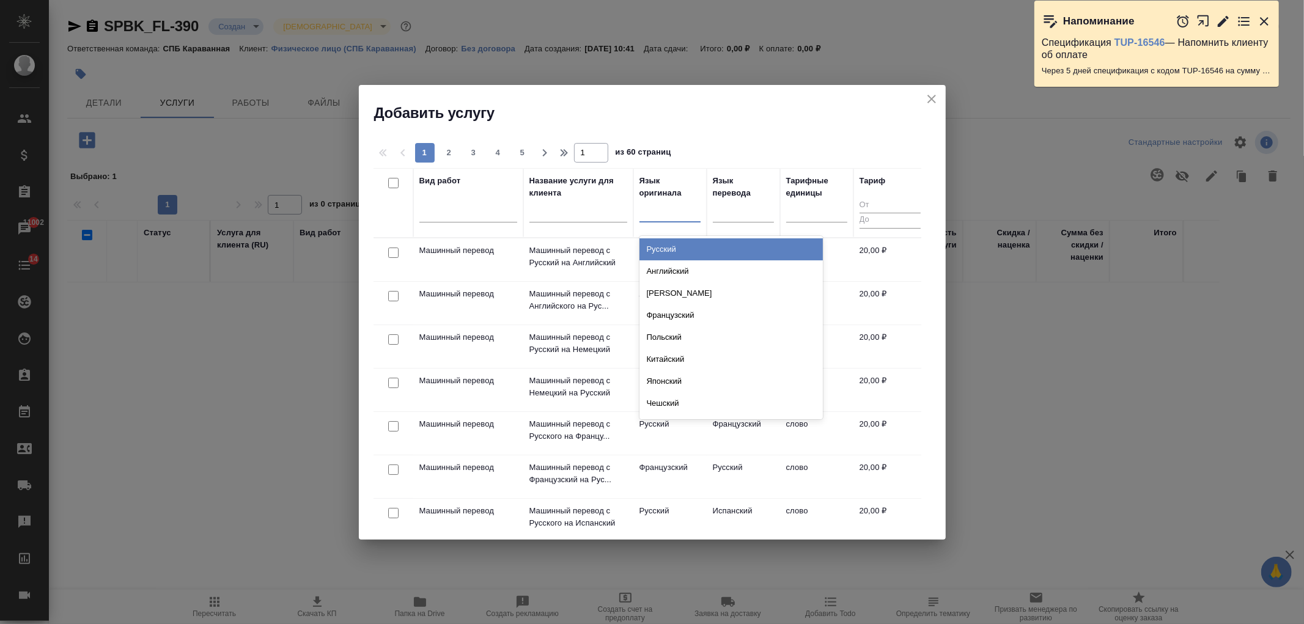
click at [655, 218] on div at bounding box center [669, 210] width 61 height 18
type input "фарси"
click at [677, 249] on div "Персидский (Фарси)" at bounding box center [730, 249] width 183 height 22
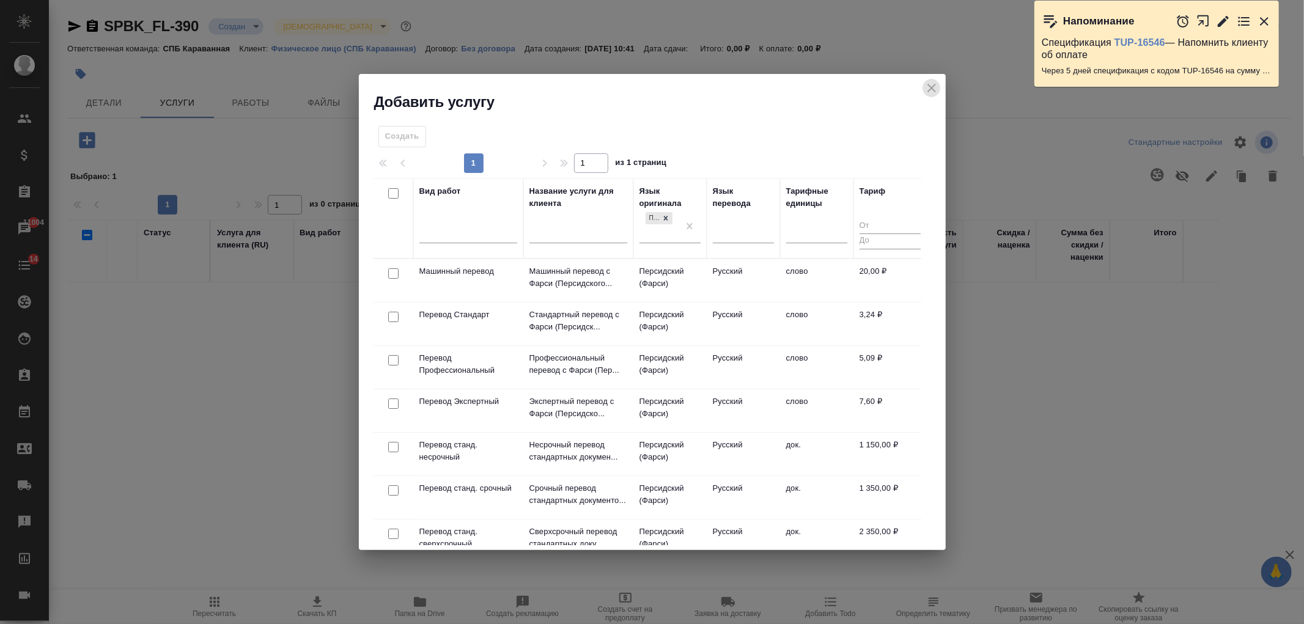
click at [936, 89] on icon "close" at bounding box center [931, 88] width 15 height 15
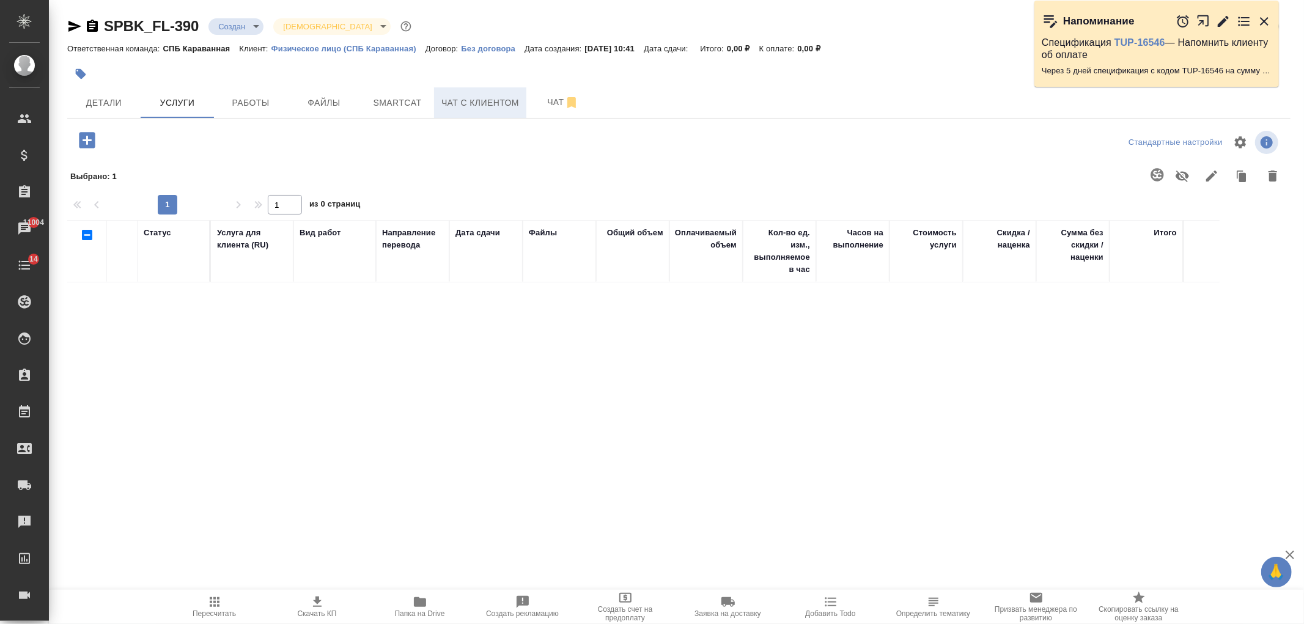
click at [496, 111] on button "Чат с клиентом" at bounding box center [480, 102] width 92 height 31
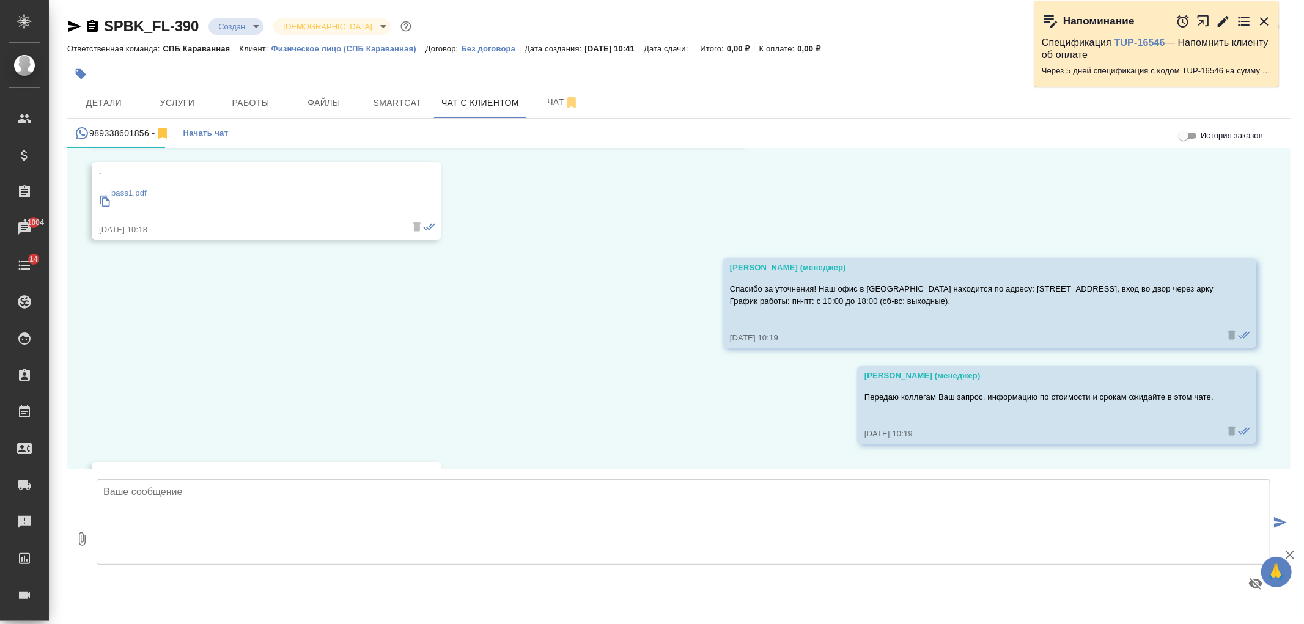
scroll to position [1336, 0]
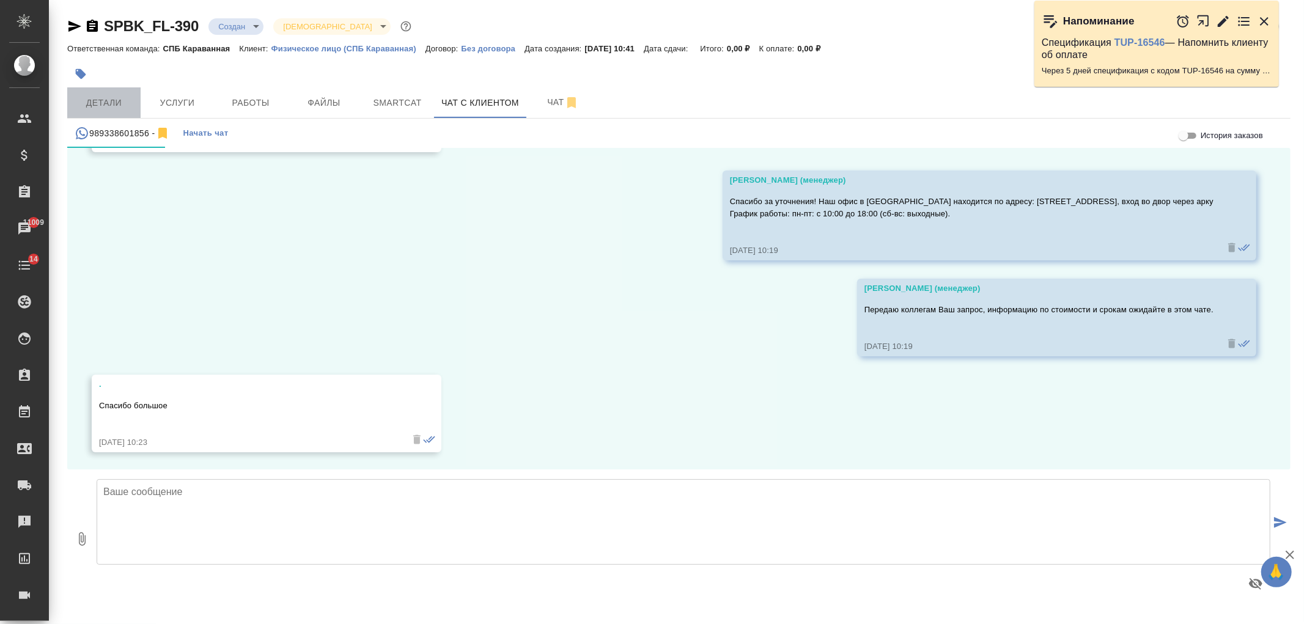
click at [127, 115] on button "Детали" at bounding box center [103, 102] width 73 height 31
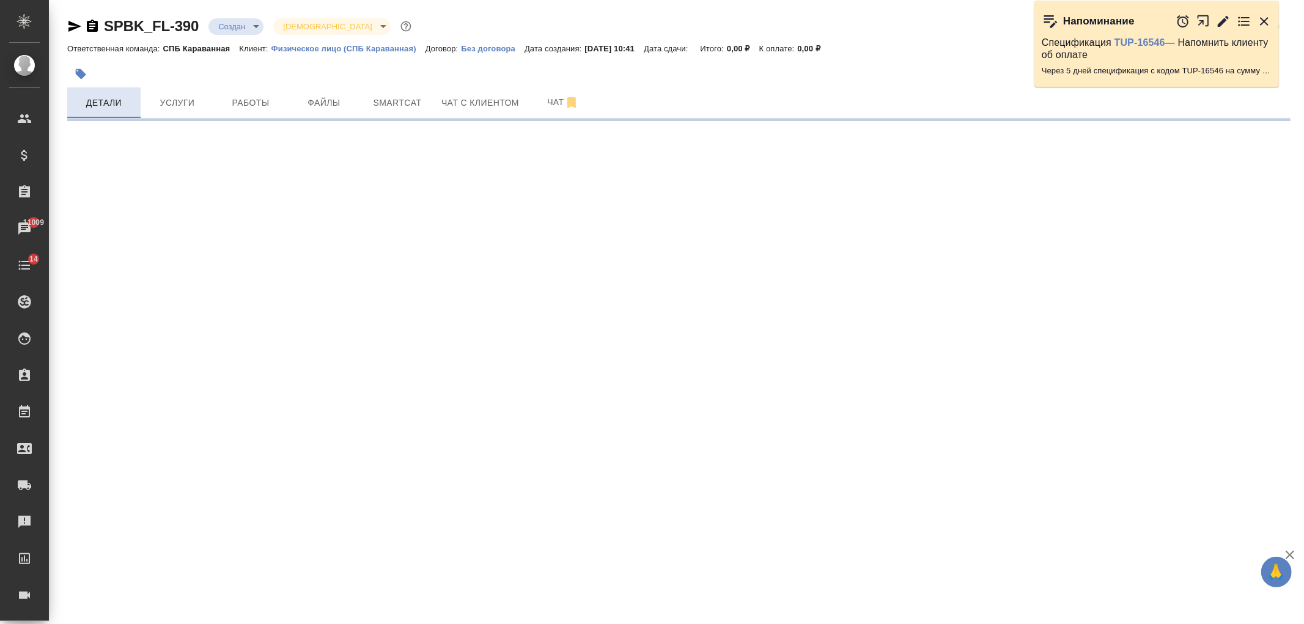
select select "RU"
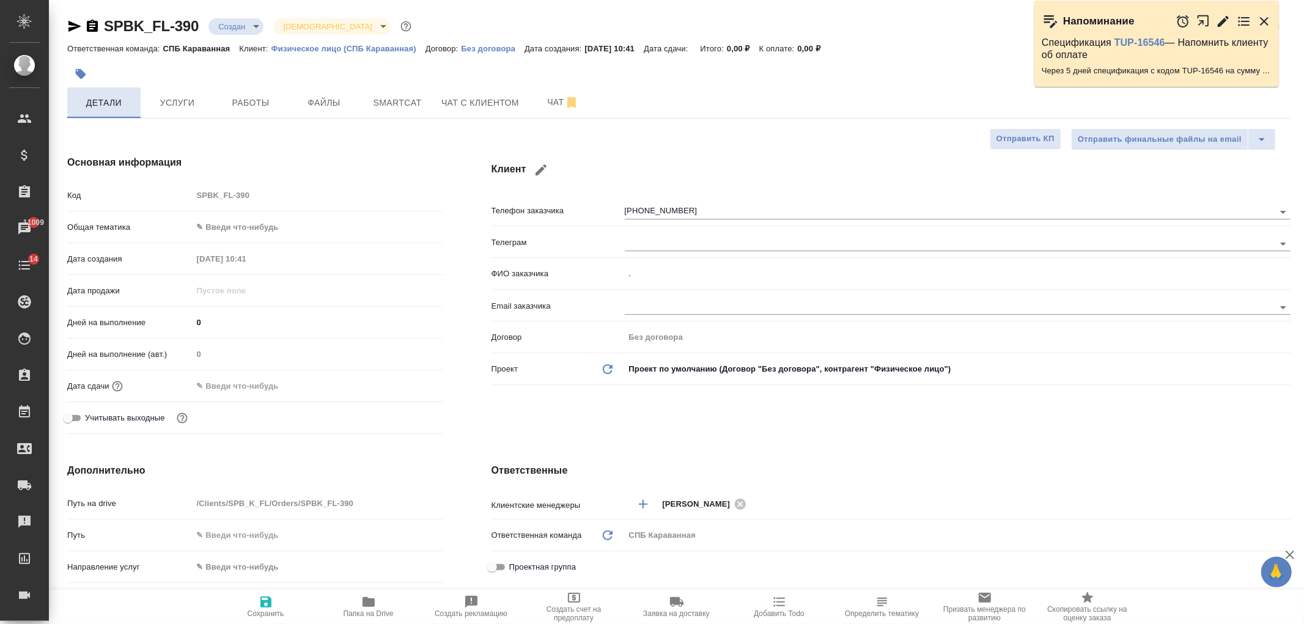
type textarea "x"
click at [467, 88] on button "Чат с клиентом" at bounding box center [480, 102] width 92 height 31
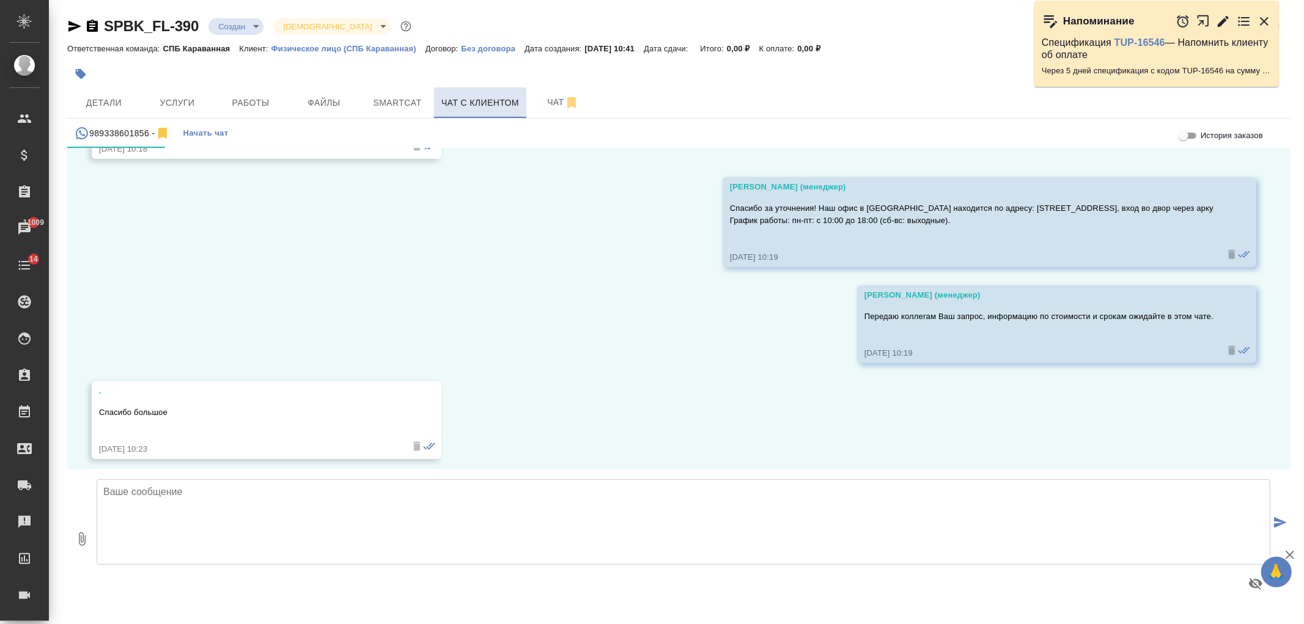
scroll to position [1336, 0]
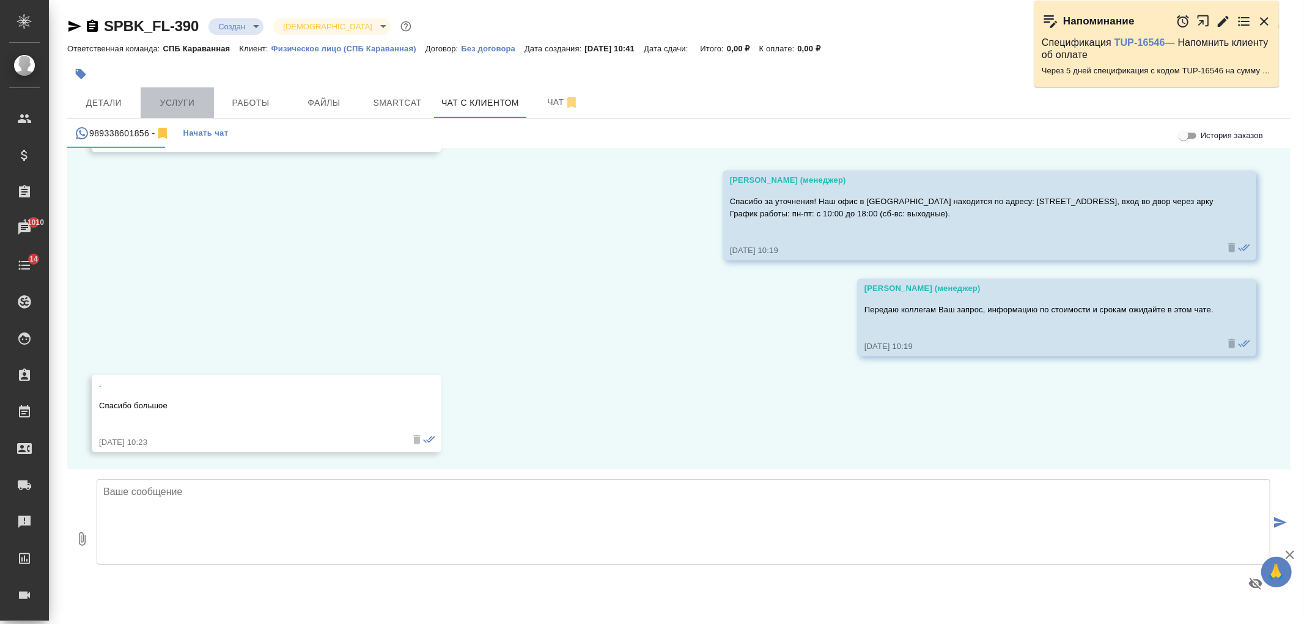
click at [186, 101] on span "Услуги" at bounding box center [177, 102] width 59 height 15
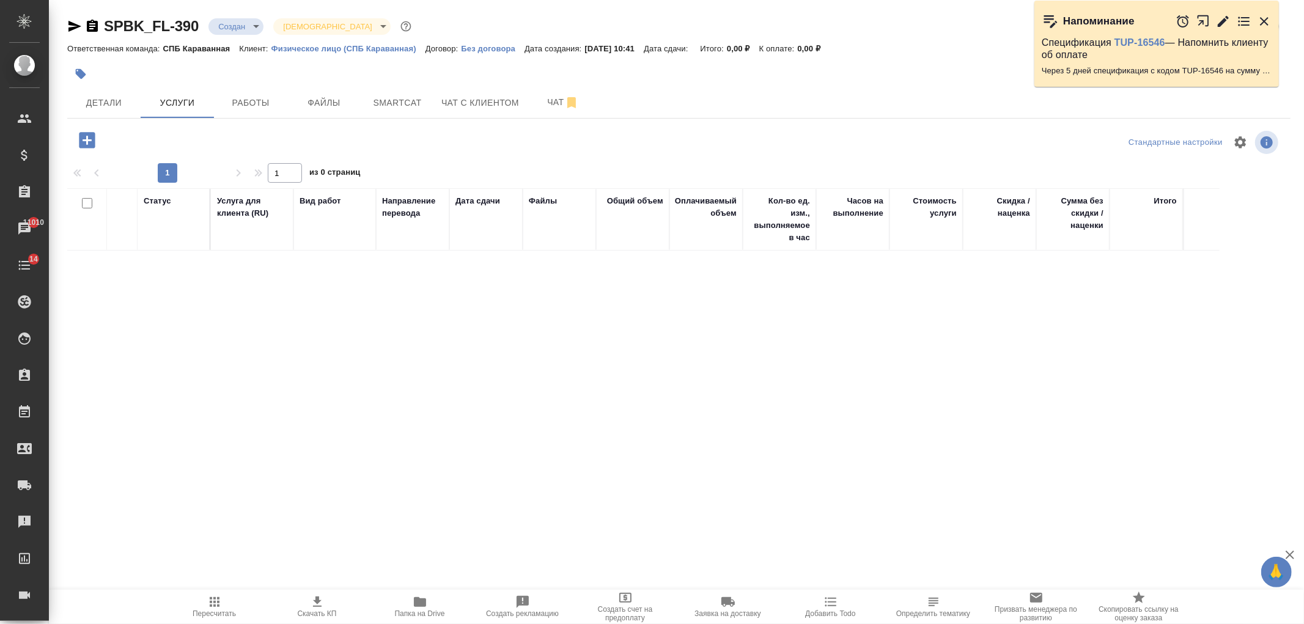
click at [90, 145] on icon "button" at bounding box center [87, 140] width 16 height 16
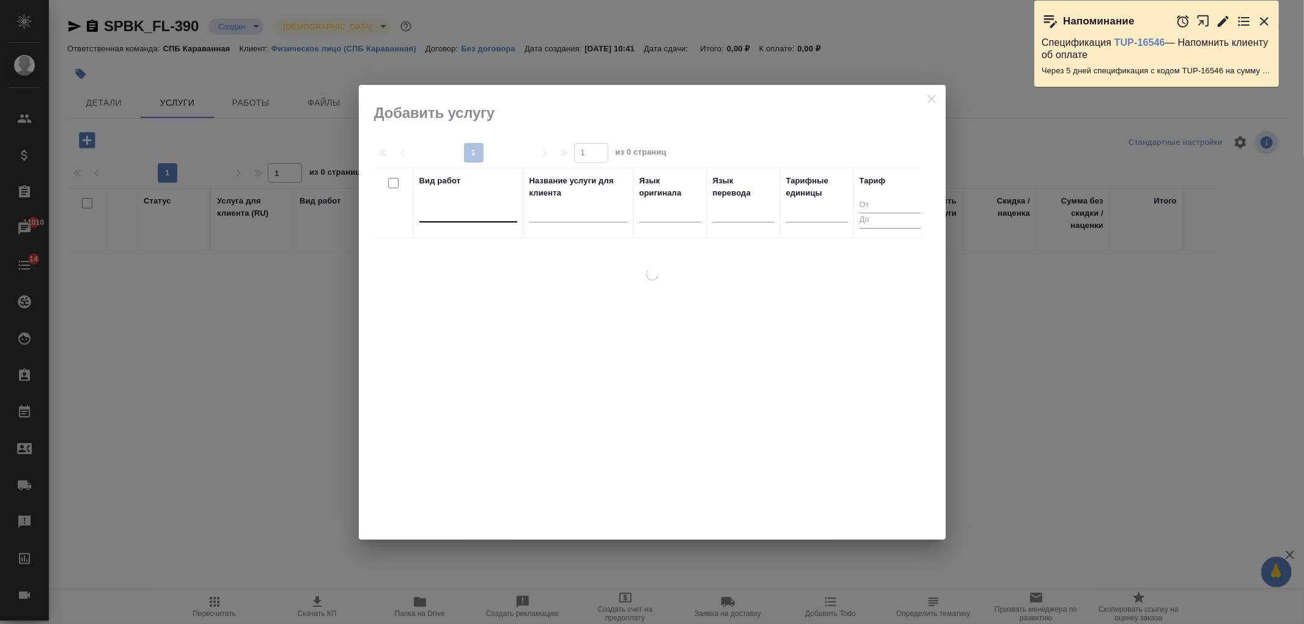
click at [447, 219] on div at bounding box center [468, 210] width 98 height 23
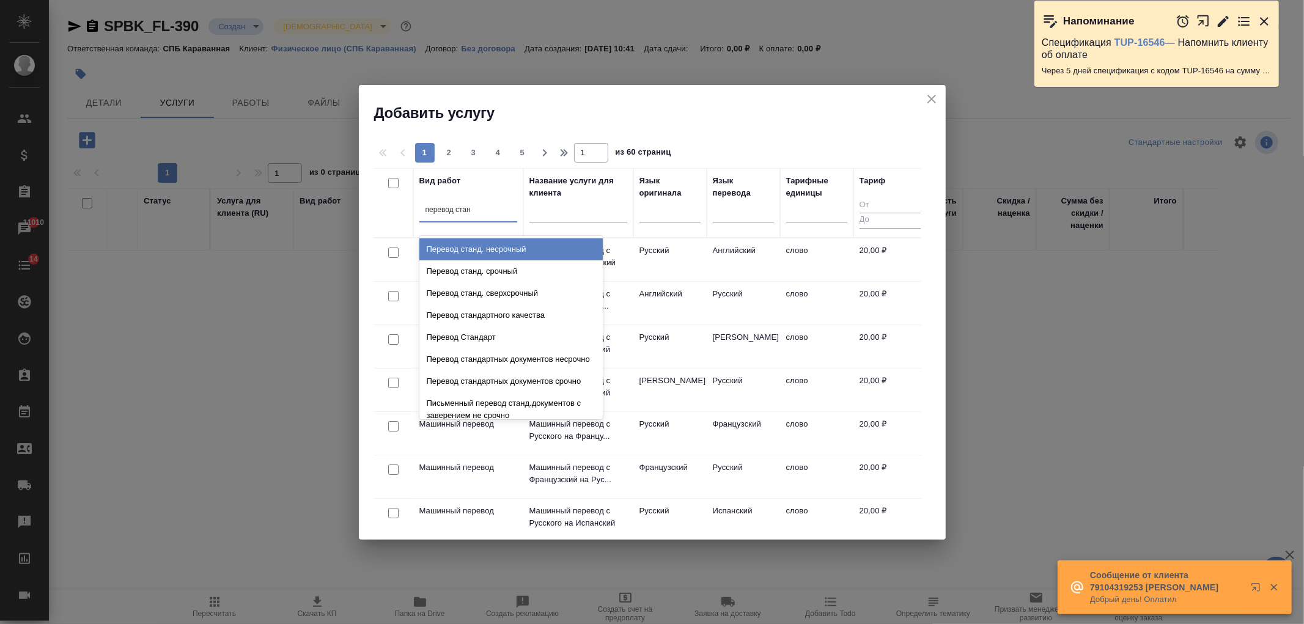
type input "перевод станд"
click at [496, 254] on div "Перевод станд. несрочный" at bounding box center [510, 249] width 183 height 22
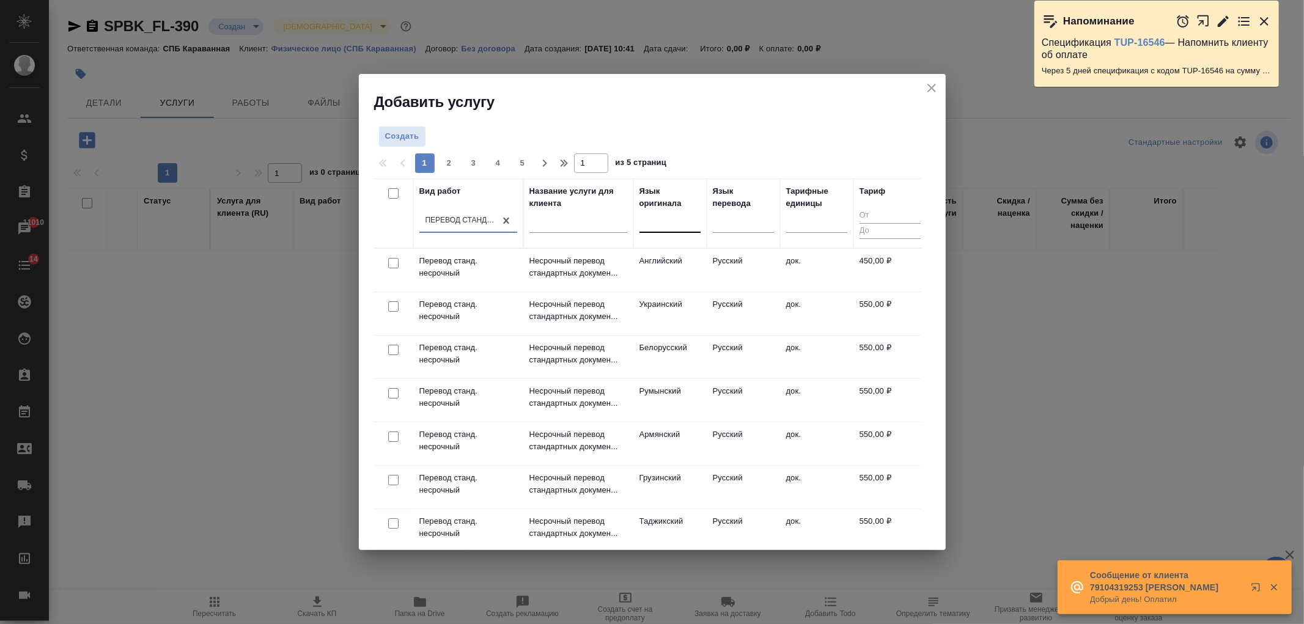
click at [675, 218] on div at bounding box center [669, 220] width 61 height 18
type input "фар"
click at [677, 268] on div "Персидский (Фарси)" at bounding box center [730, 260] width 183 height 22
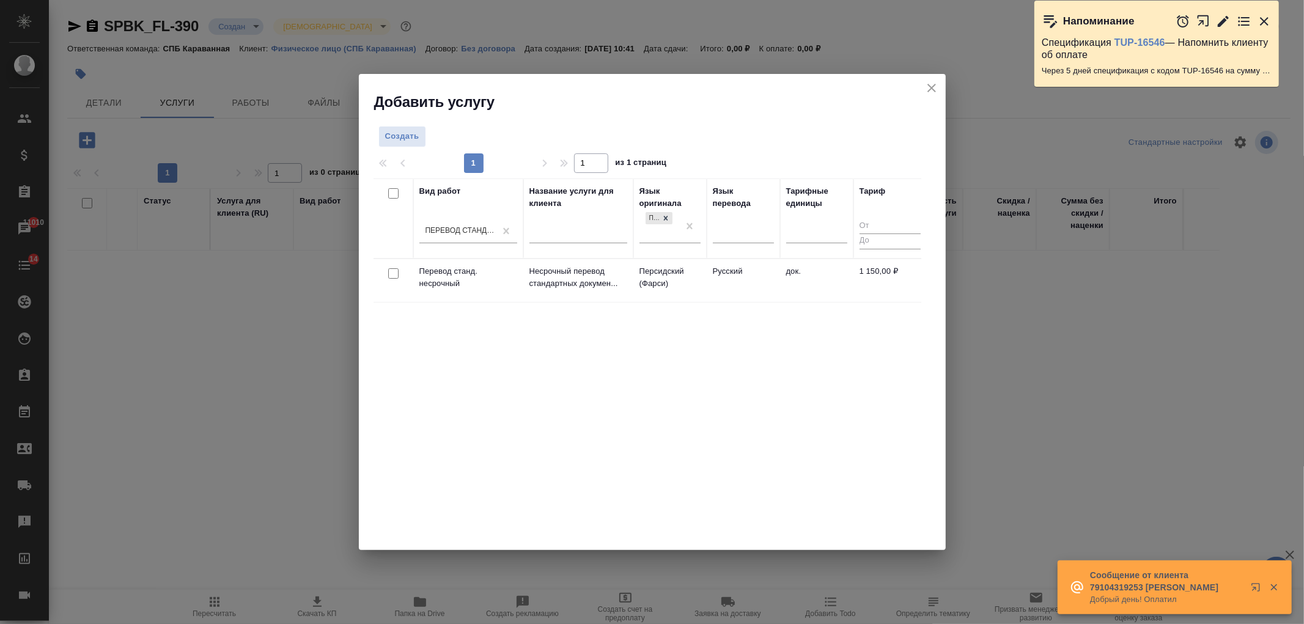
click at [392, 270] on input "checkbox" at bounding box center [393, 273] width 10 height 10
checkbox input "true"
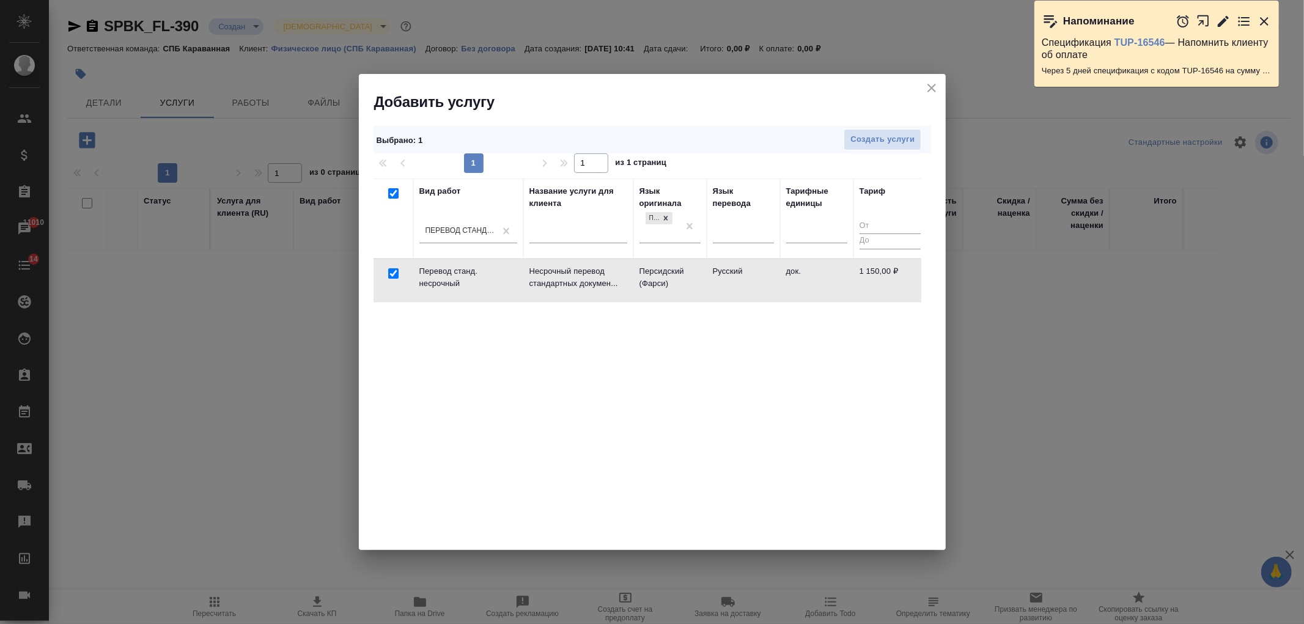
click at [889, 153] on div "1 1 из 1 страниц" at bounding box center [651, 163] width 557 height 20
click at [884, 123] on div "Выбрано : 1 Создать услуги 1 1 из 1 страниц Вид работ Перевод станд. несрочный …" at bounding box center [652, 331] width 587 height 438
click at [884, 134] on span "Создать услуги" at bounding box center [882, 140] width 64 height 14
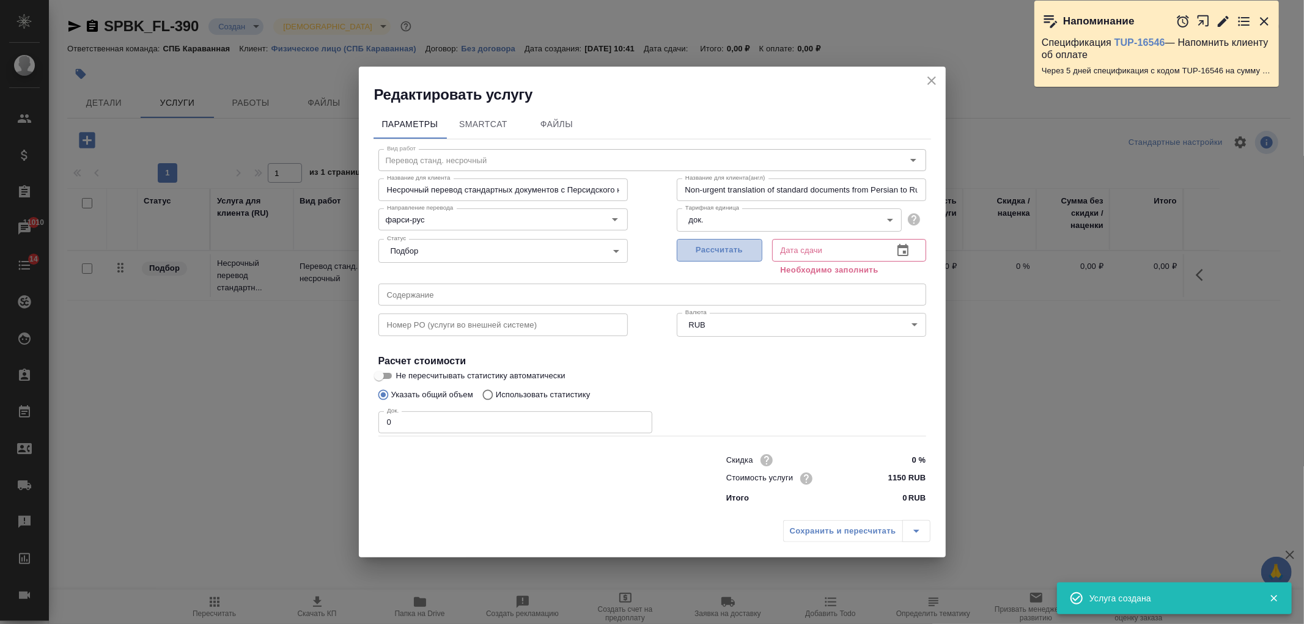
click at [724, 252] on span "Рассчитать" at bounding box center [719, 250] width 72 height 14
type input "10.09.2025 11:59"
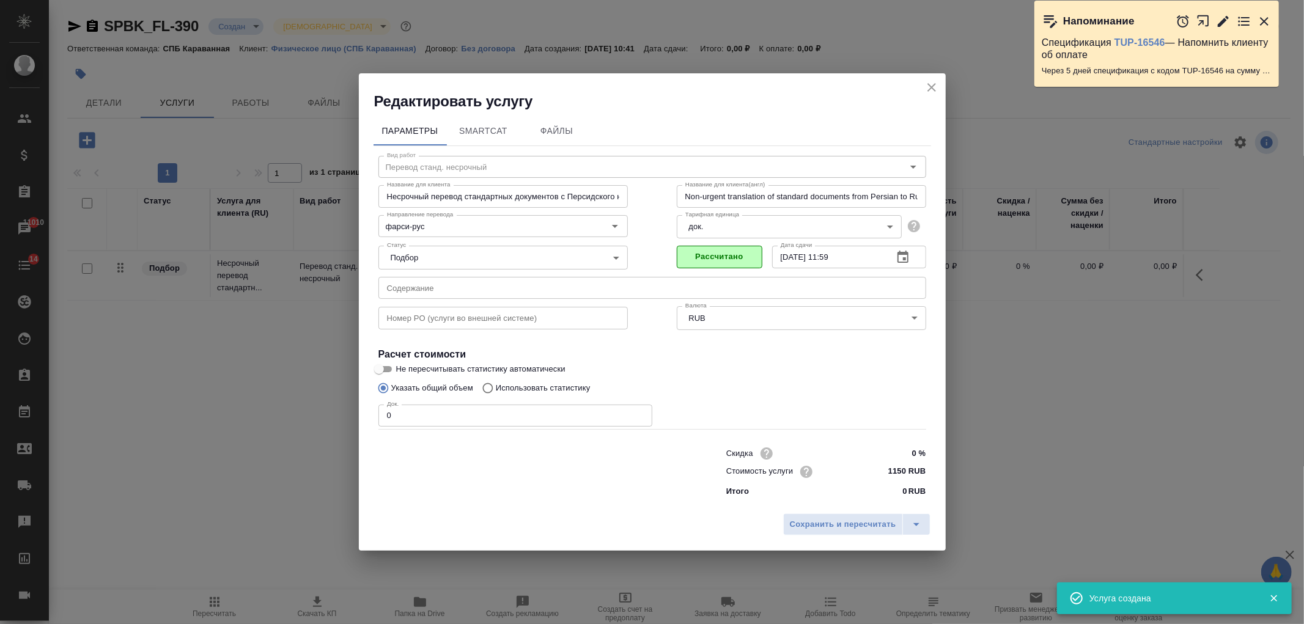
click at [433, 416] on input "0" at bounding box center [515, 416] width 274 height 22
type input "1"
click at [835, 522] on span "Сохранить и пересчитать" at bounding box center [843, 525] width 106 height 14
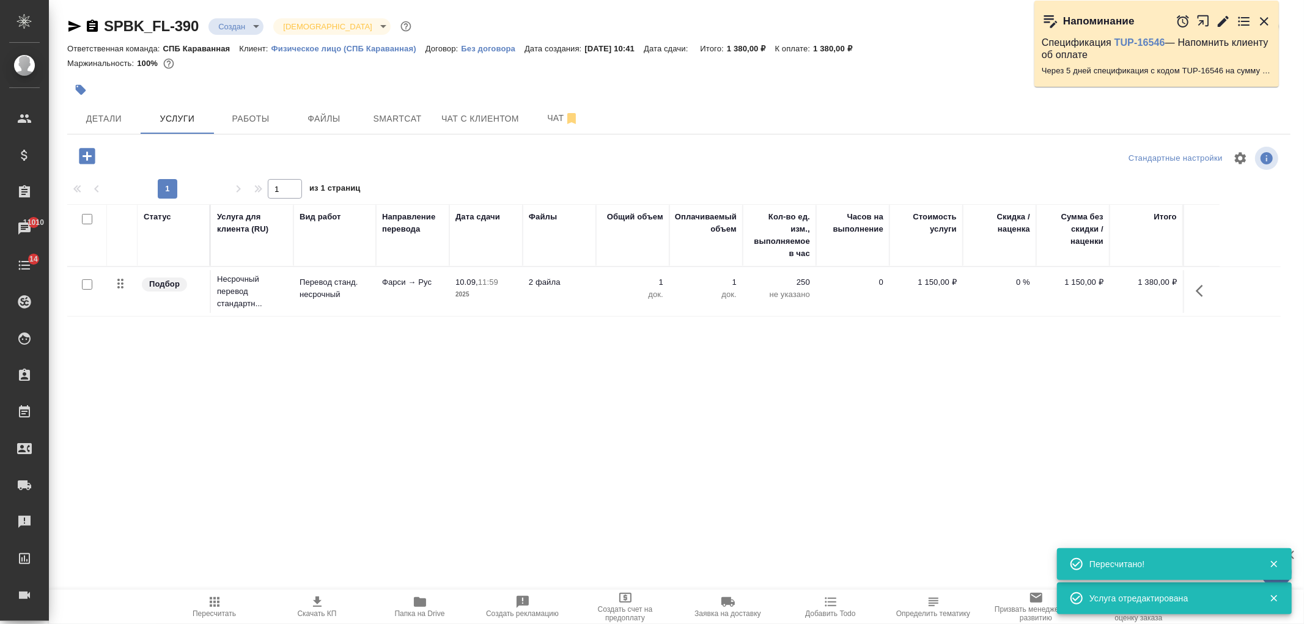
click at [95, 152] on icon "button" at bounding box center [87, 156] width 16 height 16
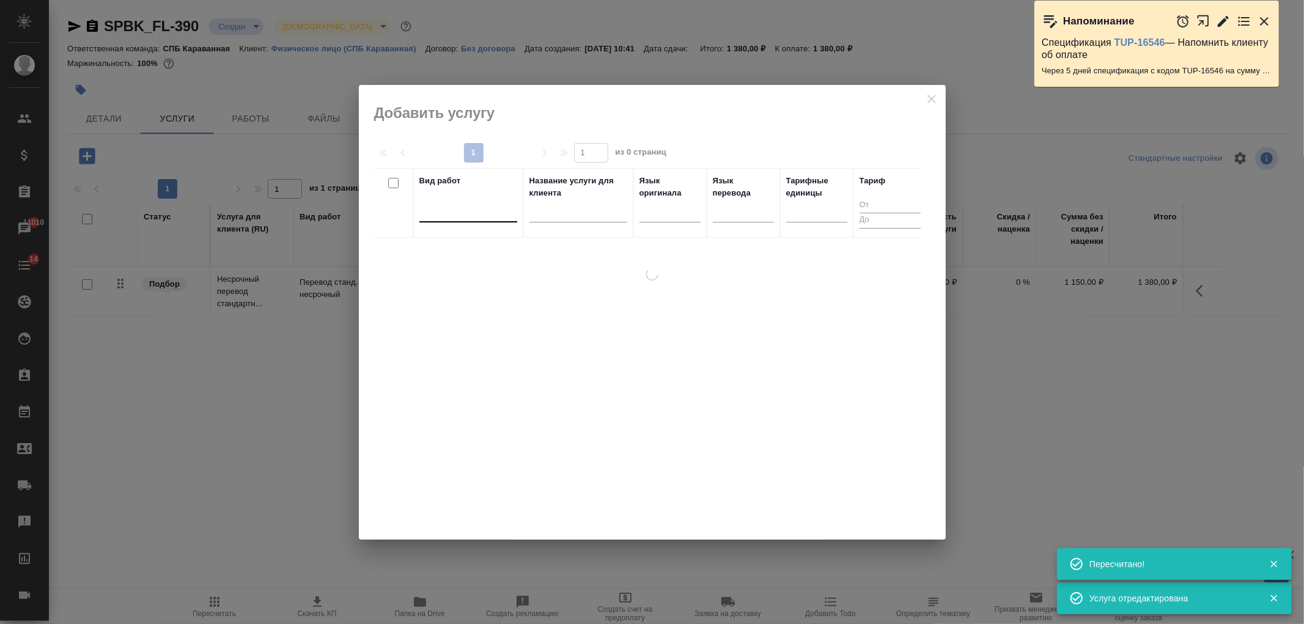
click at [446, 216] on div at bounding box center [468, 210] width 98 height 18
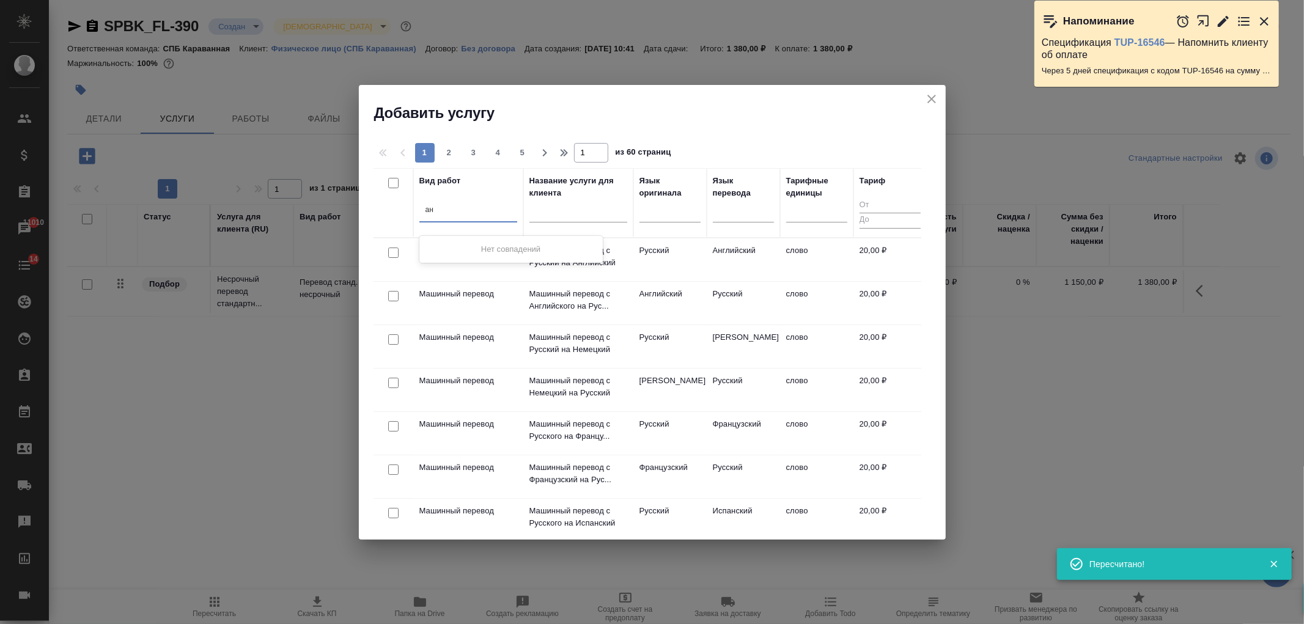
type input "а"
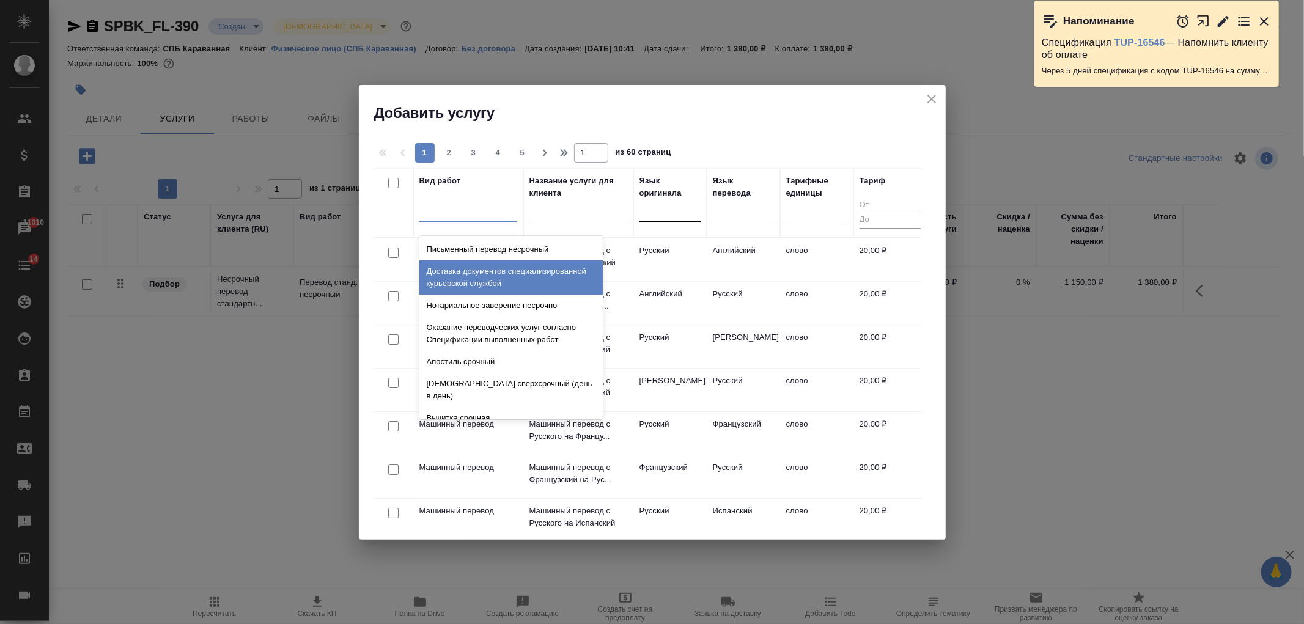
click at [675, 216] on div at bounding box center [669, 210] width 61 height 18
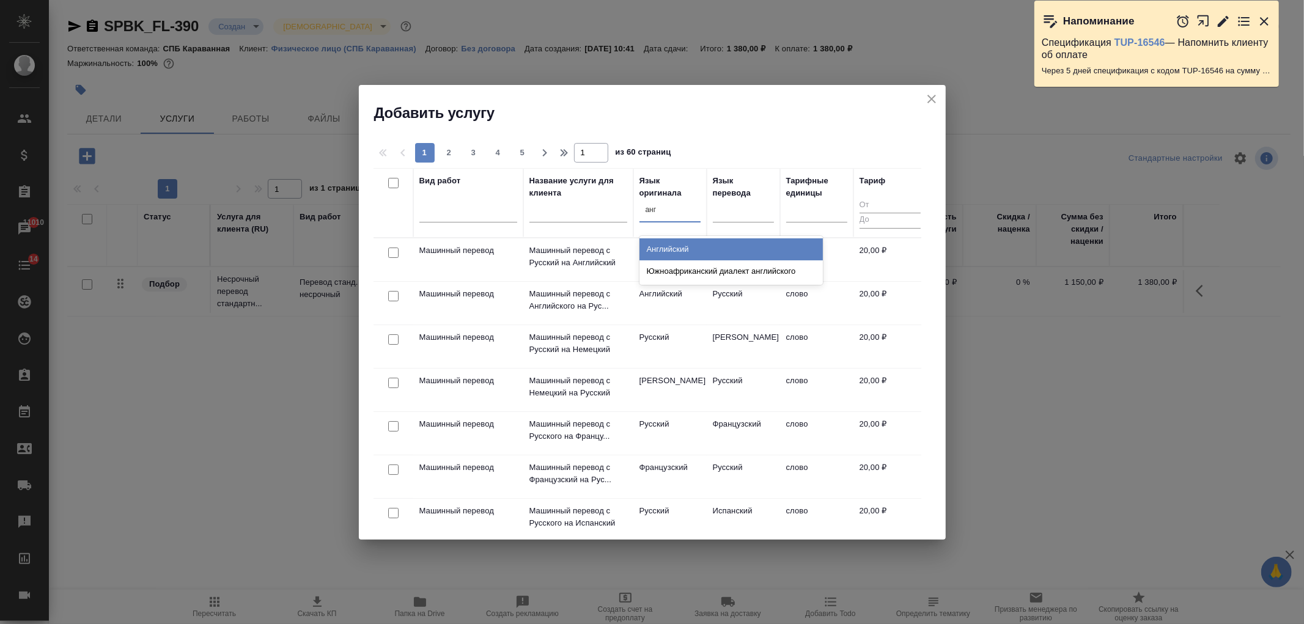
type input "англ"
click at [699, 241] on div "Английский" at bounding box center [730, 249] width 183 height 22
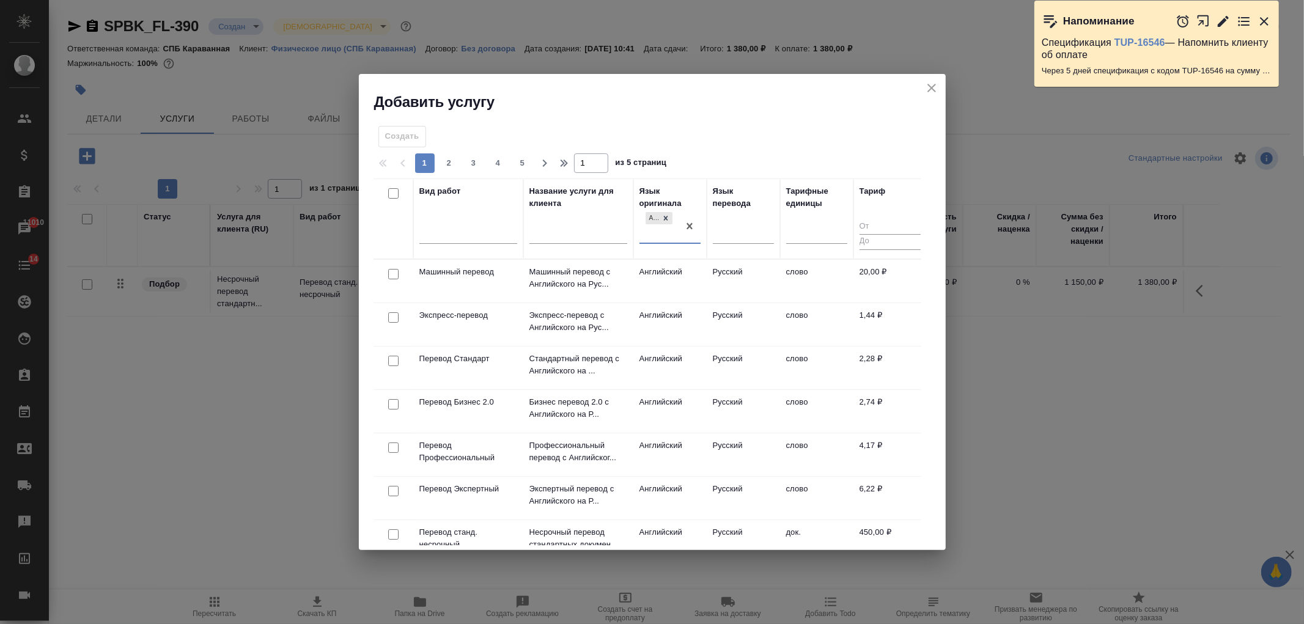
click at [395, 357] on input "checkbox" at bounding box center [393, 361] width 10 height 10
checkbox input "true"
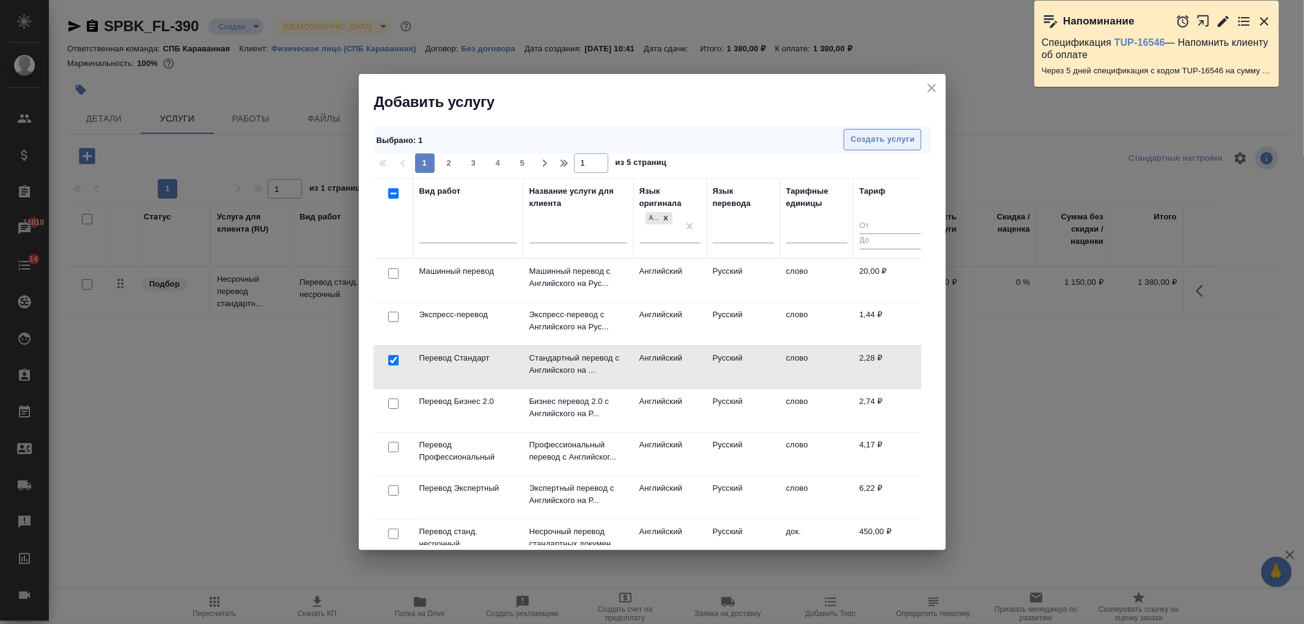
click at [879, 147] on button "Создать услуги" at bounding box center [883, 139] width 78 height 21
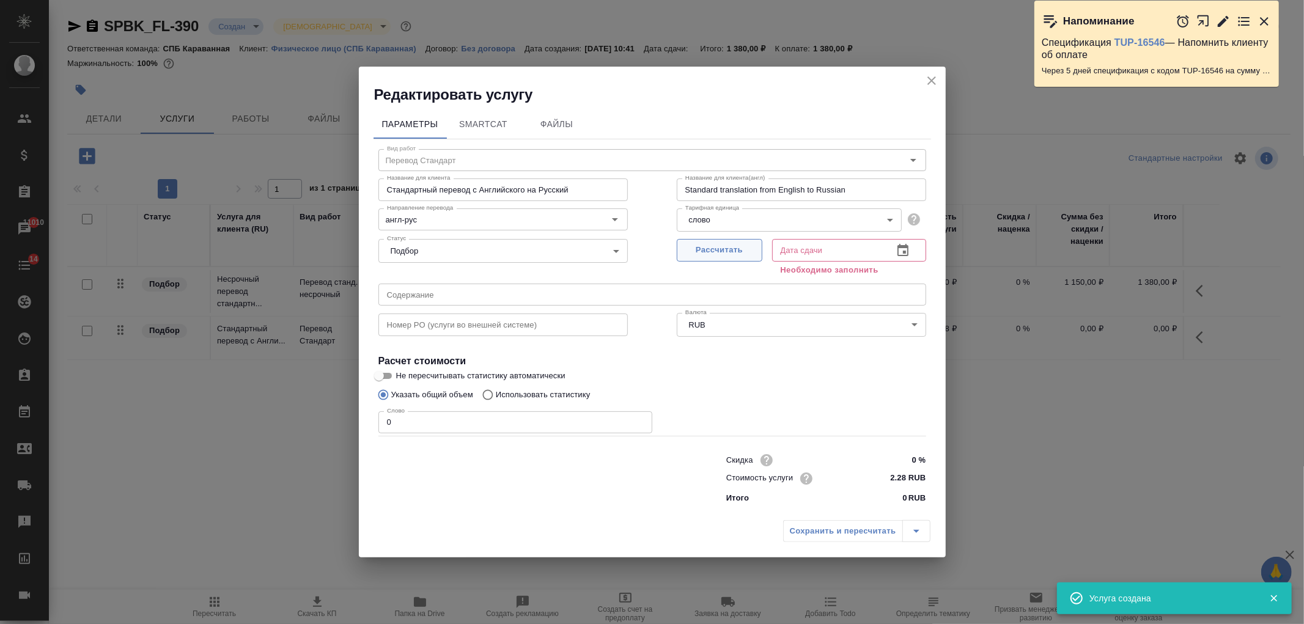
click at [708, 242] on button "Рассчитать" at bounding box center [720, 250] width 86 height 23
type input "10.09.2025 12:00"
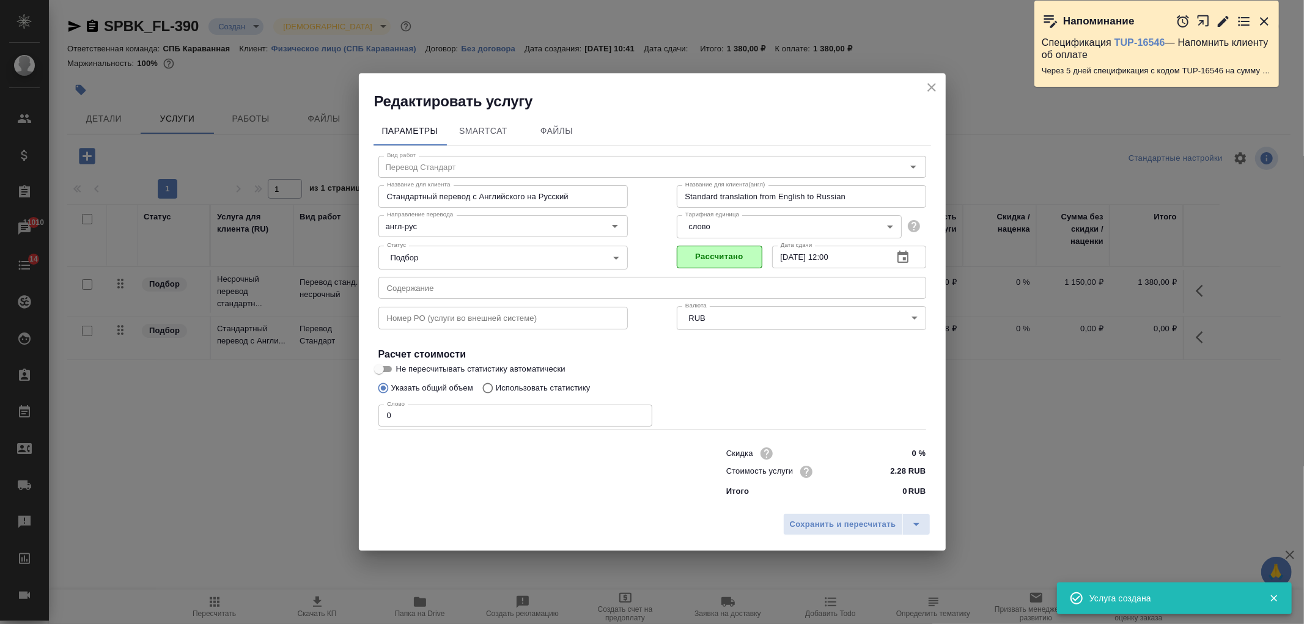
click at [423, 417] on input "0" at bounding box center [515, 416] width 274 height 22
type input "250"
click at [828, 532] on button "Сохранить и пересчитать" at bounding box center [843, 524] width 120 height 22
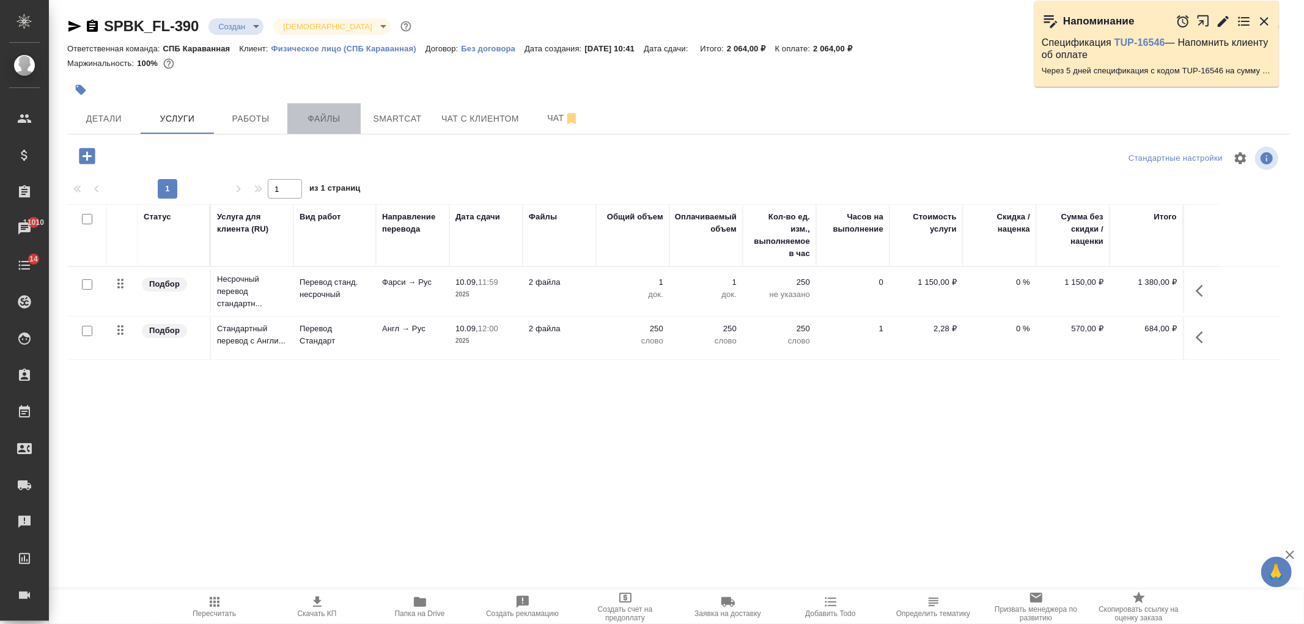
click at [347, 126] on button "Файлы" at bounding box center [323, 118] width 73 height 31
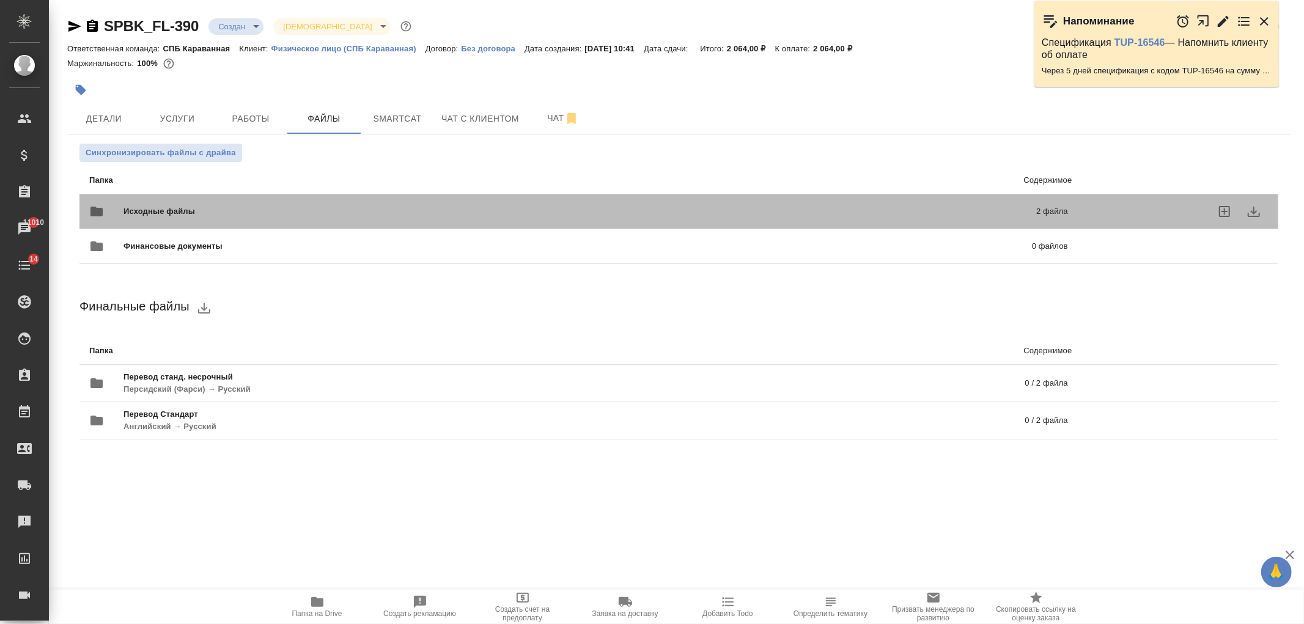
click at [260, 208] on span "Исходные файлы" at bounding box center [369, 211] width 492 height 12
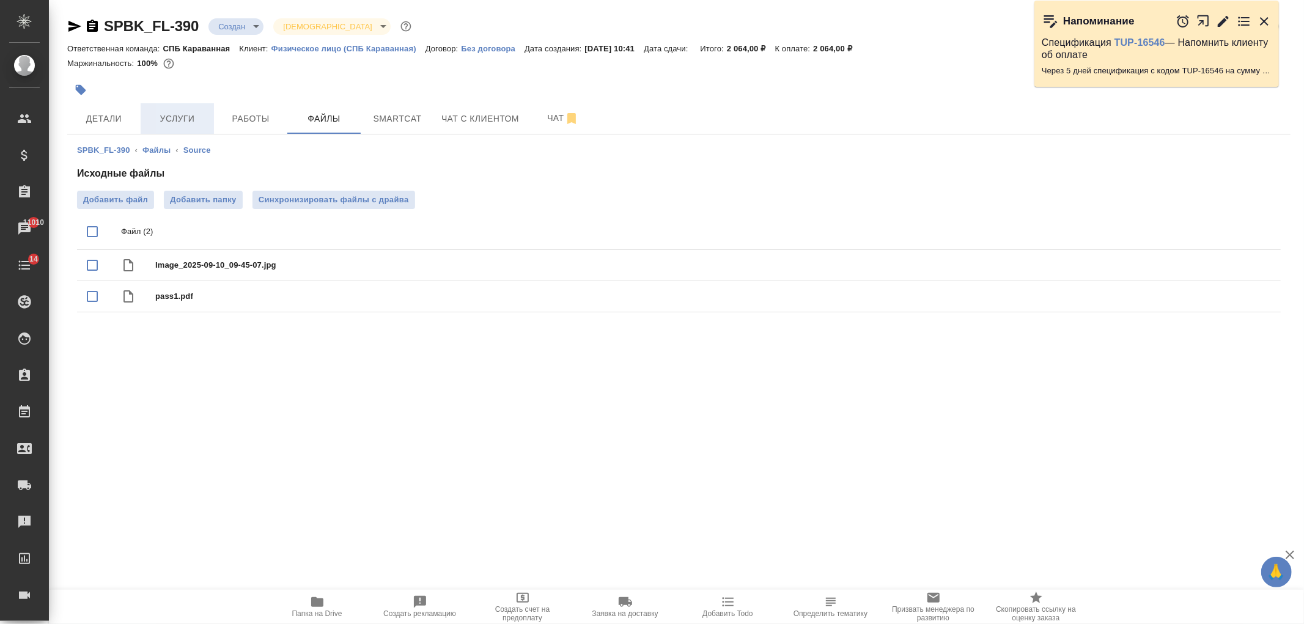
click at [181, 112] on span "Услуги" at bounding box center [177, 118] width 59 height 15
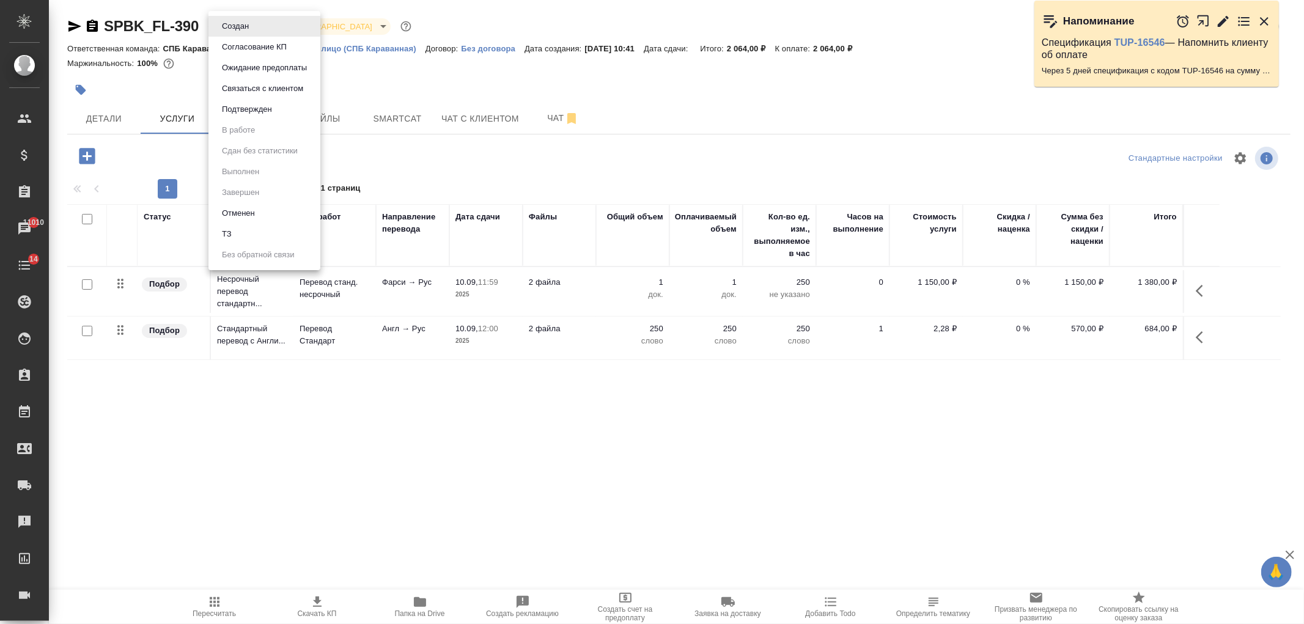
click at [247, 34] on body "🙏 .cls-1 fill:#fff; AWATERA Ivanova Arina Клиенты Спецификации Заказы 11010 Чат…" at bounding box center [652, 312] width 1304 height 624
click at [257, 231] on li "ТЗ" at bounding box center [264, 234] width 112 height 21
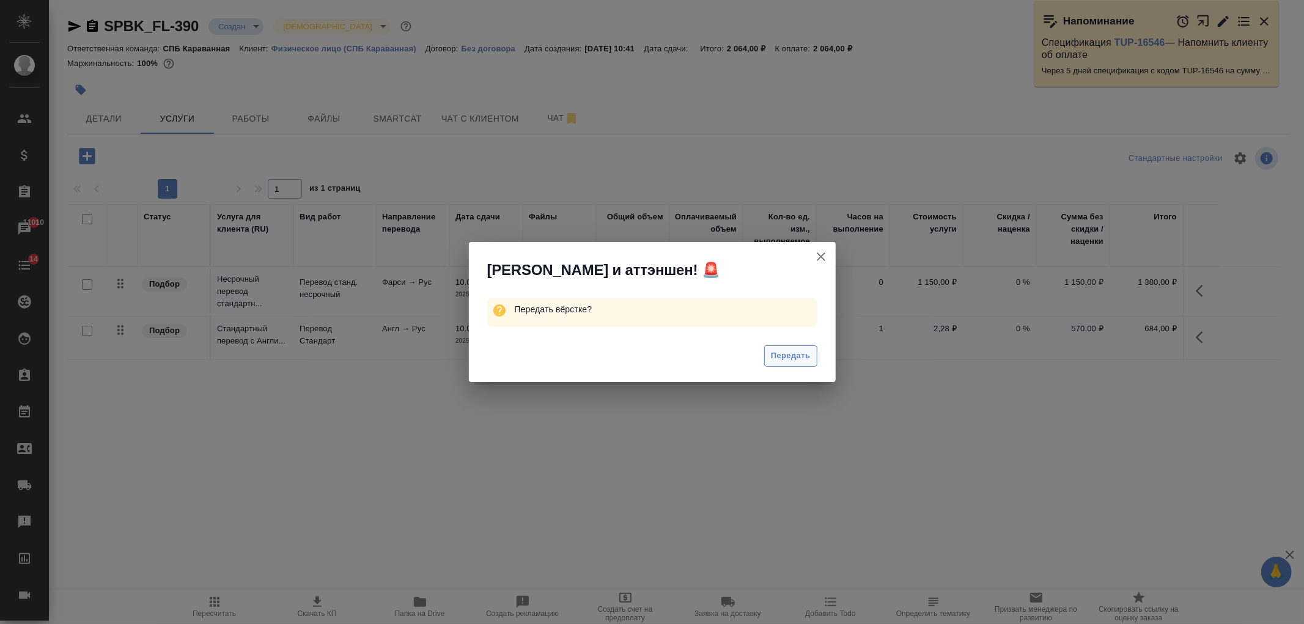
click at [781, 351] on span "Передать" at bounding box center [791, 356] width 40 height 14
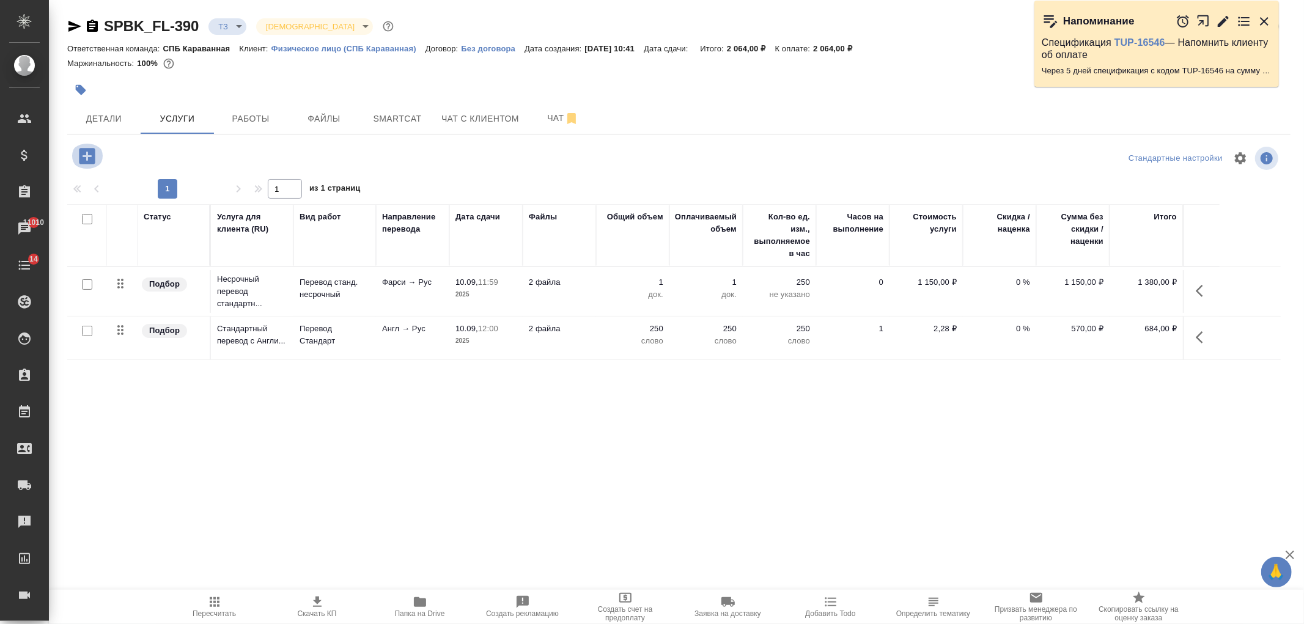
click at [90, 158] on icon "button" at bounding box center [87, 156] width 16 height 16
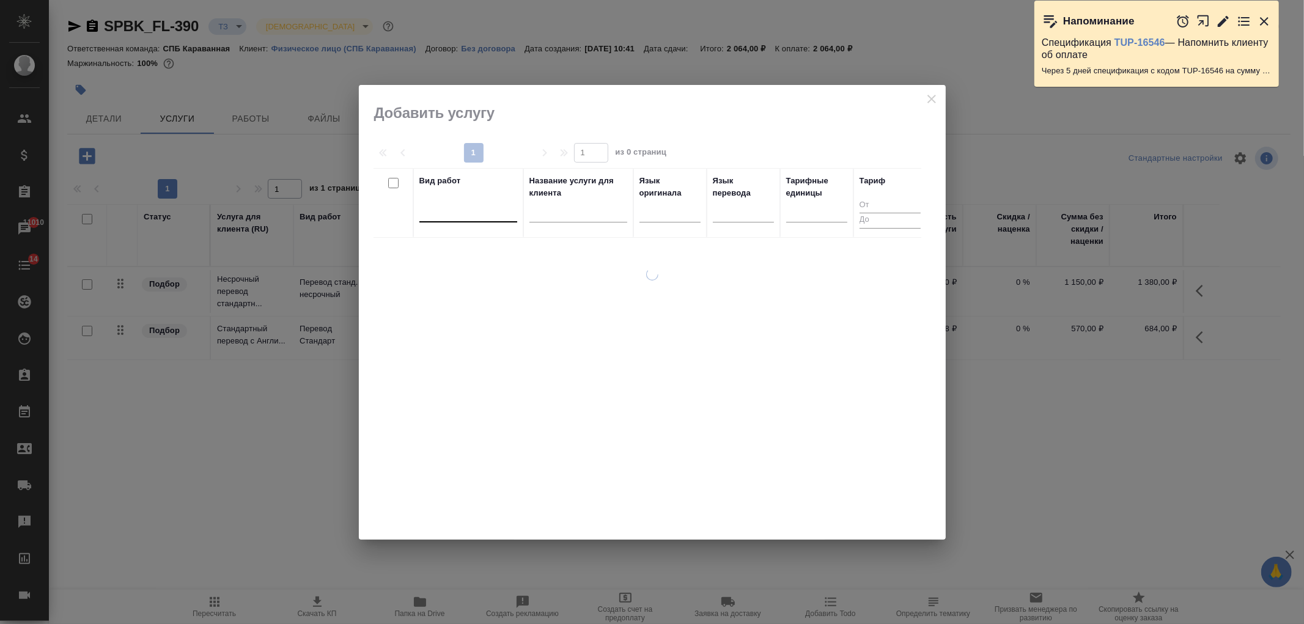
click at [474, 213] on div at bounding box center [468, 210] width 98 height 18
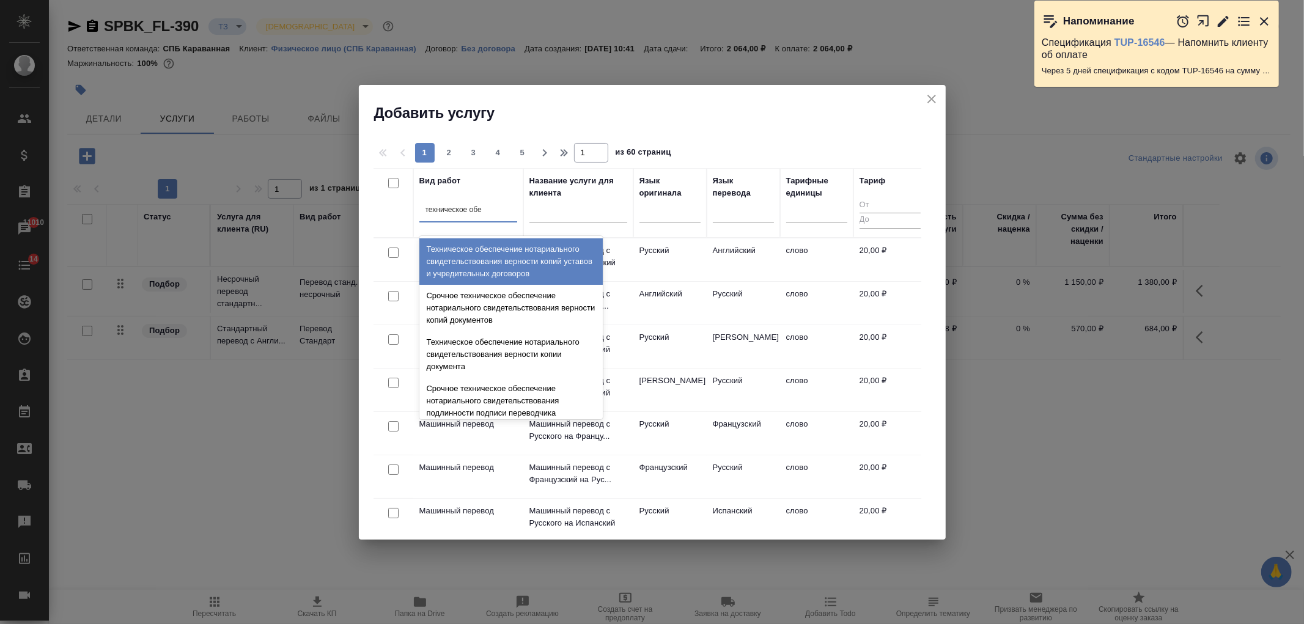
type input "техническое обес"
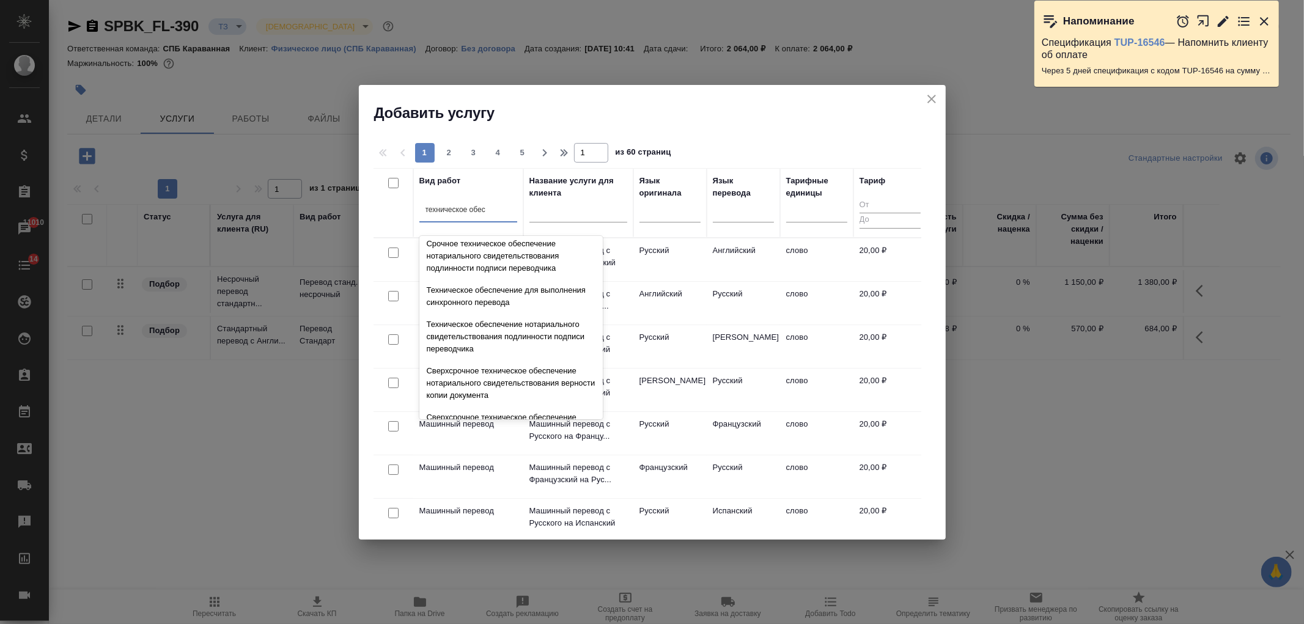
scroll to position [183, 0]
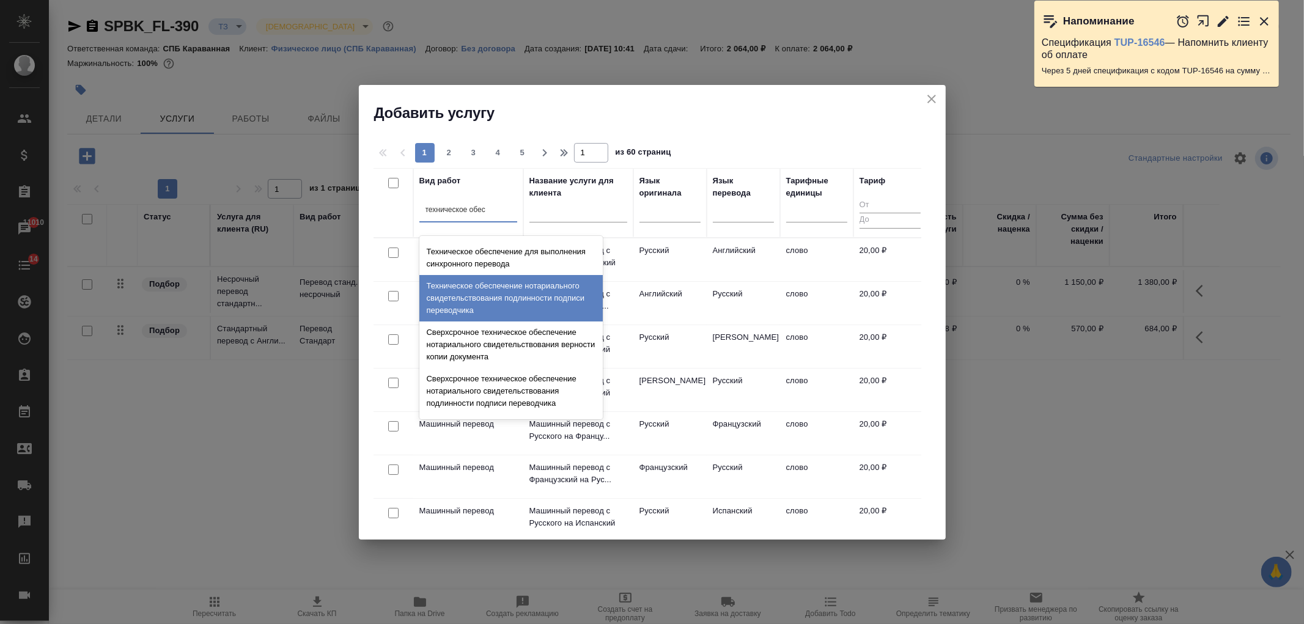
click at [506, 292] on div "Техническое обеспечение нотариального свидетельствования подлинности подписи пе…" at bounding box center [510, 298] width 183 height 46
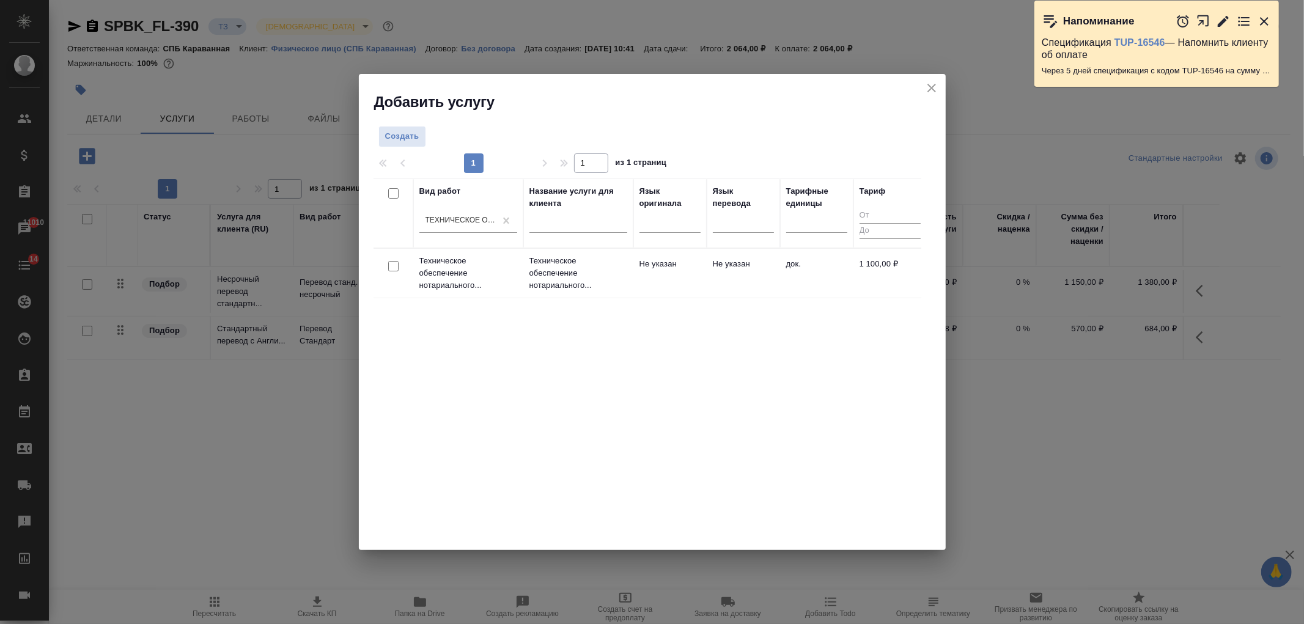
click at [389, 267] on input "checkbox" at bounding box center [393, 266] width 10 height 10
checkbox input "true"
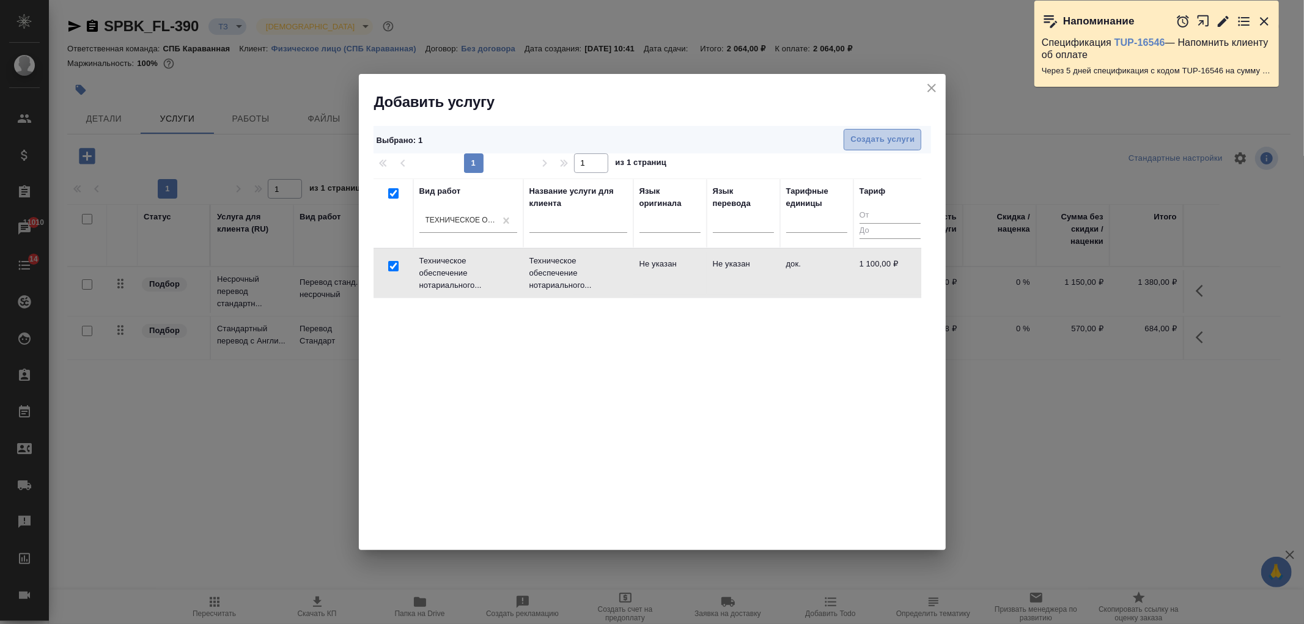
click at [911, 131] on button "Создать услуги" at bounding box center [883, 139] width 78 height 21
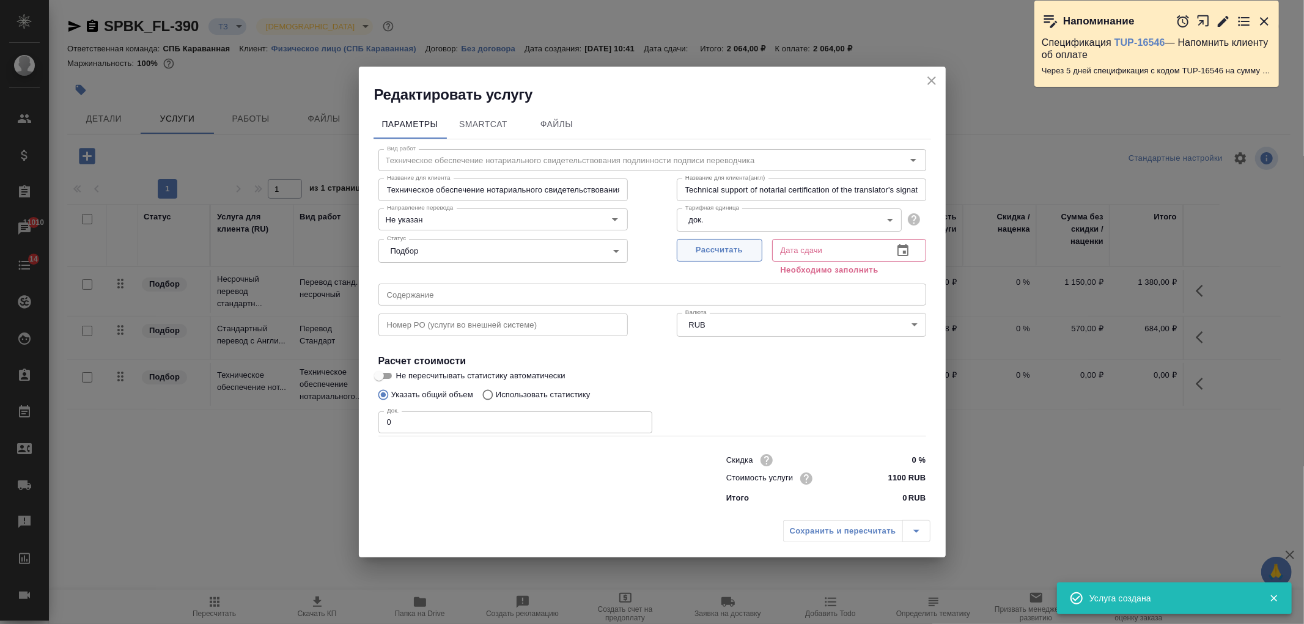
click at [724, 242] on button "Рассчитать" at bounding box center [720, 250] width 86 height 23
type input "10.09.2025 12:01"
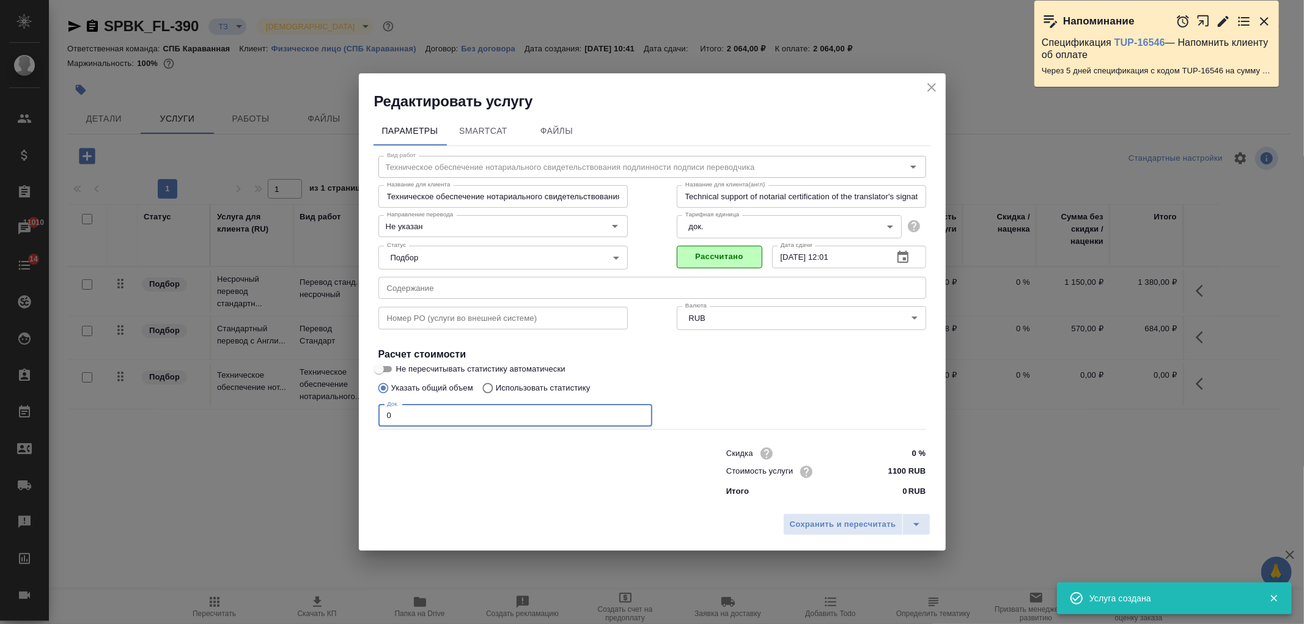
click at [447, 414] on input "0" at bounding box center [515, 416] width 274 height 22
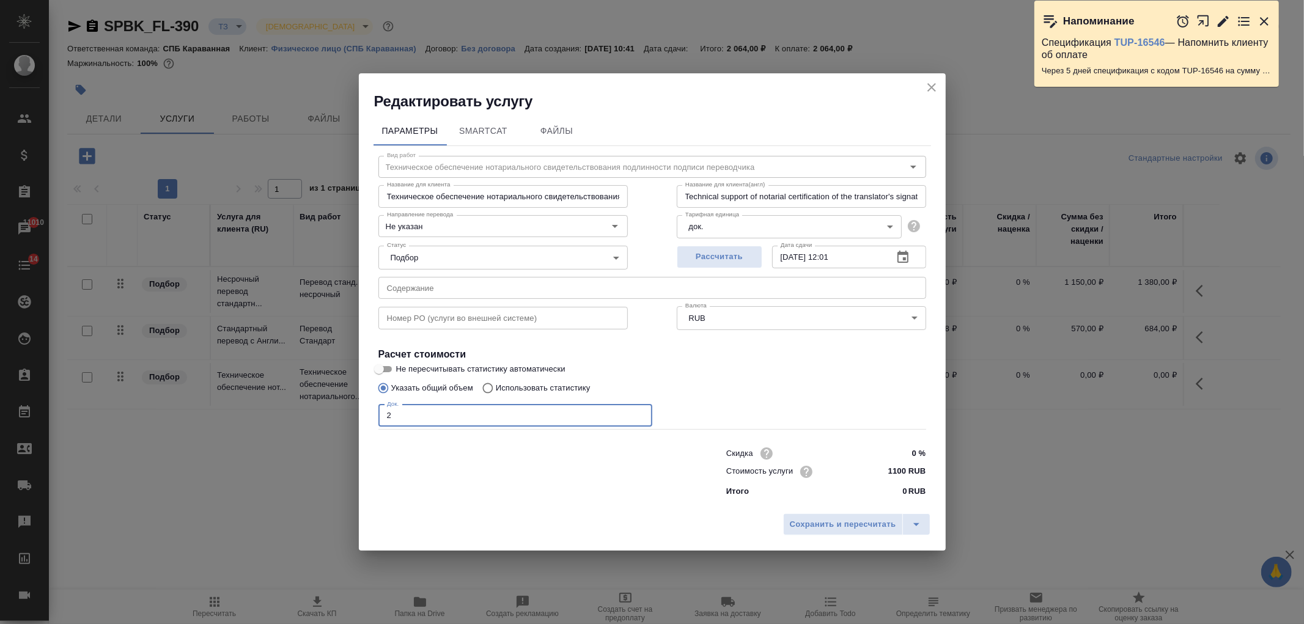
type input "2"
click at [895, 468] on input "1100 RUB" at bounding box center [902, 472] width 45 height 18
type input "1300 RUB"
click at [846, 528] on span "Сохранить и пересчитать" at bounding box center [843, 525] width 106 height 14
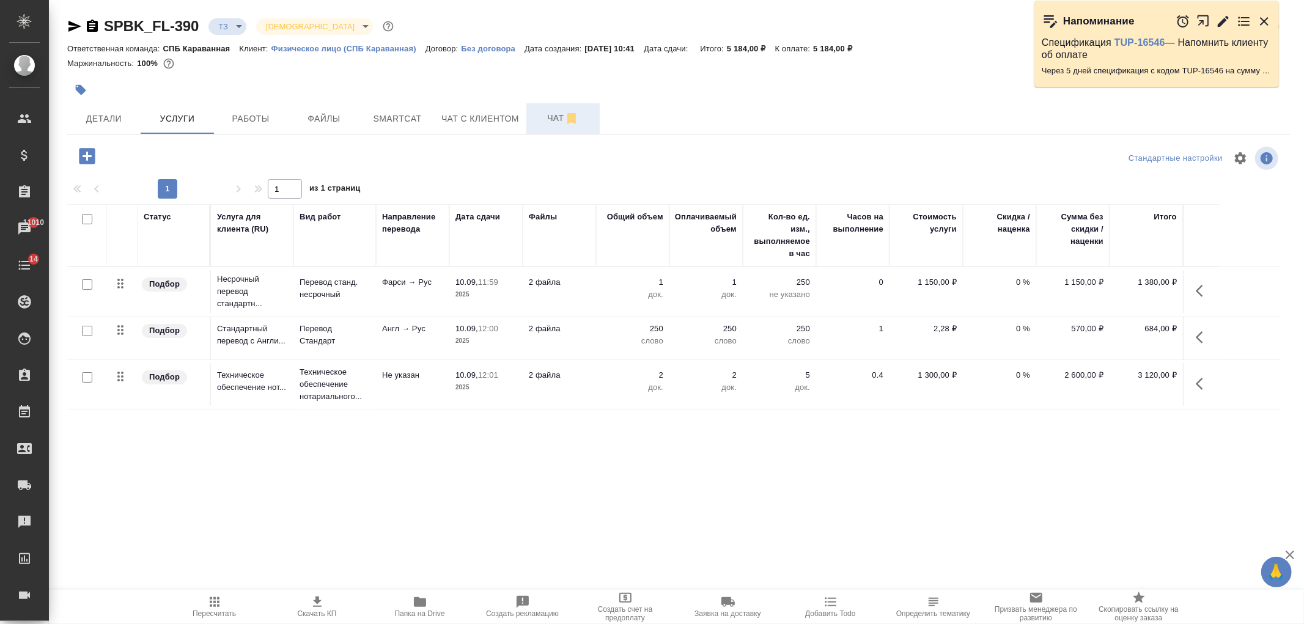
click at [542, 128] on button "Чат" at bounding box center [562, 118] width 73 height 31
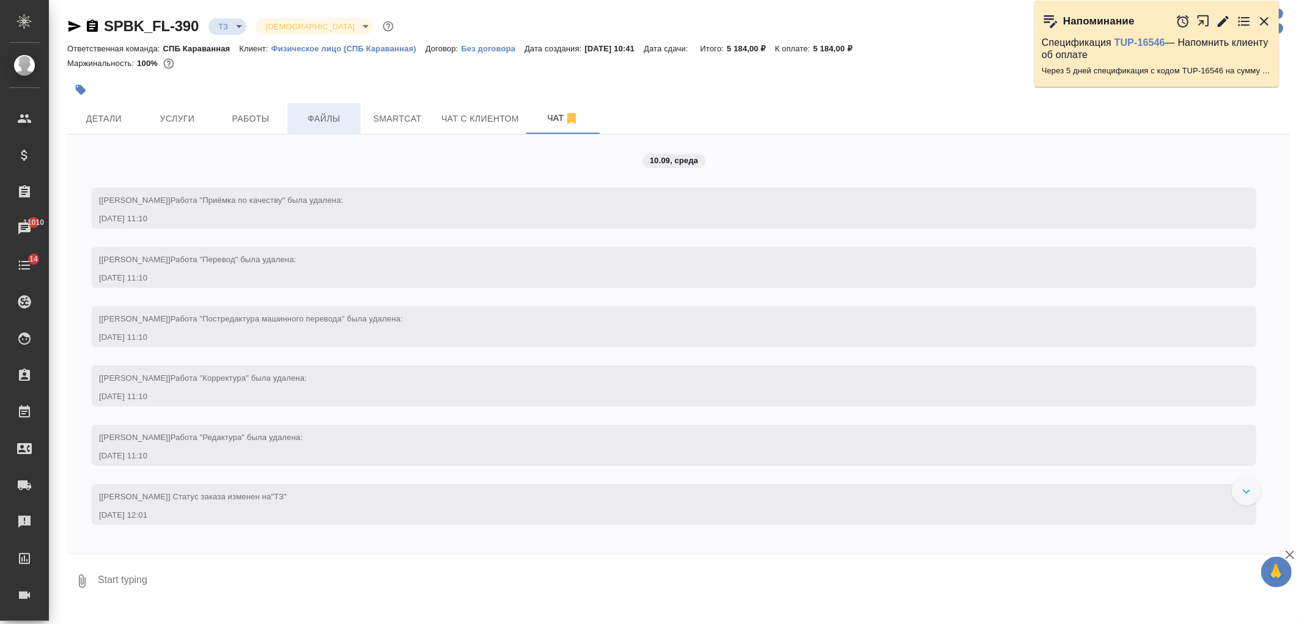
click at [292, 124] on button "Файлы" at bounding box center [323, 118] width 73 height 31
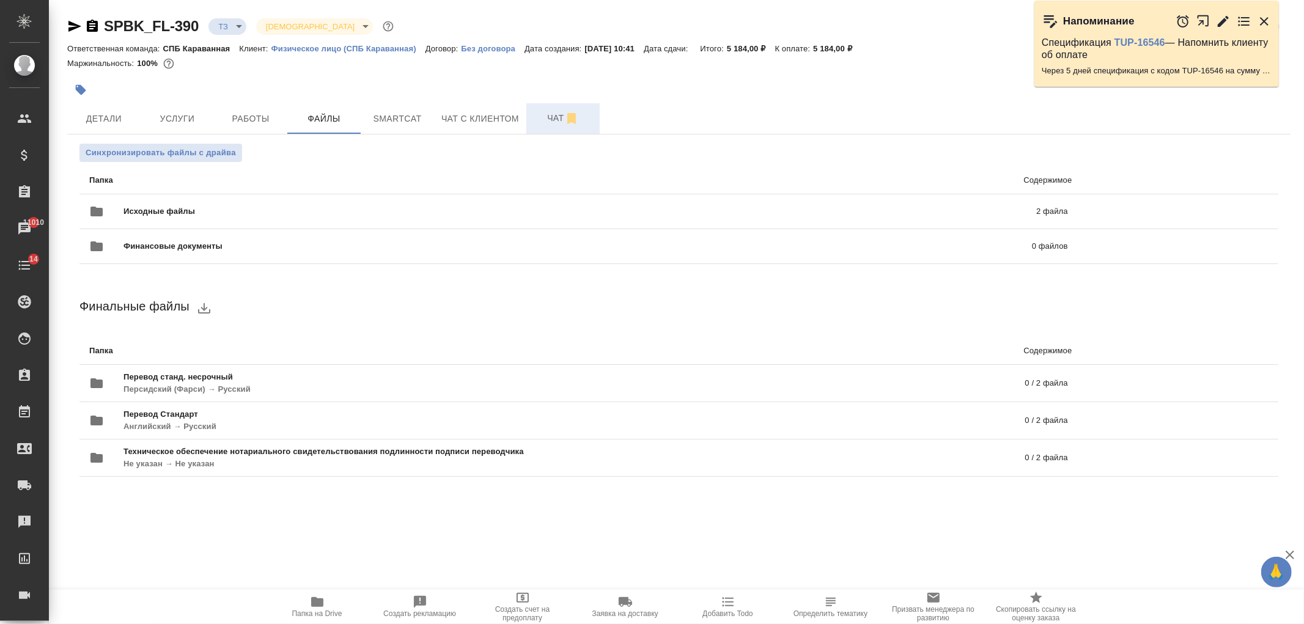
click at [540, 123] on span "Чат" at bounding box center [563, 118] width 59 height 15
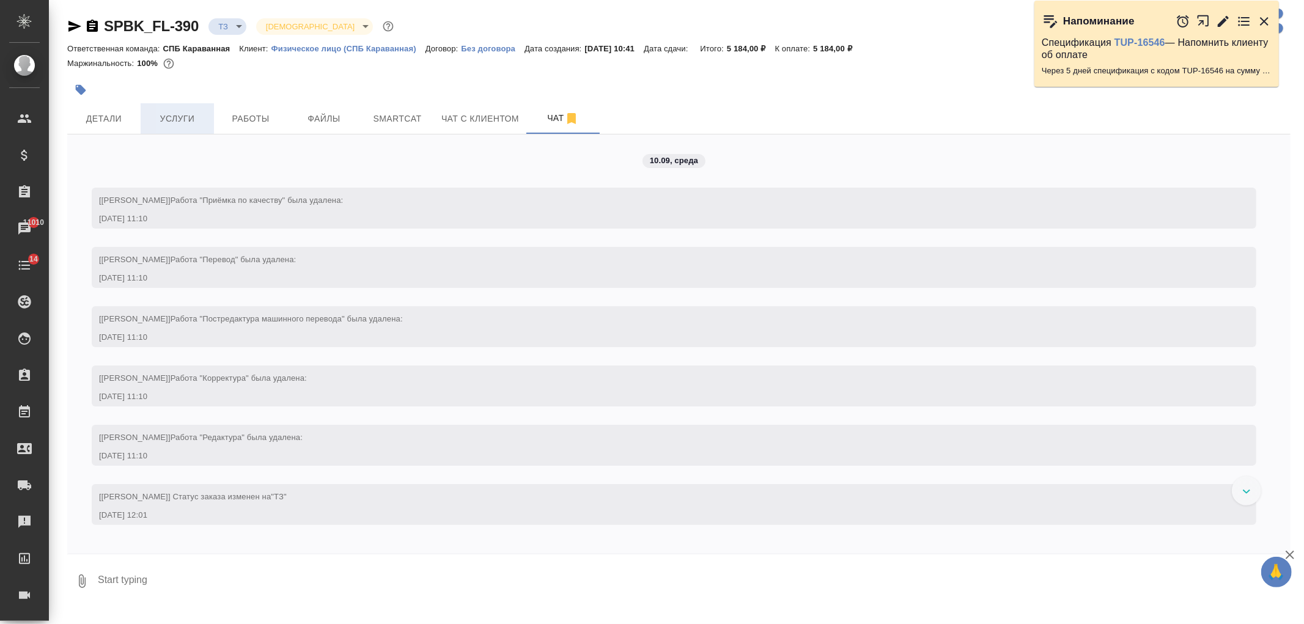
click at [180, 131] on button "Услуги" at bounding box center [177, 118] width 73 height 31
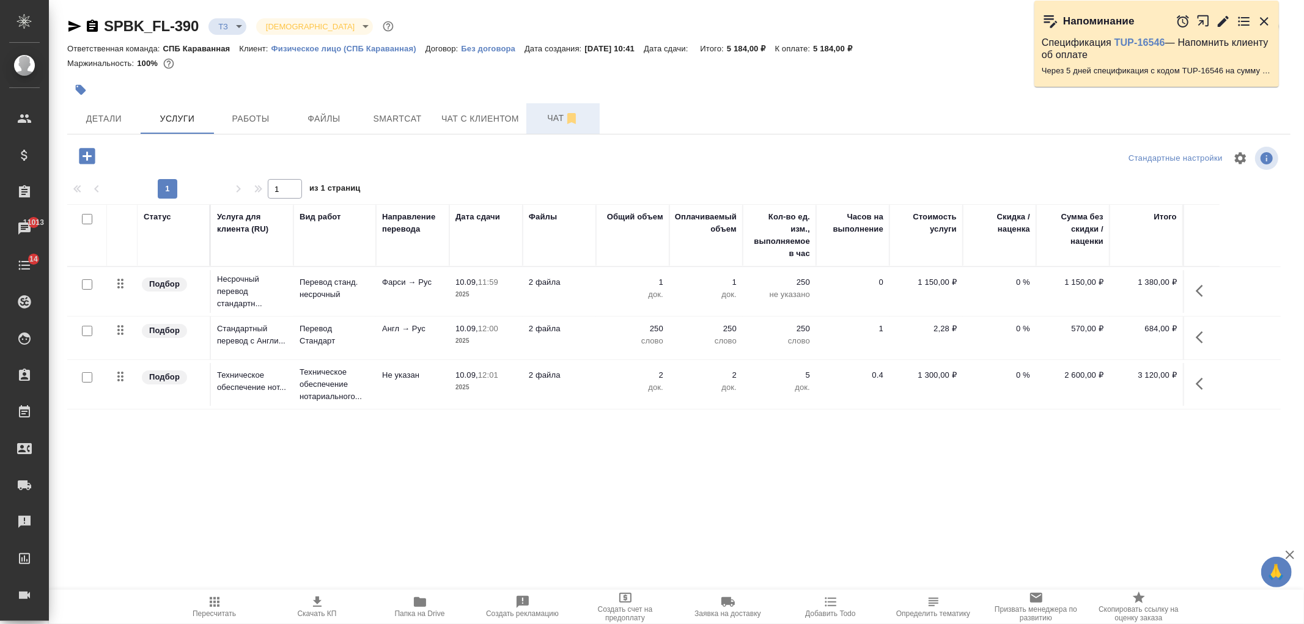
click at [538, 120] on span "Чат" at bounding box center [563, 118] width 59 height 15
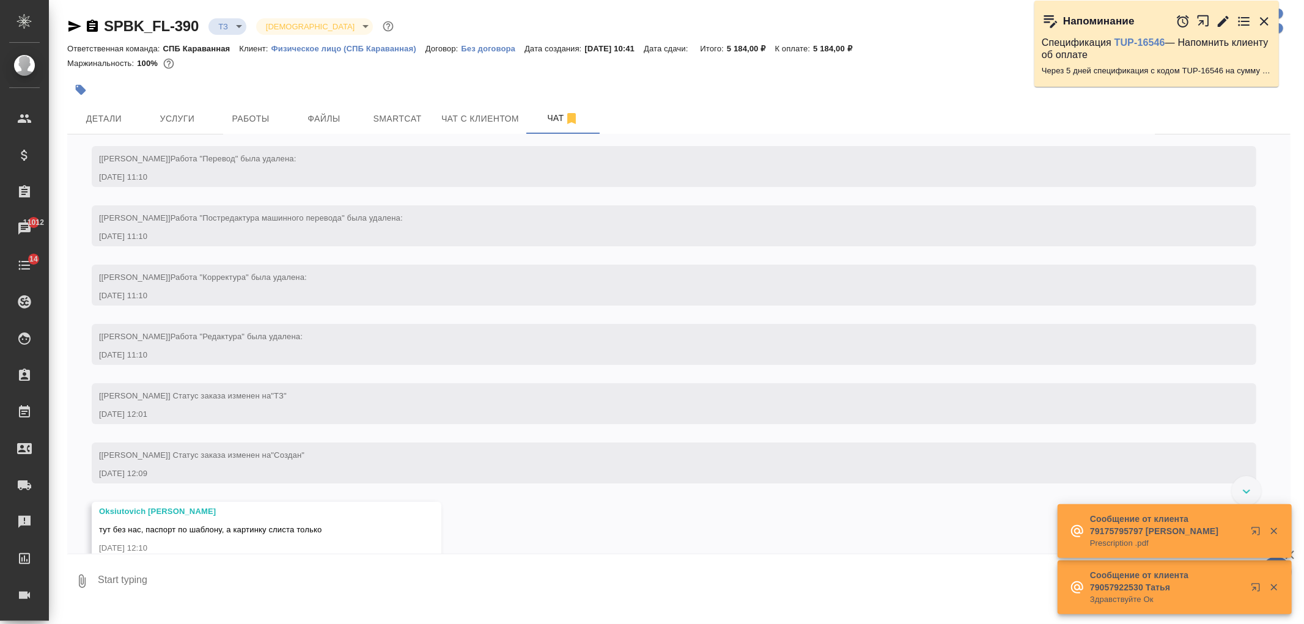
scroll to position [123, 0]
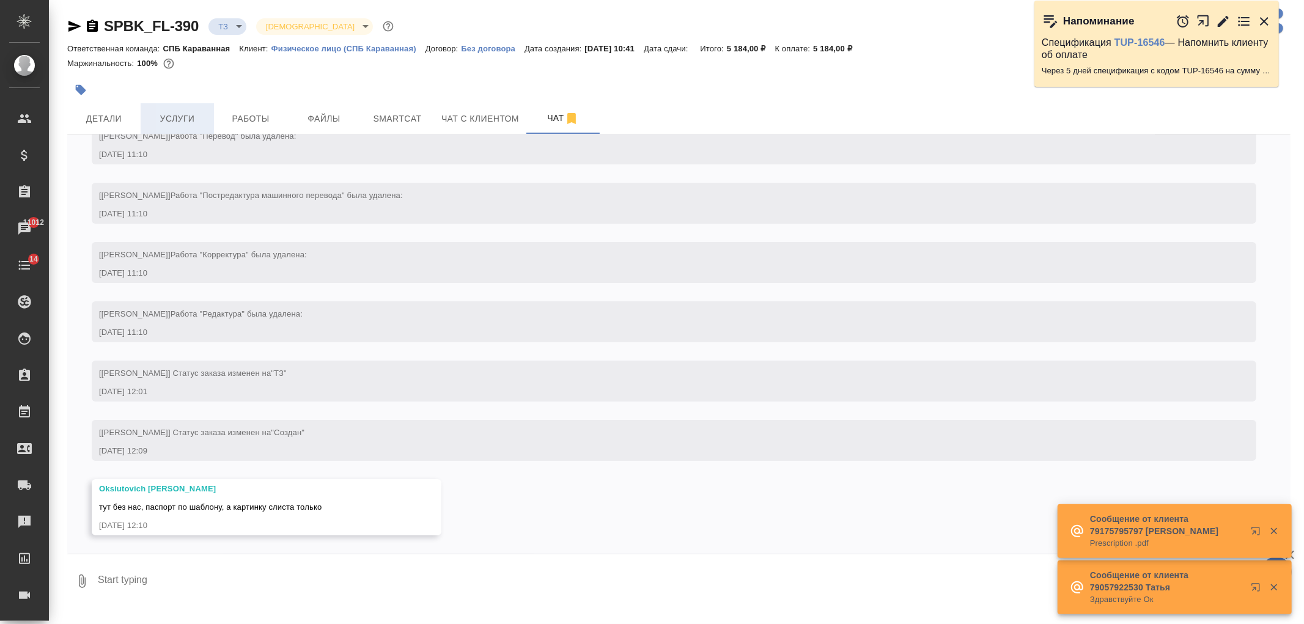
click at [184, 119] on span "Услуги" at bounding box center [177, 118] width 59 height 15
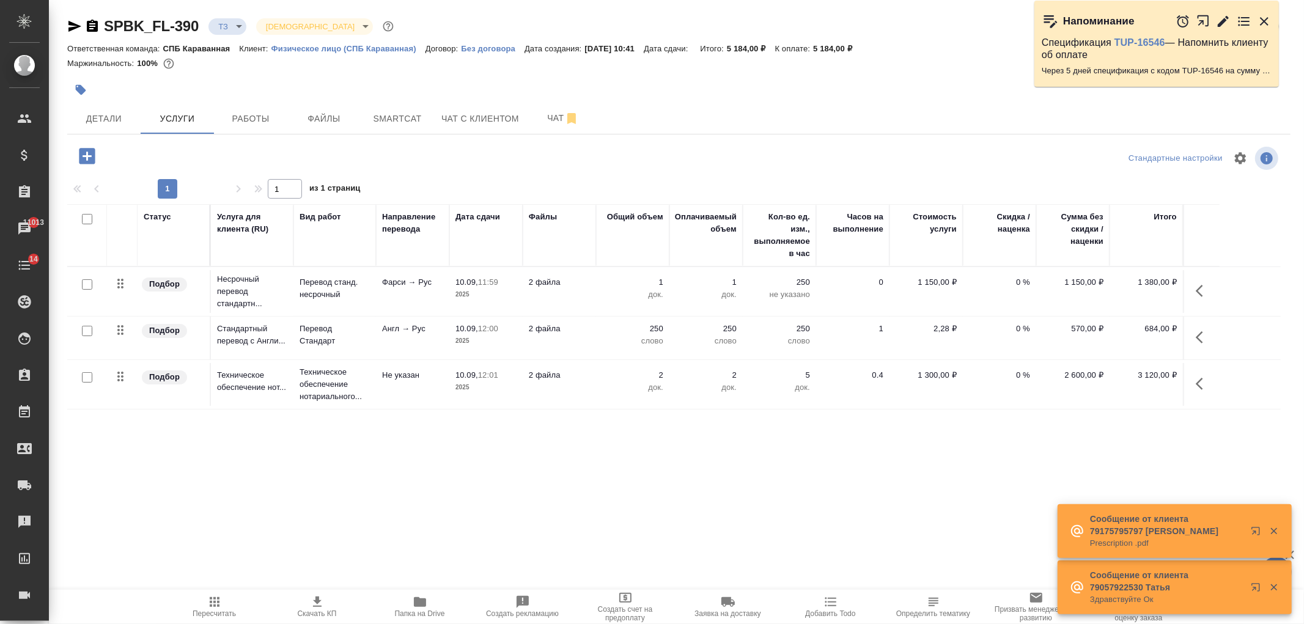
click at [233, 25] on body "🙏 .cls-1 fill:#fff; AWATERA Ivanova Arina Клиенты Спецификации Заказы 11013 Чат…" at bounding box center [652, 312] width 1304 height 624
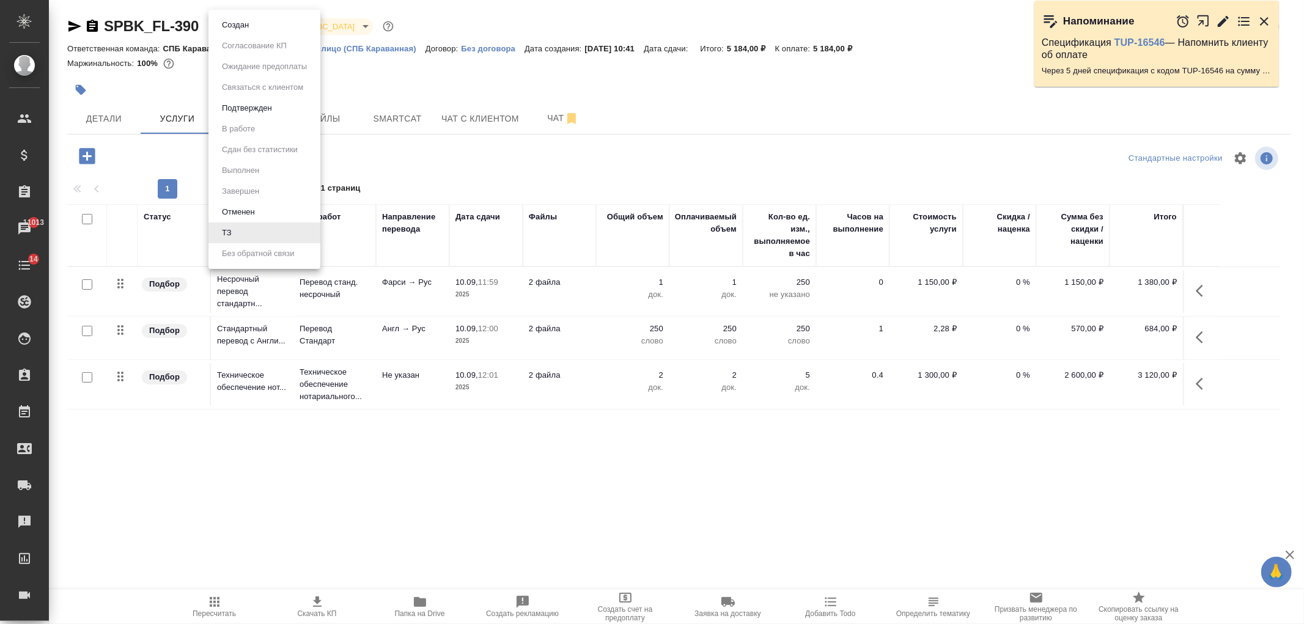
click at [265, 22] on li "Создан" at bounding box center [264, 25] width 112 height 21
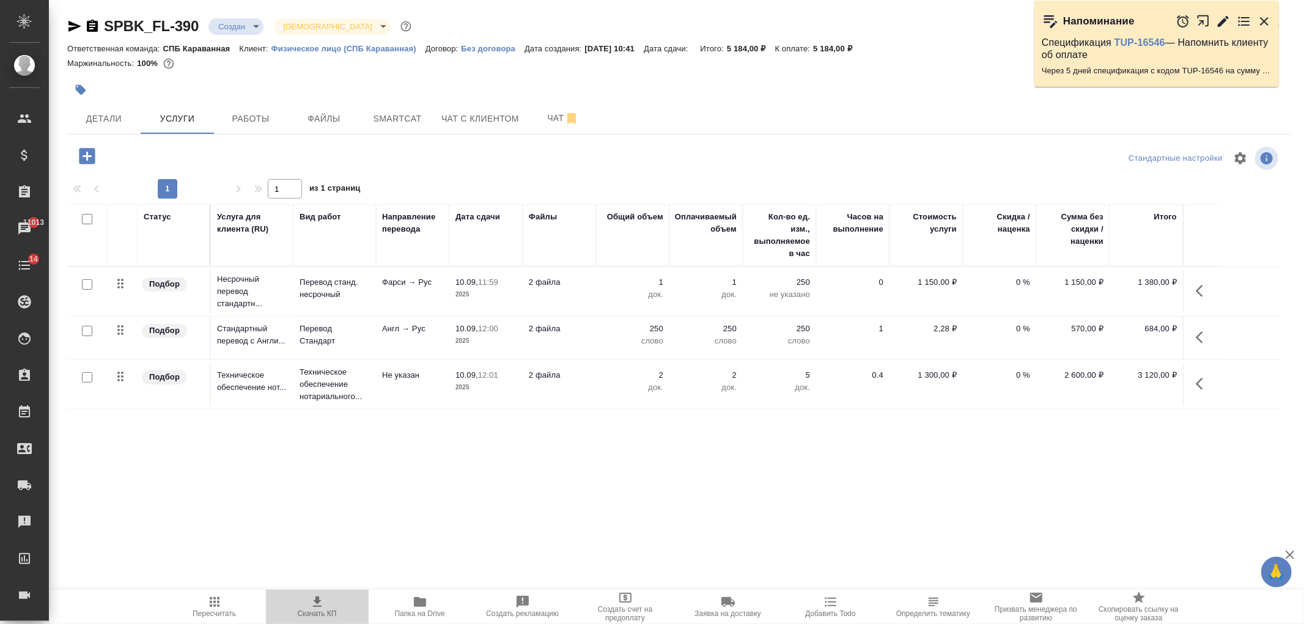
click at [322, 600] on icon "button" at bounding box center [317, 602] width 15 height 15
click at [483, 121] on span "Чат с клиентом" at bounding box center [480, 118] width 78 height 15
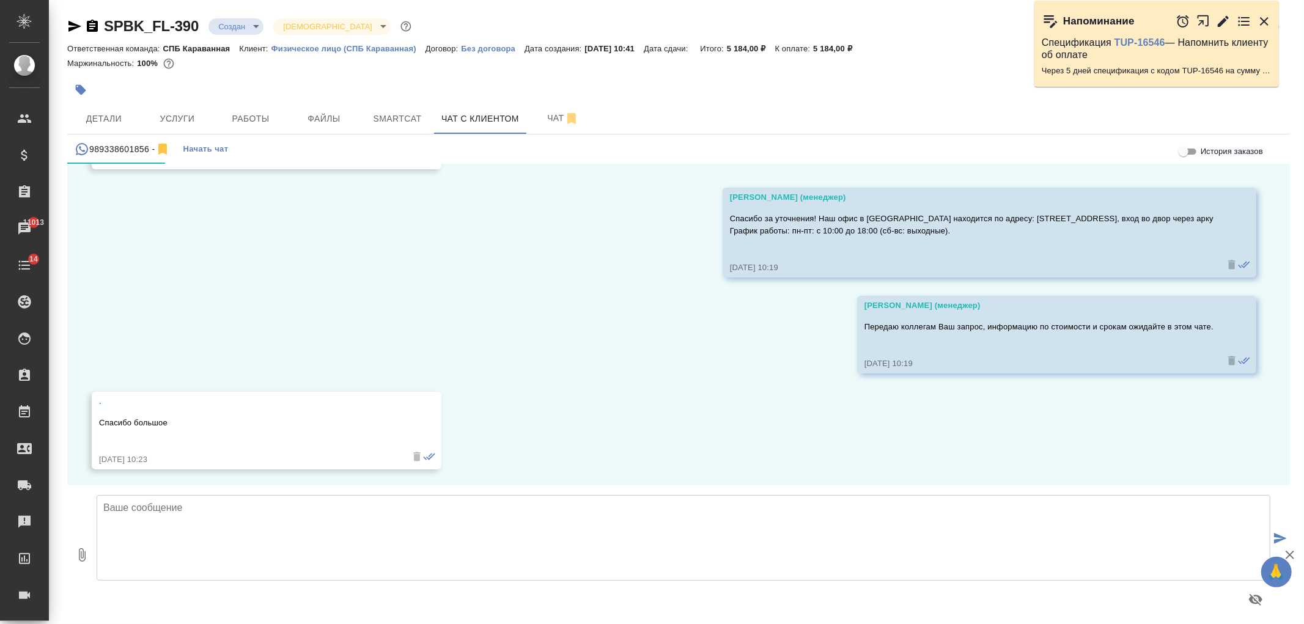
scroll to position [1336, 0]
click at [858, 535] on textarea at bounding box center [684, 538] width 1174 height 86
click at [78, 551] on icon "button" at bounding box center [82, 555] width 15 height 15
type input "C:\fakepath\Proposal_SPBK_FL-390.pdf"
click at [403, 518] on textarea at bounding box center [684, 538] width 1174 height 86
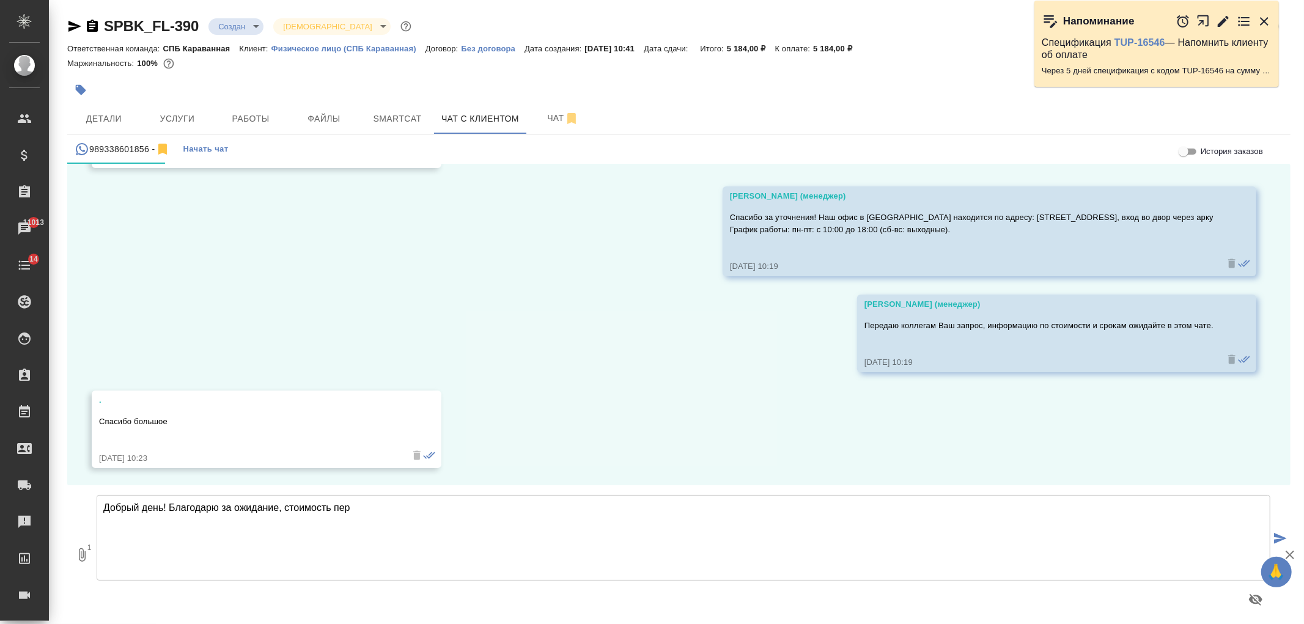
type textarea "Добрый день! Благодарю за ожидание, стоимость пере"
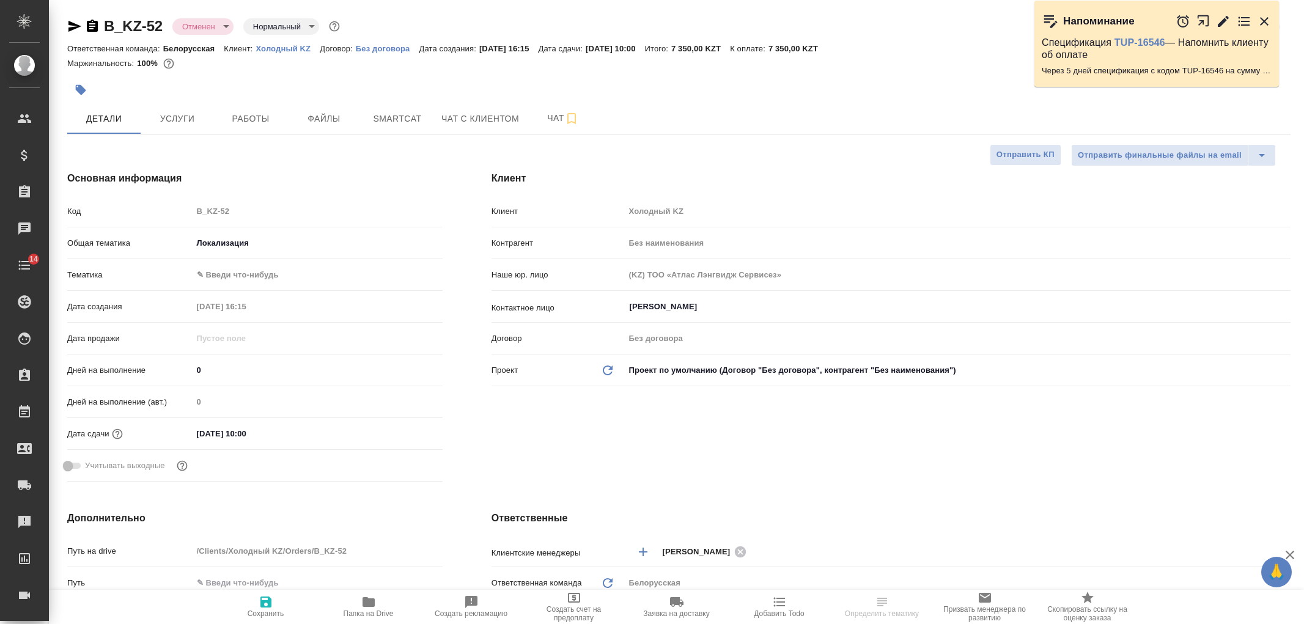
select select "RU"
click at [405, 125] on span "Smartcat" at bounding box center [397, 118] width 59 height 15
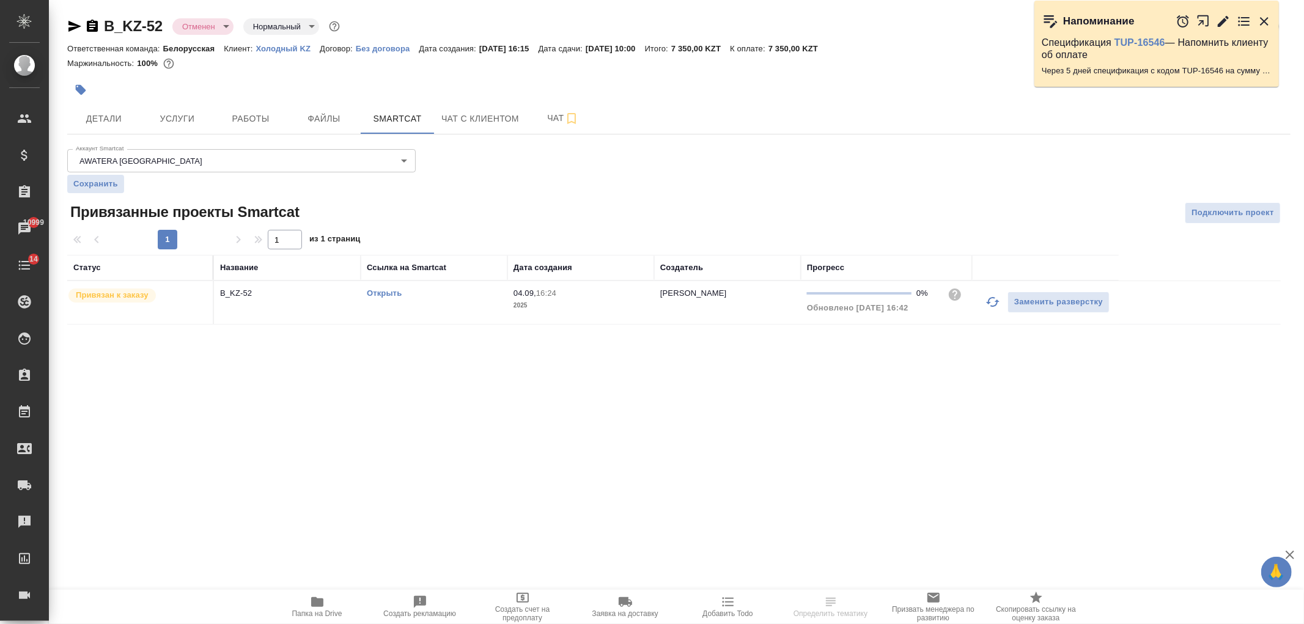
click at [381, 293] on link "Открыть" at bounding box center [384, 293] width 35 height 9
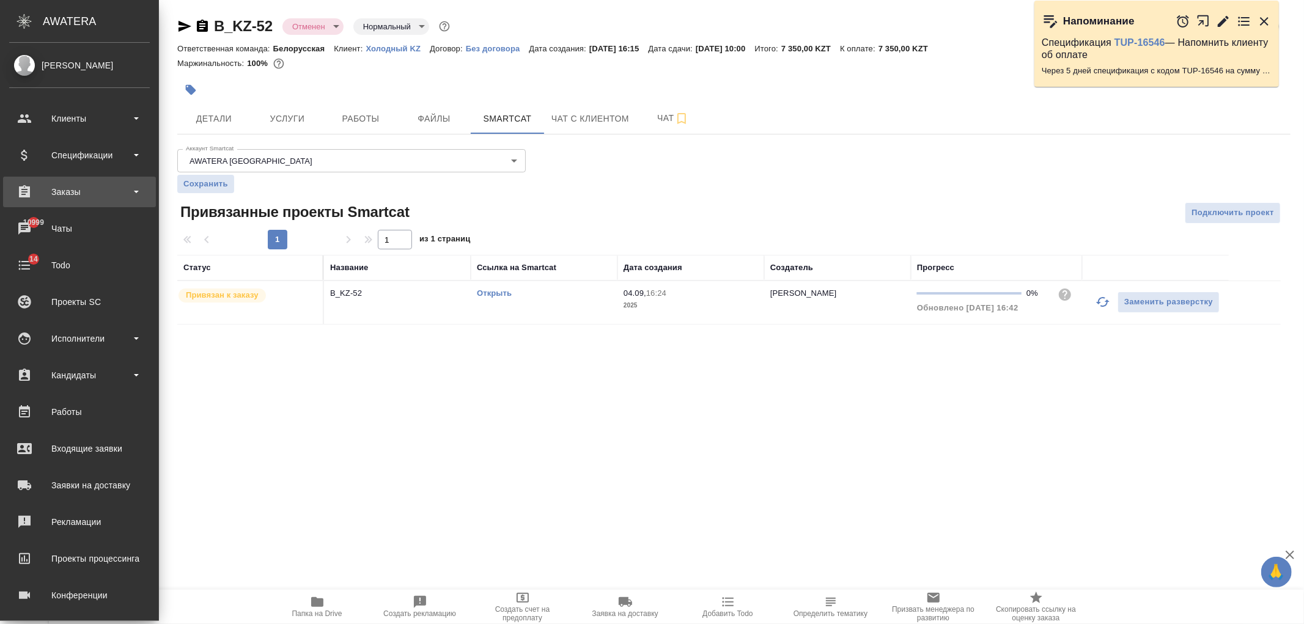
click at [64, 197] on div "Заказы" at bounding box center [79, 192] width 141 height 18
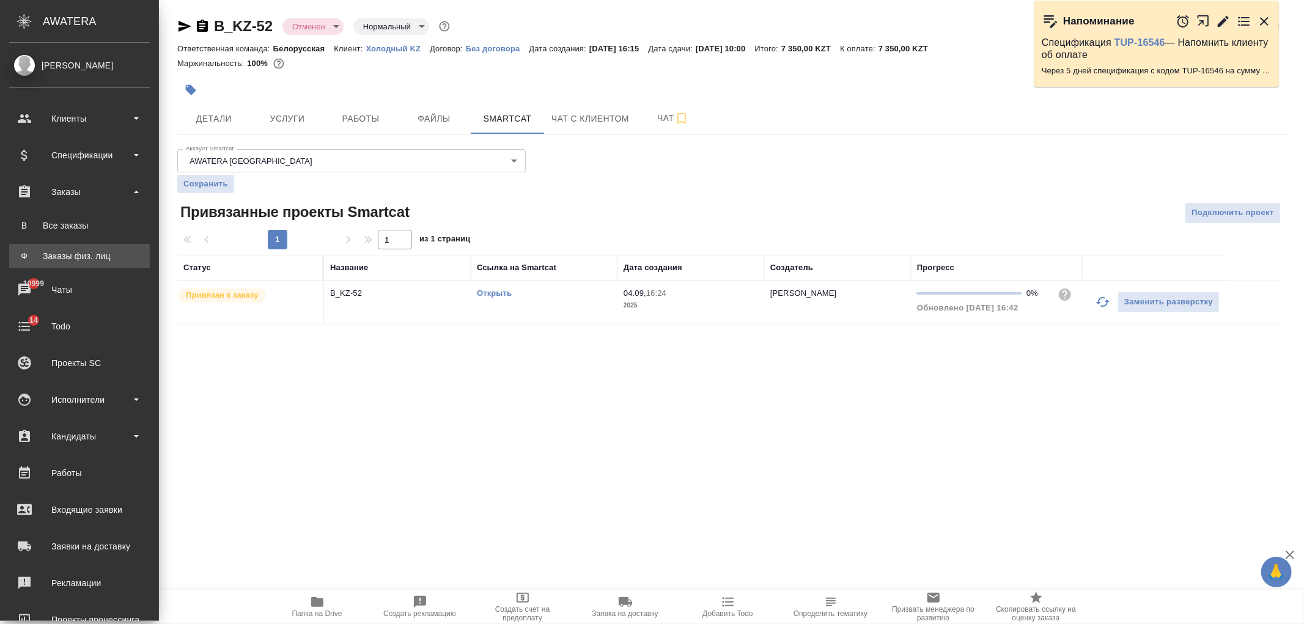
click at [106, 264] on link "Ф Заказы физ. лиц" at bounding box center [79, 256] width 141 height 24
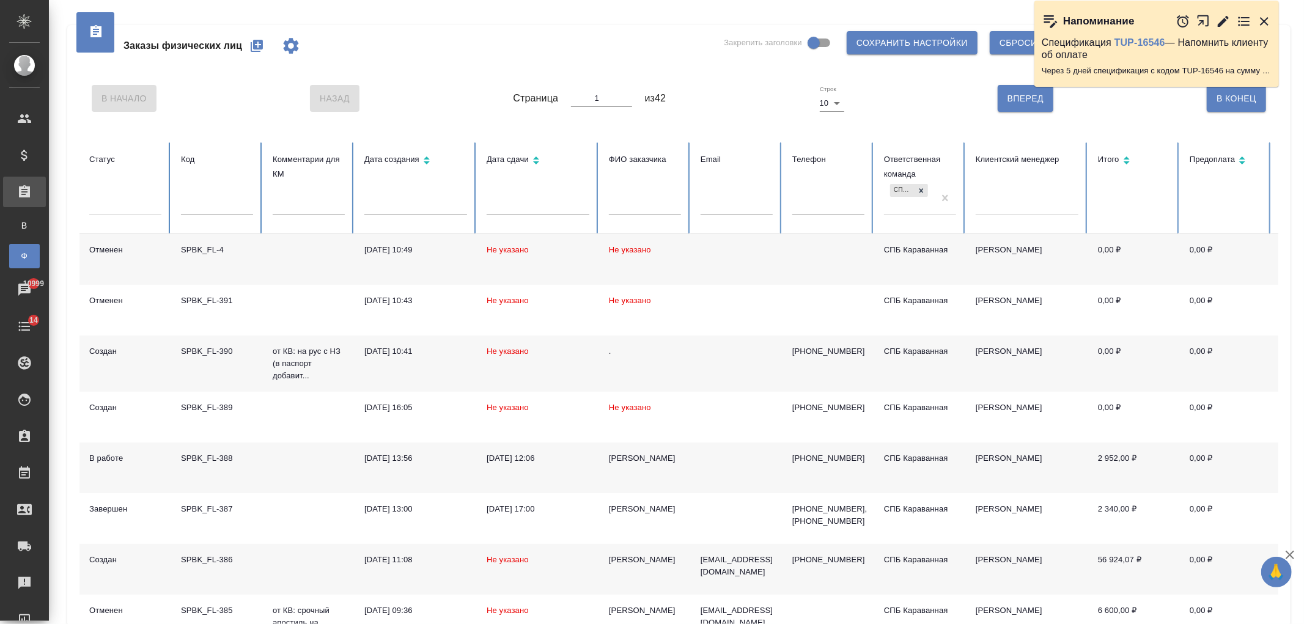
click at [673, 564] on div "[PERSON_NAME]" at bounding box center [645, 560] width 72 height 12
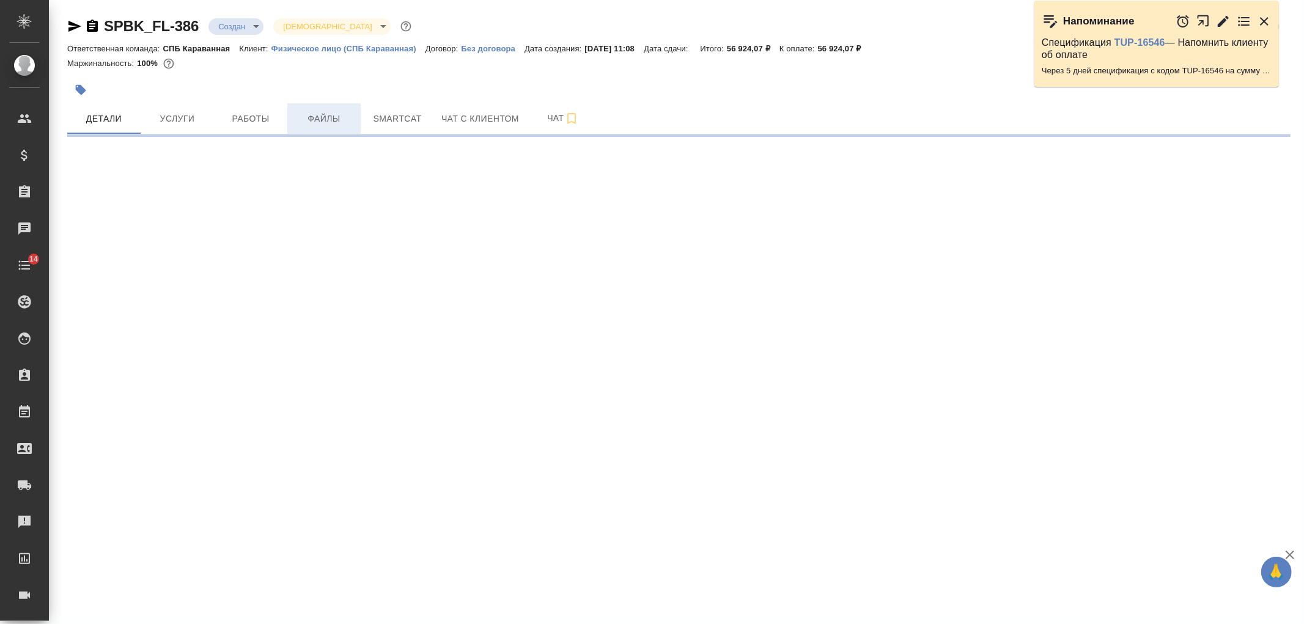
select select "RU"
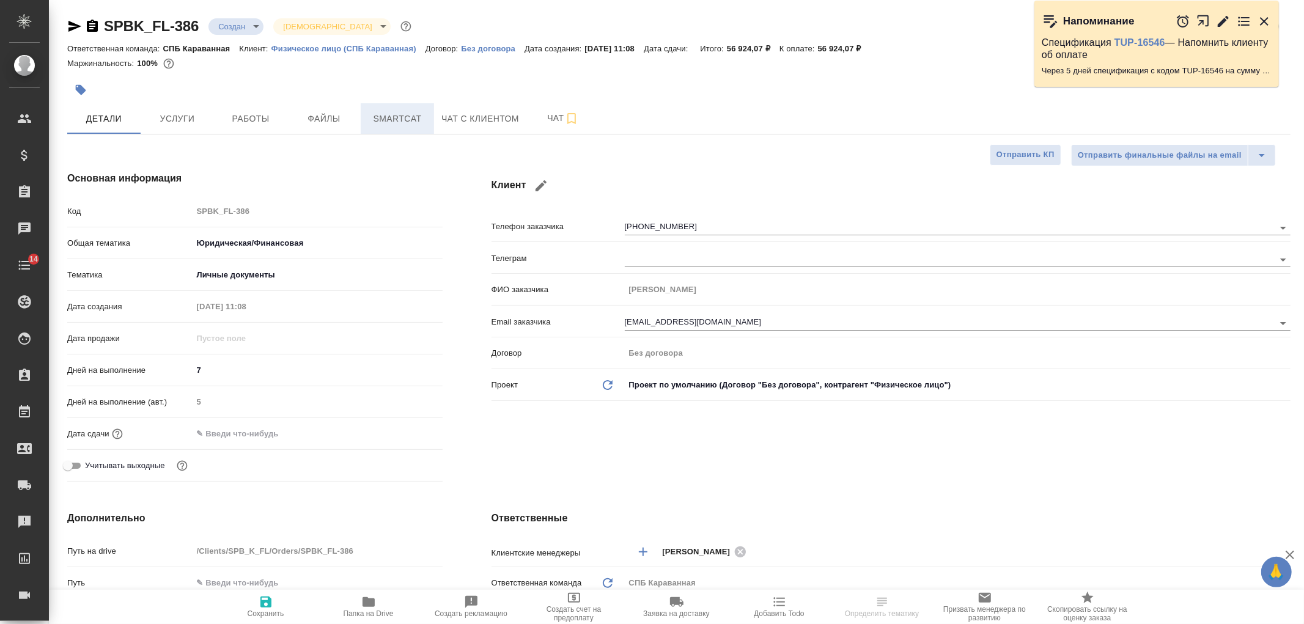
type textarea "x"
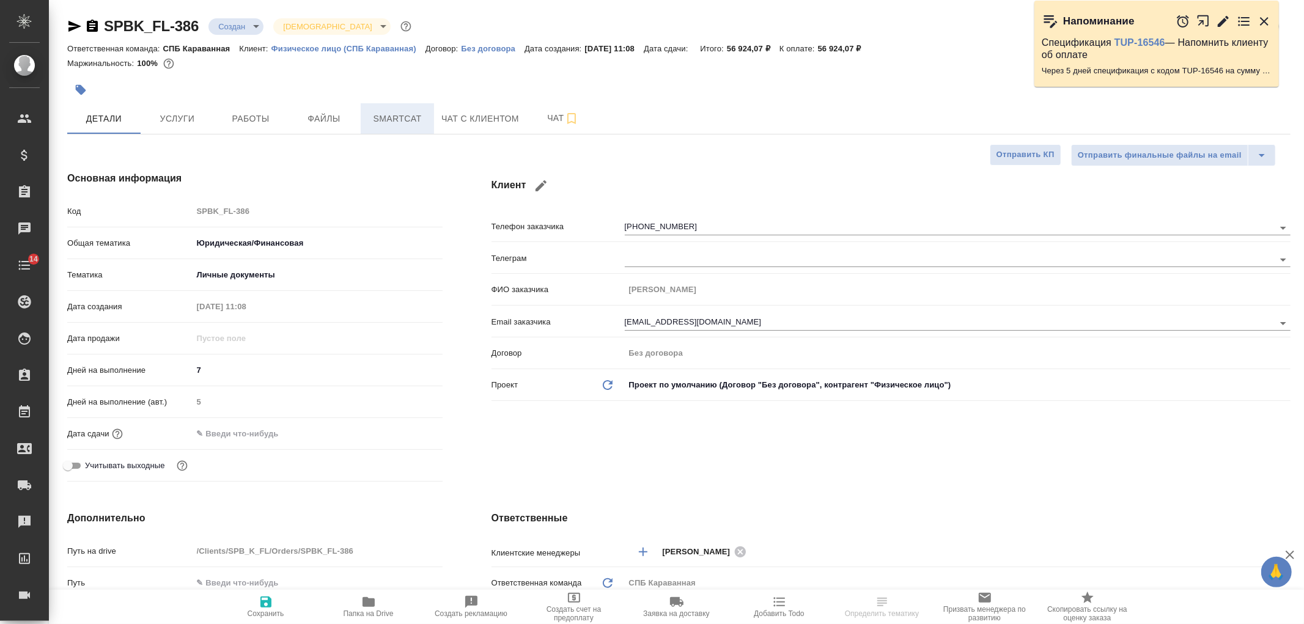
type textarea "x"
click at [422, 118] on span "Smartcat" at bounding box center [397, 118] width 59 height 15
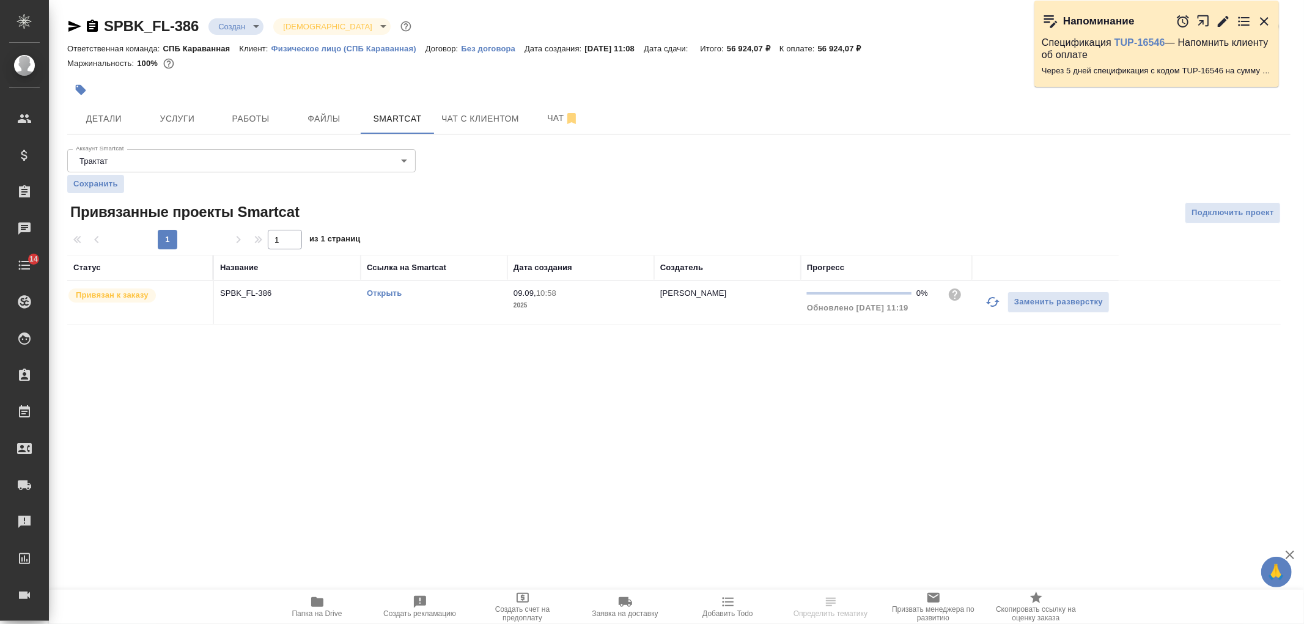
click at [386, 297] on link "Открыть" at bounding box center [384, 293] width 35 height 9
click at [178, 114] on span "Услуги" at bounding box center [177, 118] width 59 height 15
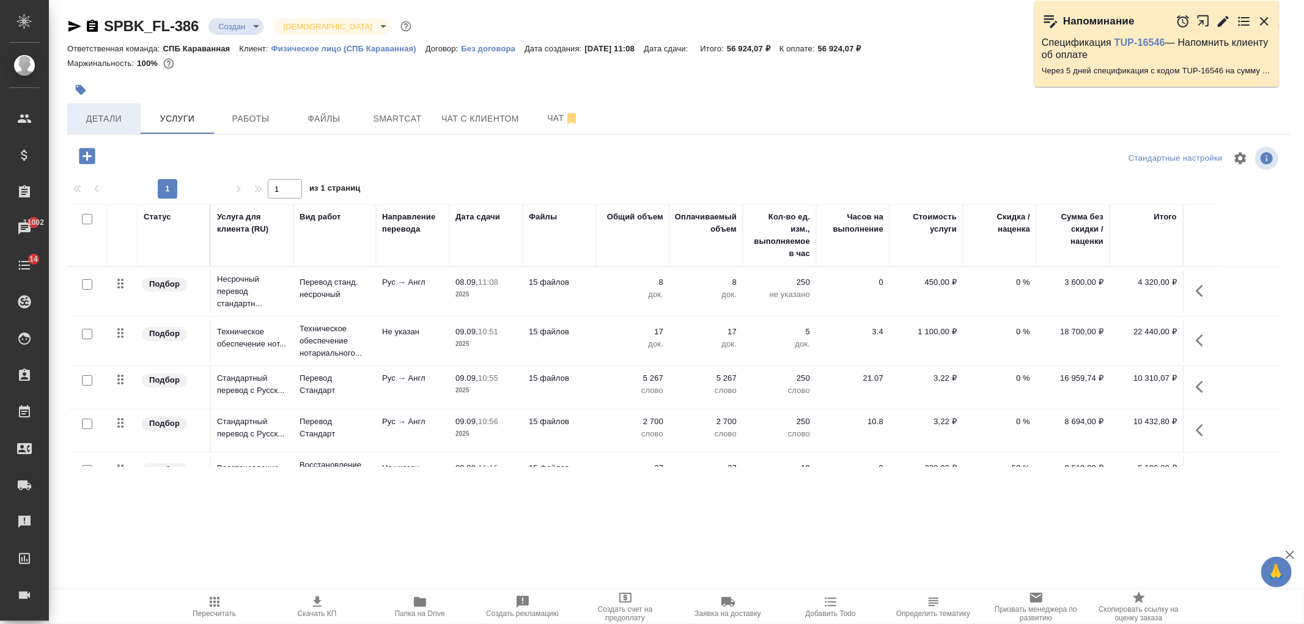
click at [114, 125] on span "Детали" at bounding box center [104, 118] width 59 height 15
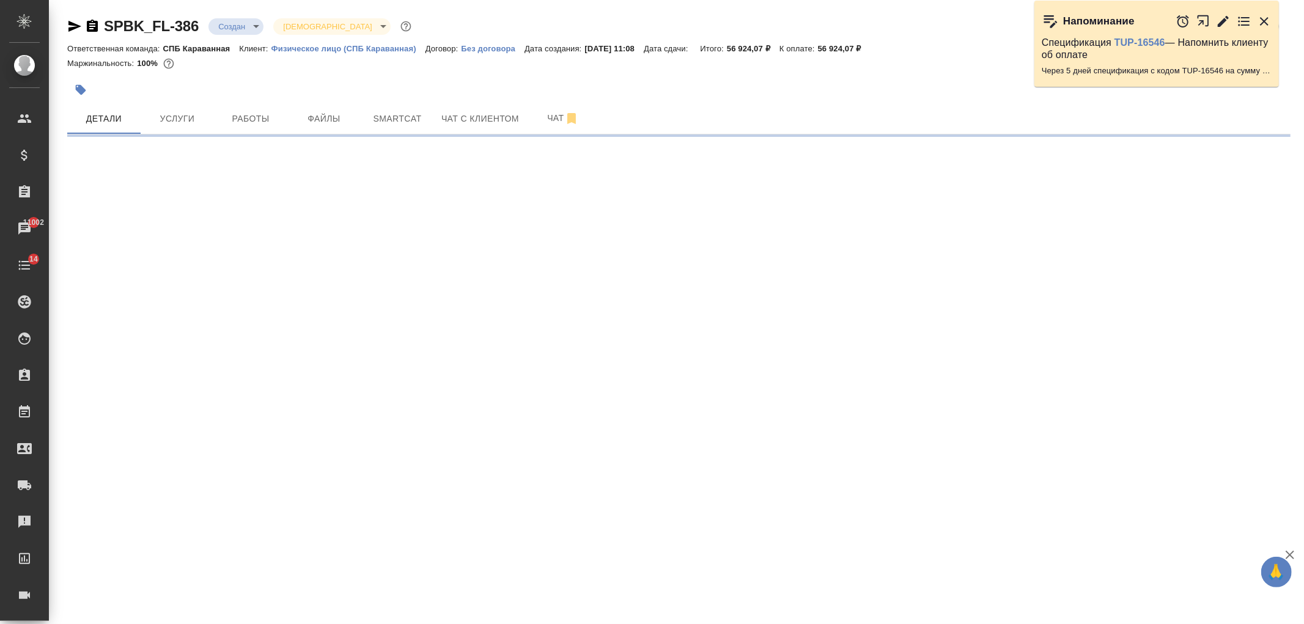
select select "RU"
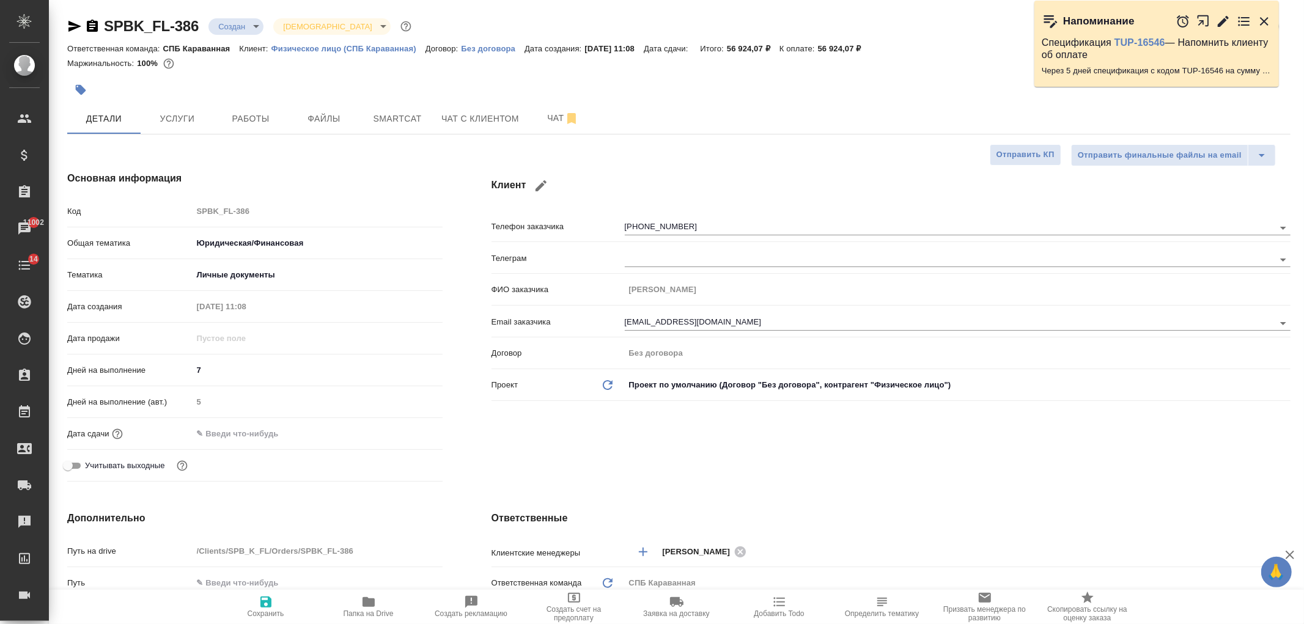
type textarea "x"
click at [939, 431] on div "Клиент Телефон заказчика [PHONE_NUMBER] Телеграм ФИО заказчика [PERSON_NAME] Em…" at bounding box center [891, 329] width 848 height 364
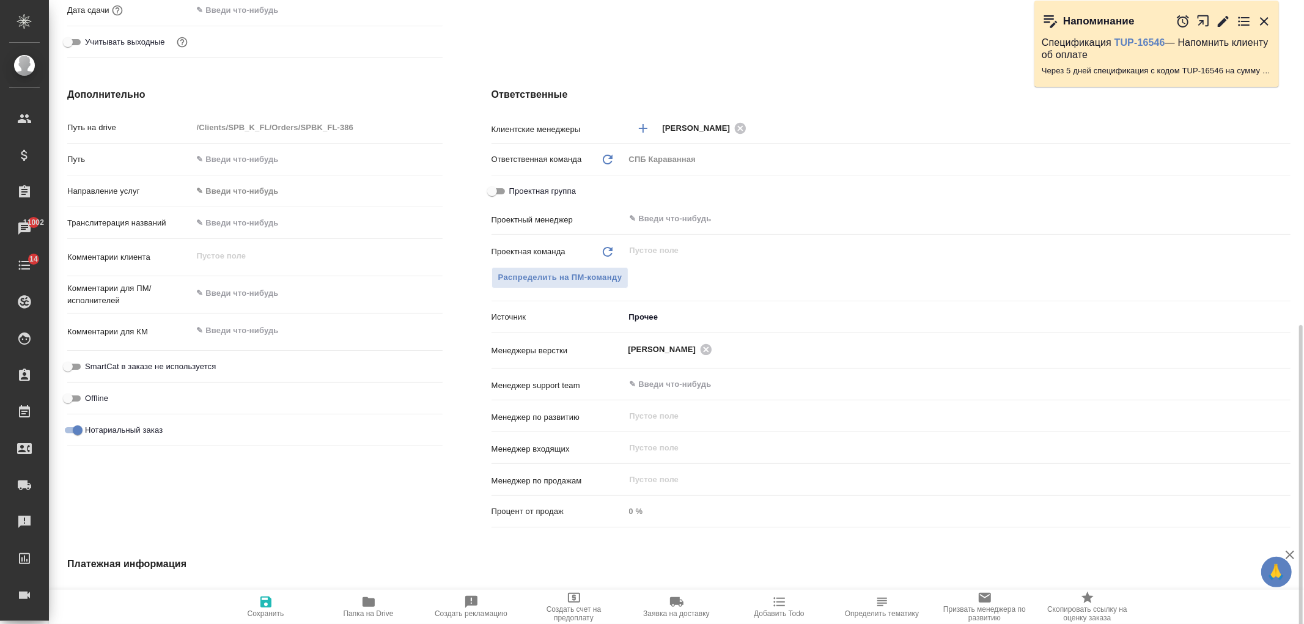
scroll to position [387, 0]
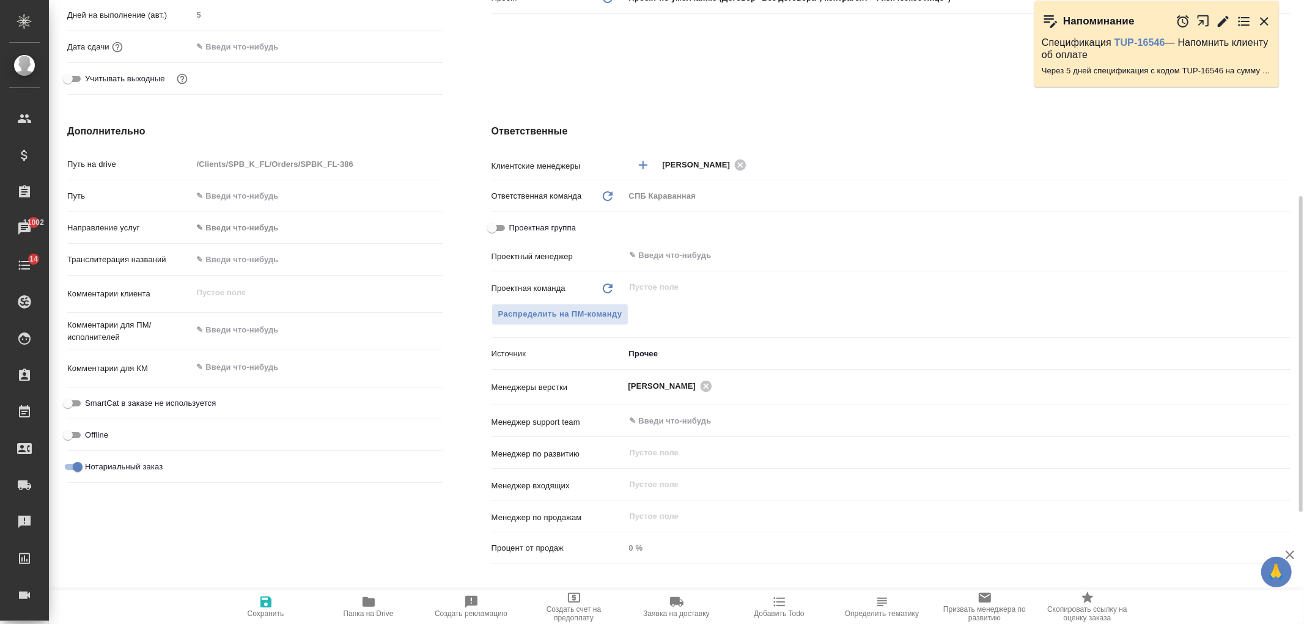
type textarea "x"
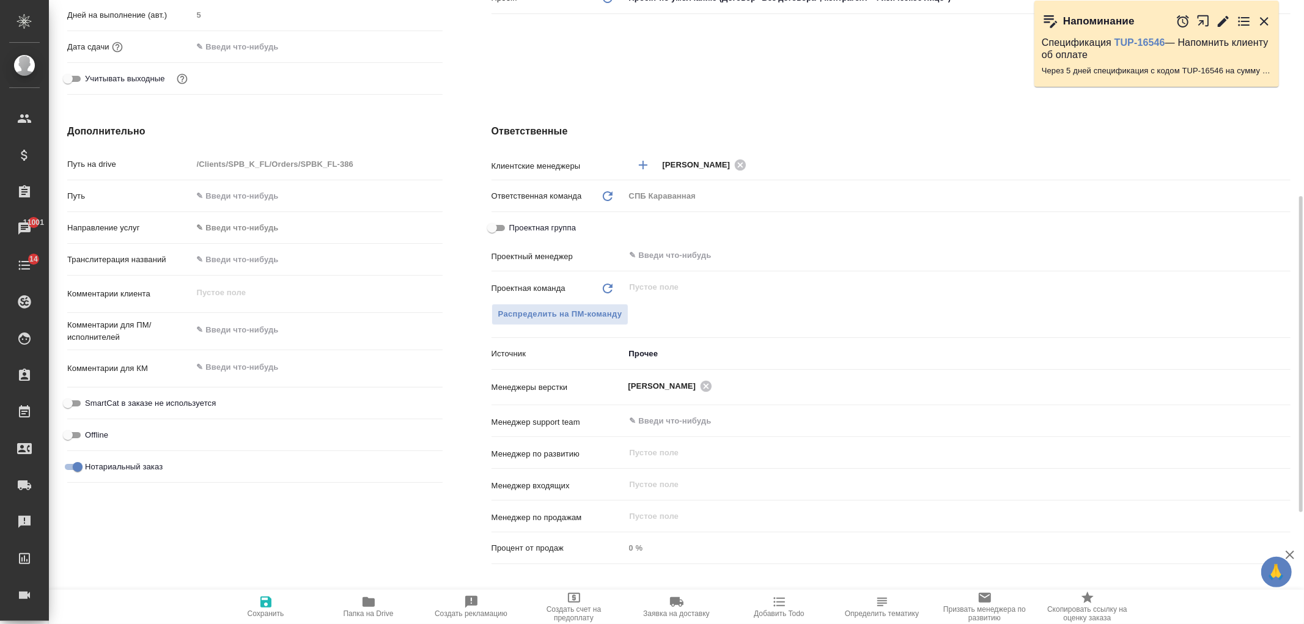
type textarea "x"
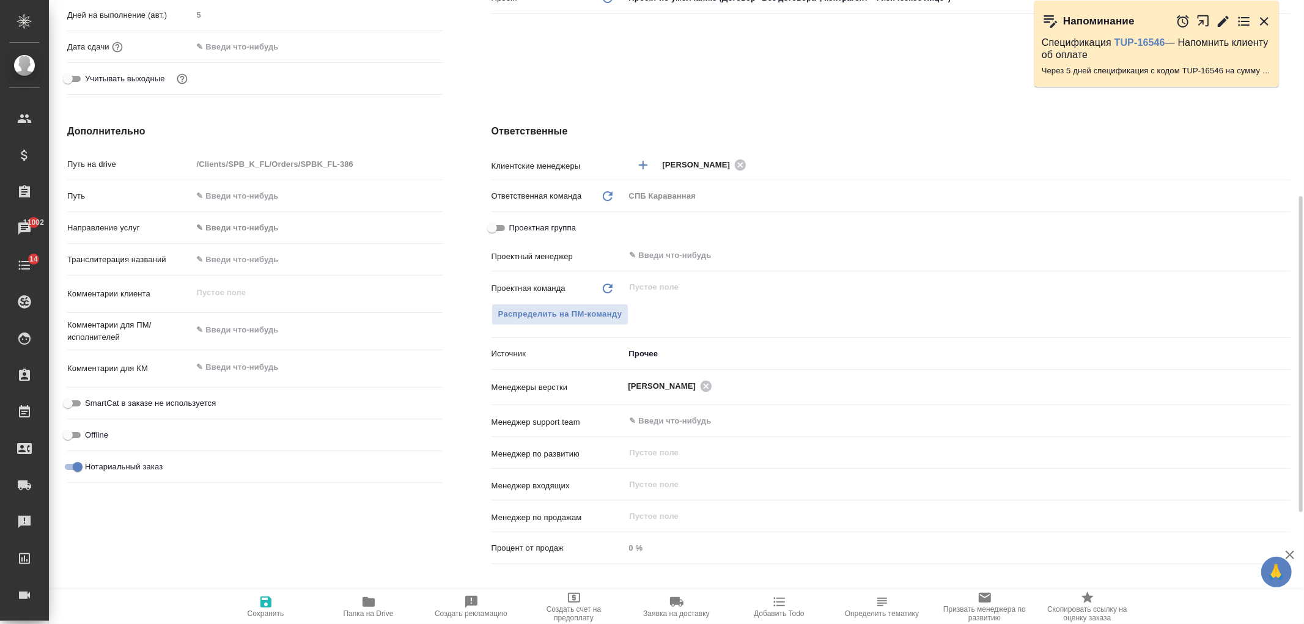
type textarea "x"
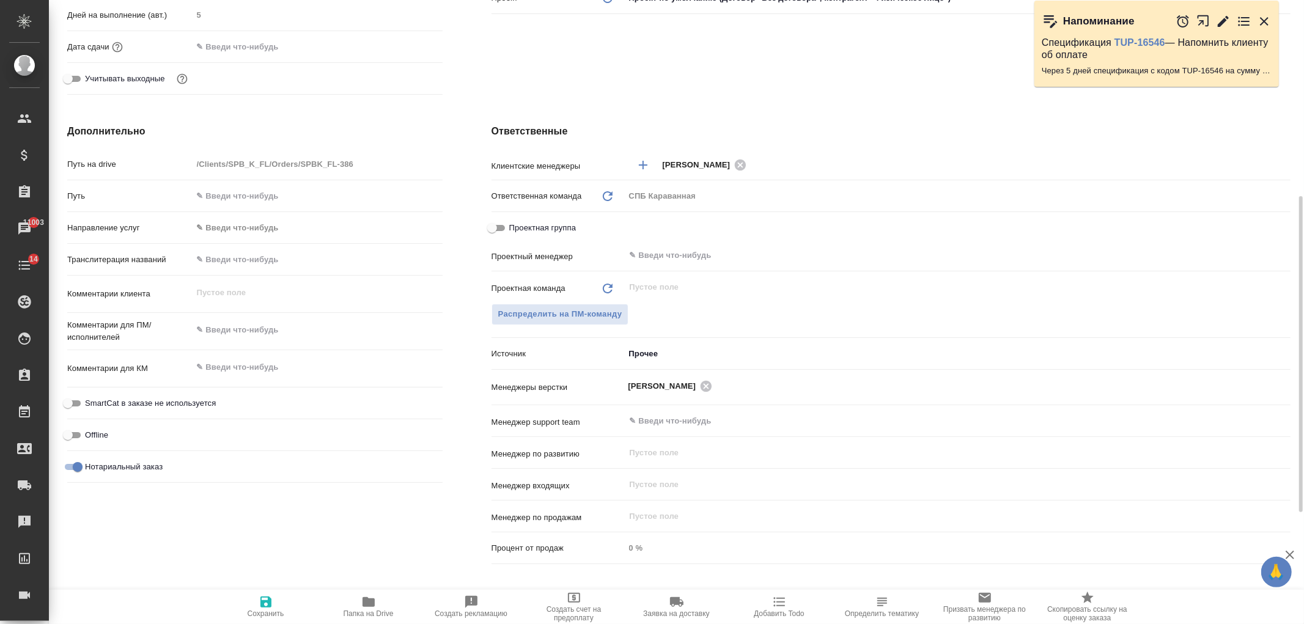
type textarea "x"
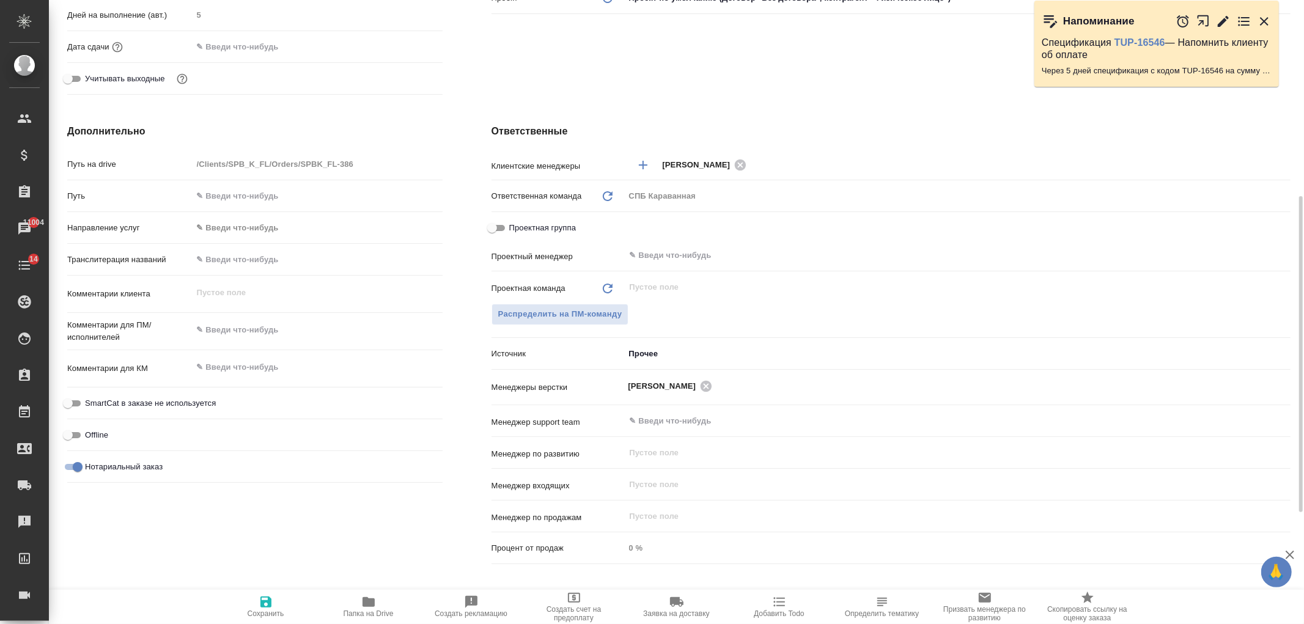
type textarea "x"
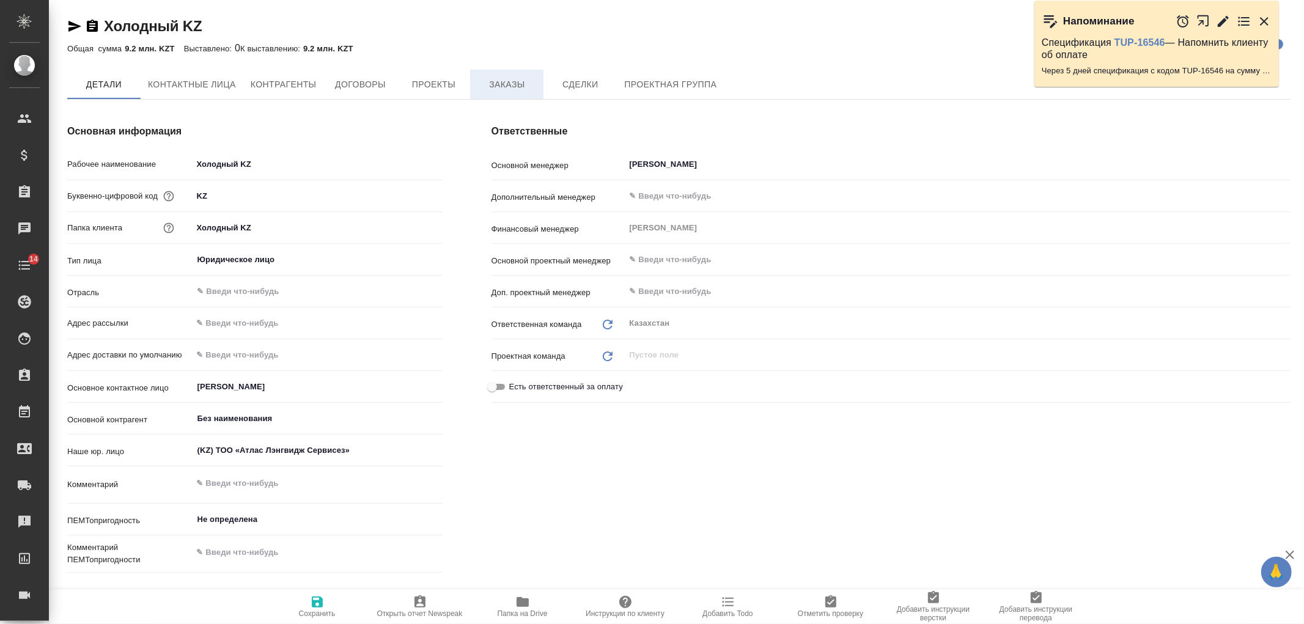
click at [493, 89] on span "Заказы" at bounding box center [506, 84] width 59 height 15
click at [498, 79] on span "Заказы" at bounding box center [506, 85] width 59 height 15
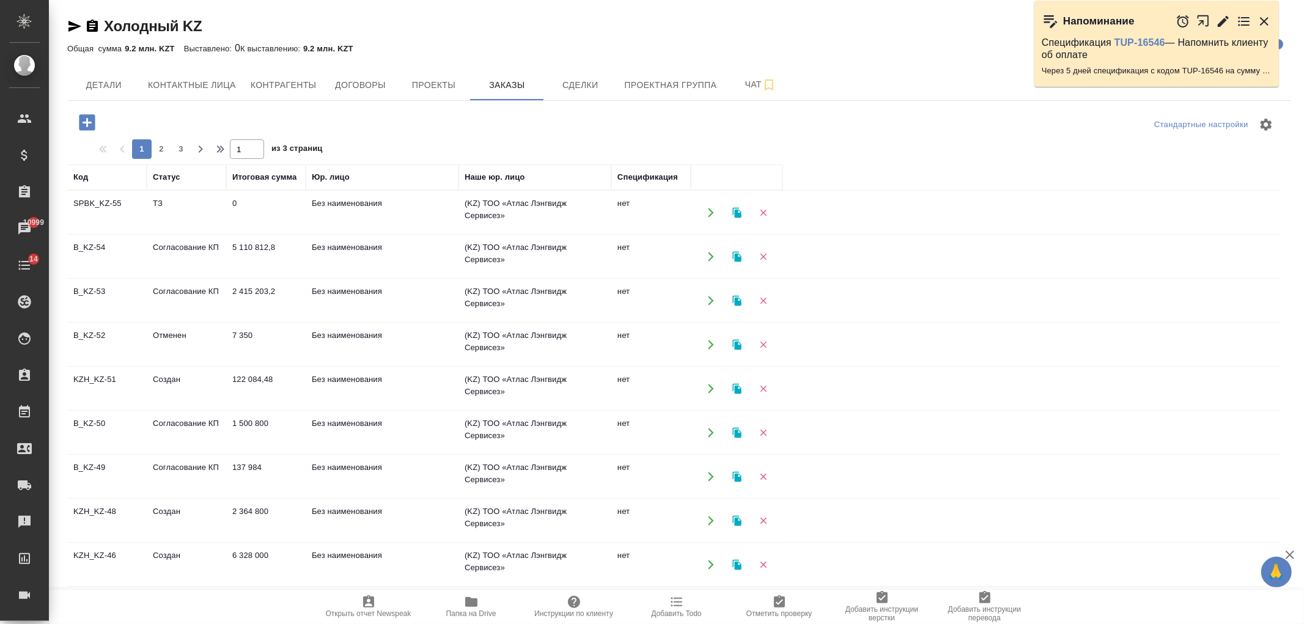
click at [262, 420] on td "1 500 800" at bounding box center [265, 432] width 79 height 43
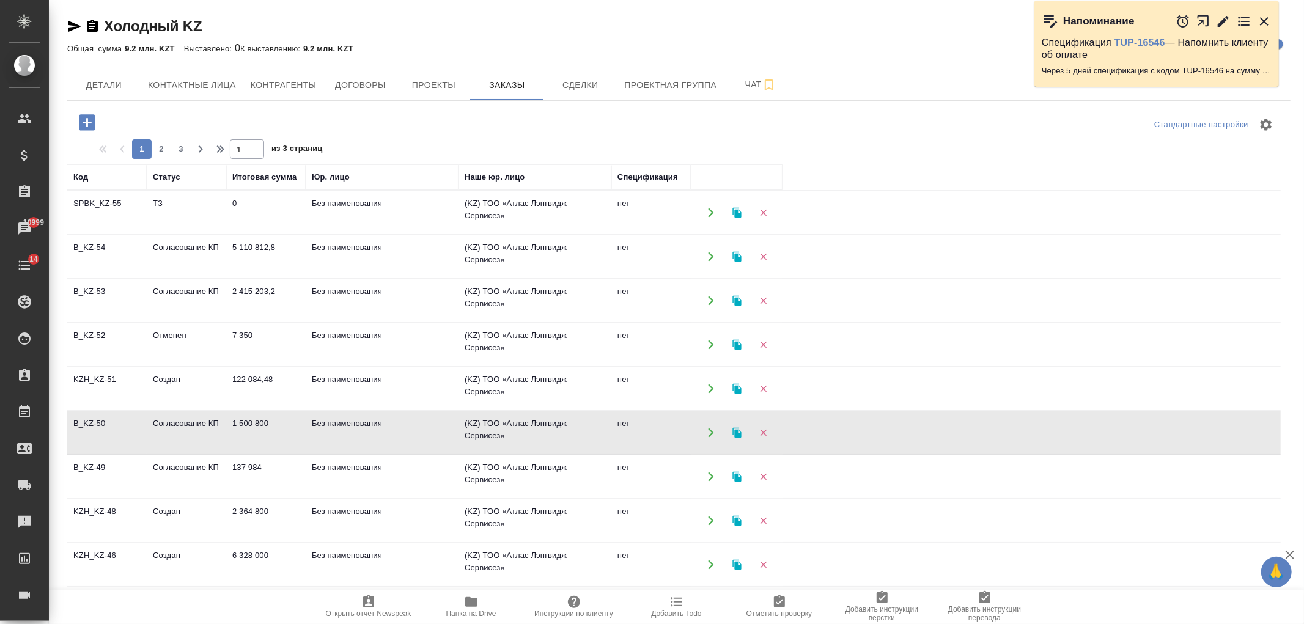
click at [262, 420] on td "1 500 800" at bounding box center [265, 432] width 79 height 43
click at [322, 381] on td "Без наименования" at bounding box center [382, 388] width 153 height 43
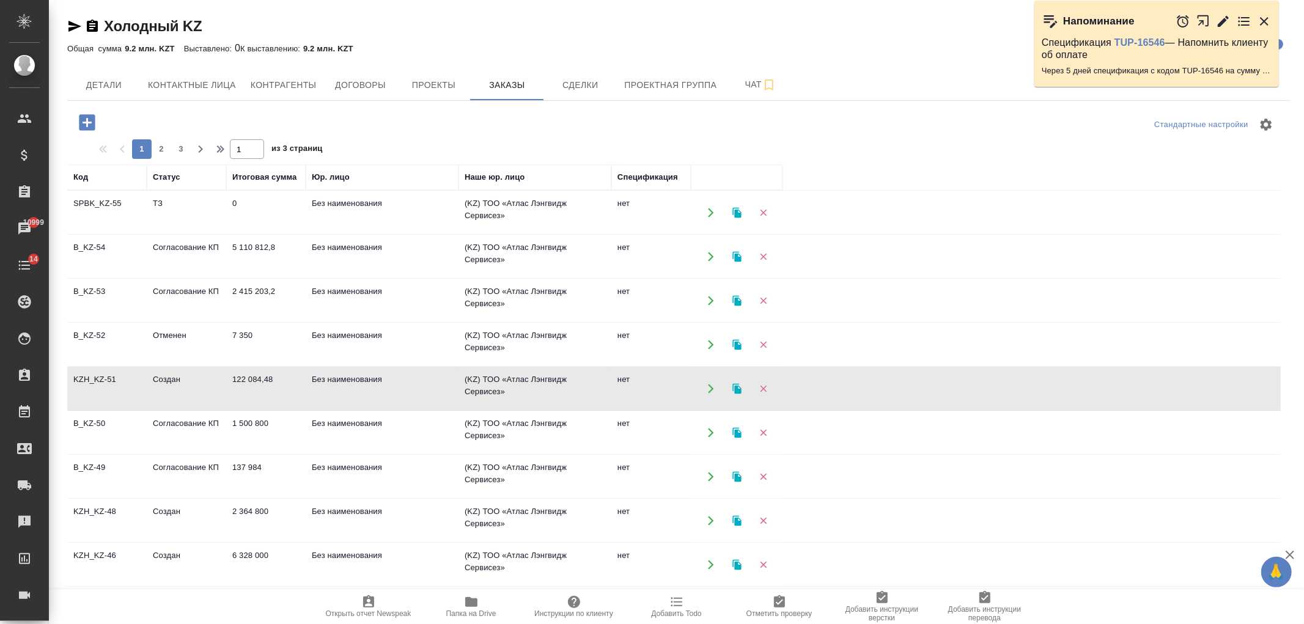
click at [322, 381] on td "Без наименования" at bounding box center [382, 388] width 153 height 43
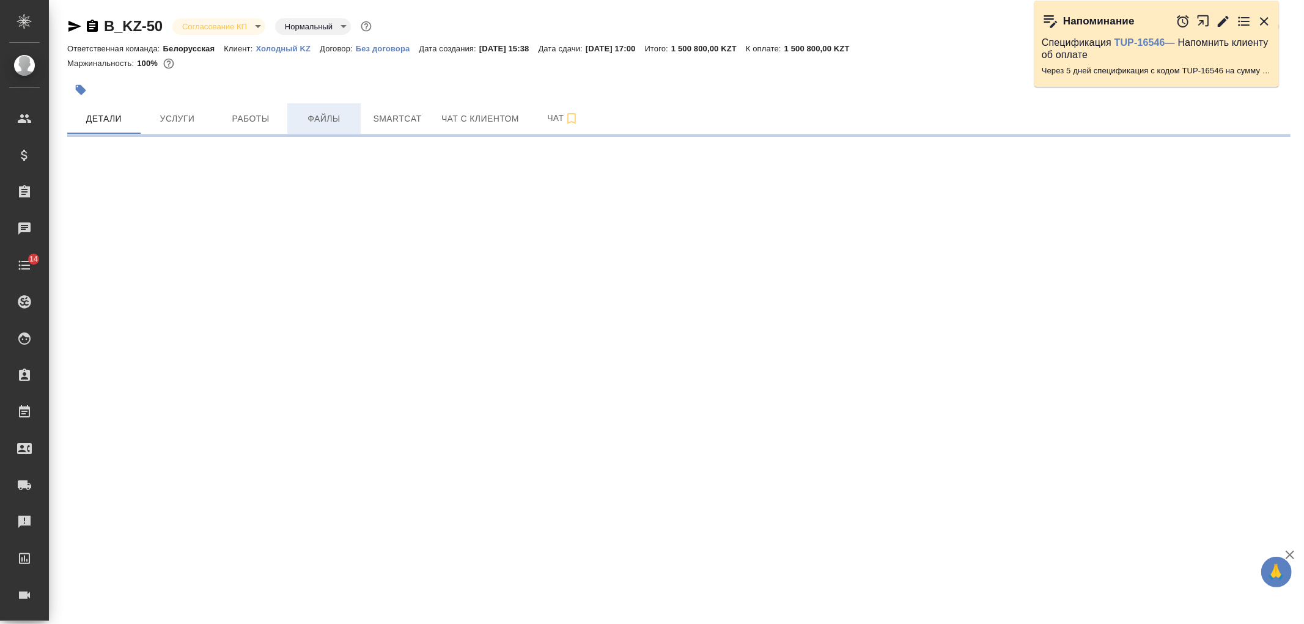
select select "RU"
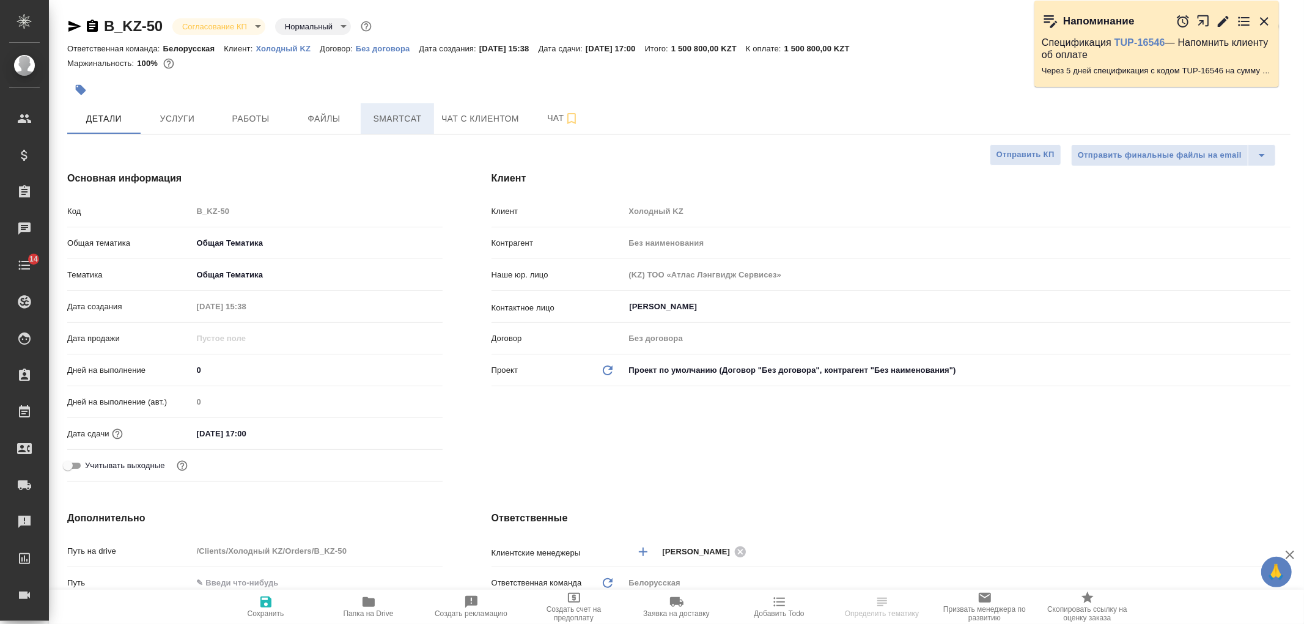
type textarea "x"
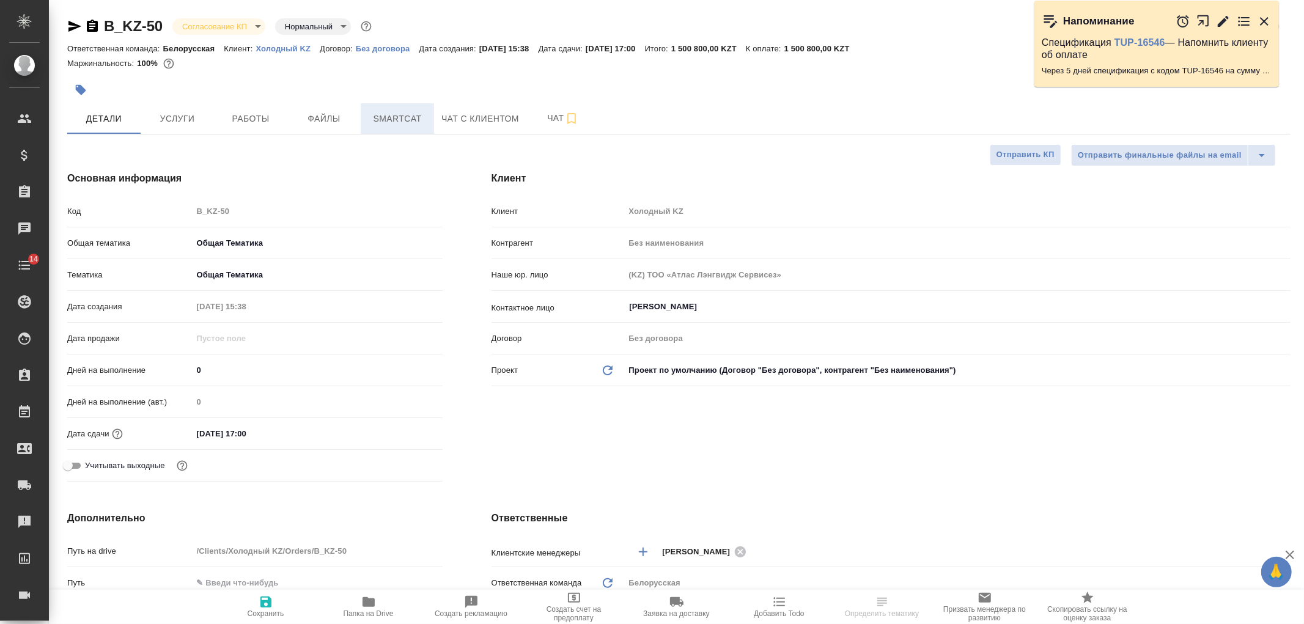
type textarea "x"
click at [385, 115] on span "Smartcat" at bounding box center [397, 118] width 59 height 15
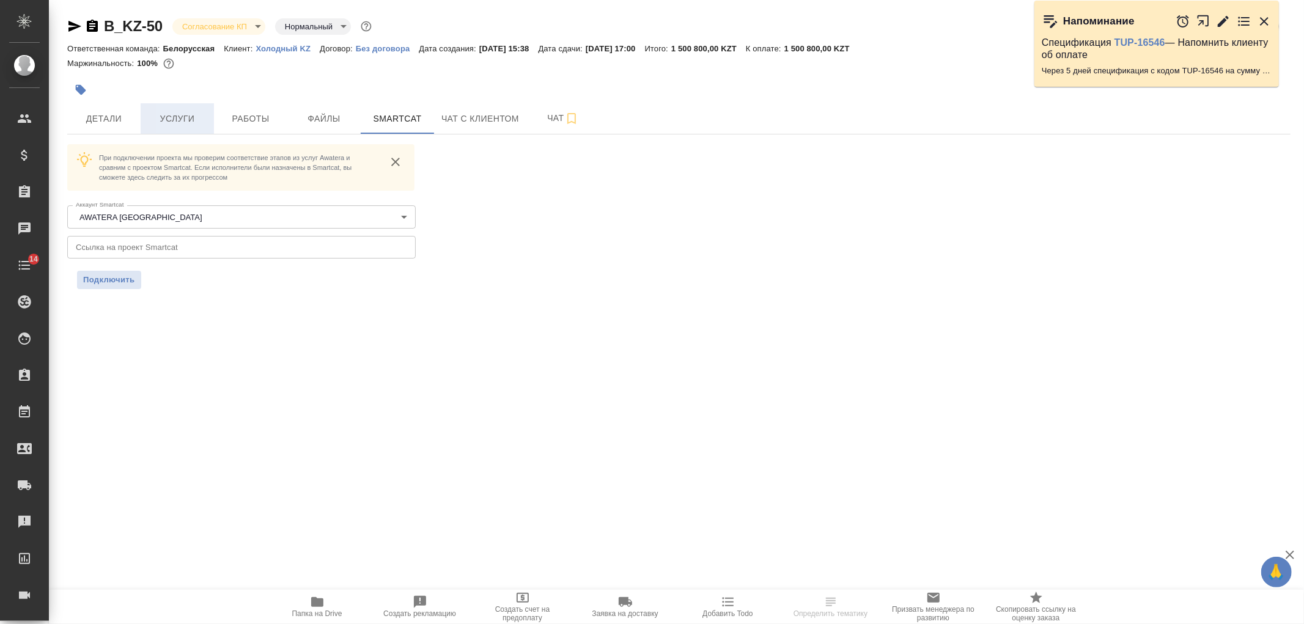
click at [199, 114] on span "Услуги" at bounding box center [177, 118] width 59 height 15
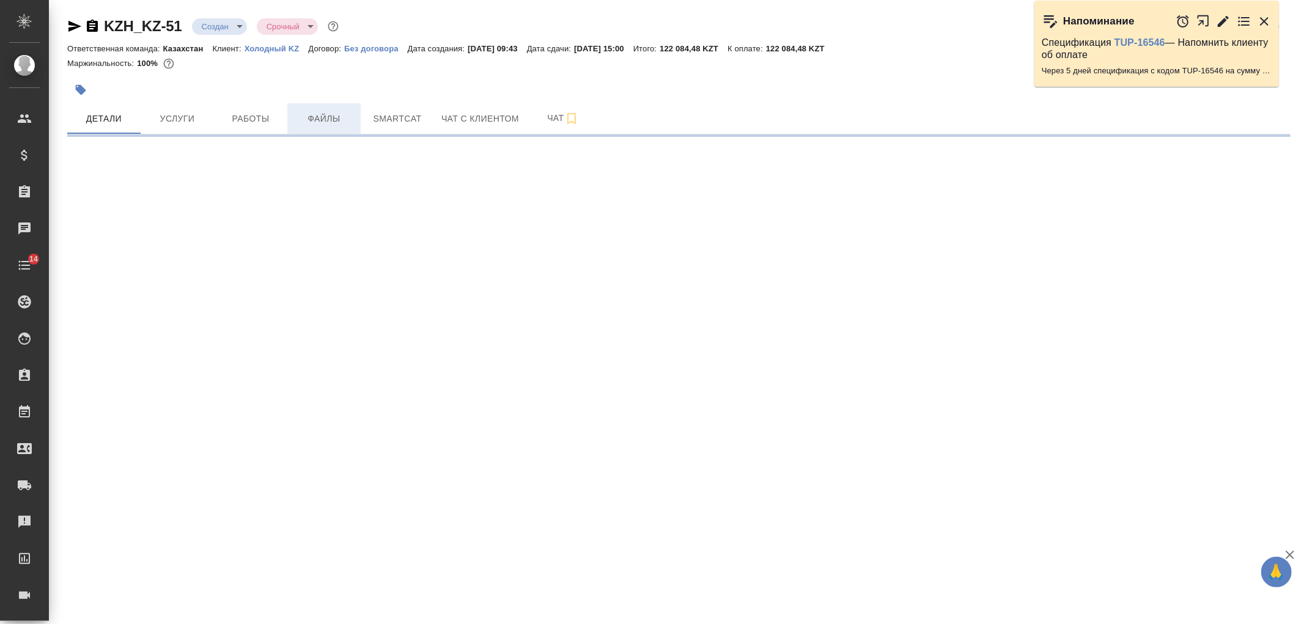
select select "RU"
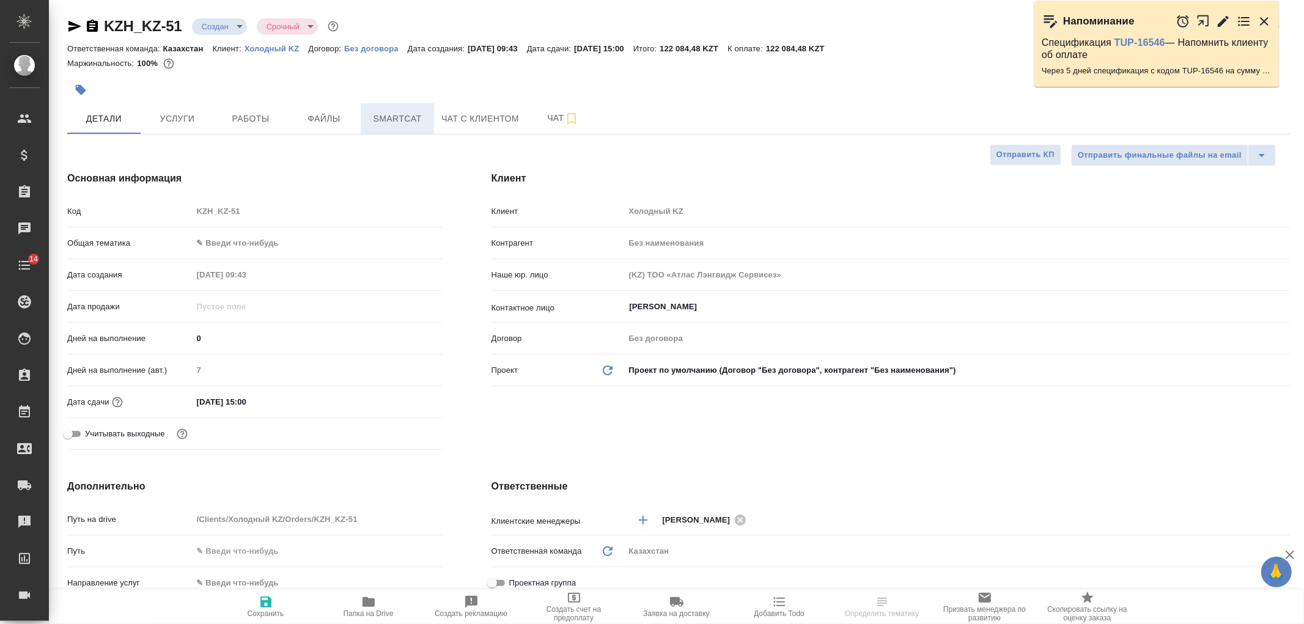
type textarea "x"
click at [401, 115] on span "Smartcat" at bounding box center [397, 118] width 59 height 15
type textarea "x"
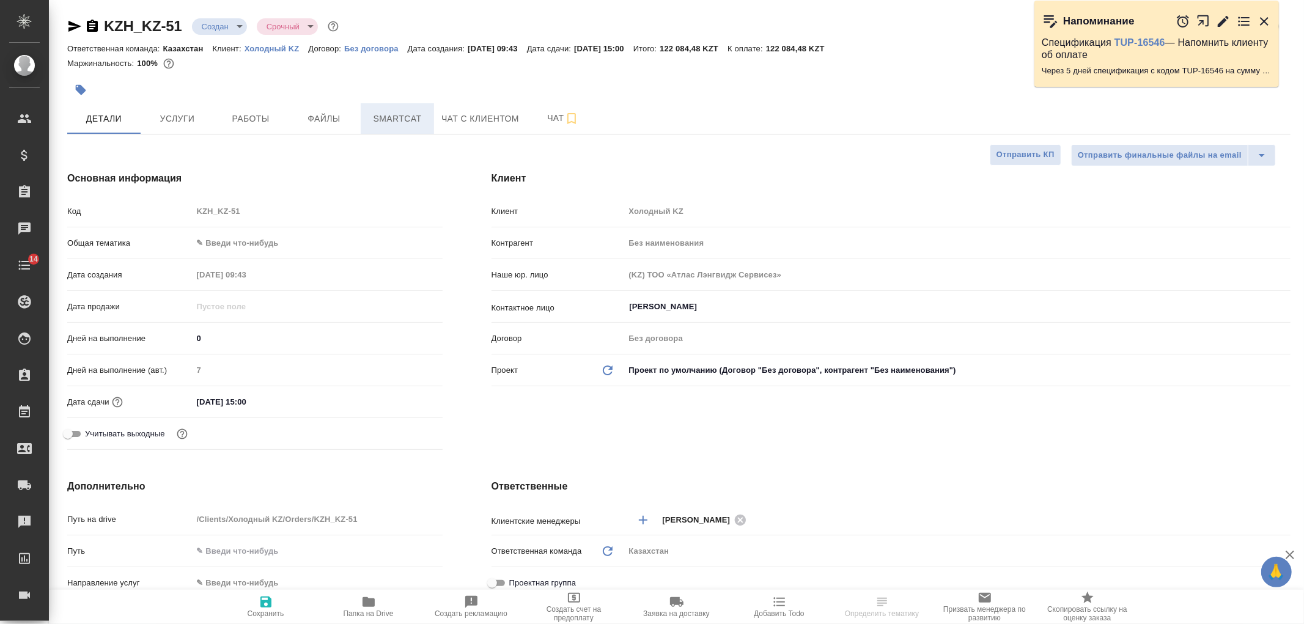
type textarea "x"
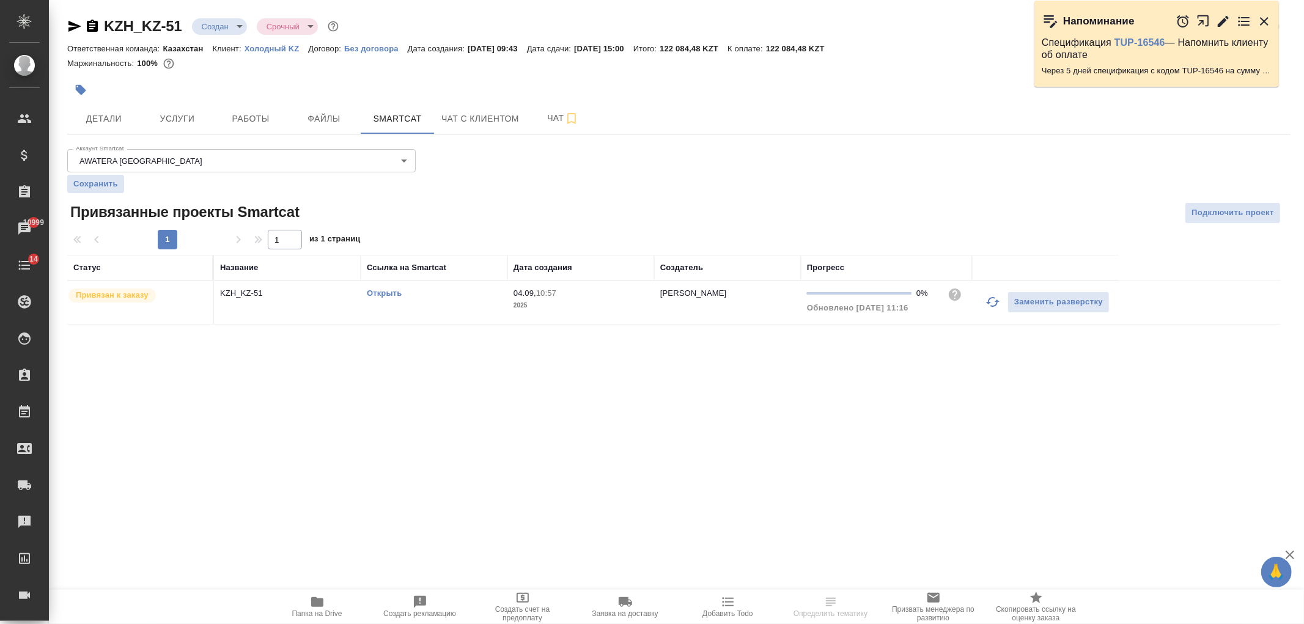
click at [393, 290] on link "Открыть" at bounding box center [384, 293] width 35 height 9
click at [209, 117] on button "Услуги" at bounding box center [177, 118] width 73 height 31
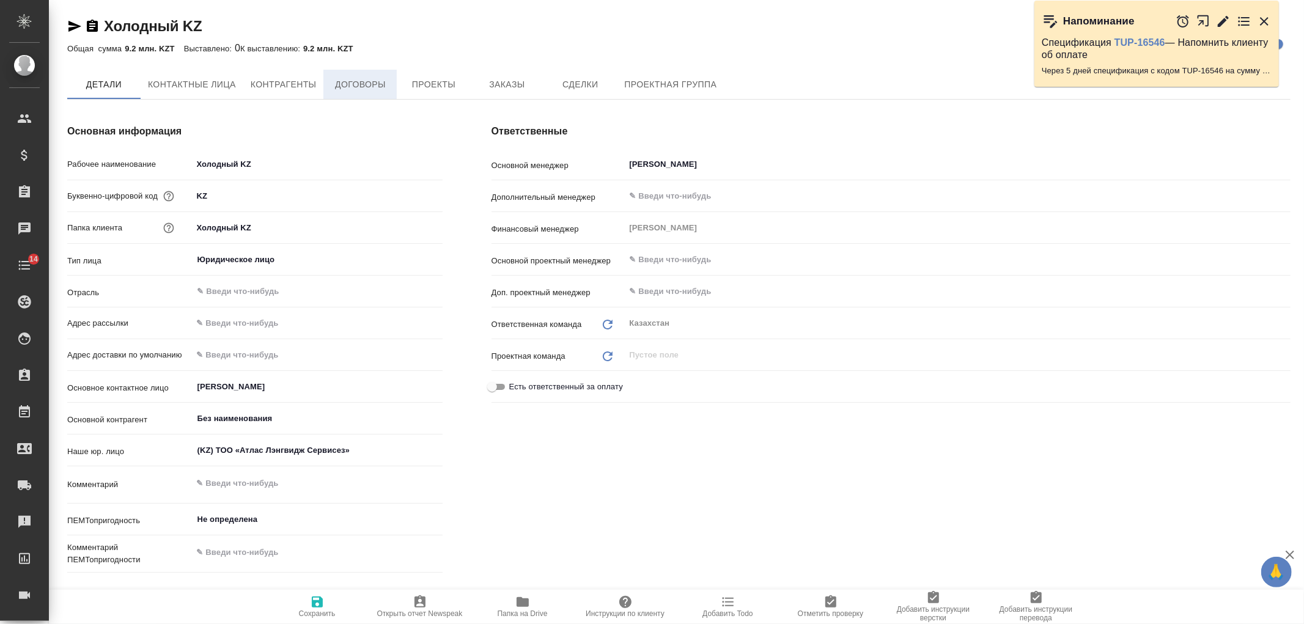
click at [357, 93] on button "Договоры" at bounding box center [359, 84] width 73 height 29
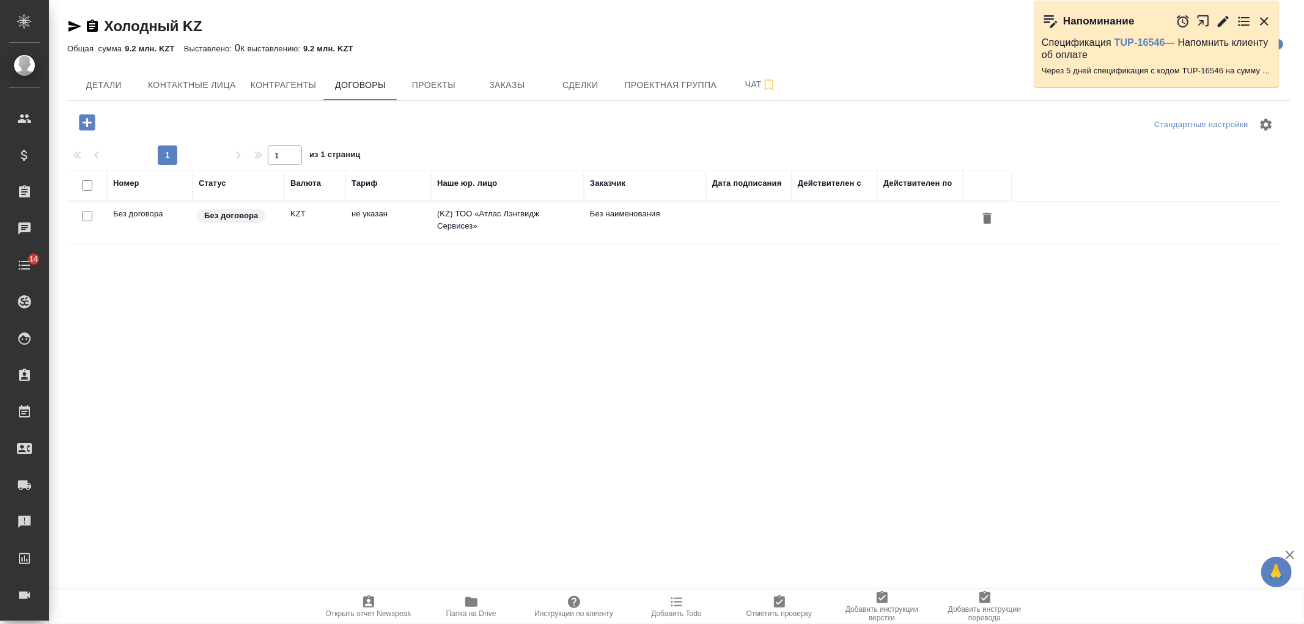
click at [267, 222] on div "Без договора" at bounding box center [237, 216] width 83 height 17
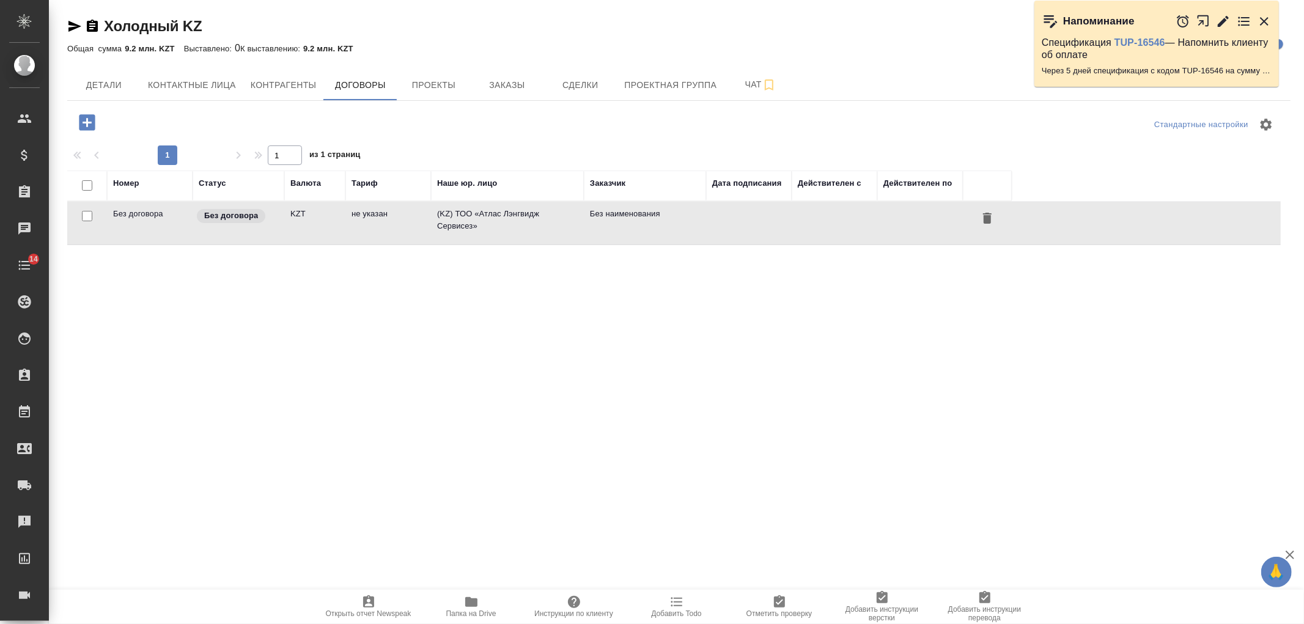
click at [267, 222] on div "Без договора" at bounding box center [237, 216] width 83 height 17
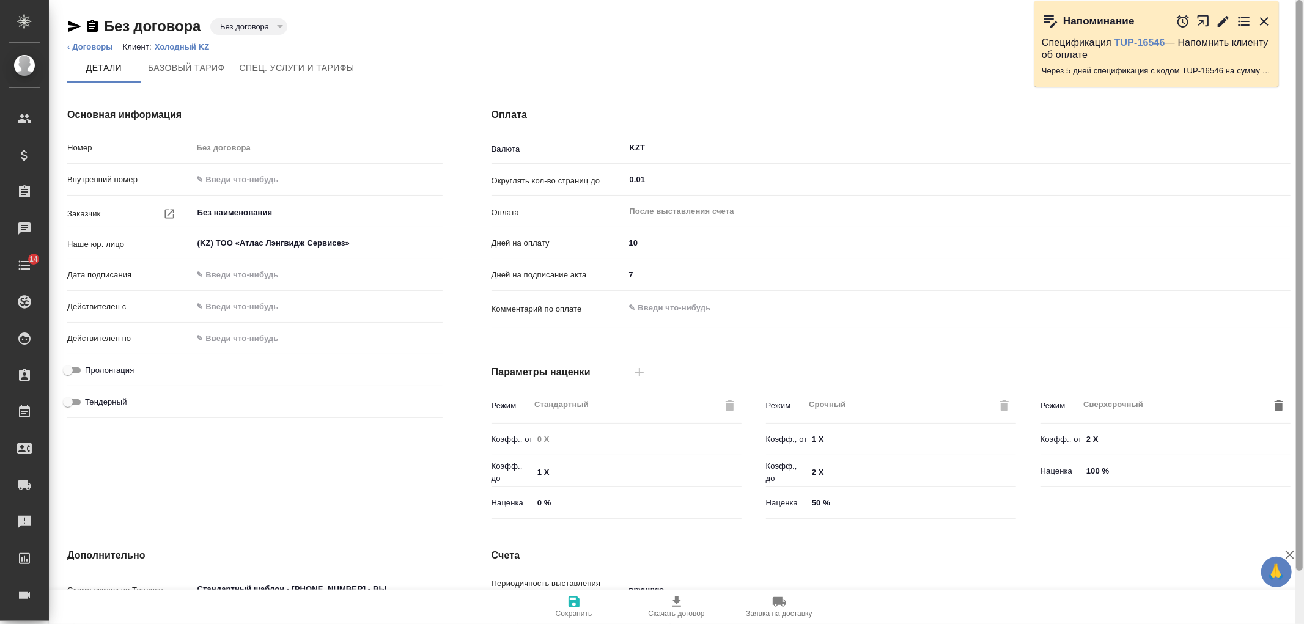
scroll to position [207, 0]
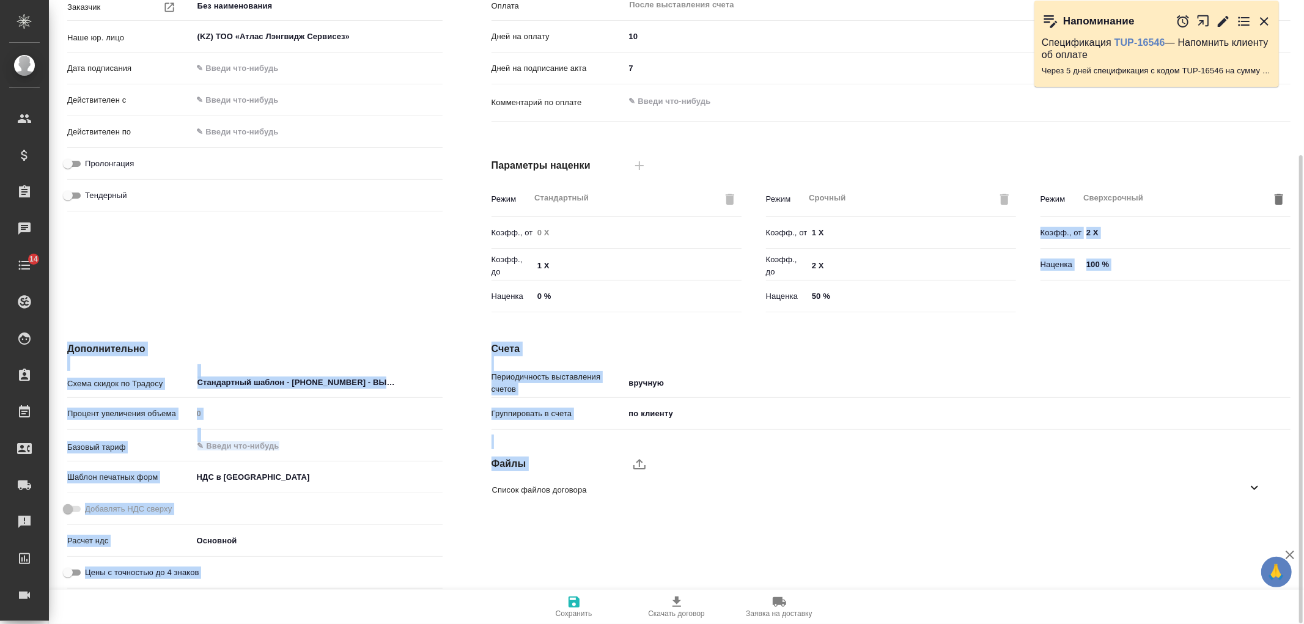
drag, startPoint x: 1303, startPoint y: 119, endPoint x: 1290, endPoint y: 182, distance: 64.4
click at [1290, 182] on div "Без договора Без договора draft ‹ Договоры Клиент: Холодный KZ [PERSON_NAME] та…" at bounding box center [676, 312] width 1255 height 624
click at [773, 535] on div "Счета Периодичность выставления счетов вручную manual Группировать в счета по к…" at bounding box center [891, 467] width 848 height 301
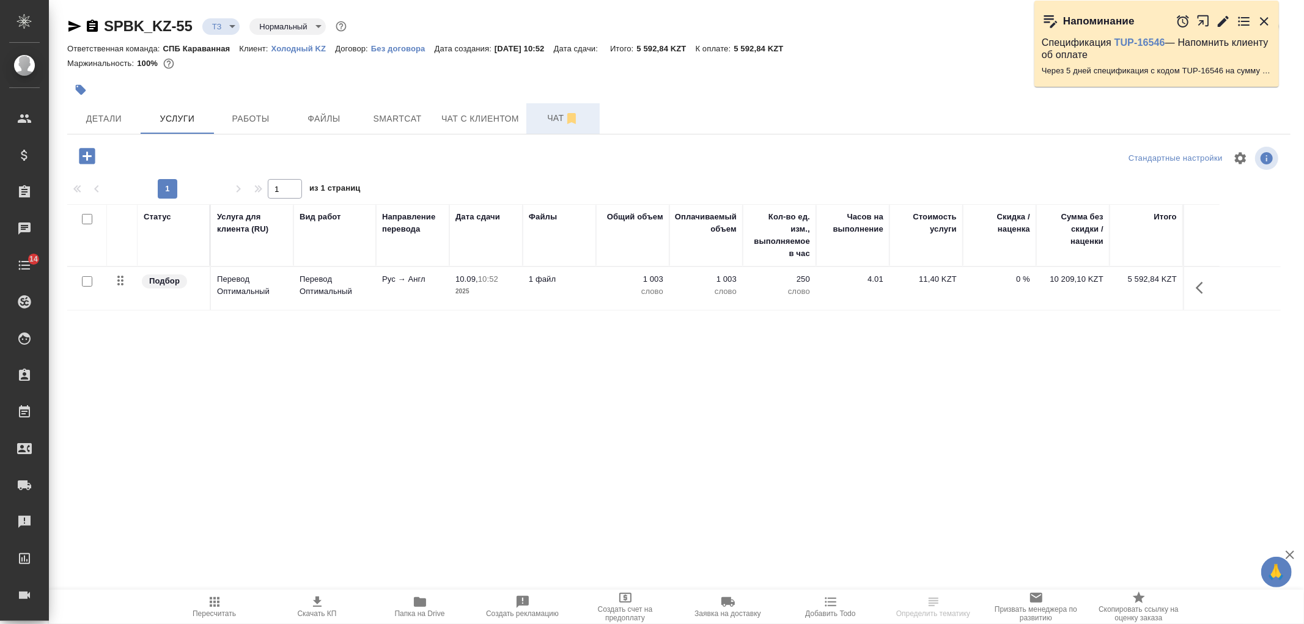
click at [531, 122] on button "Чат" at bounding box center [562, 118] width 73 height 31
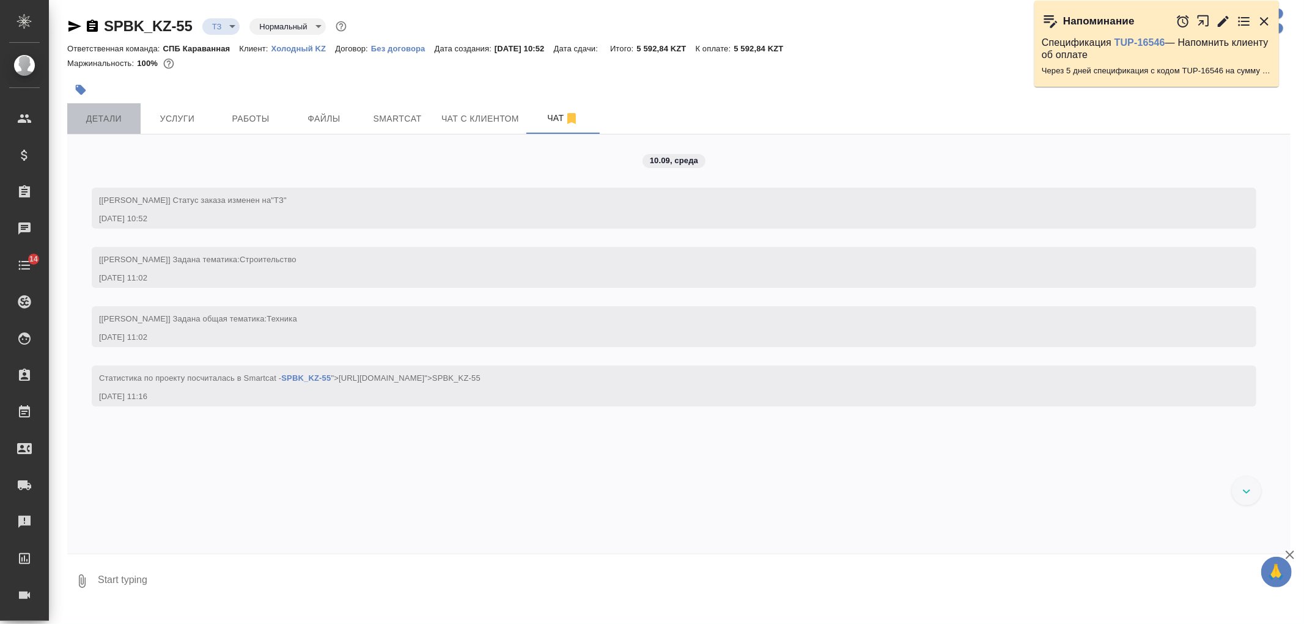
click at [119, 123] on span "Детали" at bounding box center [104, 118] width 59 height 15
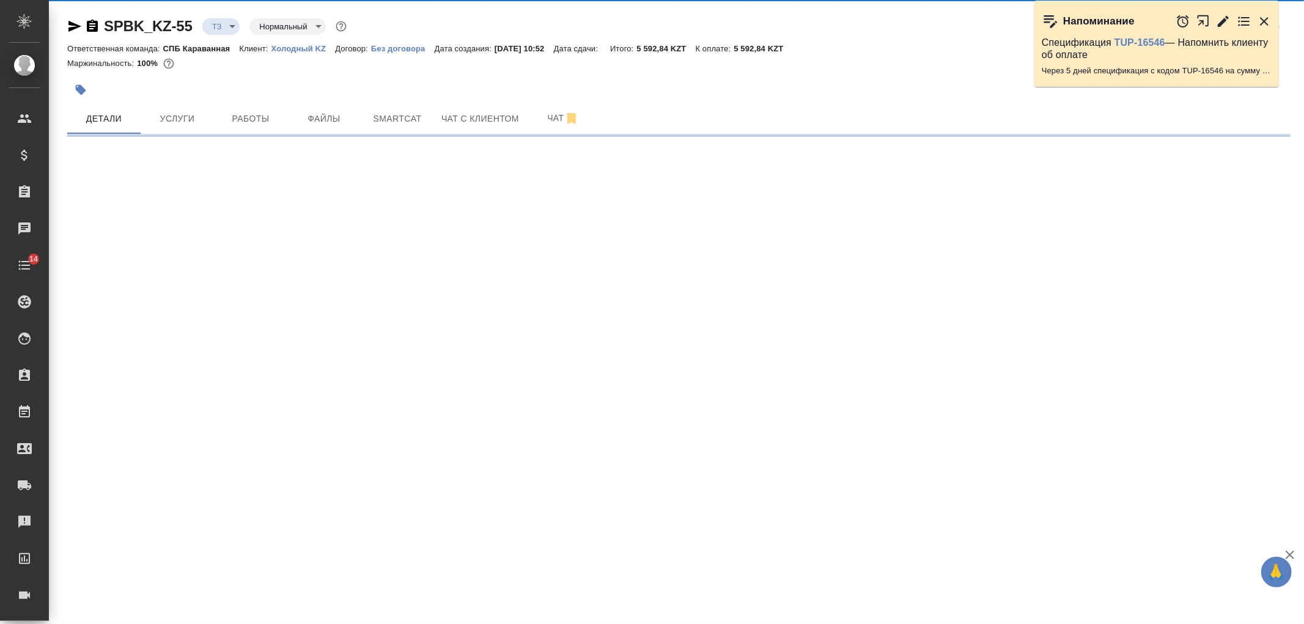
select select "RU"
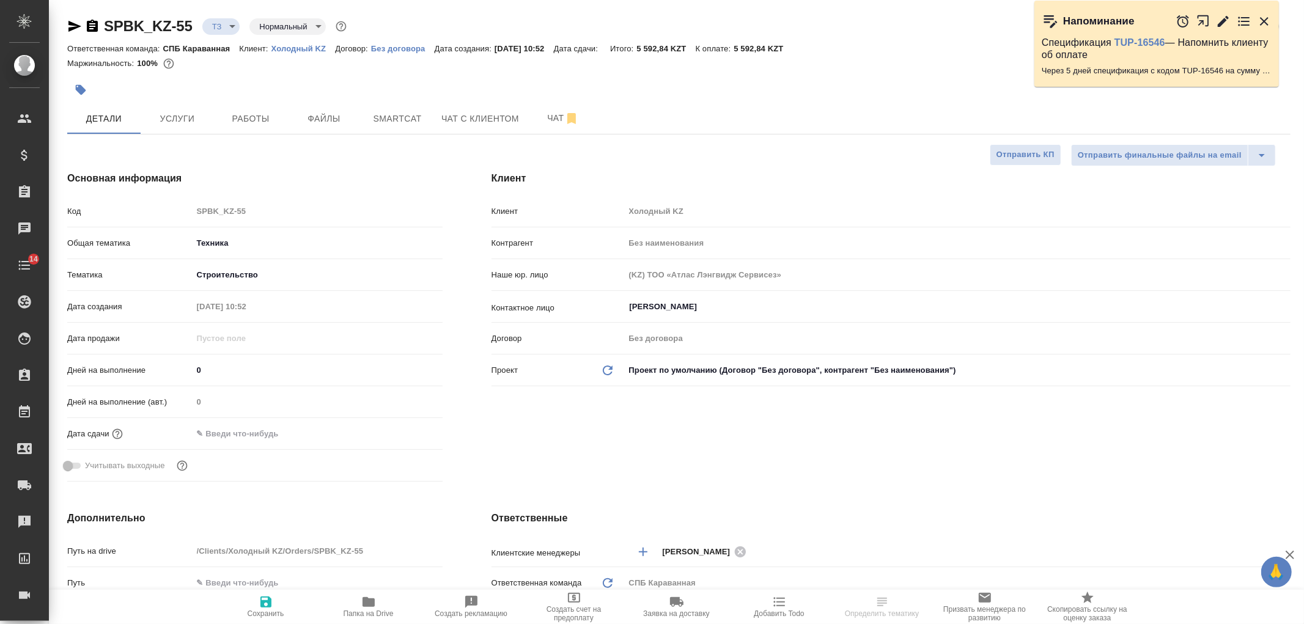
type textarea "x"
select select "RU"
type textarea "x"
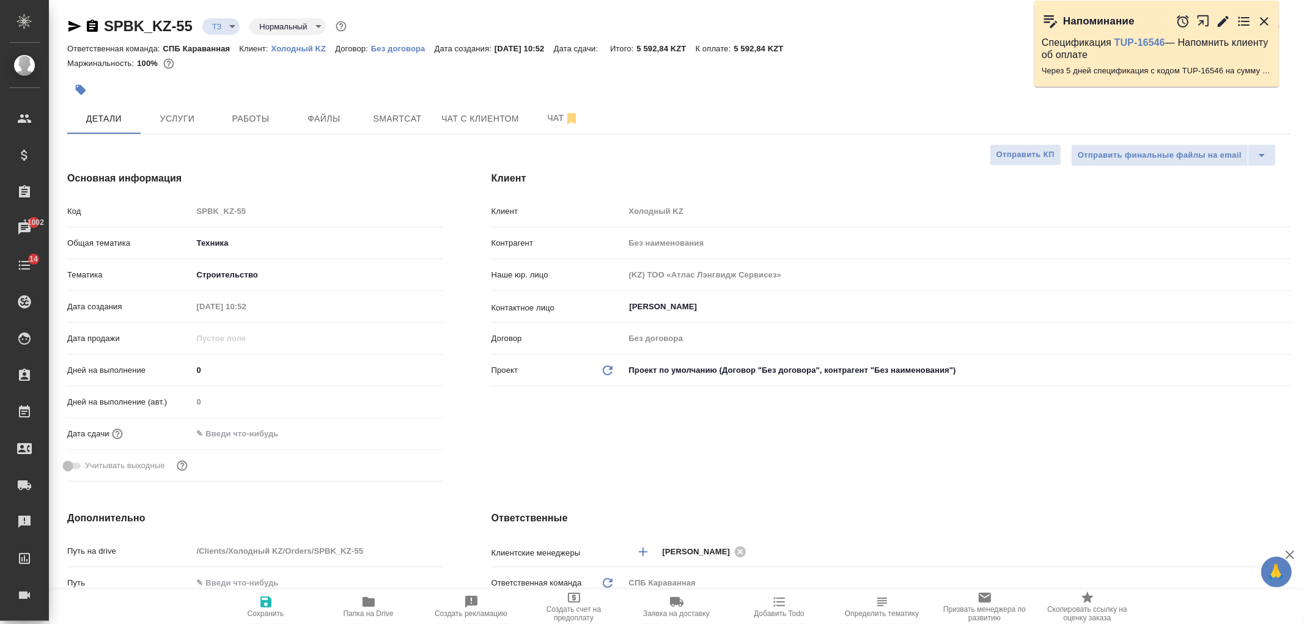
type textarea "x"
click at [556, 120] on span "Чат" at bounding box center [563, 118] width 59 height 15
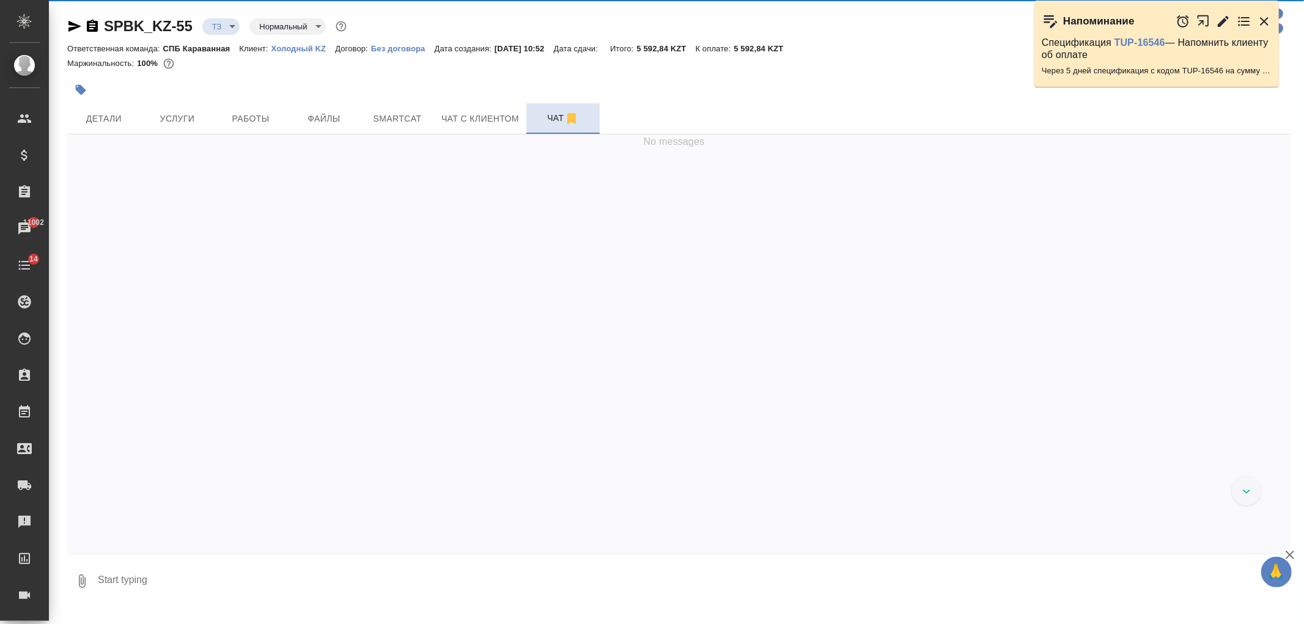
scroll to position [29, 0]
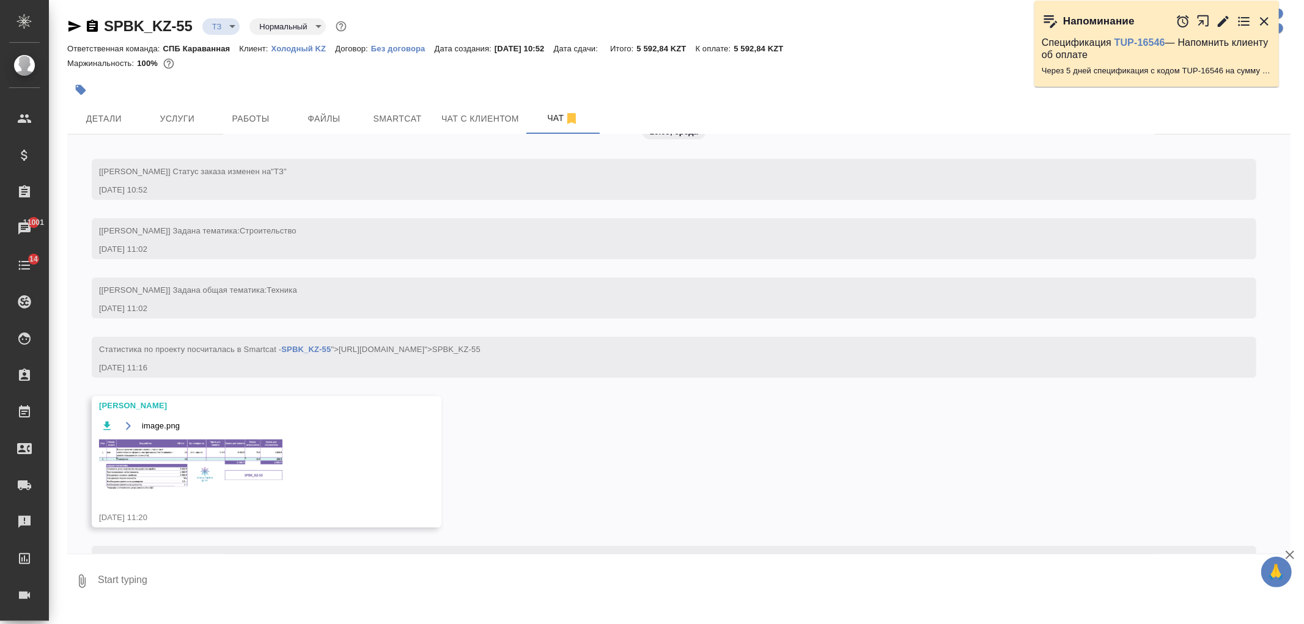
click at [226, 477] on img at bounding box center [190, 464] width 183 height 51
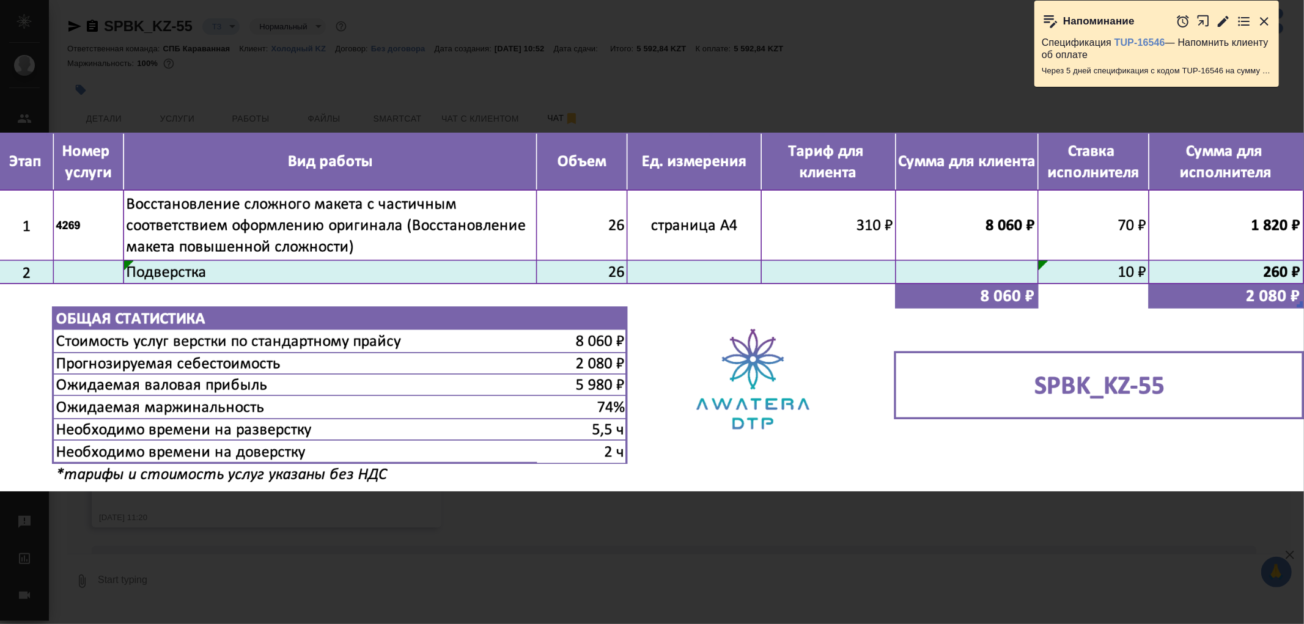
click at [399, 509] on div "image.png 1 of 1" at bounding box center [652, 312] width 1304 height 624
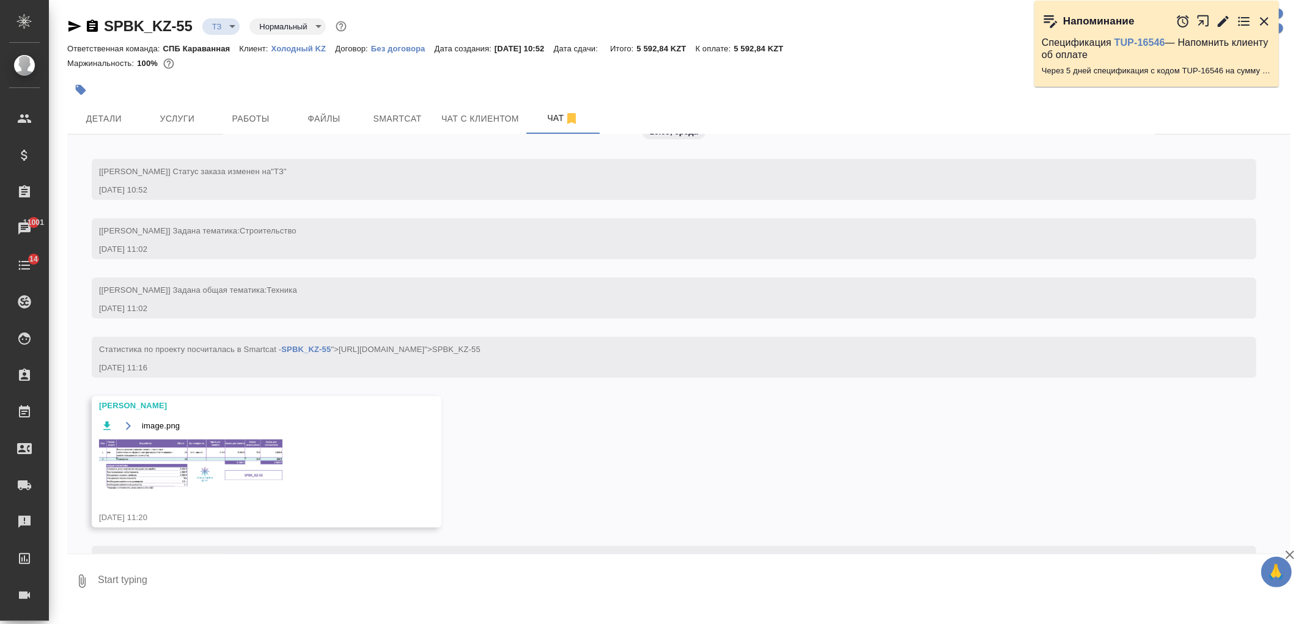
click at [175, 98] on div at bounding box center [474, 89] width 815 height 27
click at [186, 113] on span "Услуги" at bounding box center [177, 118] width 59 height 15
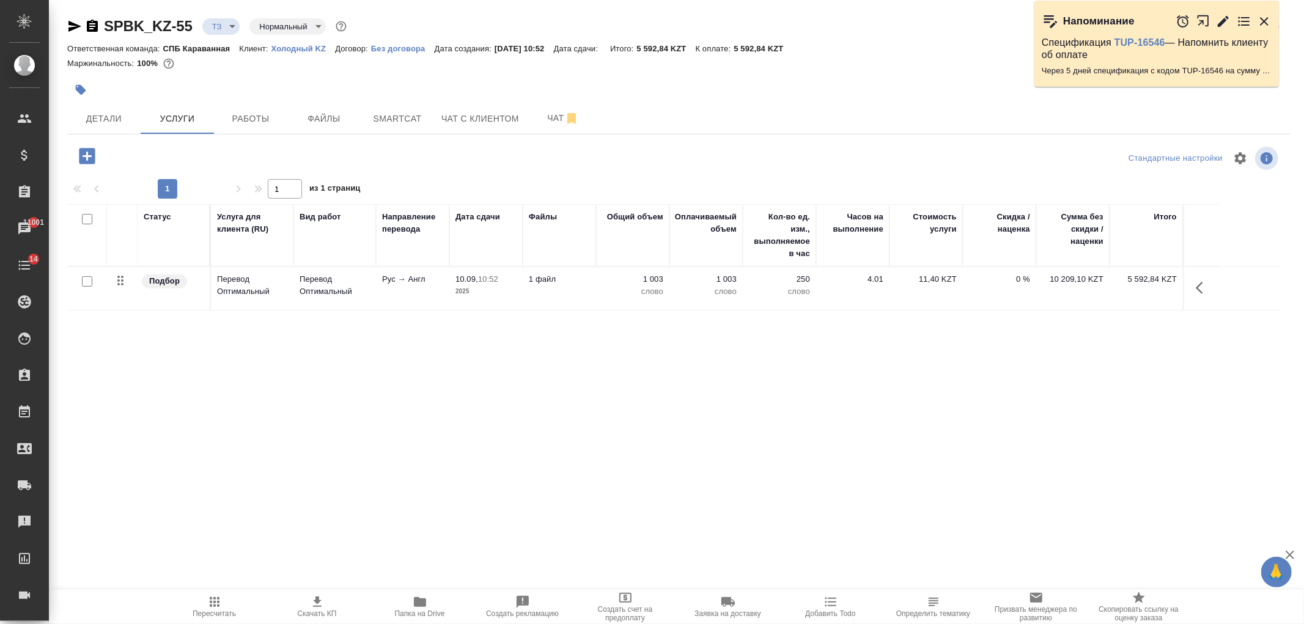
click at [90, 156] on icon "button" at bounding box center [86, 155] width 21 height 21
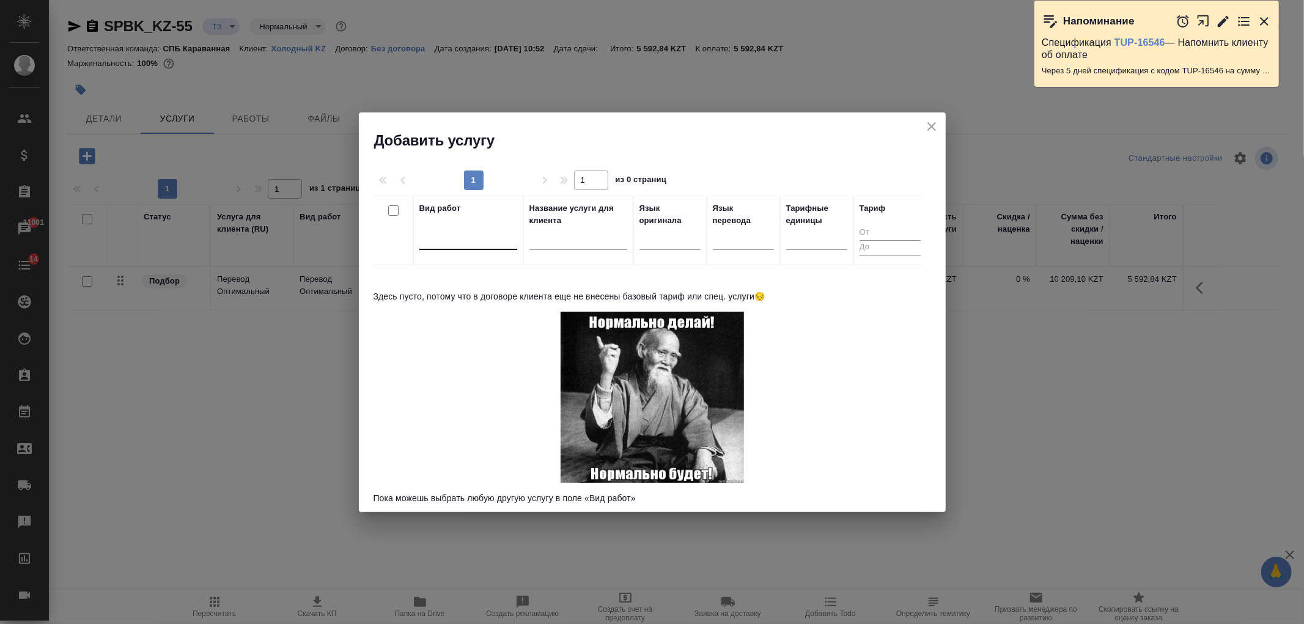
click at [467, 235] on div at bounding box center [468, 238] width 98 height 18
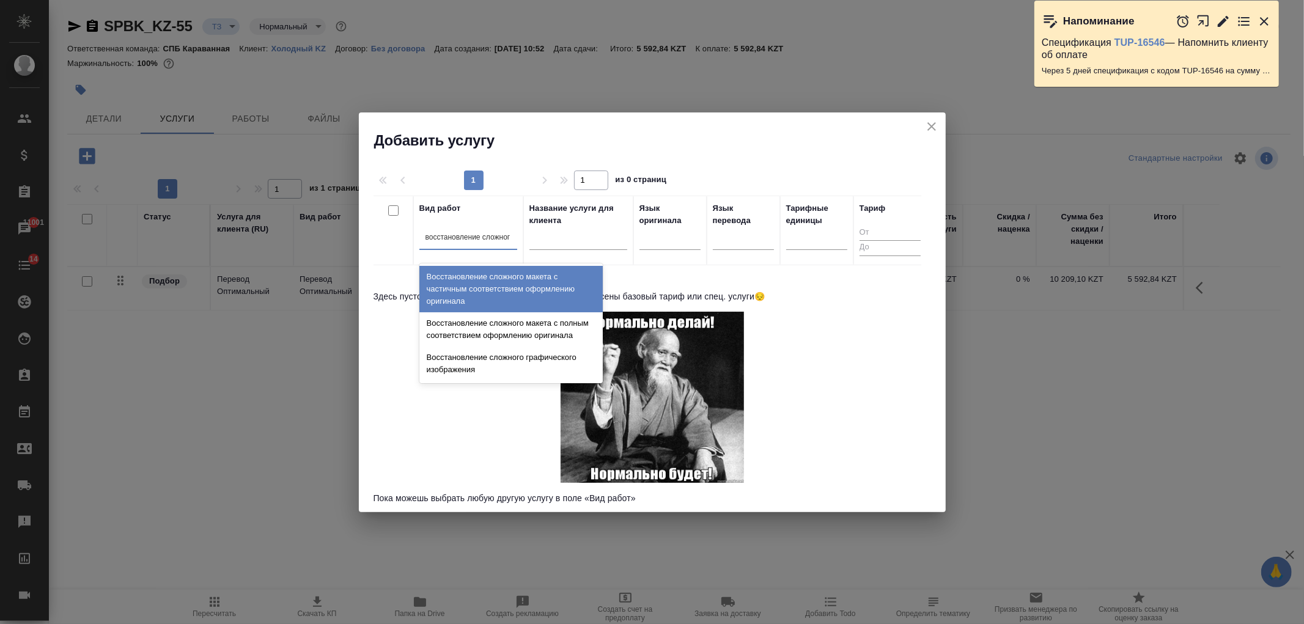
type input "восстановление сложного"
click at [481, 298] on div "Восстановление сложного макета с частичным соответствием оформлению оригинала" at bounding box center [510, 289] width 183 height 46
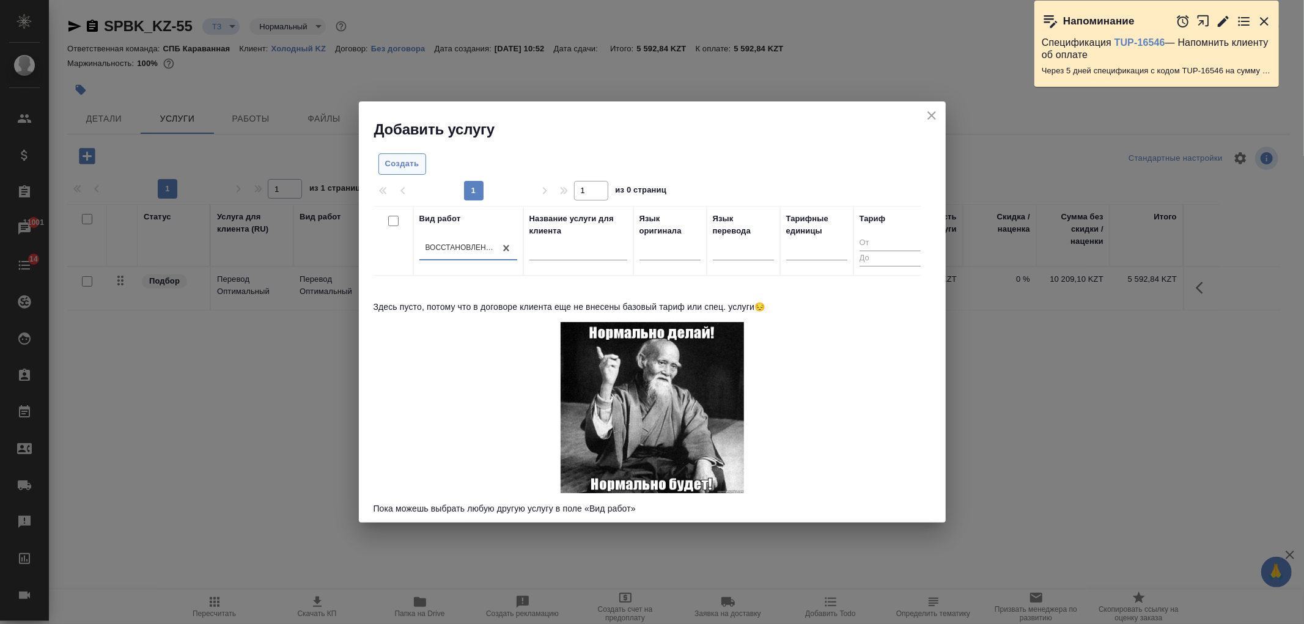
click at [402, 169] on span "Создать" at bounding box center [402, 164] width 34 height 14
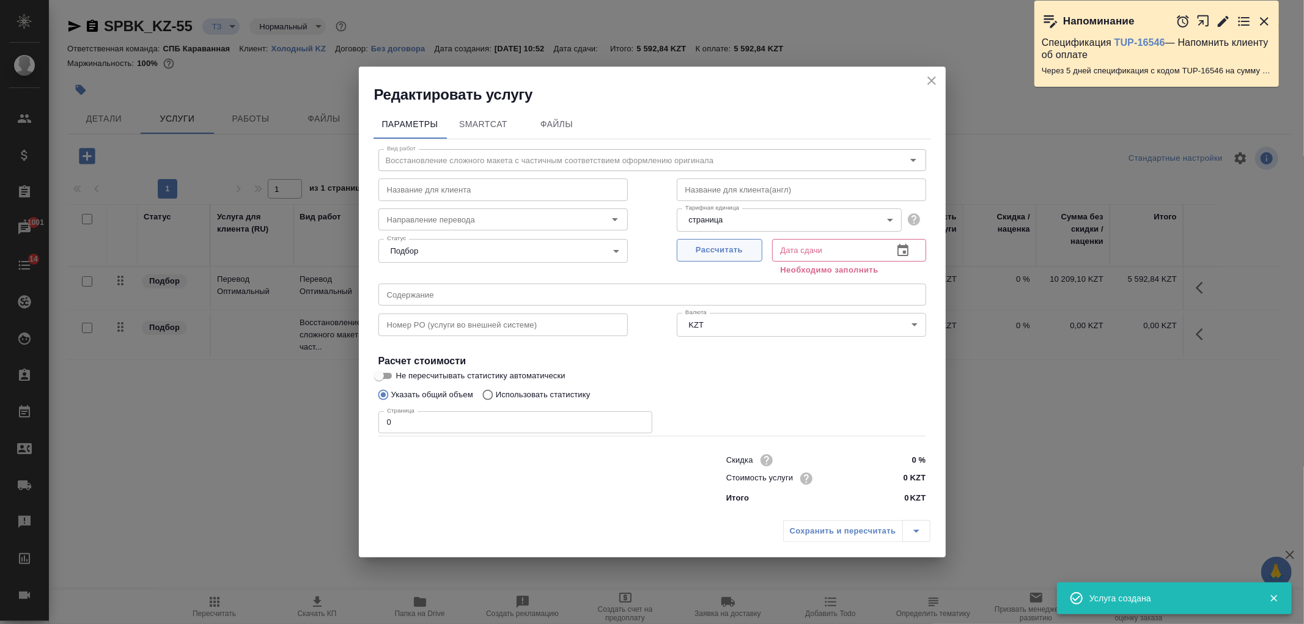
click at [711, 249] on span "Рассчитать" at bounding box center [719, 250] width 72 height 14
type input "10.09.2025 11:20"
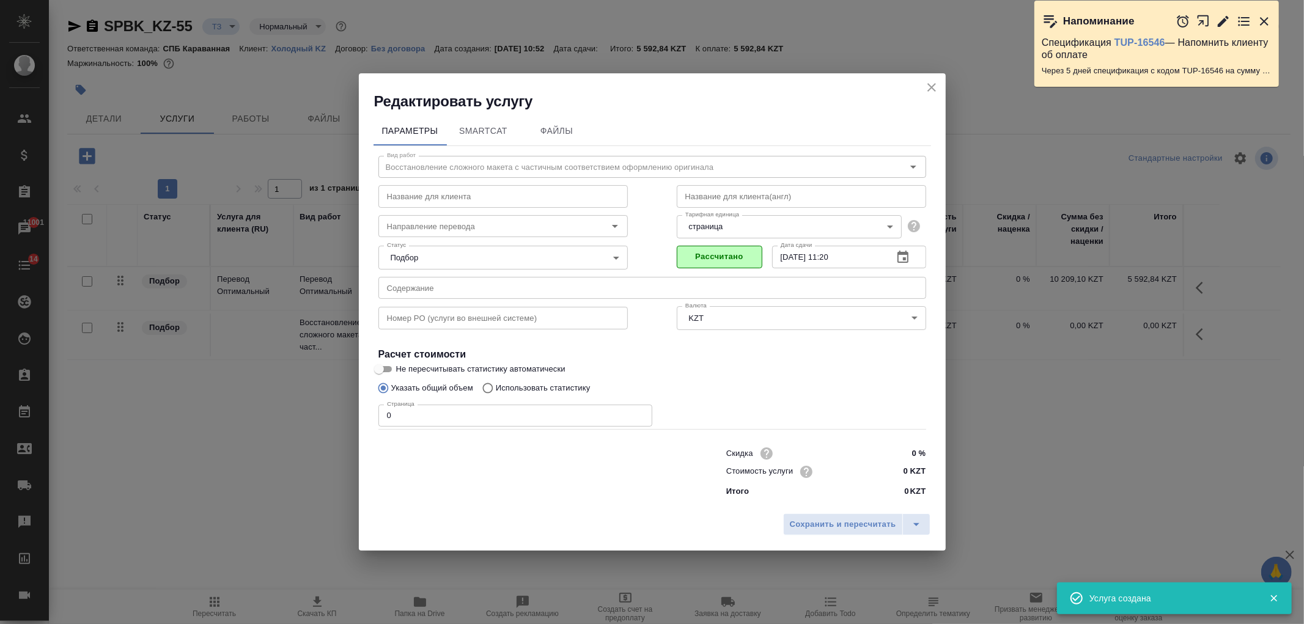
click at [535, 422] on input "0" at bounding box center [515, 416] width 274 height 22
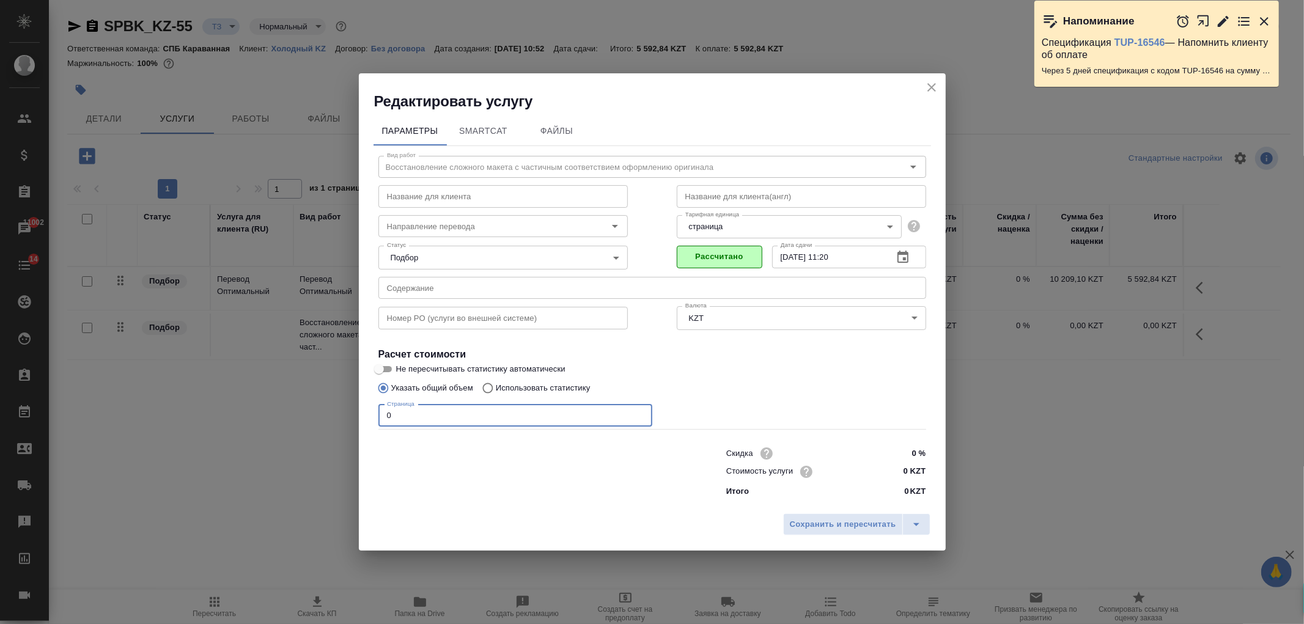
click at [903, 466] on input "0 KZT" at bounding box center [903, 472] width 46 height 18
type input "1550 KZT"
click at [438, 417] on input "0" at bounding box center [515, 415] width 274 height 22
click at [825, 522] on span "Сохранить и пересчитать" at bounding box center [843, 525] width 106 height 14
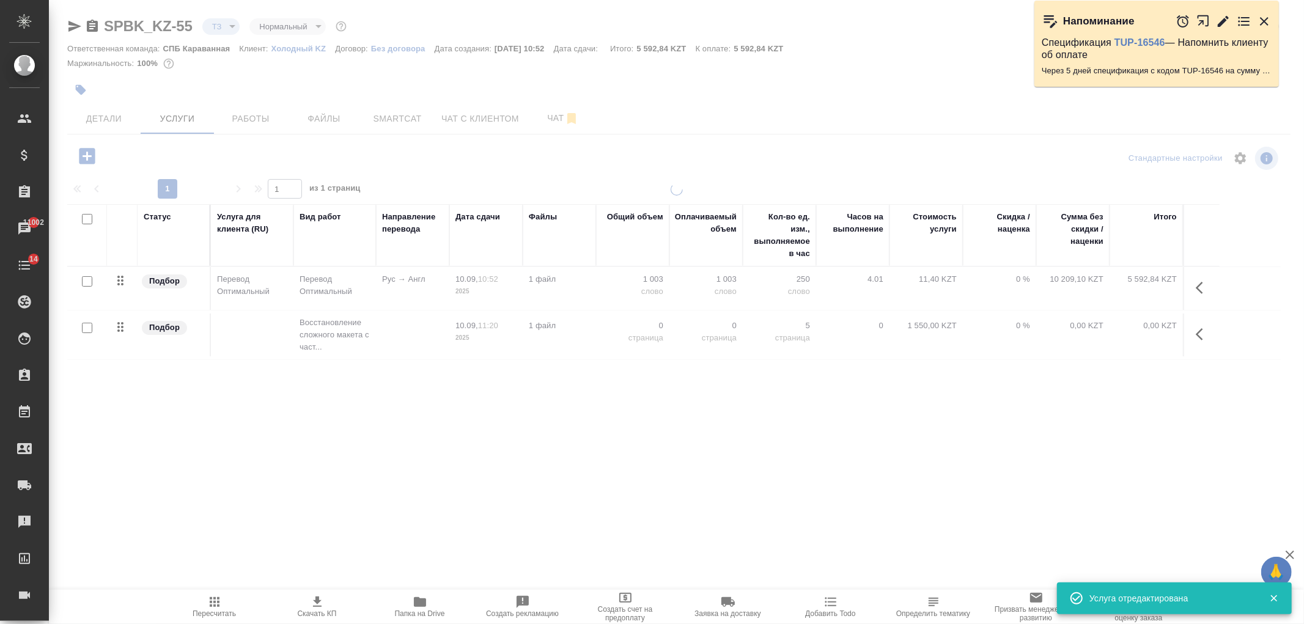
type input "new"
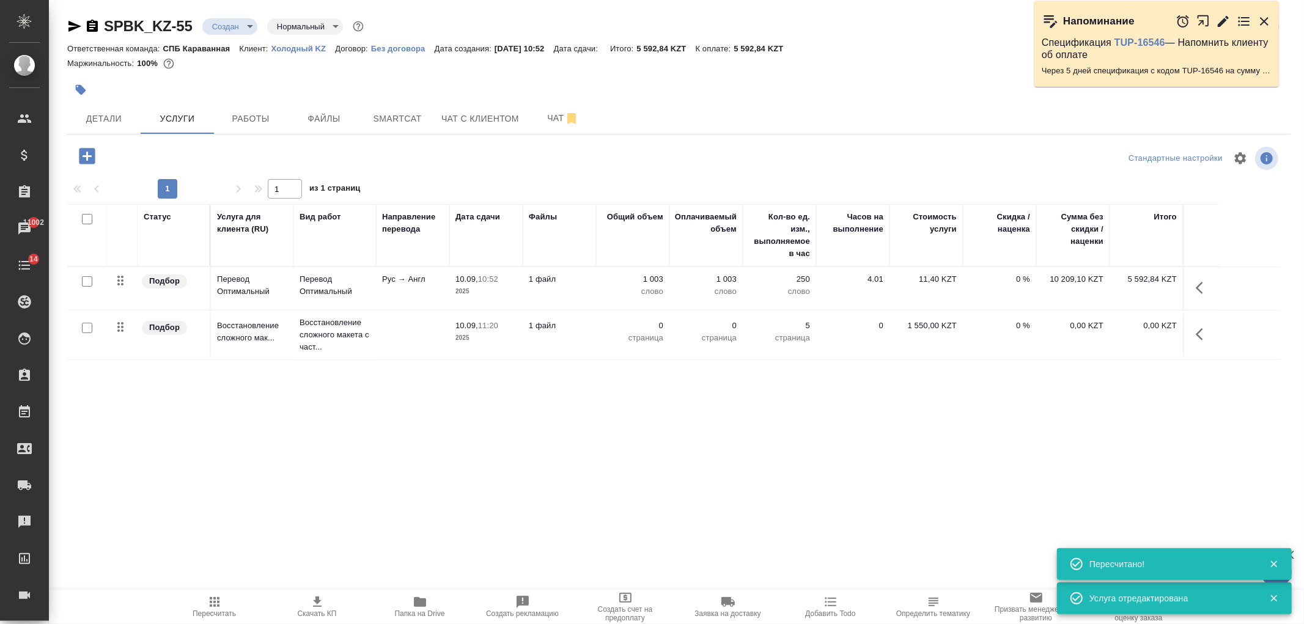
click at [554, 117] on span "Чат" at bounding box center [563, 118] width 59 height 15
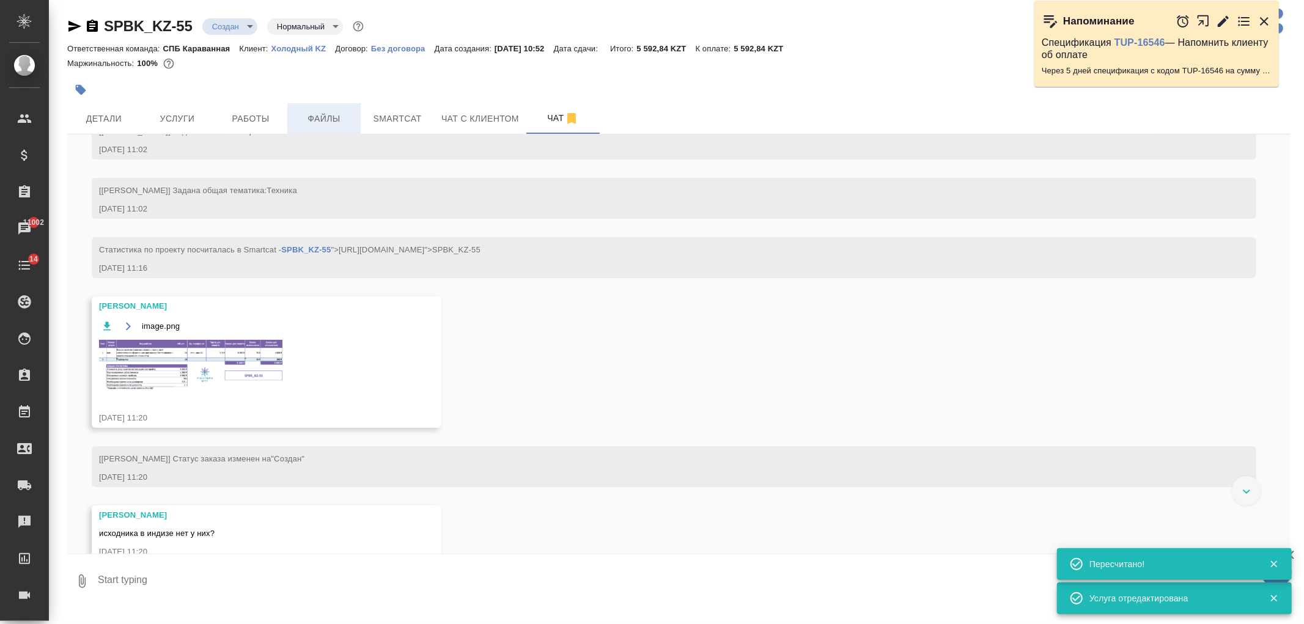
scroll to position [155, 0]
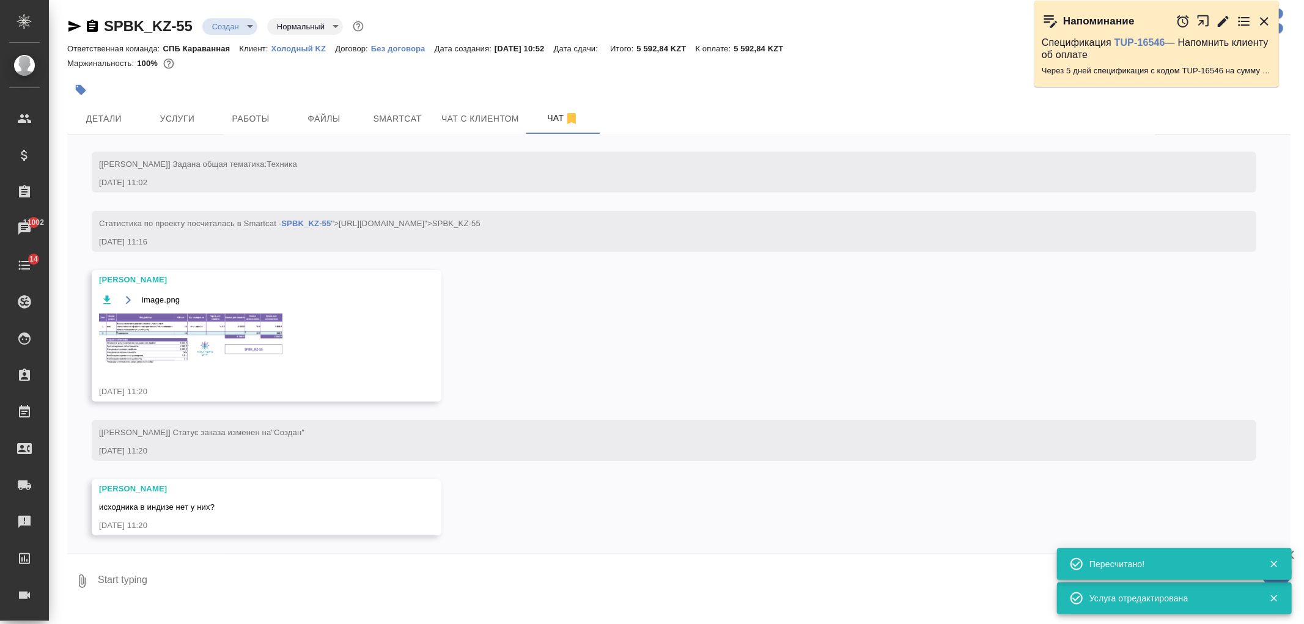
click at [206, 350] on img at bounding box center [190, 339] width 183 height 51
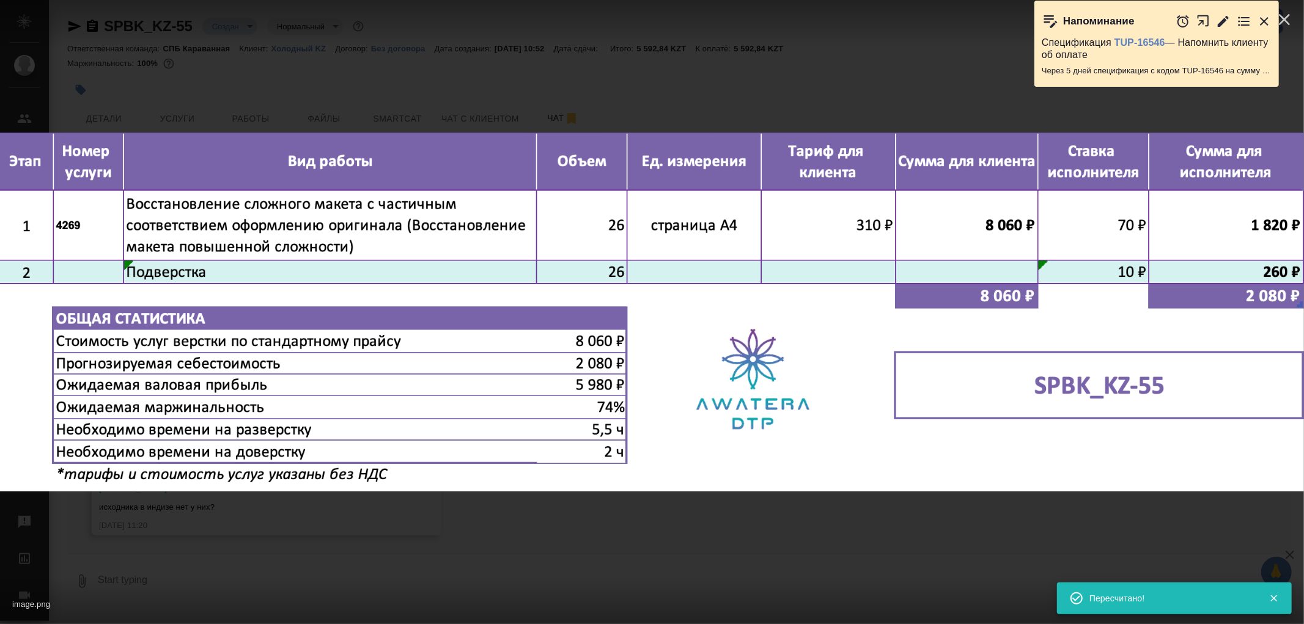
click at [405, 513] on div "image.png 1 of 1" at bounding box center [652, 312] width 1304 height 624
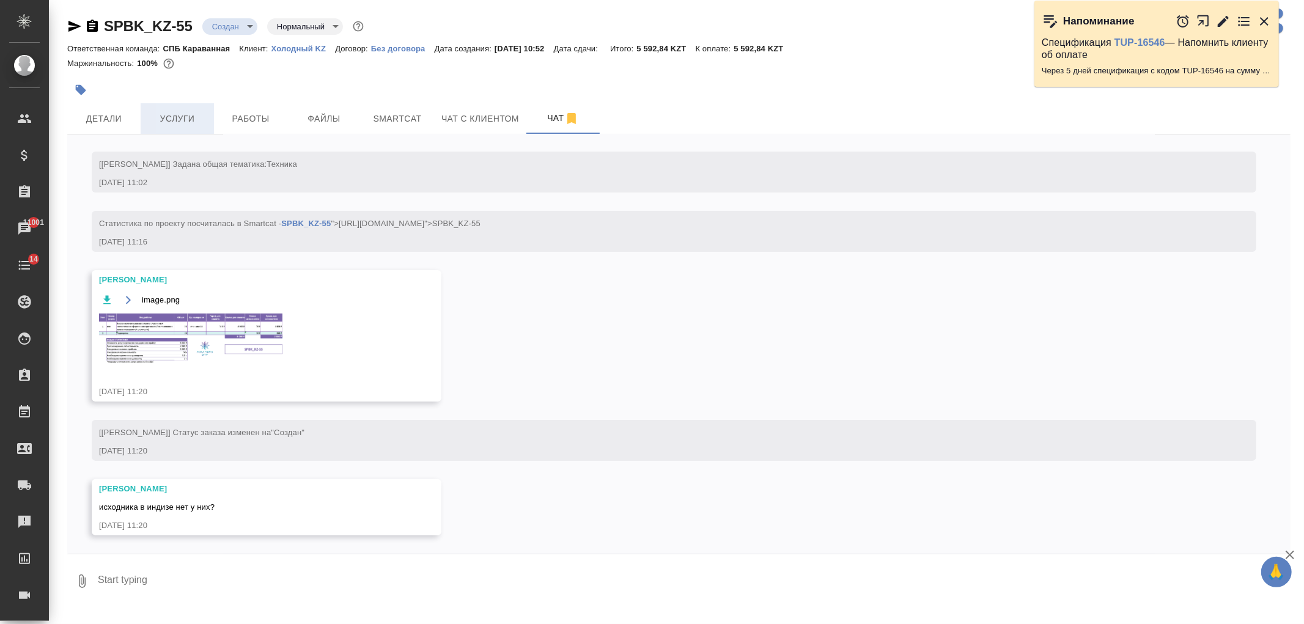
click at [171, 112] on span "Услуги" at bounding box center [177, 118] width 59 height 15
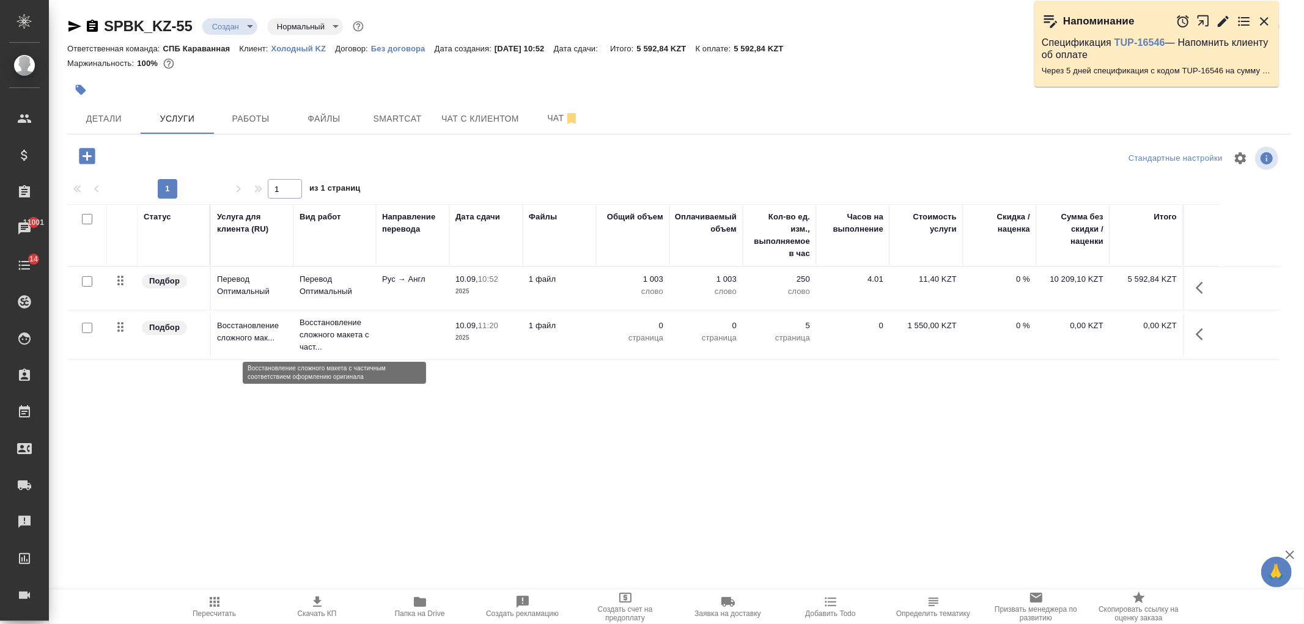
click at [363, 339] on p "Восстановление сложного макета с част..." at bounding box center [335, 335] width 70 height 37
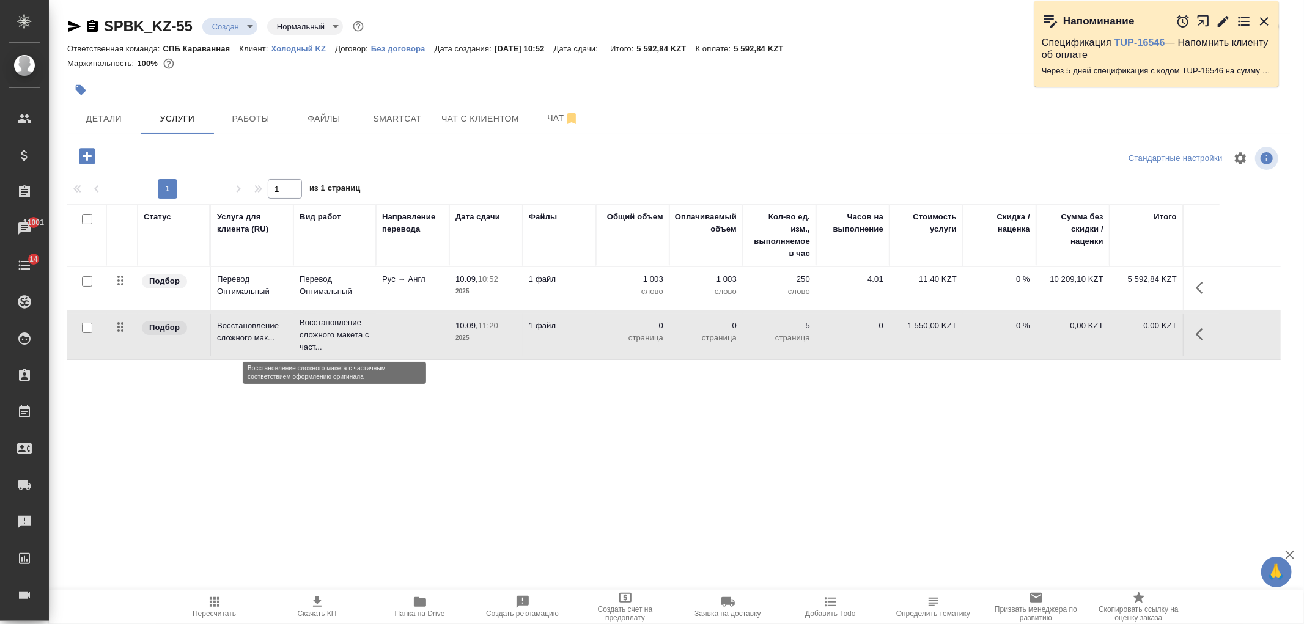
click at [363, 339] on p "Восстановление сложного макета с част..." at bounding box center [335, 335] width 70 height 37
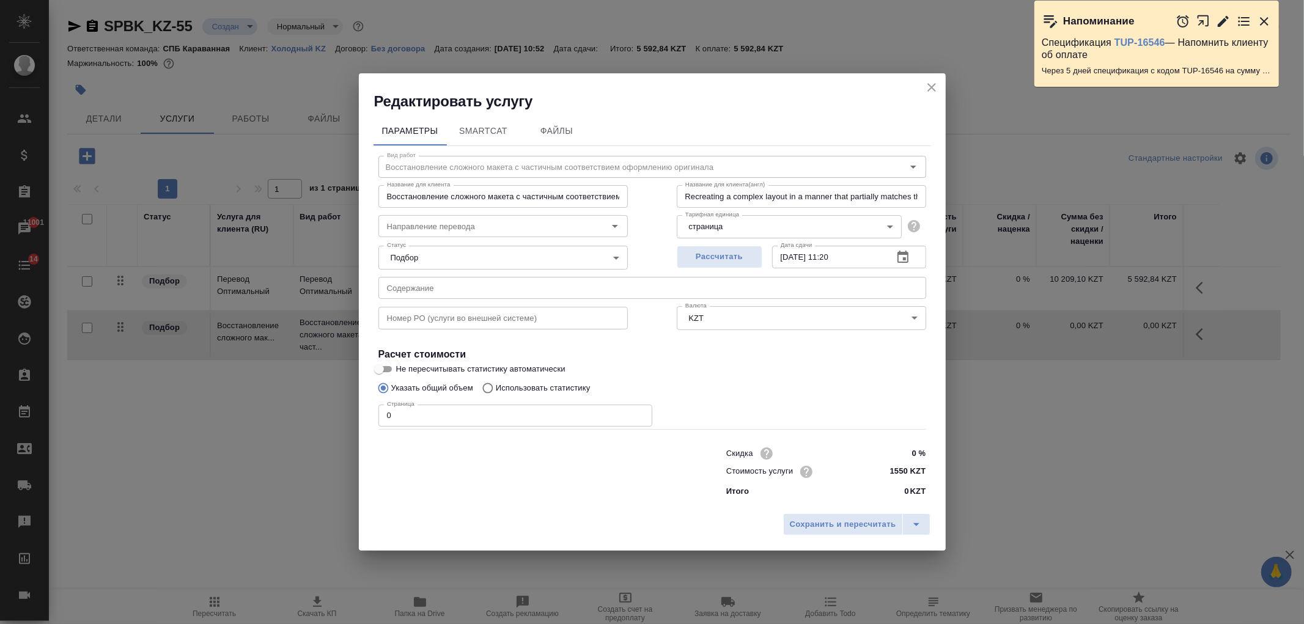
click at [422, 413] on input "0" at bounding box center [515, 416] width 274 height 22
type input "26"
click at [820, 514] on button "Сохранить и пересчитать" at bounding box center [843, 524] width 120 height 22
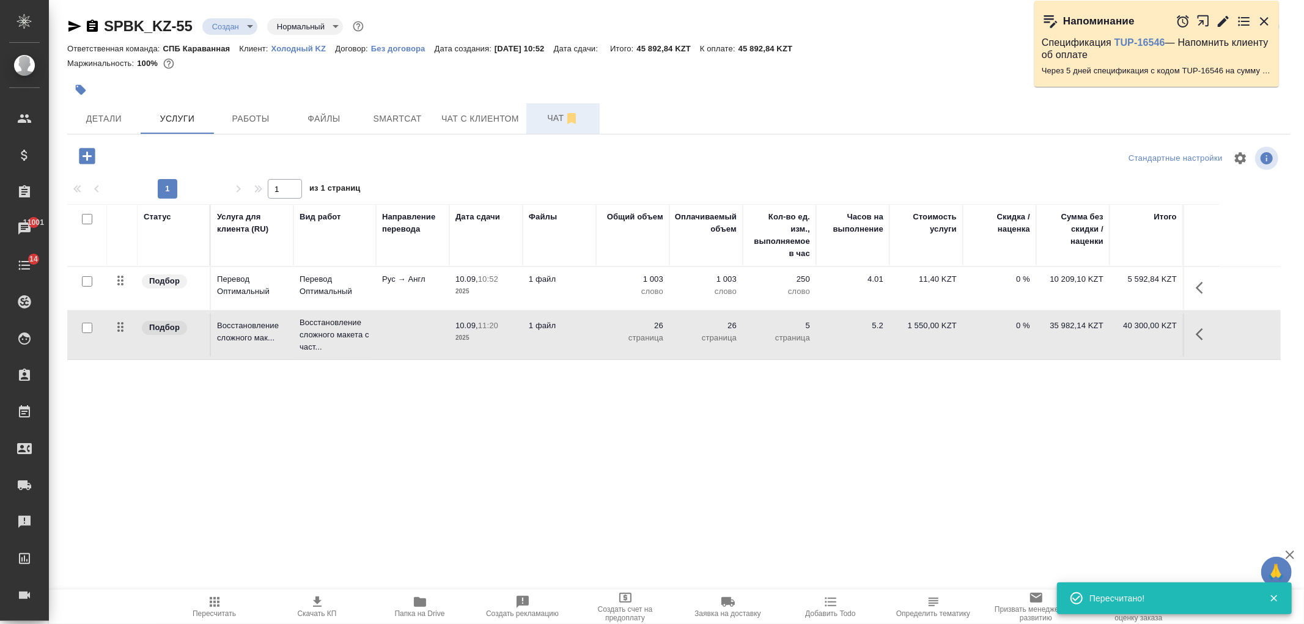
click at [536, 106] on button "Чат" at bounding box center [562, 118] width 73 height 31
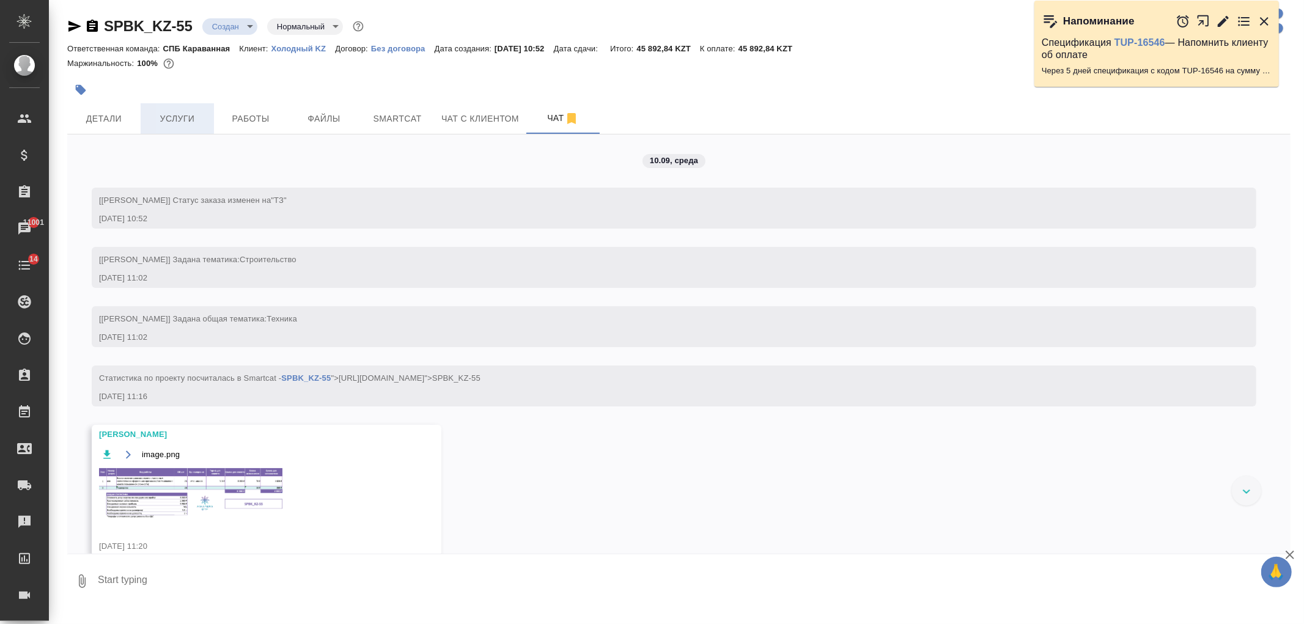
scroll to position [155, 0]
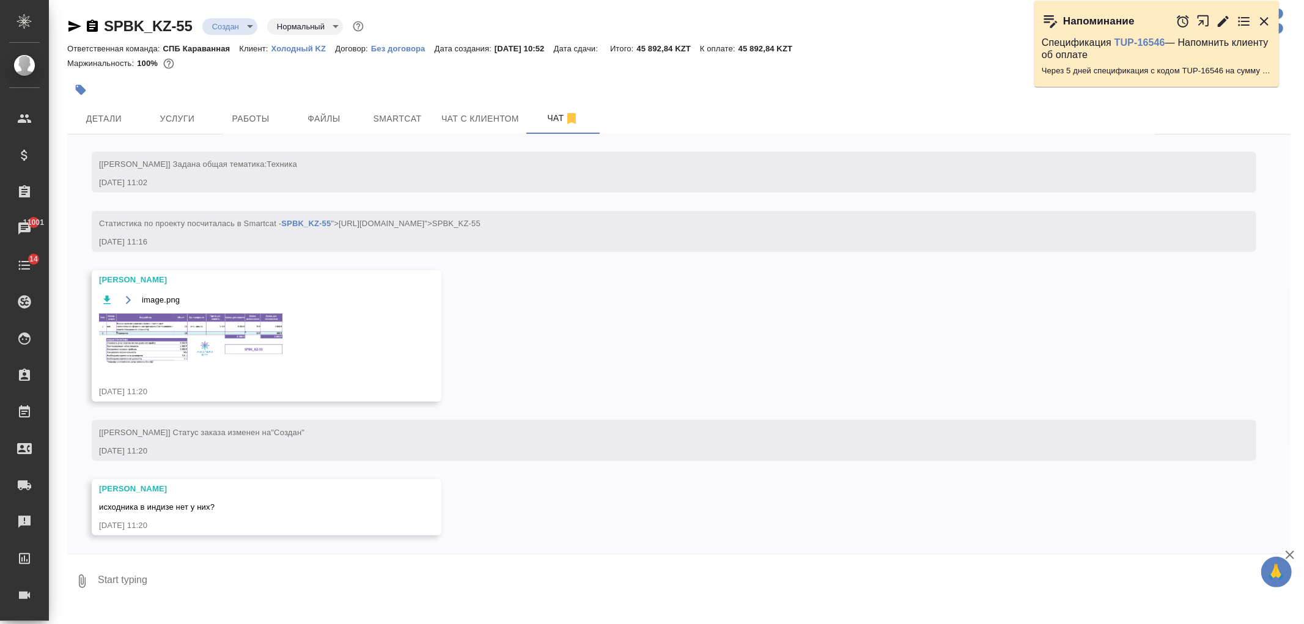
click at [221, 342] on img at bounding box center [190, 339] width 183 height 51
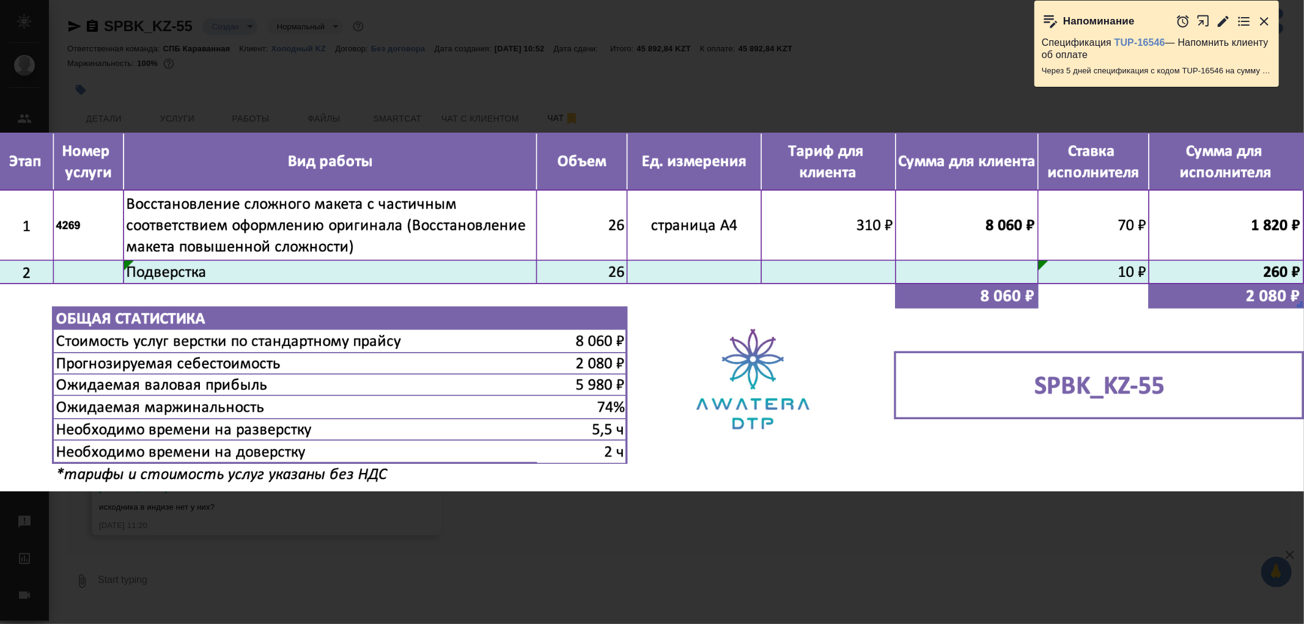
click at [451, 541] on div "image.png 1 of 1" at bounding box center [652, 312] width 1304 height 624
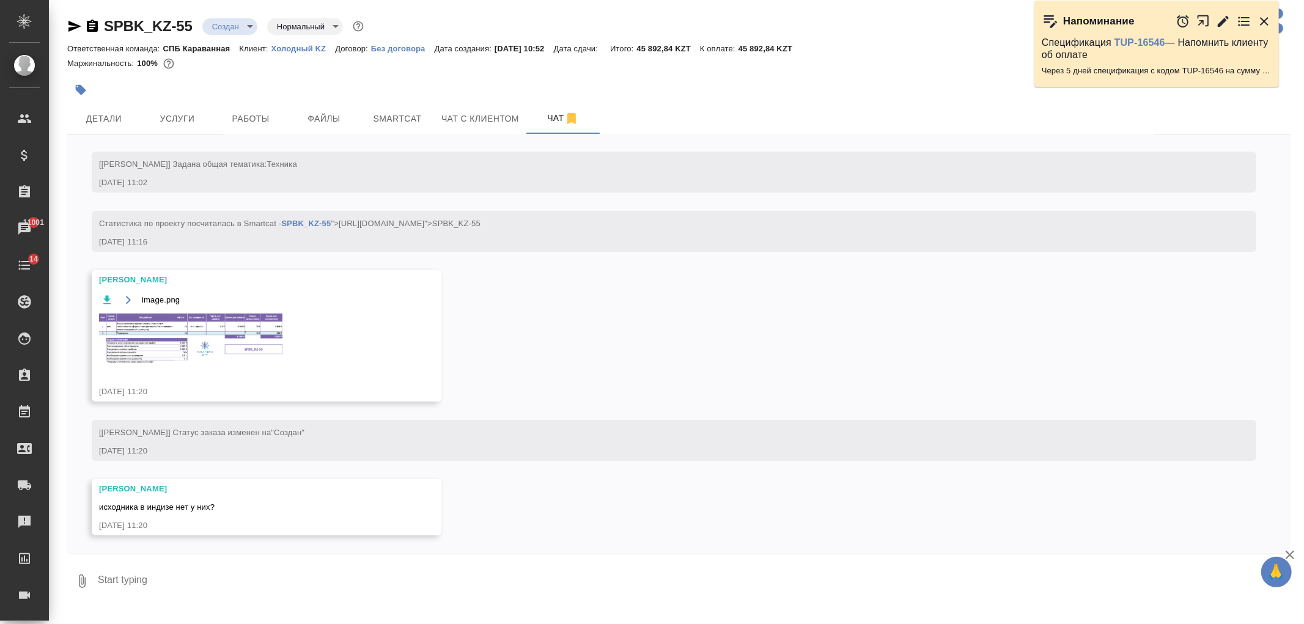
click at [355, 599] on textarea at bounding box center [694, 582] width 1194 height 42
click at [294, 587] on textarea at bounding box center [694, 582] width 1194 height 42
type textarea "нет"
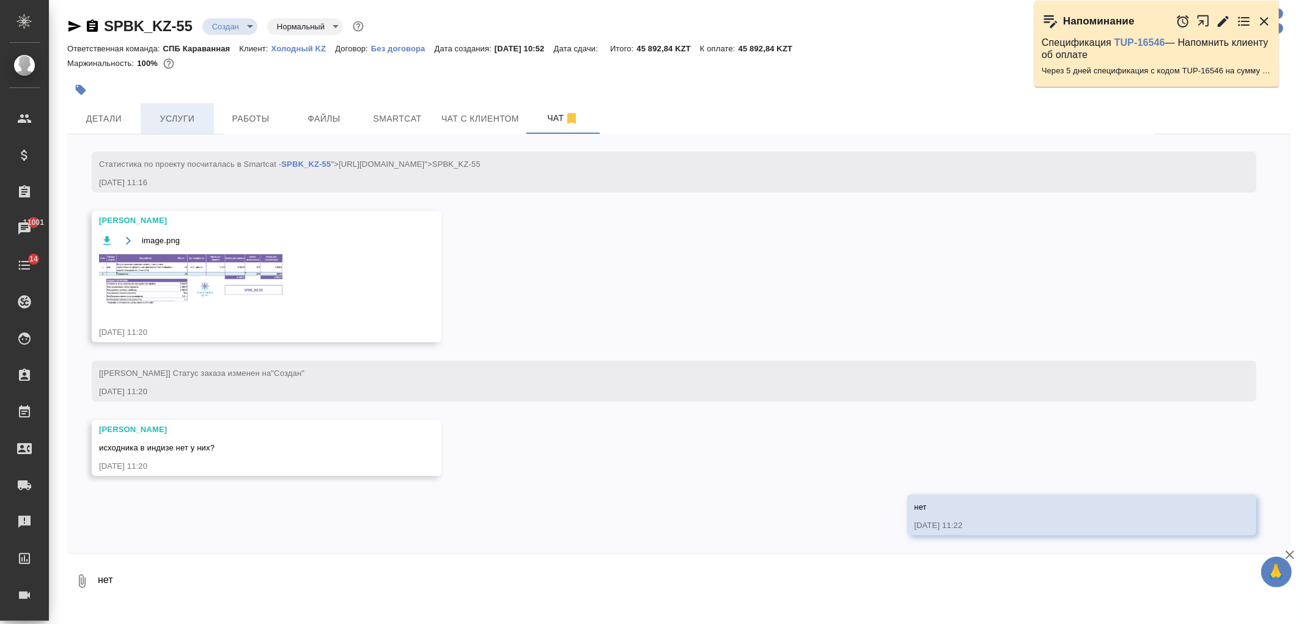
click at [199, 118] on span "Услуги" at bounding box center [177, 118] width 59 height 15
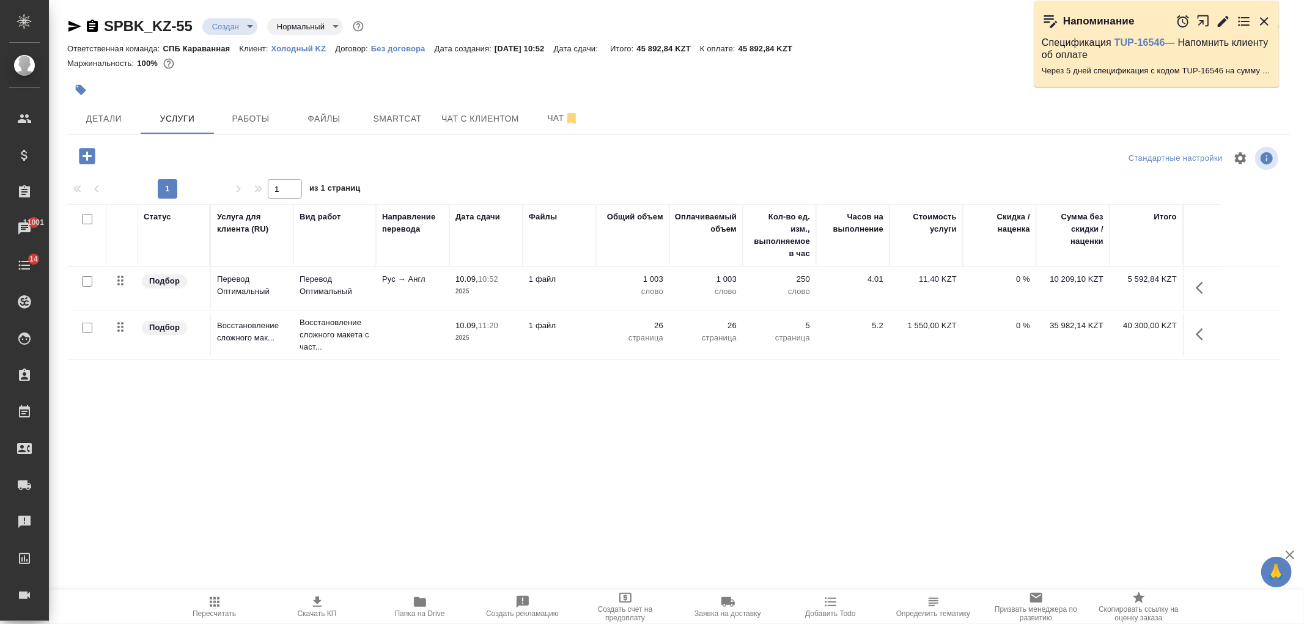
click at [469, 349] on td "10.09, 11:20 2025" at bounding box center [485, 335] width 73 height 43
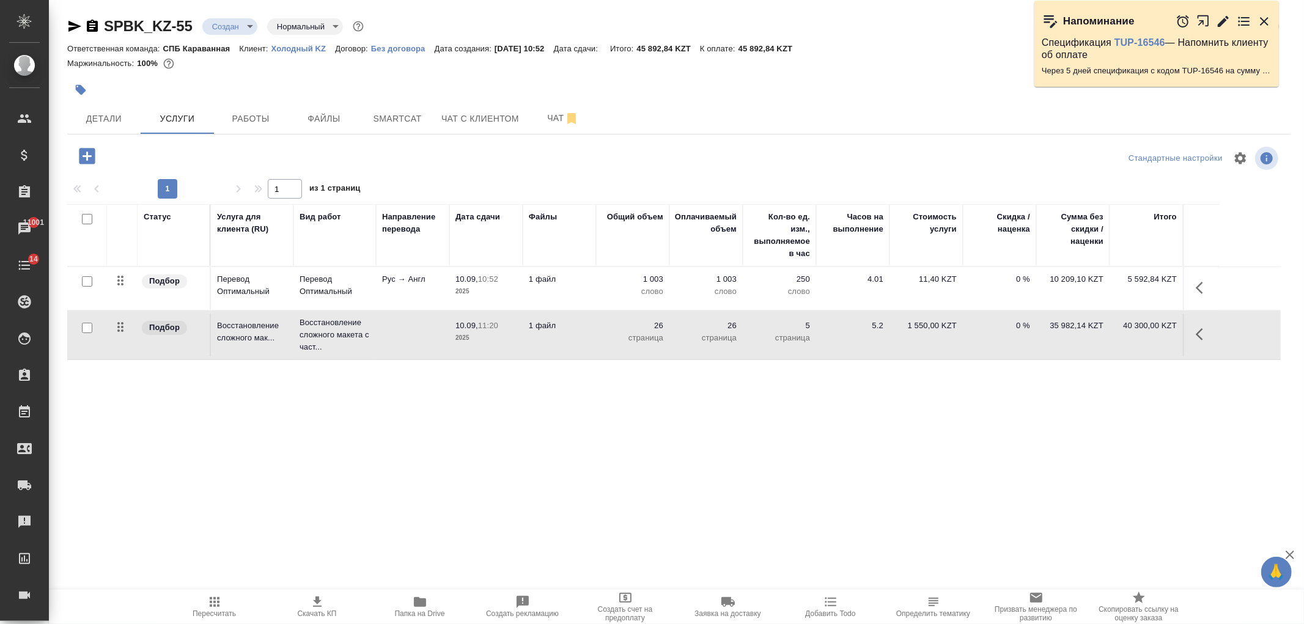
click at [469, 349] on td "10.09, 11:20 2025" at bounding box center [485, 335] width 73 height 43
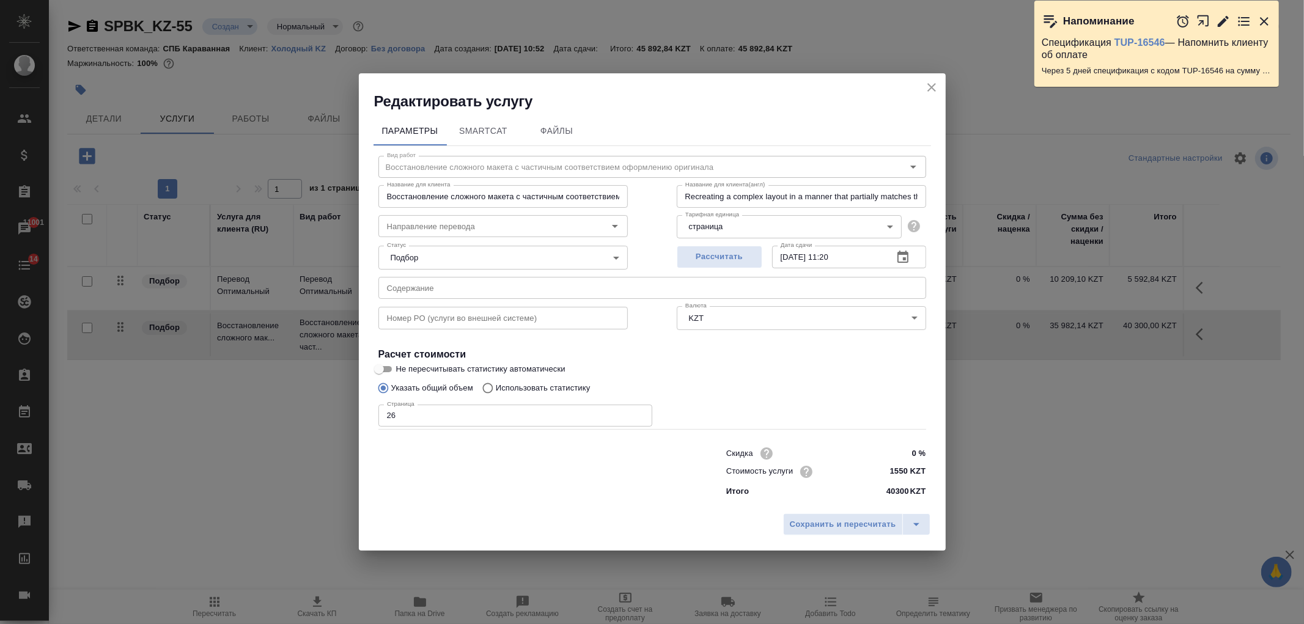
click at [897, 449] on input "0 %" at bounding box center [903, 453] width 46 height 18
type input "30 %"
click at [874, 518] on span "Сохранить и пересчитать" at bounding box center [843, 525] width 106 height 14
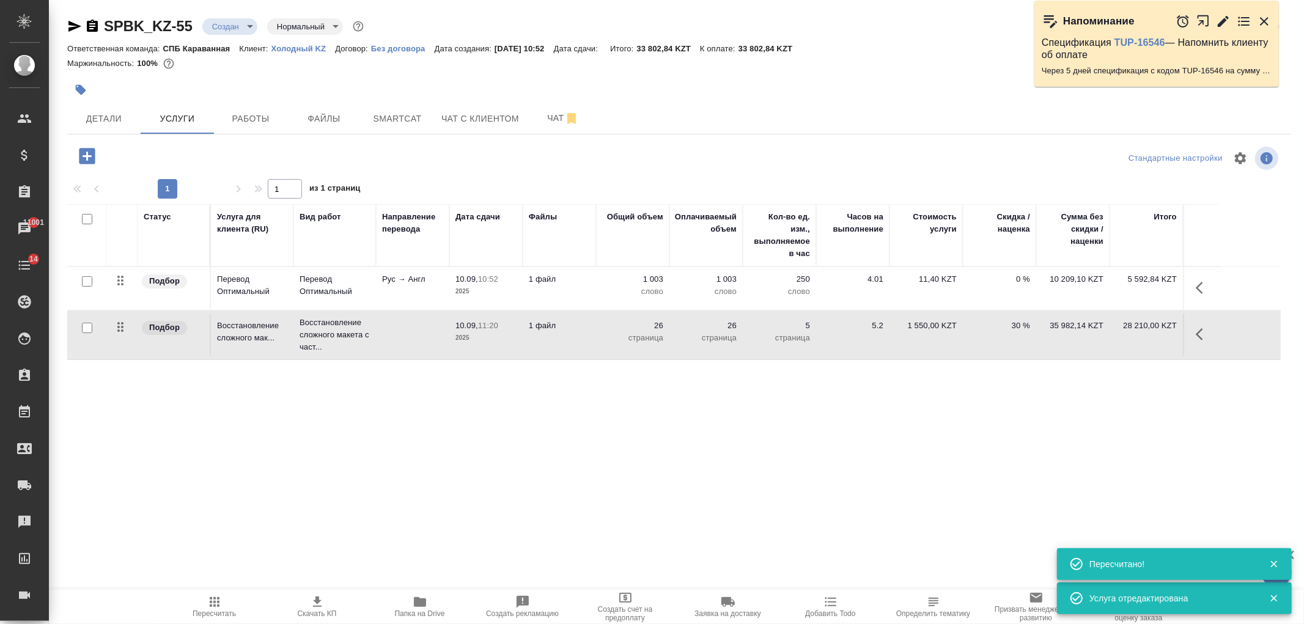
click at [330, 595] on span "Скачать КП" at bounding box center [317, 606] width 88 height 23
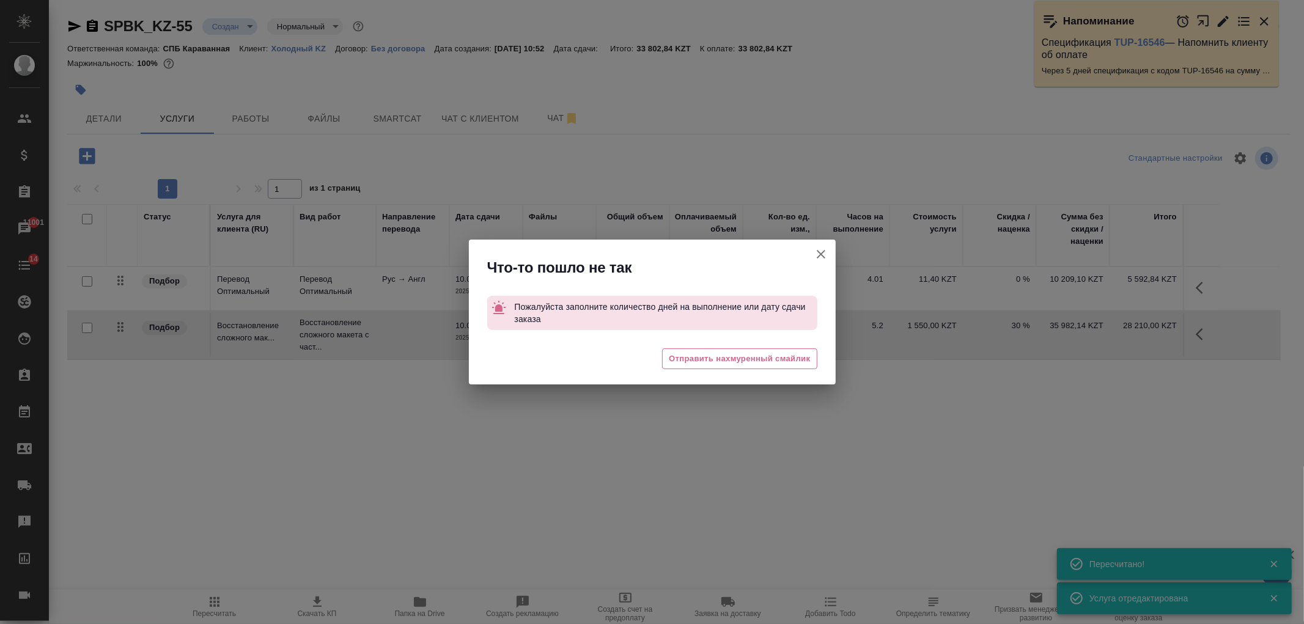
click at [822, 256] on icon "button" at bounding box center [821, 254] width 15 height 15
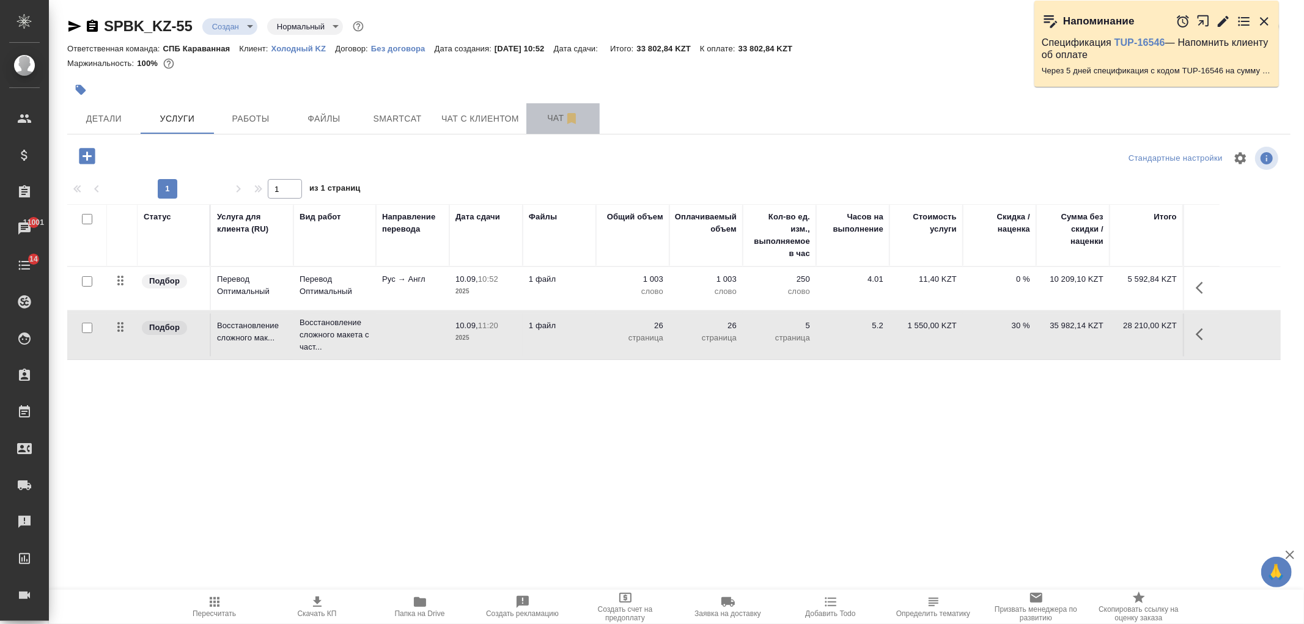
click at [573, 133] on button "Чат" at bounding box center [562, 118] width 73 height 31
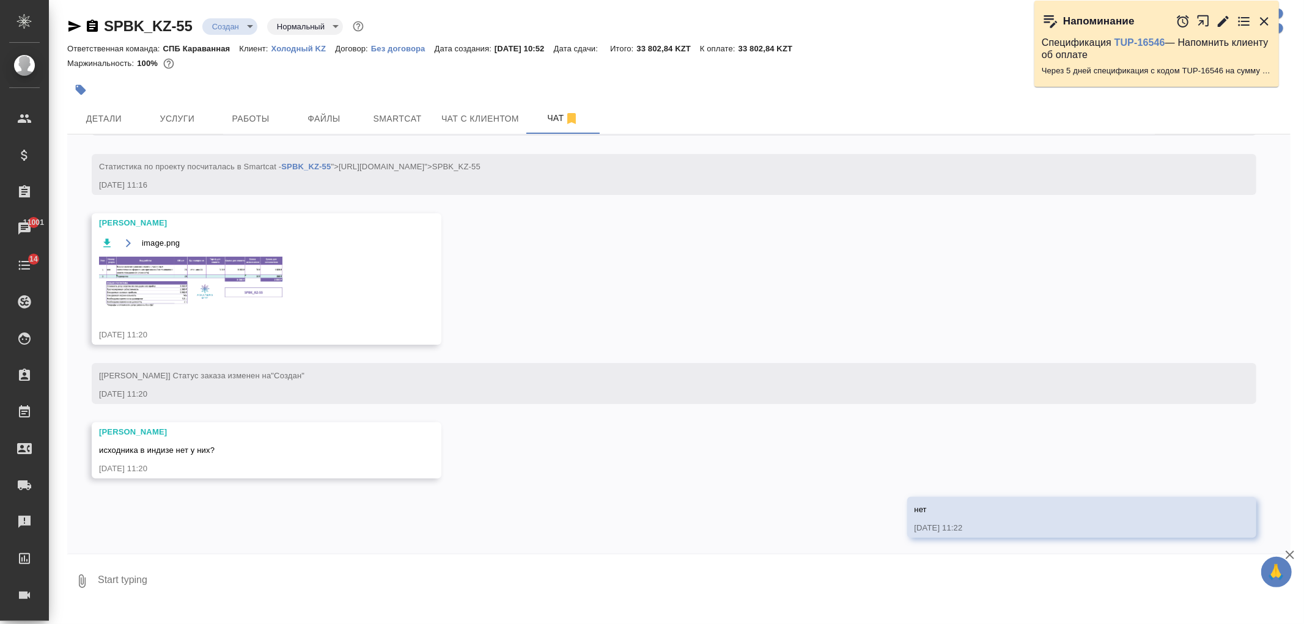
scroll to position [214, 0]
click at [241, 284] on img at bounding box center [190, 279] width 183 height 51
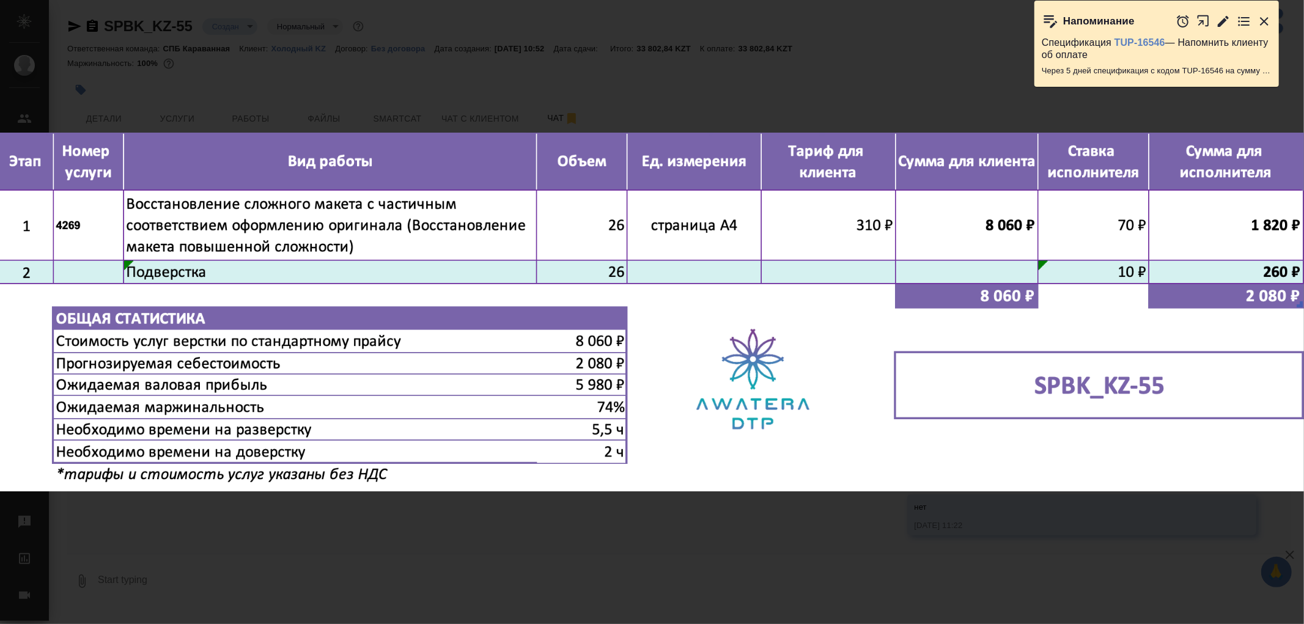
click at [509, 518] on div "image.png 1 of 1" at bounding box center [652, 312] width 1304 height 624
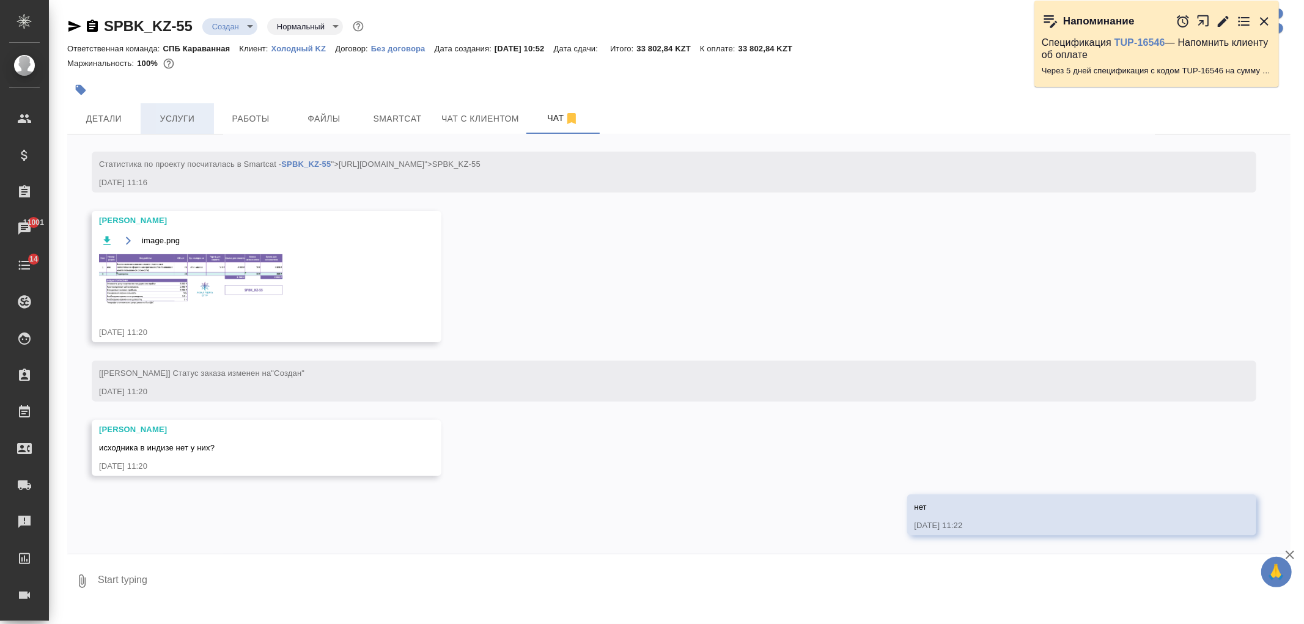
click at [179, 108] on button "Услуги" at bounding box center [177, 118] width 73 height 31
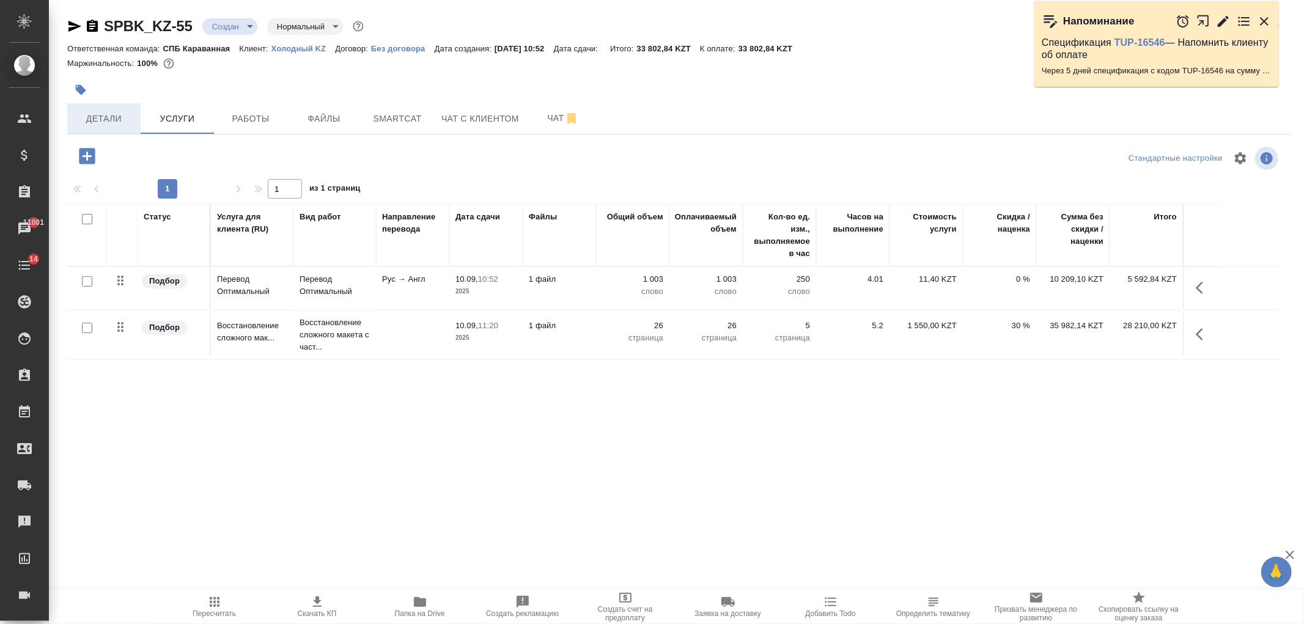
click at [81, 114] on span "Детали" at bounding box center [104, 118] width 59 height 15
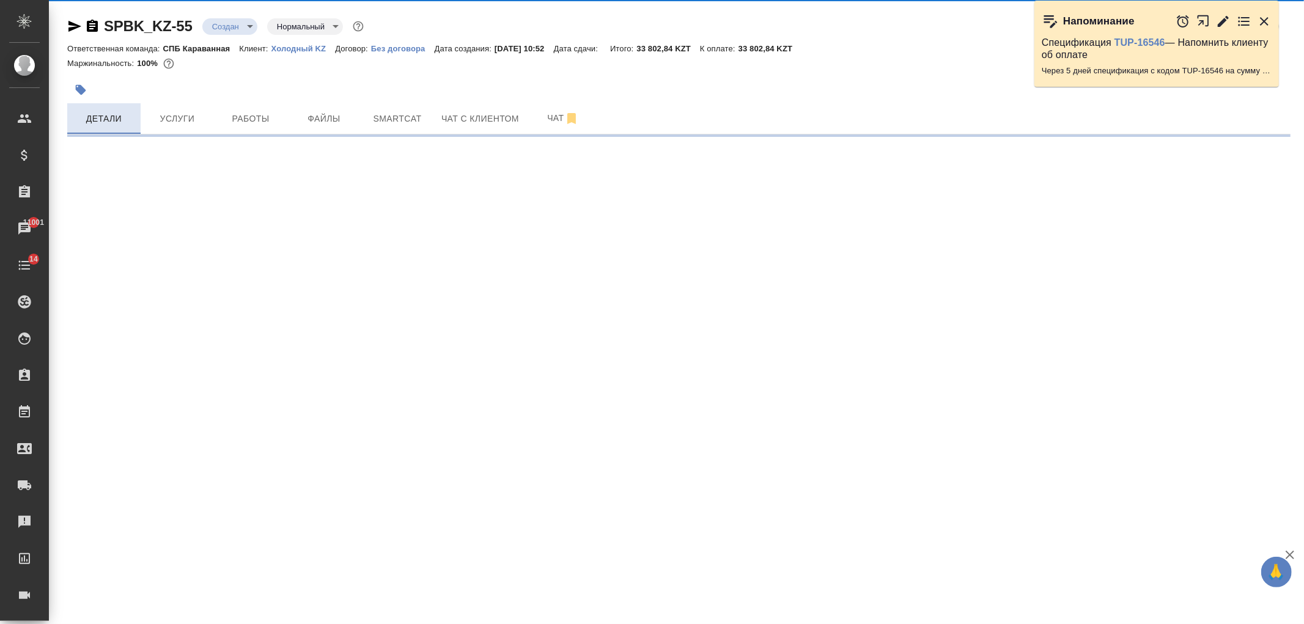
select select "RU"
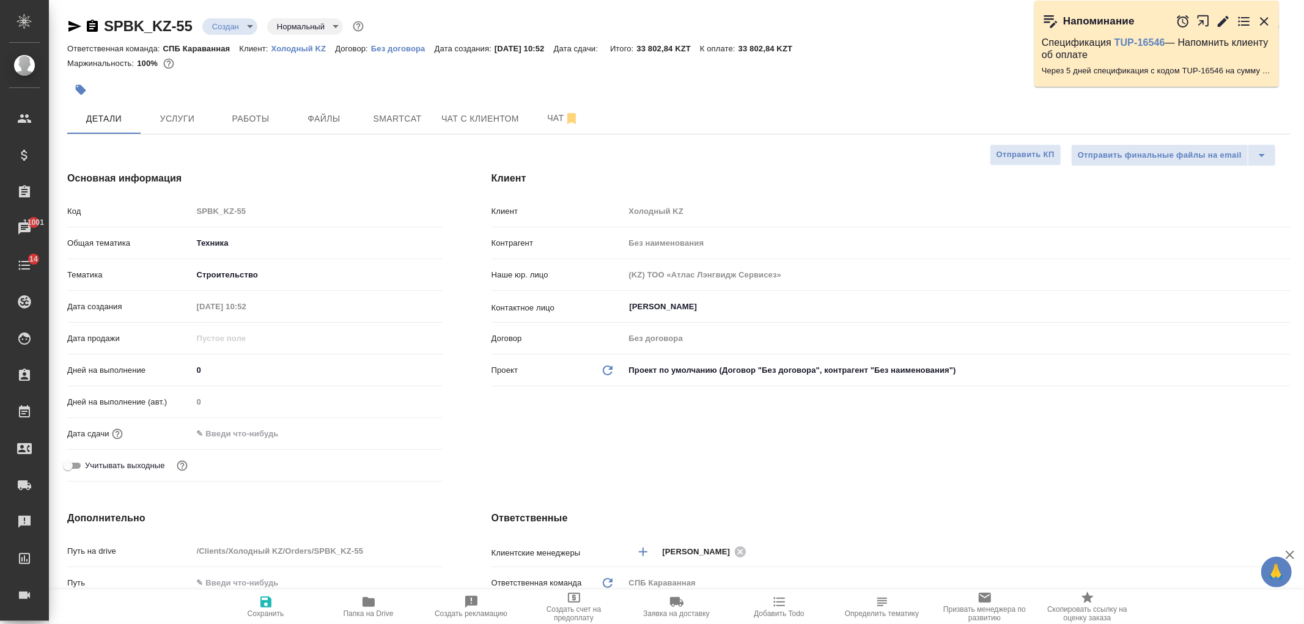
type textarea "x"
click at [267, 436] on input "text" at bounding box center [246, 434] width 107 height 18
click at [411, 430] on div at bounding box center [421, 432] width 43 height 15
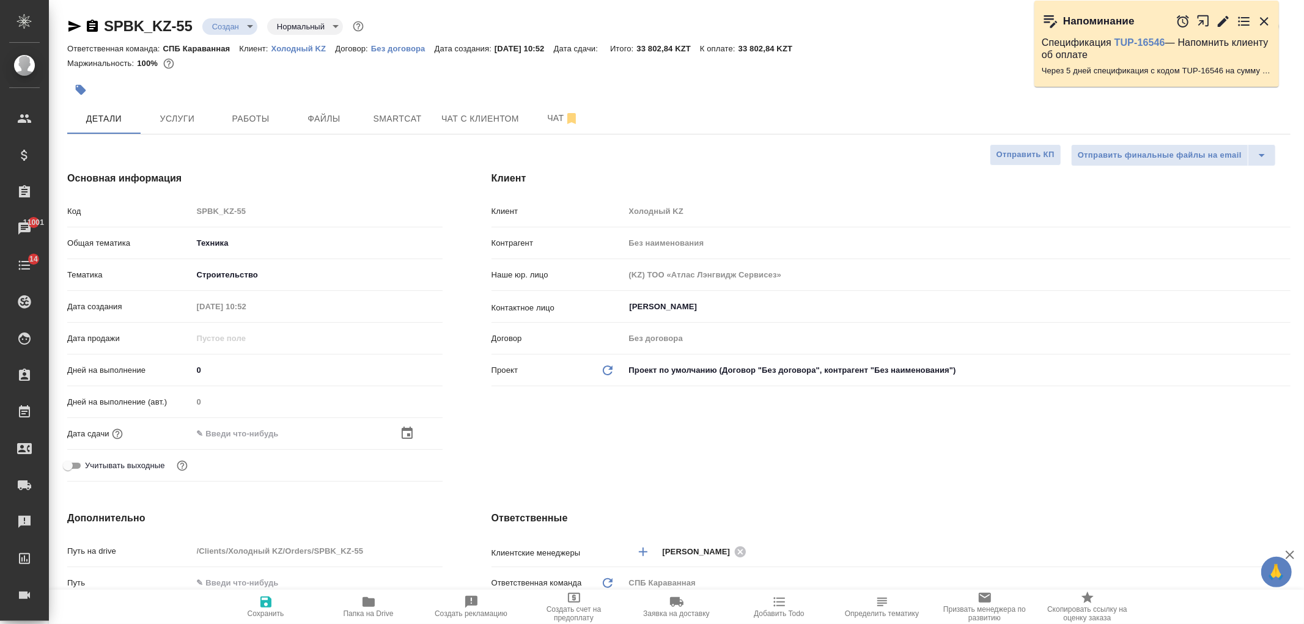
click at [402, 432] on icon "button" at bounding box center [407, 433] width 15 height 15
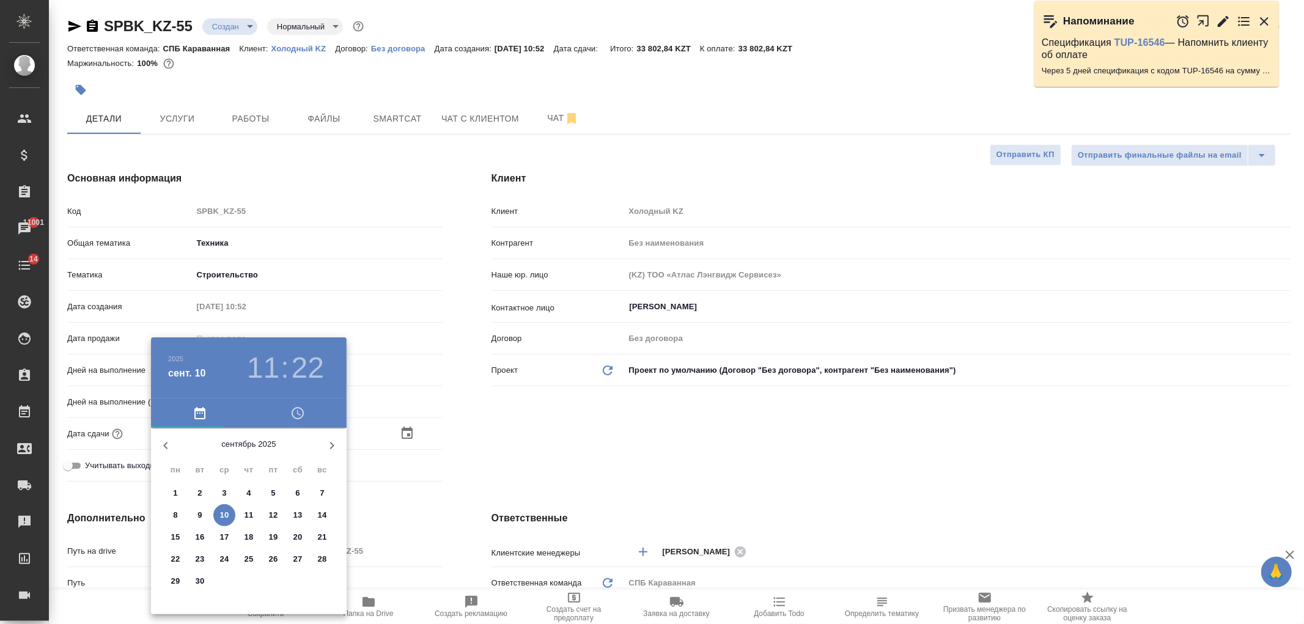
click at [276, 517] on p "12" at bounding box center [273, 515] width 9 height 12
type input "12.09.2025 11:22"
type textarea "x"
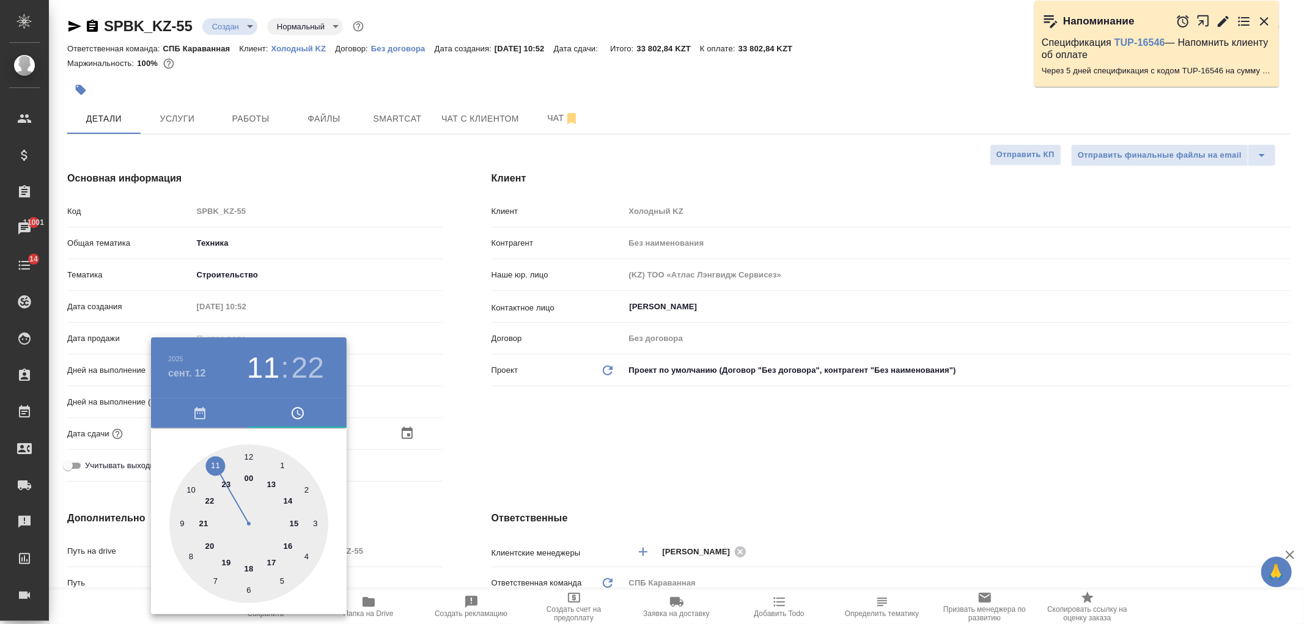
click at [272, 560] on div at bounding box center [248, 523] width 159 height 159
type input "12.09.2025 17:22"
type textarea "x"
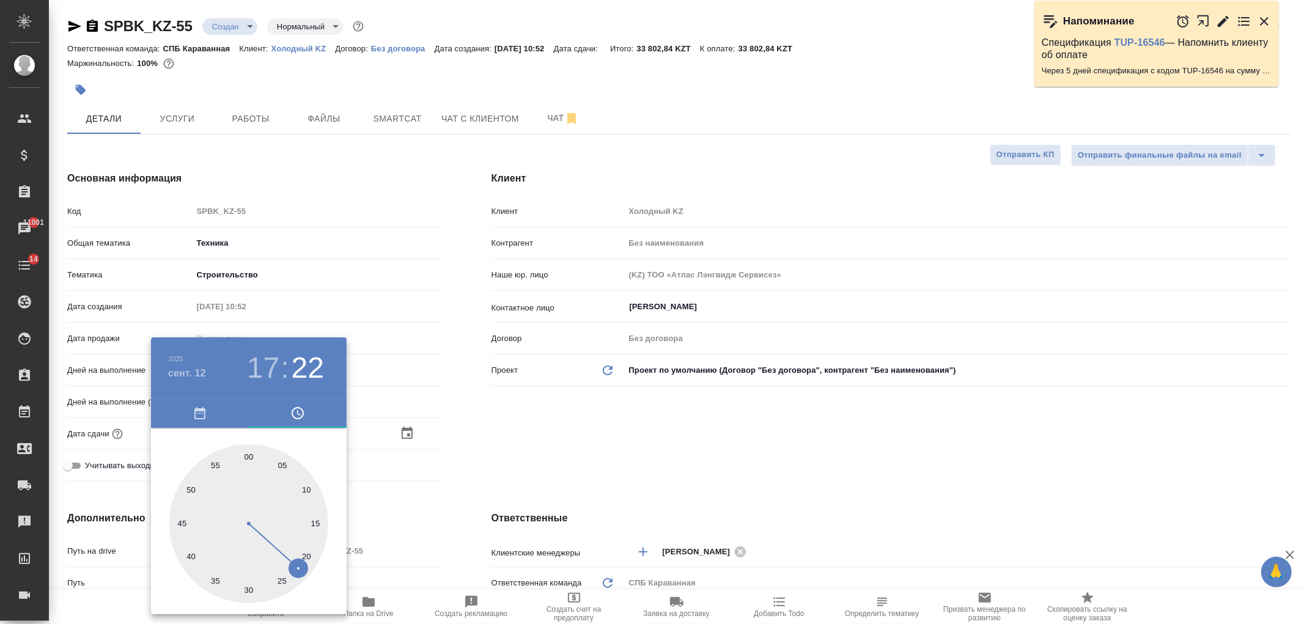
click at [252, 457] on div at bounding box center [248, 523] width 159 height 159
type input "12.09.2025 17:01"
type textarea "x"
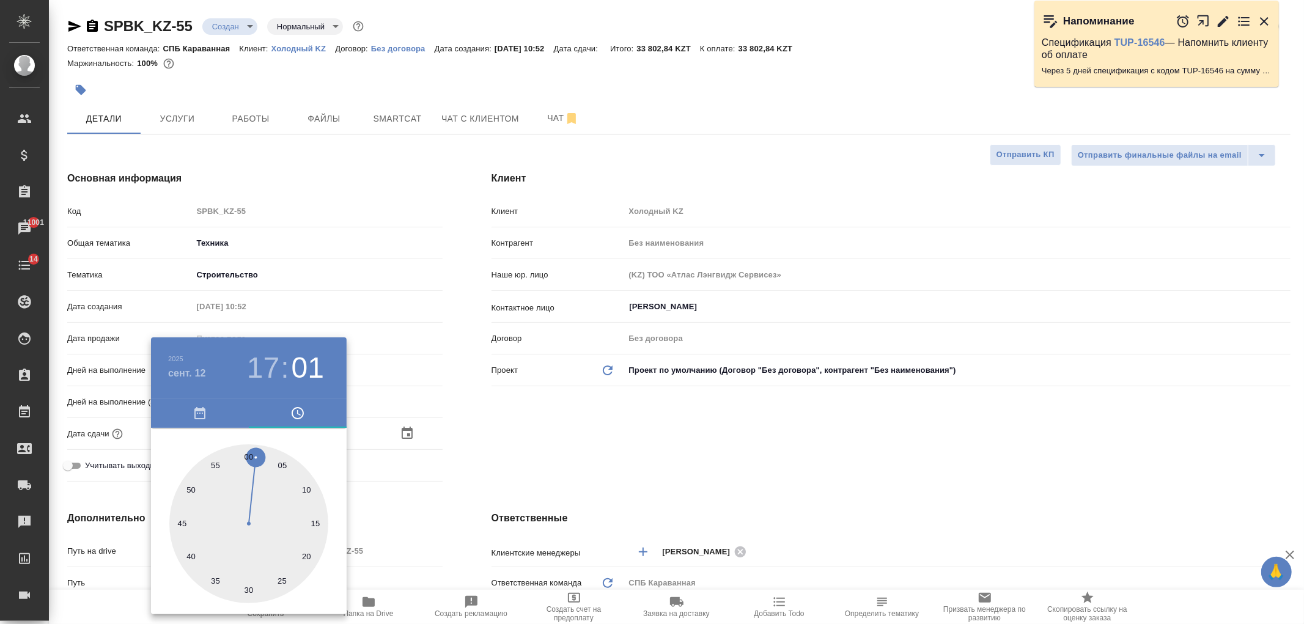
drag, startPoint x: 246, startPoint y: 460, endPoint x: 242, endPoint y: 454, distance: 6.6
click at [245, 457] on div at bounding box center [248, 523] width 159 height 159
type input "12.09.2025 17:59"
type textarea "x"
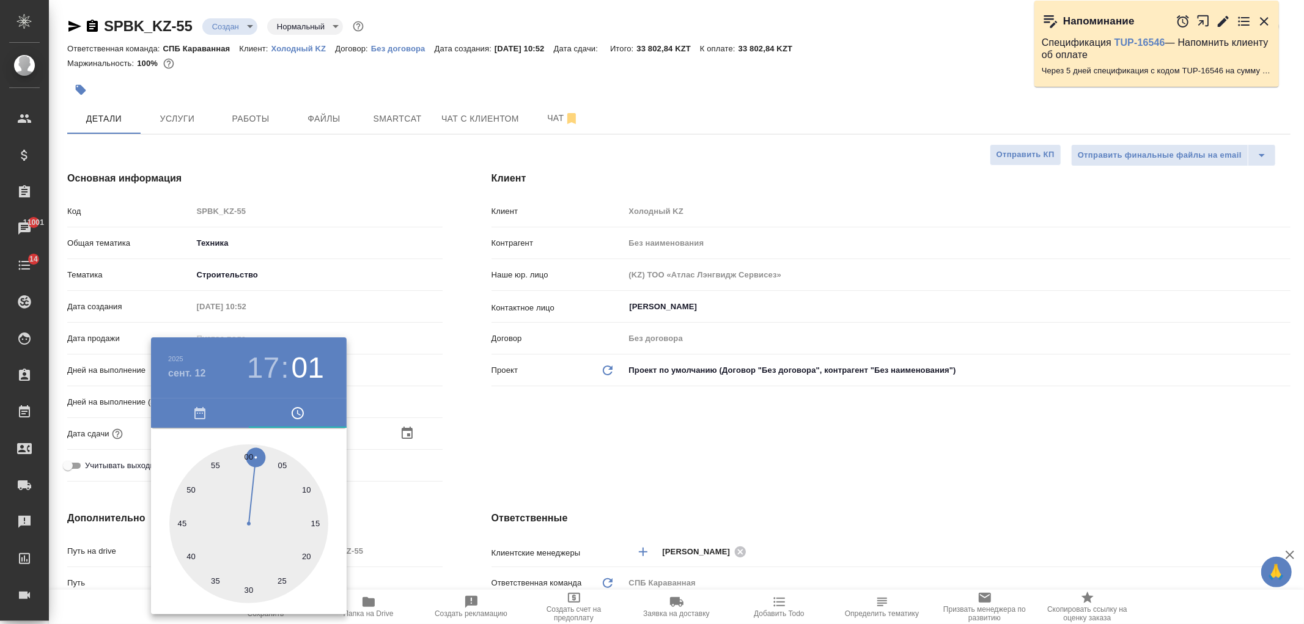
type textarea "x"
click at [246, 453] on div at bounding box center [248, 523] width 159 height 159
type input "12.09.2025 17:00"
type textarea "x"
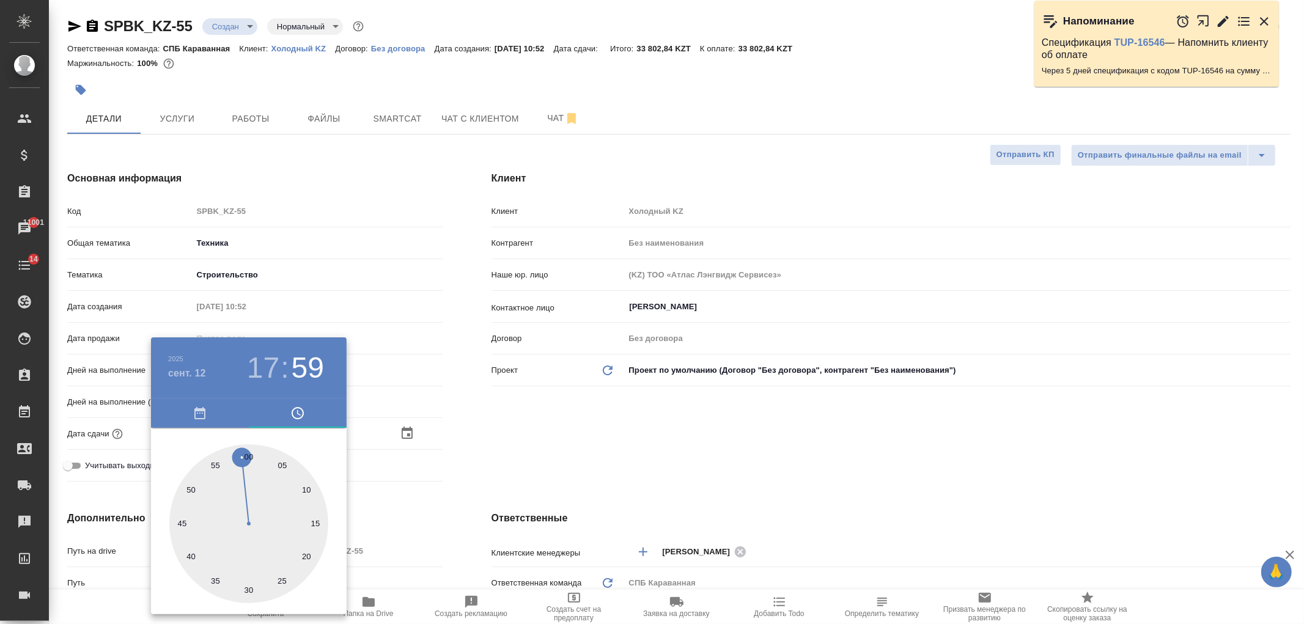
type textarea "x"
click at [466, 431] on div at bounding box center [652, 312] width 1304 height 624
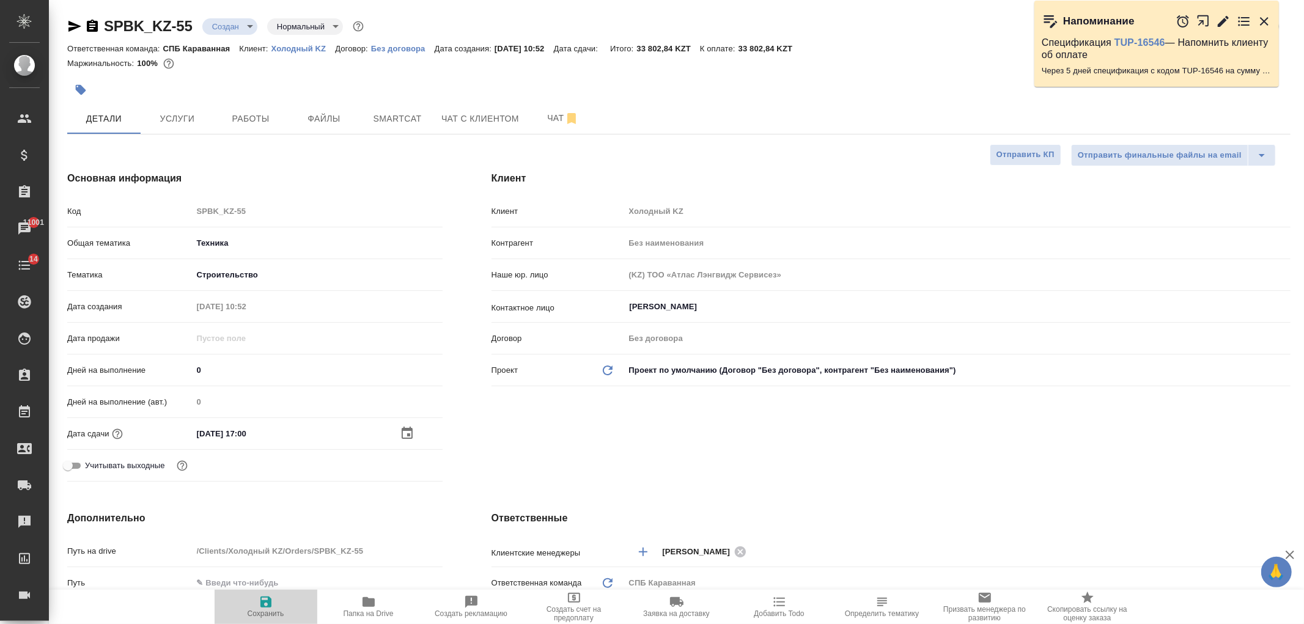
click at [251, 603] on span "Сохранить" at bounding box center [266, 606] width 88 height 23
type textarea "x"
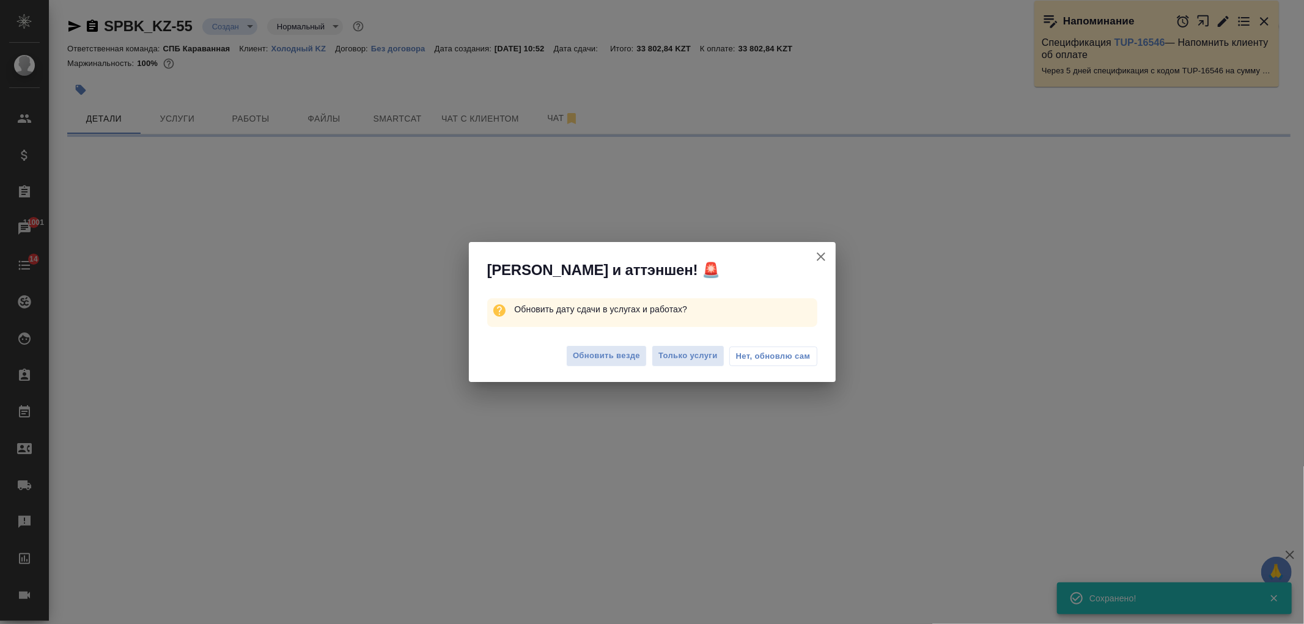
select select "RU"
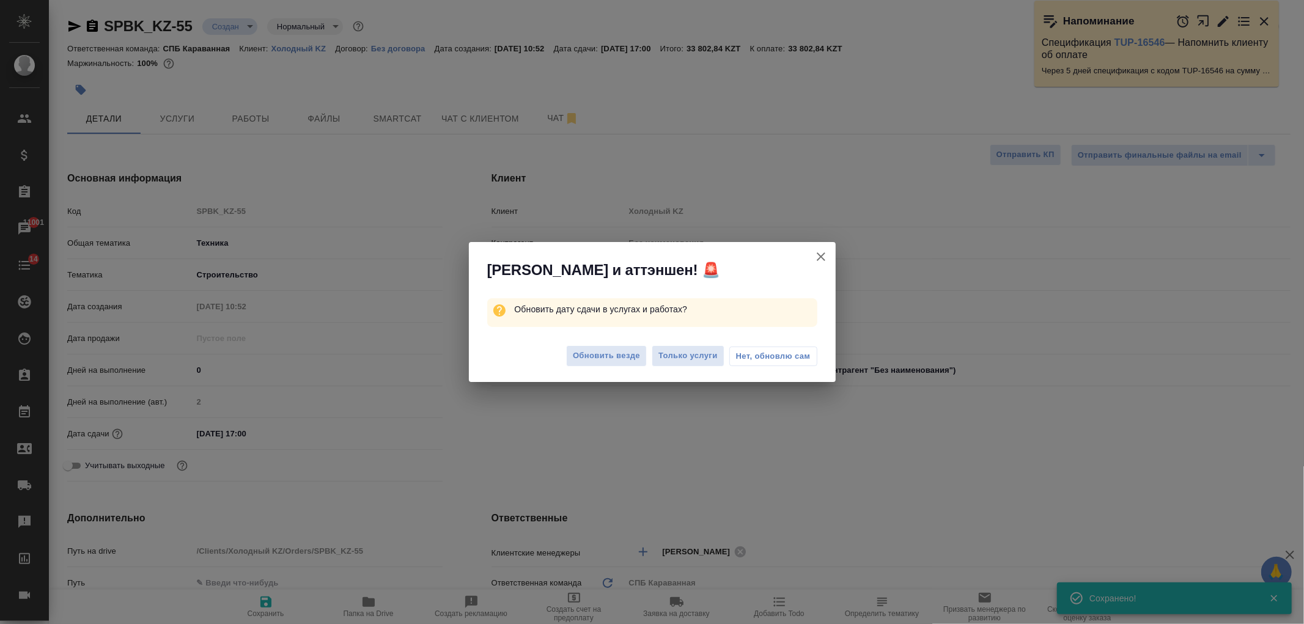
type textarea "x"
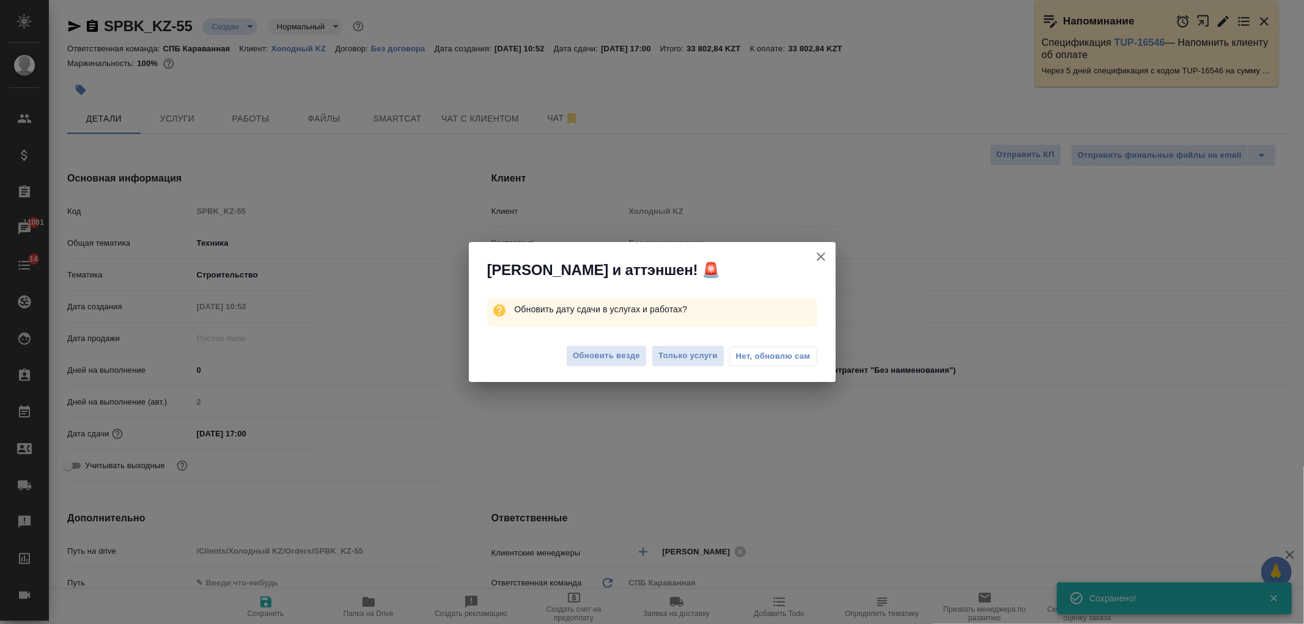
type textarea "x"
click at [631, 364] on button "Обновить везде" at bounding box center [606, 355] width 81 height 21
type textarea "x"
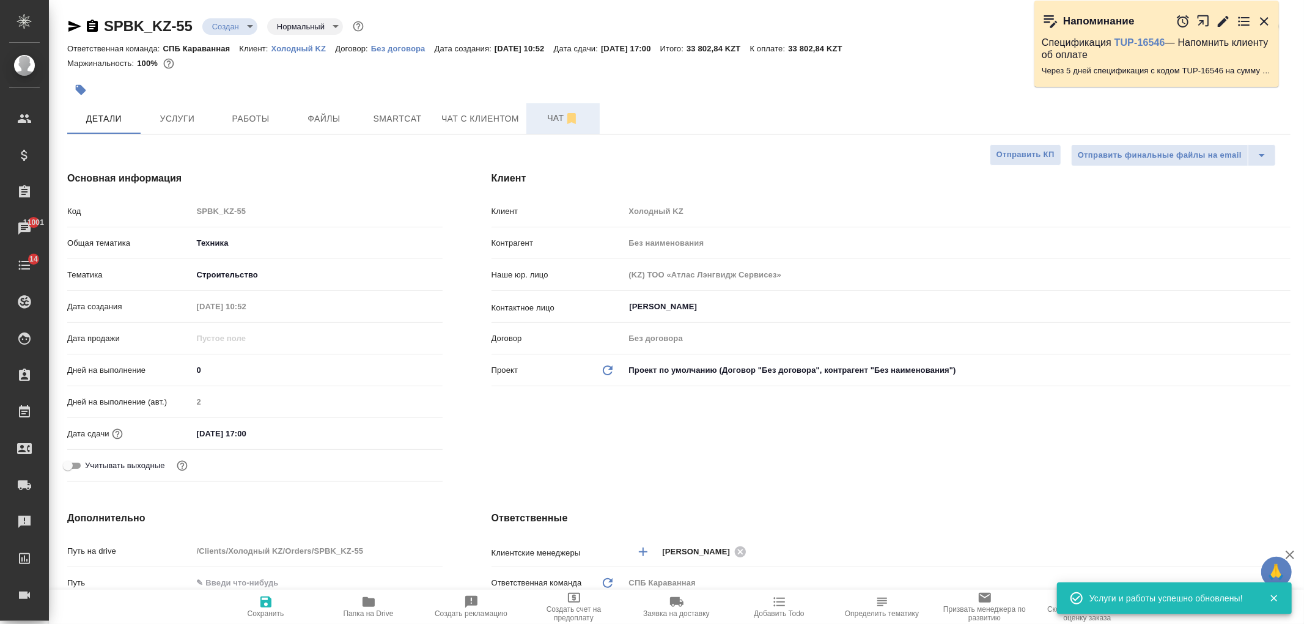
click at [547, 120] on span "Чат" at bounding box center [563, 118] width 59 height 15
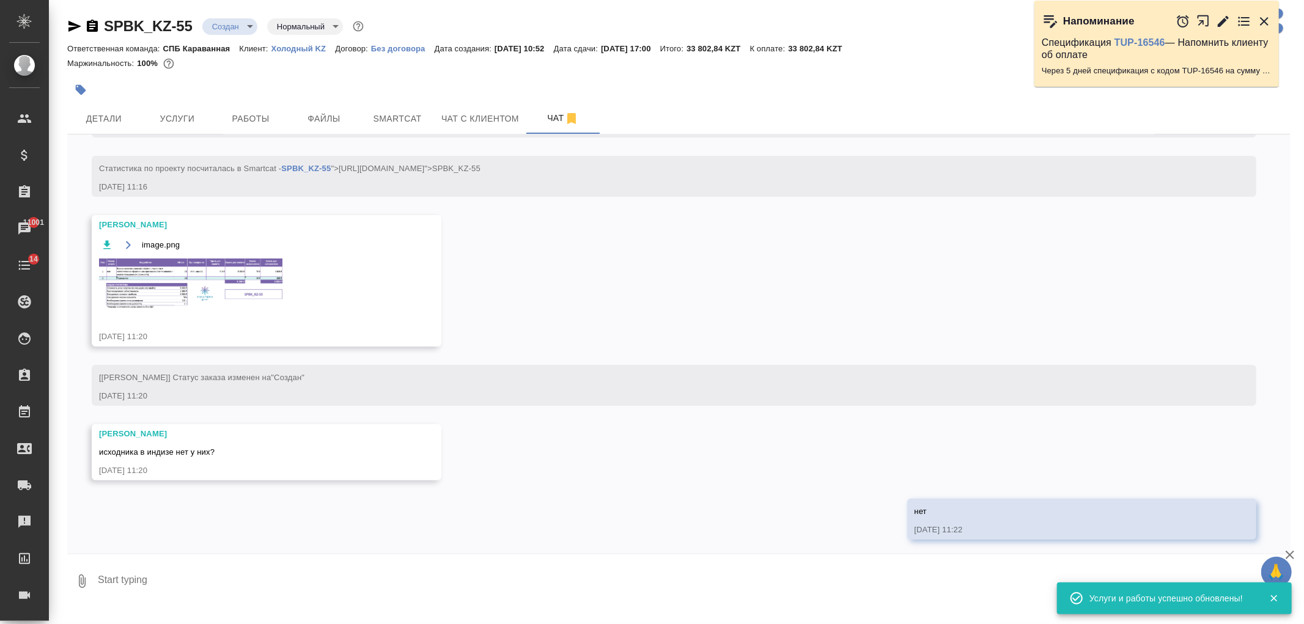
scroll to position [214, 0]
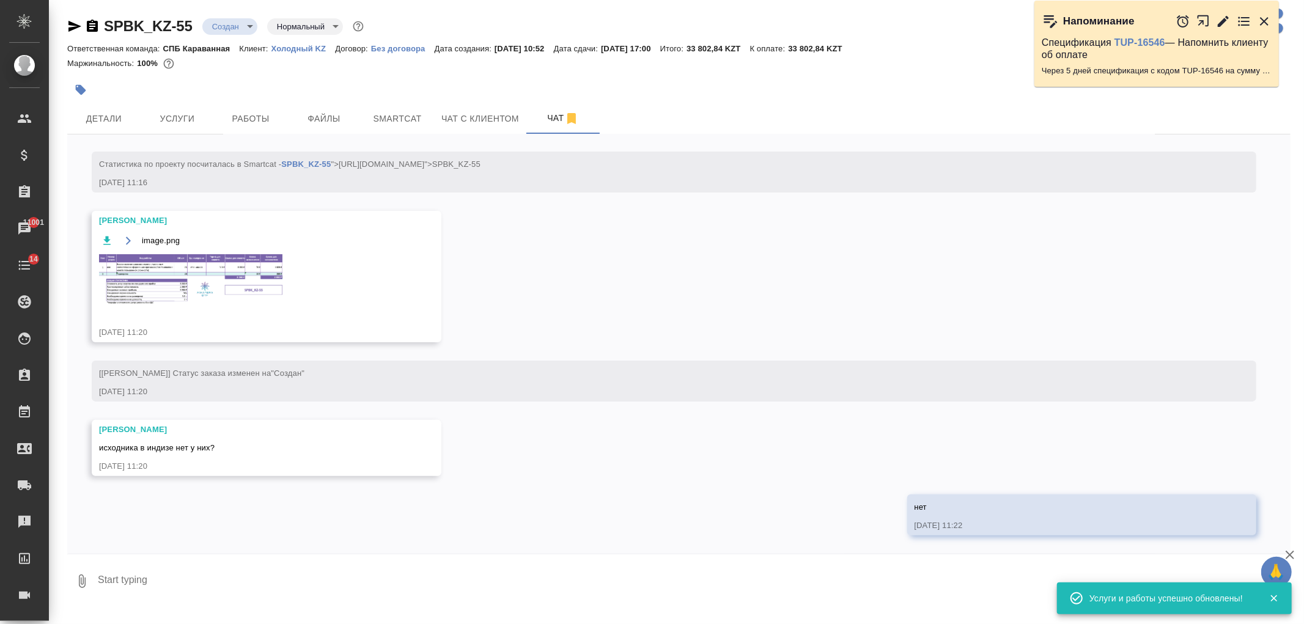
click at [226, 288] on img at bounding box center [190, 279] width 183 height 51
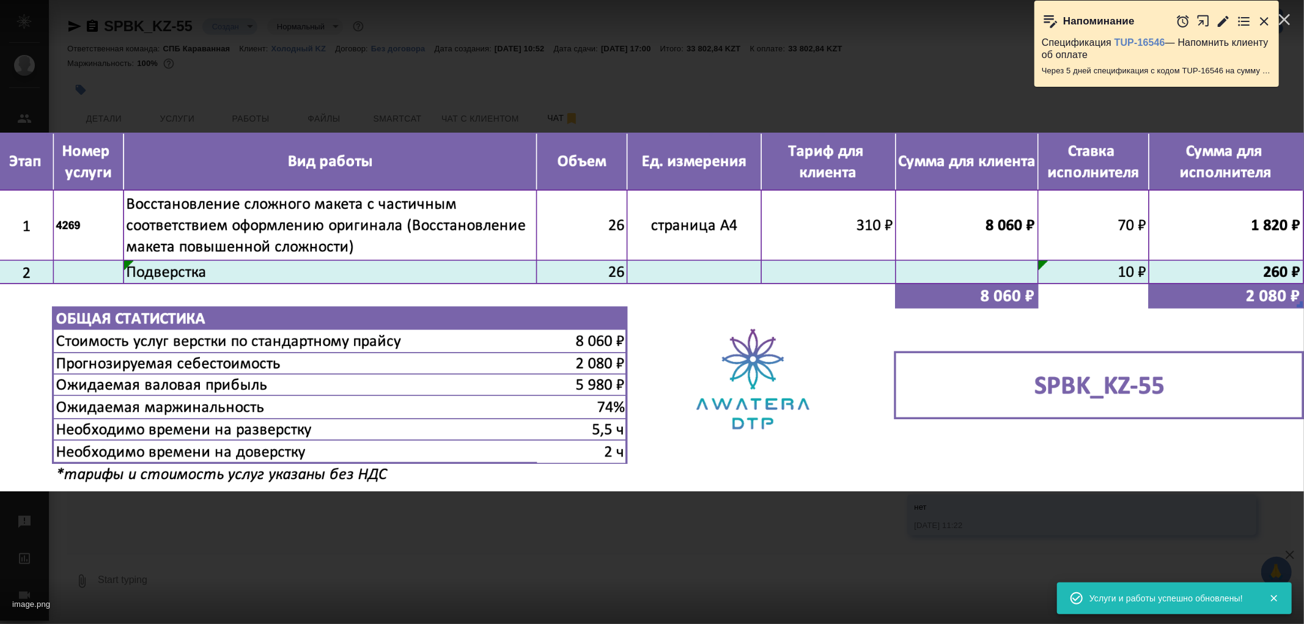
click at [438, 559] on div "image.png 1 of 1" at bounding box center [652, 312] width 1304 height 624
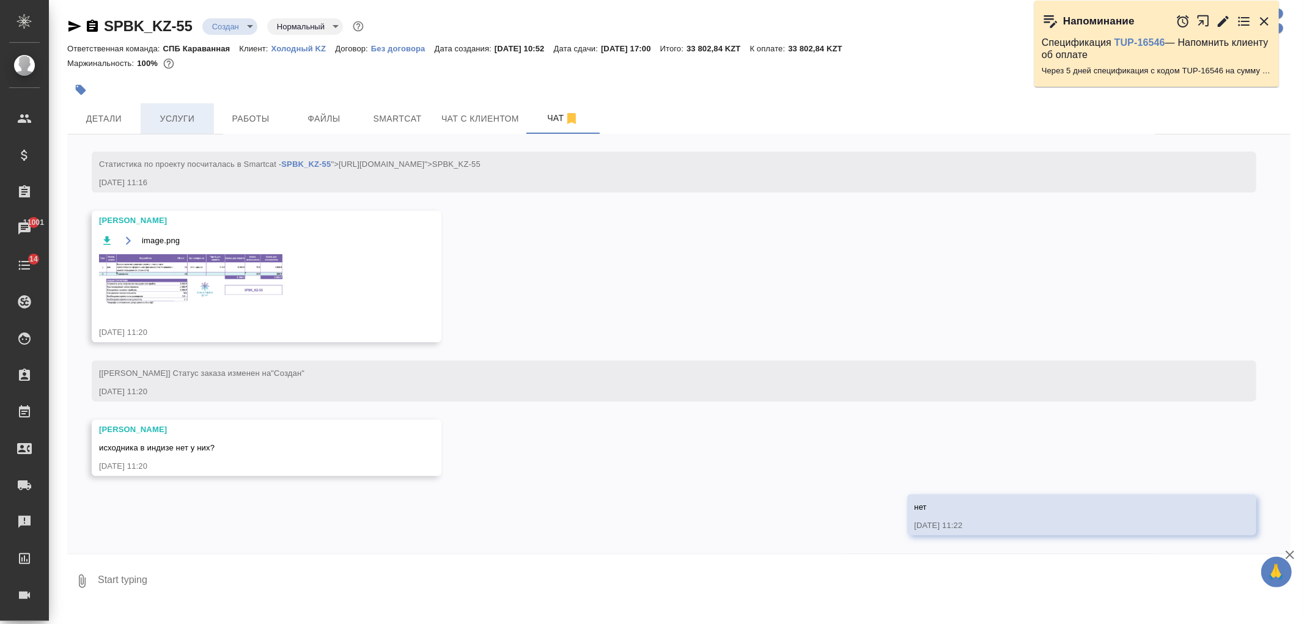
click at [175, 118] on span "Услуги" at bounding box center [177, 118] width 59 height 15
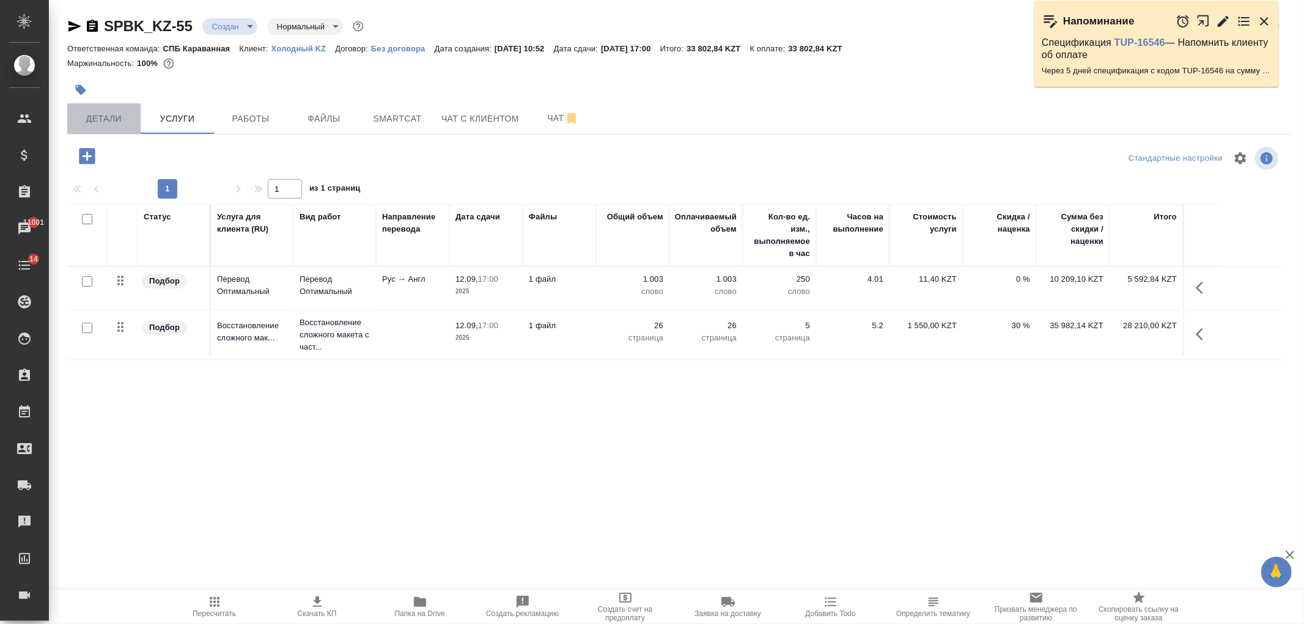
click at [123, 110] on button "Детали" at bounding box center [103, 118] width 73 height 31
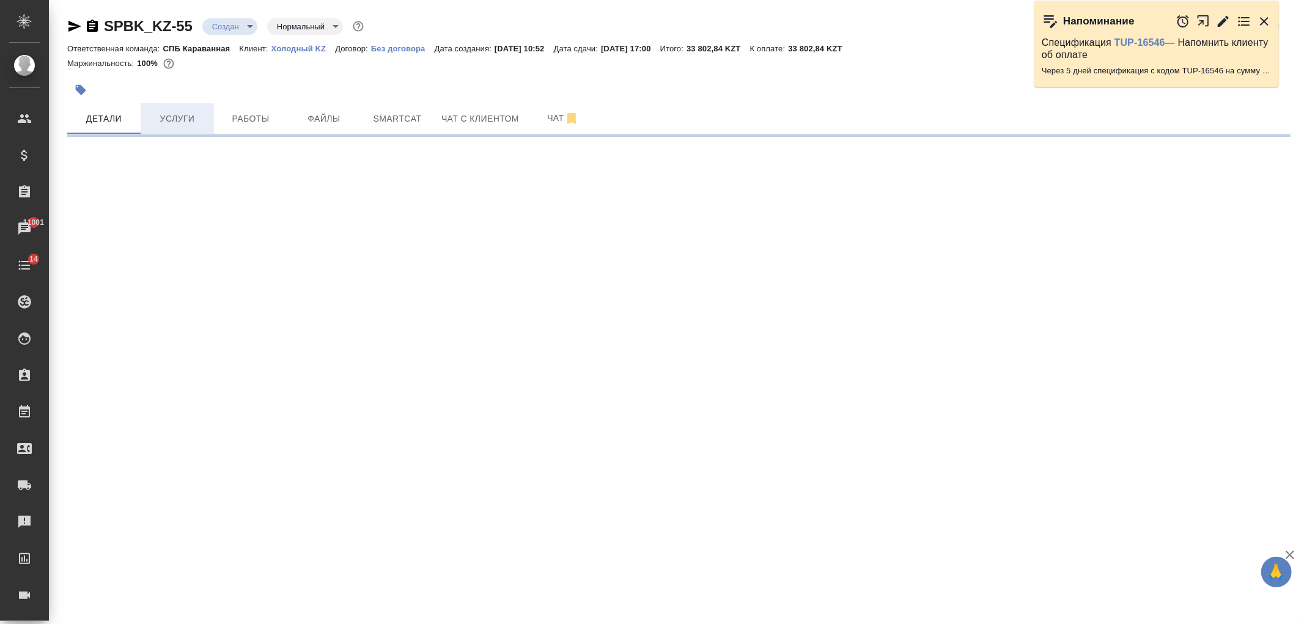
select select "RU"
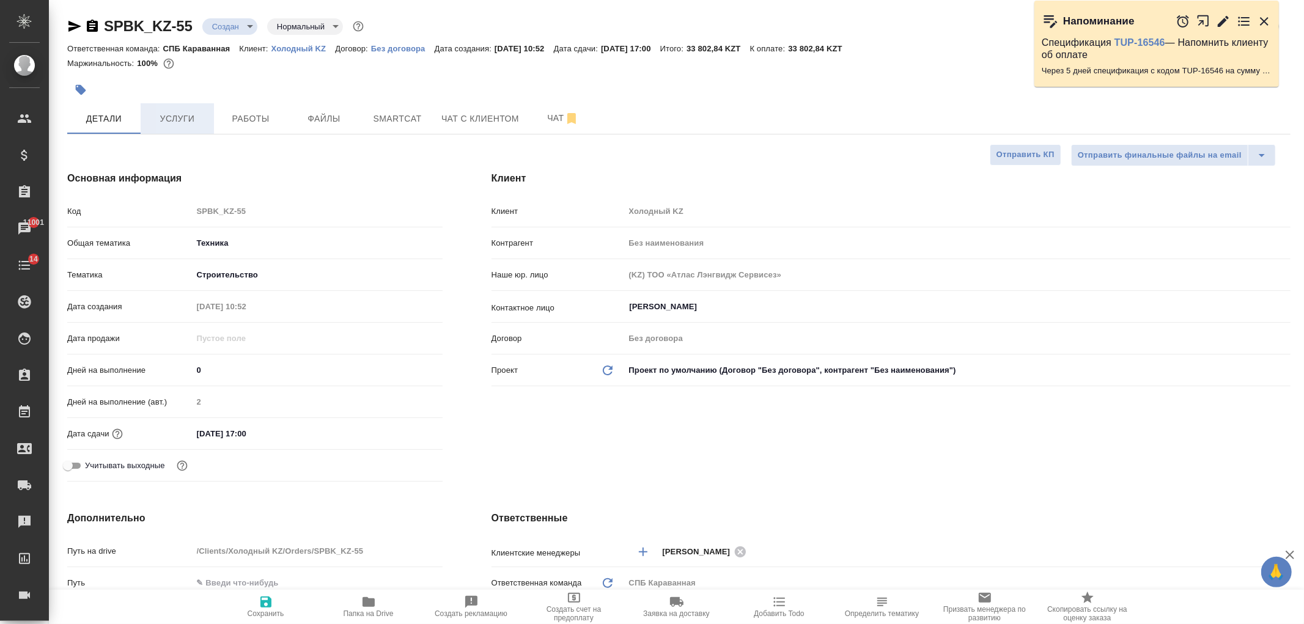
type textarea "x"
click at [182, 123] on span "Услуги" at bounding box center [177, 118] width 59 height 15
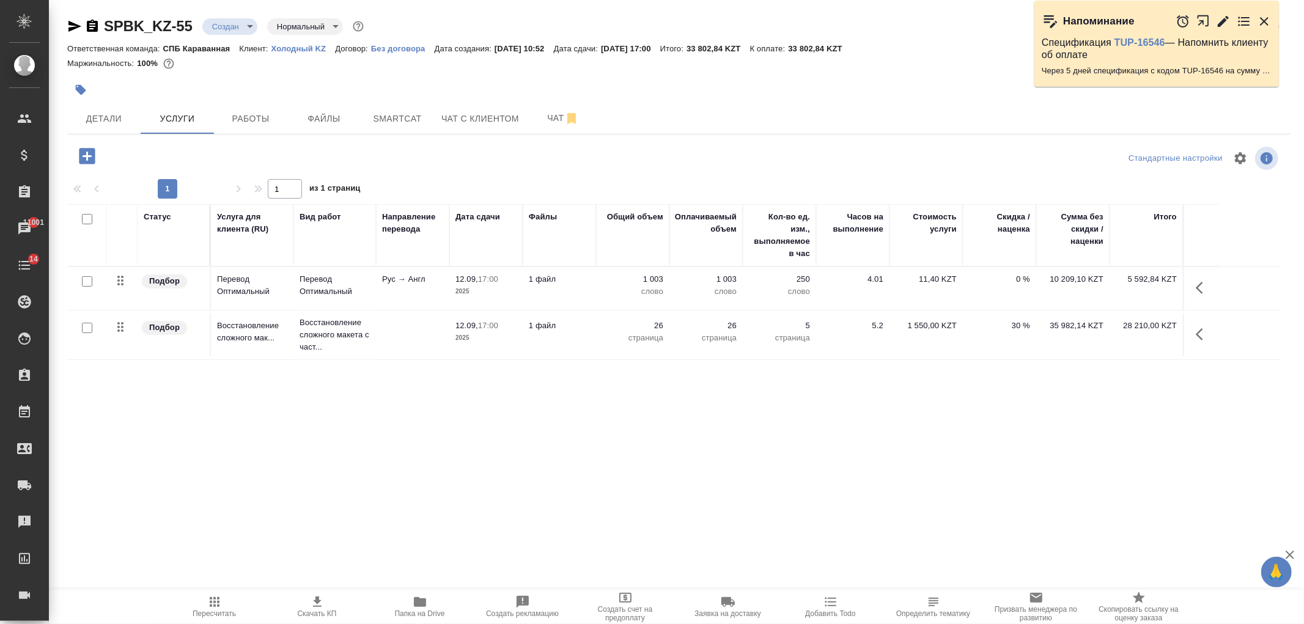
click at [316, 612] on span "Скачать КП" at bounding box center [317, 613] width 39 height 9
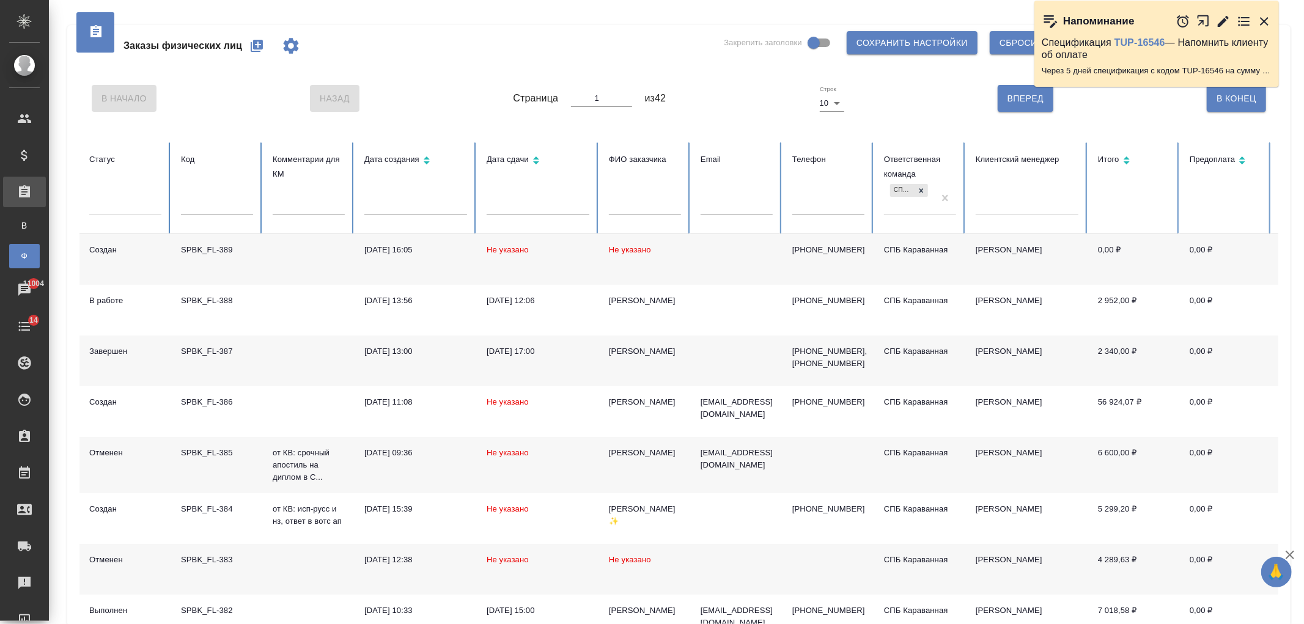
click at [468, 243] on td "[DATE] 16:05" at bounding box center [416, 259] width 122 height 51
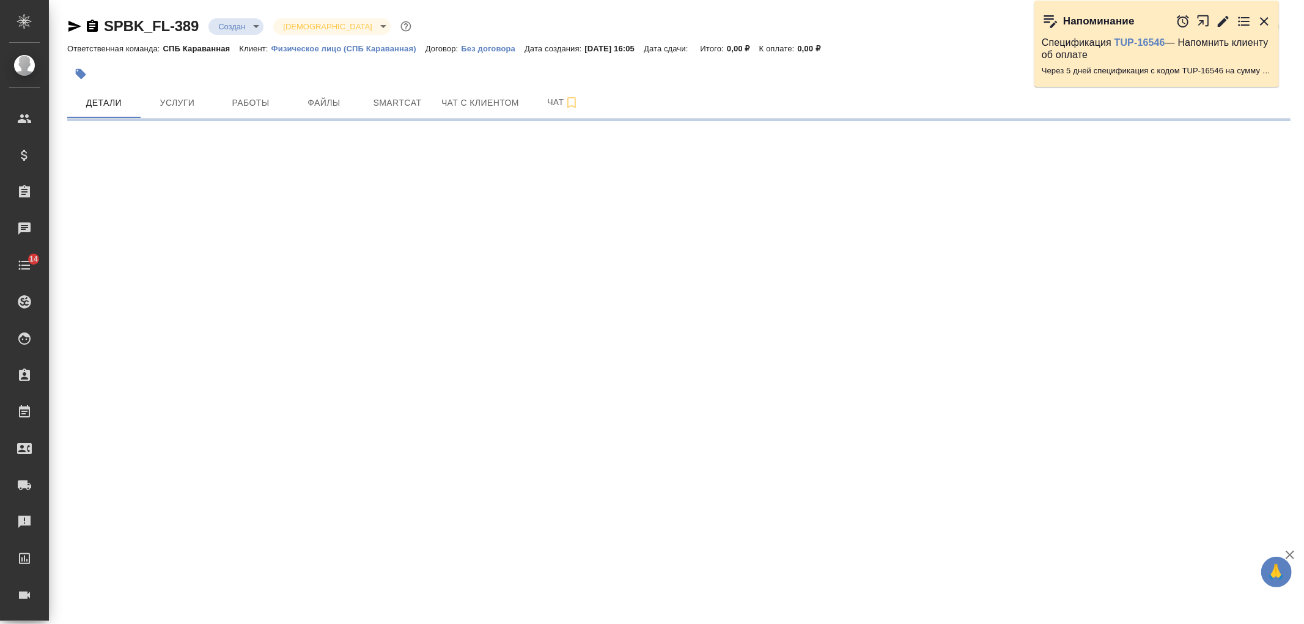
select select "RU"
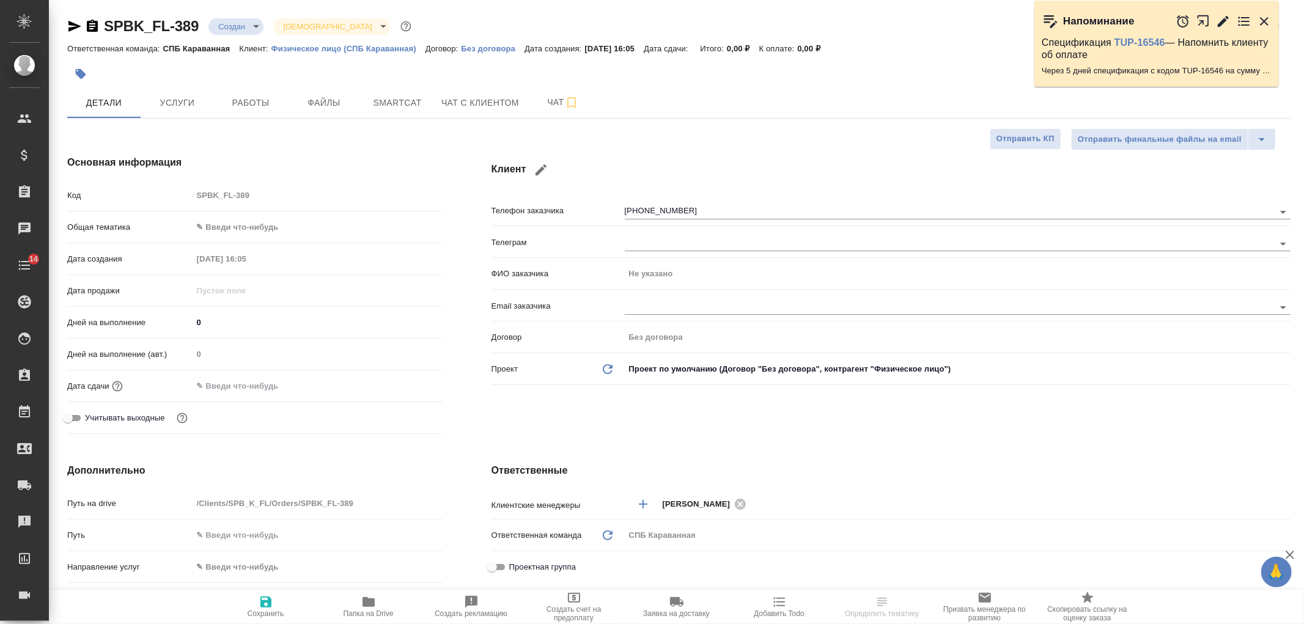
type textarea "x"
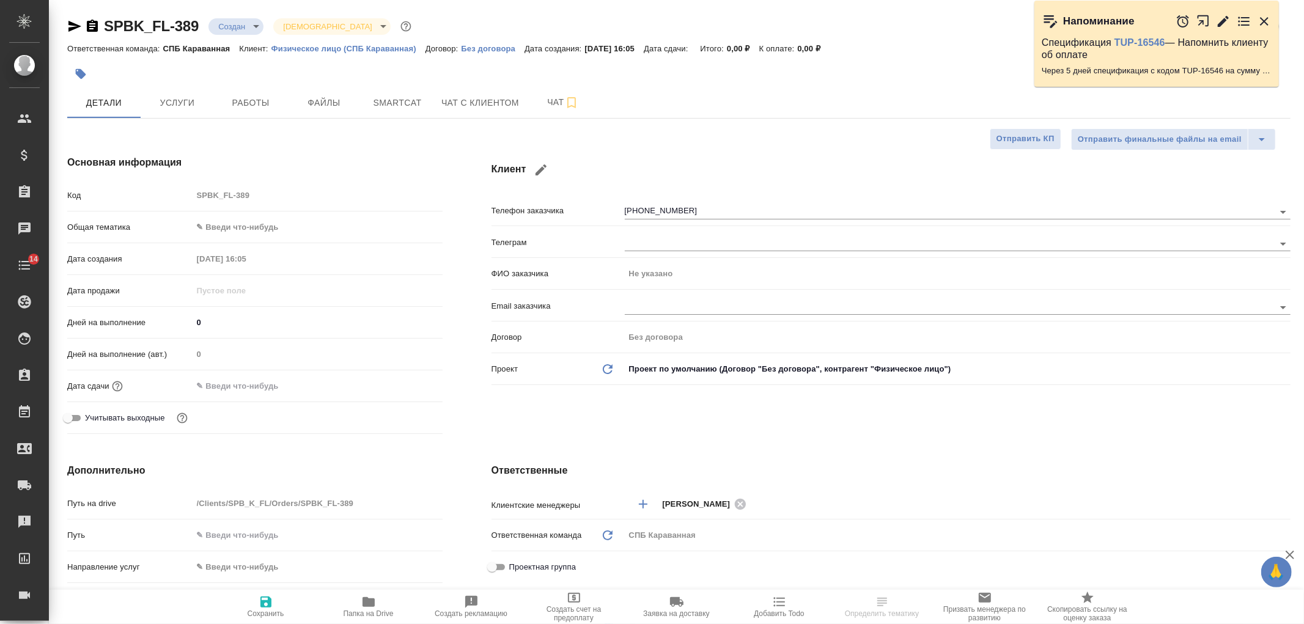
type textarea "x"
click at [196, 105] on span "Услуги" at bounding box center [177, 102] width 59 height 15
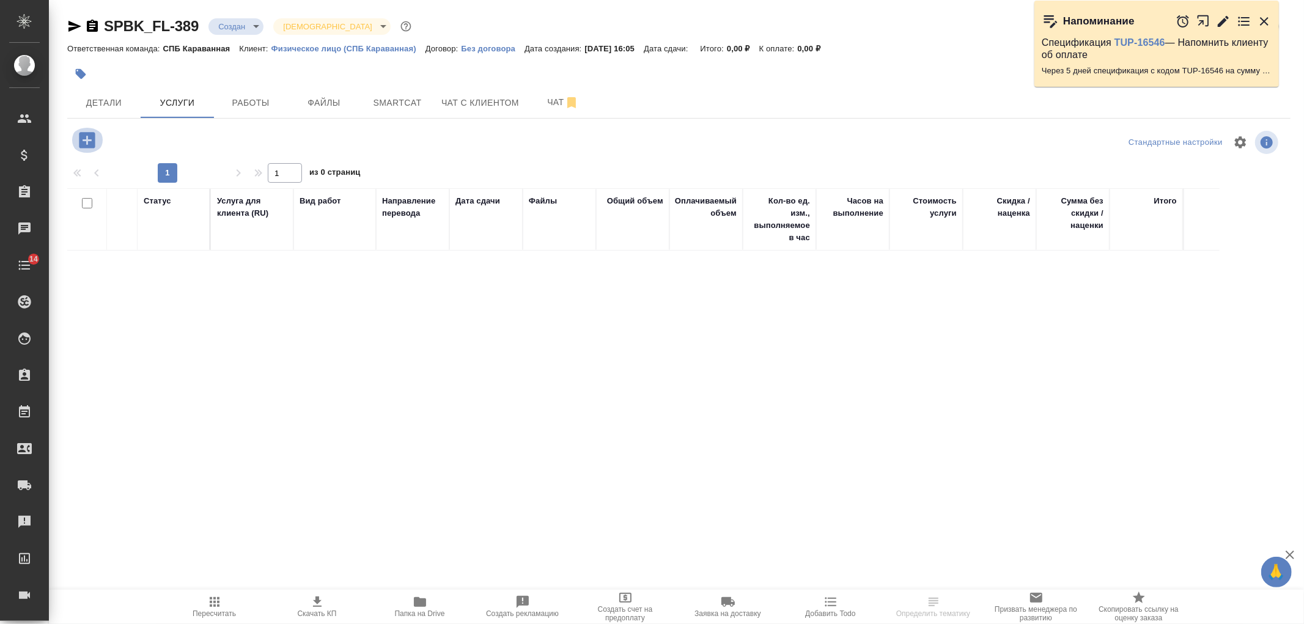
click at [90, 145] on icon "button" at bounding box center [87, 140] width 16 height 16
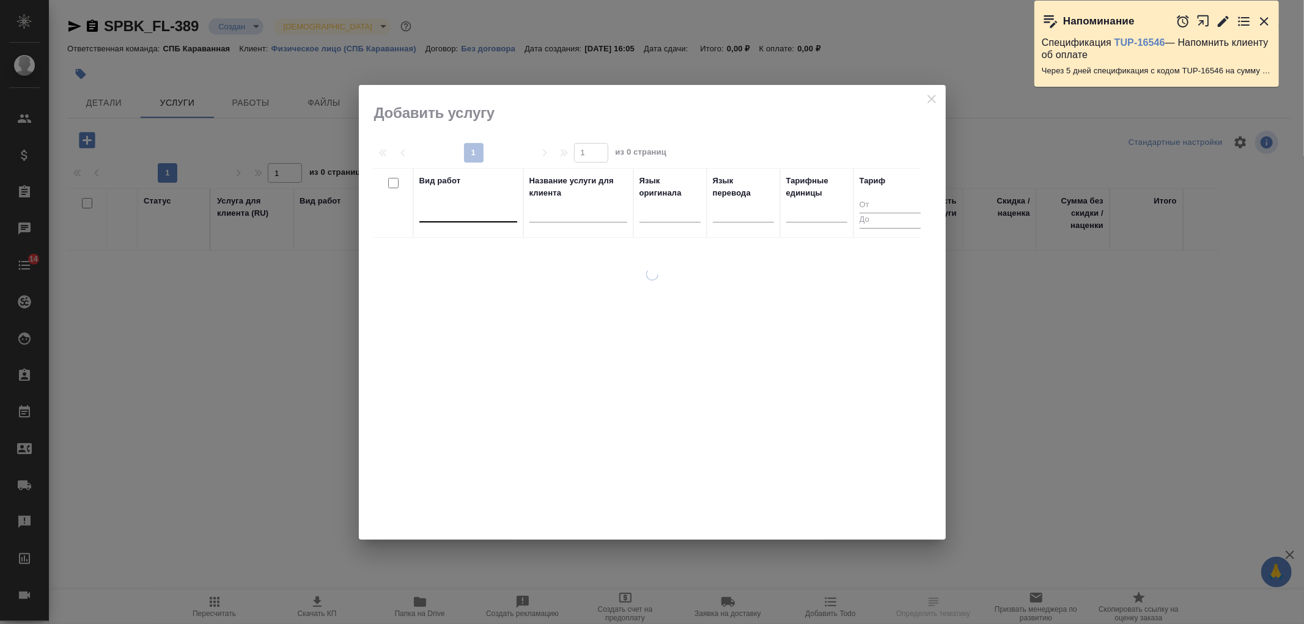
click at [450, 206] on div at bounding box center [468, 210] width 98 height 18
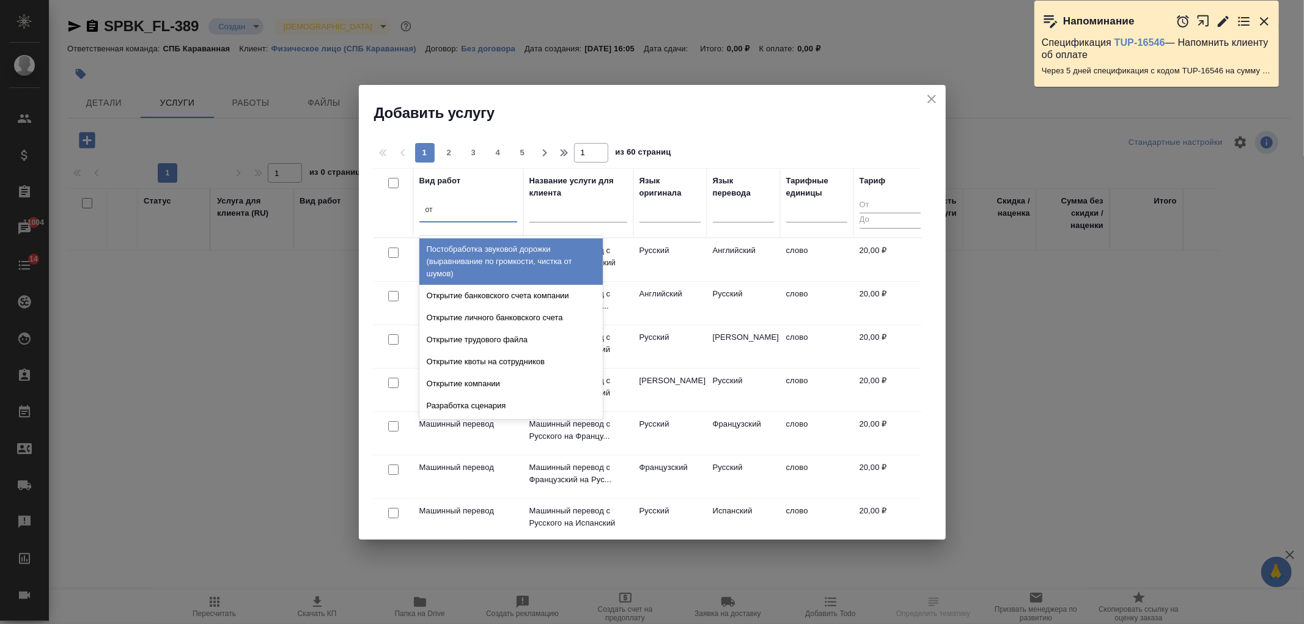
type input "о"
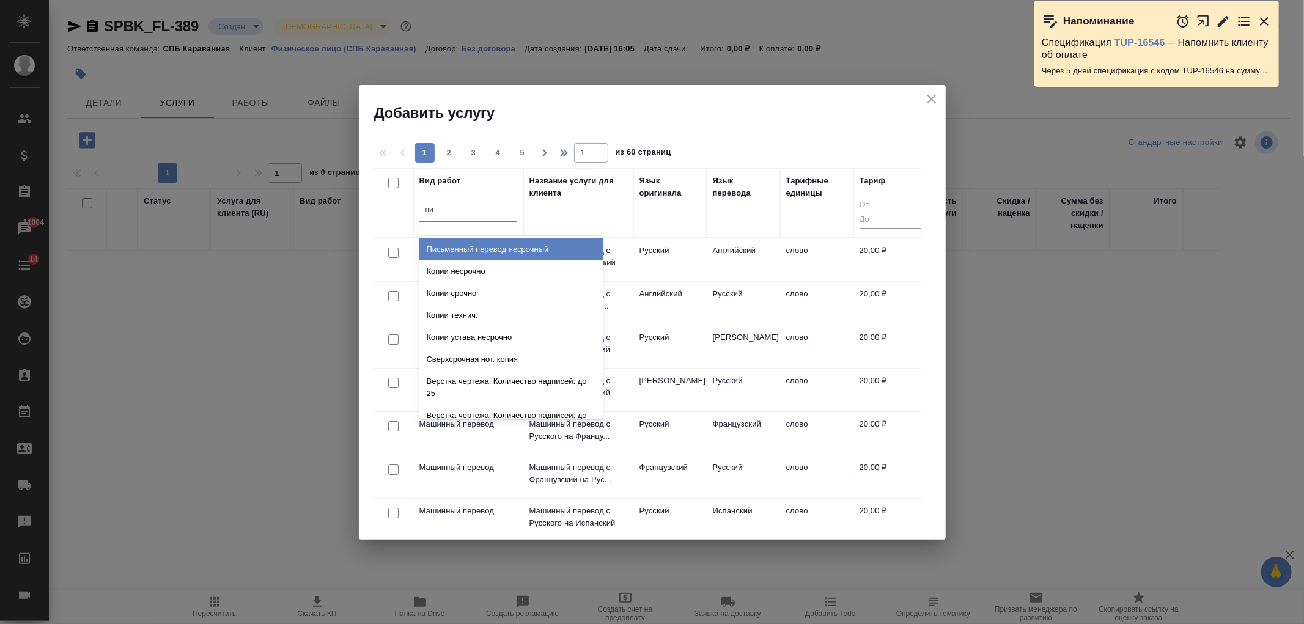
type input "п"
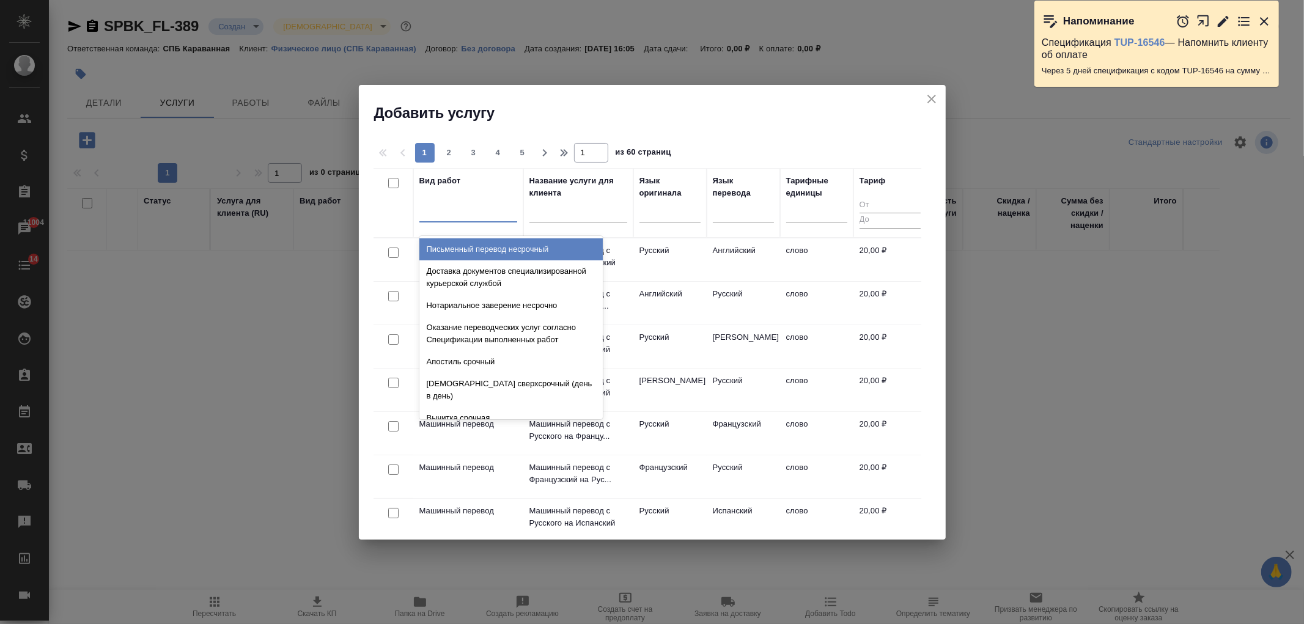
click at [928, 100] on icon "close" at bounding box center [931, 99] width 15 height 15
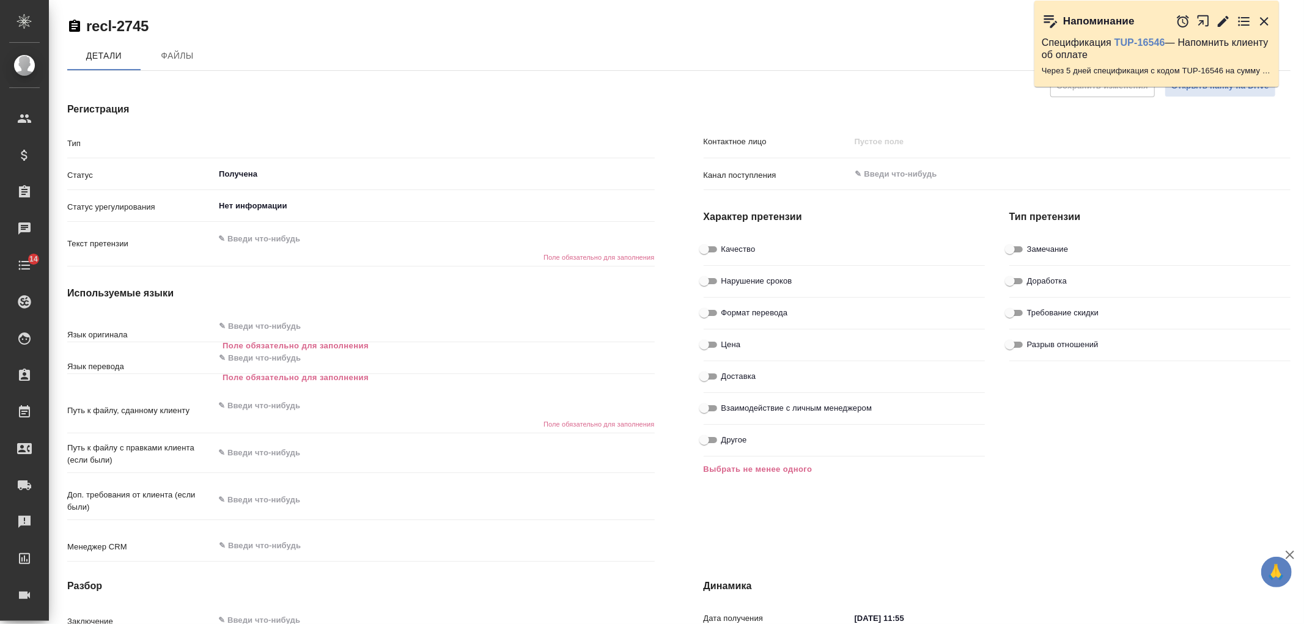
click at [24, 520] on div "Рекламации" at bounding box center [9, 522] width 31 height 18
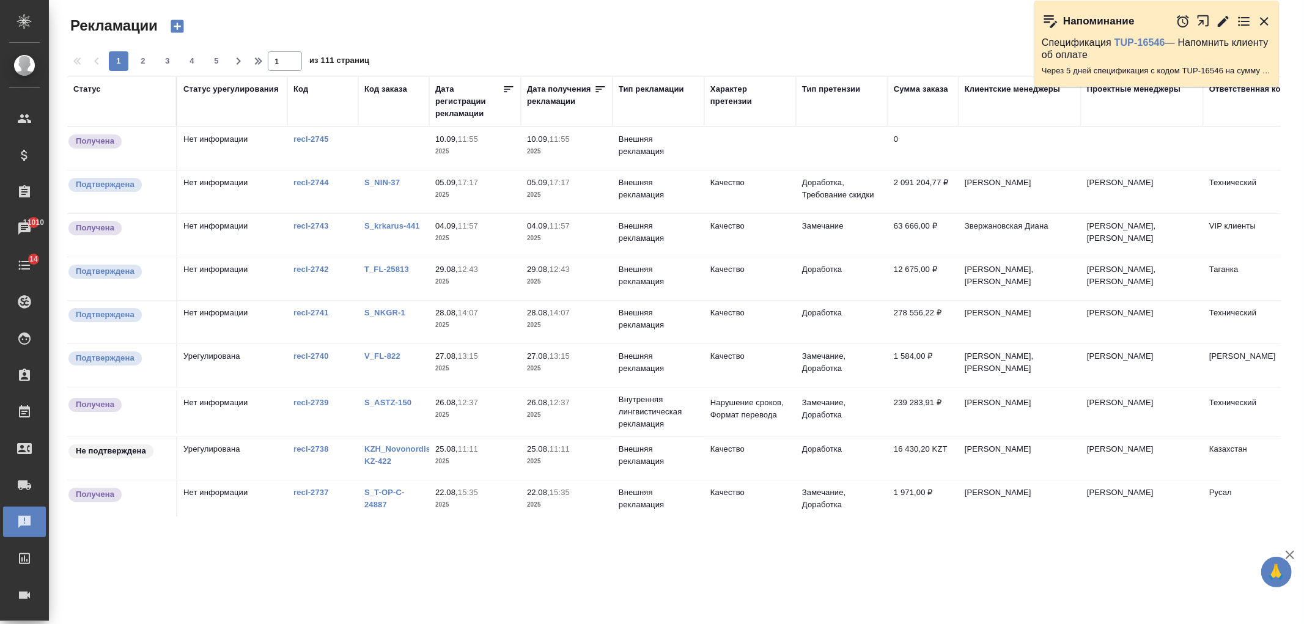
click at [451, 194] on p "2025" at bounding box center [474, 195] width 79 height 12
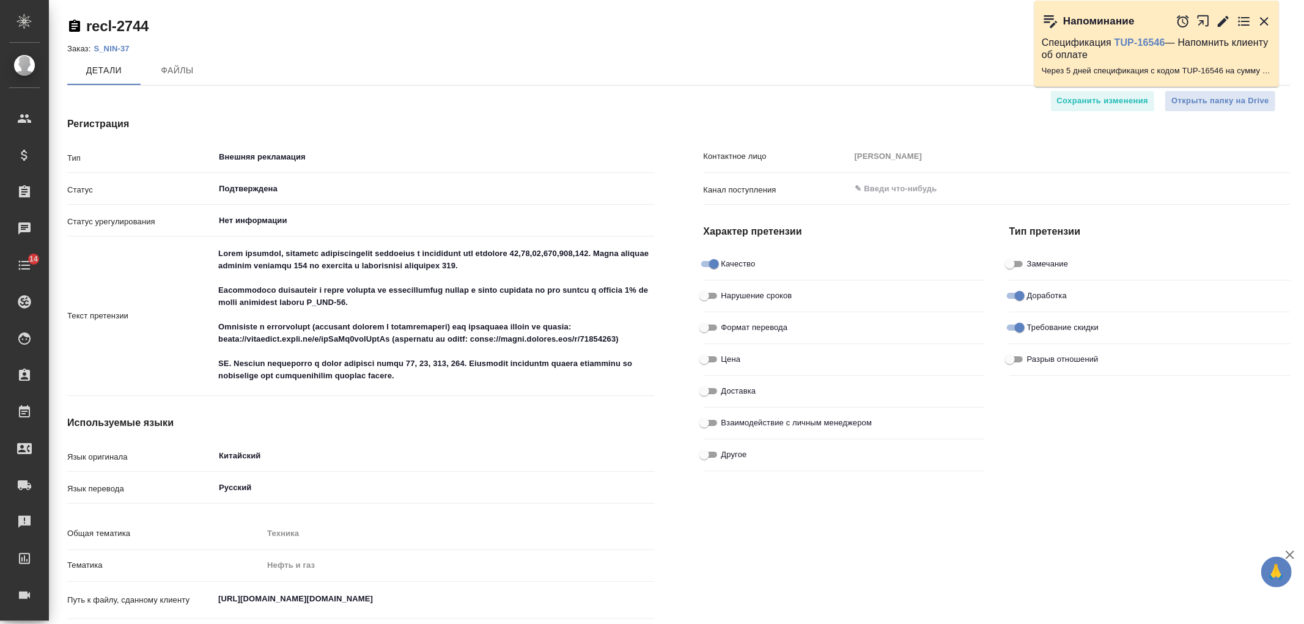
type textarea "x"
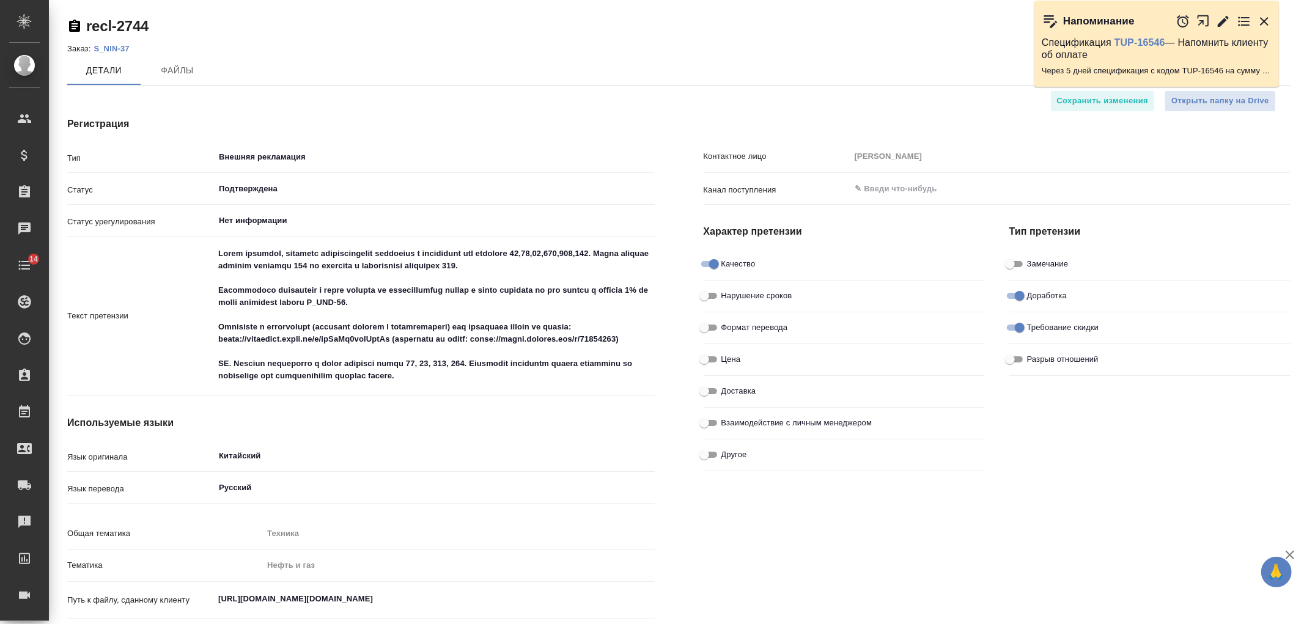
type textarea "x"
type input "[PERSON_NAME]"
type textarea "x"
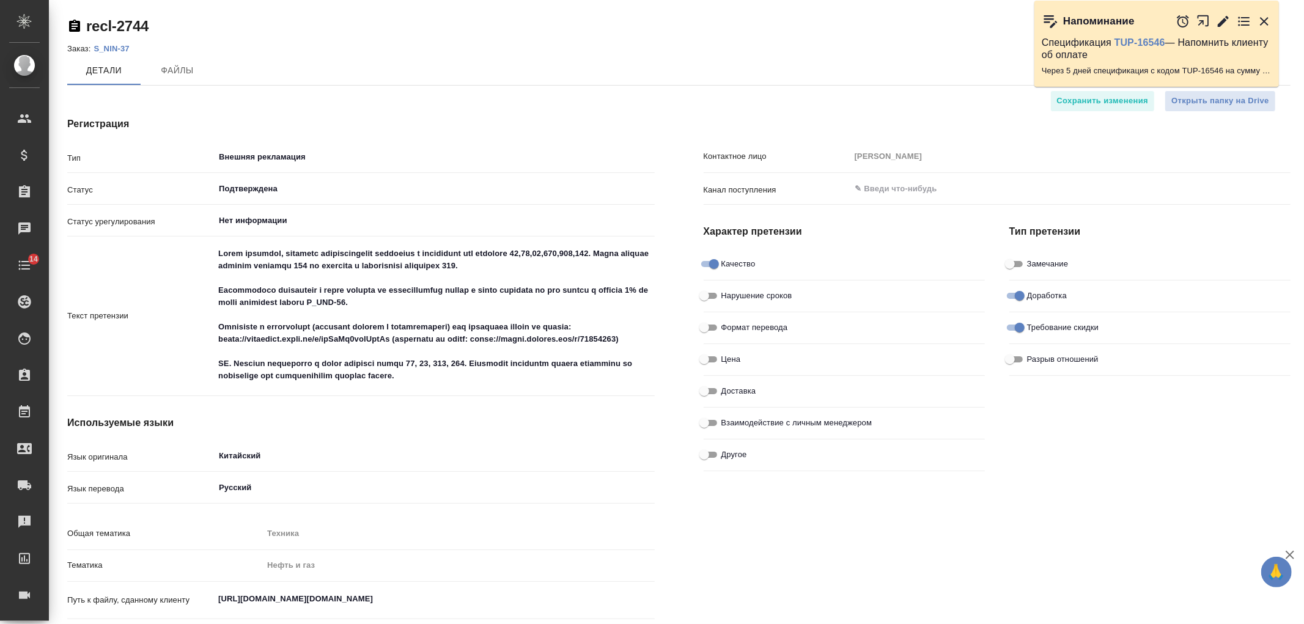
type textarea "x"
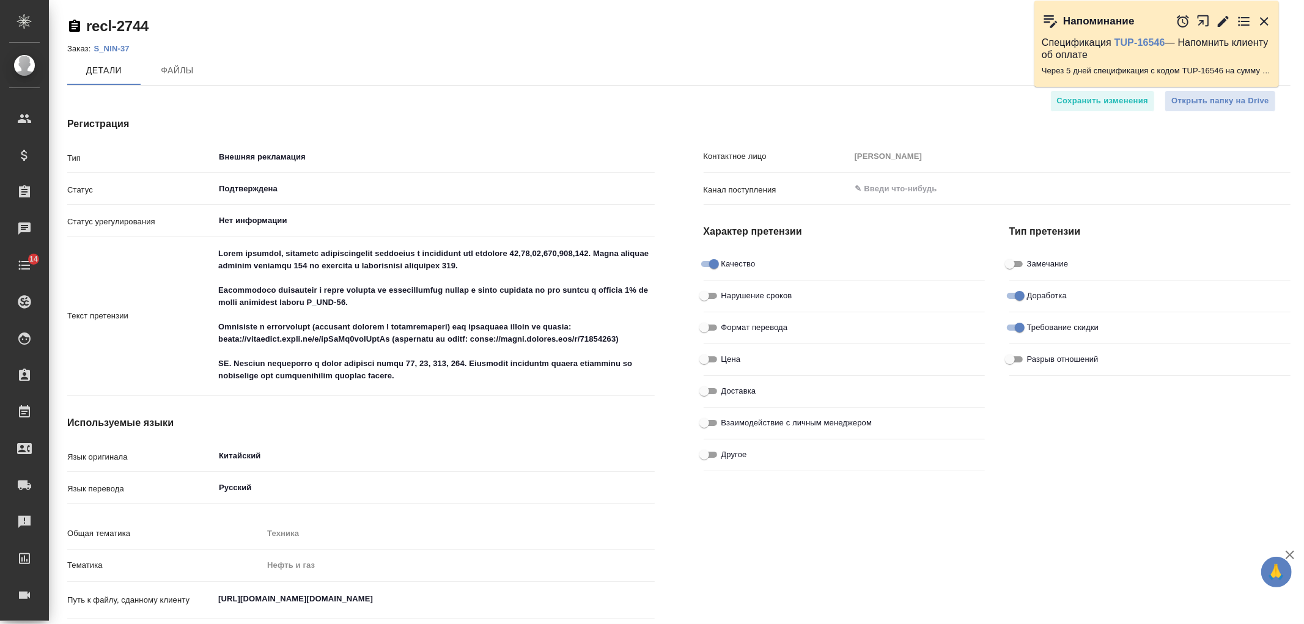
type textarea "x"
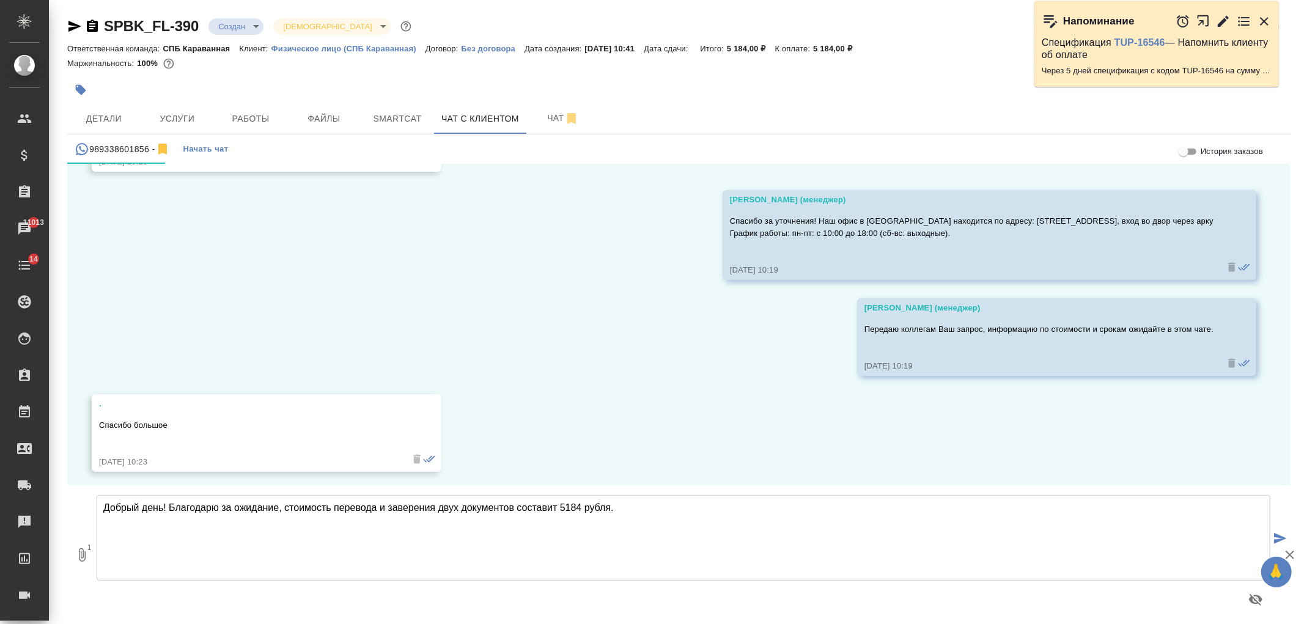
scroll to position [1336, 0]
click at [642, 520] on textarea "Добрый день! Благодарю за ожидание, стоимость перевода и заверения двух докумен…" at bounding box center [684, 538] width 1174 height 86
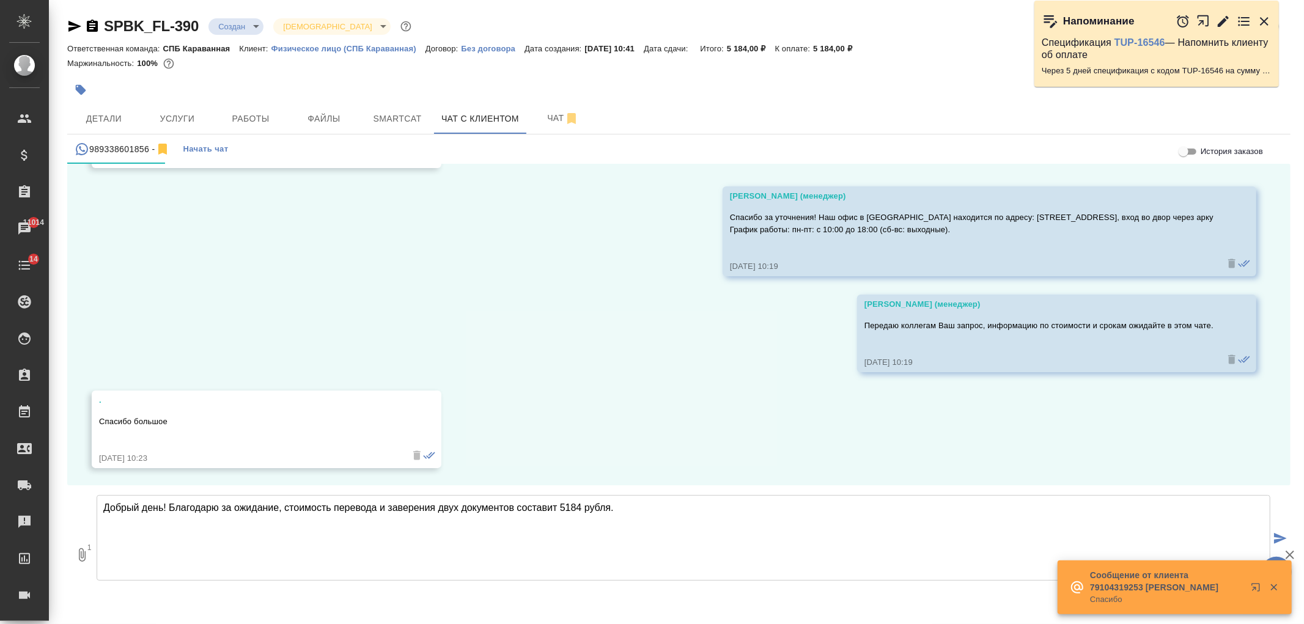
type textarea "Добрый день! Благодарю за ожидание, стоимость перевода и заверения двух докумен…"
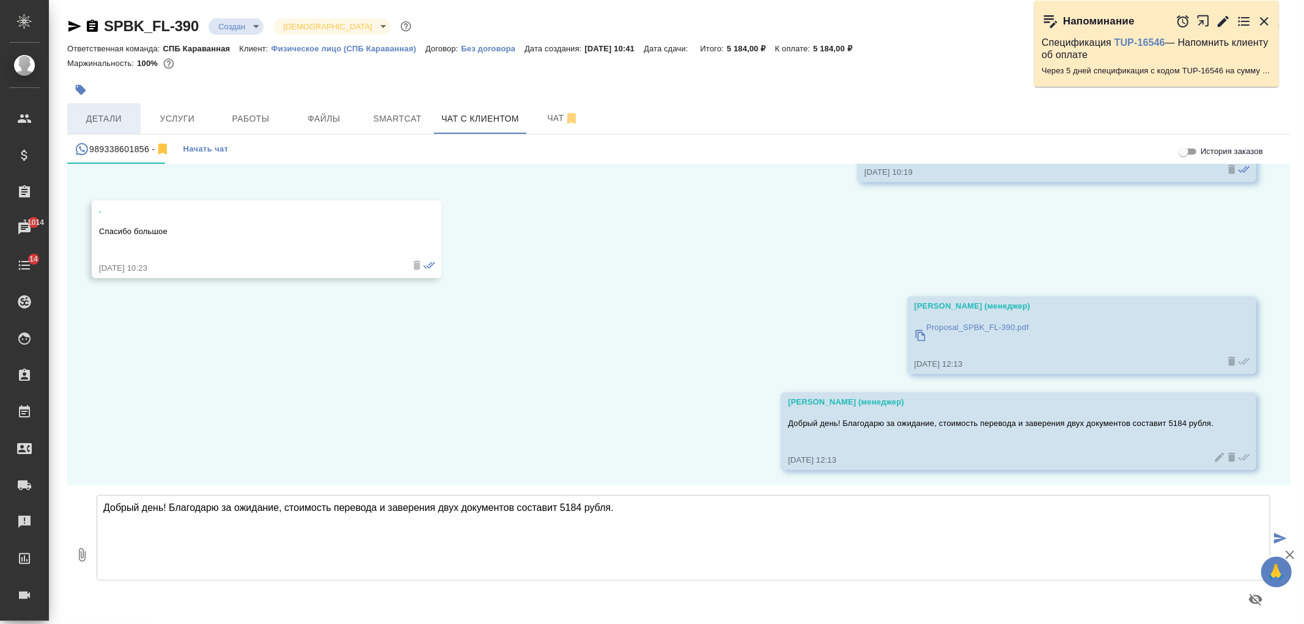
scroll to position [1529, 0]
click at [116, 111] on span "Детали" at bounding box center [104, 118] width 59 height 15
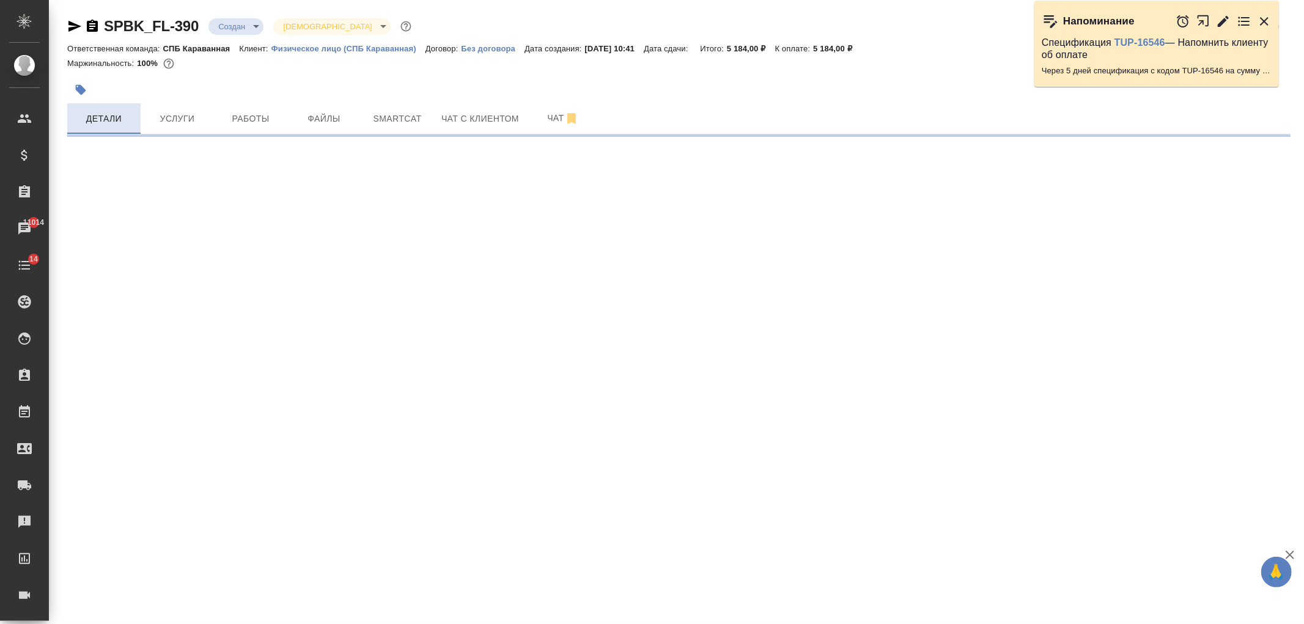
select select "RU"
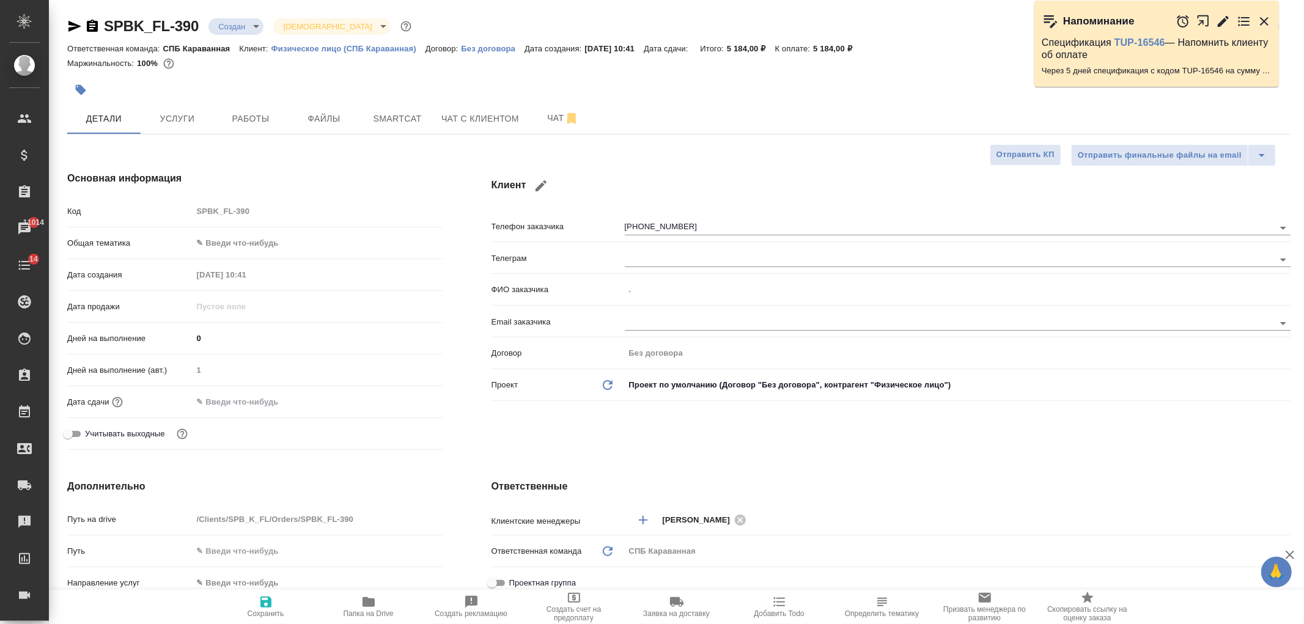
type textarea "x"
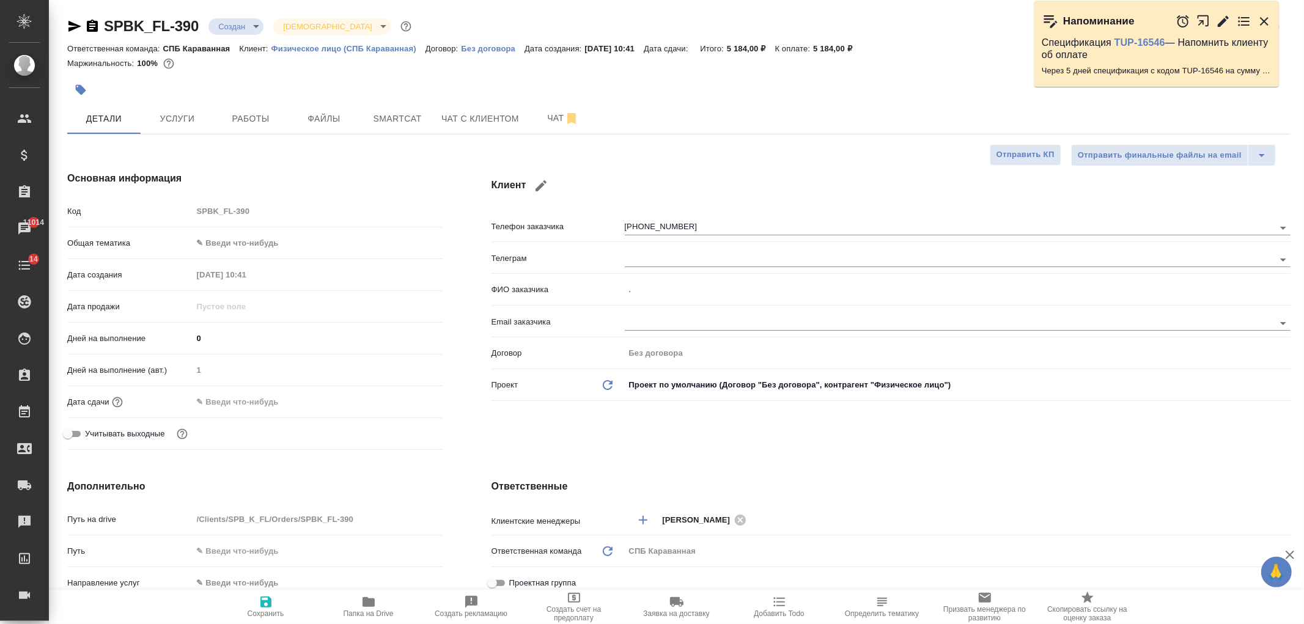
type textarea "x"
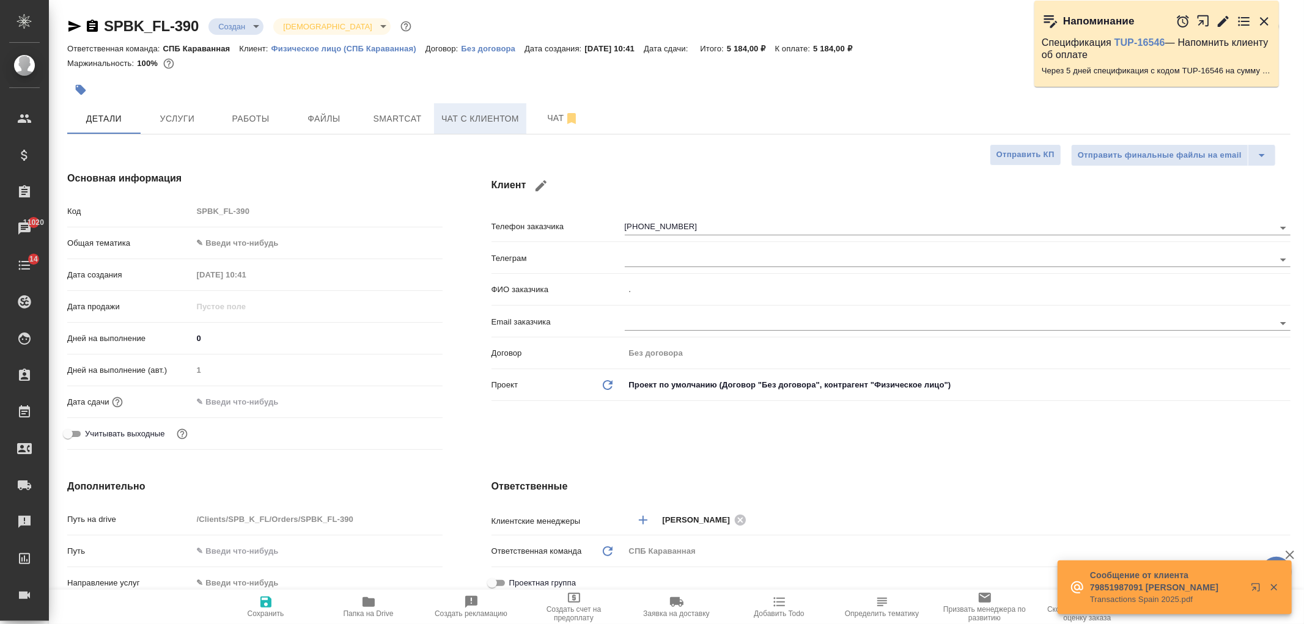
click at [494, 116] on span "Чат с клиентом" at bounding box center [480, 118] width 78 height 15
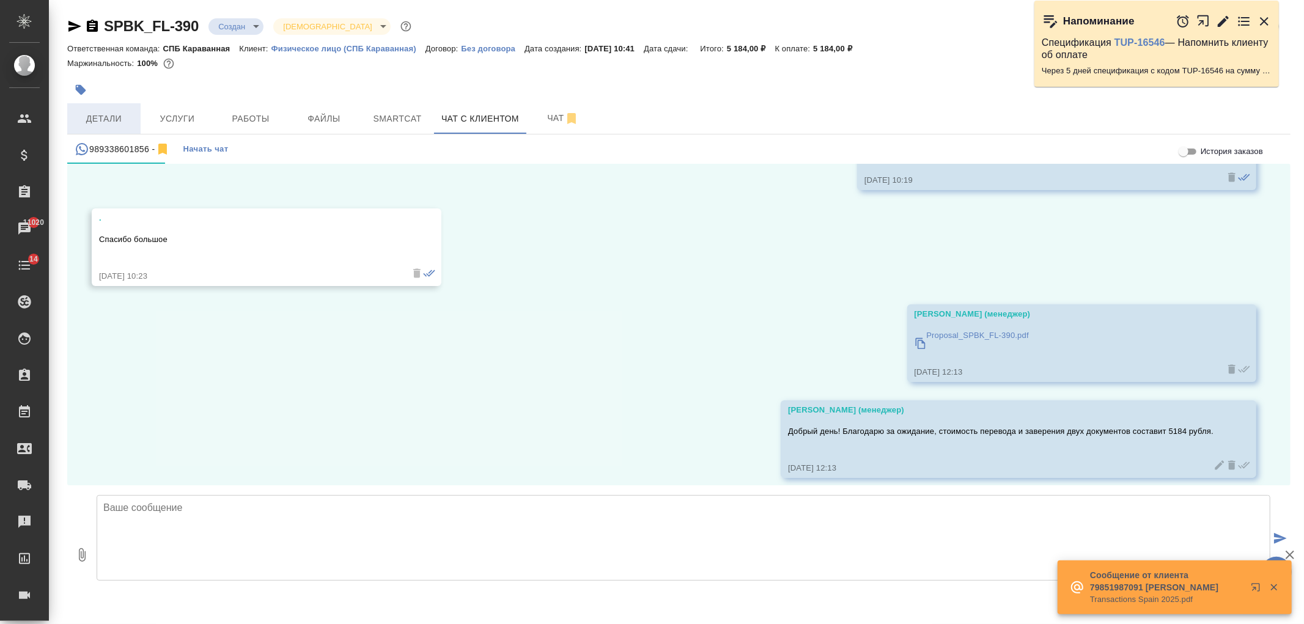
scroll to position [1529, 0]
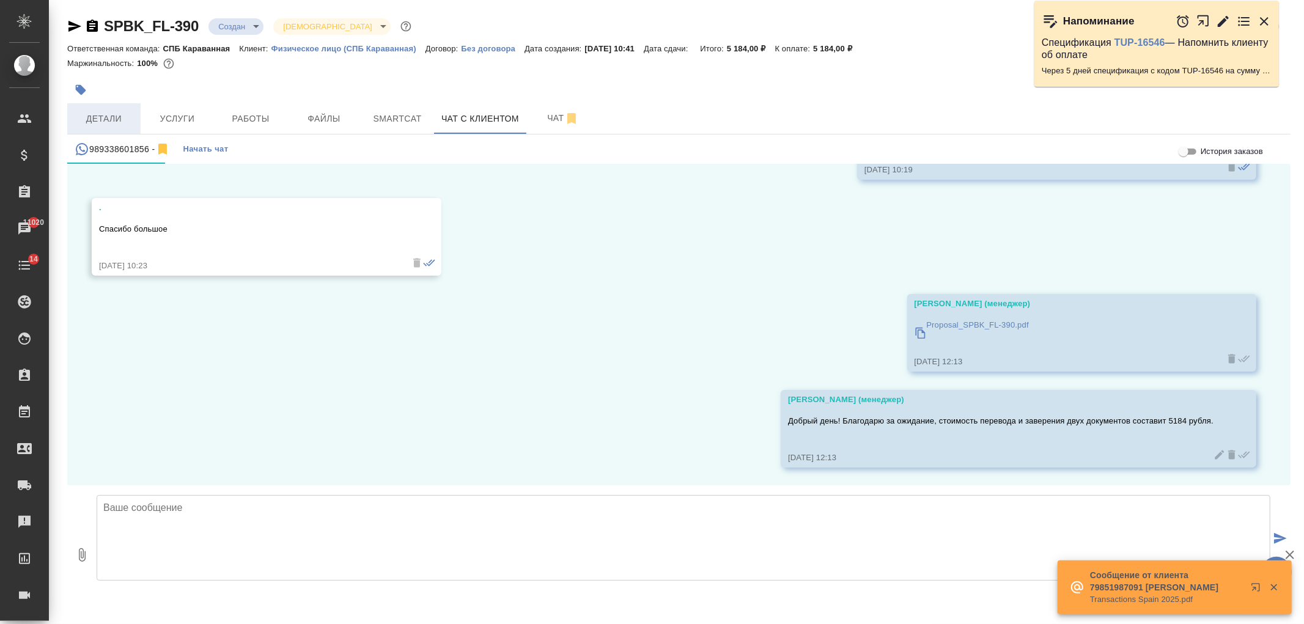
click at [113, 107] on button "Детали" at bounding box center [103, 118] width 73 height 31
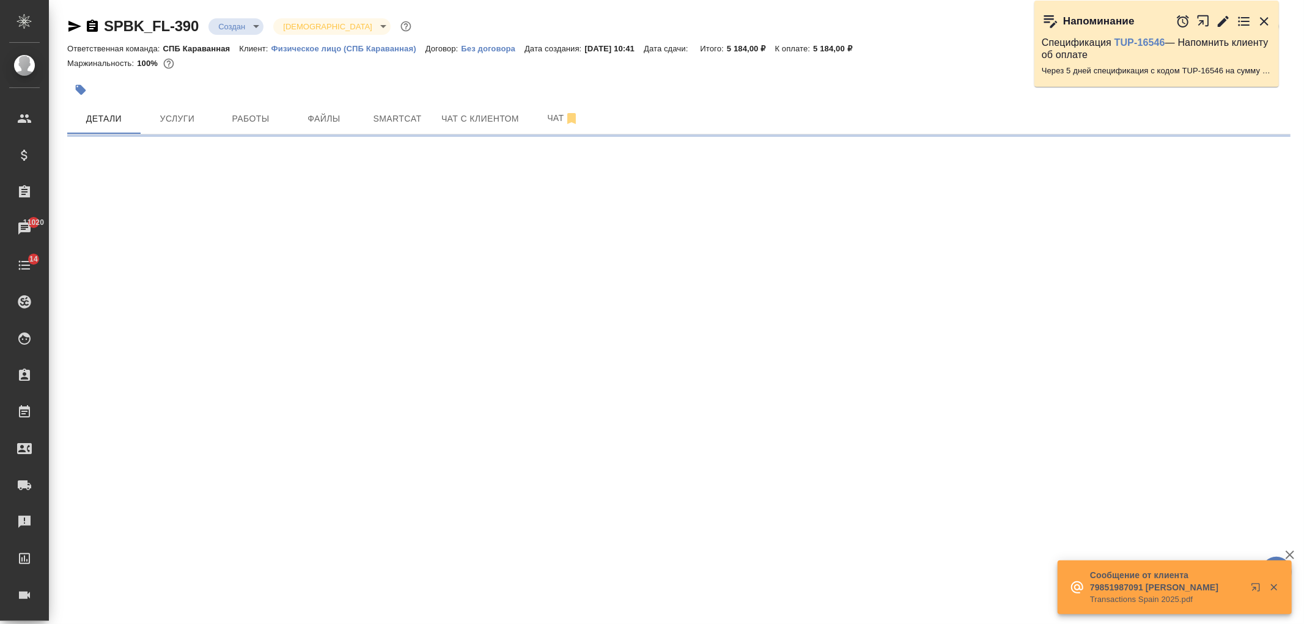
select select "RU"
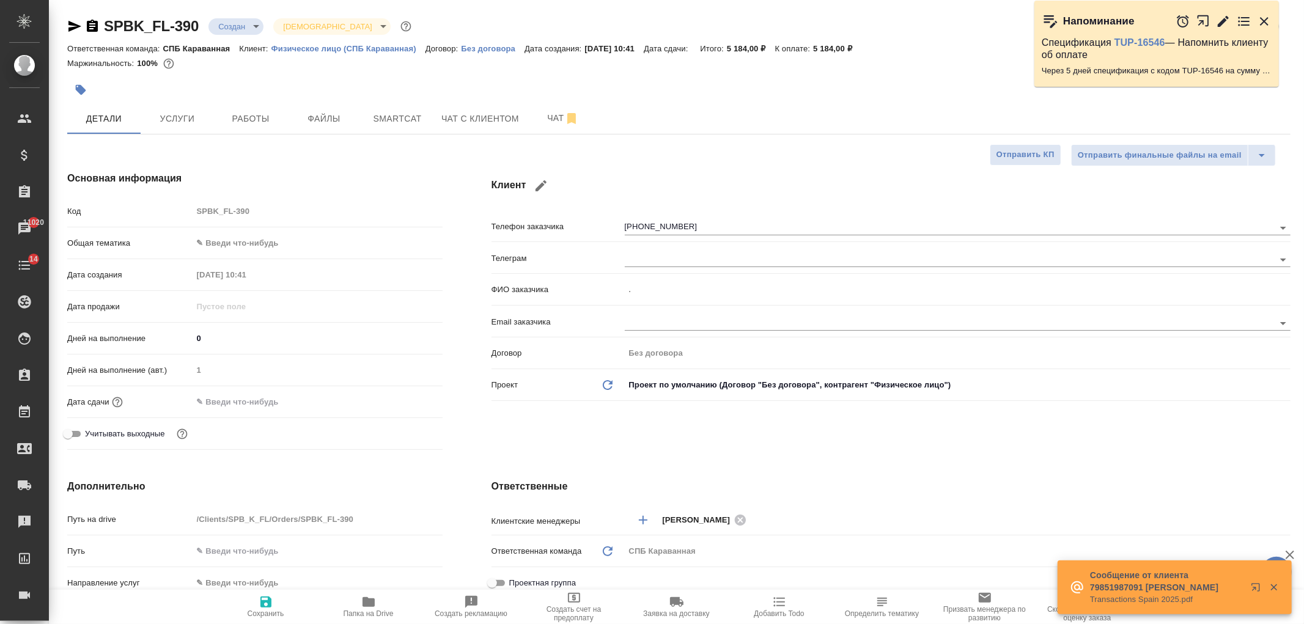
type textarea "x"
click at [473, 120] on span "Чат с клиентом" at bounding box center [480, 118] width 78 height 15
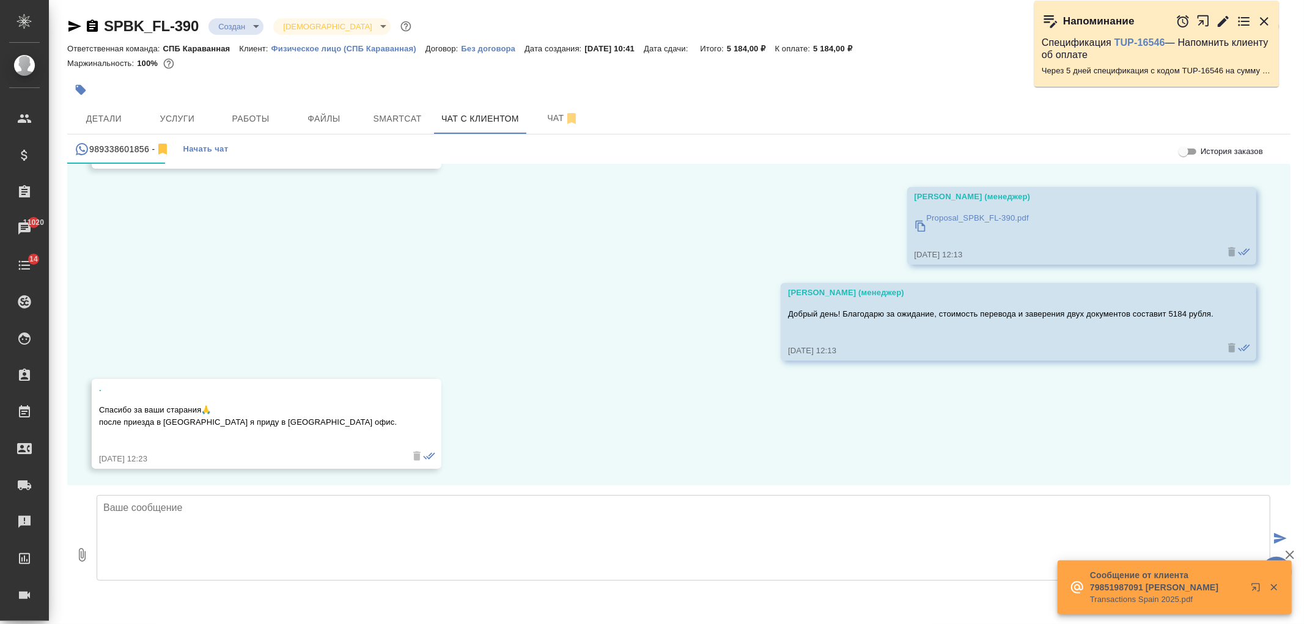
scroll to position [1636, 0]
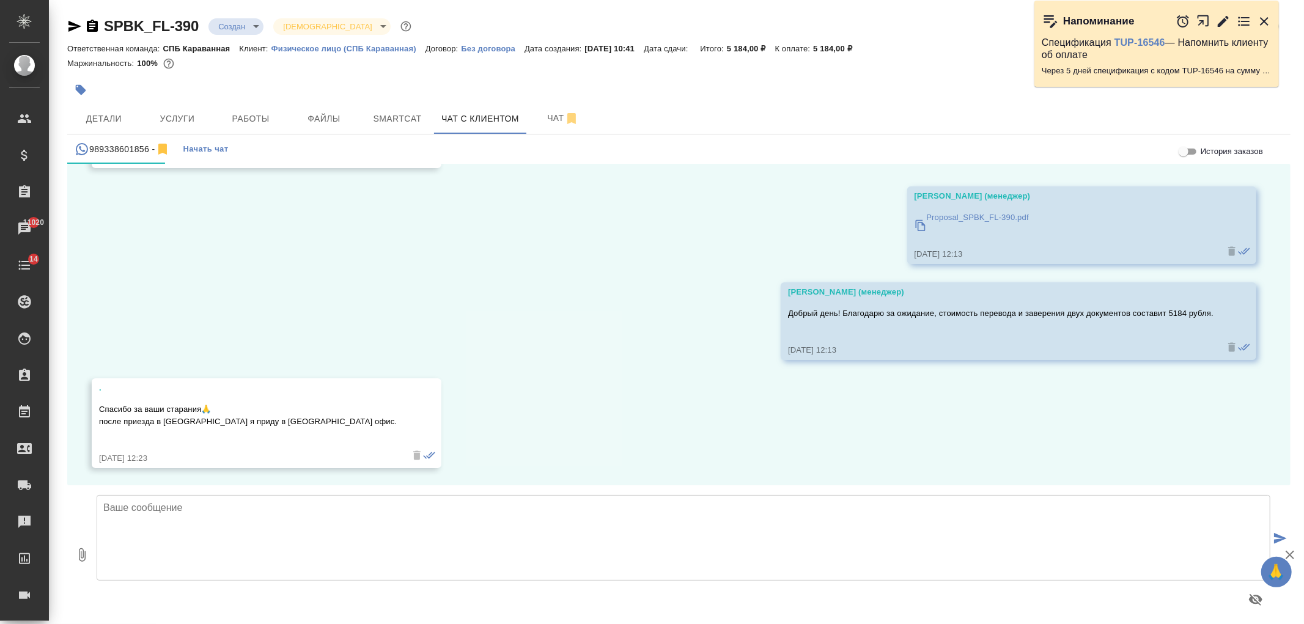
click at [456, 524] on textarea at bounding box center [684, 538] width 1174 height 86
click at [246, 515] on textarea "Хорошо, будем ждать Вас)" at bounding box center [684, 538] width 1174 height 86
click at [1272, 437] on div "09.09, вторник . Здравствуйте! Я хотел бы перевести на русский язык: медицинско…" at bounding box center [678, 325] width 1223 height 322
click at [467, 515] on textarea "Хорошо, будем ждать Вас)" at bounding box center [684, 538] width 1174 height 86
click at [371, 535] on textarea "Хорошо, будем ждать Вас)" at bounding box center [684, 538] width 1174 height 86
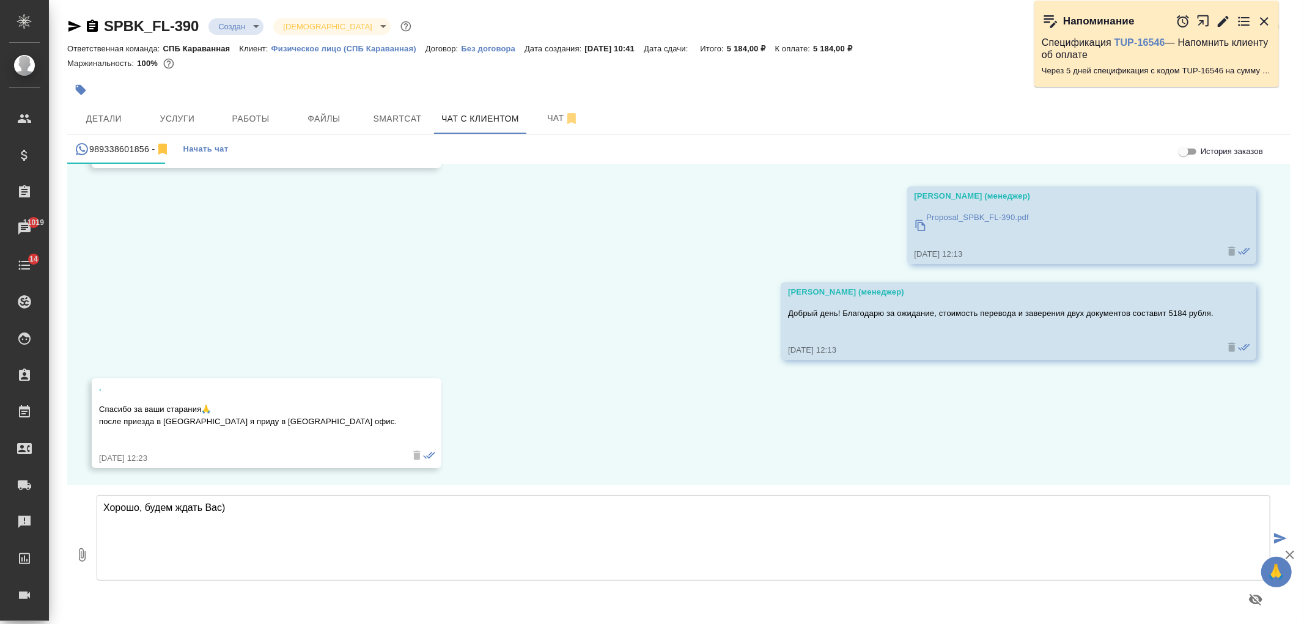
type textarea "Хорошо, будем ждать Вас)"
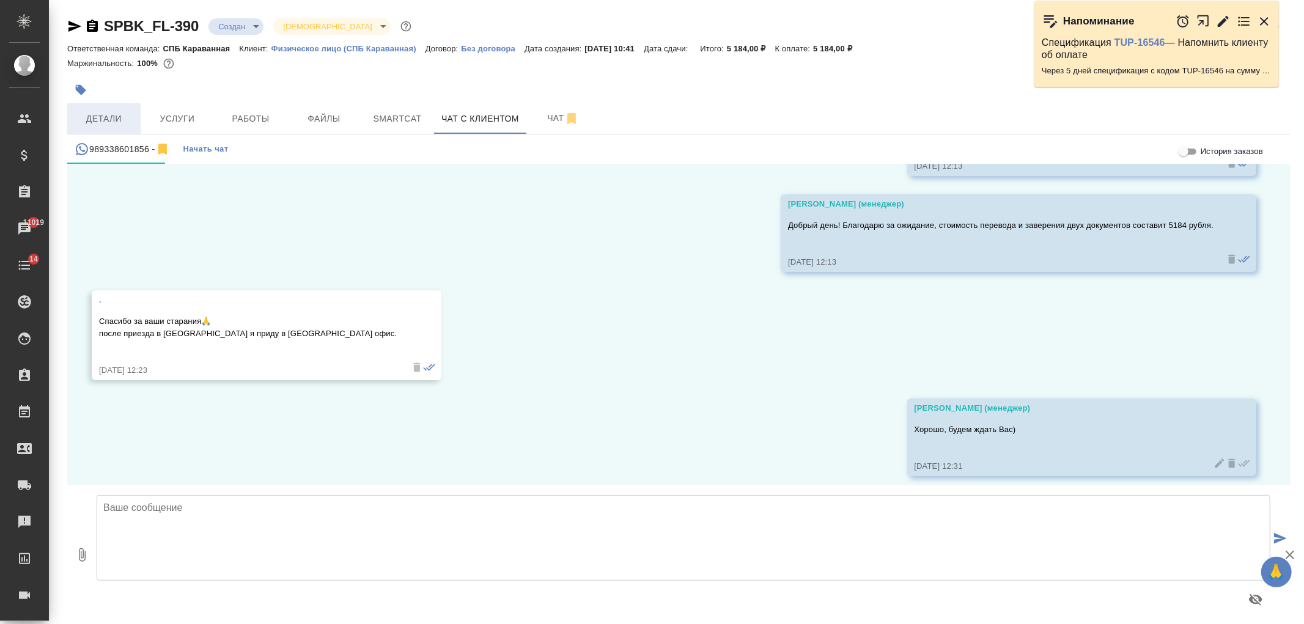
scroll to position [1732, 0]
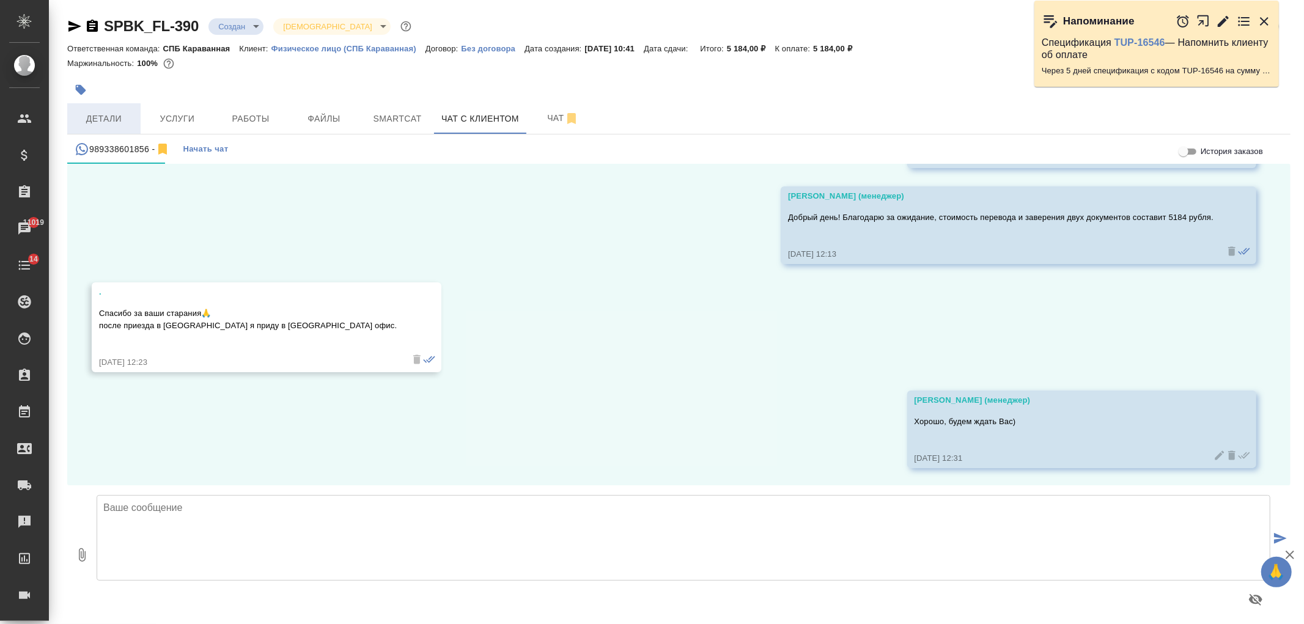
click at [117, 119] on span "Детали" at bounding box center [104, 118] width 59 height 15
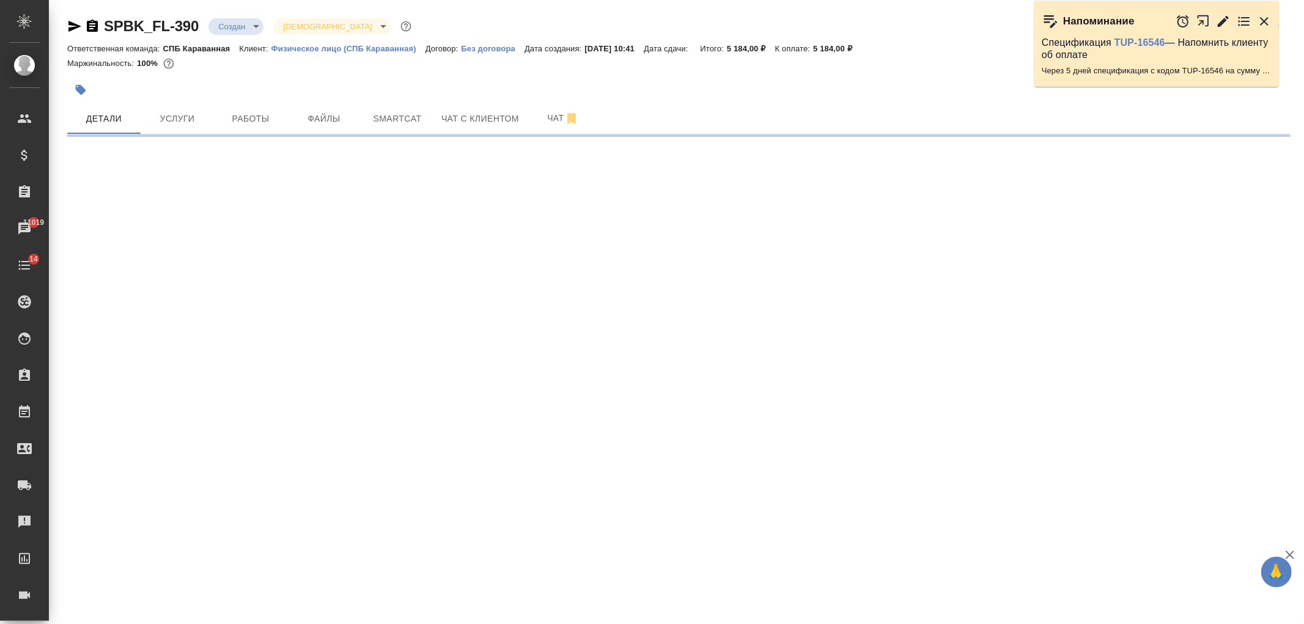
select select "RU"
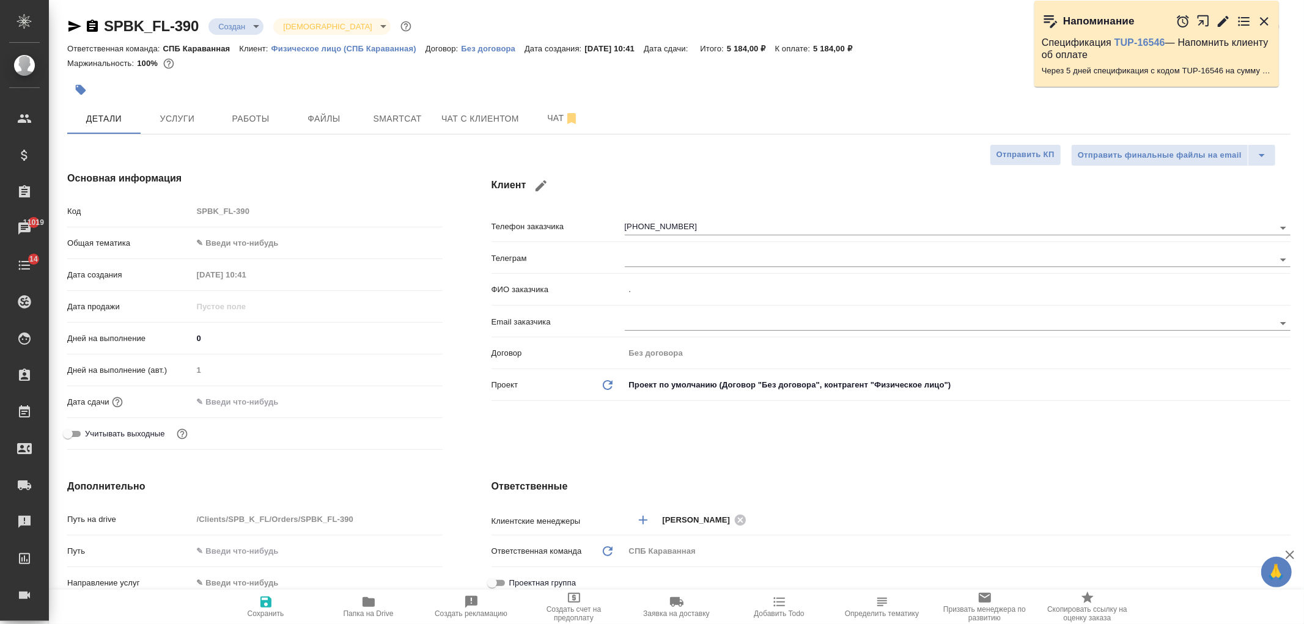
type textarea "x"
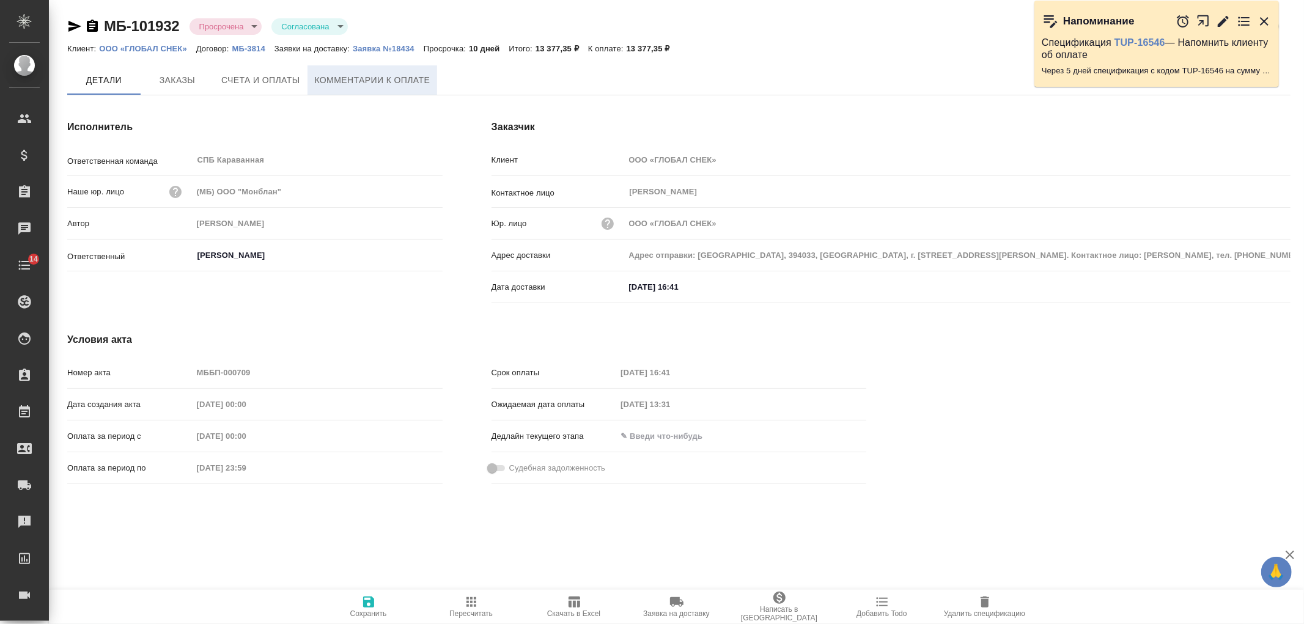
click at [316, 87] on button "Комментарии к оплате" at bounding box center [372, 79] width 130 height 29
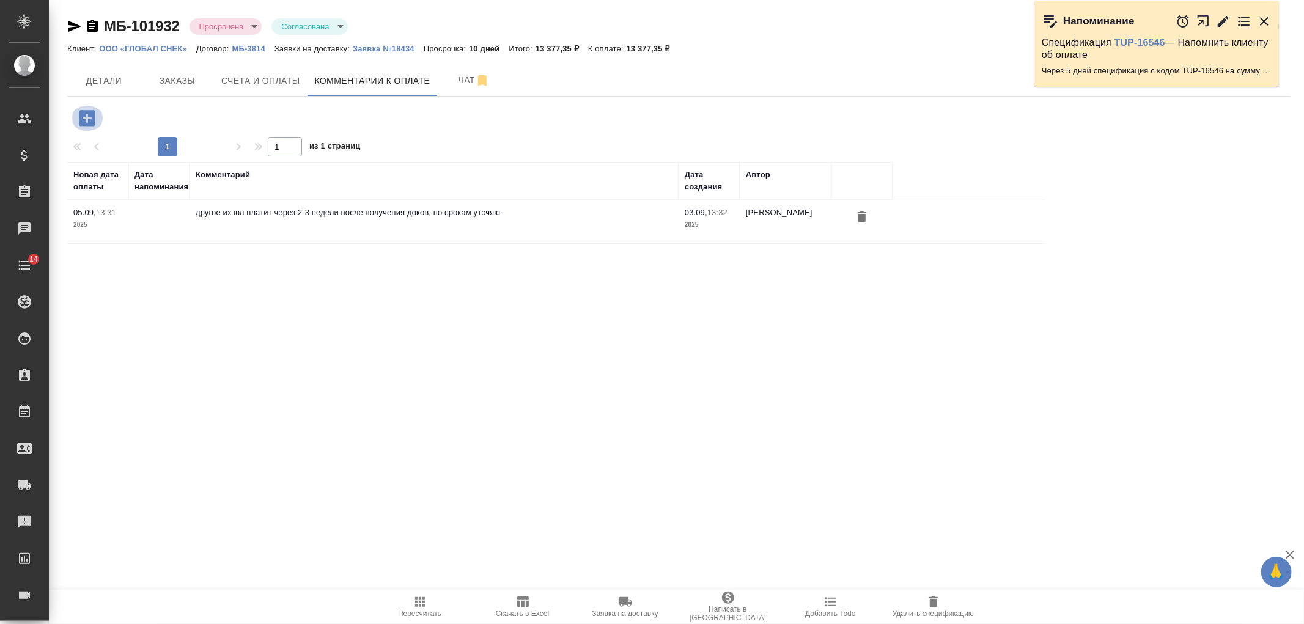
click at [84, 110] on icon "button" at bounding box center [86, 118] width 21 height 21
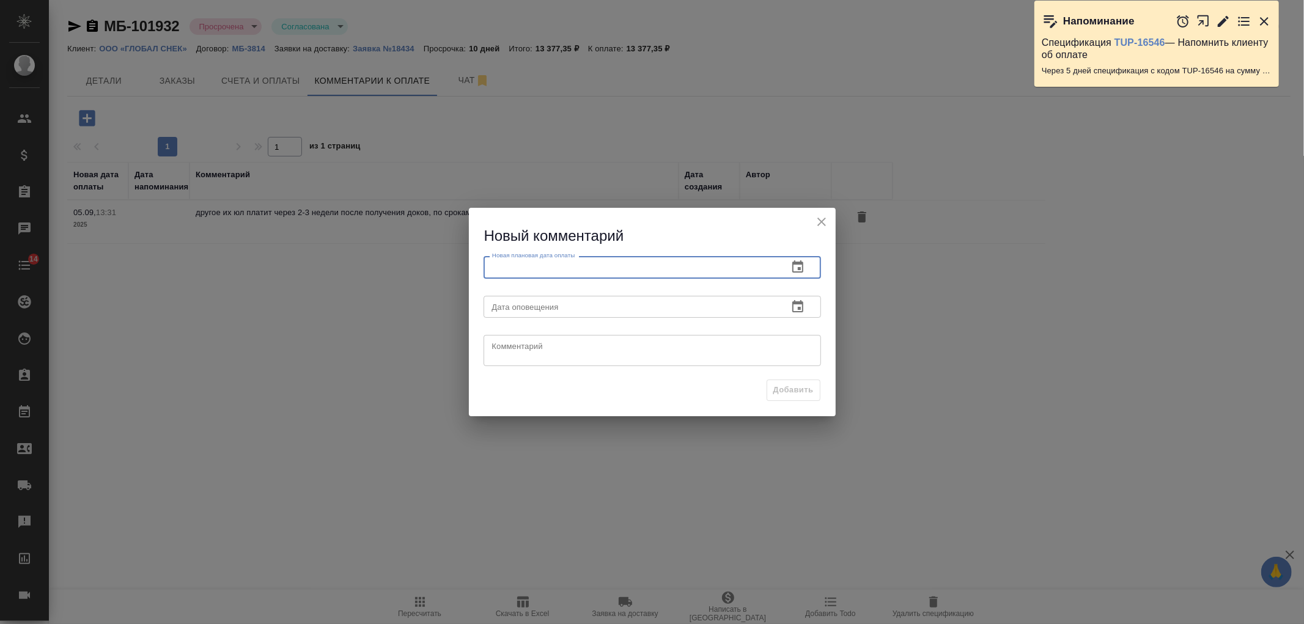
click at [557, 274] on input "text" at bounding box center [631, 267] width 295 height 22
click at [803, 273] on icon "button" at bounding box center [797, 267] width 15 height 15
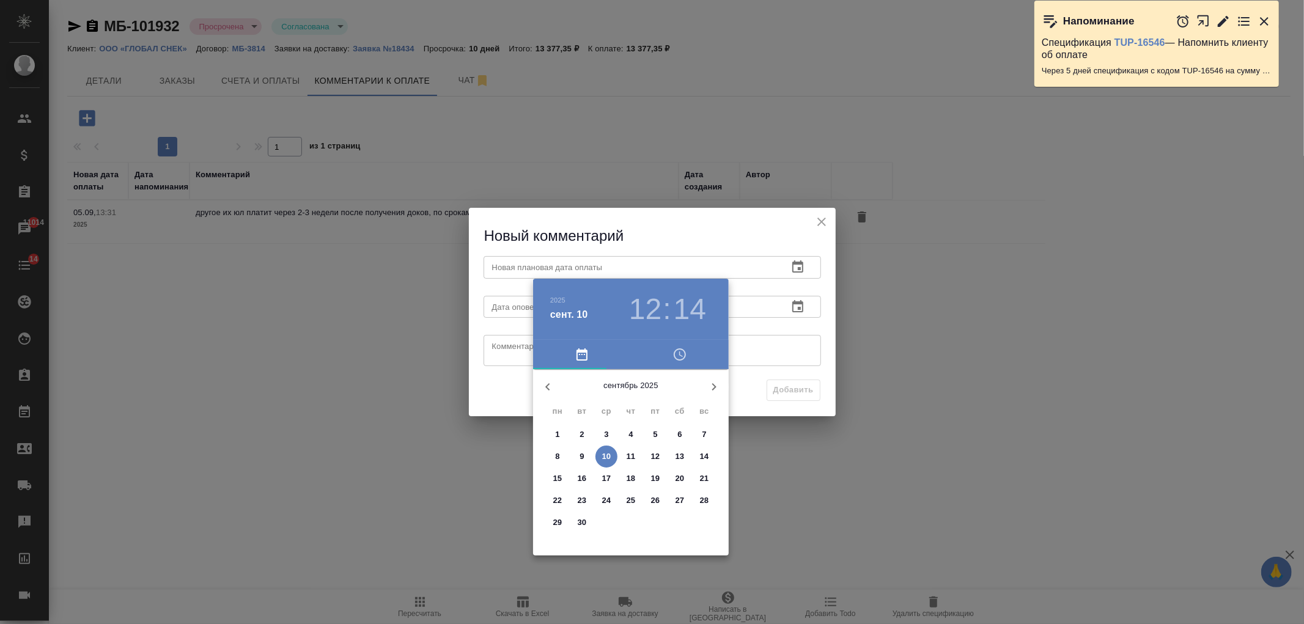
click at [656, 460] on p "12" at bounding box center [655, 457] width 9 height 12
type input "12.09.2025 12:14"
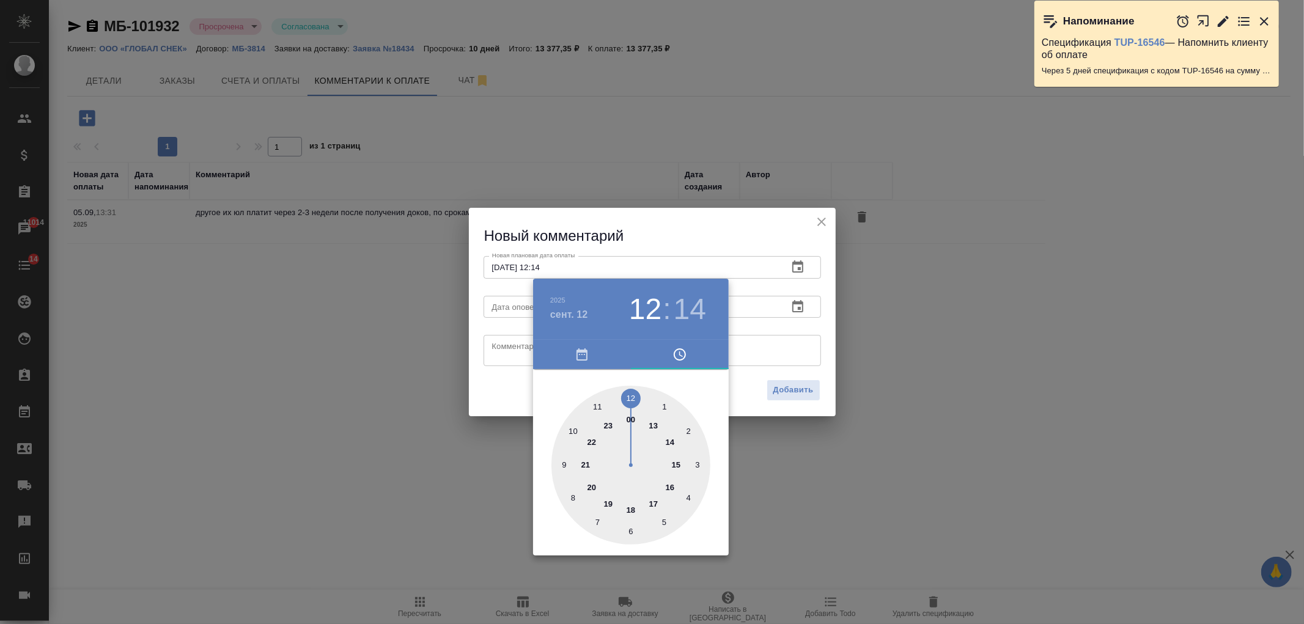
click at [500, 350] on div at bounding box center [652, 312] width 1304 height 624
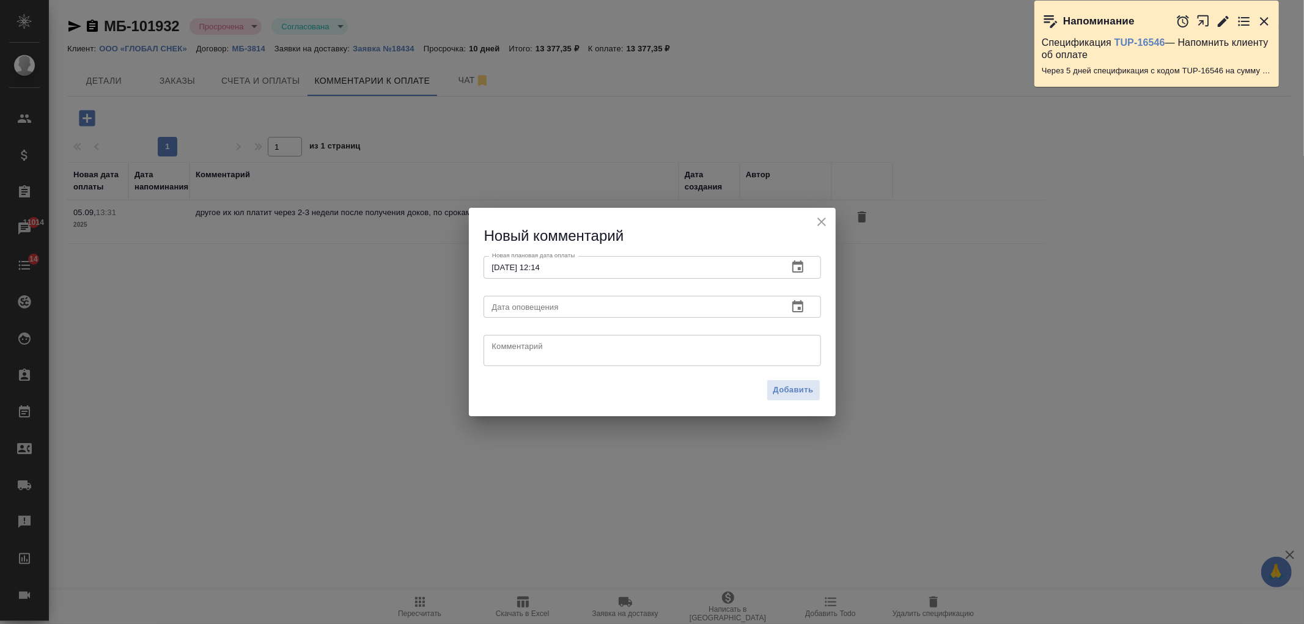
click at [508, 351] on textarea at bounding box center [652, 351] width 320 height 18
type textarea "уточняют по срокам, обещали вернуться с ответом"
click at [791, 394] on span "Добавить" at bounding box center [793, 390] width 40 height 14
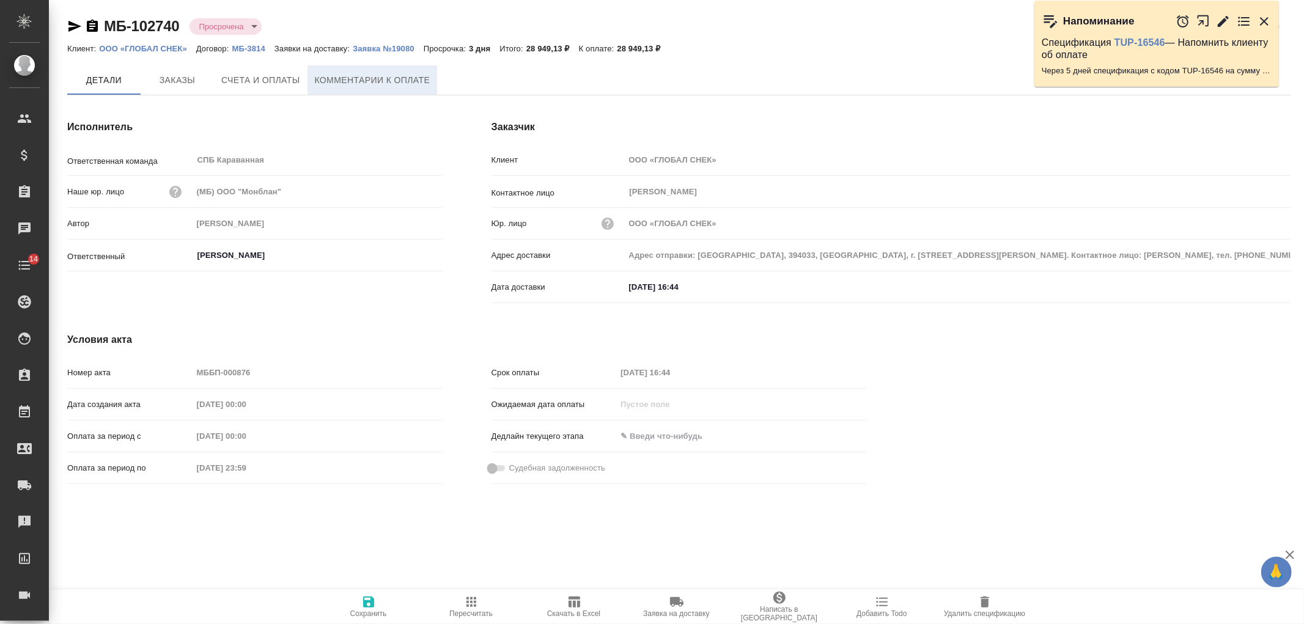
click at [377, 81] on span "Комментарии к оплате" at bounding box center [373, 80] width 116 height 15
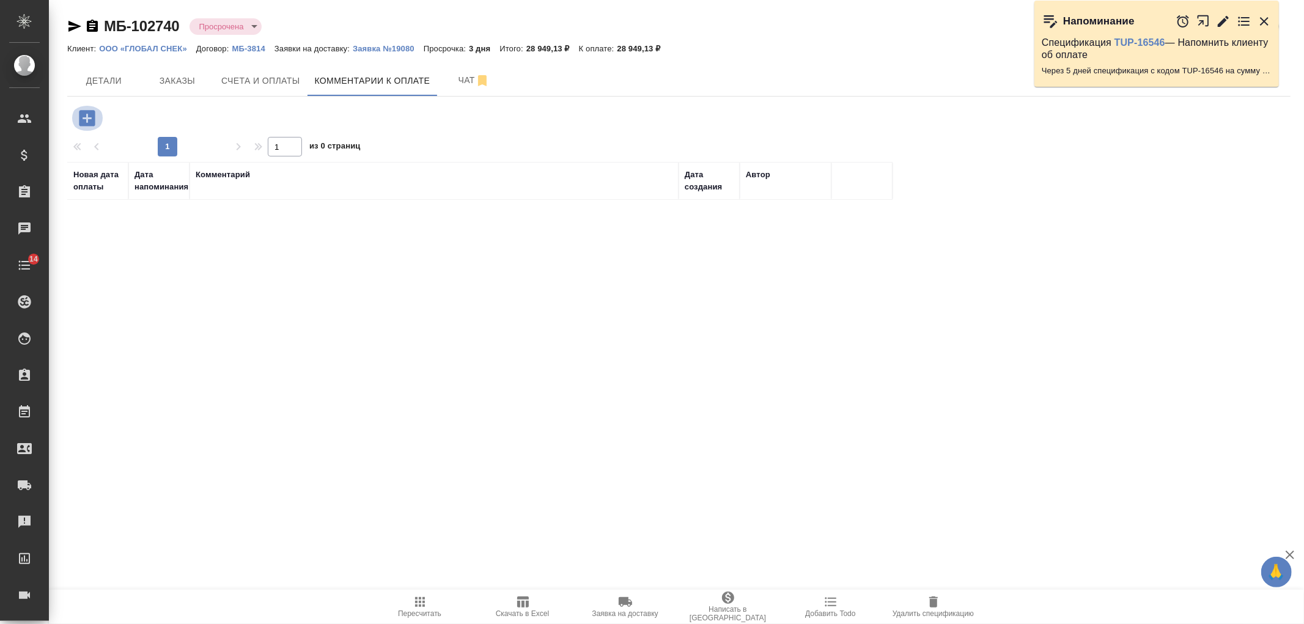
click at [93, 125] on icon "button" at bounding box center [87, 118] width 16 height 16
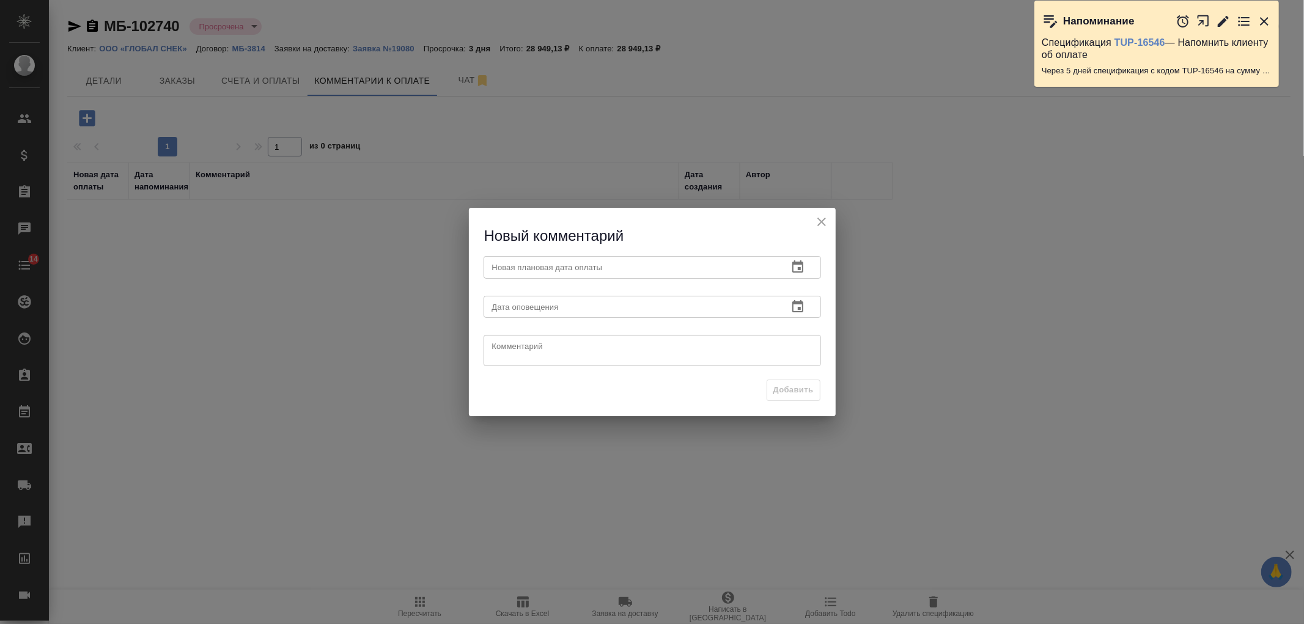
click at [554, 258] on input "text" at bounding box center [631, 267] width 295 height 22
click at [803, 265] on icon "button" at bounding box center [797, 267] width 15 height 15
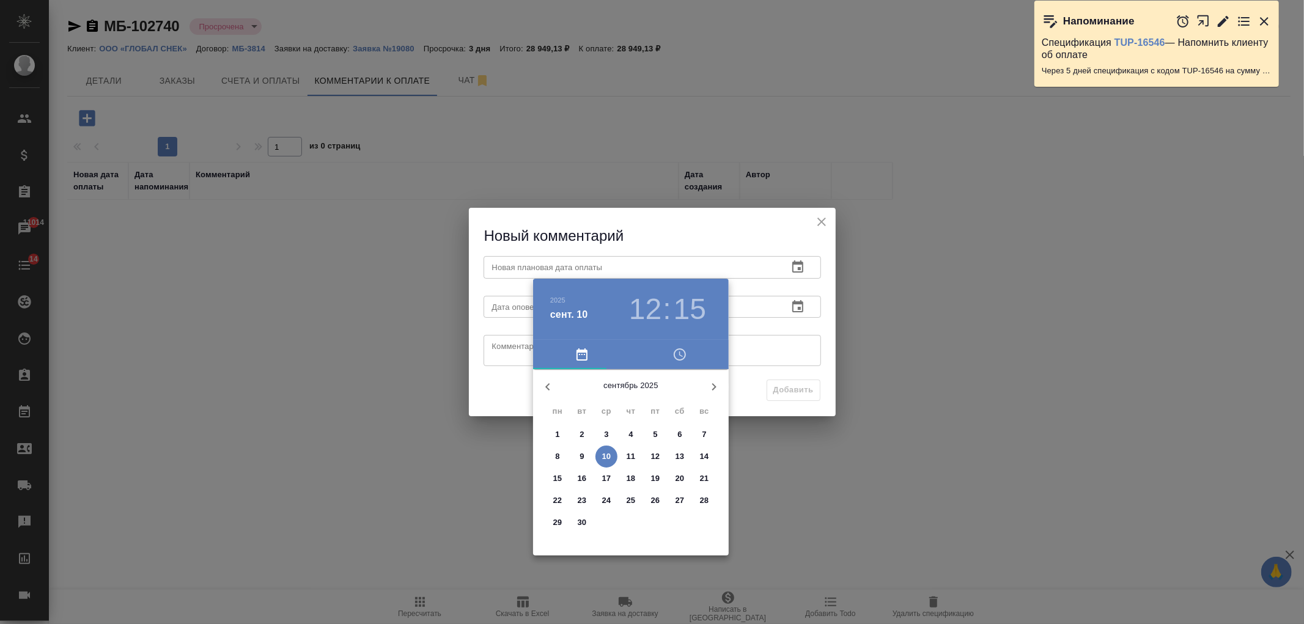
click at [650, 453] on span "12" at bounding box center [655, 457] width 22 height 12
type input "12.09.2025 12:15"
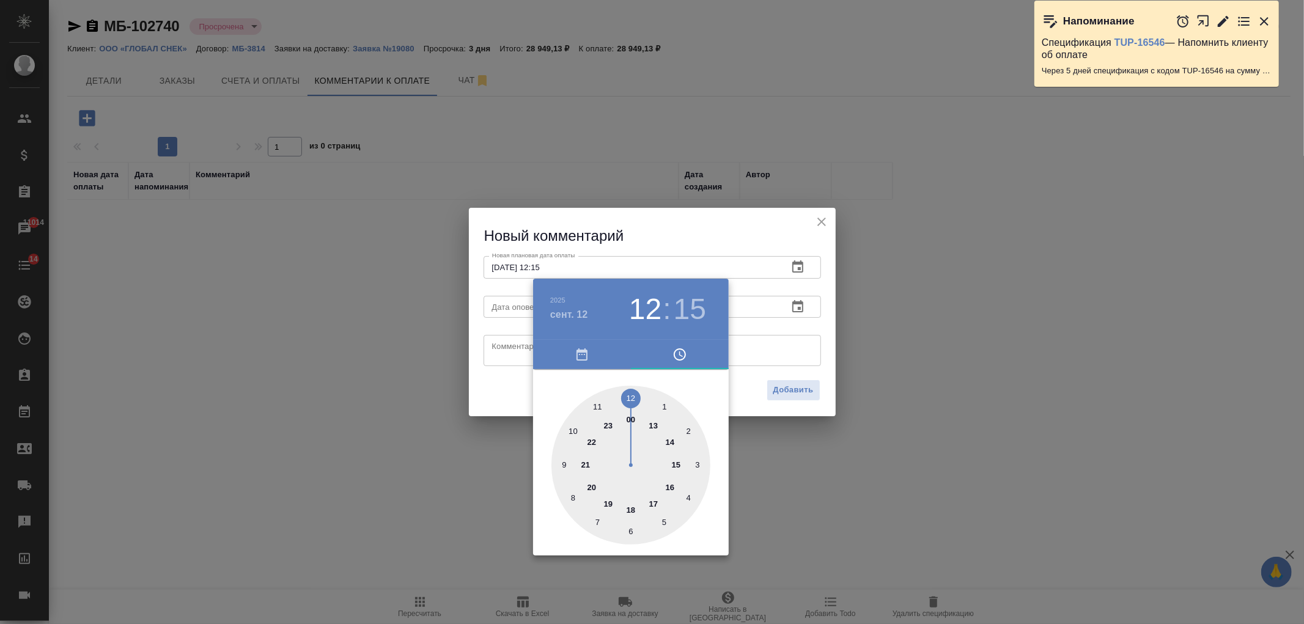
click at [498, 358] on div at bounding box center [652, 312] width 1304 height 624
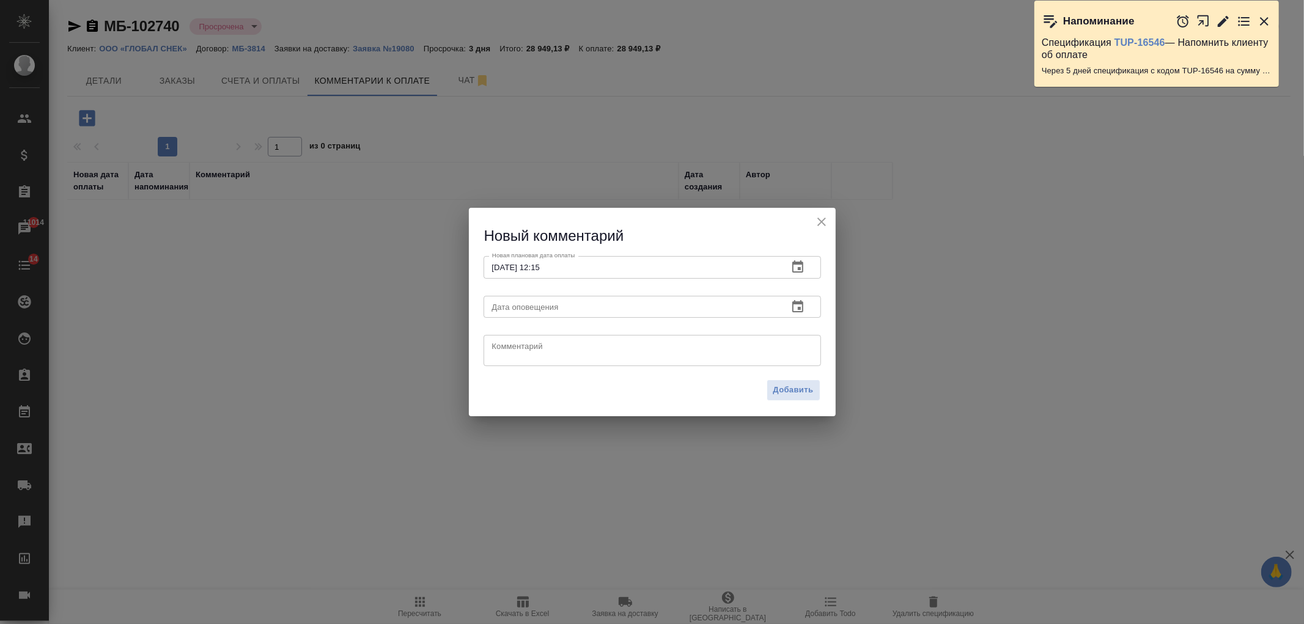
click at [499, 356] on div "2025 сент. 12 12 : 15 00 1 2 3 4 5 6 7 8 9 10 11 12 13 14 15 16 17 18 19 20 21 …" at bounding box center [652, 312] width 1304 height 624
click at [509, 350] on textarea at bounding box center [652, 351] width 320 height 18
type textarea "уточняют по срокам, обещали вернутьося с ответом"
click at [797, 390] on span "Добавить" at bounding box center [793, 390] width 40 height 14
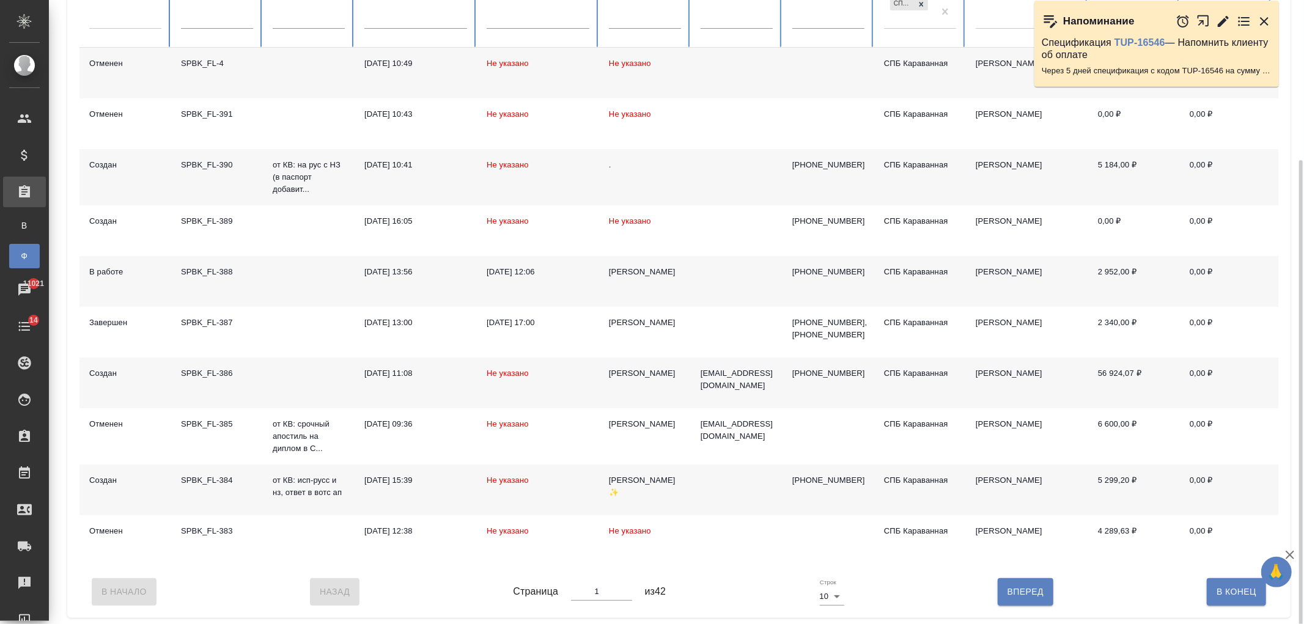
scroll to position [197, 0]
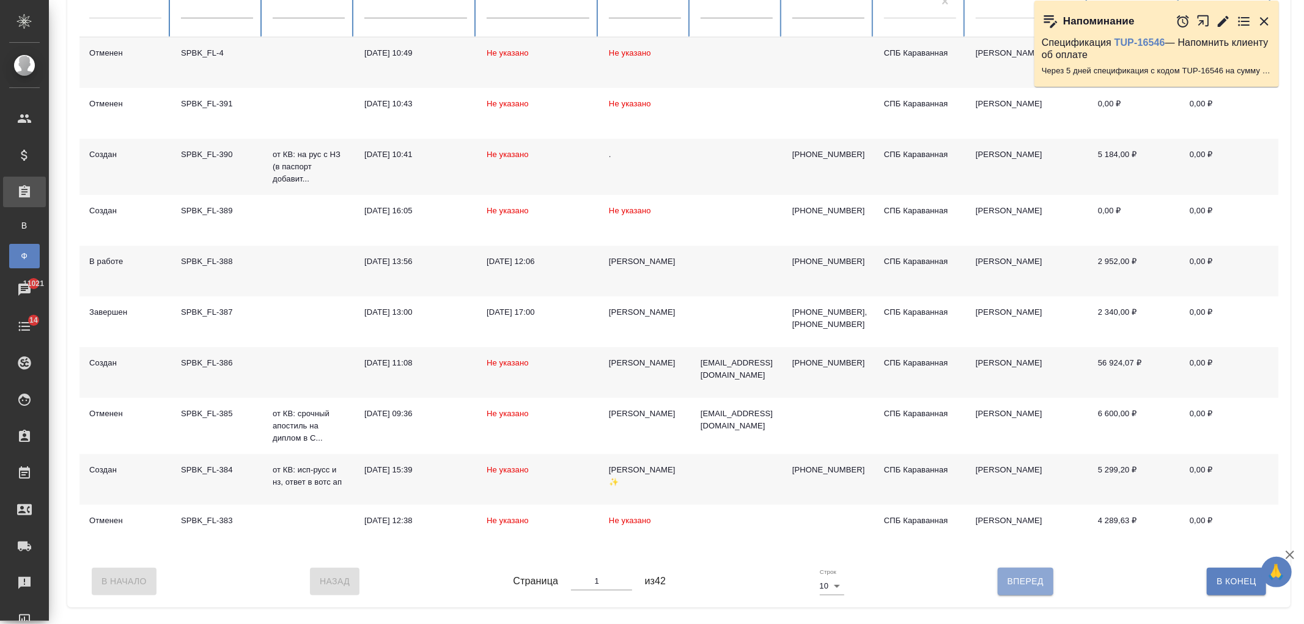
click at [1025, 589] on span "Вперед" at bounding box center [1025, 581] width 36 height 15
type input "2"
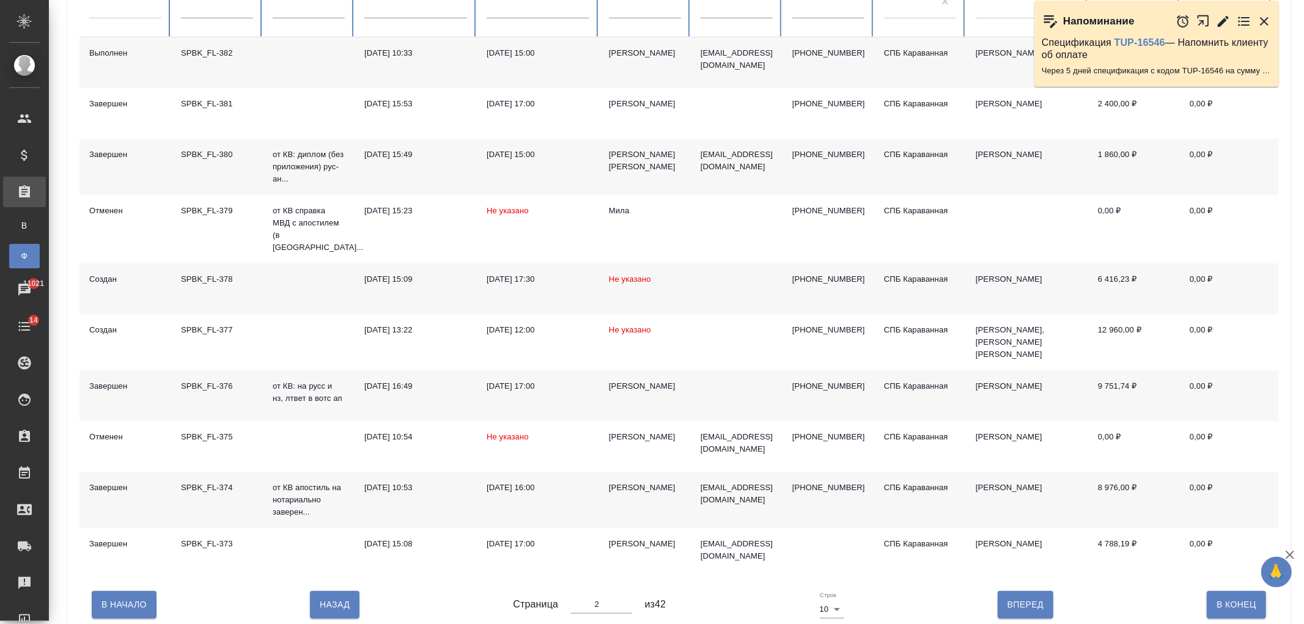
click at [521, 382] on td "[DATE] 17:00" at bounding box center [538, 395] width 122 height 51
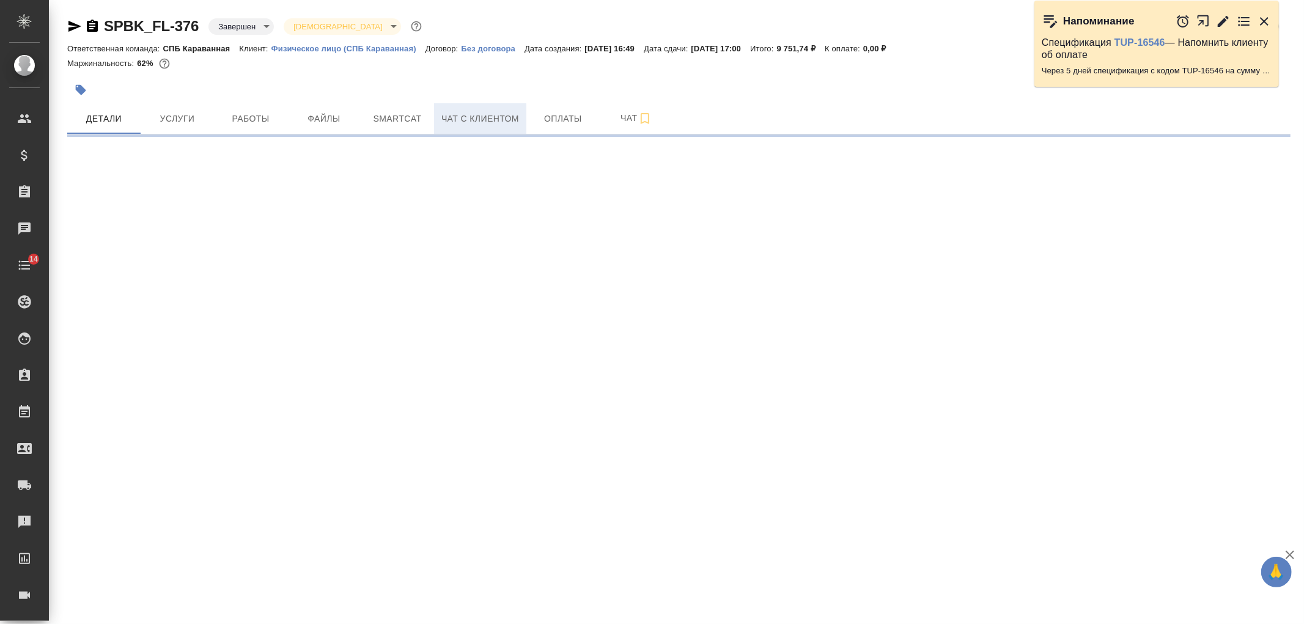
select select "RU"
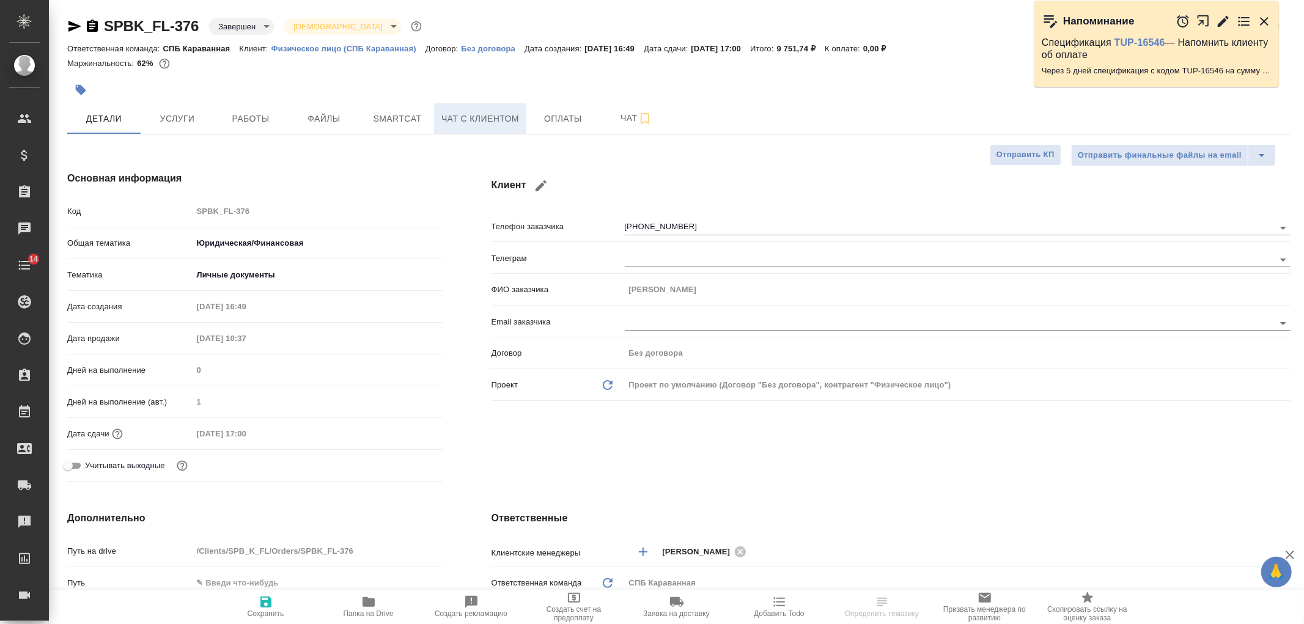
type textarea "x"
click at [496, 115] on span "Чат с клиентом" at bounding box center [480, 118] width 78 height 15
type textarea "x"
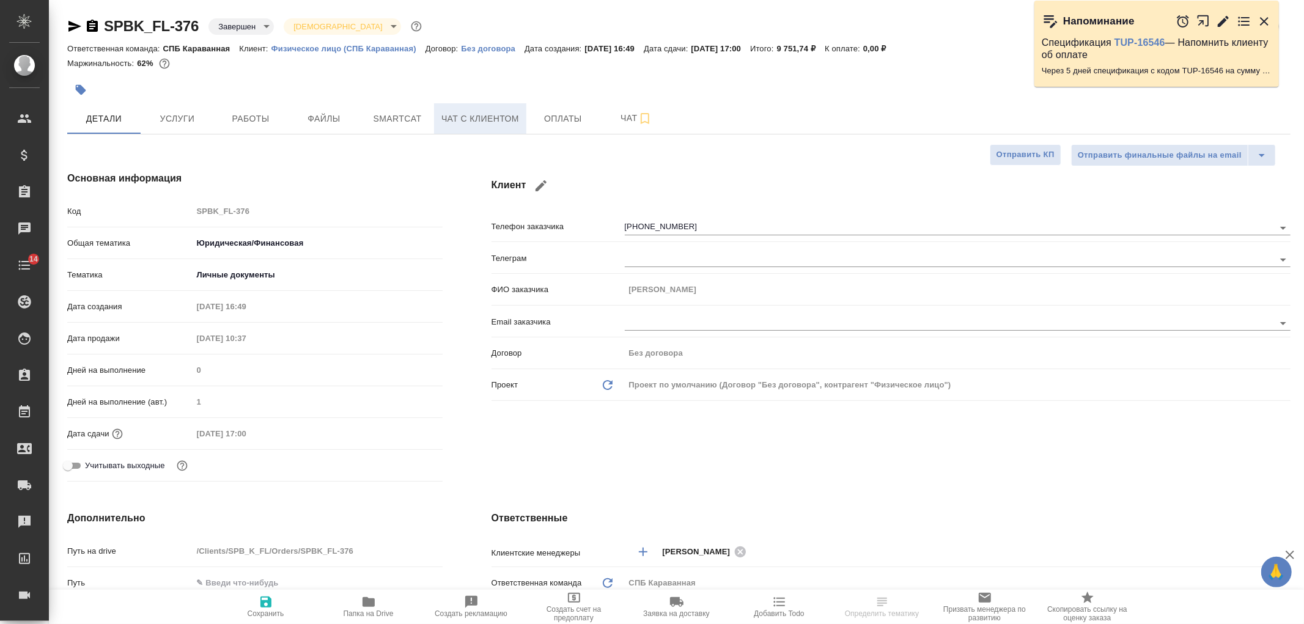
type textarea "x"
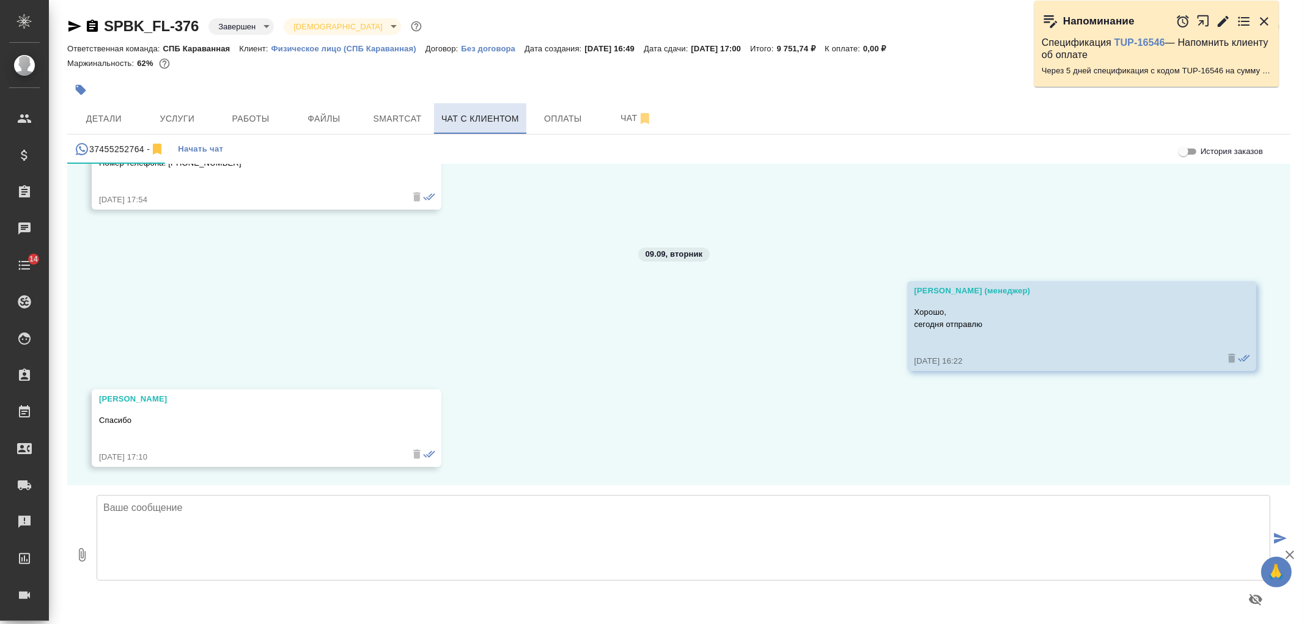
scroll to position [2938, 0]
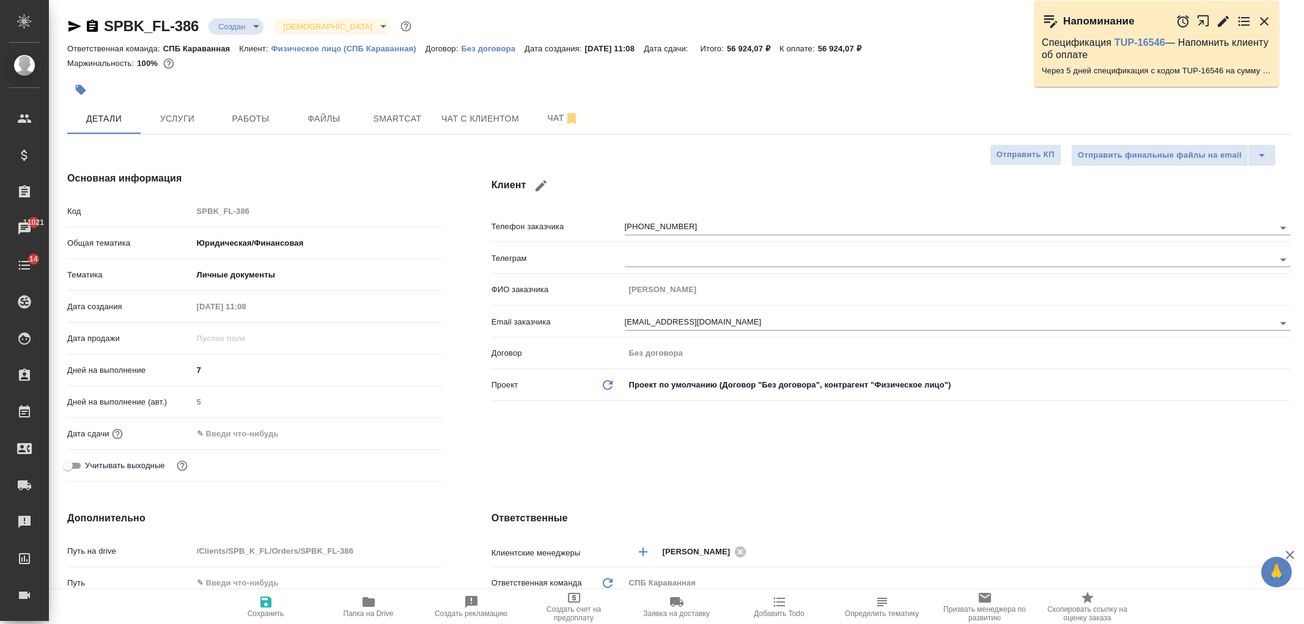
select select "RU"
drag, startPoint x: 1296, startPoint y: 374, endPoint x: 1303, endPoint y: 125, distance: 248.9
click at [1303, 125] on div at bounding box center [1299, 312] width 9 height 624
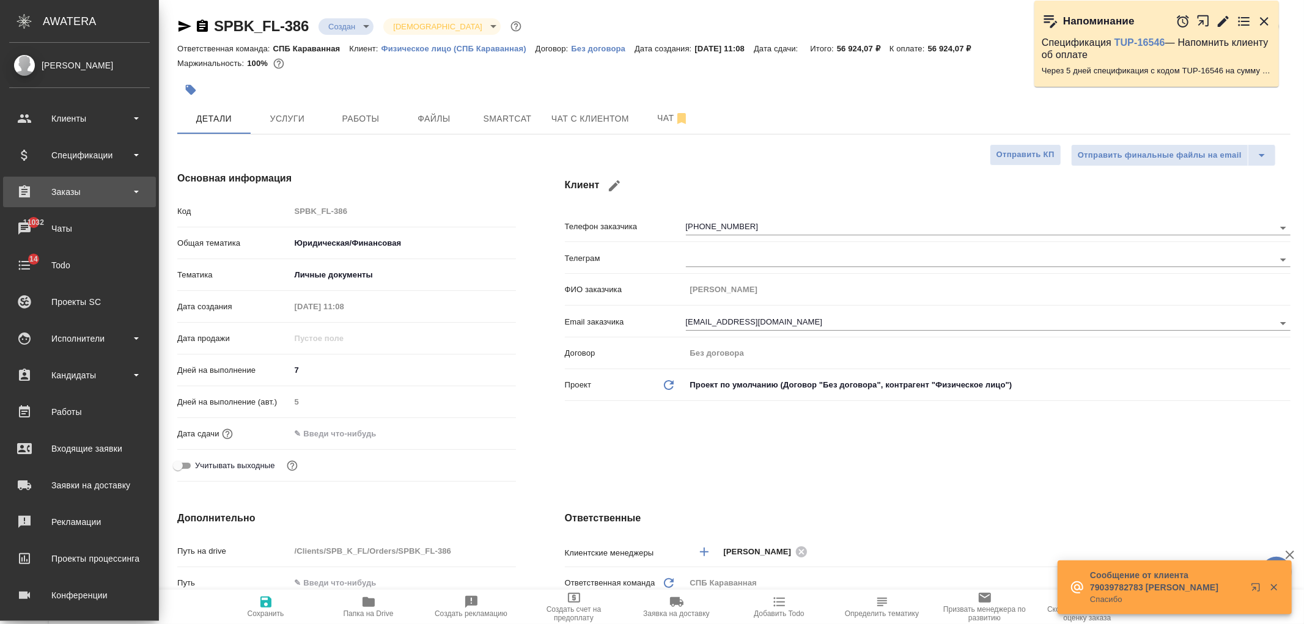
click at [90, 187] on div "Заказы" at bounding box center [79, 192] width 141 height 18
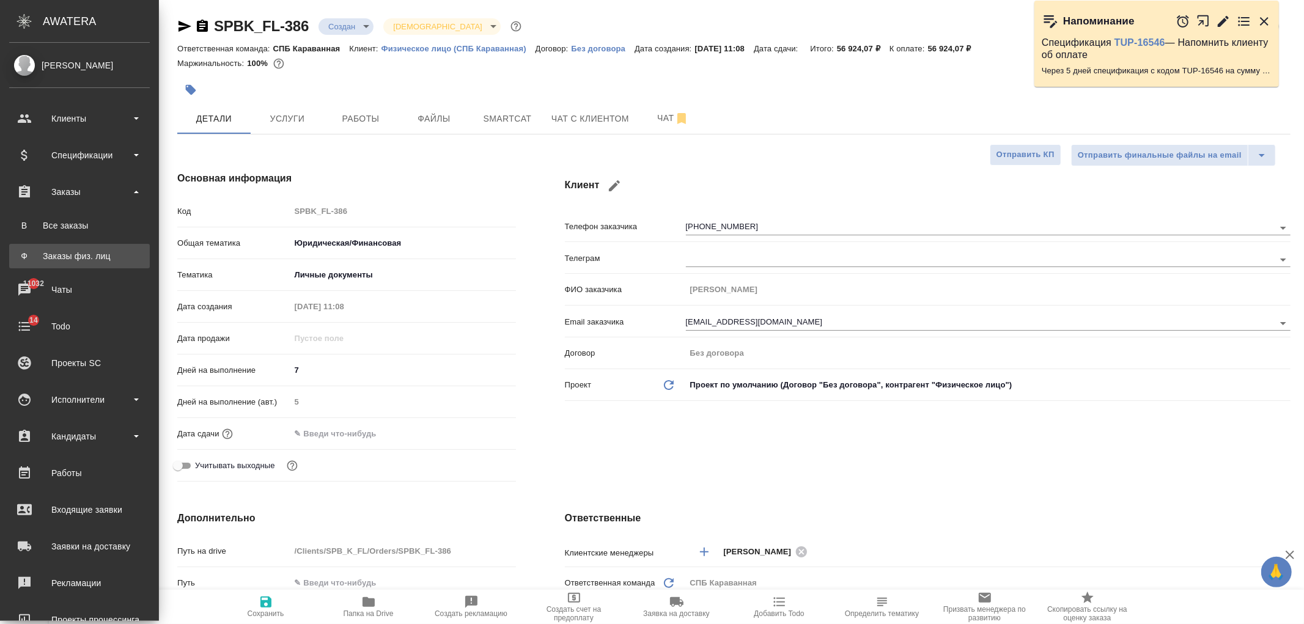
click at [108, 251] on div "Заказы физ. лиц" at bounding box center [79, 256] width 128 height 12
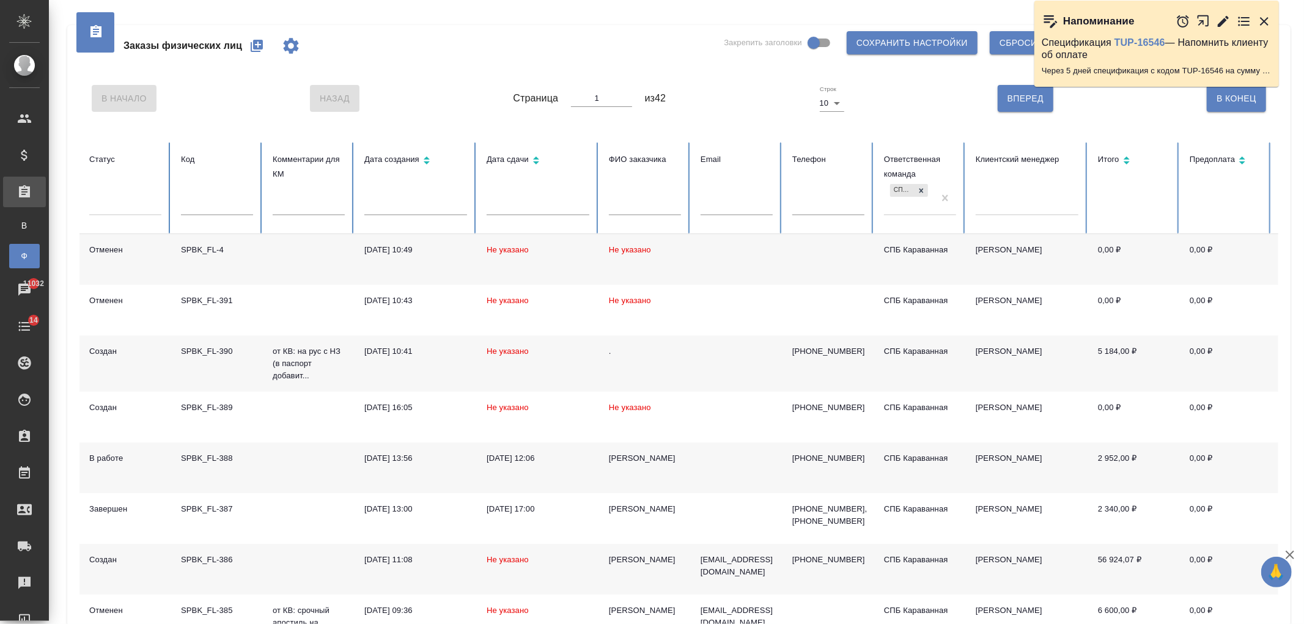
click at [260, 45] on icon "button" at bounding box center [257, 46] width 12 height 12
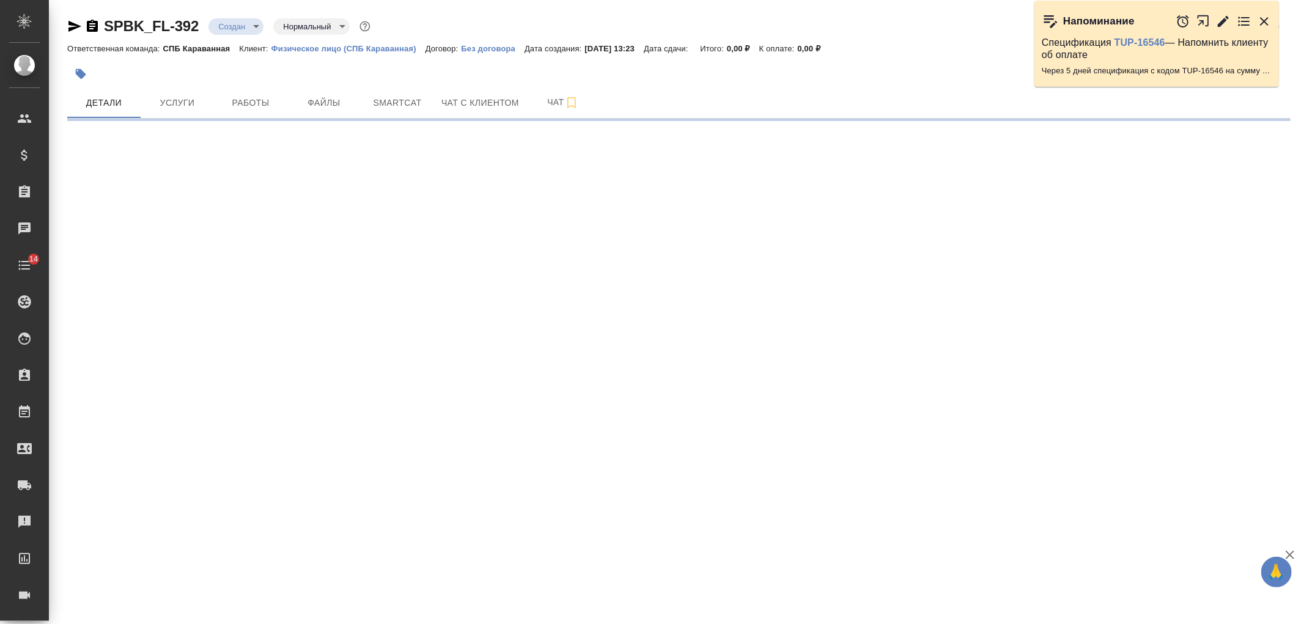
select select "RU"
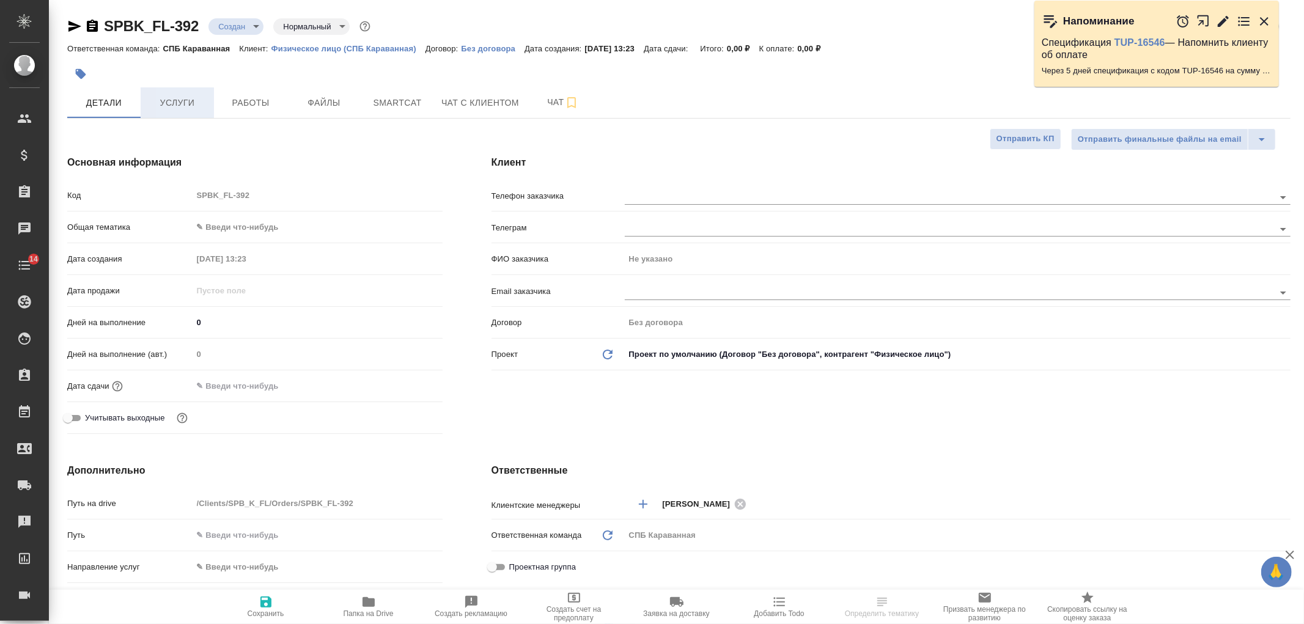
type textarea "x"
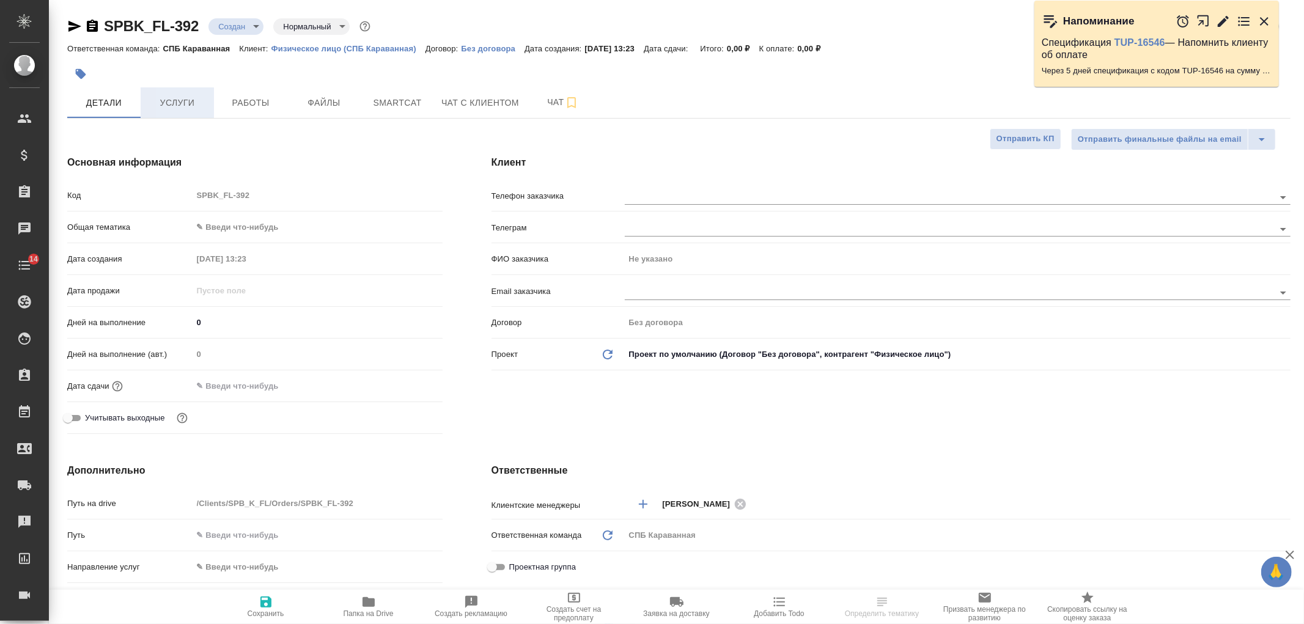
type textarea "x"
click at [169, 98] on span "Услуги" at bounding box center [177, 102] width 59 height 15
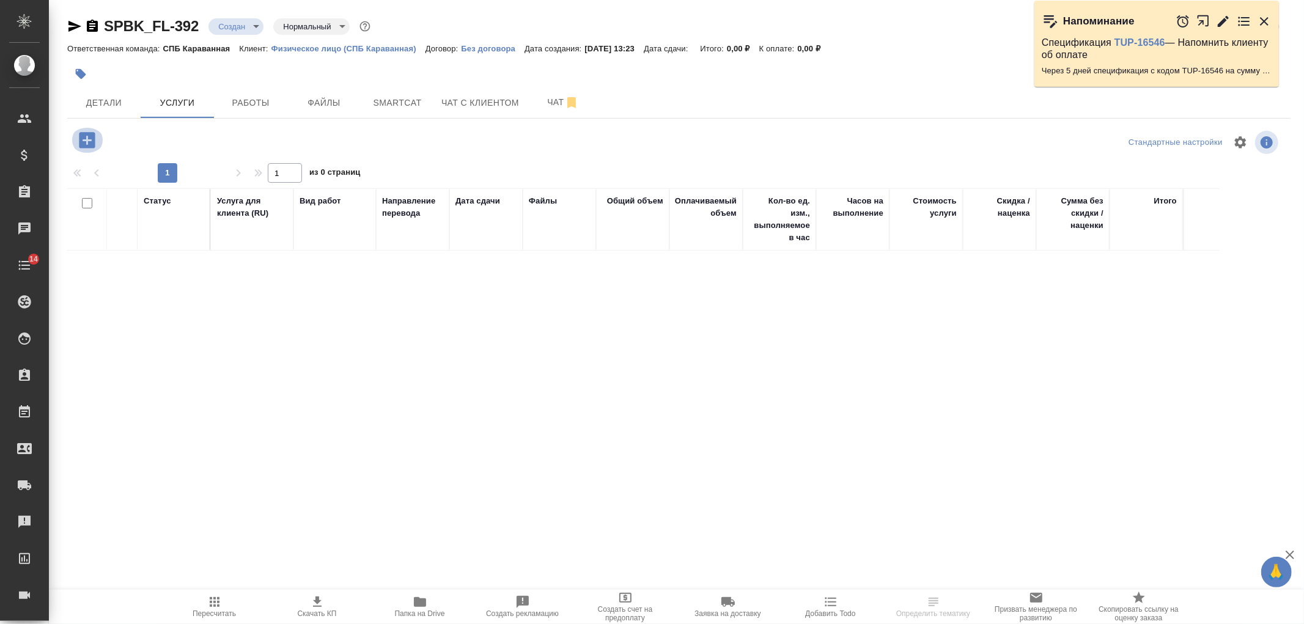
click at [83, 139] on icon "button" at bounding box center [86, 140] width 21 height 21
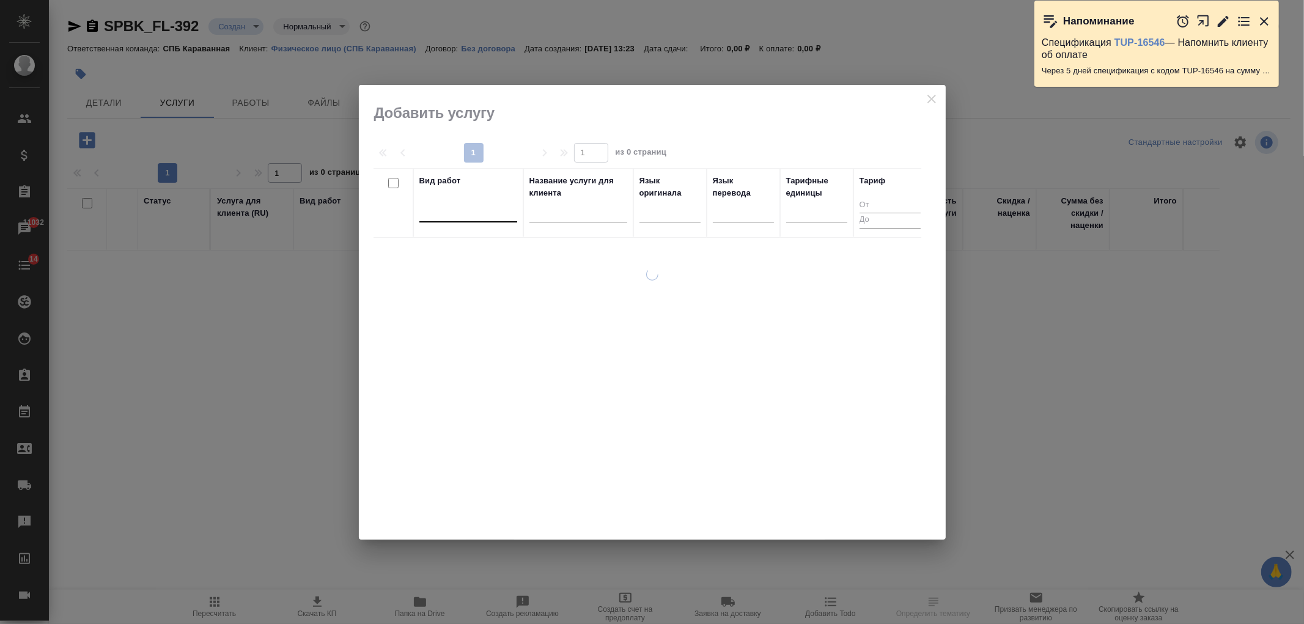
click at [451, 207] on div at bounding box center [468, 210] width 98 height 18
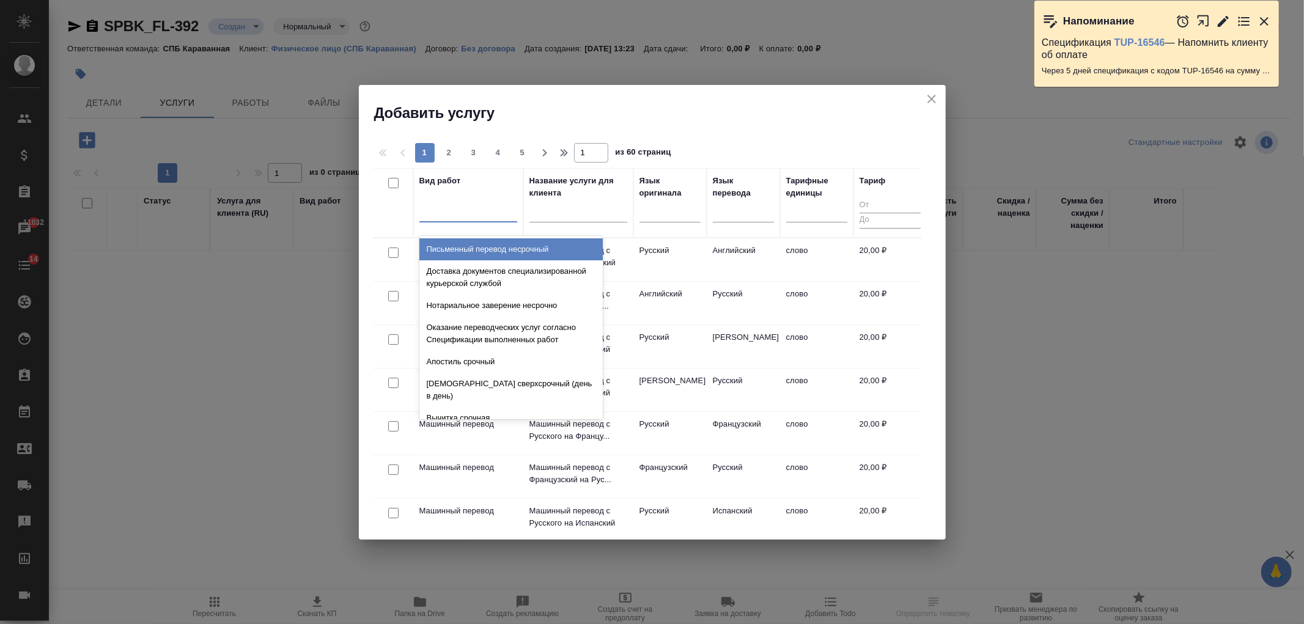
click at [442, 208] on div at bounding box center [468, 210] width 98 height 18
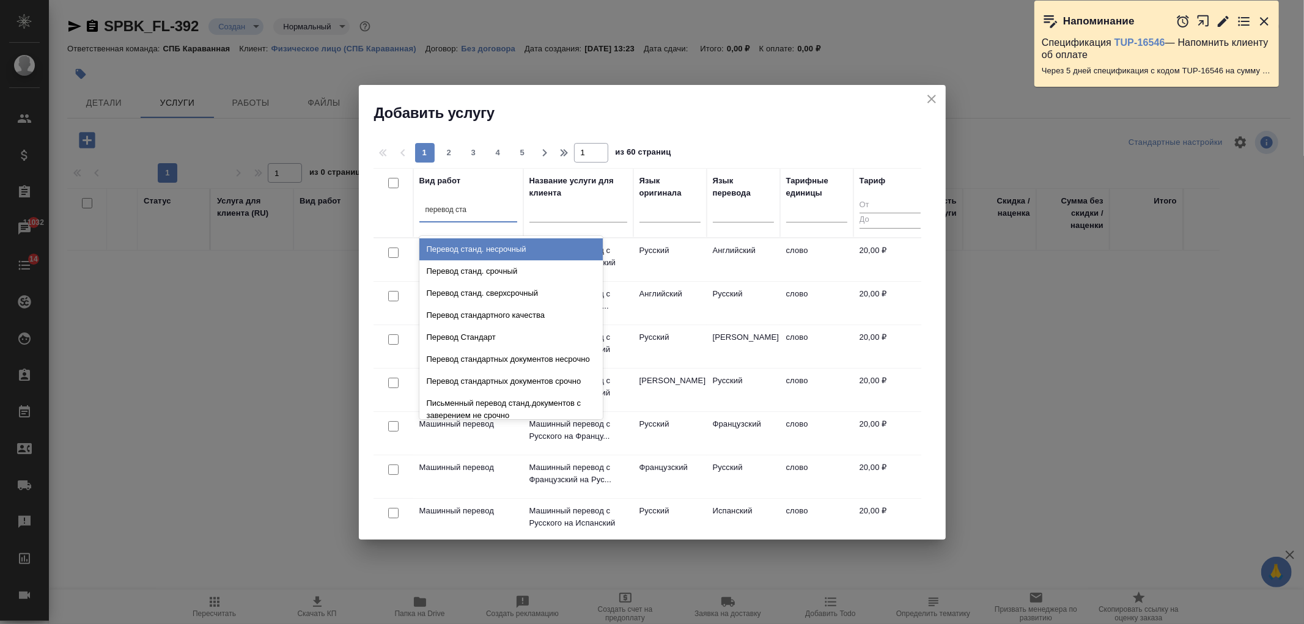
type input "перевод стан"
click at [548, 249] on div "Перевод станд. несрочный" at bounding box center [510, 249] width 183 height 22
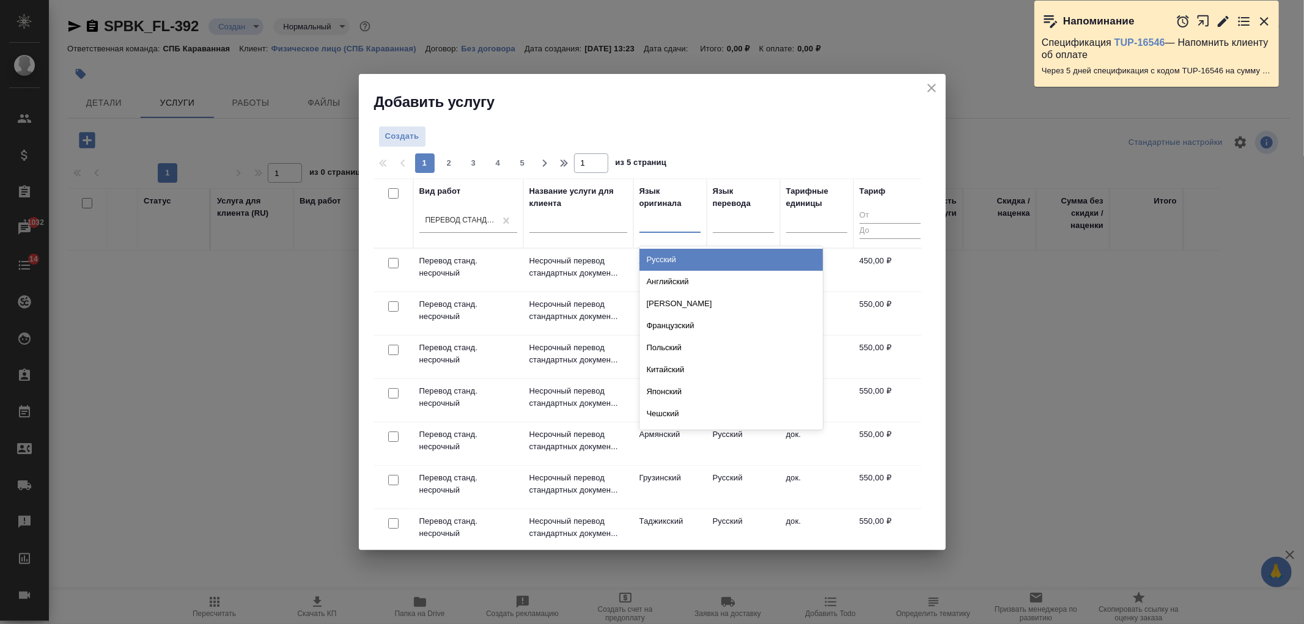
click at [682, 225] on div at bounding box center [669, 220] width 61 height 18
type input "франц"
click at [660, 257] on div "Французский" at bounding box center [730, 260] width 183 height 22
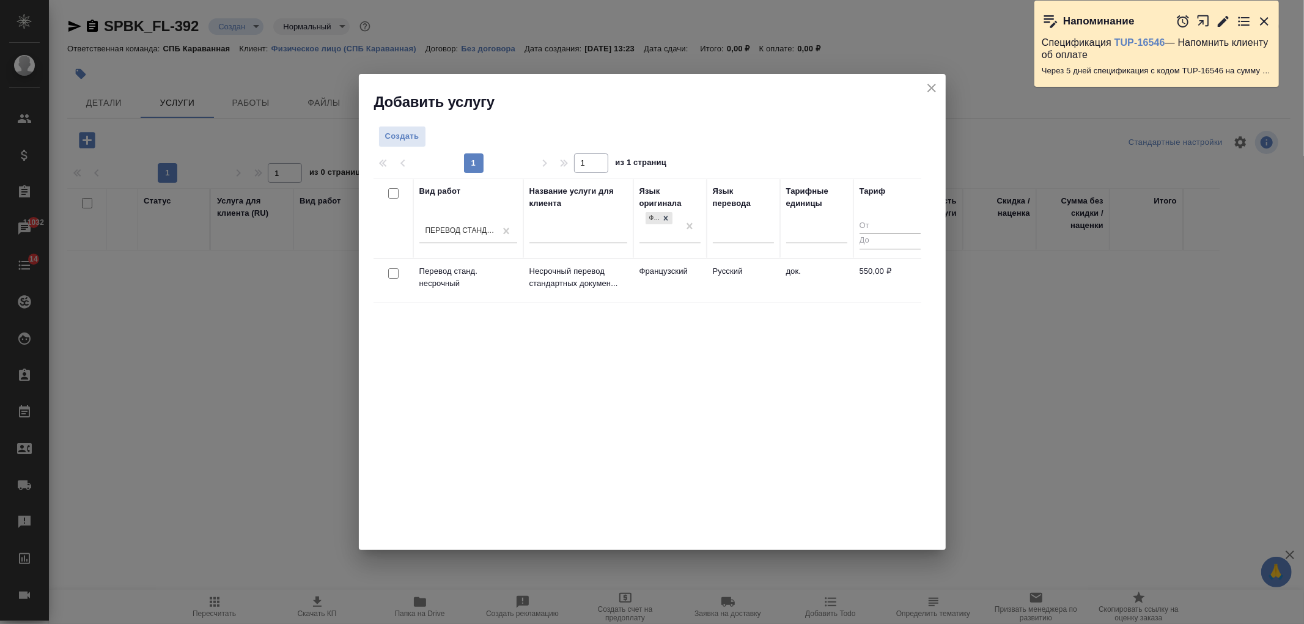
click at [388, 273] on input "checkbox" at bounding box center [393, 273] width 10 height 10
checkbox input "true"
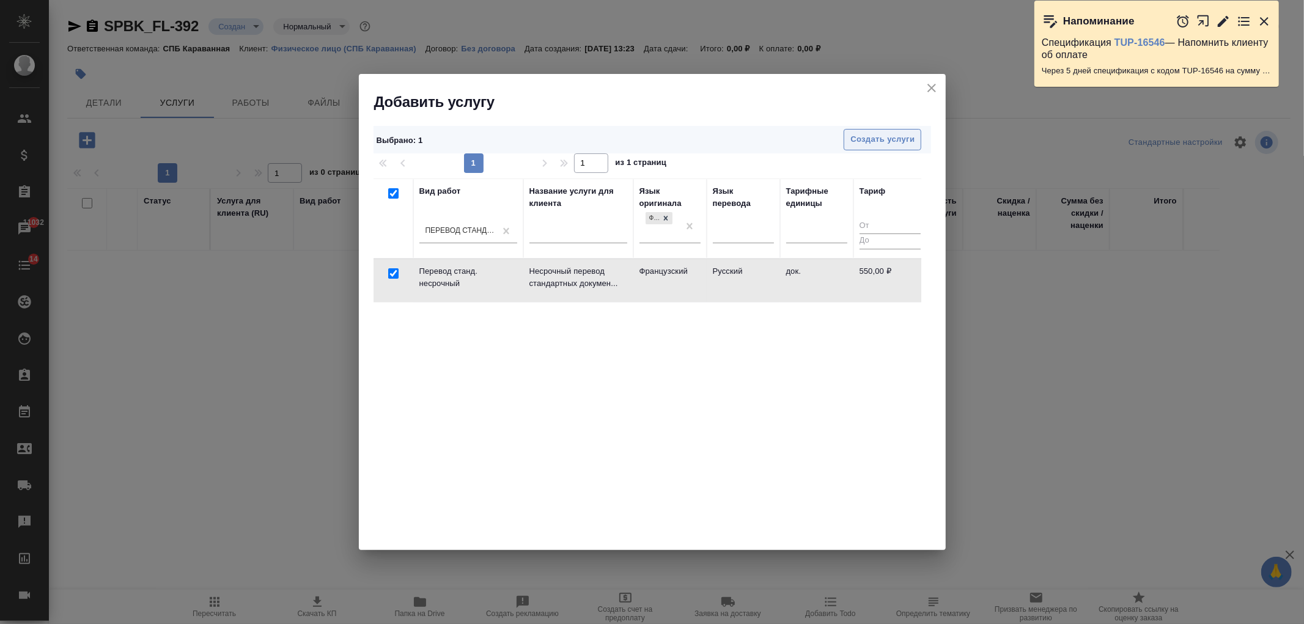
click at [899, 145] on span "Создать услуги" at bounding box center [882, 140] width 64 height 14
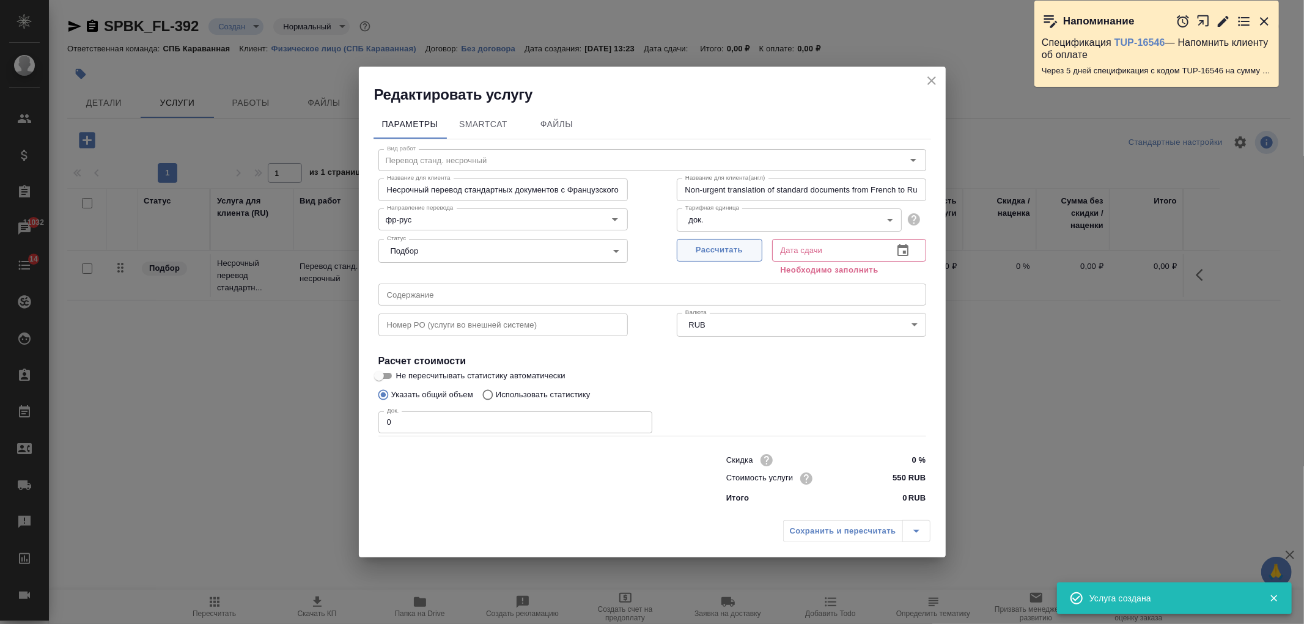
click at [705, 251] on span "Рассчитать" at bounding box center [719, 250] width 72 height 14
type input "10.09.2025 13:24"
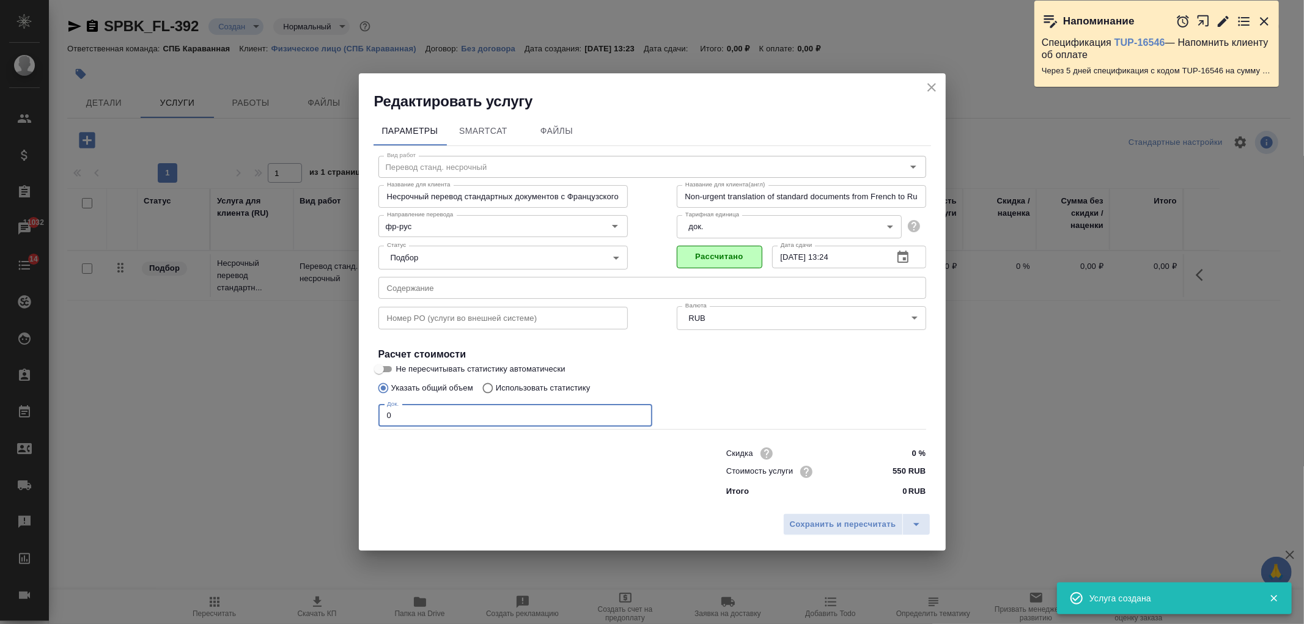
click at [403, 419] on input "0" at bounding box center [515, 416] width 274 height 22
type input "1"
click at [835, 522] on span "Сохранить и пересчитать" at bounding box center [843, 525] width 106 height 14
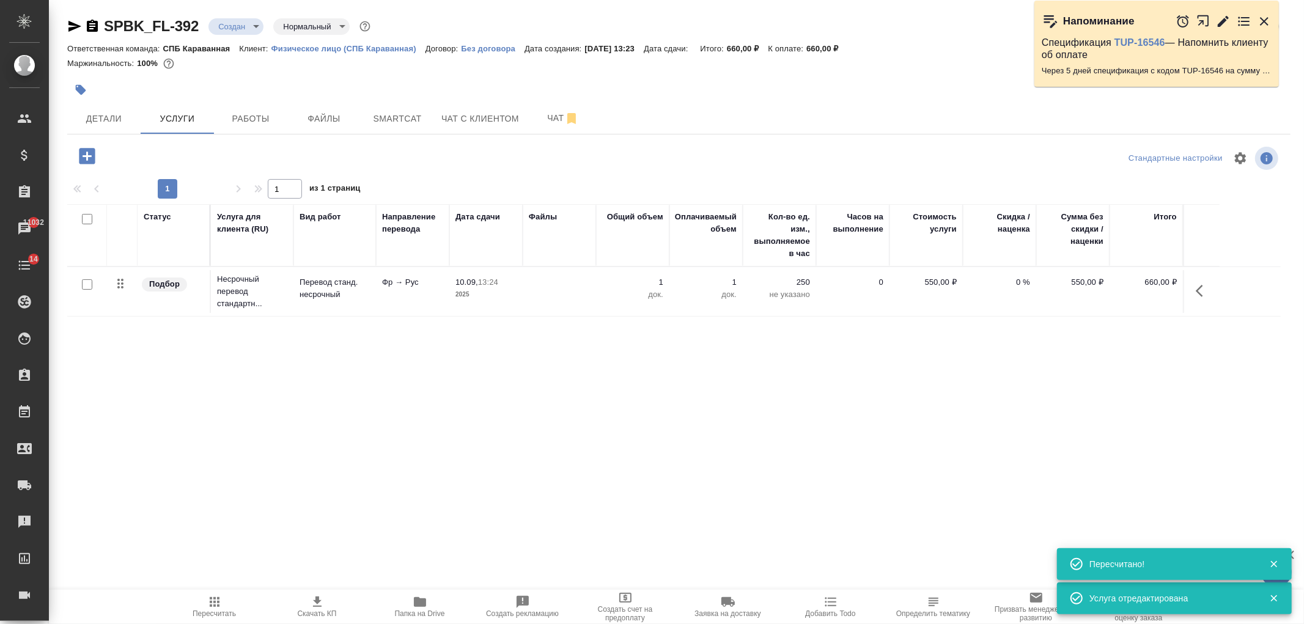
click at [95, 159] on icon "button" at bounding box center [87, 156] width 16 height 16
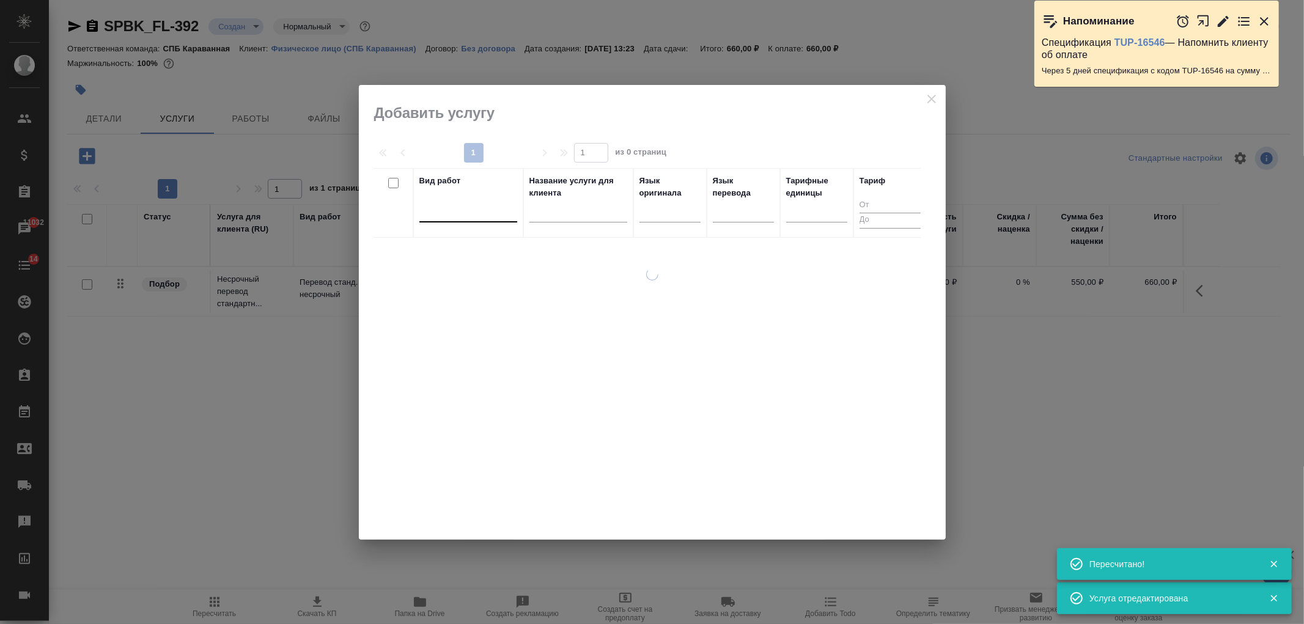
click at [453, 216] on div at bounding box center [468, 210] width 98 height 18
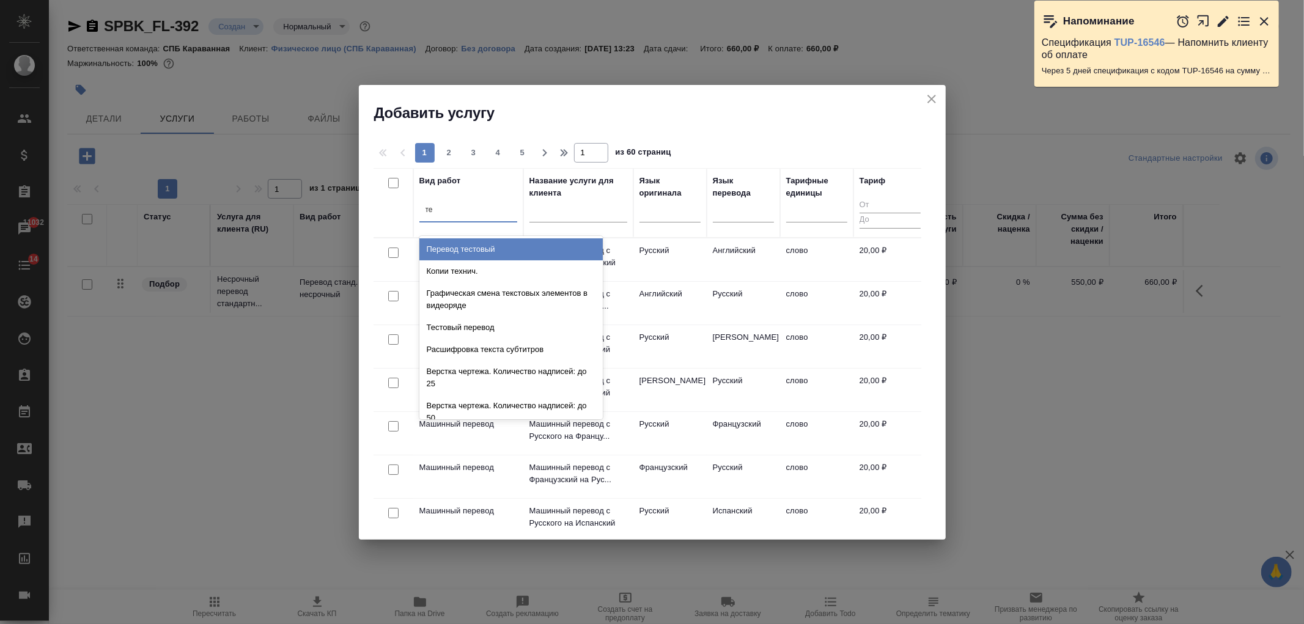
type input "те"
click at [928, 99] on icon "close" at bounding box center [931, 99] width 15 height 15
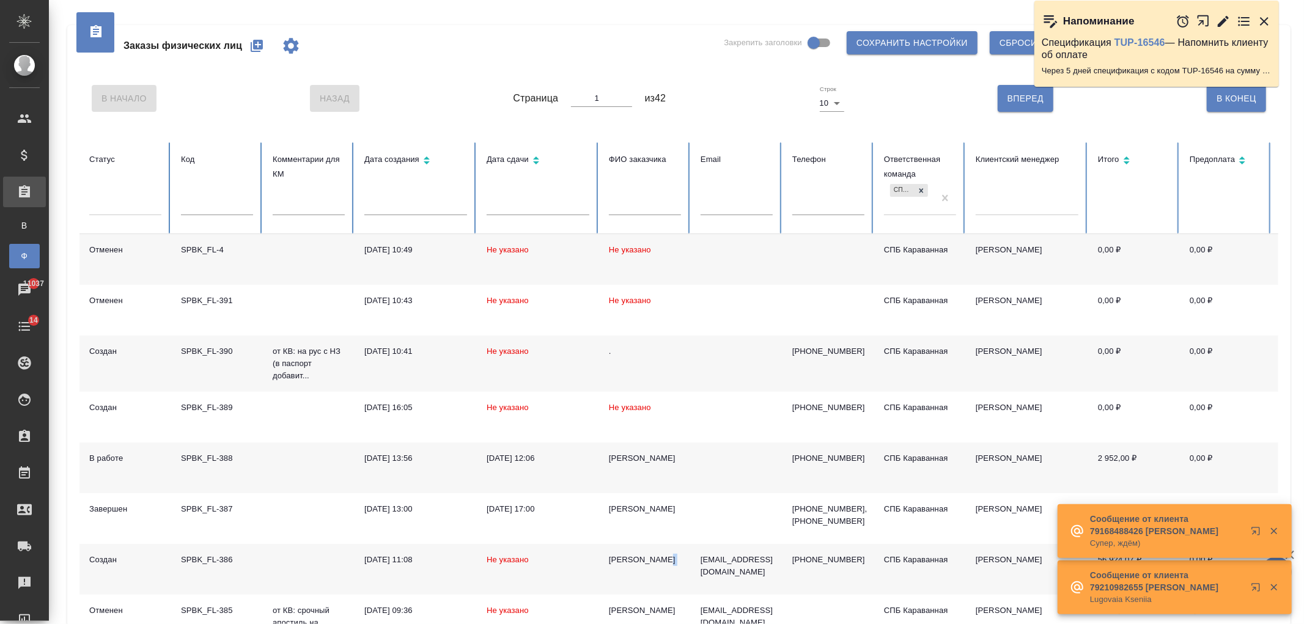
click at [259, 40] on icon "button" at bounding box center [257, 46] width 12 height 12
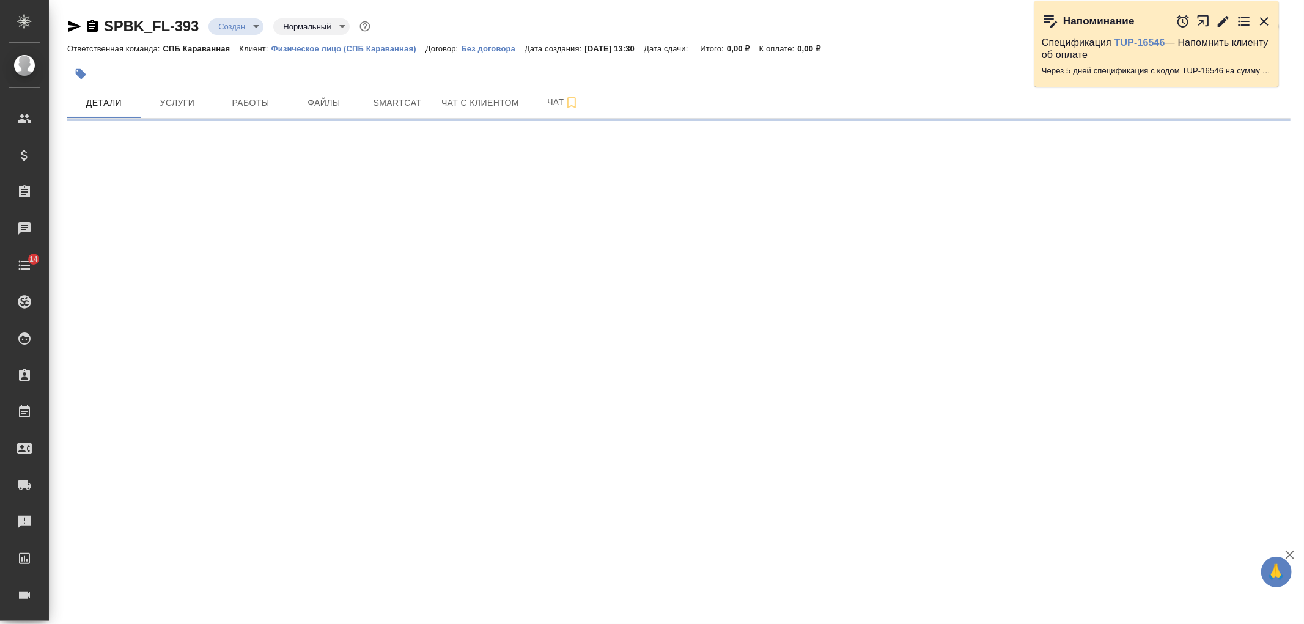
select select "RU"
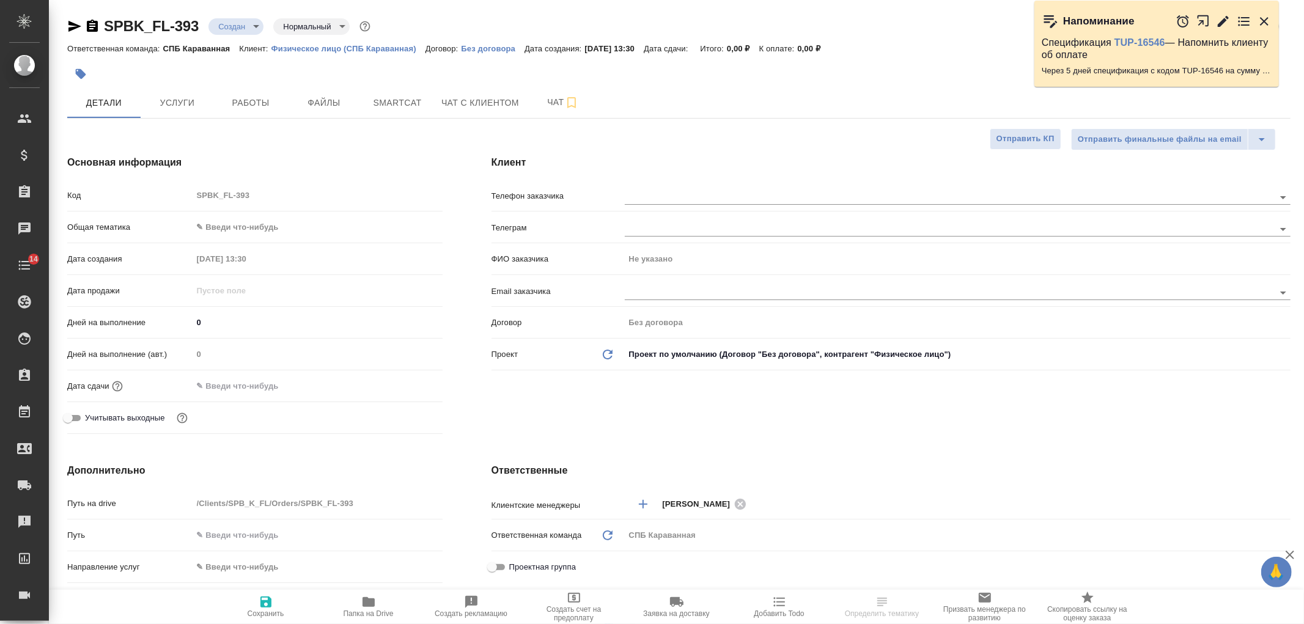
type textarea "x"
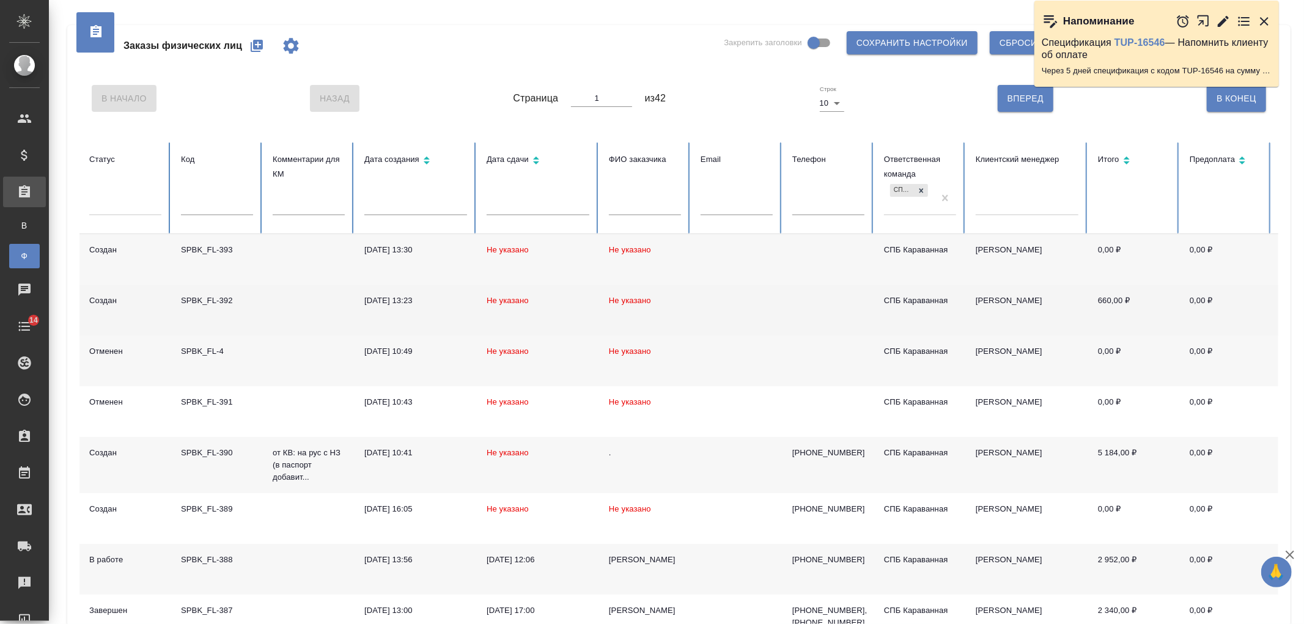
click at [613, 301] on span "Не указано" at bounding box center [630, 300] width 42 height 9
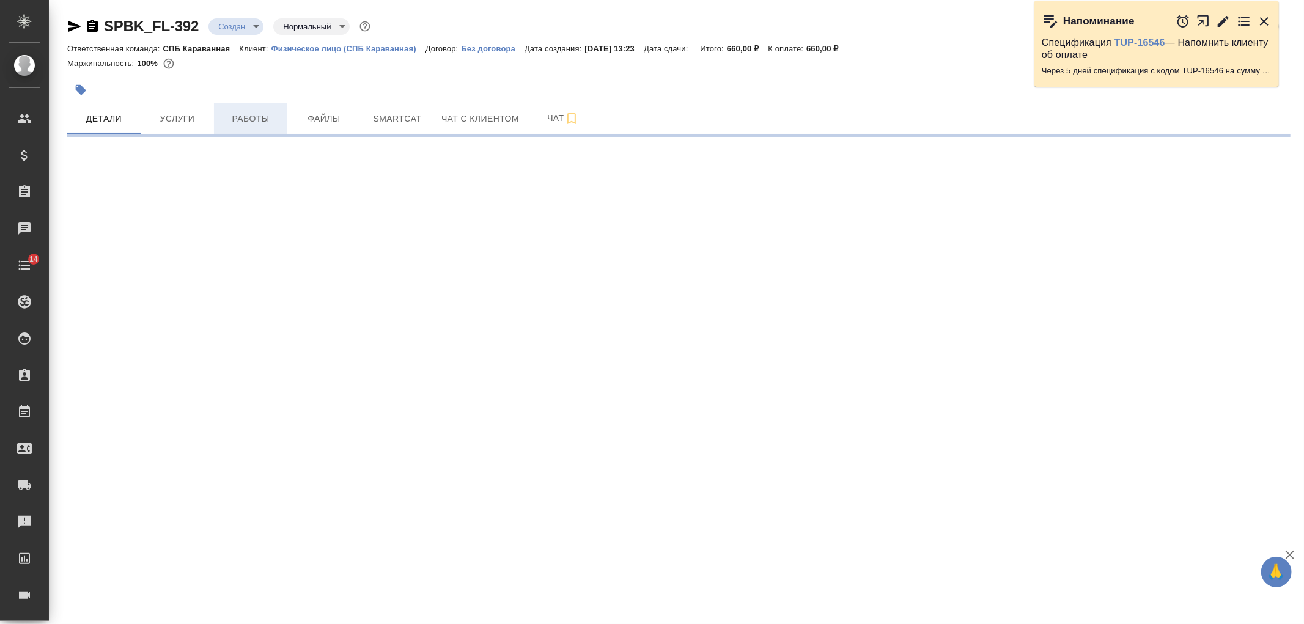
select select "RU"
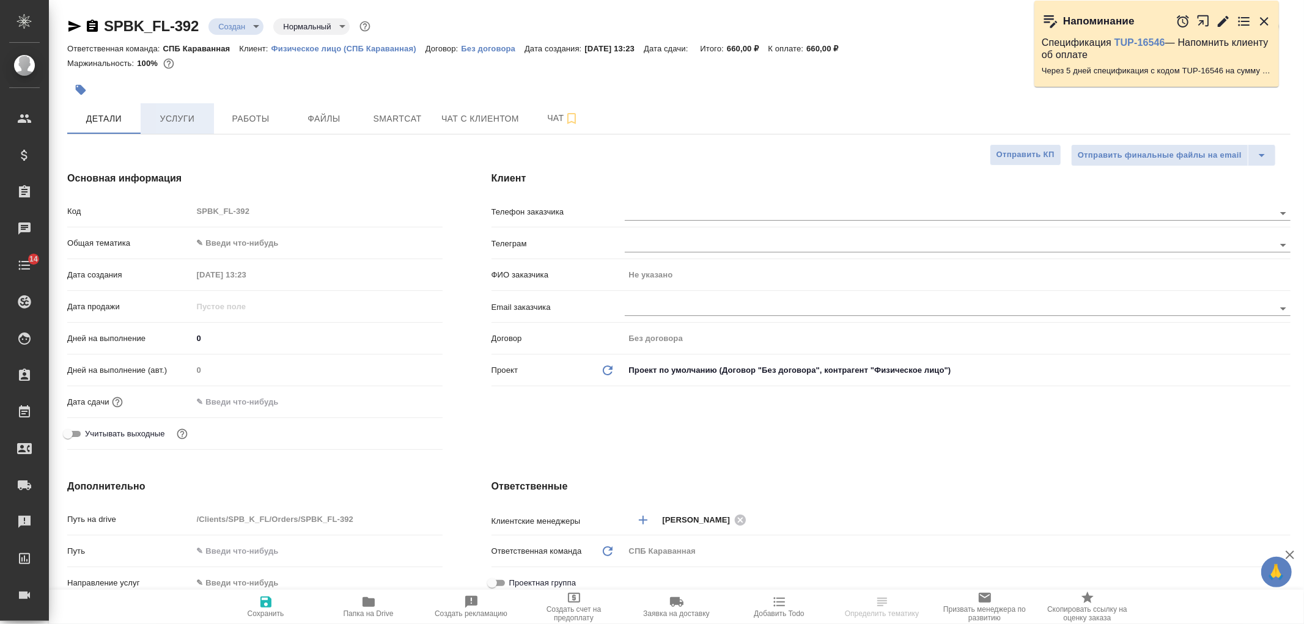
type textarea "x"
click at [187, 124] on span "Услуги" at bounding box center [177, 118] width 59 height 15
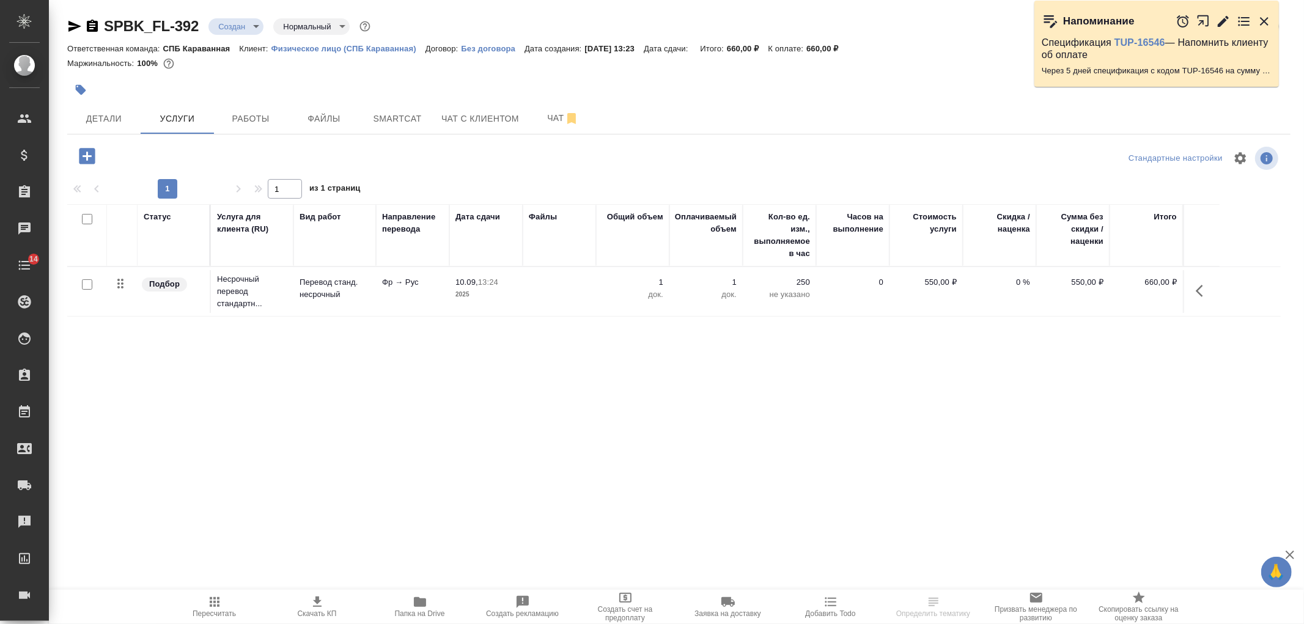
click at [82, 163] on icon "button" at bounding box center [87, 156] width 16 height 16
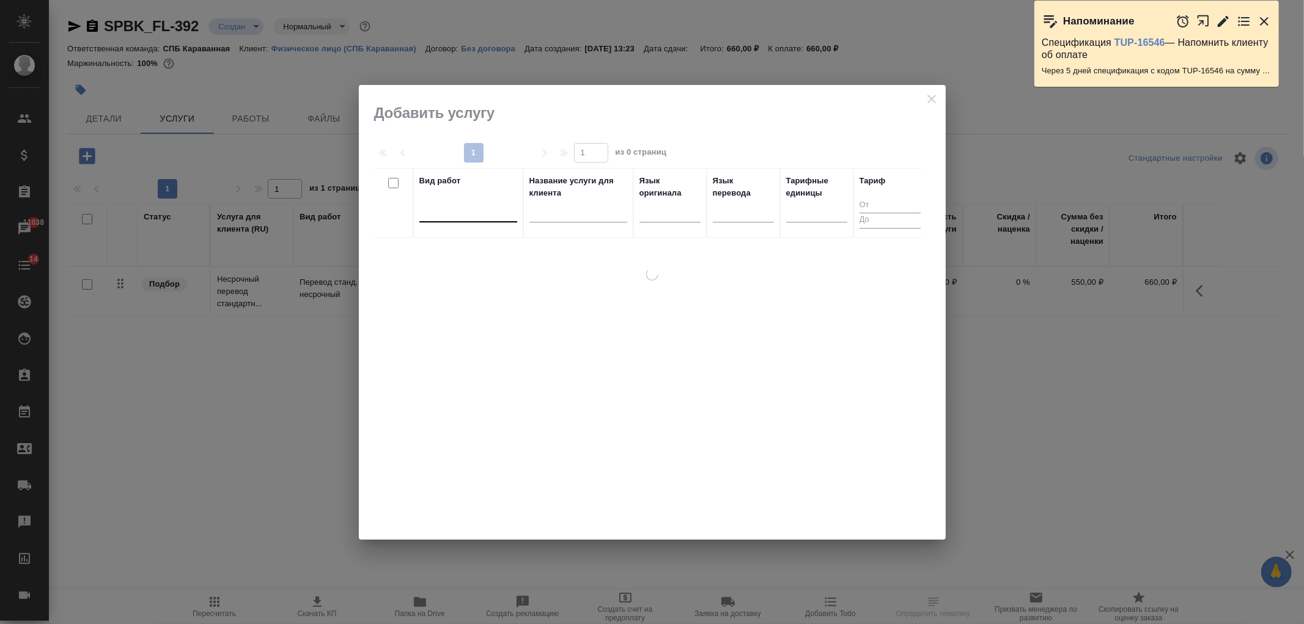
click at [463, 208] on div at bounding box center [468, 210] width 98 height 18
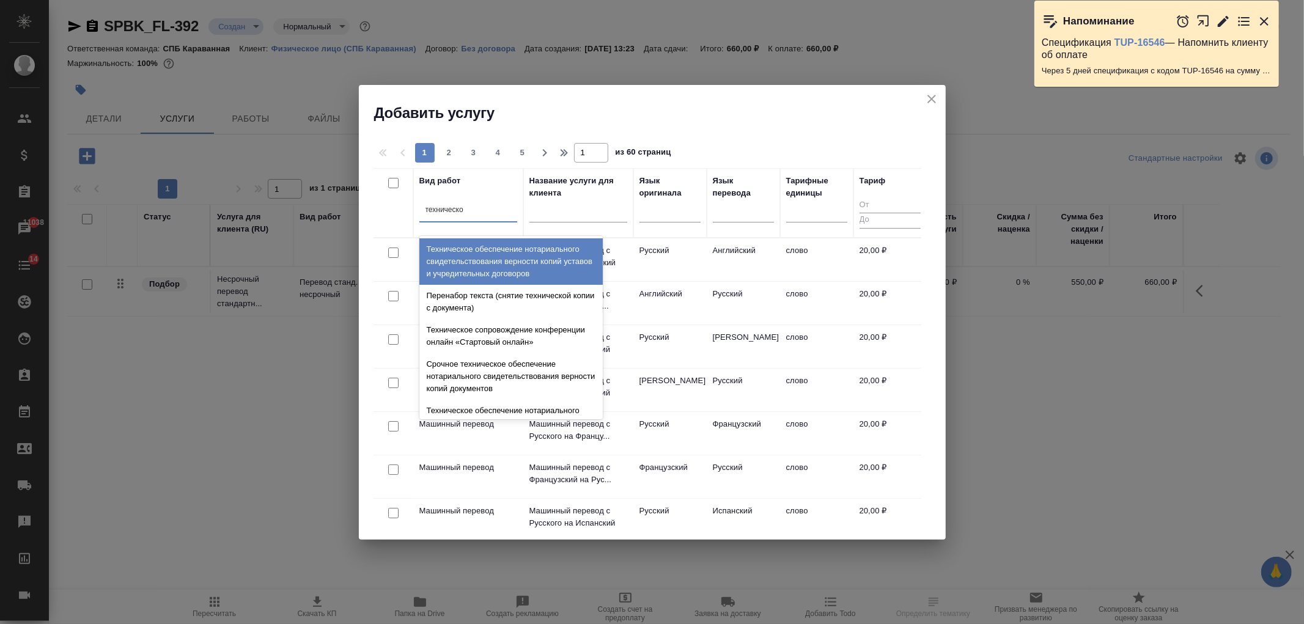
type input "техническое"
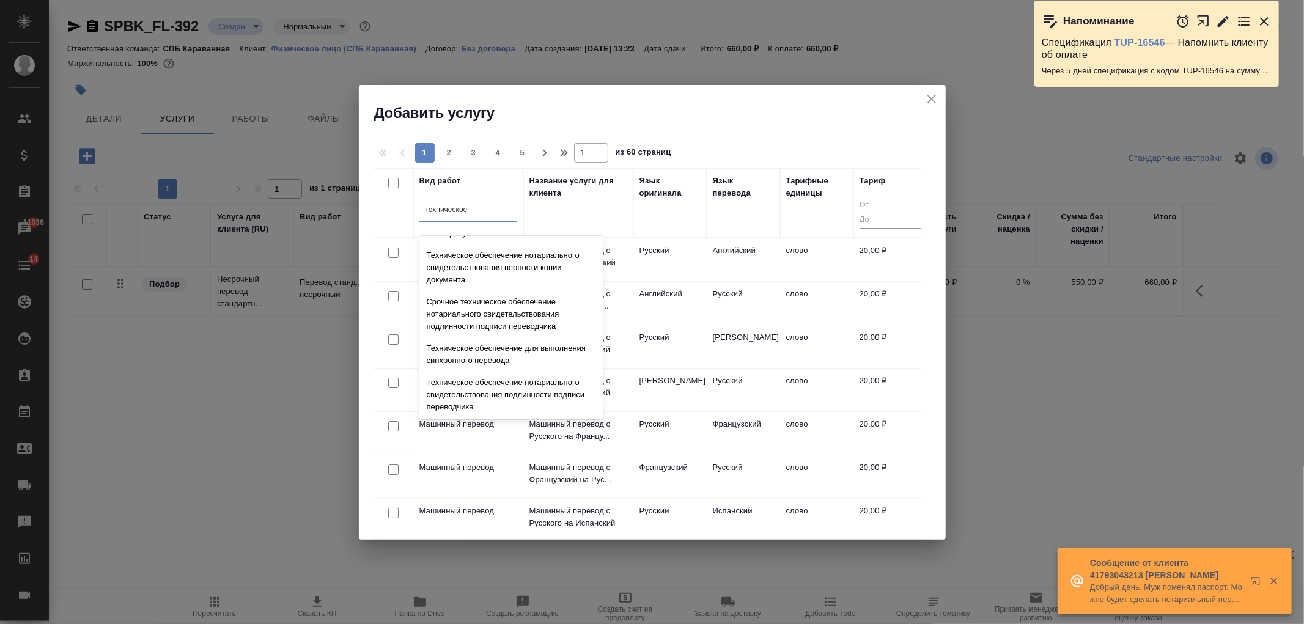
scroll to position [150, 0]
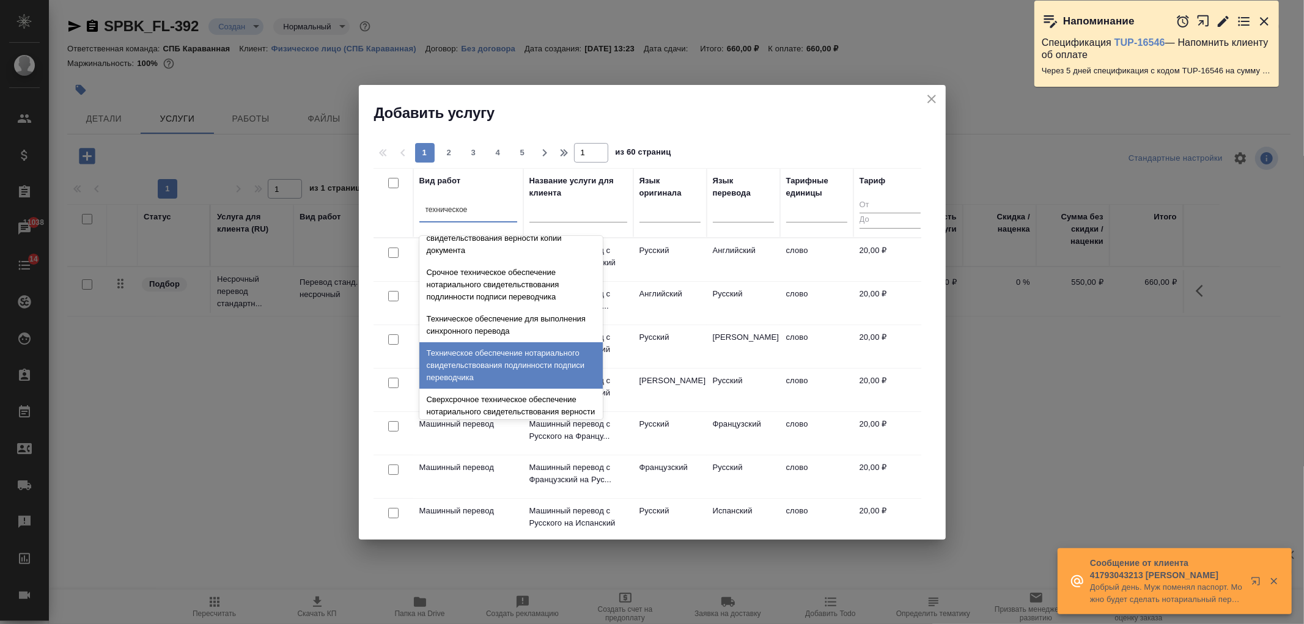
click at [545, 364] on div "Техническое обеспечение нотариального свидетельствования подлинности подписи пе…" at bounding box center [510, 365] width 183 height 46
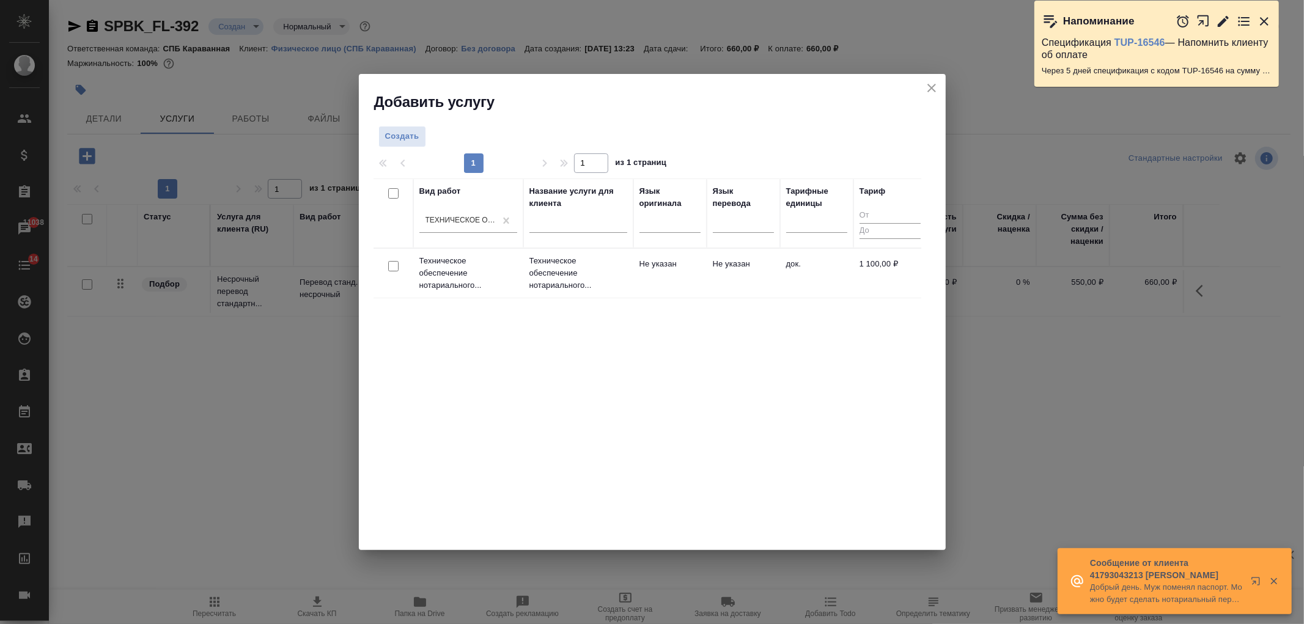
click at [395, 266] on input "checkbox" at bounding box center [393, 266] width 10 height 10
checkbox input "true"
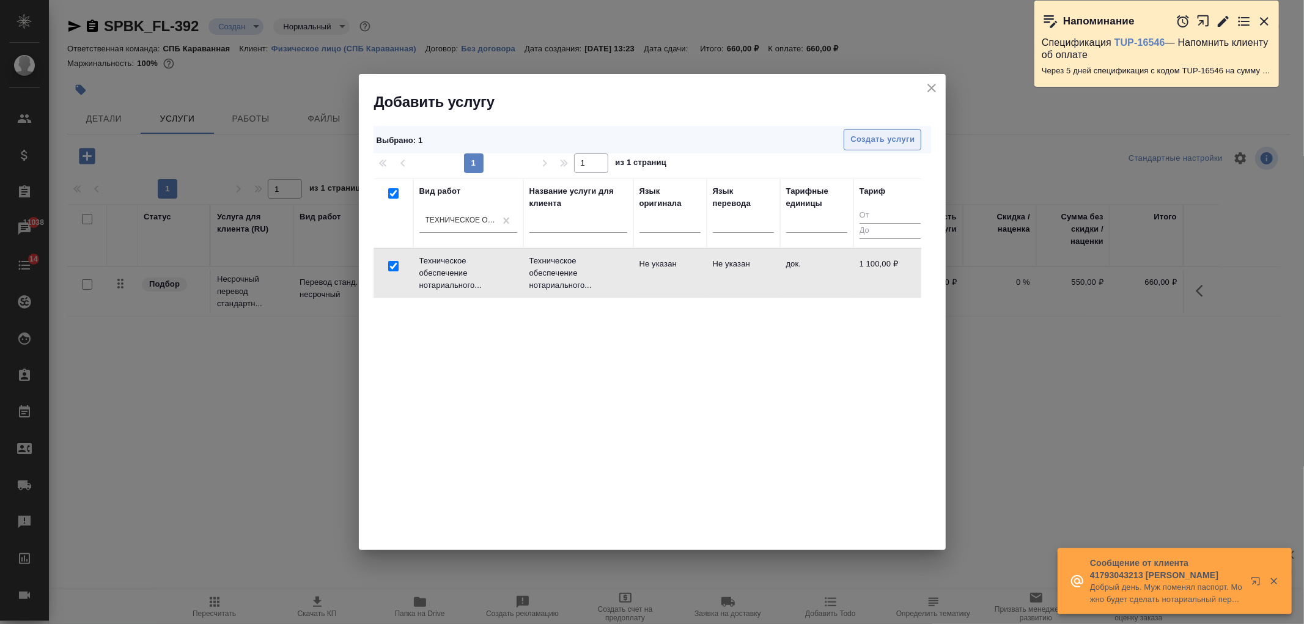
click at [908, 138] on span "Создать услуги" at bounding box center [882, 140] width 64 height 14
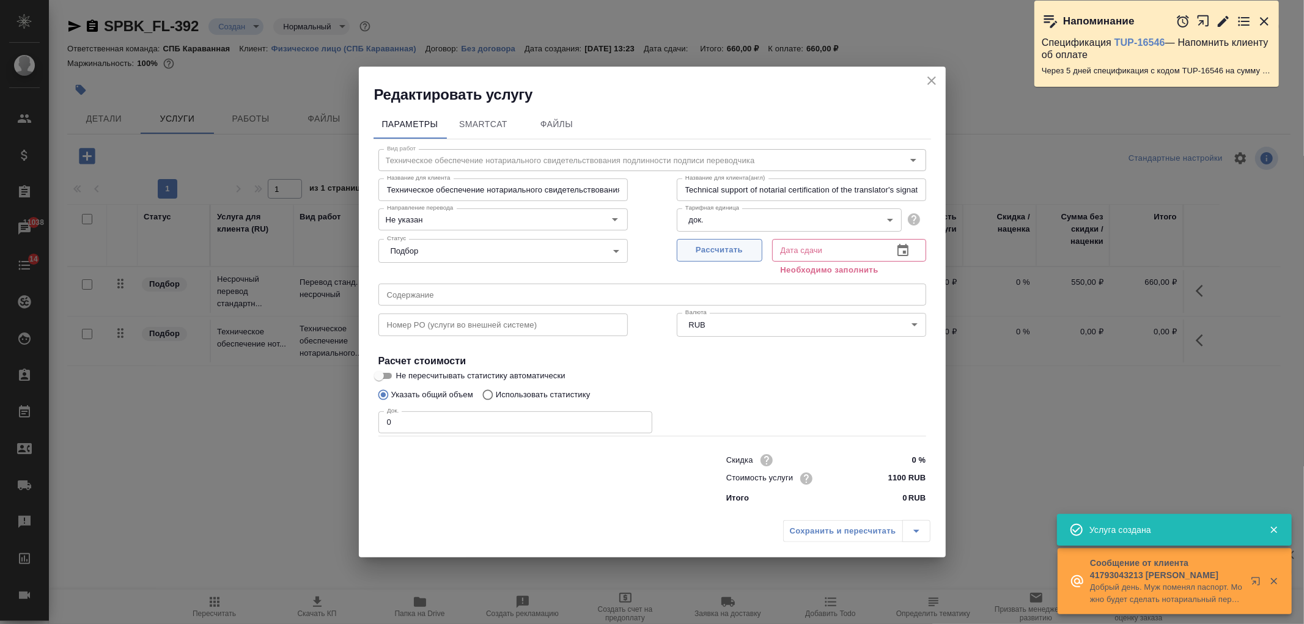
click at [719, 243] on span "Рассчитать" at bounding box center [719, 250] width 72 height 14
type input "10.09.2025 13:30"
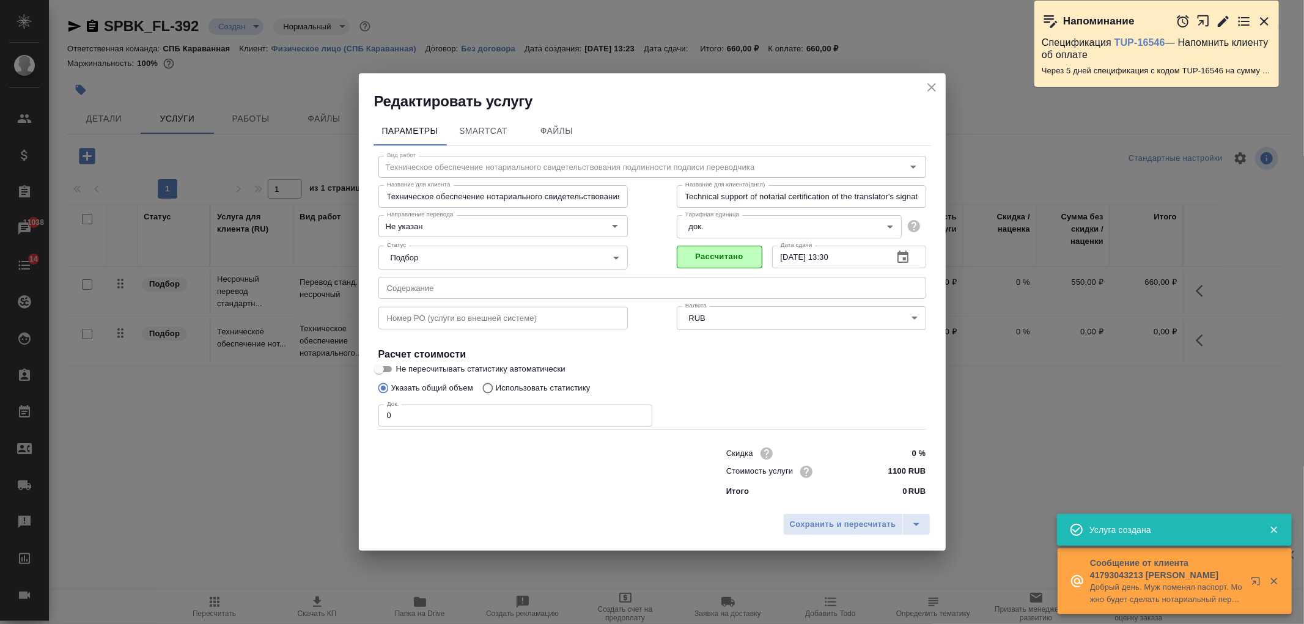
click at [406, 411] on input "0" at bounding box center [515, 416] width 274 height 22
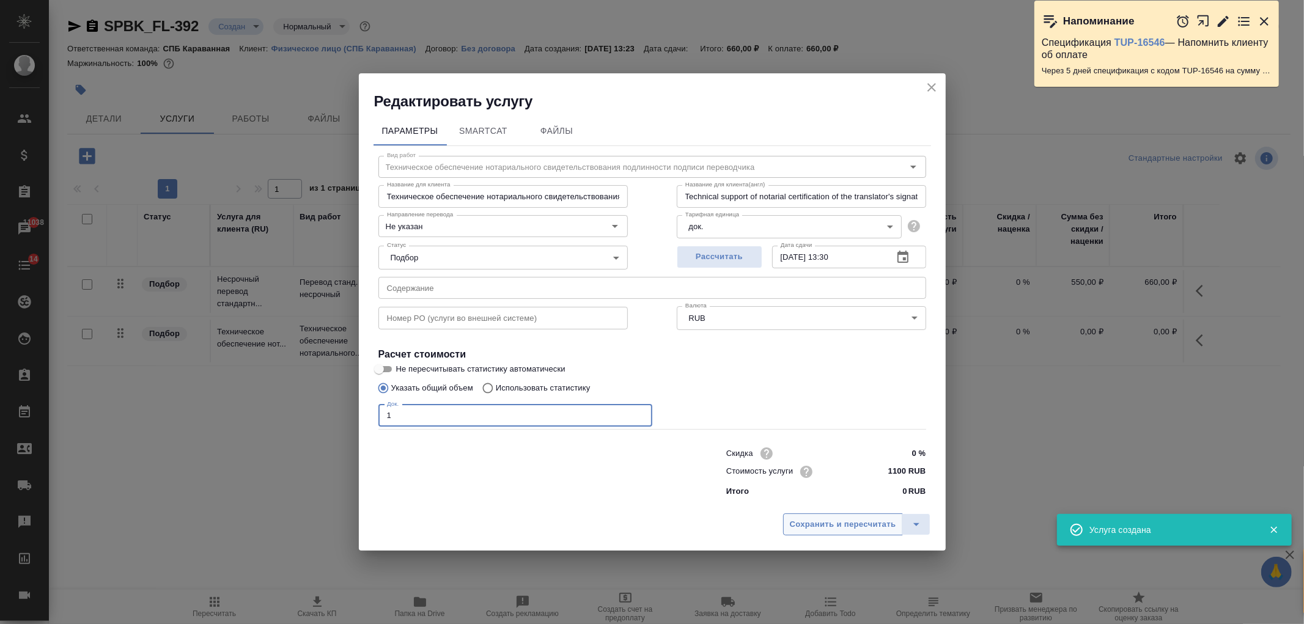
type input "1"
click at [841, 518] on span "Сохранить и пересчитать" at bounding box center [843, 525] width 106 height 14
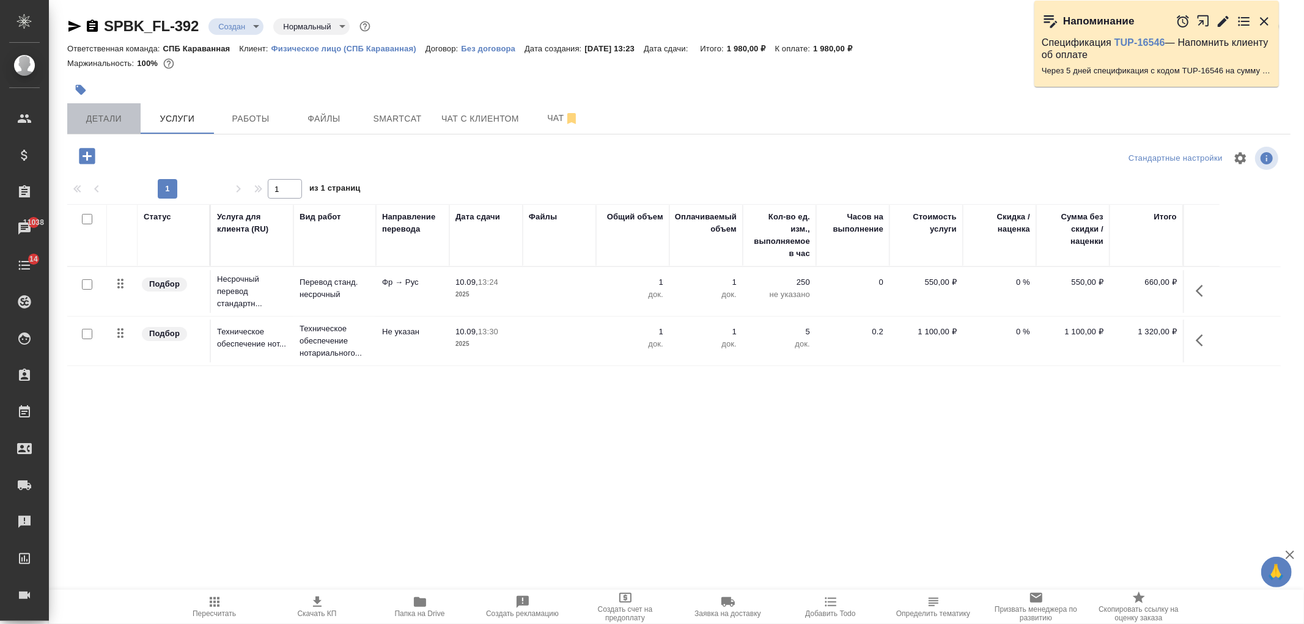
click at [99, 125] on span "Детали" at bounding box center [104, 118] width 59 height 15
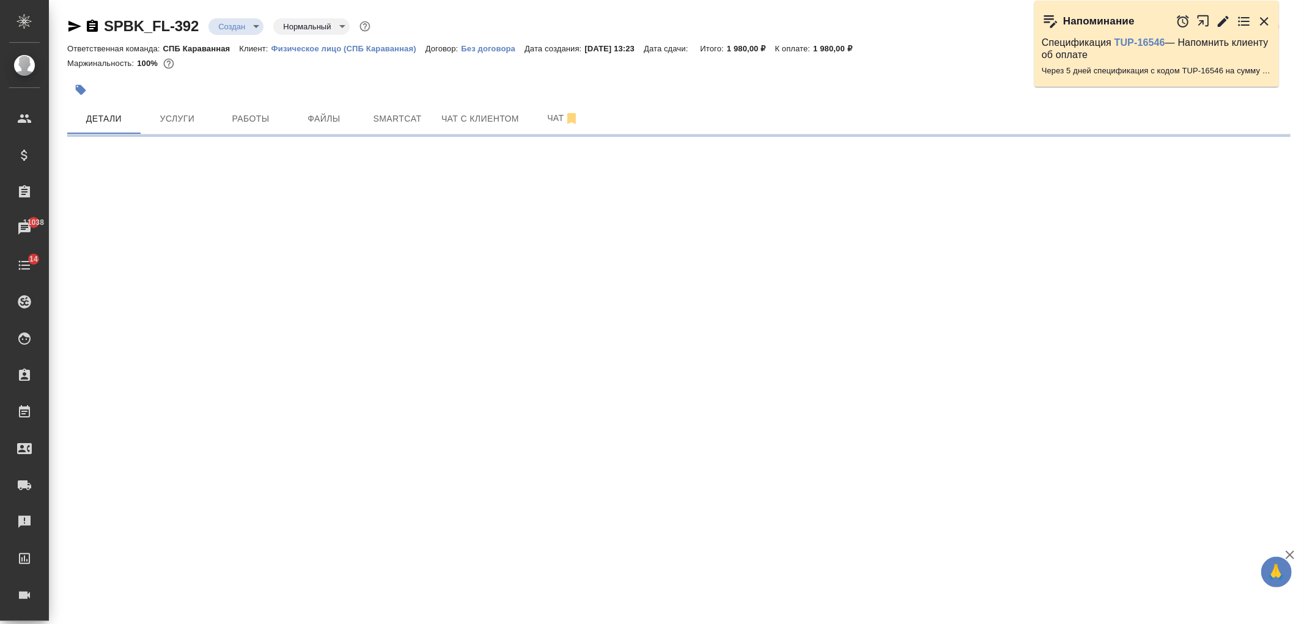
select select "RU"
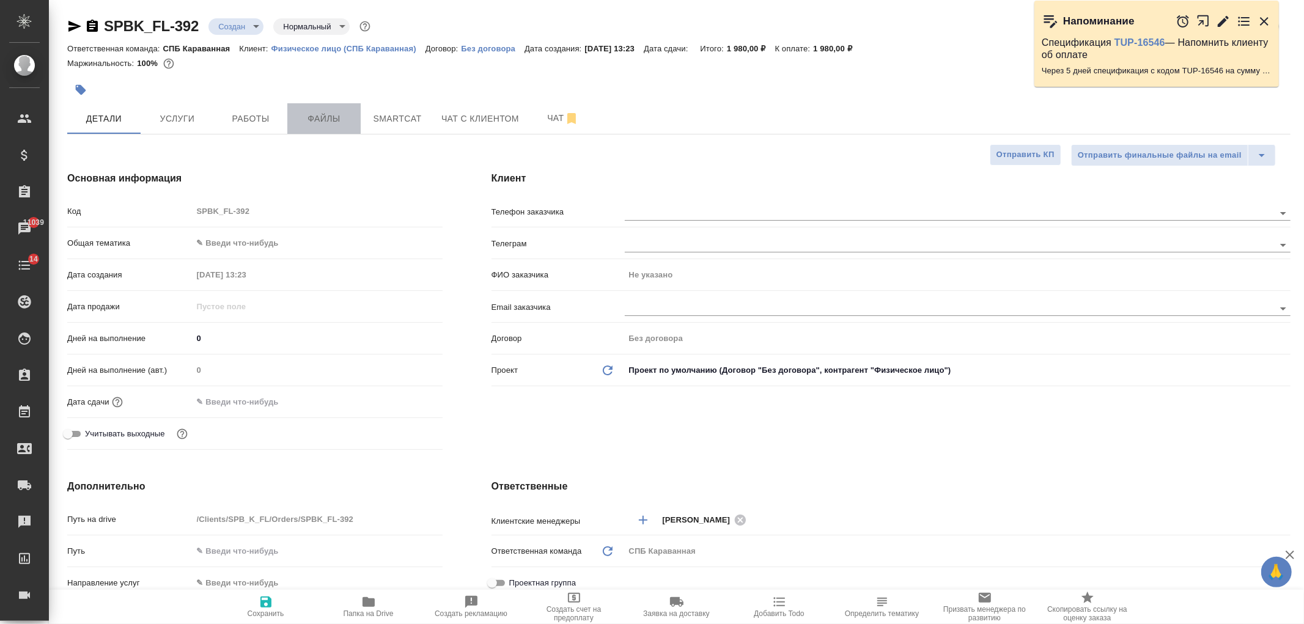
click at [341, 108] on button "Файлы" at bounding box center [323, 118] width 73 height 31
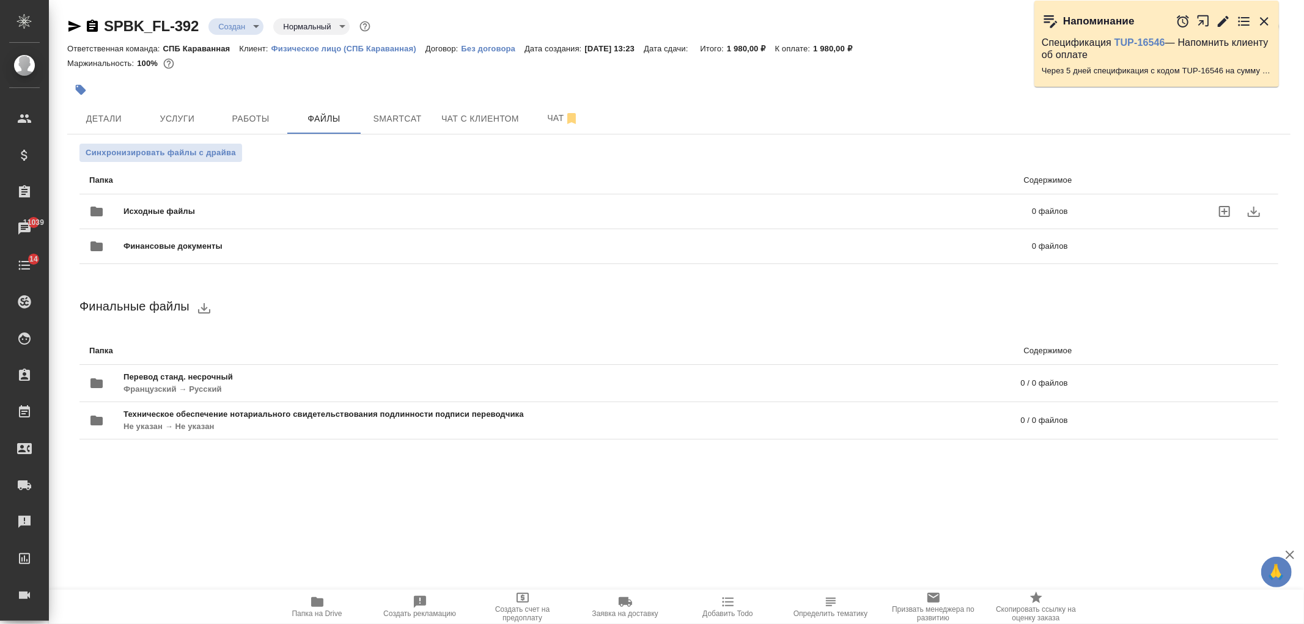
click at [334, 186] on div "Исходные файлы 0 файлов" at bounding box center [578, 212] width 1003 height 54
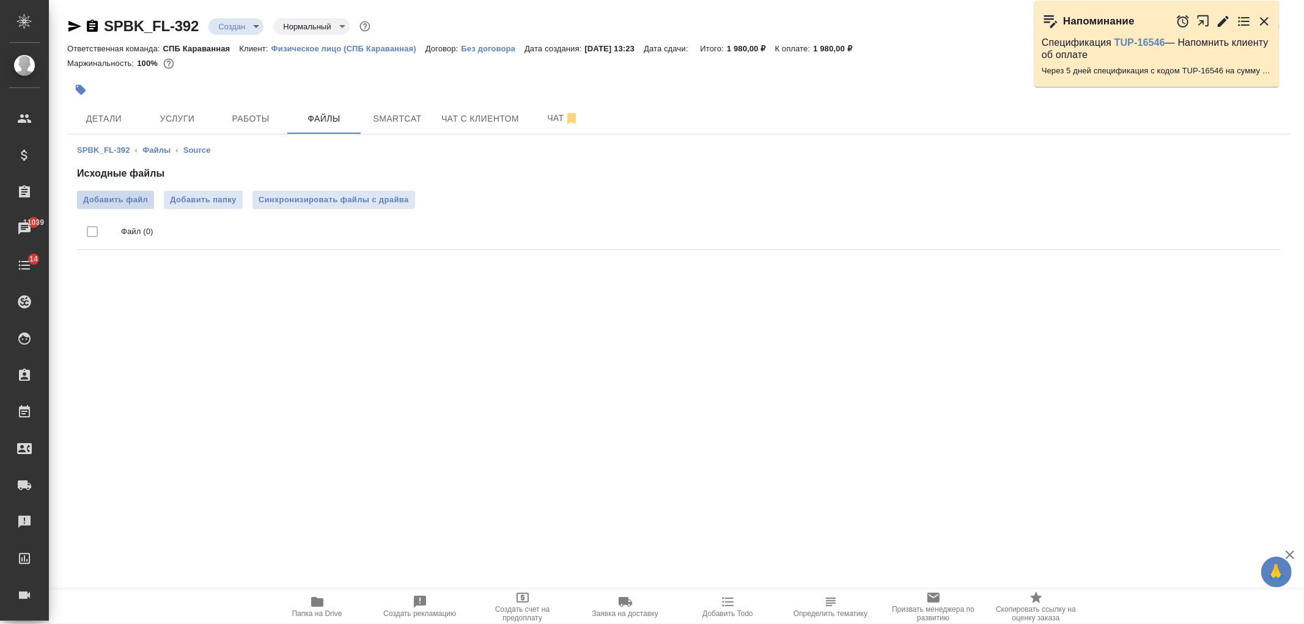
click at [116, 199] on span "Добавить файл" at bounding box center [115, 200] width 65 height 12
click at [0, 0] on input "Добавить файл" at bounding box center [0, 0] width 0 height 0
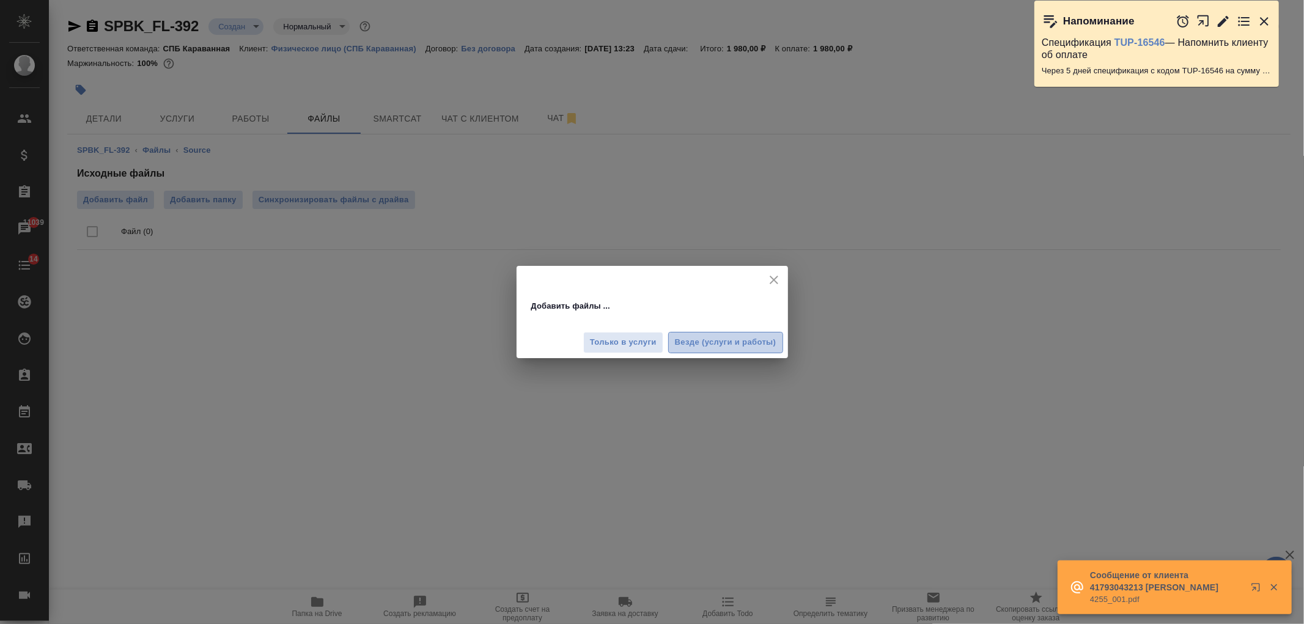
click at [712, 334] on button "Везде (услуги и работы)" at bounding box center [725, 342] width 115 height 21
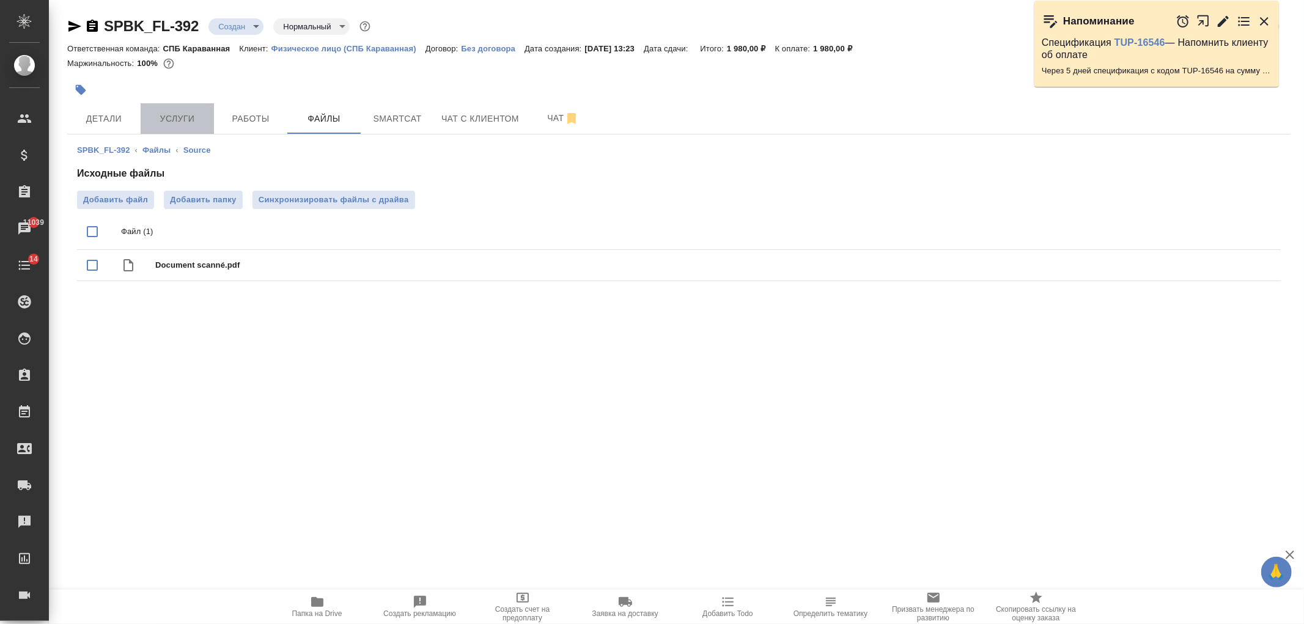
click at [165, 108] on button "Услуги" at bounding box center [177, 118] width 73 height 31
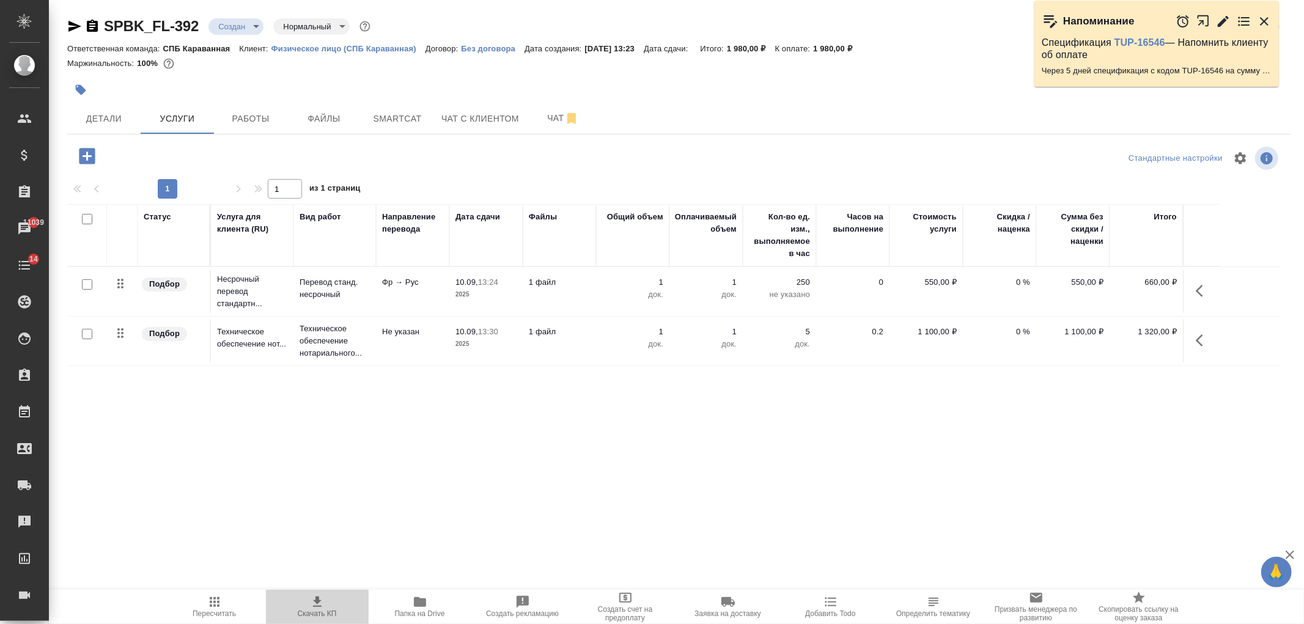
click at [331, 606] on span "Скачать КП" at bounding box center [317, 606] width 88 height 23
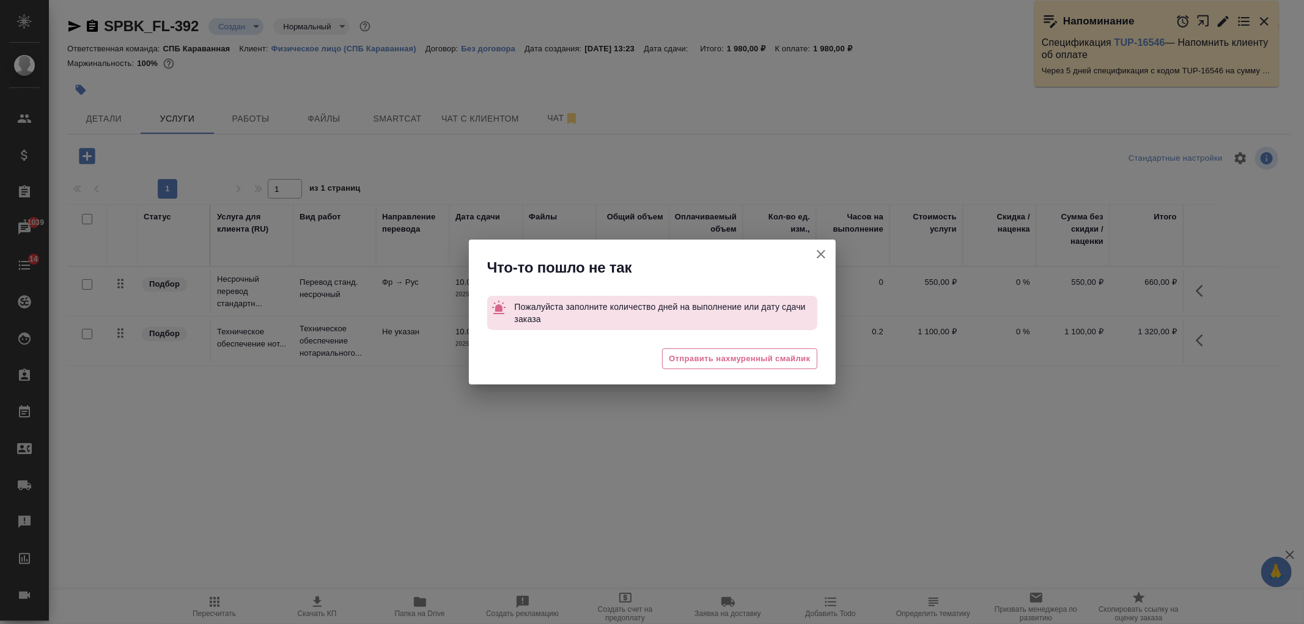
click at [827, 255] on icon "button" at bounding box center [821, 254] width 15 height 15
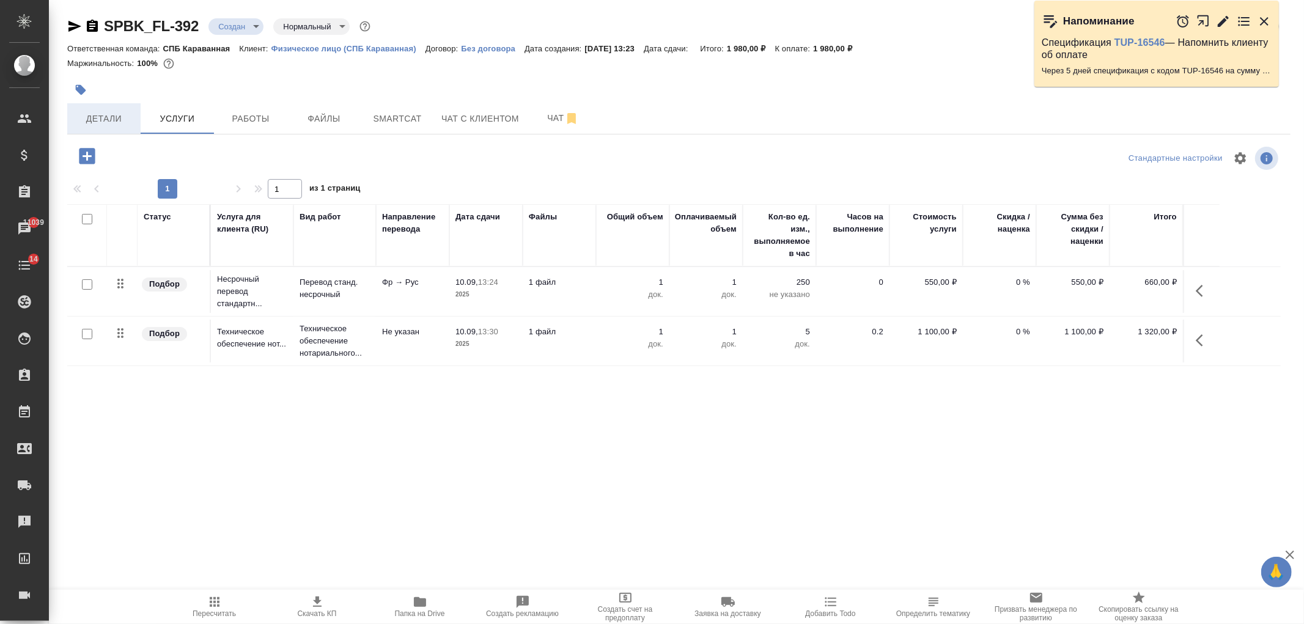
click at [94, 122] on span "Детали" at bounding box center [104, 118] width 59 height 15
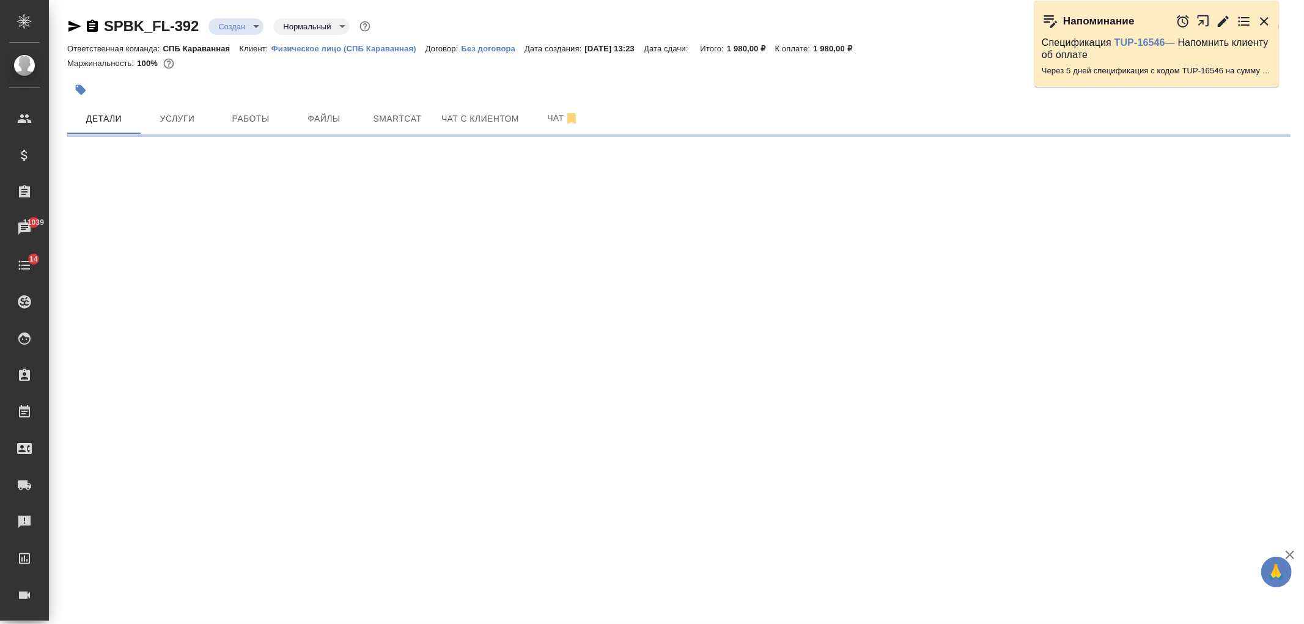
select select "RU"
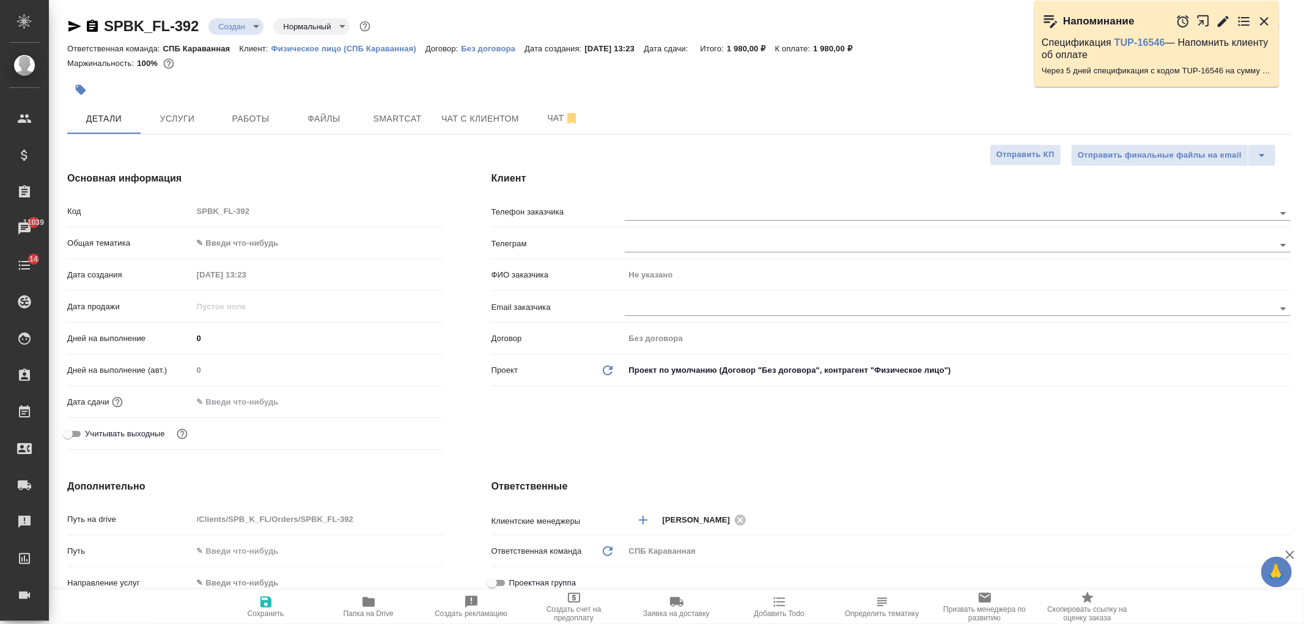
type textarea "x"
click at [224, 402] on input "text" at bounding box center [246, 402] width 107 height 18
click at [410, 402] on icon "button" at bounding box center [407, 401] width 11 height 12
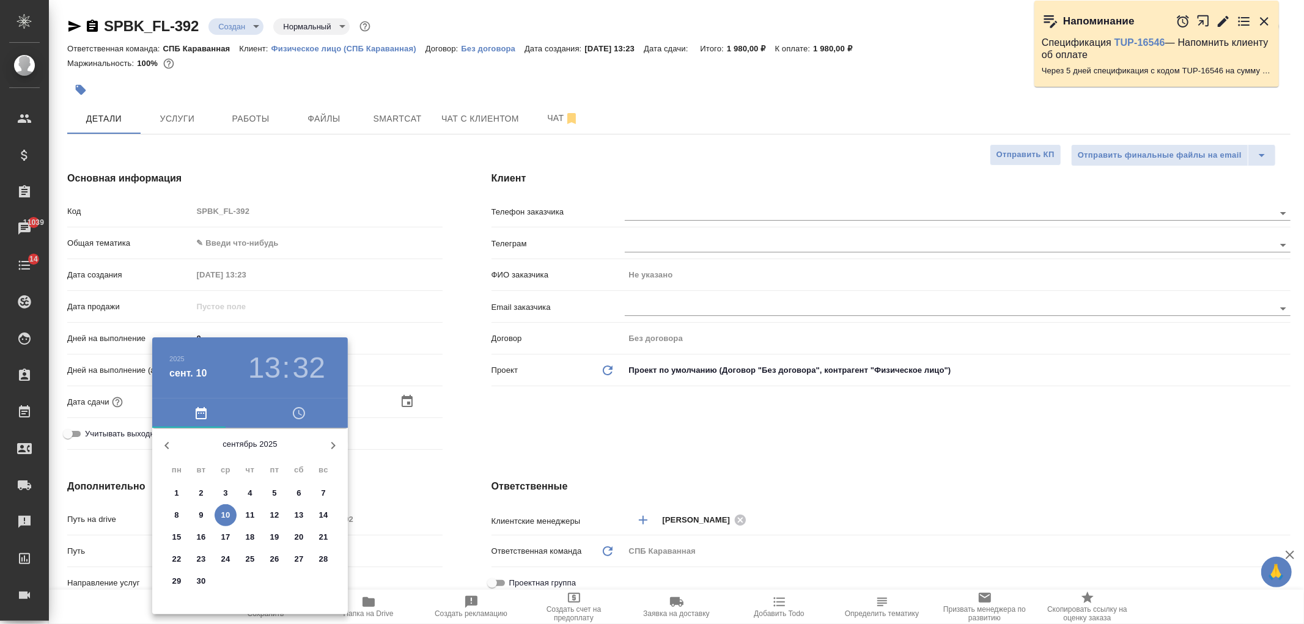
click at [248, 517] on p "11" at bounding box center [250, 515] width 9 height 12
type input "11.09.2025 13:32"
type textarea "x"
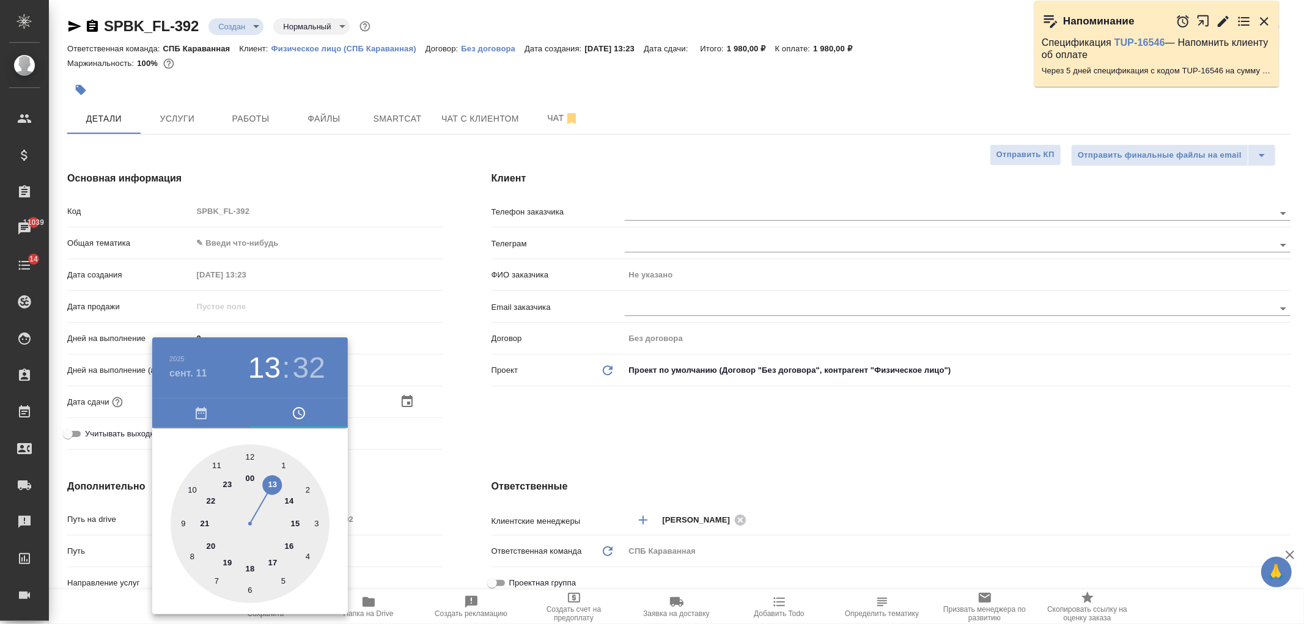
click at [293, 544] on div at bounding box center [250, 523] width 159 height 159
type input "11.09.2025 16:32"
type textarea "x"
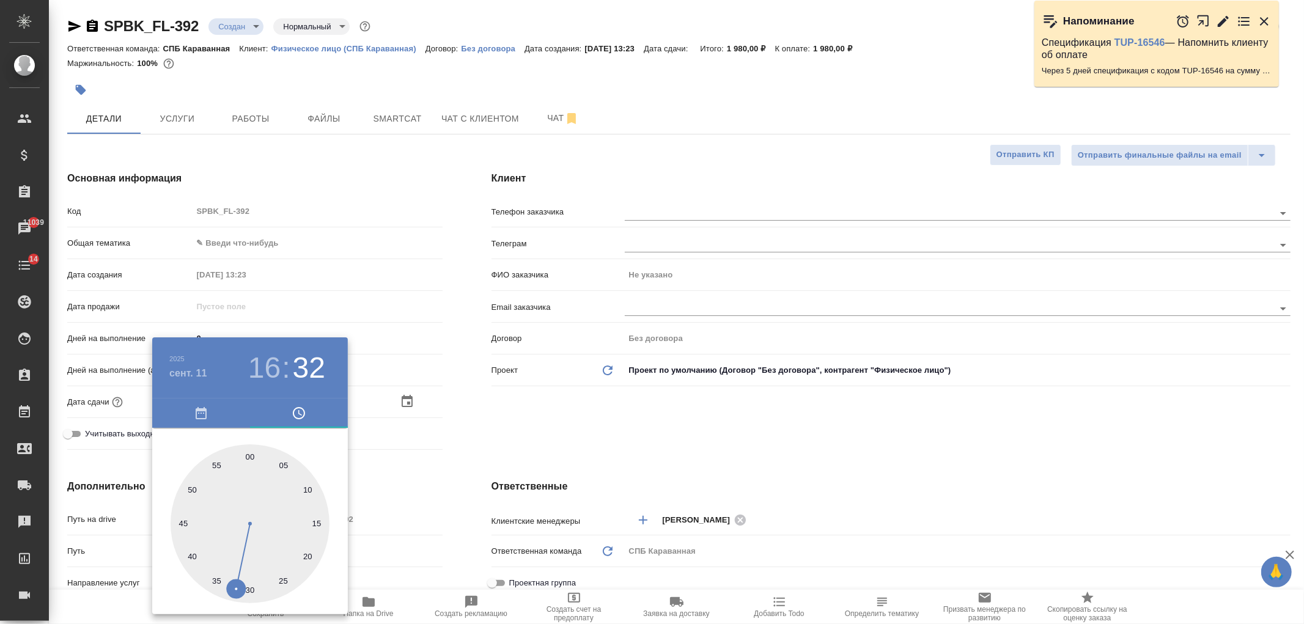
click at [248, 460] on div at bounding box center [250, 523] width 159 height 159
type input "11.09.2025 16:00"
type textarea "x"
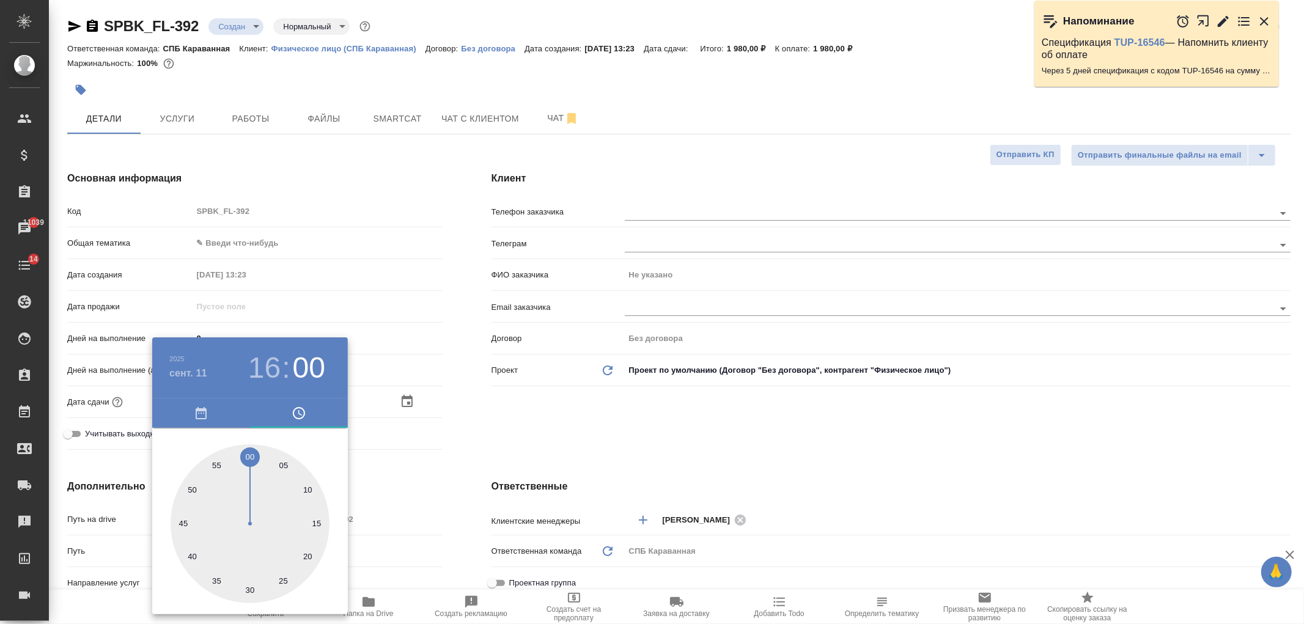
click at [506, 431] on div at bounding box center [652, 312] width 1304 height 624
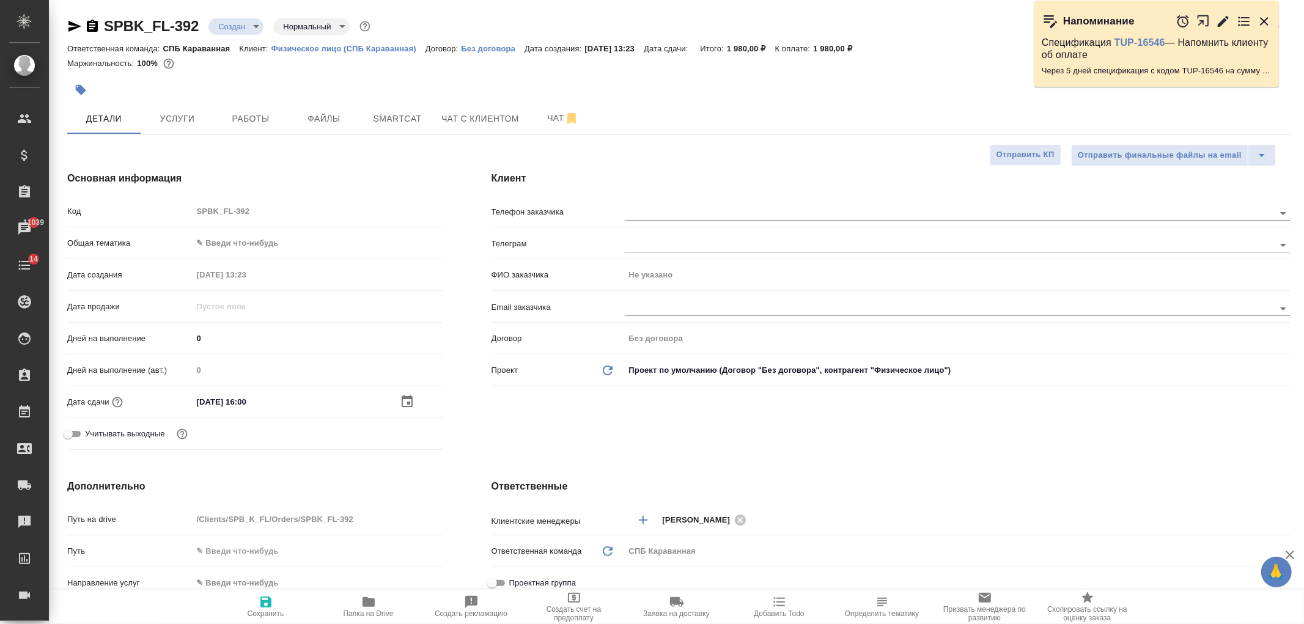
click at [267, 596] on icon "button" at bounding box center [266, 602] width 15 height 15
type textarea "x"
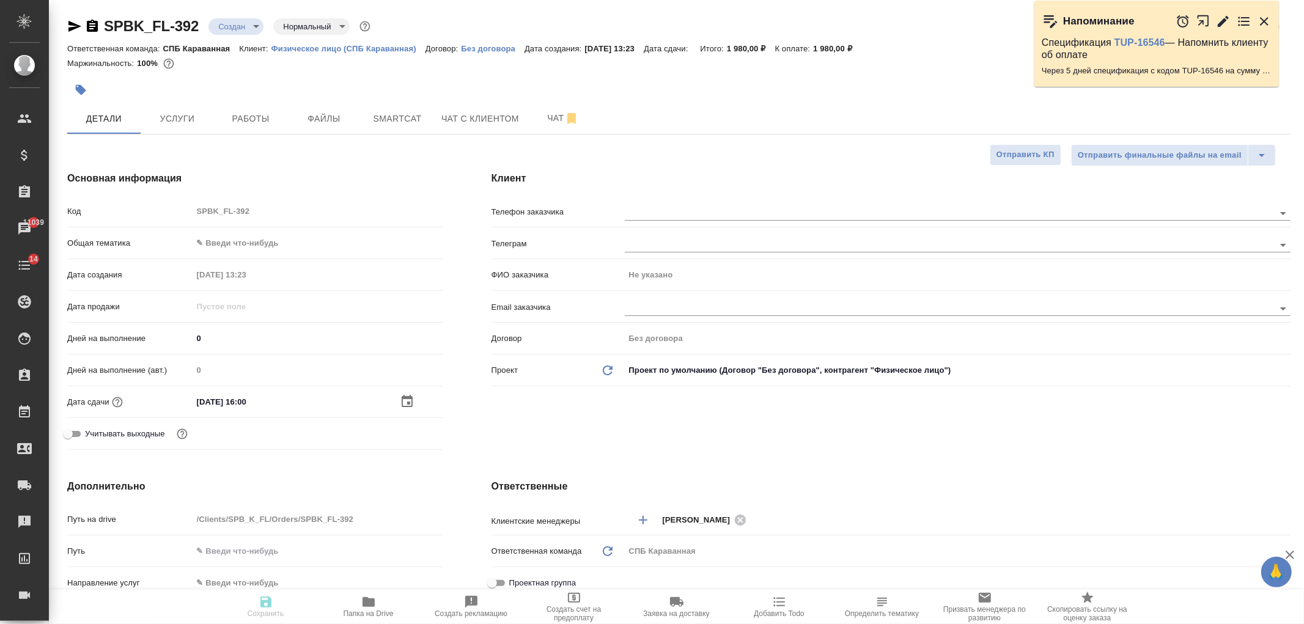
type textarea "x"
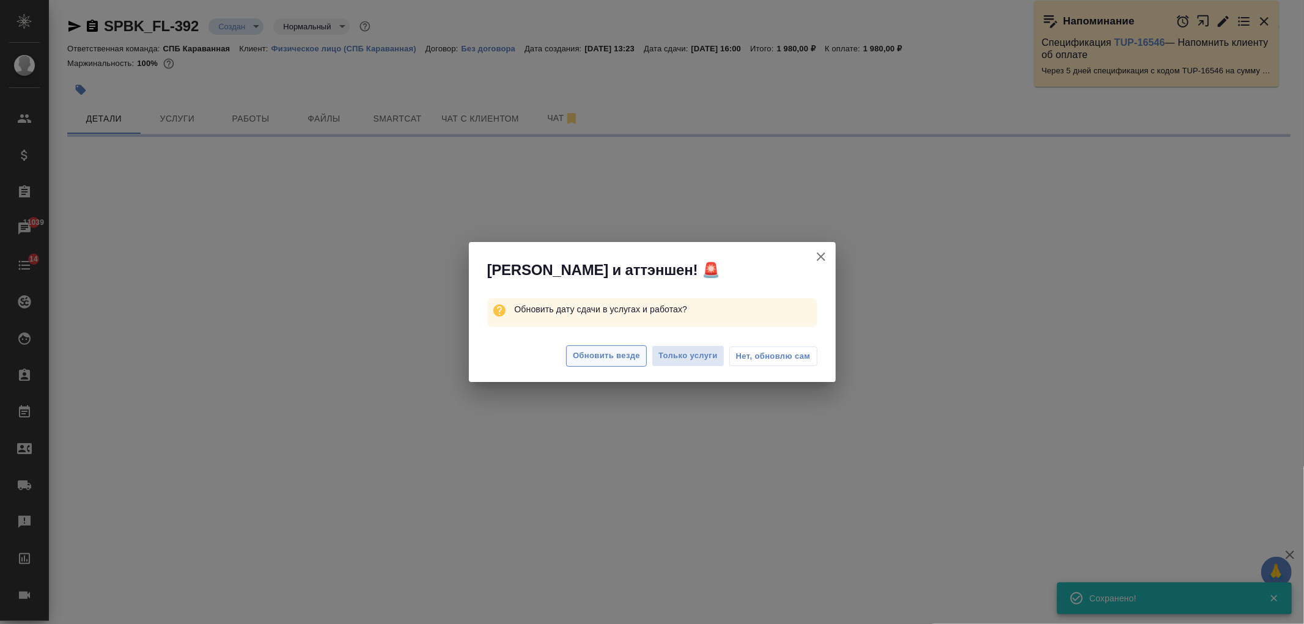
select select "RU"
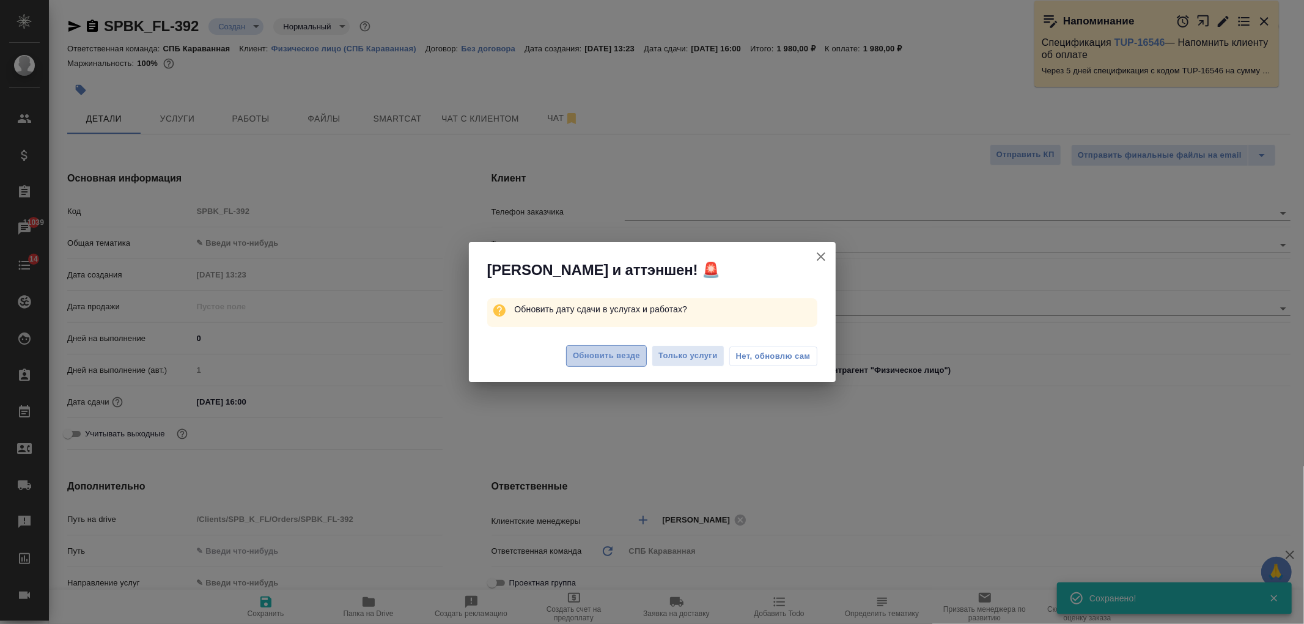
click at [620, 348] on button "Обновить везде" at bounding box center [606, 355] width 81 height 21
type textarea "x"
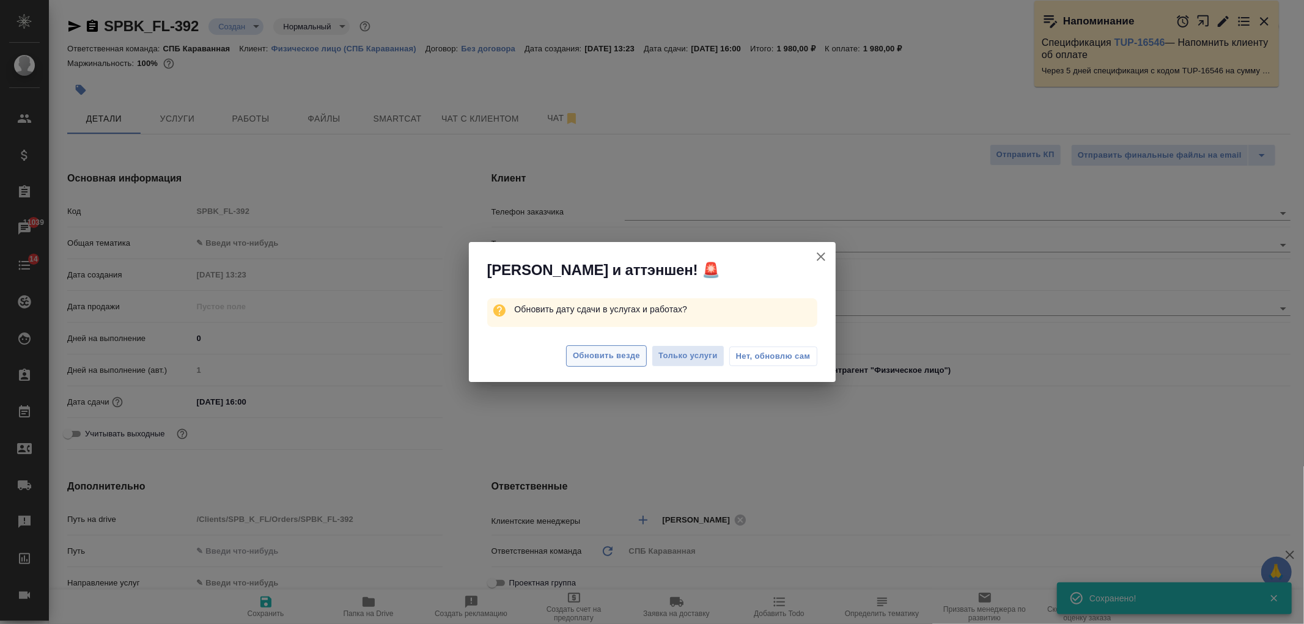
type textarea "x"
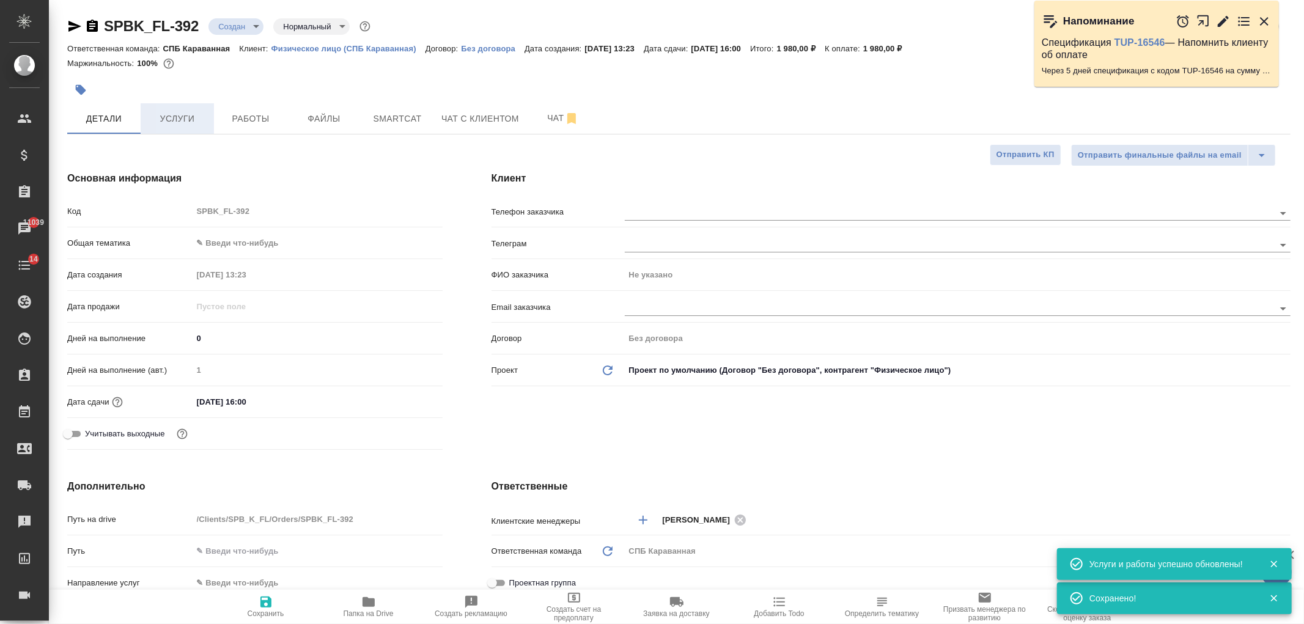
click at [175, 123] on span "Услуги" at bounding box center [177, 118] width 59 height 15
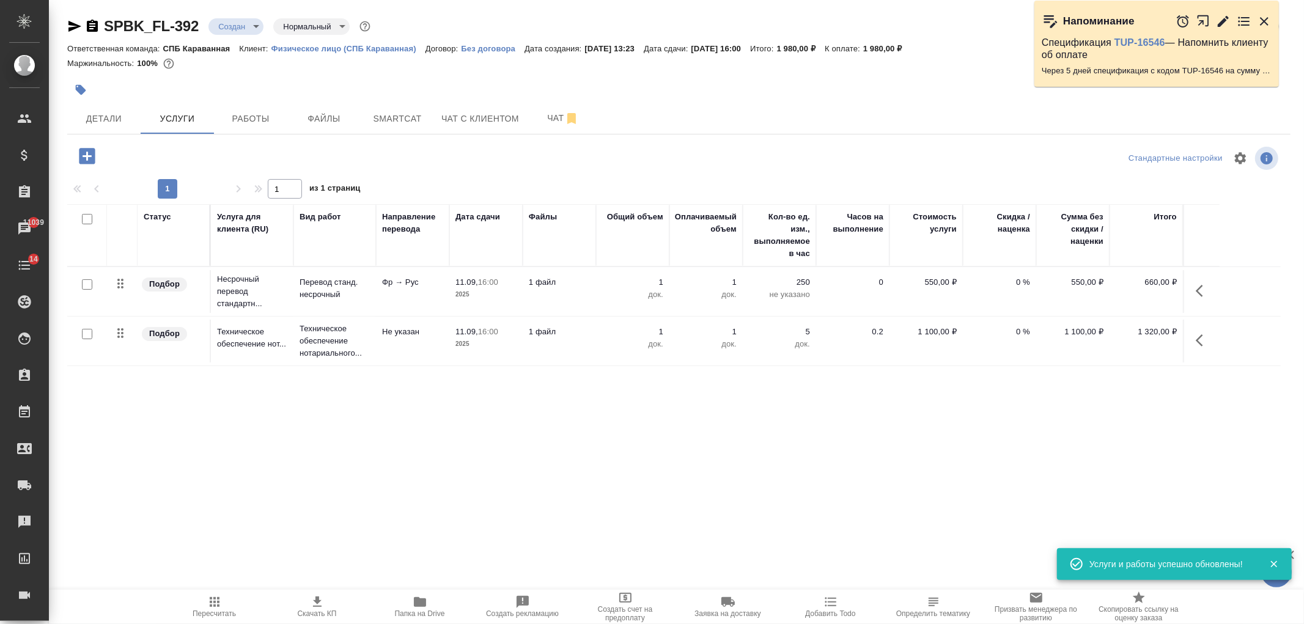
click at [309, 616] on span "Скачать КП" at bounding box center [317, 613] width 39 height 9
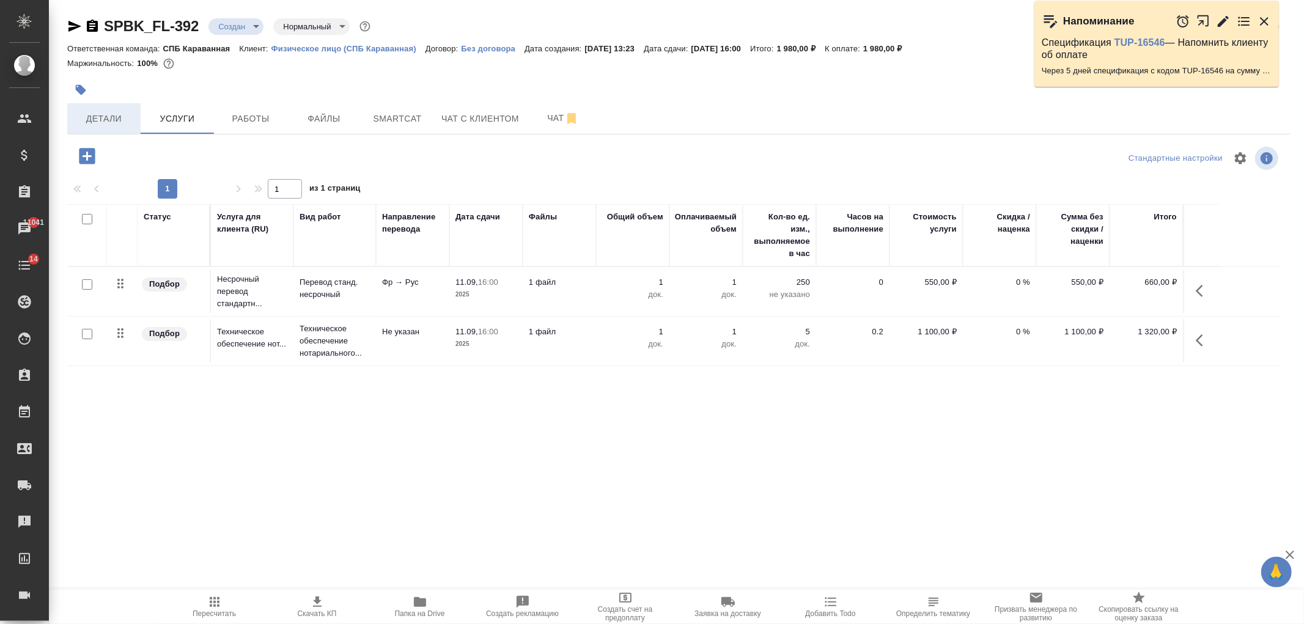
click at [89, 113] on span "Детали" at bounding box center [104, 118] width 59 height 15
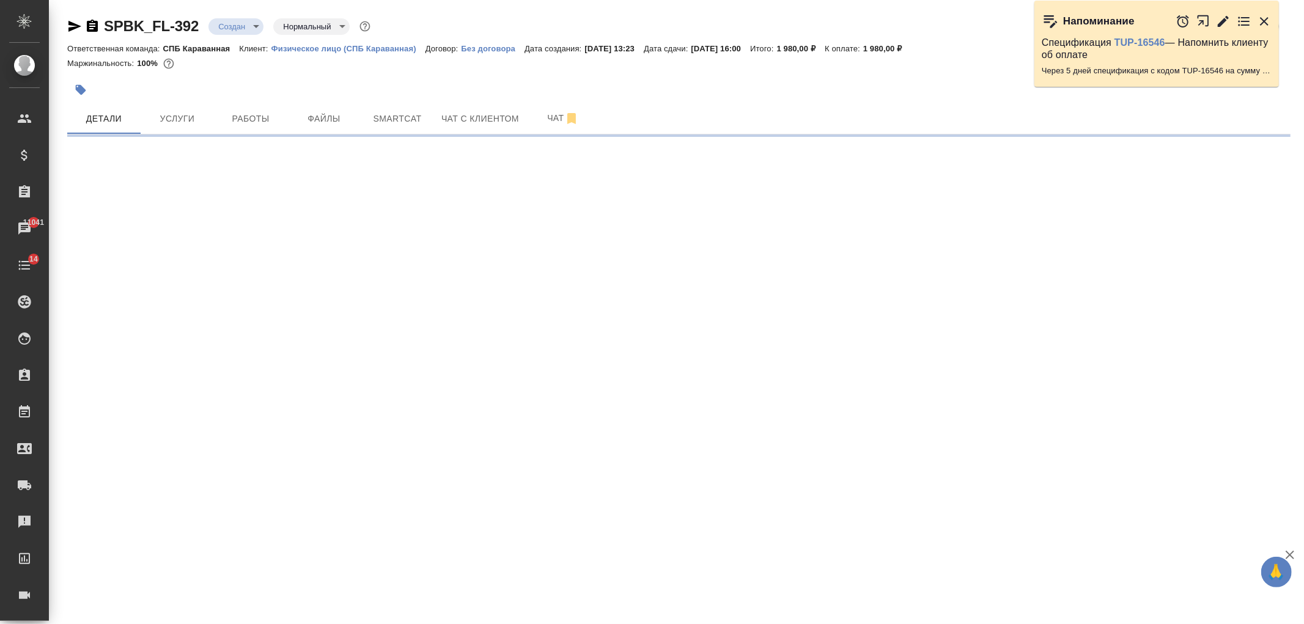
select select "RU"
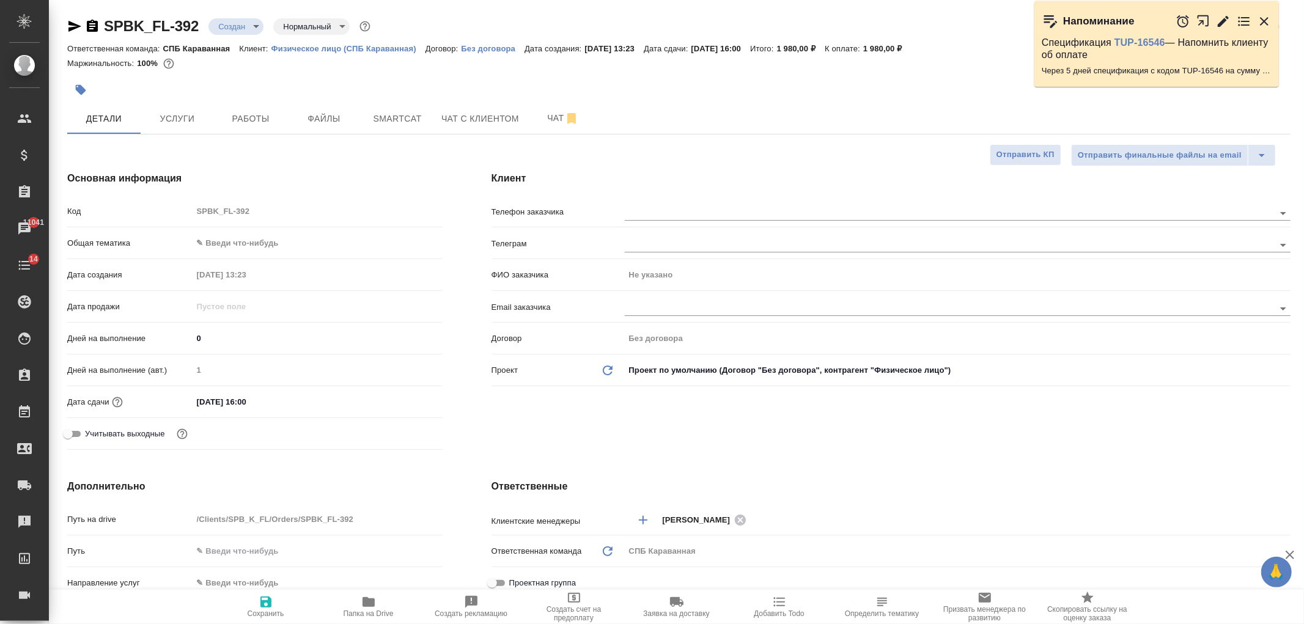
type textarea "x"
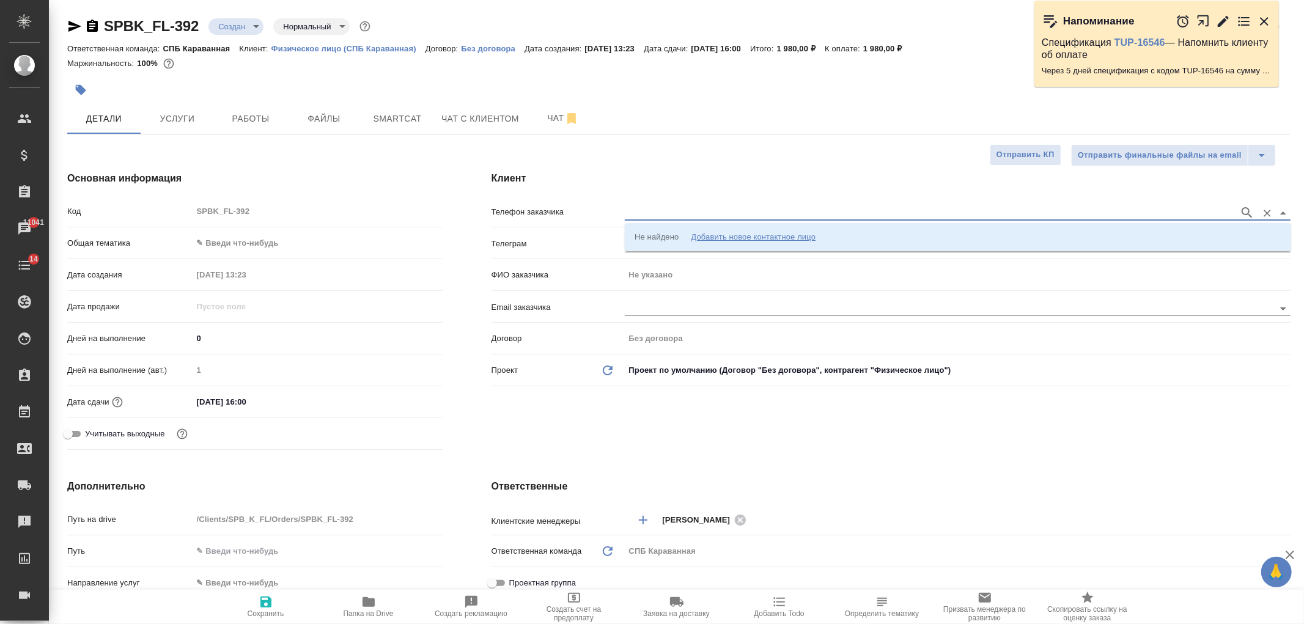
click at [639, 205] on input "text" at bounding box center [929, 212] width 608 height 15
click at [671, 229] on li "Не найдено Добавить новое контактное лицо" at bounding box center [958, 237] width 666 height 22
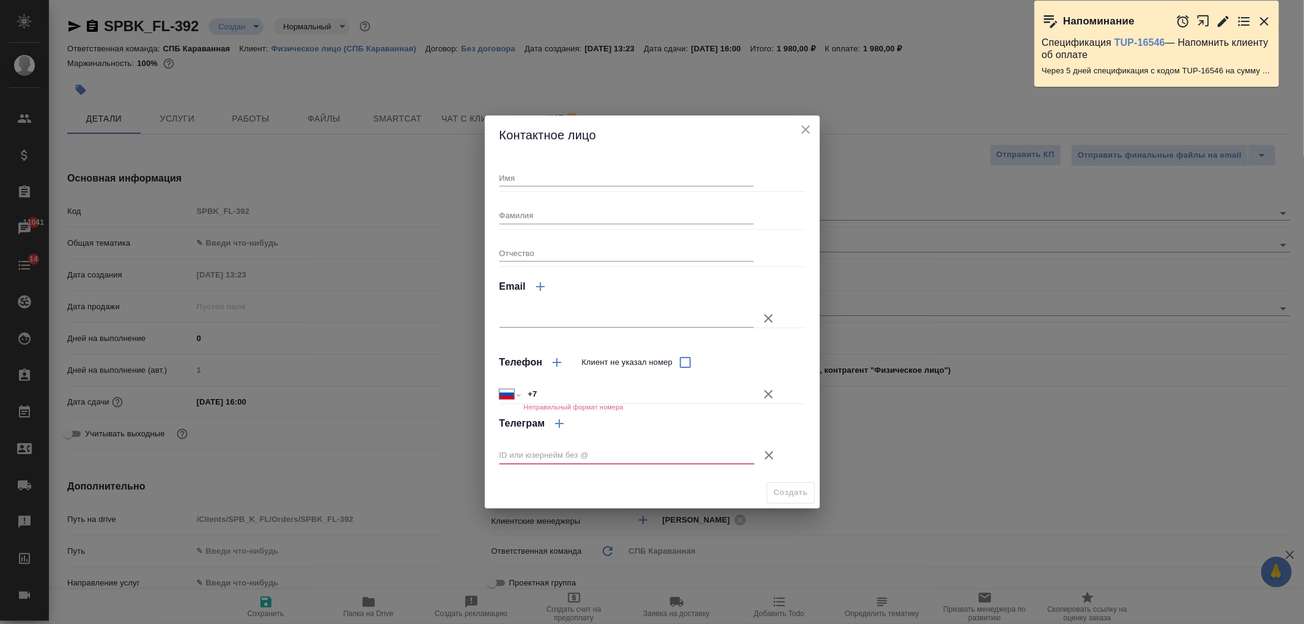
click at [560, 392] on input "+7" at bounding box center [638, 395] width 230 height 18
type input "+7 911 951 84 38"
click at [773, 454] on icon "button" at bounding box center [769, 455] width 15 height 15
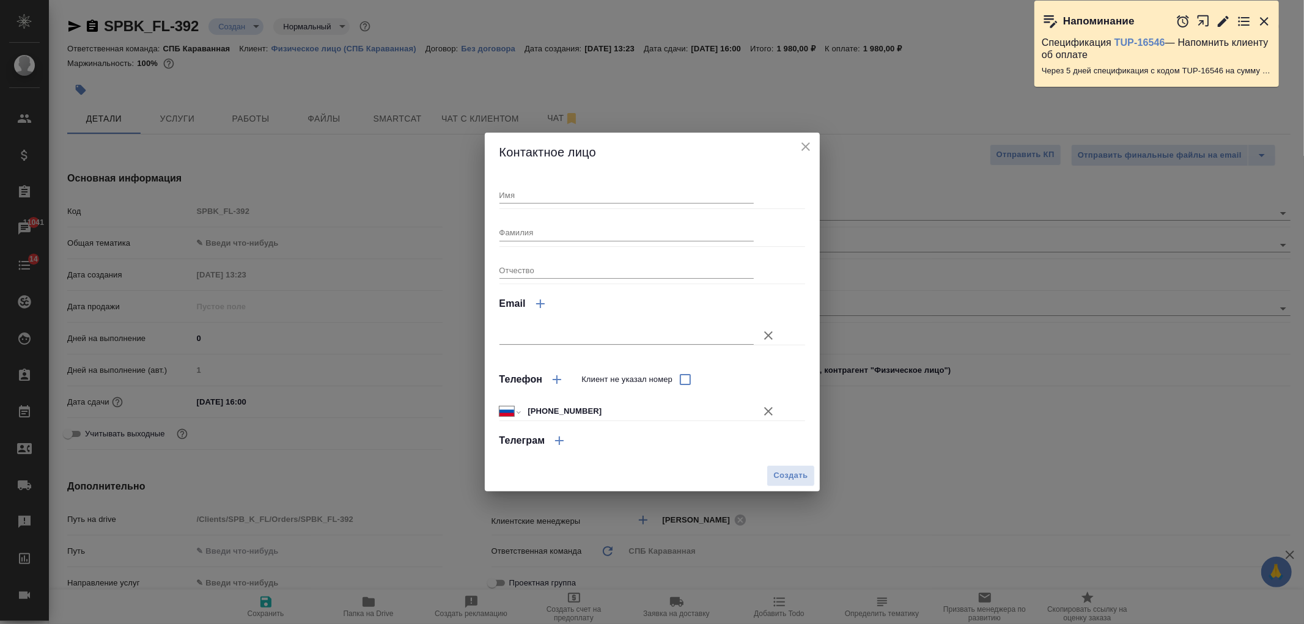
click at [581, 193] on input "Имя" at bounding box center [626, 194] width 255 height 17
type input "Дарья"
click at [579, 236] on input "Фамилия" at bounding box center [626, 232] width 255 height 17
type input "Цепелева"
click at [785, 469] on span "Создать" at bounding box center [790, 476] width 34 height 14
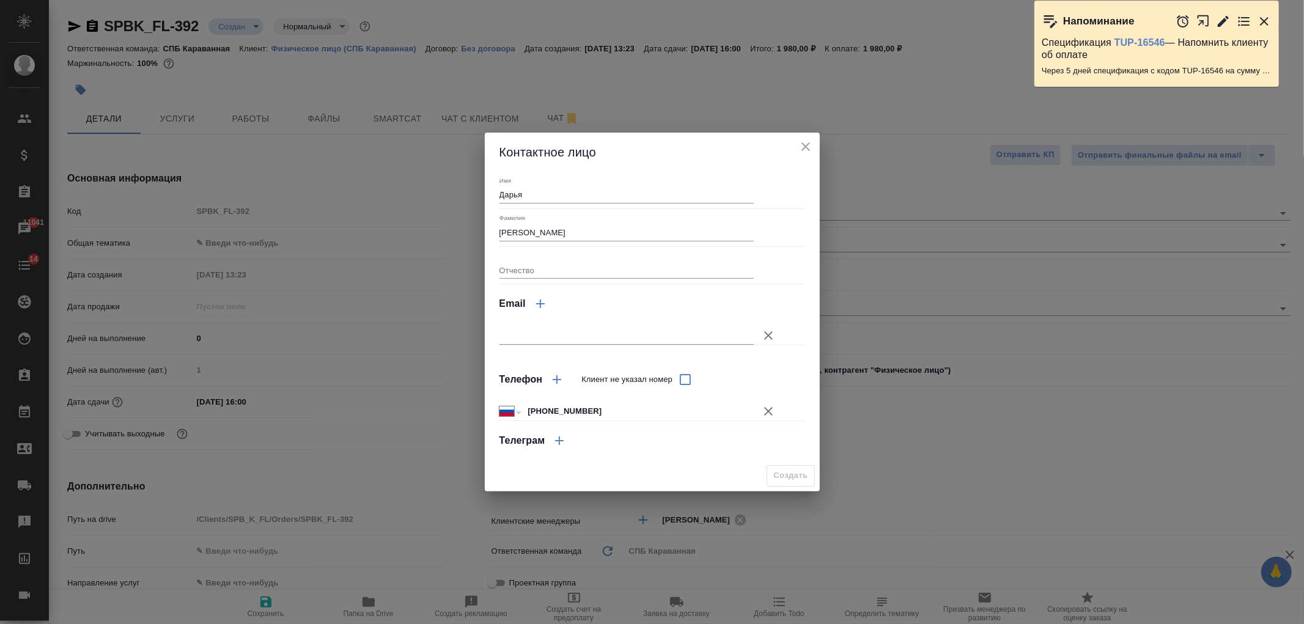
type input "Цепелева Дарья"
type textarea "x"
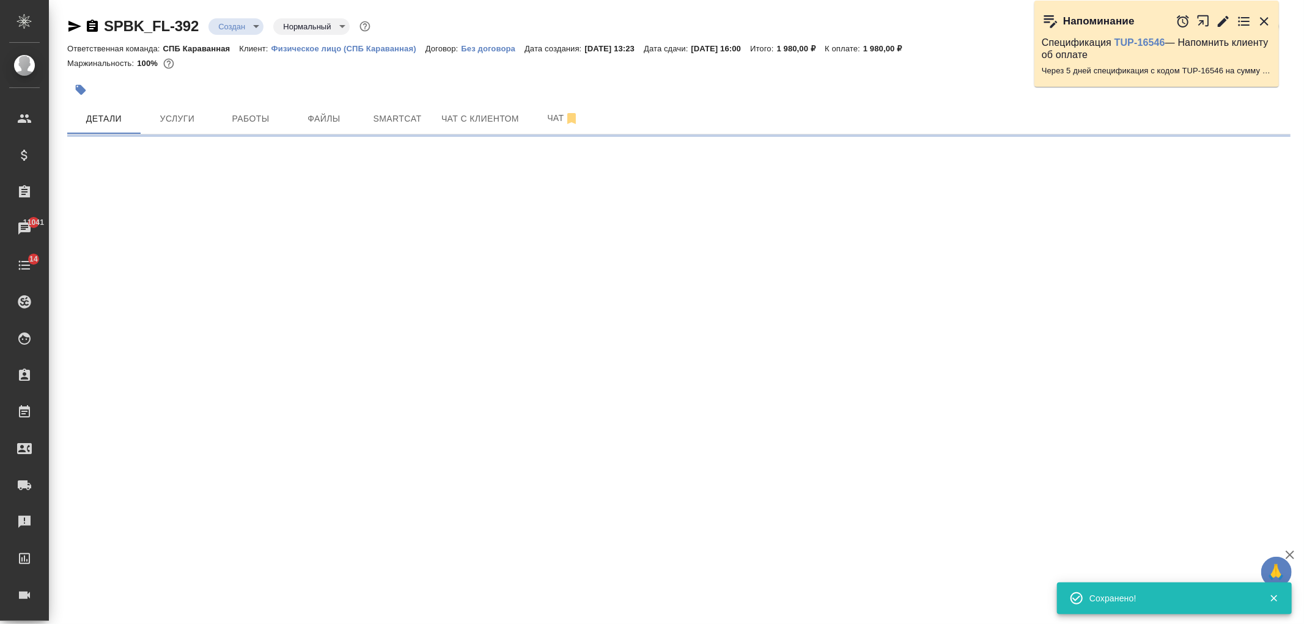
type input "holyTrinity"
select select "RU"
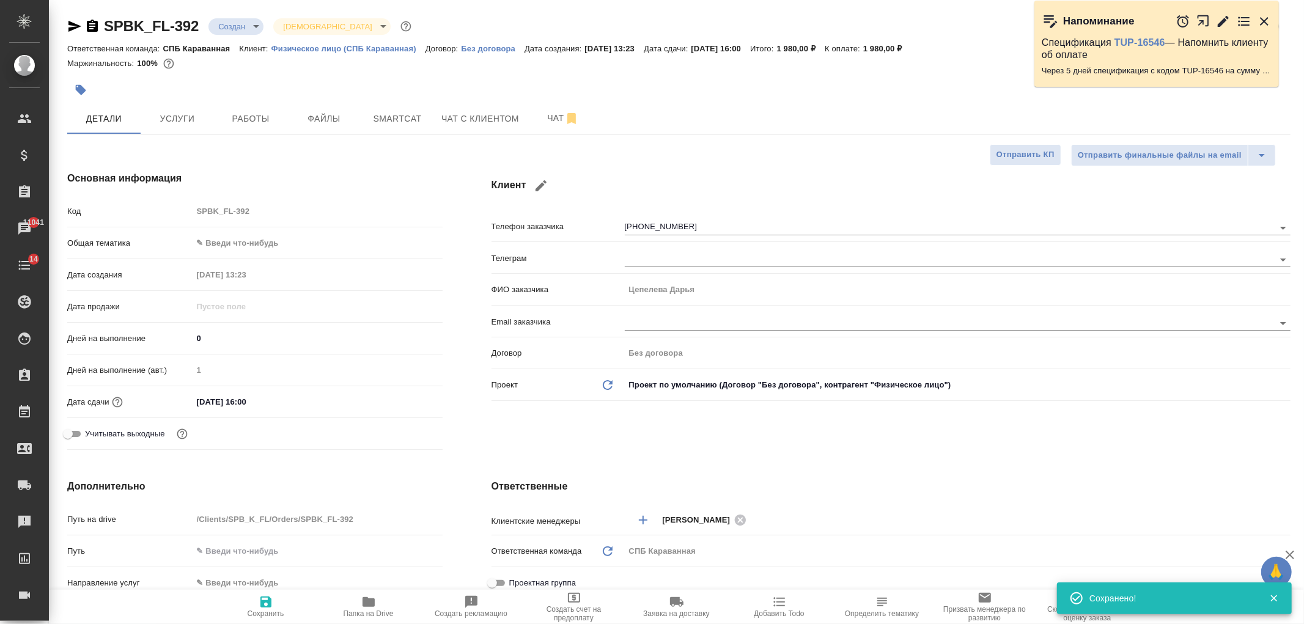
type textarea "x"
click at [271, 600] on icon "button" at bounding box center [266, 602] width 15 height 15
type textarea "x"
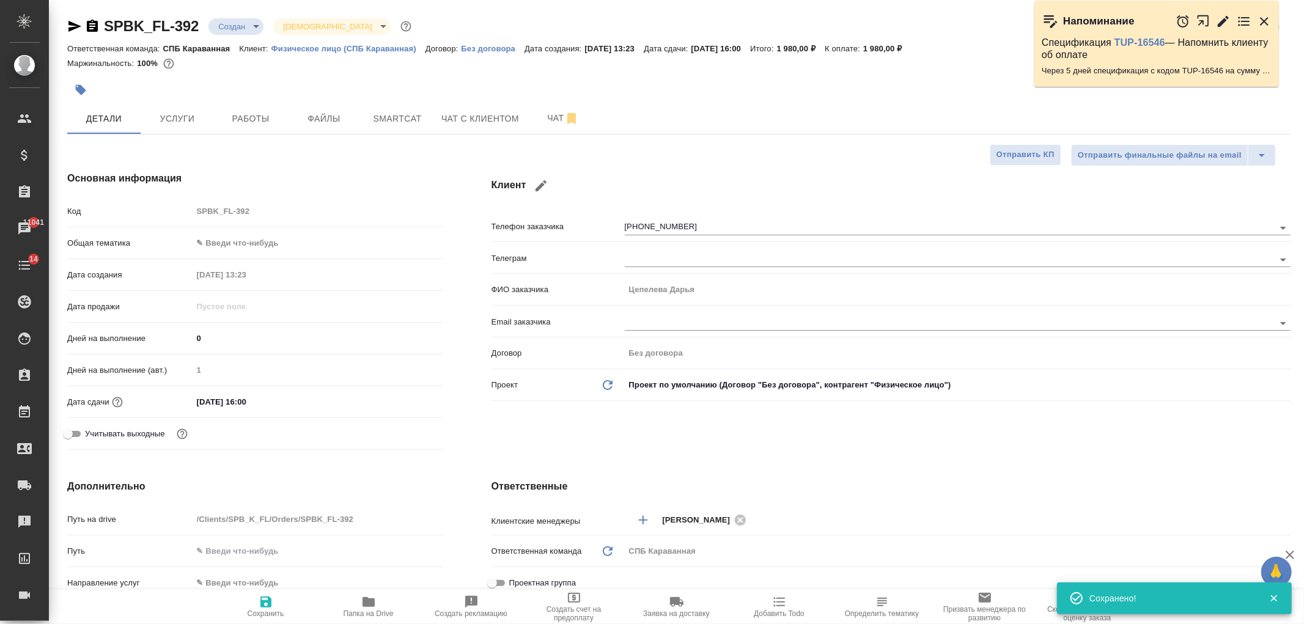
type textarea "x"
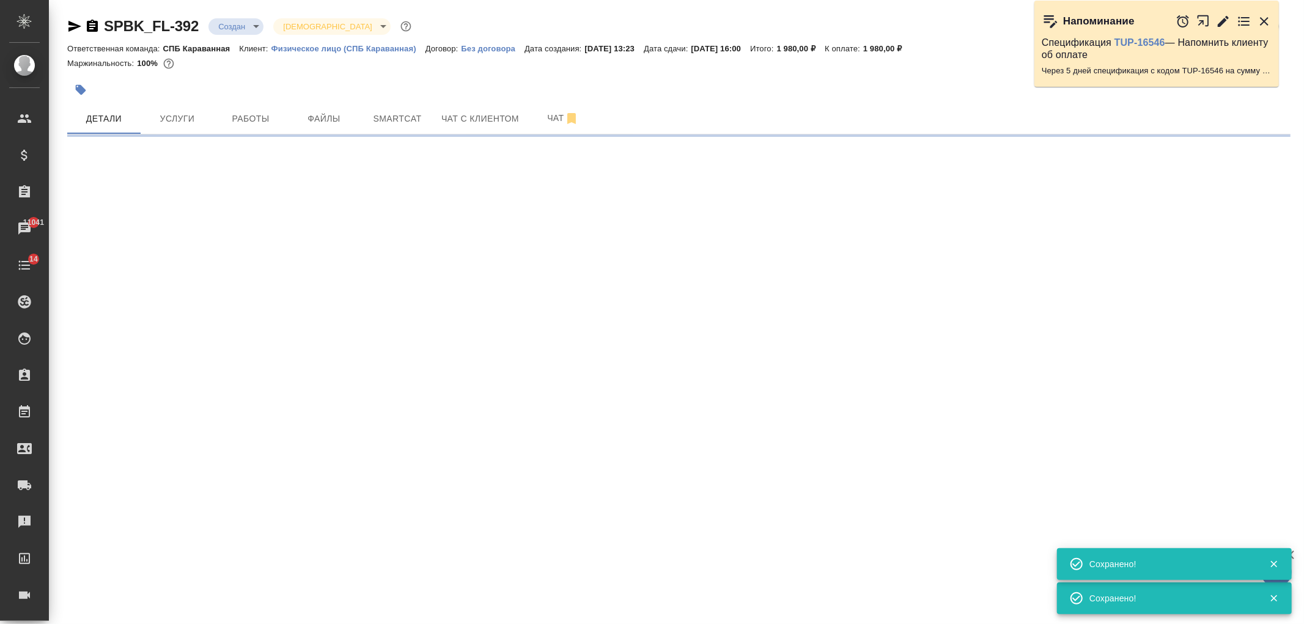
select select "RU"
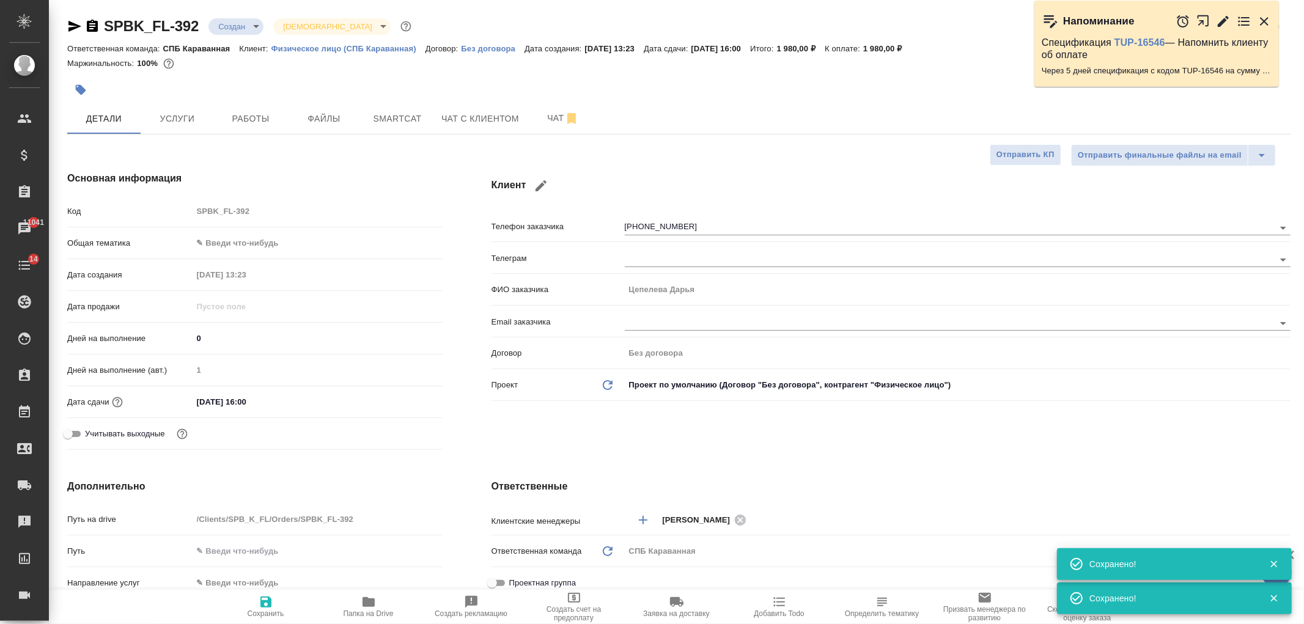
type textarea "x"
click at [231, 251] on body "🙏 .cls-1 fill:#fff; AWATERA Ivanova Arina Клиенты Спецификации Заказы 11041 Чат…" at bounding box center [652, 312] width 1304 height 624
click at [266, 368] on li "Юридическая/Финансовая" at bounding box center [318, 361] width 250 height 20
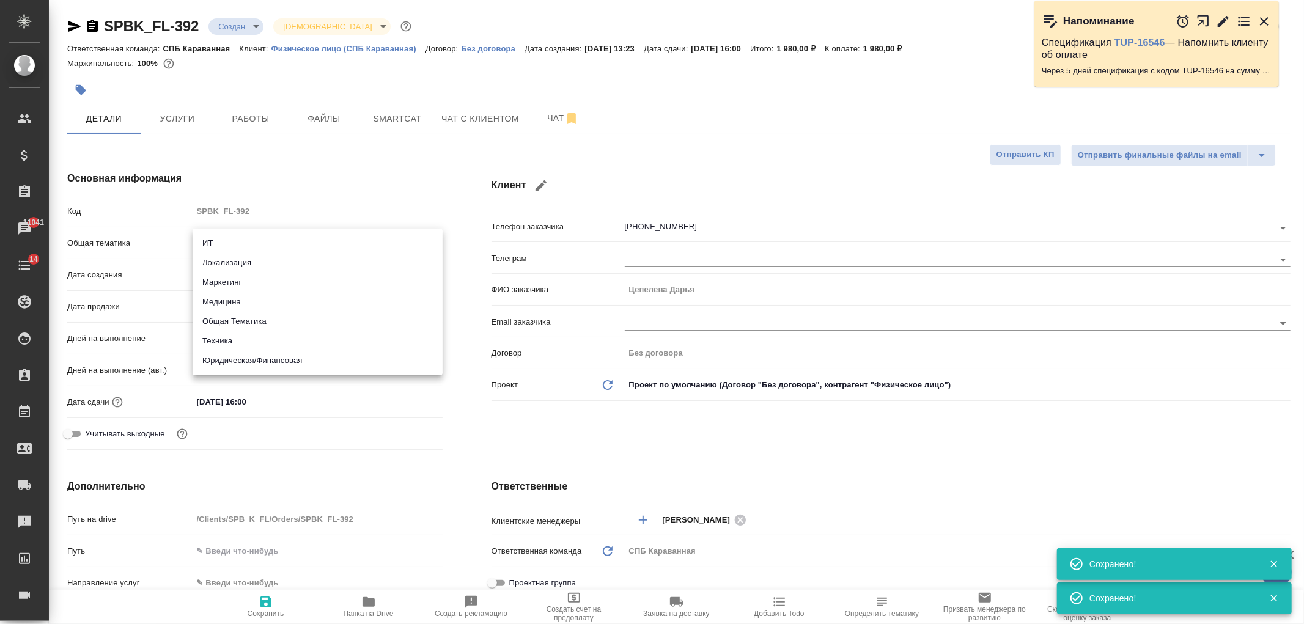
type input "yr-fn"
type textarea "x"
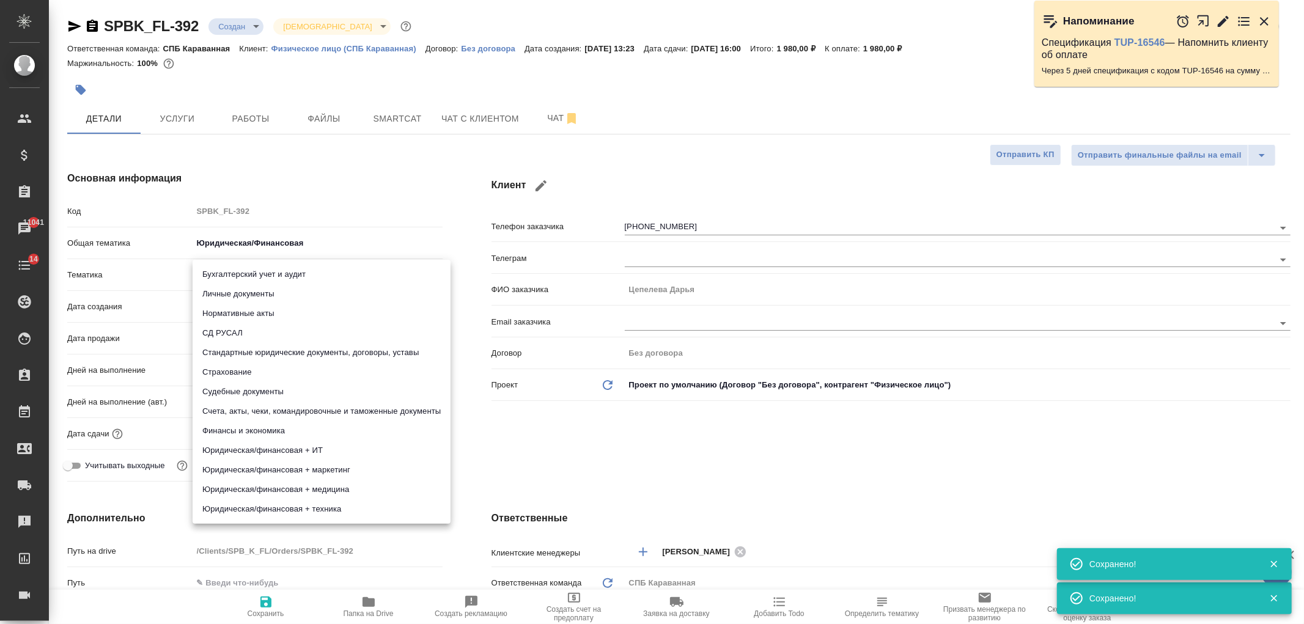
click at [249, 273] on body "🙏 .cls-1 fill:#fff; AWATERA Ivanova Arina Клиенты Спецификации Заказы 11041 Чат…" at bounding box center [652, 312] width 1304 height 624
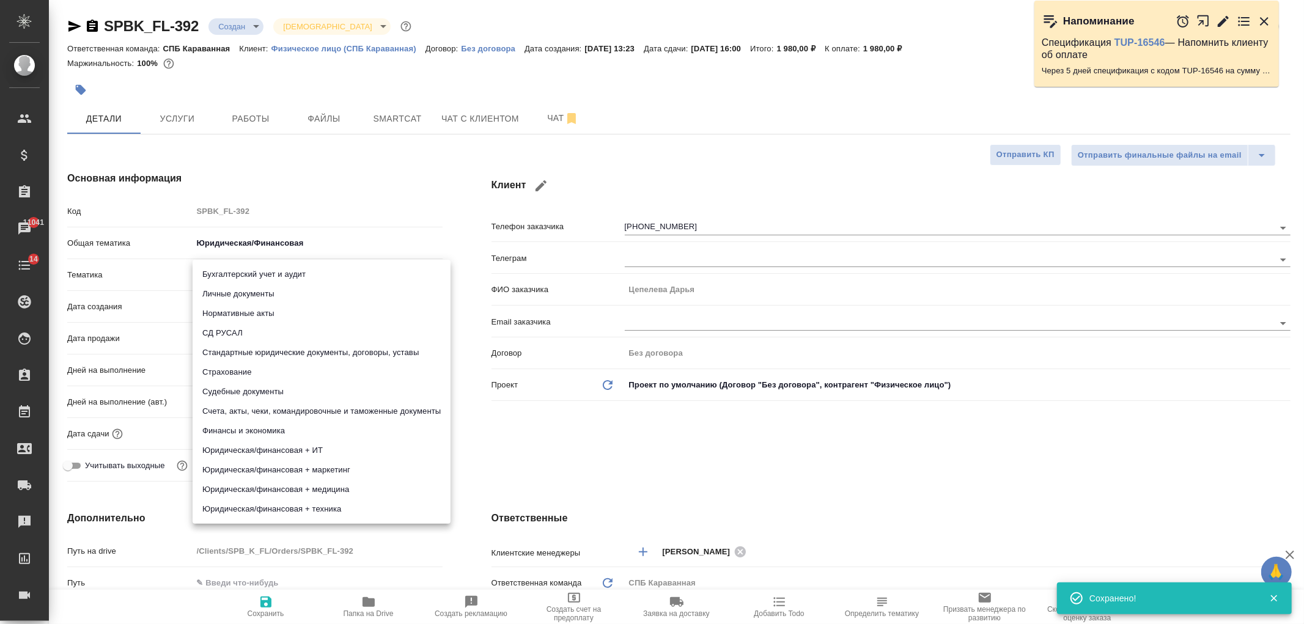
click at [258, 295] on li "Личные документы" at bounding box center [322, 294] width 258 height 20
type textarea "x"
type input "5a8b8b956a9677013d343cfe"
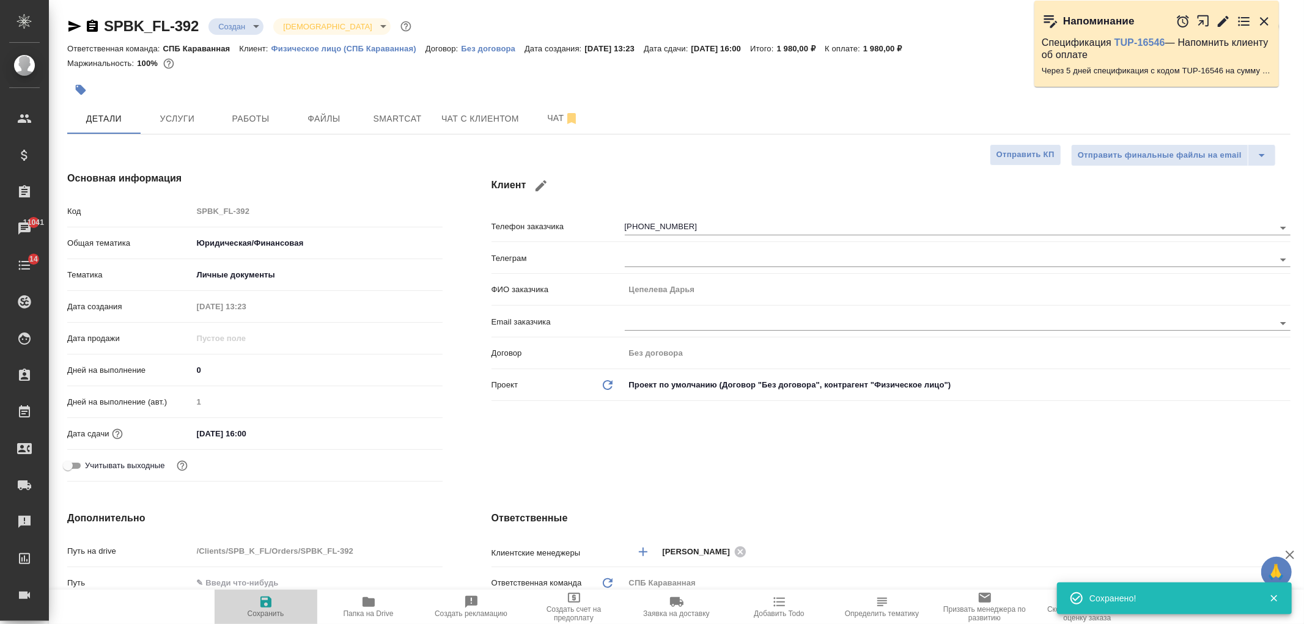
click at [278, 606] on span "Сохранить" at bounding box center [266, 606] width 88 height 23
type textarea "x"
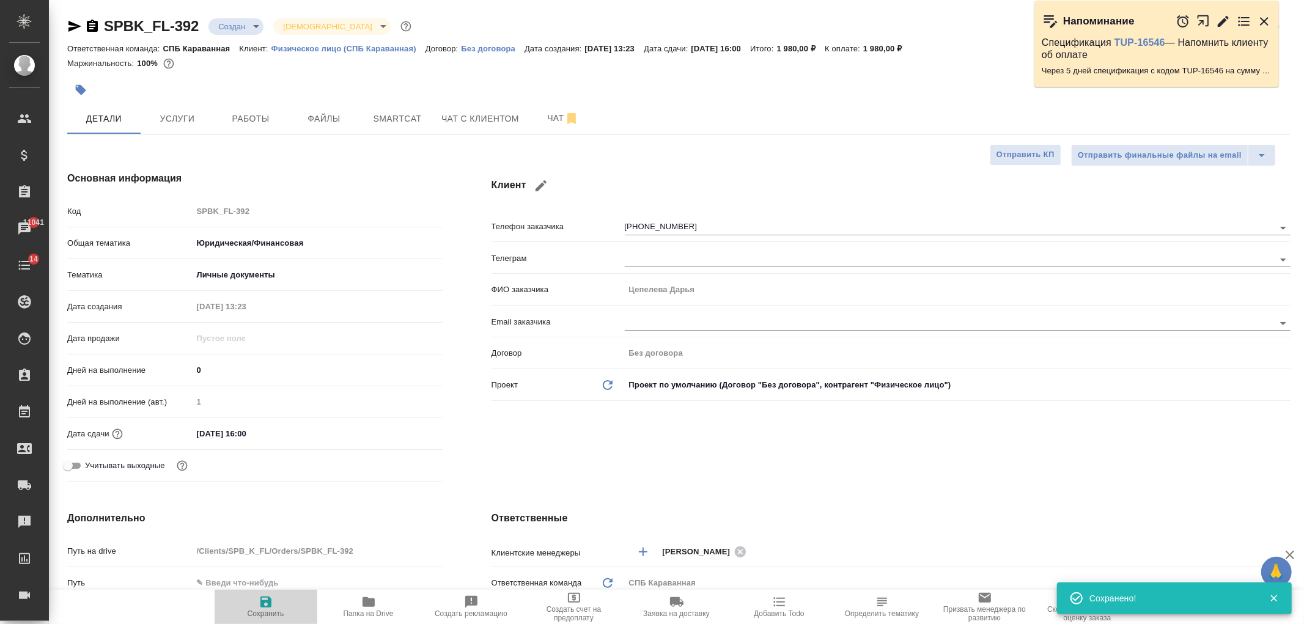
type textarea "x"
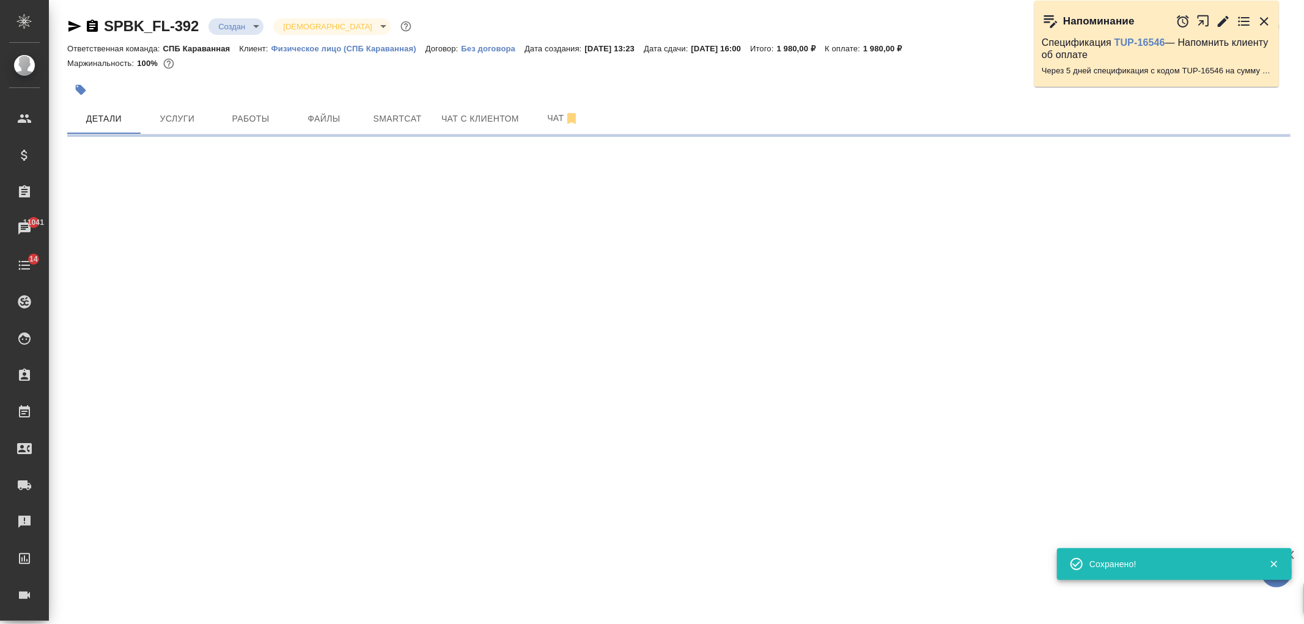
select select "RU"
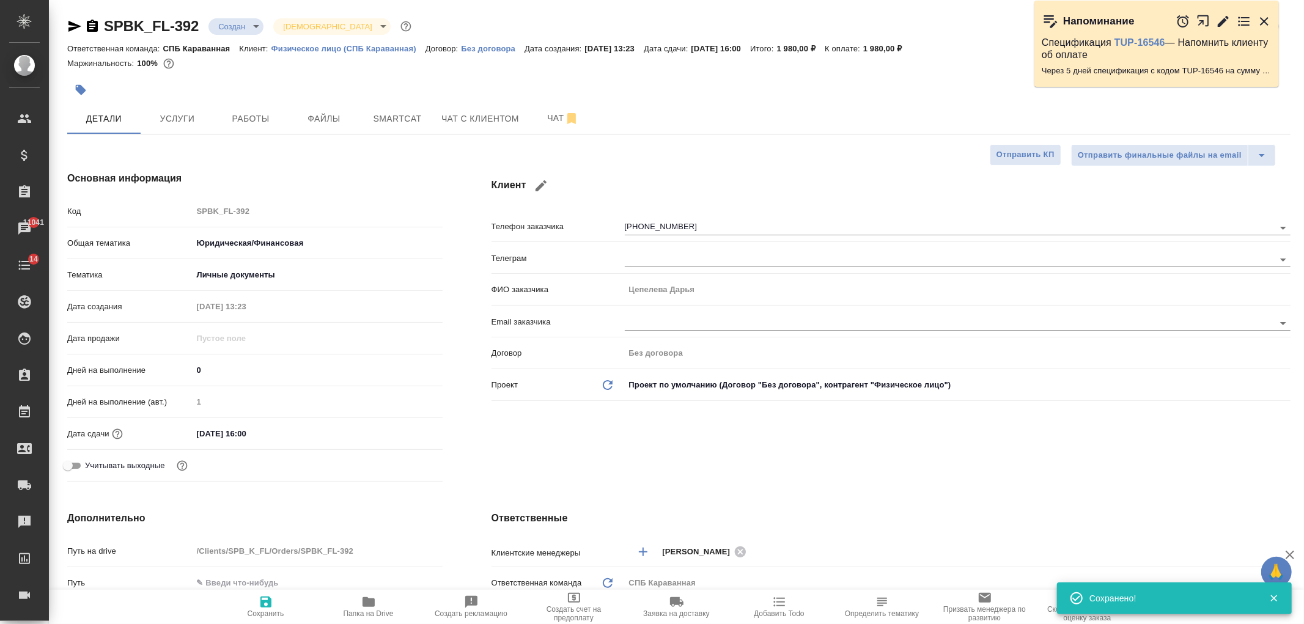
type textarea "x"
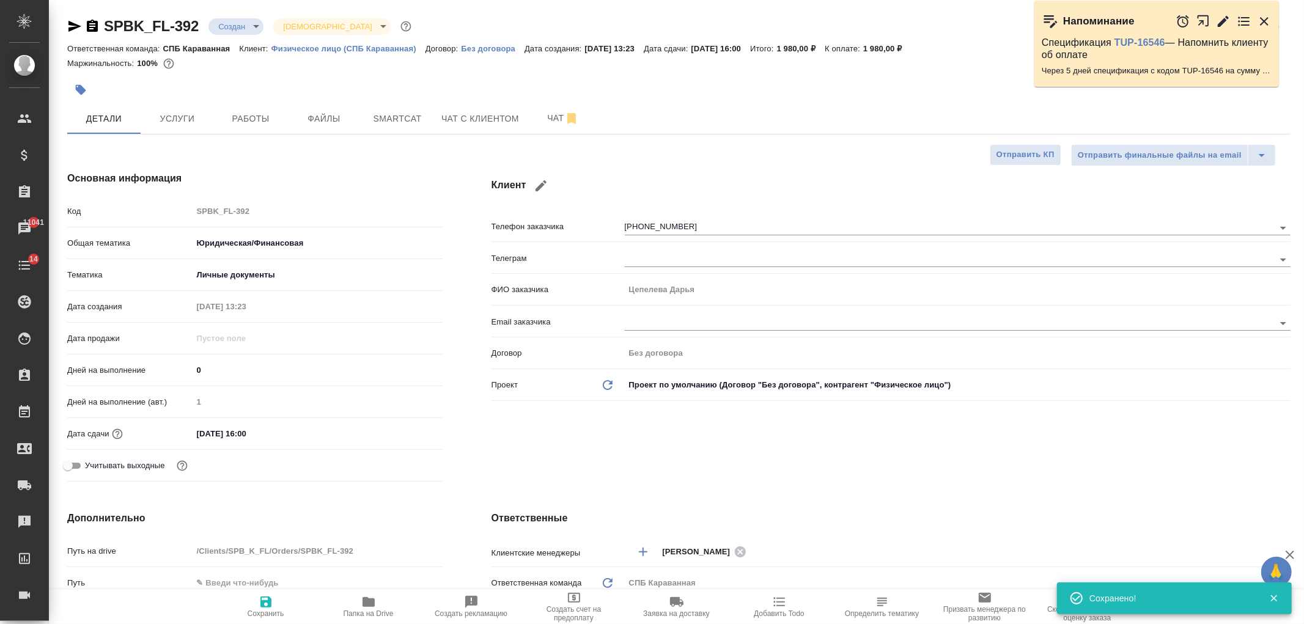
type textarea "x"
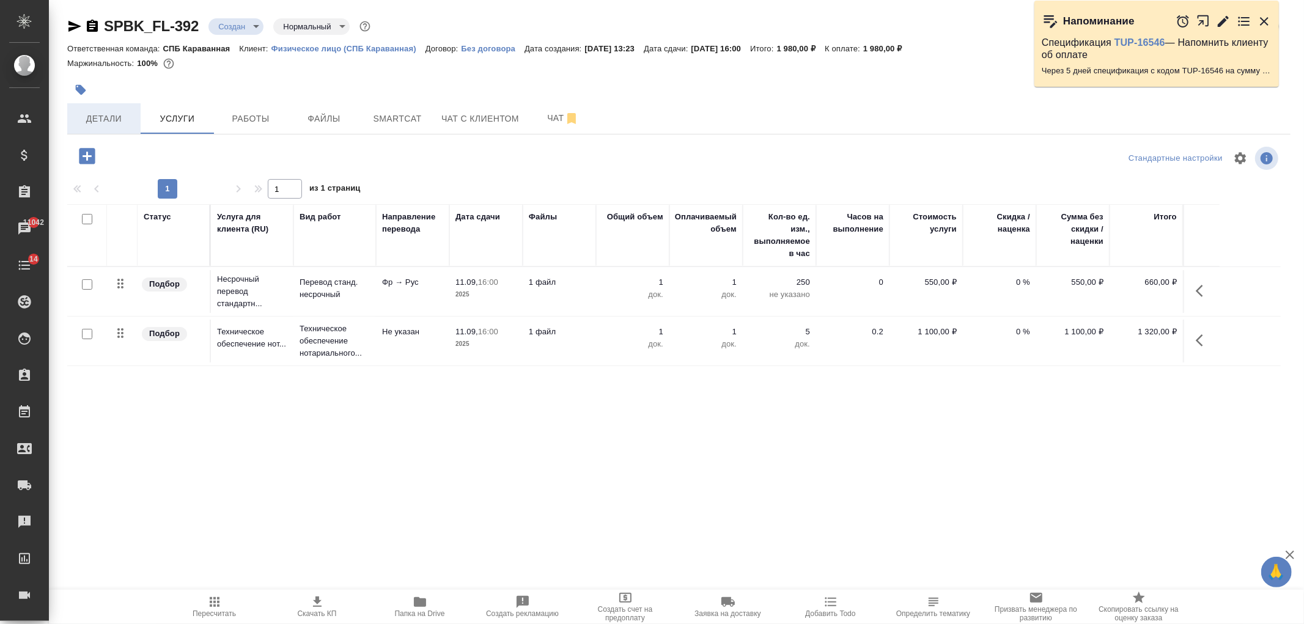
click at [108, 128] on button "Детали" at bounding box center [103, 118] width 73 height 31
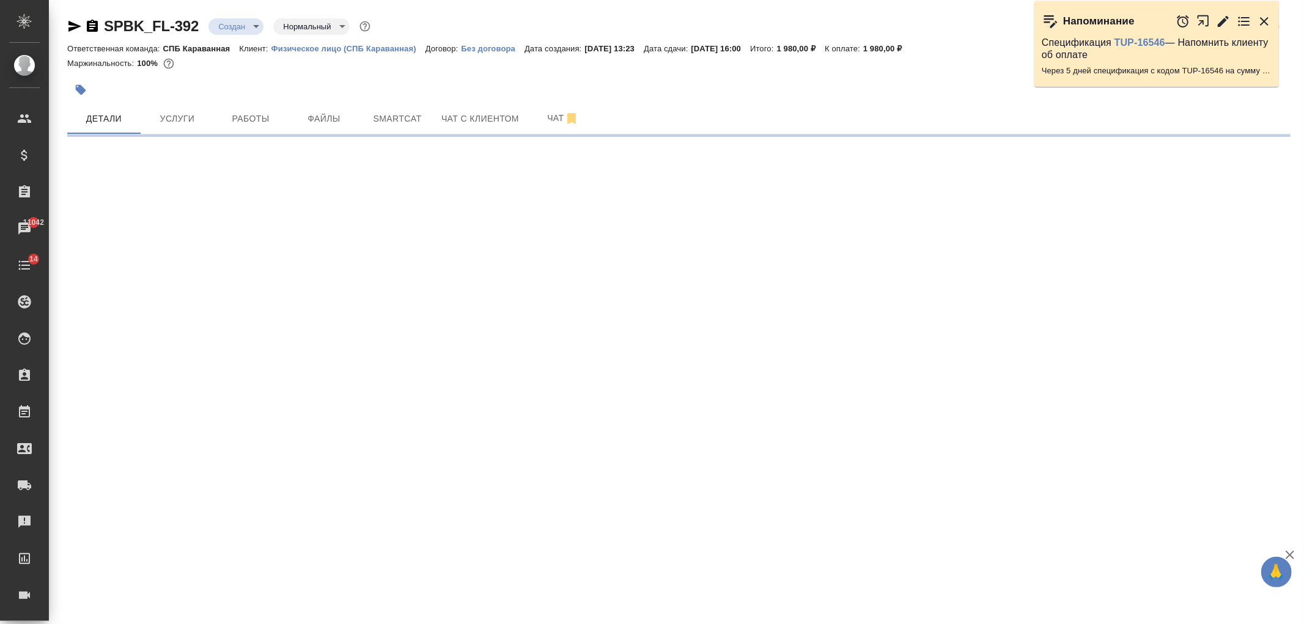
select select "RU"
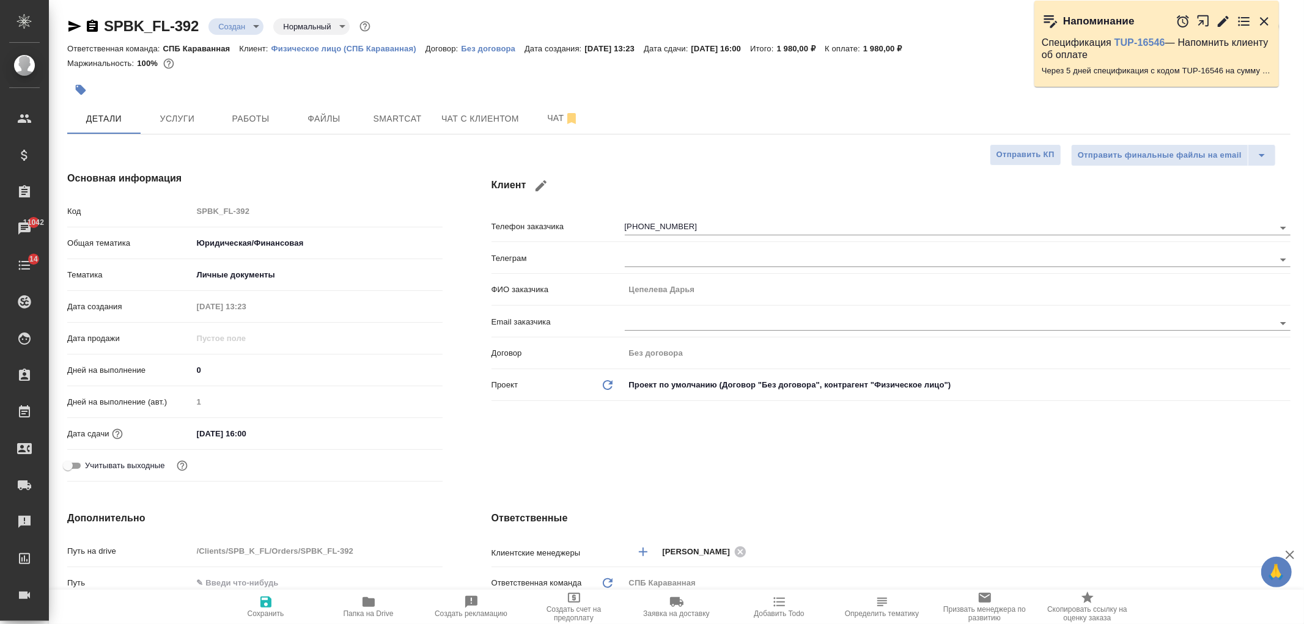
type textarea "x"
click at [72, 26] on icon "button" at bounding box center [74, 26] width 15 height 15
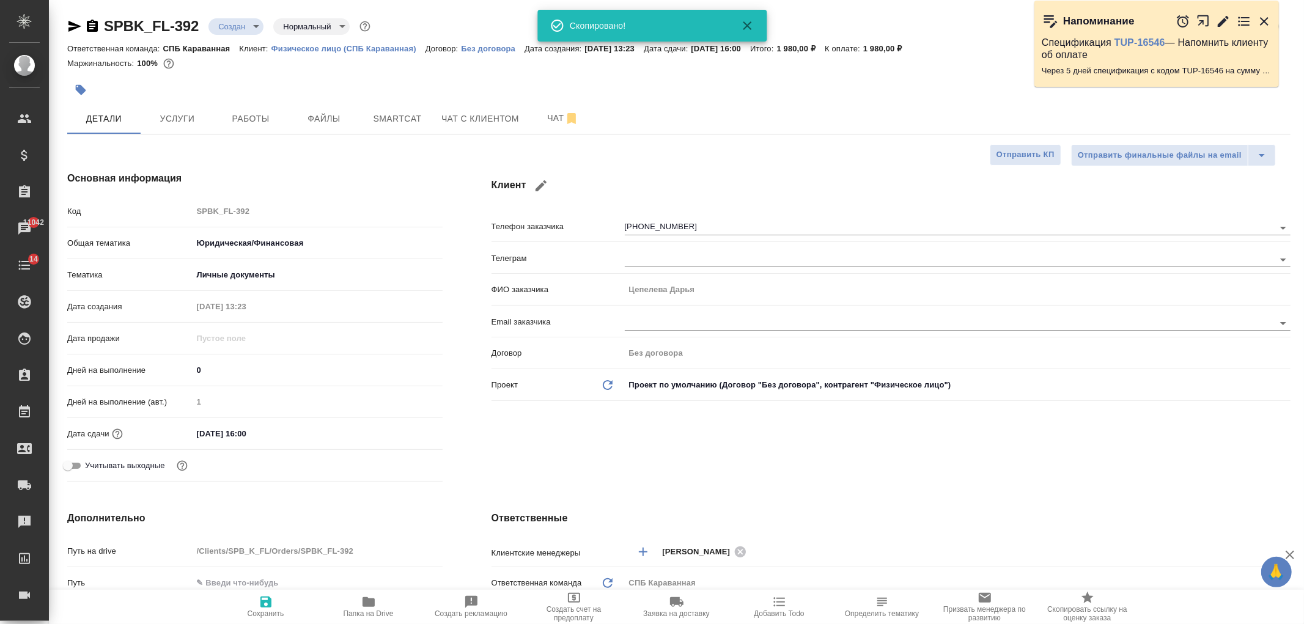
type textarea "x"
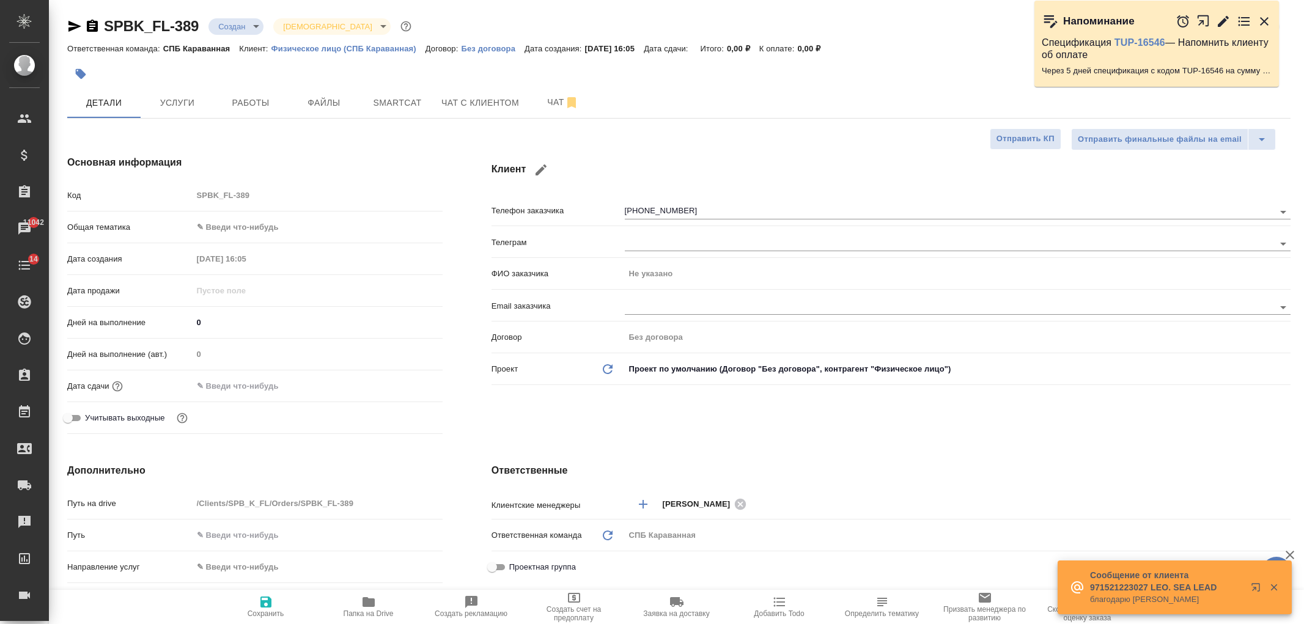
select select "RU"
click at [465, 101] on span "Чат с клиентом" at bounding box center [480, 102] width 78 height 15
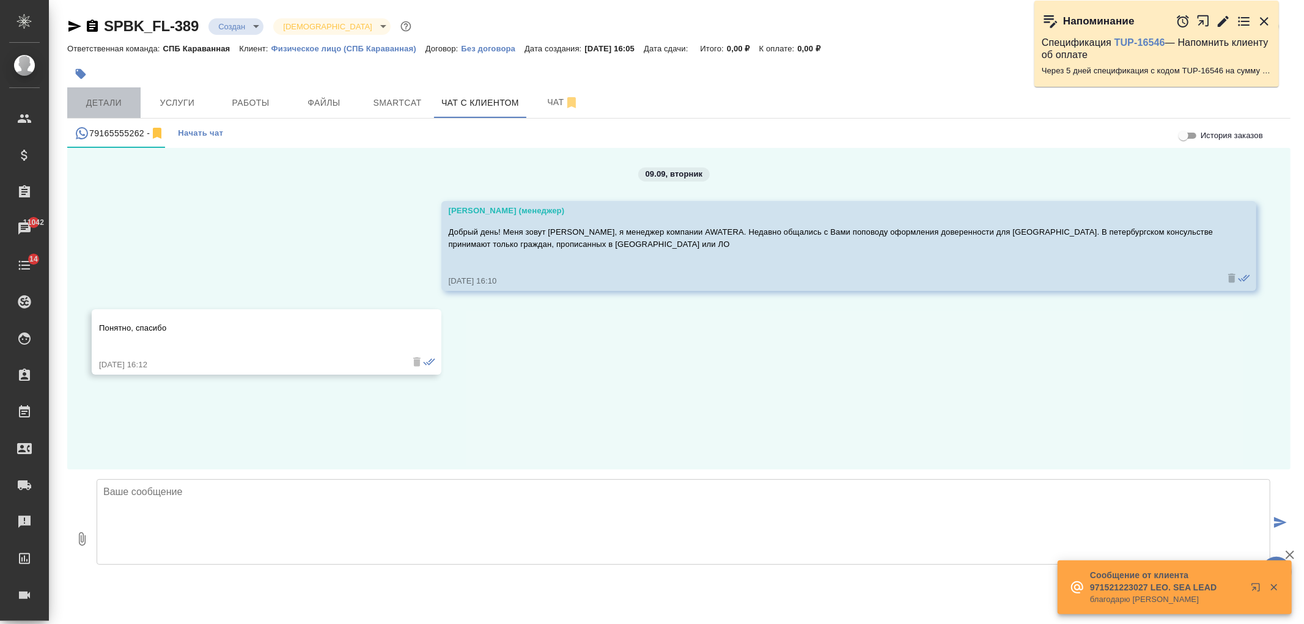
click at [113, 98] on span "Детали" at bounding box center [104, 102] width 59 height 15
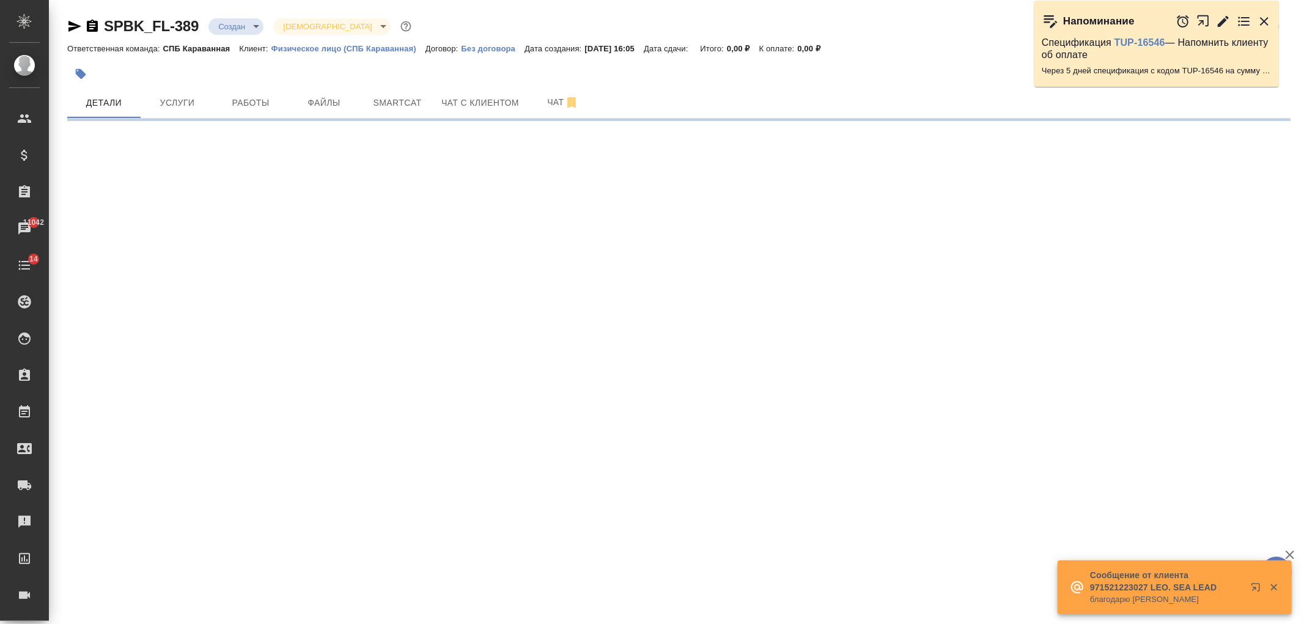
select select "RU"
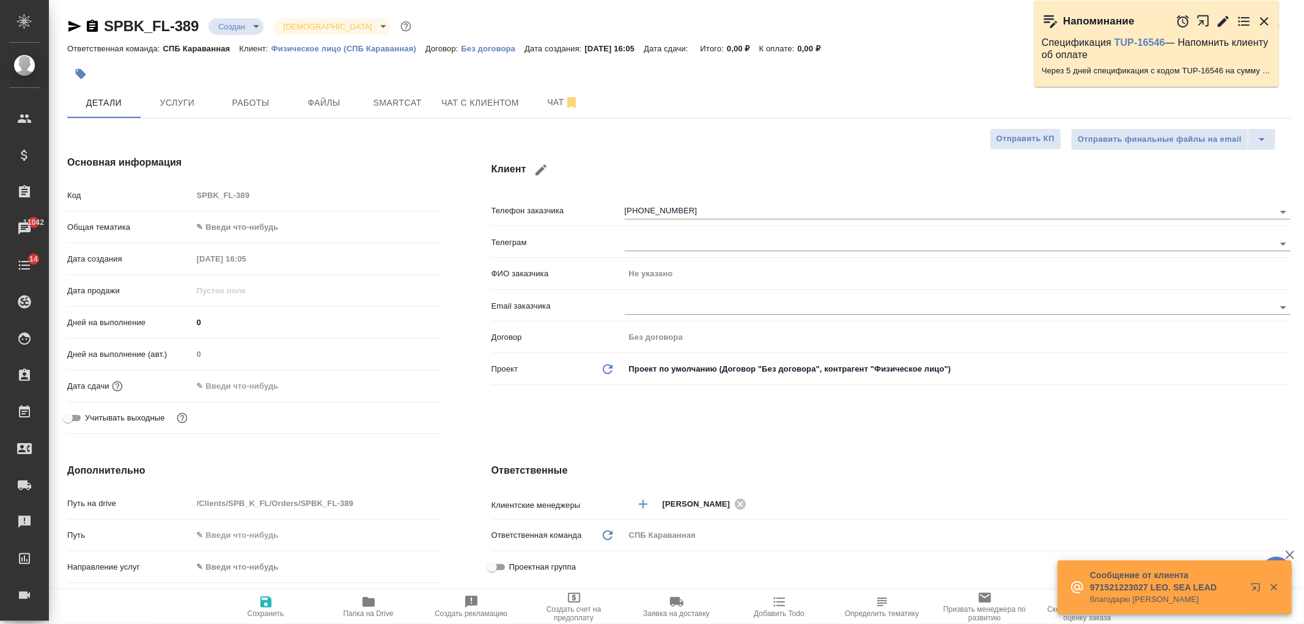
type textarea "x"
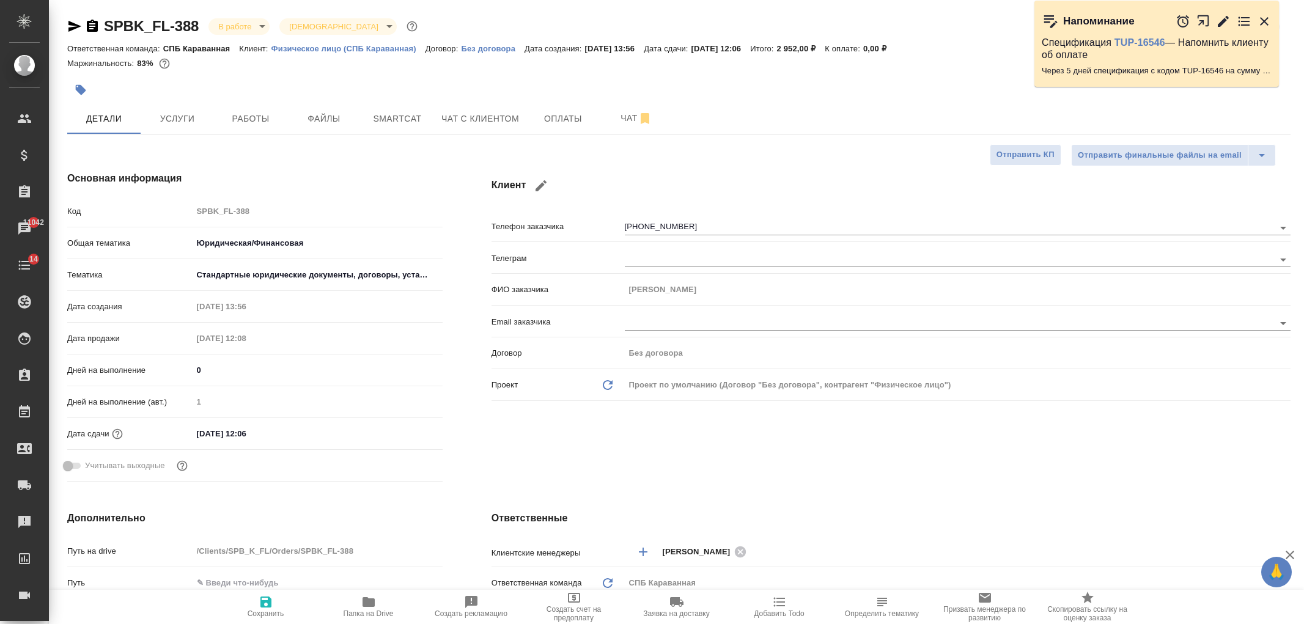
select select "RU"
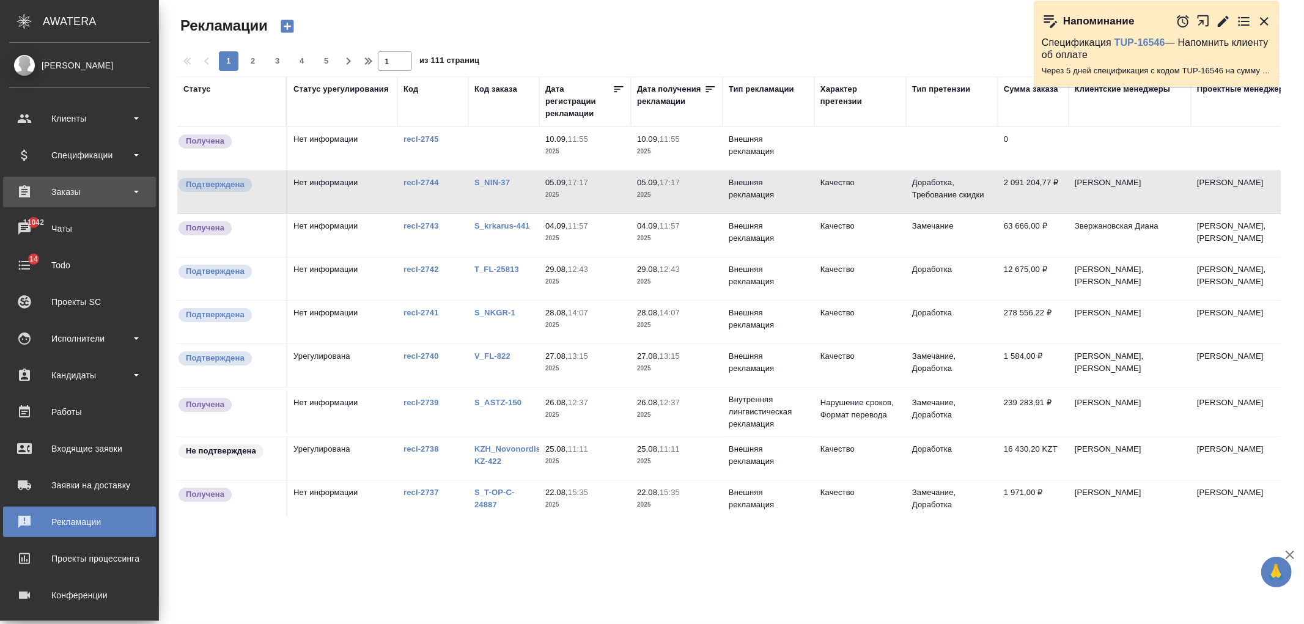
click at [70, 197] on div "Заказы" at bounding box center [79, 192] width 141 height 18
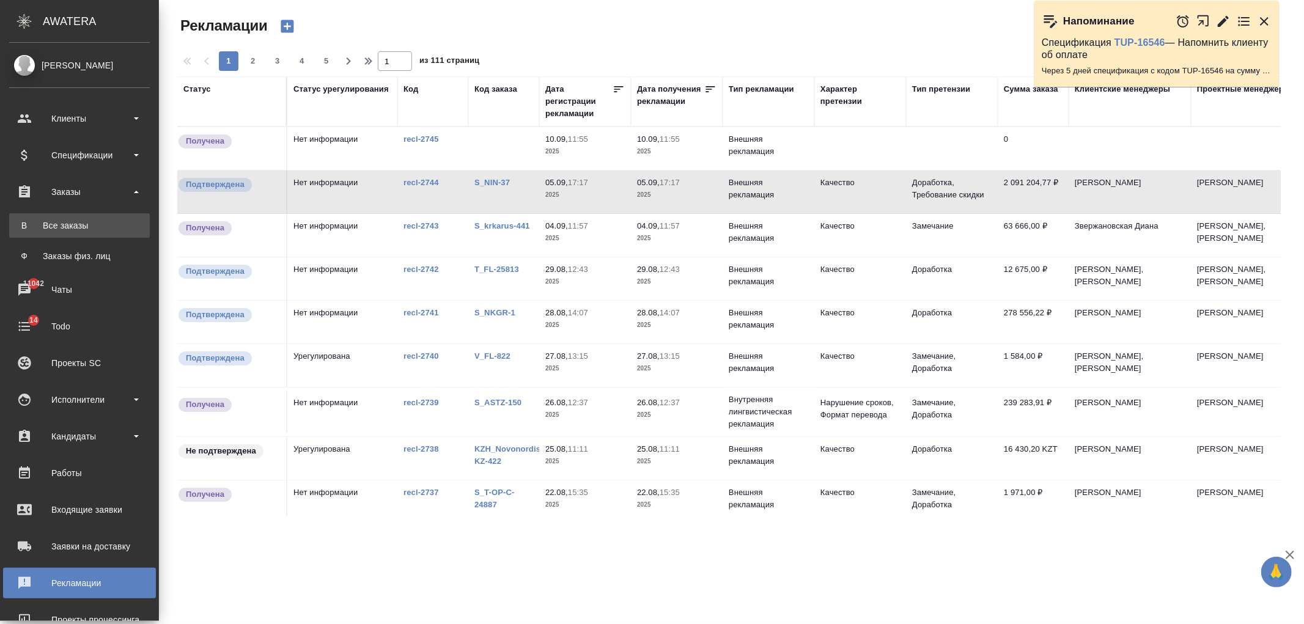
click at [102, 235] on link "В Все заказы" at bounding box center [79, 225] width 141 height 24
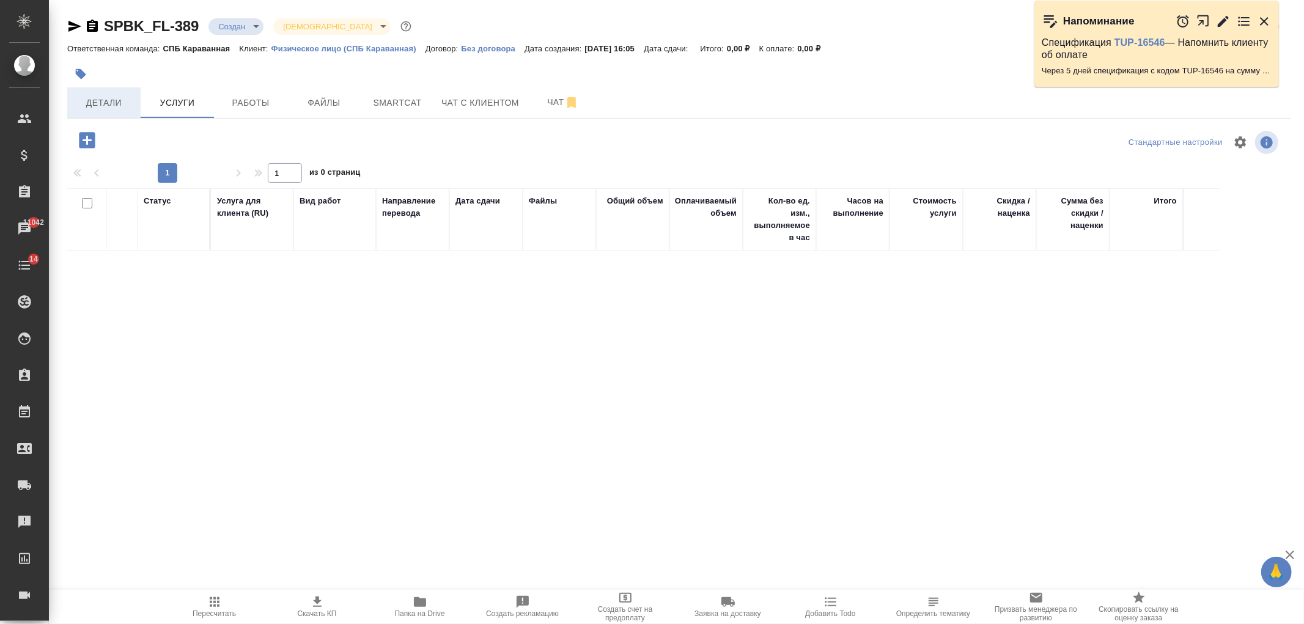
click at [122, 110] on span "Детали" at bounding box center [104, 102] width 59 height 15
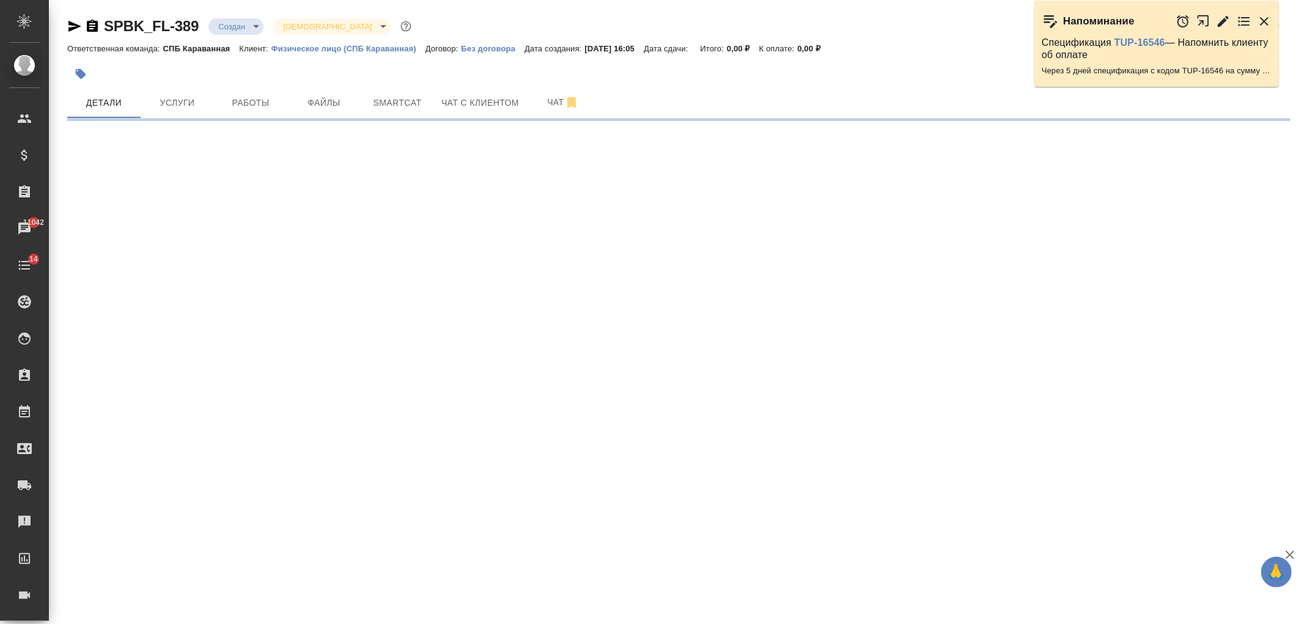
select select "RU"
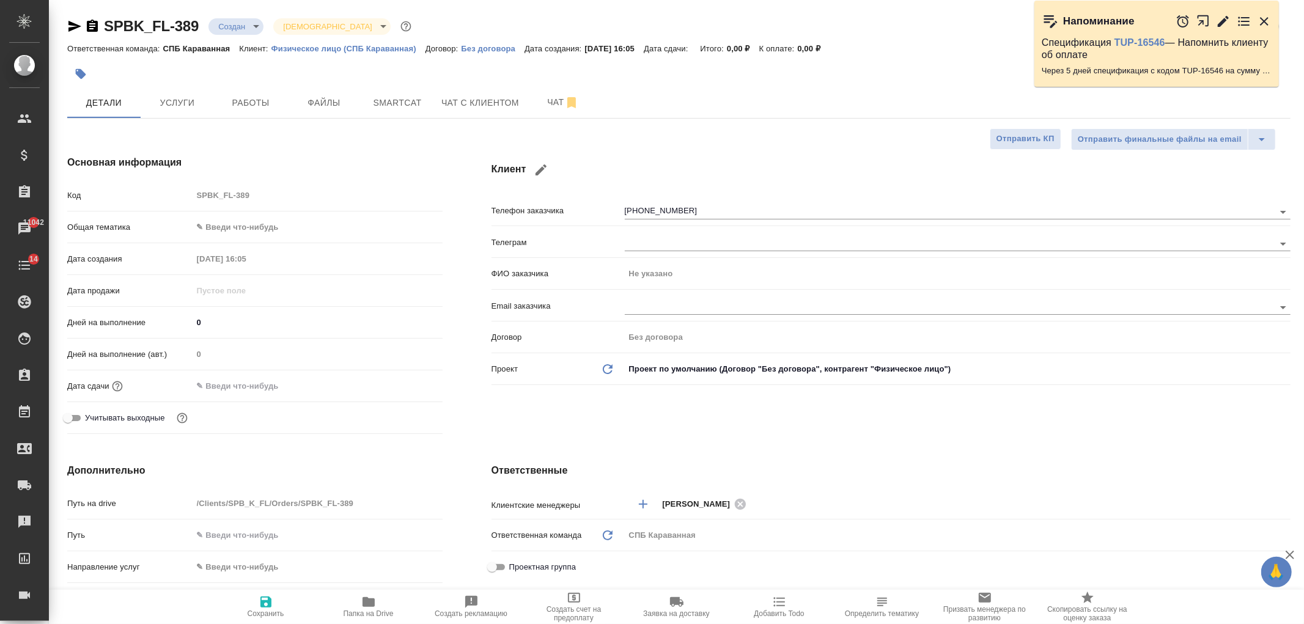
type textarea "x"
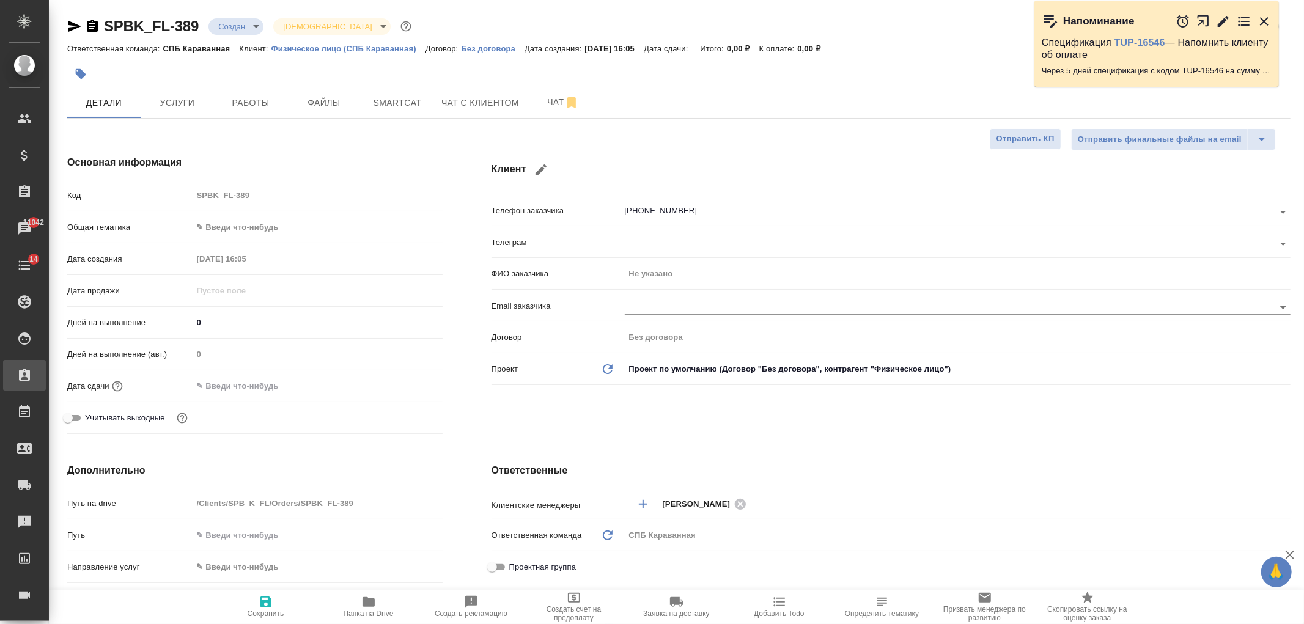
type textarea "x"
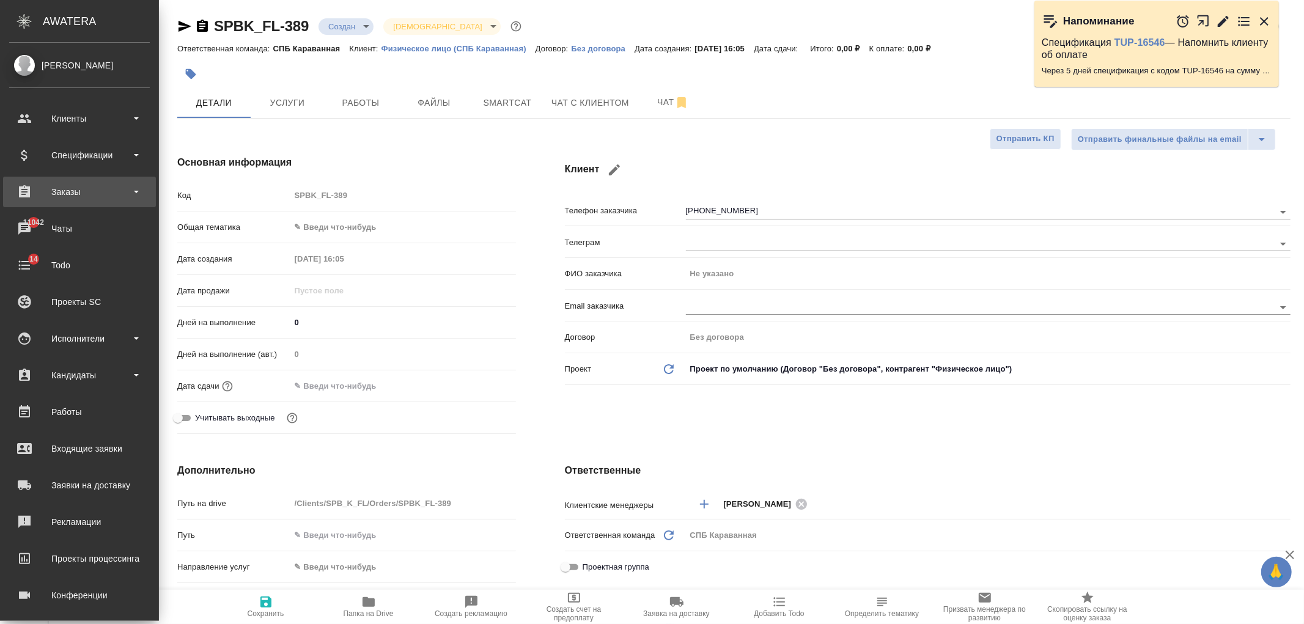
click at [80, 193] on div "Заказы" at bounding box center [79, 192] width 141 height 18
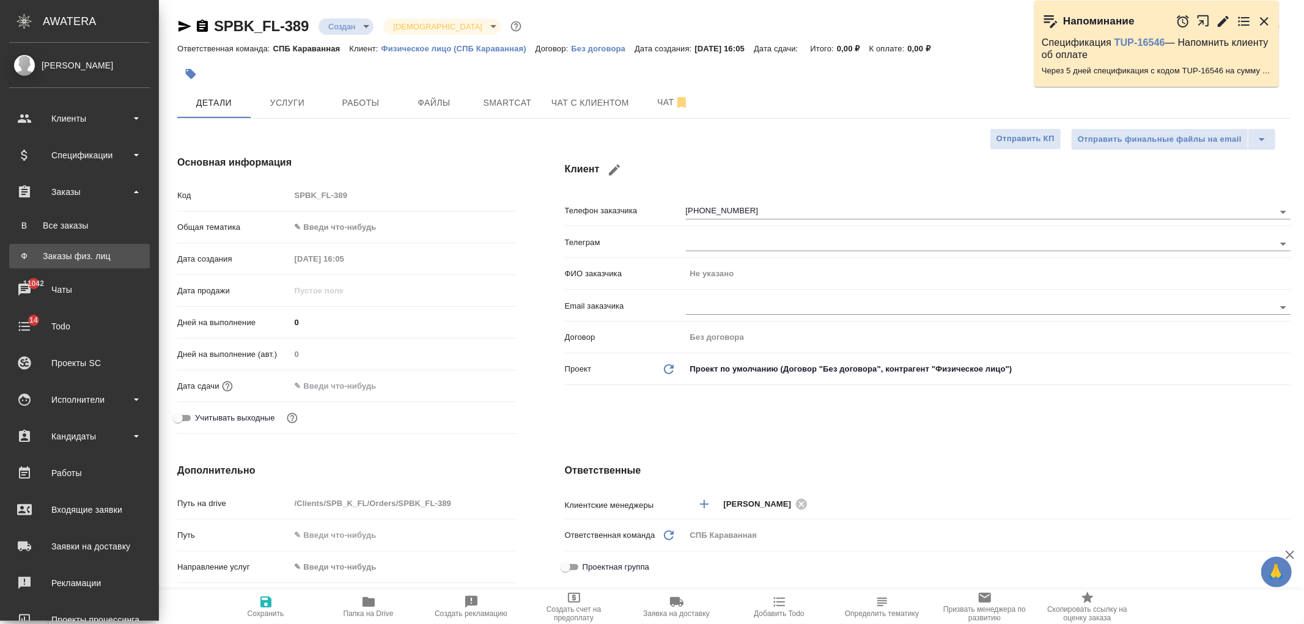
click at [84, 248] on link "Ф Заказы физ. лиц" at bounding box center [79, 256] width 141 height 24
type textarea "x"
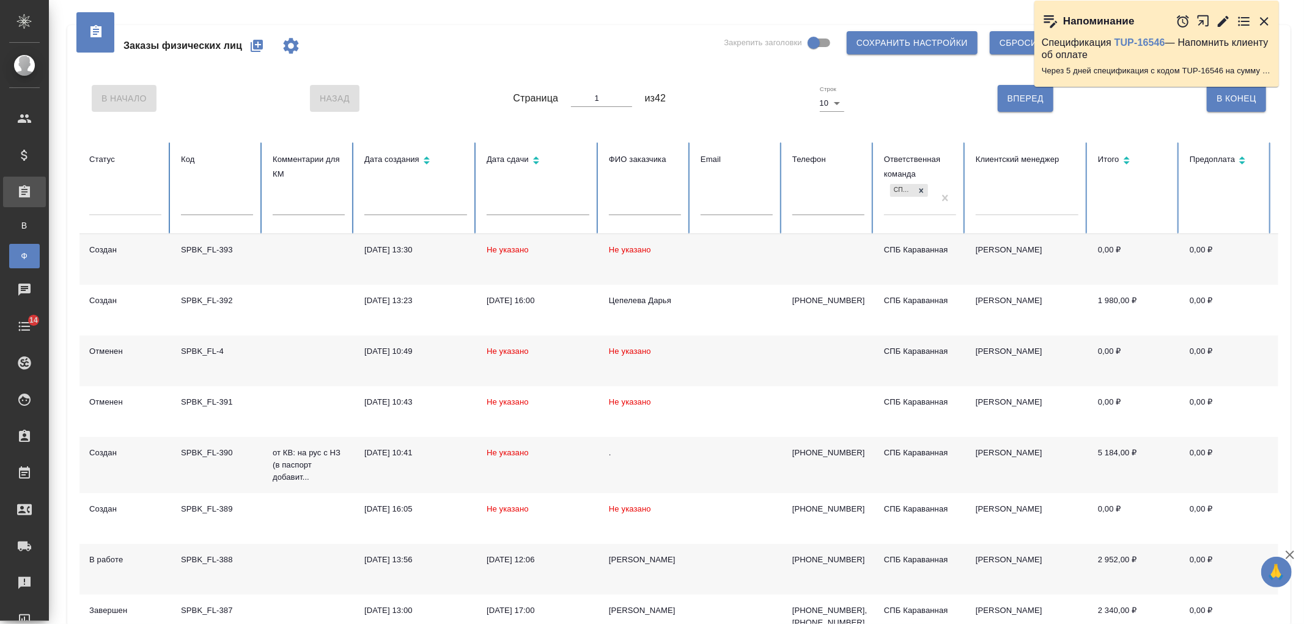
click at [1301, 94] on div "Заказы физических лиц Закрепить заголовки Сохранить настройки Сбросить все наст…" at bounding box center [676, 405] width 1255 height 811
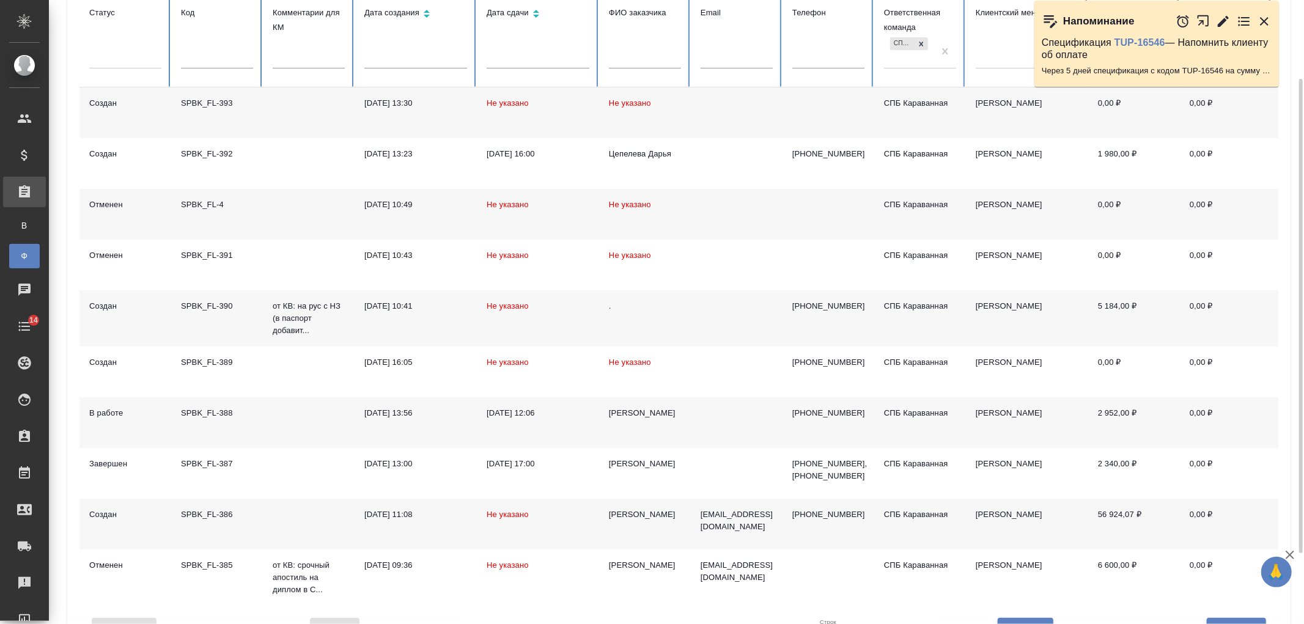
scroll to position [197, 0]
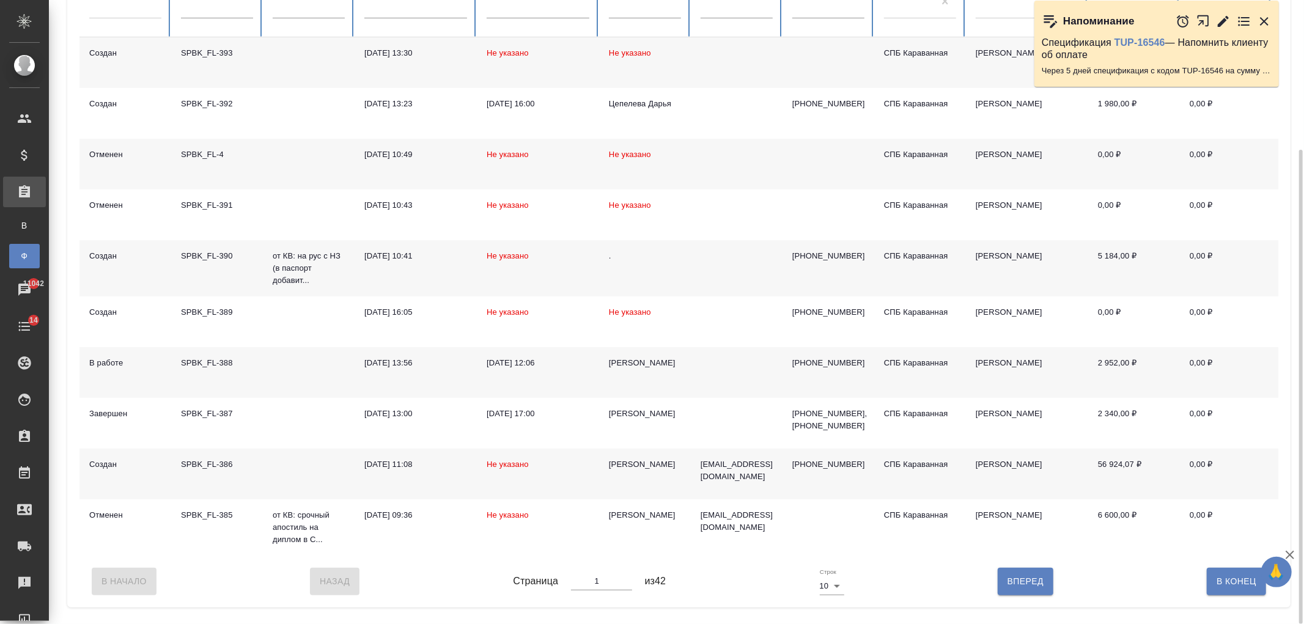
click at [660, 365] on div "[PERSON_NAME]" at bounding box center [645, 363] width 72 height 12
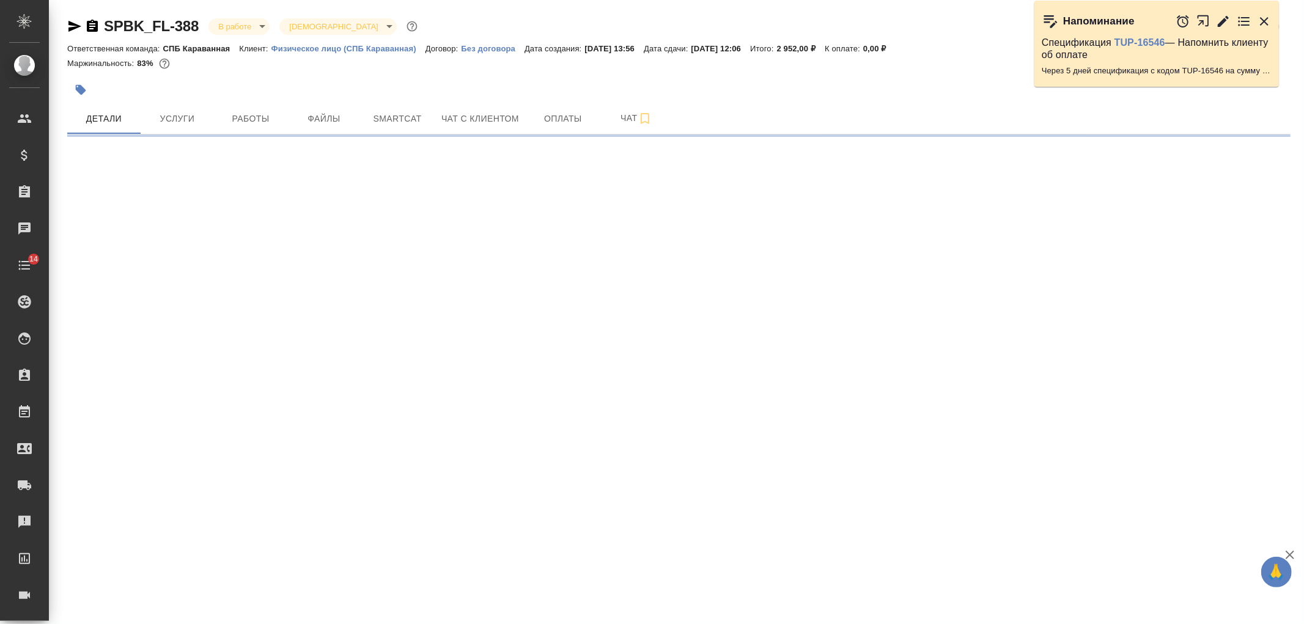
select select "RU"
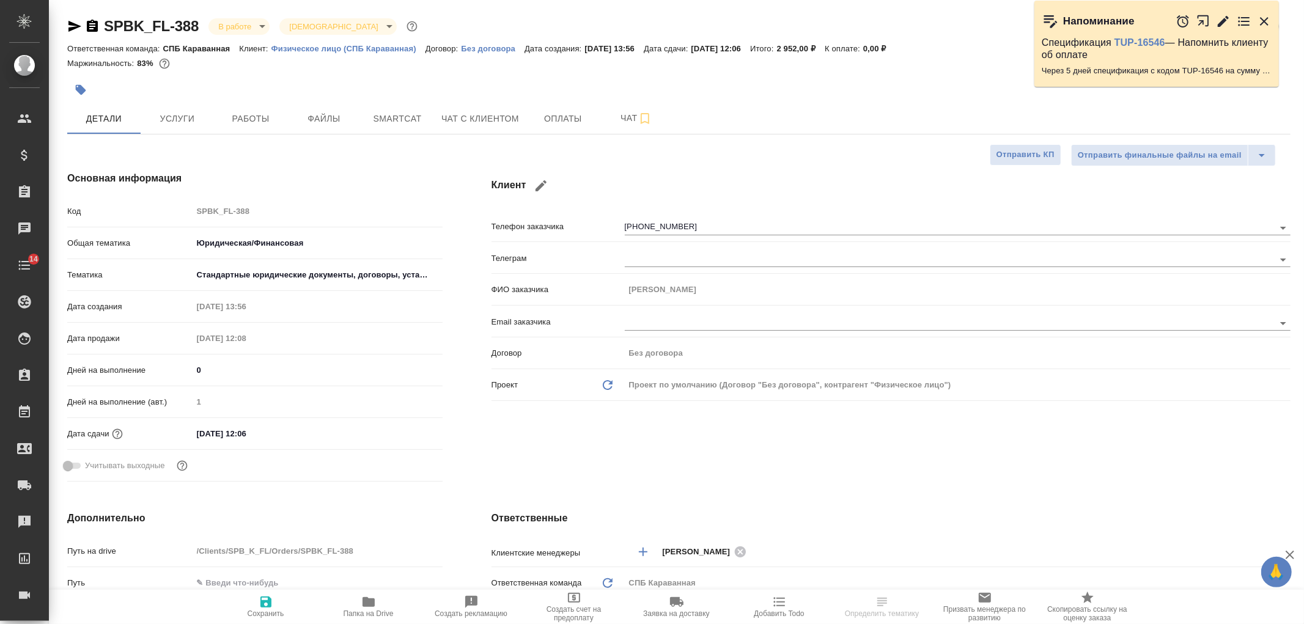
type textarea "x"
click at [836, 476] on div "Клиент Телефон заказчика [PHONE_NUMBER] Телеграм ФИО заказчика [PERSON_NAME] Em…" at bounding box center [891, 329] width 848 height 364
select select "RU"
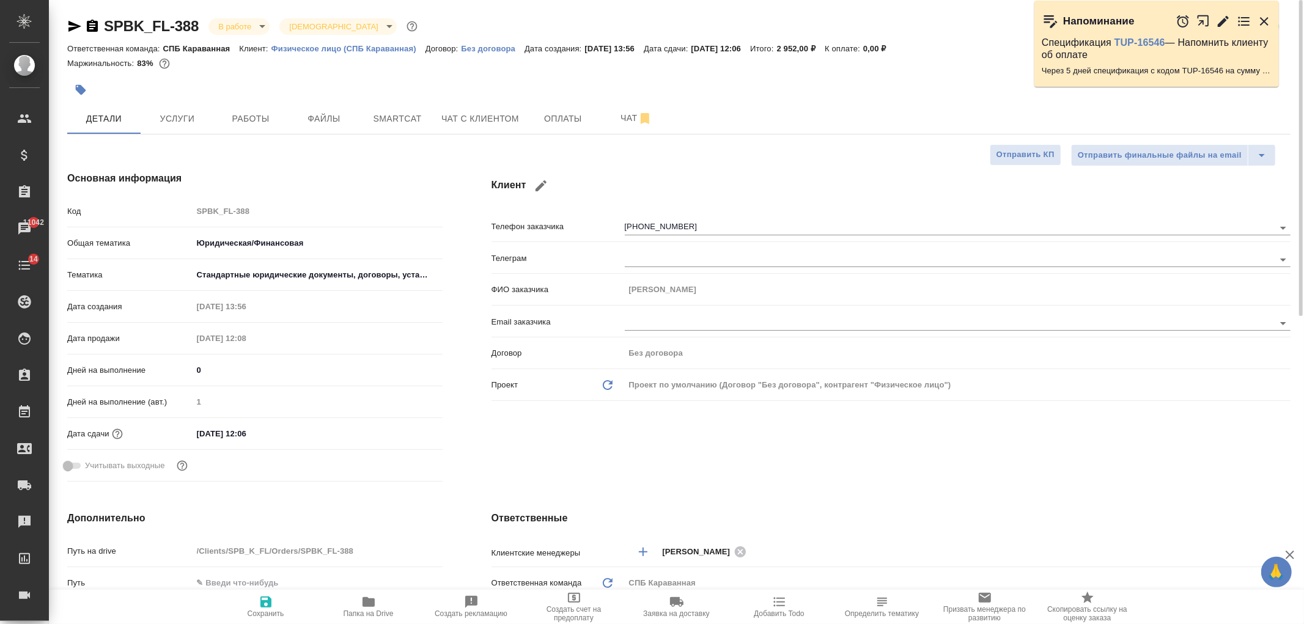
type textarea "x"
